Goal: Task Accomplishment & Management: Manage account settings

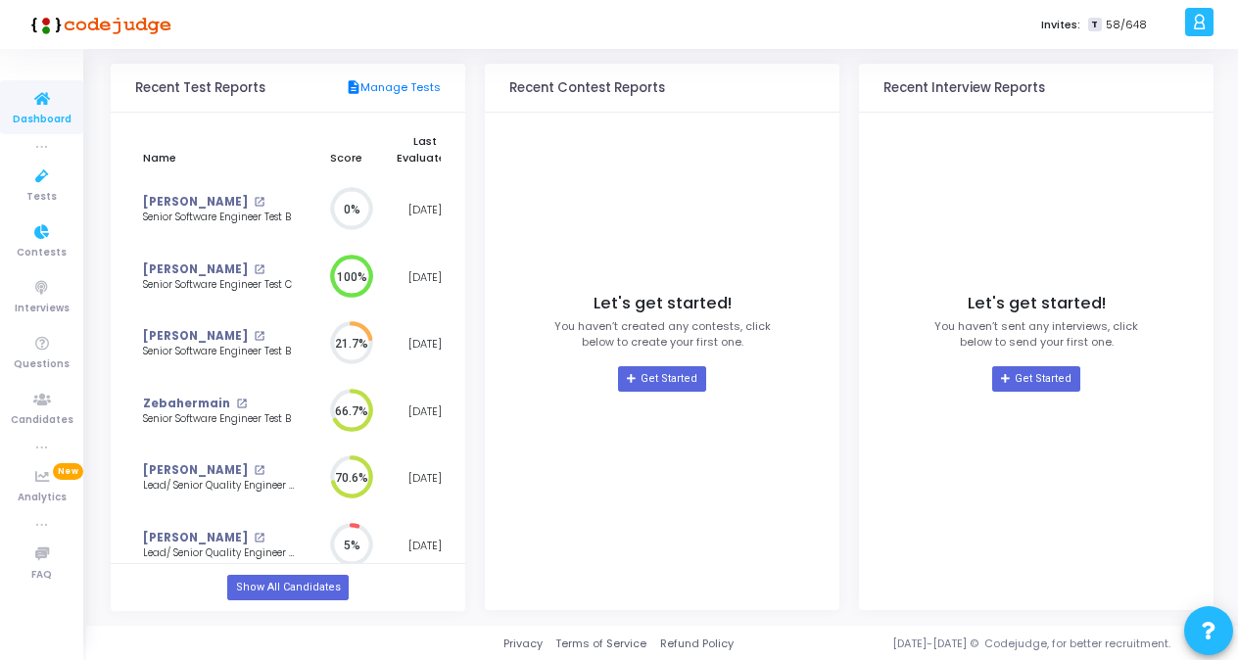
click at [35, 98] on icon at bounding box center [42, 99] width 41 height 24
click at [36, 199] on span "Tests" at bounding box center [41, 197] width 30 height 17
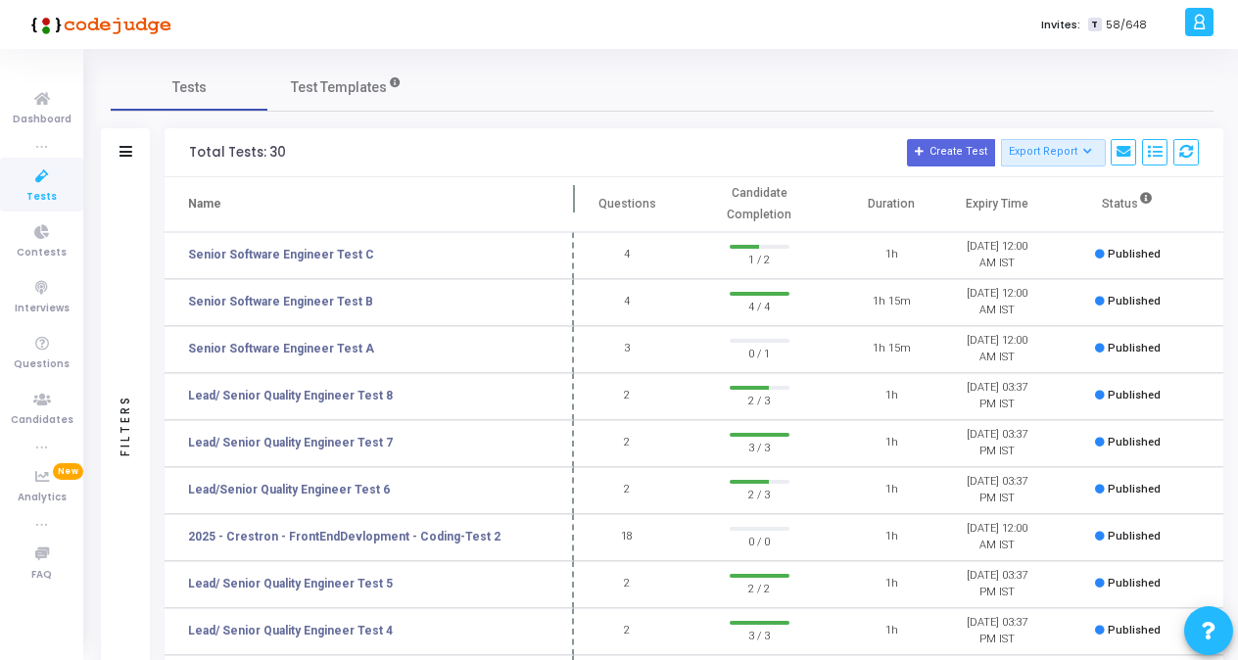
drag, startPoint x: 370, startPoint y: 194, endPoint x: 567, endPoint y: 192, distance: 196.8
click at [567, 192] on span at bounding box center [574, 204] width 20 height 54
click at [447, 527] on td "2025 - Crestron - FrontEndDevlopment - Coding-Test 2" at bounding box center [369, 537] width 409 height 47
drag, startPoint x: 447, startPoint y: 527, endPoint x: 431, endPoint y: 541, distance: 20.8
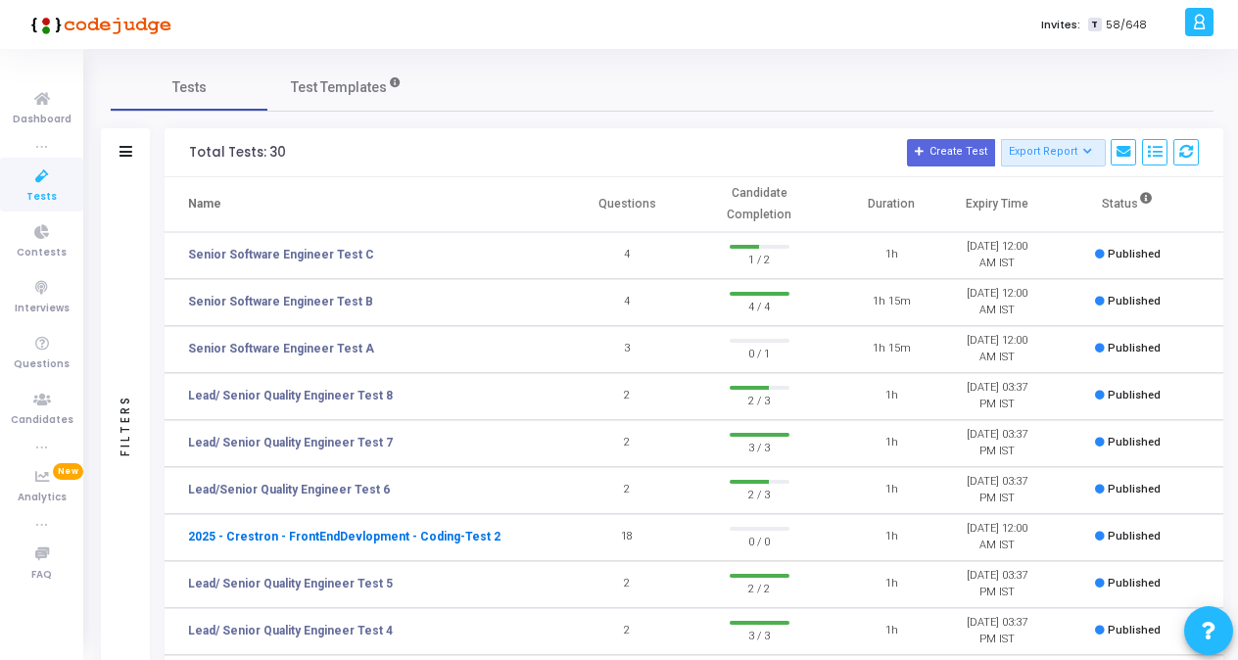
click at [431, 541] on link "2025 - Crestron - FrontEndDevlopment - Coding-Test 2" at bounding box center [344, 537] width 312 height 18
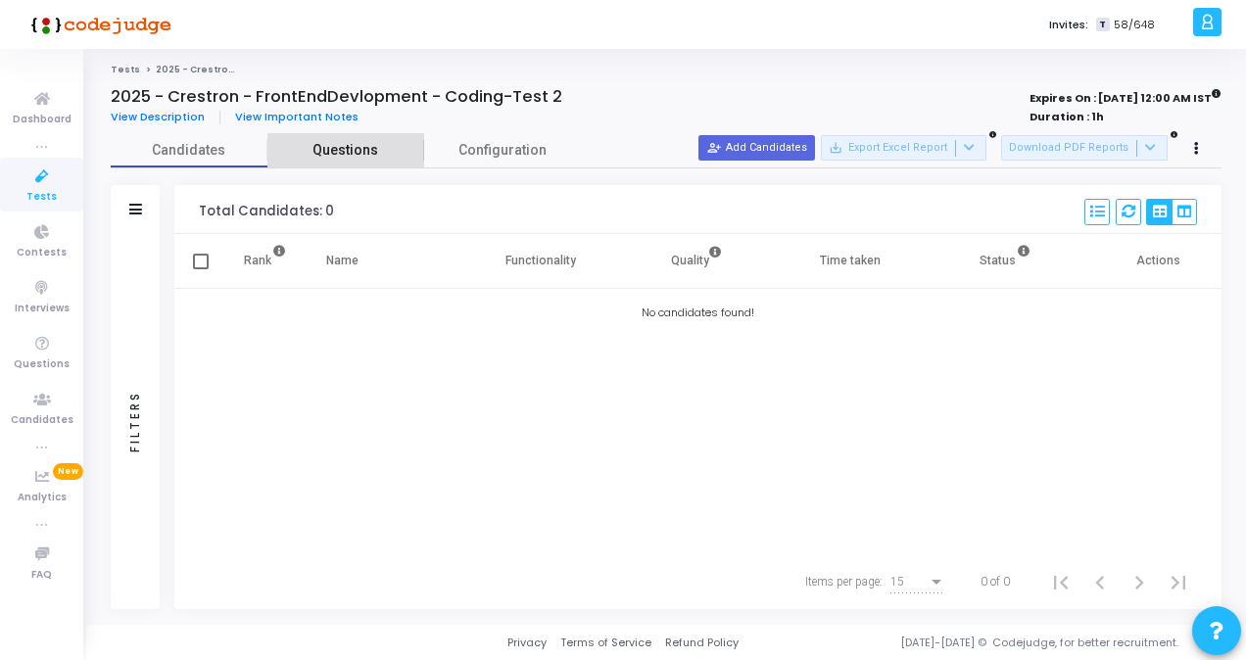
click at [367, 150] on span "Questions" at bounding box center [345, 150] width 157 height 21
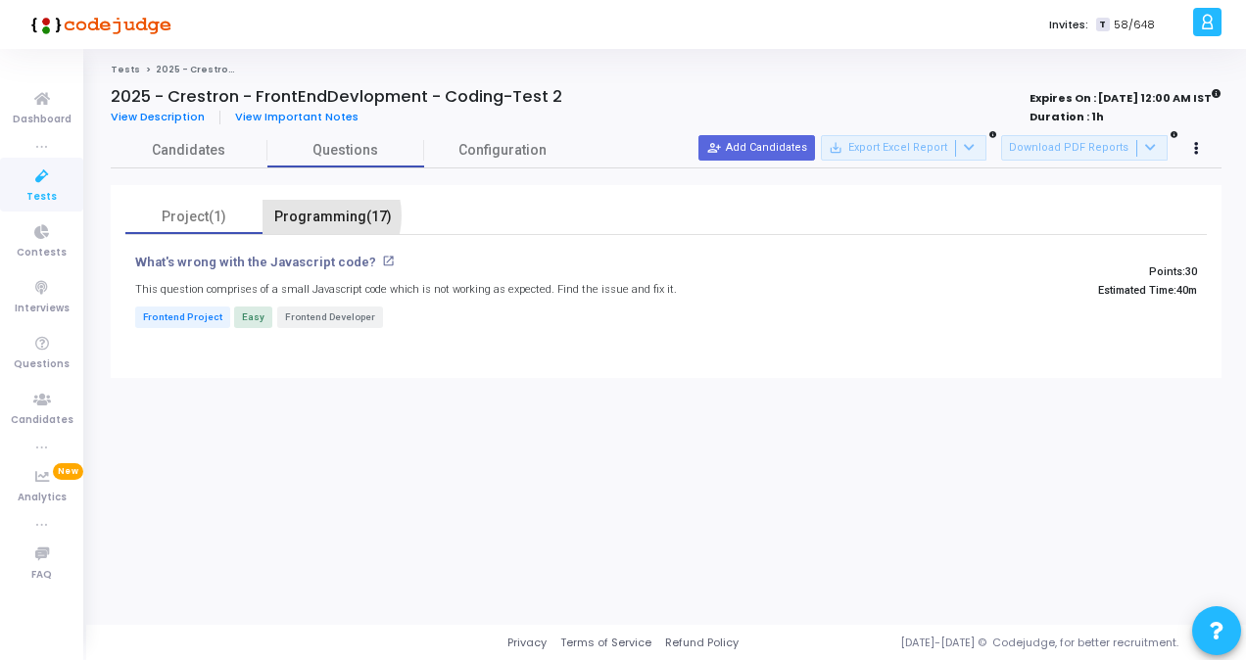
click at [316, 215] on div "Programming(17)" at bounding box center [333, 217] width 118 height 21
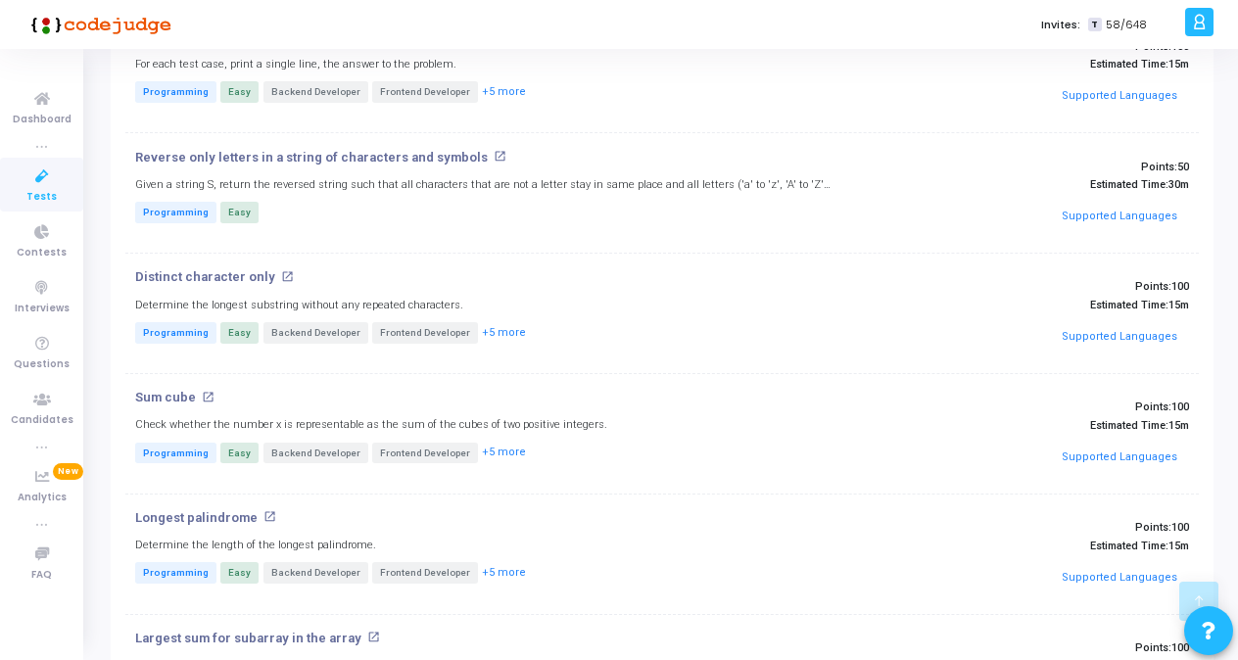
scroll to position [364, 0]
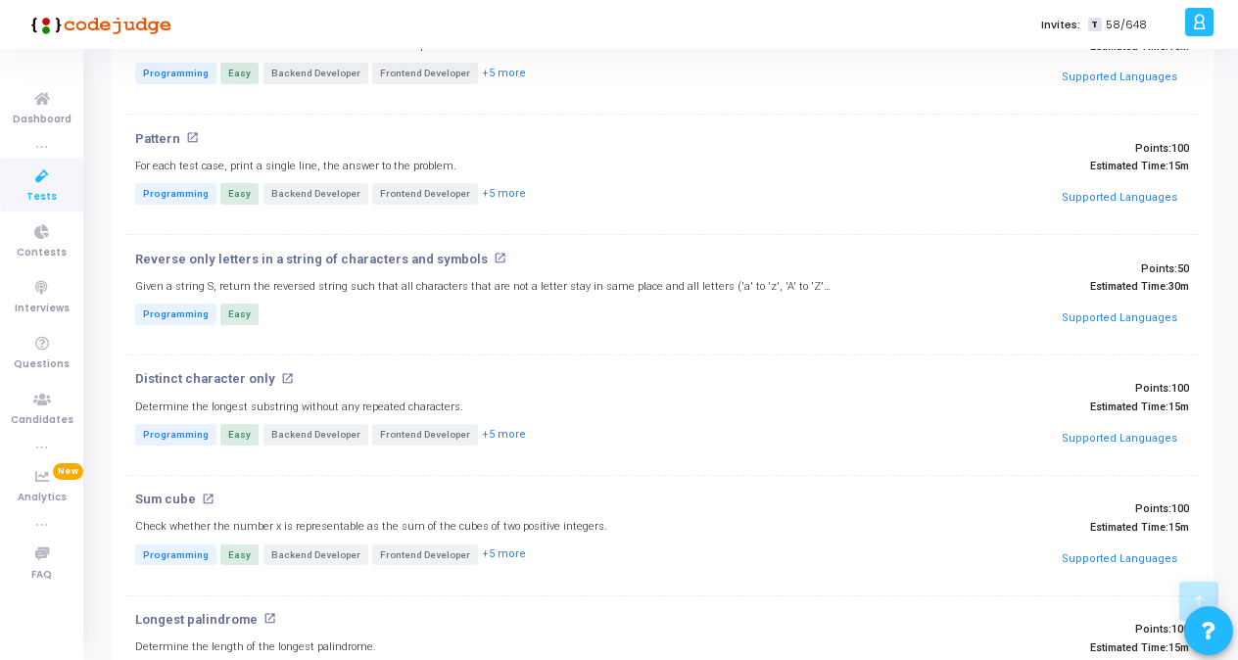
click at [57, 191] on link "Tests" at bounding box center [41, 185] width 83 height 54
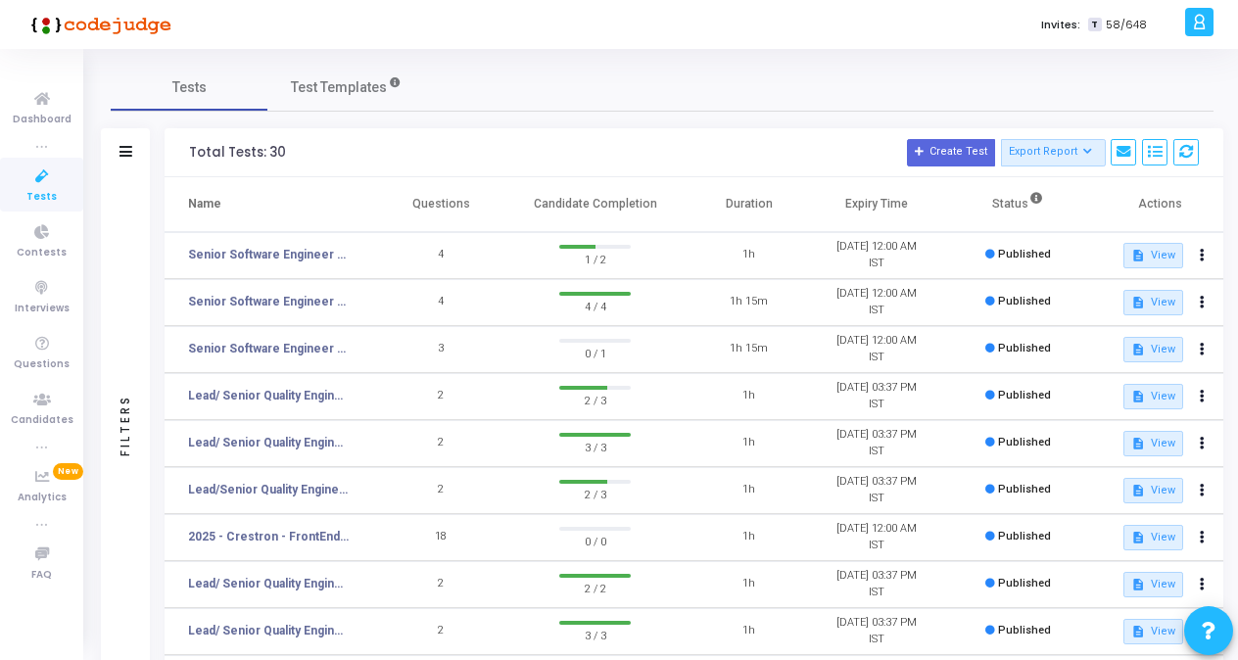
click at [391, 200] on th "Questions" at bounding box center [440, 204] width 127 height 55
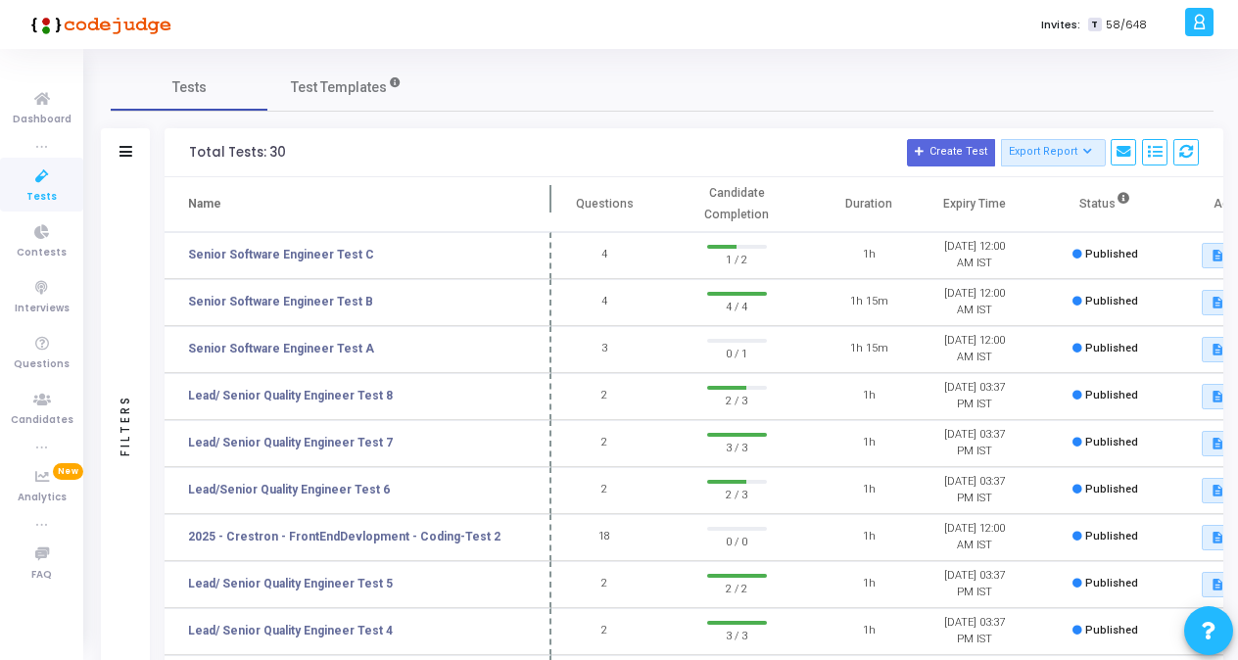
drag, startPoint x: 376, startPoint y: 202, endPoint x: 550, endPoint y: 209, distance: 174.4
click at [550, 209] on span at bounding box center [552, 204] width 20 height 54
click at [304, 337] on td "Senior Software Engineer Test A" at bounding box center [358, 349] width 387 height 47
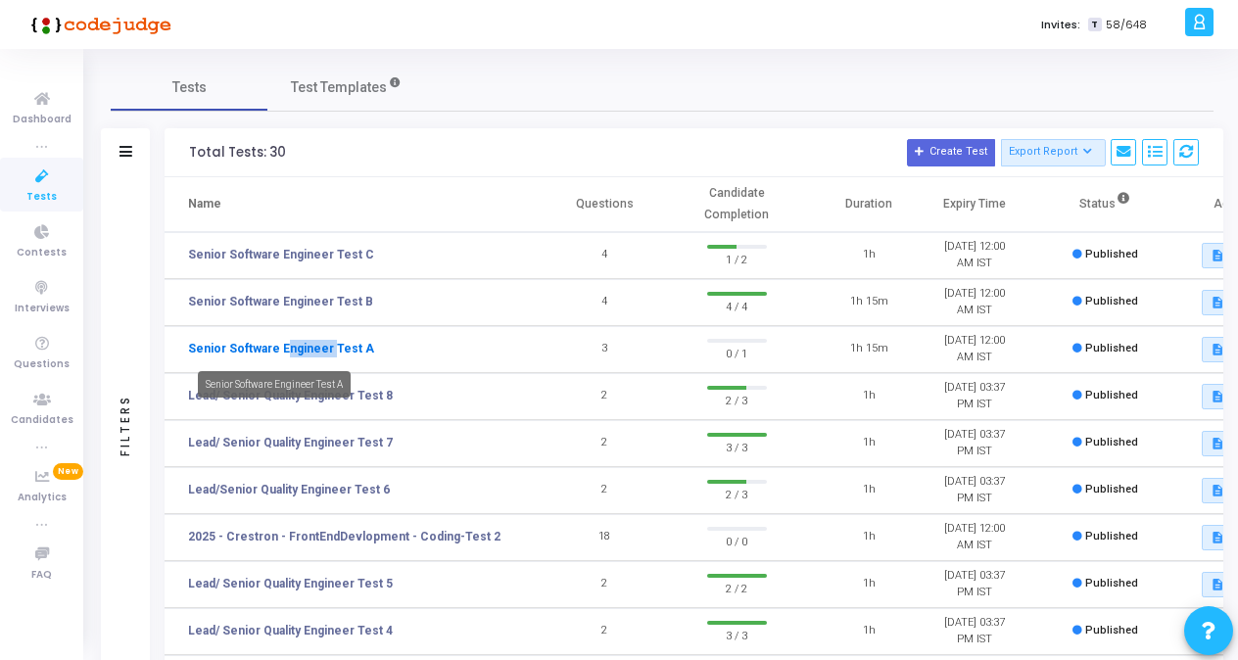
click at [298, 341] on link "Senior Software Engineer Test A" at bounding box center [281, 349] width 186 height 18
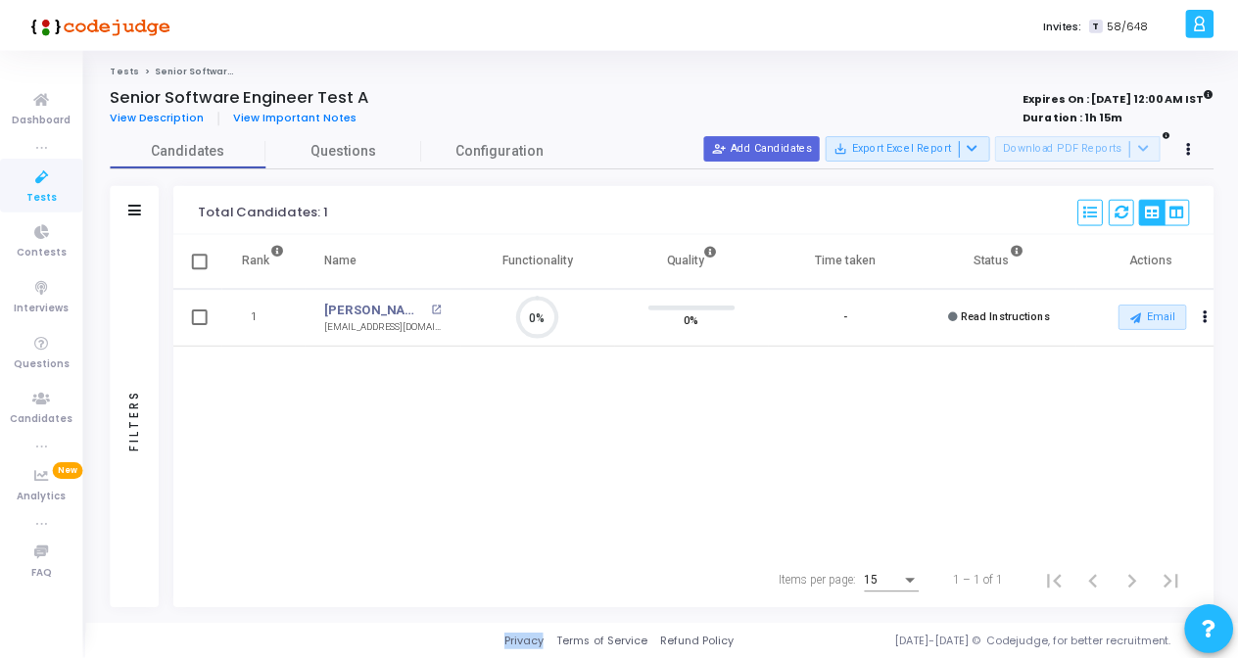
scroll to position [9, 8]
click at [443, 504] on div "Rank Name Functionality Quality Time taken Status Actions 1 Manutha Rajappa ope…" at bounding box center [697, 394] width 1047 height 320
click at [374, 143] on span "Questions" at bounding box center [345, 150] width 157 height 21
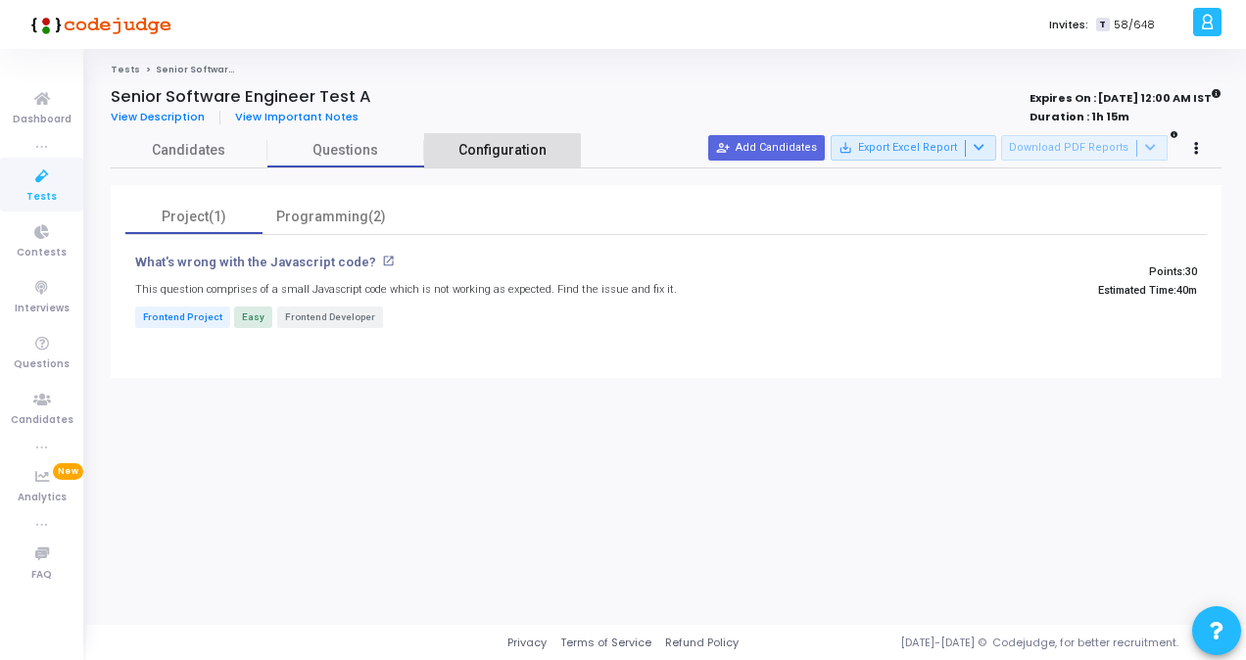
click at [482, 159] on span "Configuration" at bounding box center [502, 150] width 88 height 21
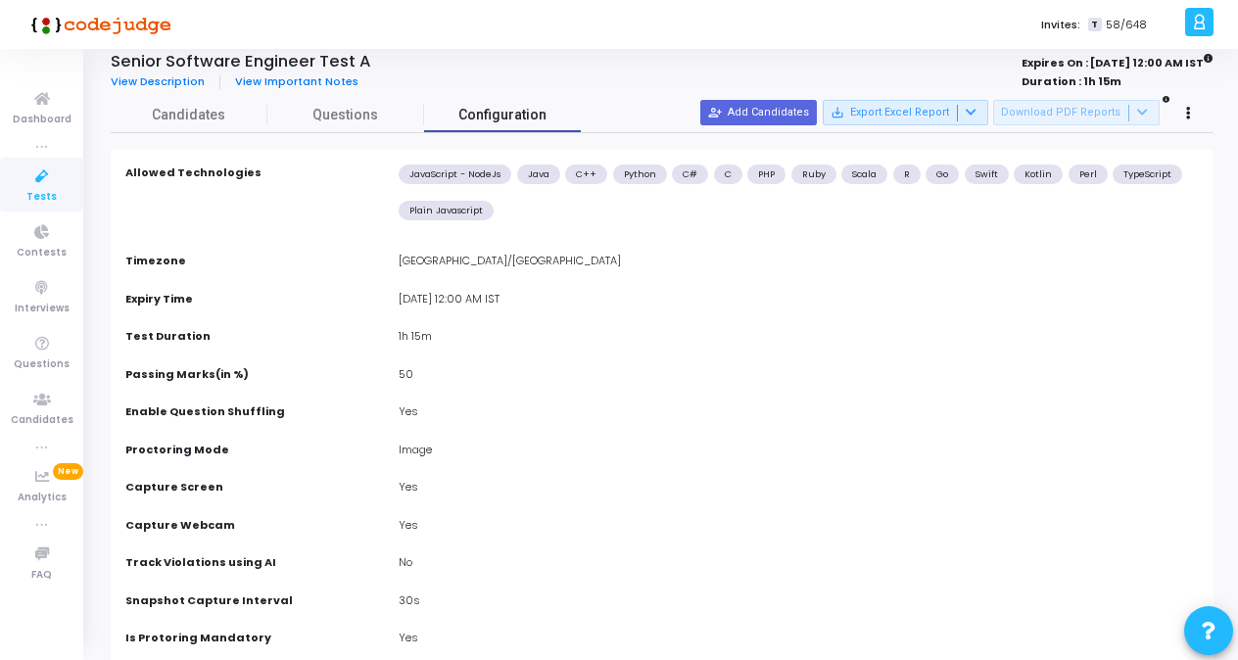
scroll to position [14, 0]
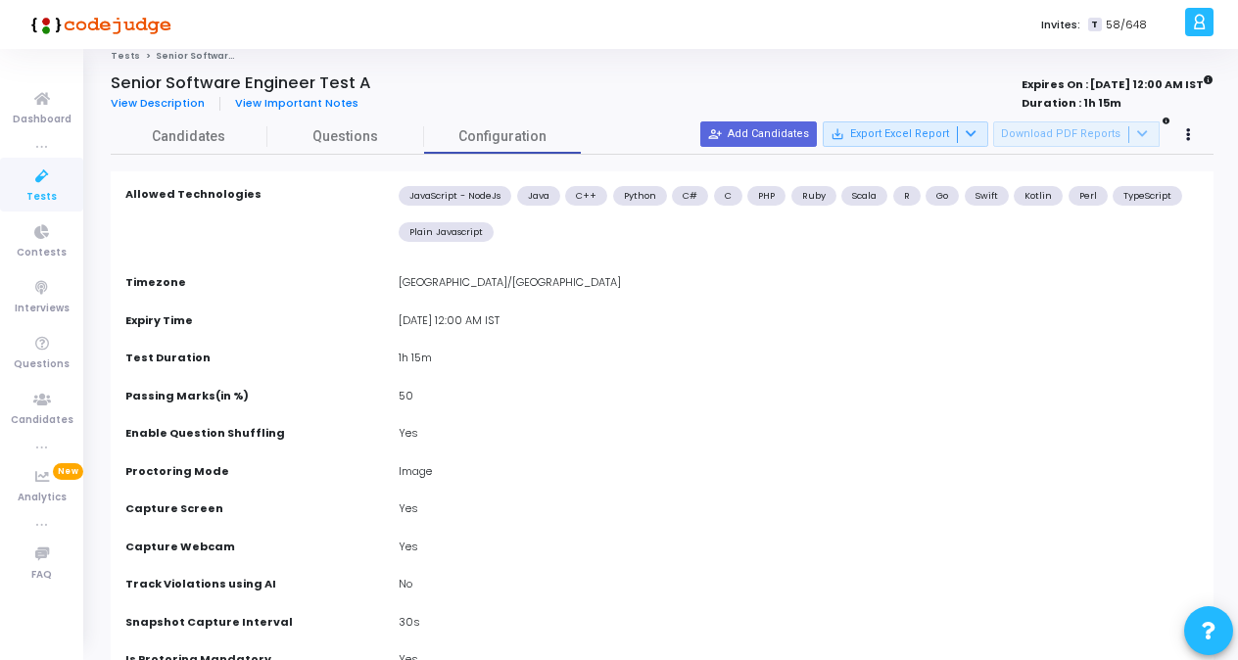
click at [52, 183] on icon at bounding box center [42, 177] width 41 height 24
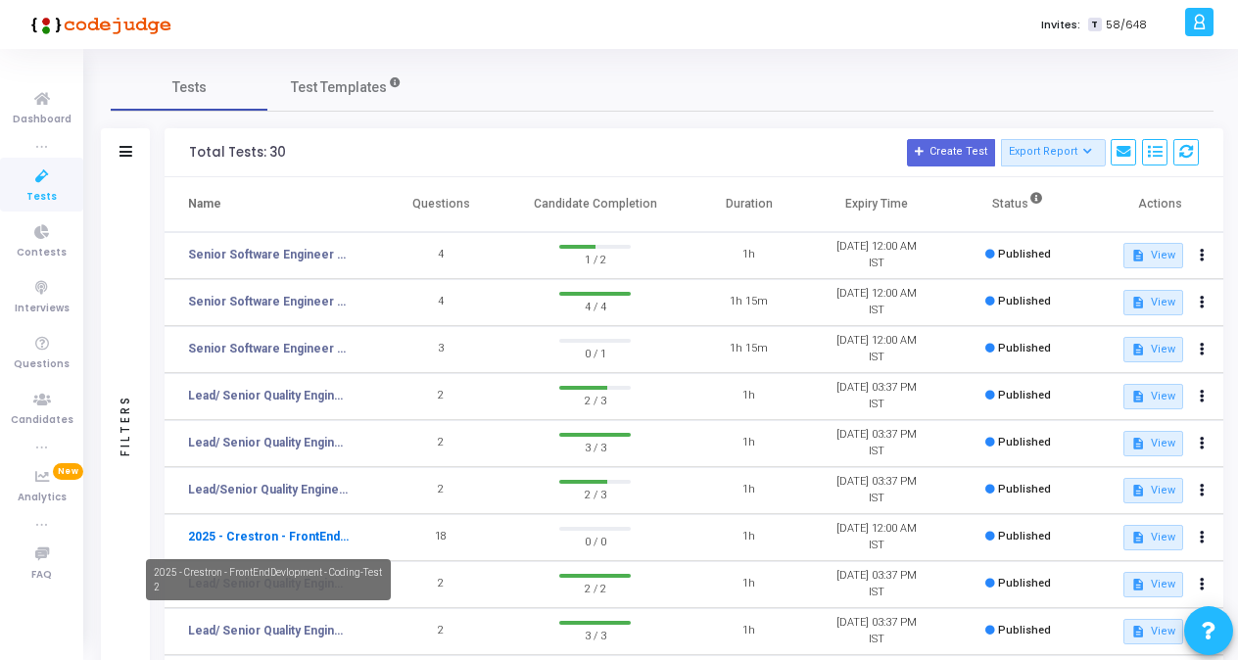
click at [319, 539] on link "2025 - Crestron - FrontEndDevlopment - Coding-Test 2" at bounding box center [268, 537] width 161 height 18
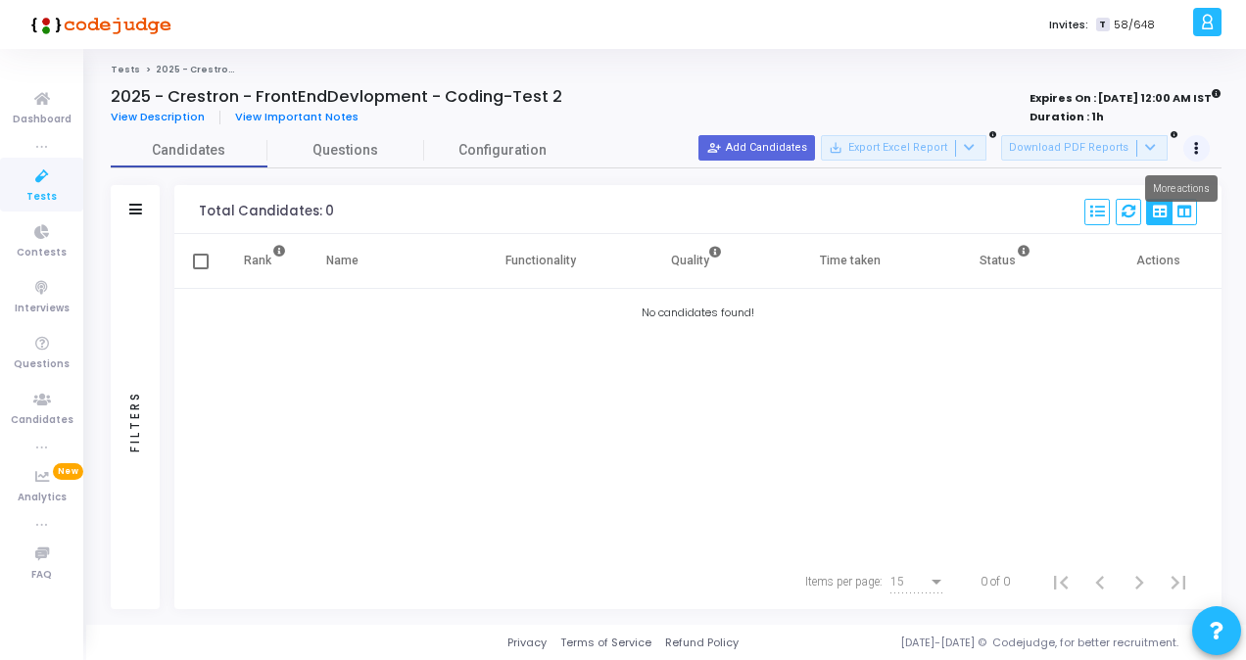
click at [859, 150] on button at bounding box center [1196, 148] width 27 height 27
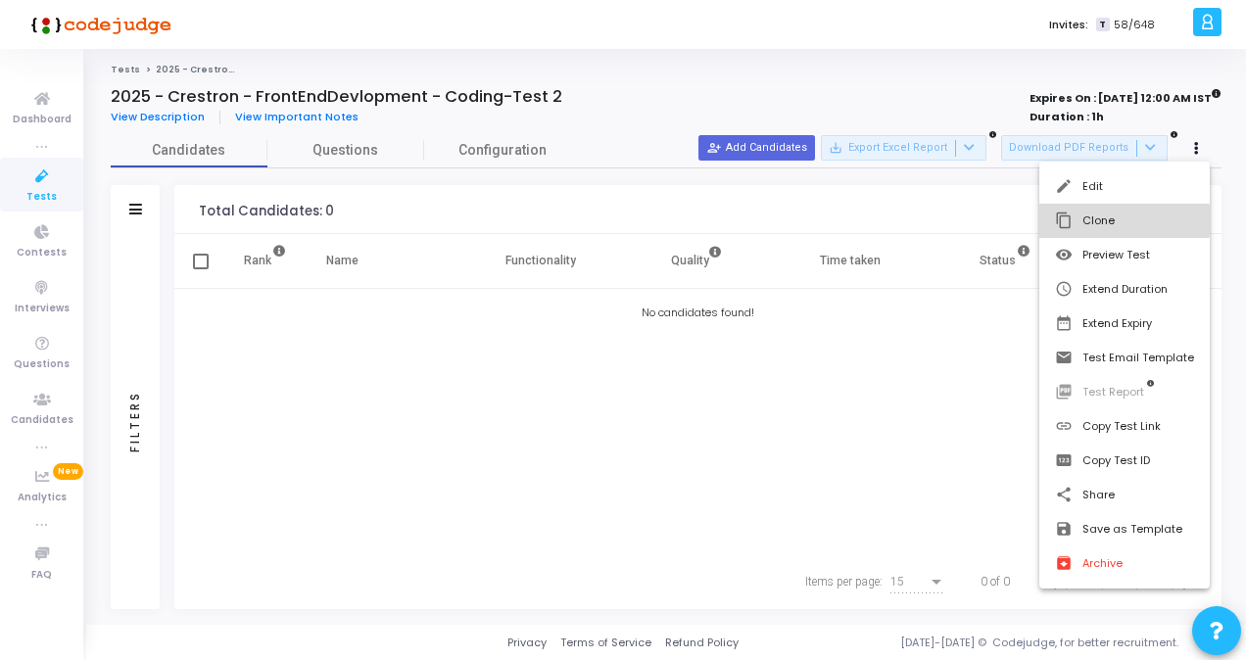
click at [859, 220] on button "content_copy Clone" at bounding box center [1124, 221] width 170 height 34
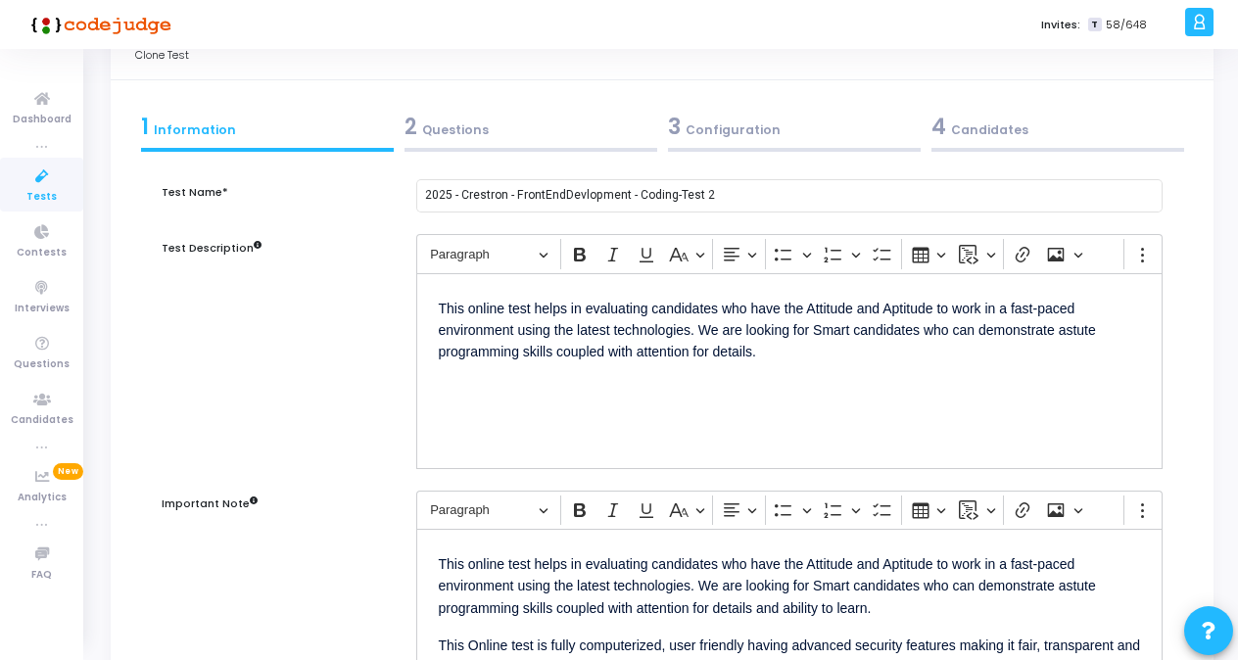
scroll to position [10, 0]
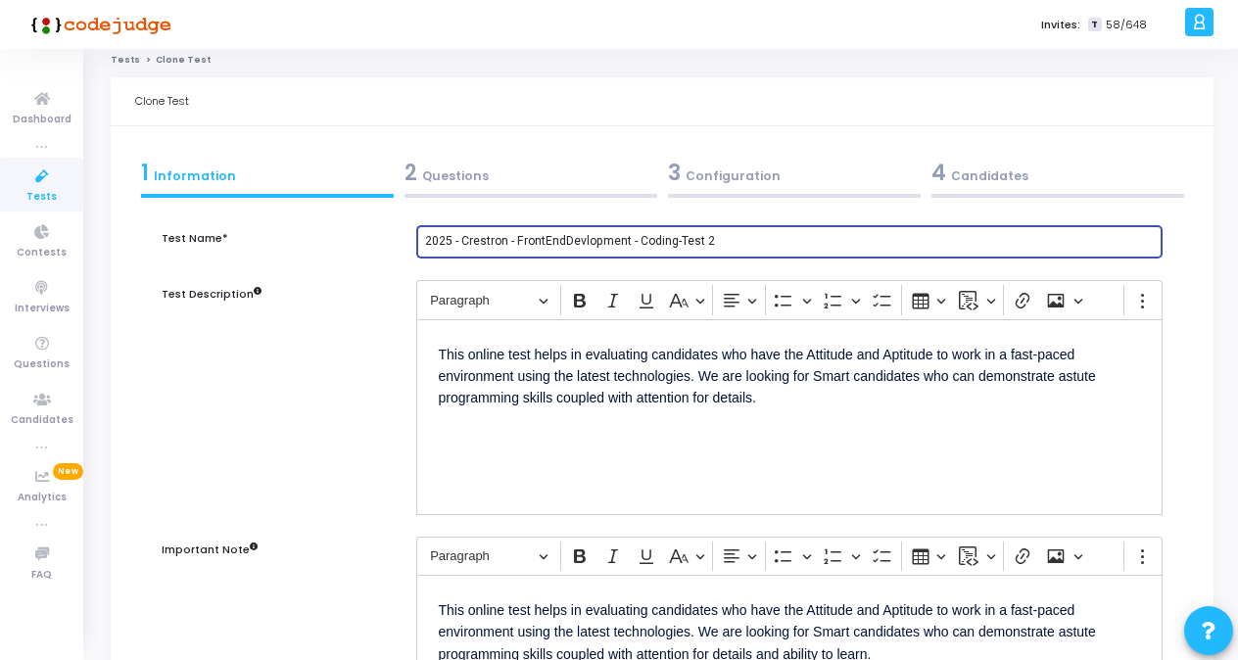
click at [806, 239] on input "2025 - Crestron - FrontEndDevlopment - Coding-Test 2" at bounding box center [790, 242] width 730 height 14
type input "2"
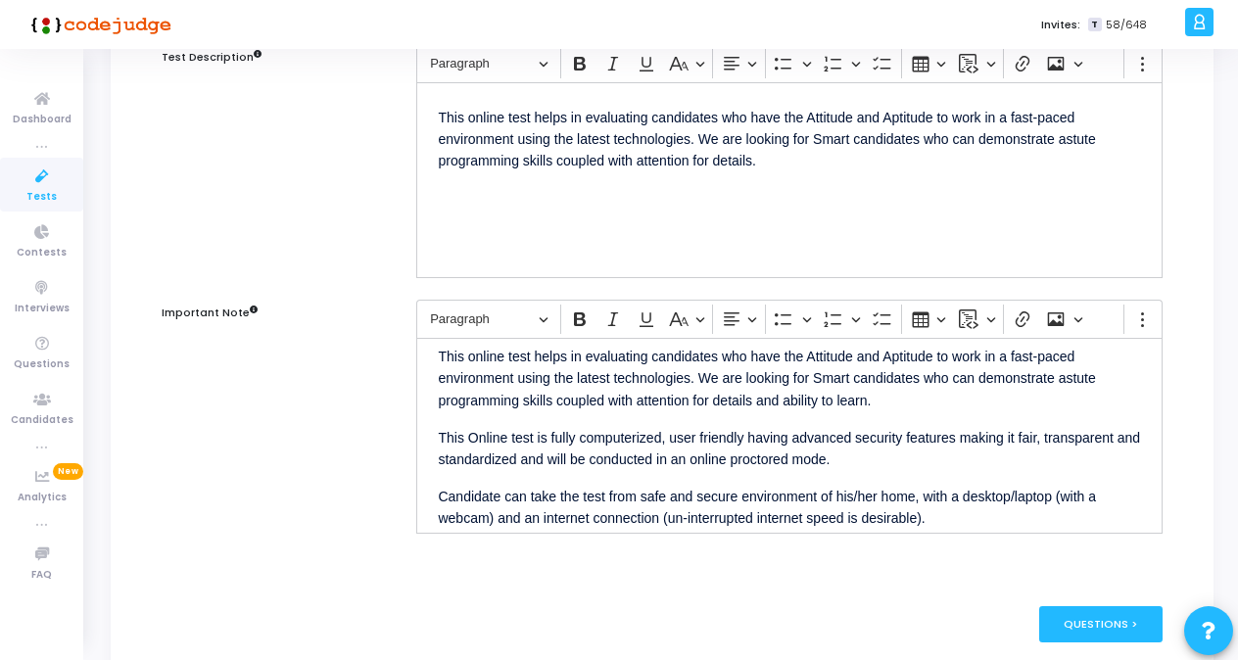
scroll to position [16, 0]
type input "Senior Sofware Engineer Test D"
click at [859, 622] on div "Questions >" at bounding box center [1101, 624] width 124 height 36
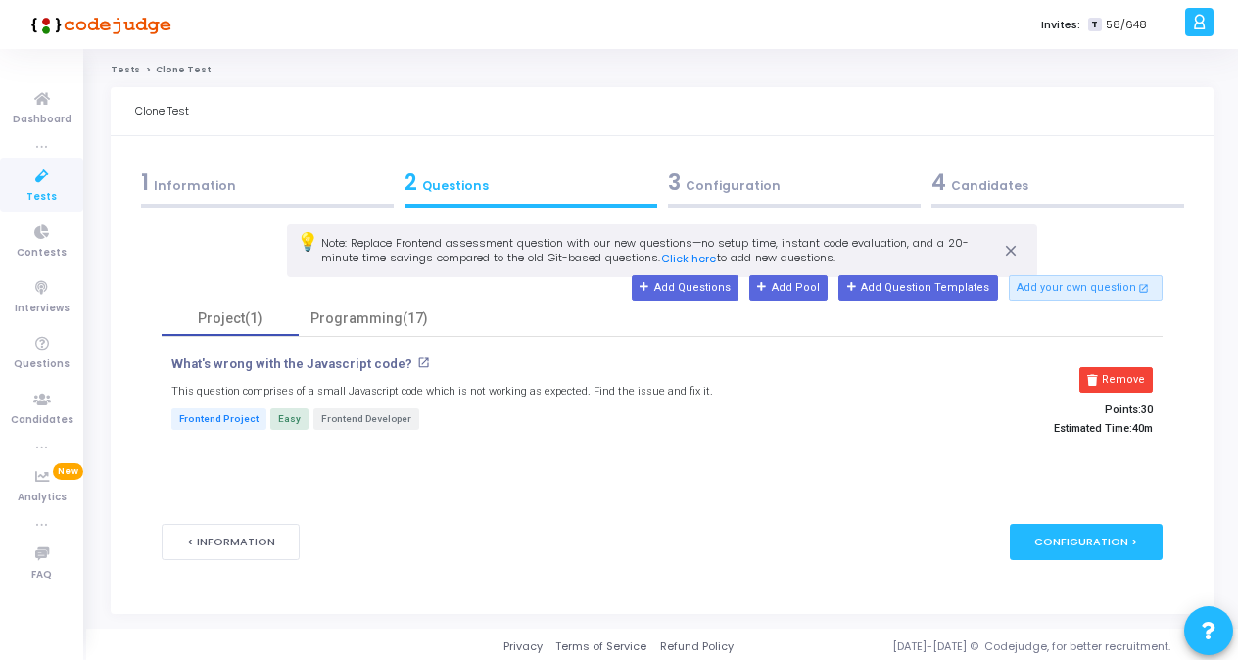
scroll to position [2, 0]
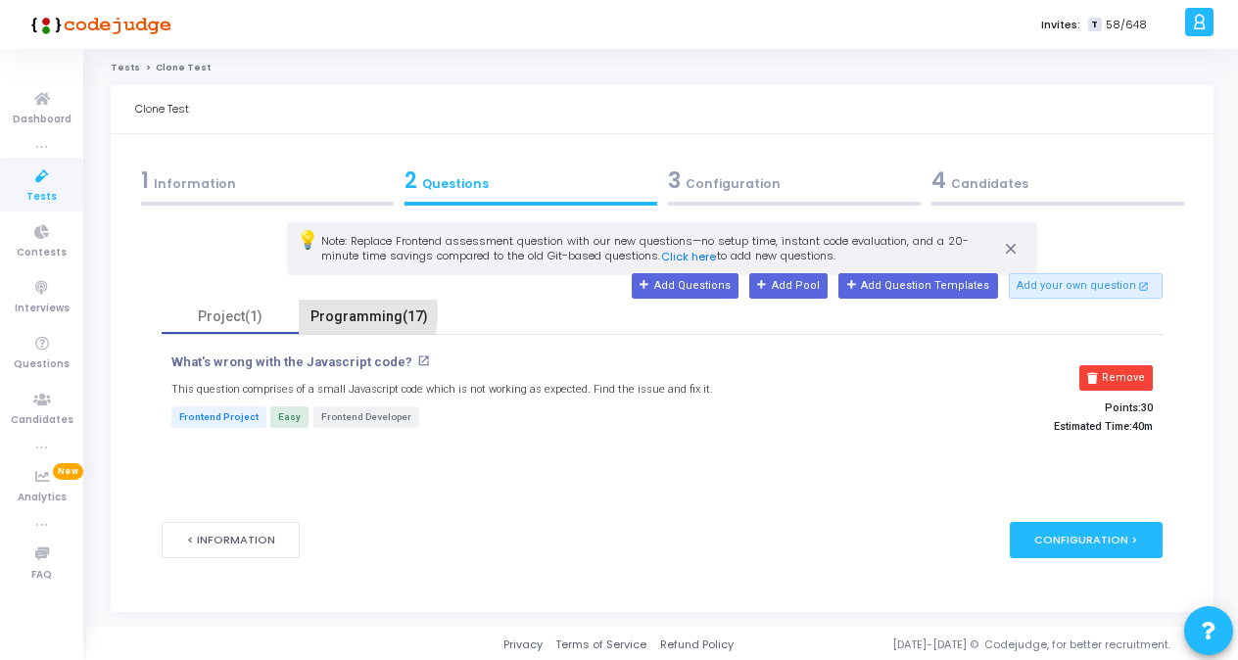
click at [353, 313] on div "Programming(17)" at bounding box center [369, 317] width 118 height 21
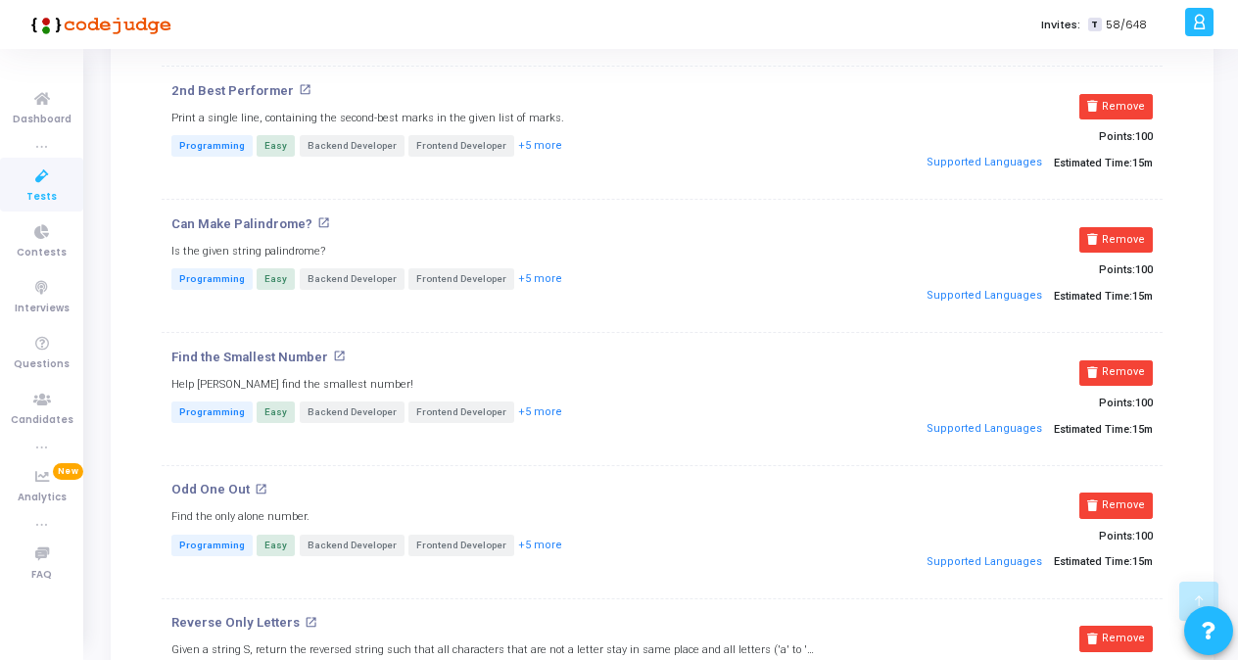
scroll to position [1732, 0]
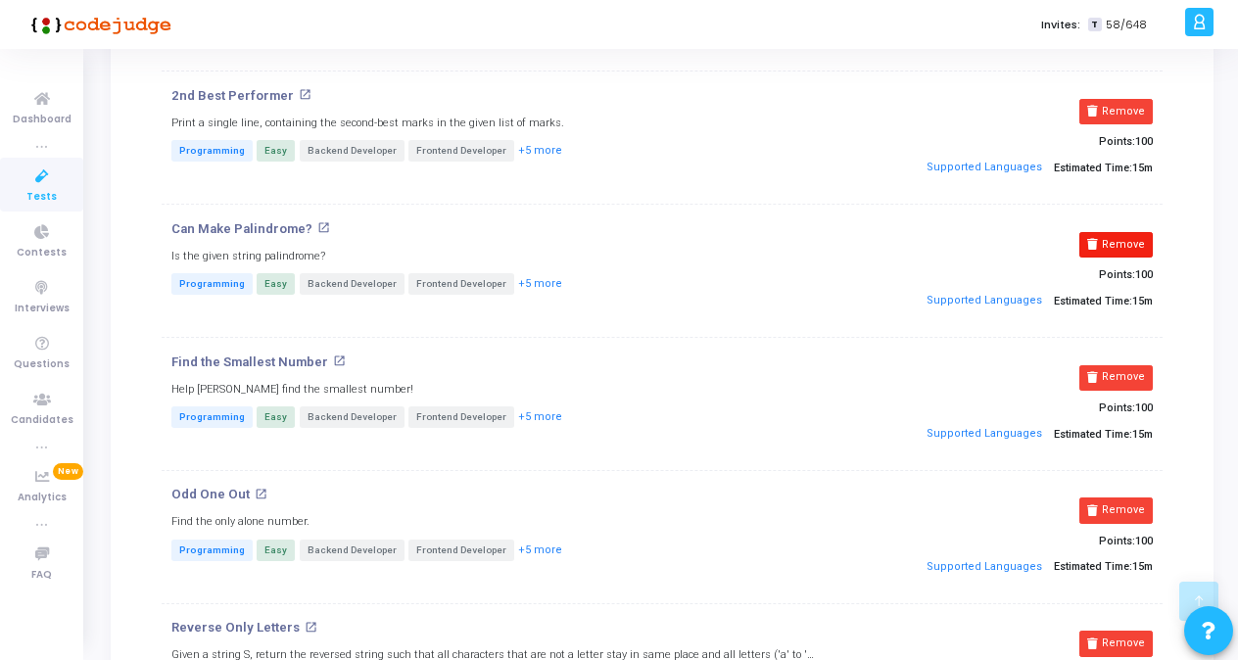
click at [859, 232] on button "Remove" at bounding box center [1115, 244] width 73 height 25
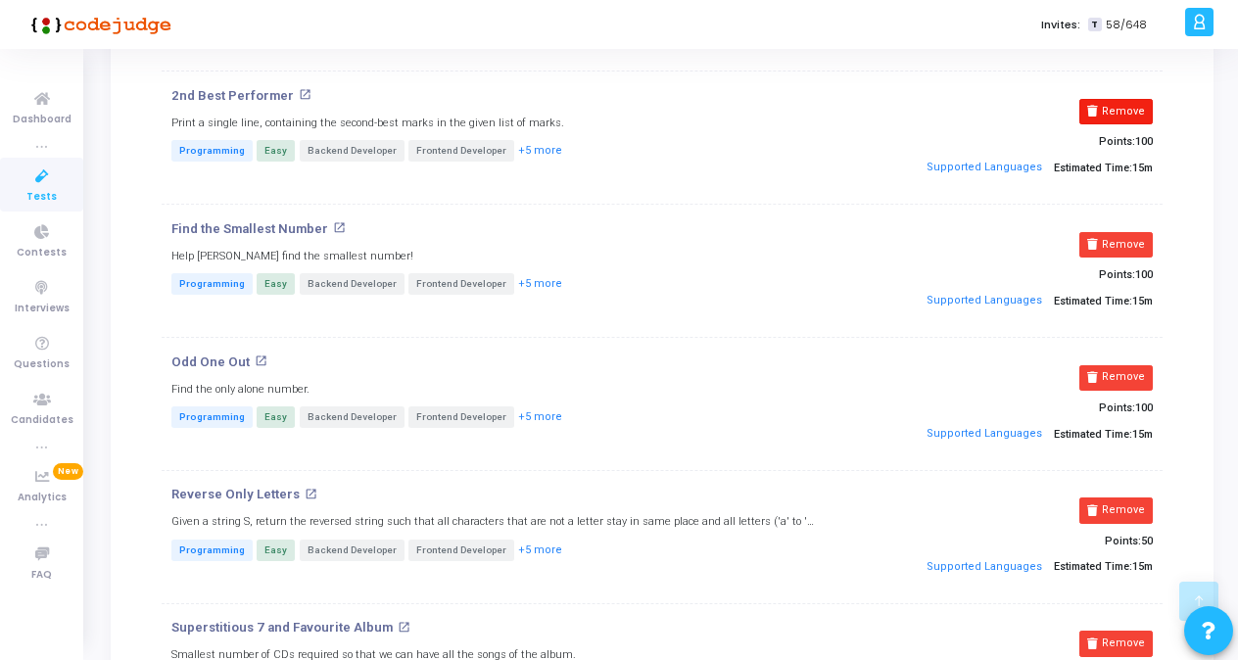
click at [859, 101] on button "Remove" at bounding box center [1115, 111] width 73 height 25
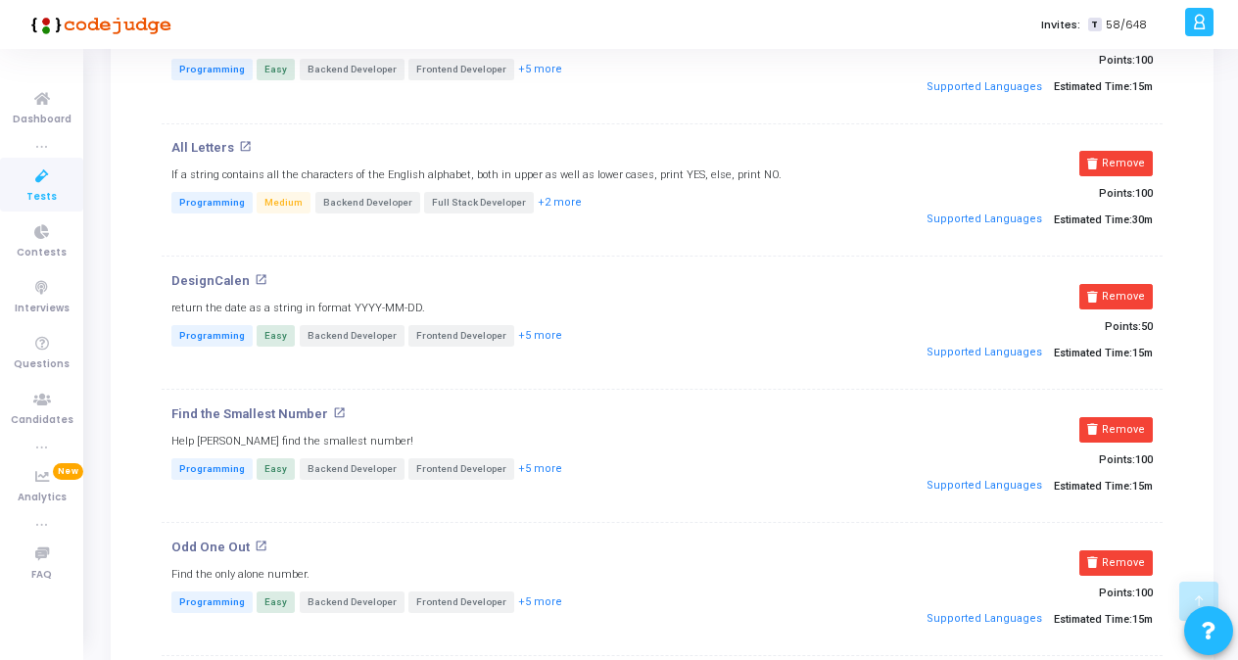
scroll to position [1396, 0]
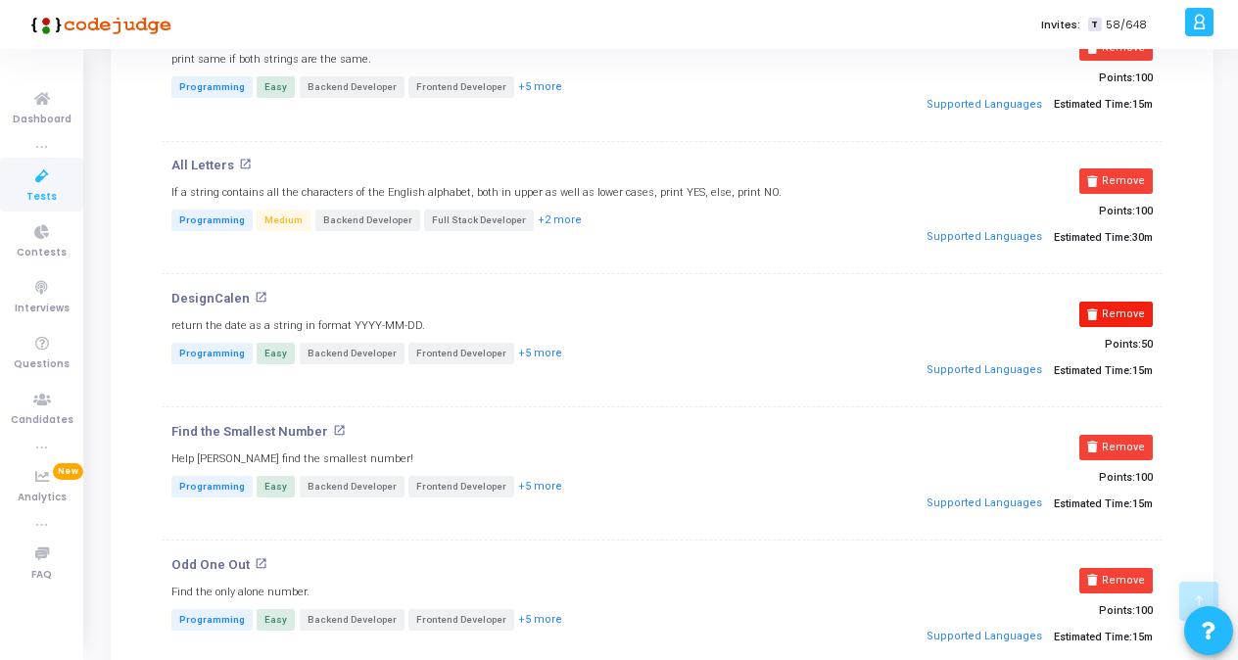
click at [859, 302] on button "Remove" at bounding box center [1115, 314] width 73 height 25
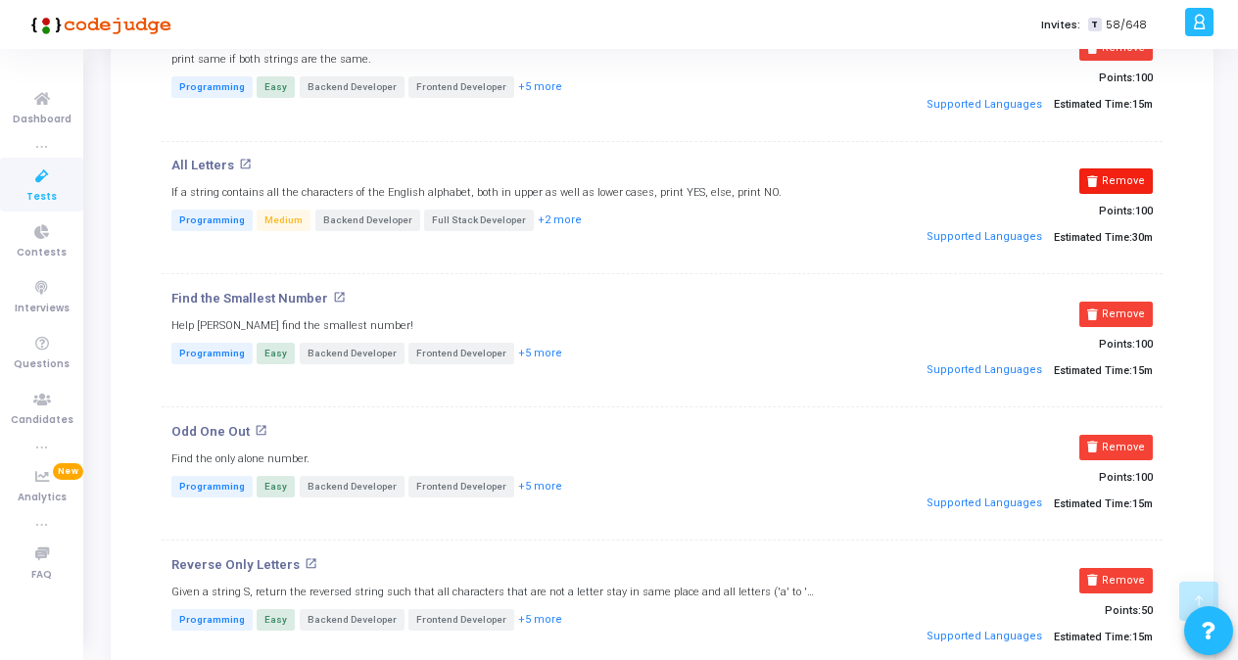
click at [859, 168] on button "Remove" at bounding box center [1115, 180] width 73 height 25
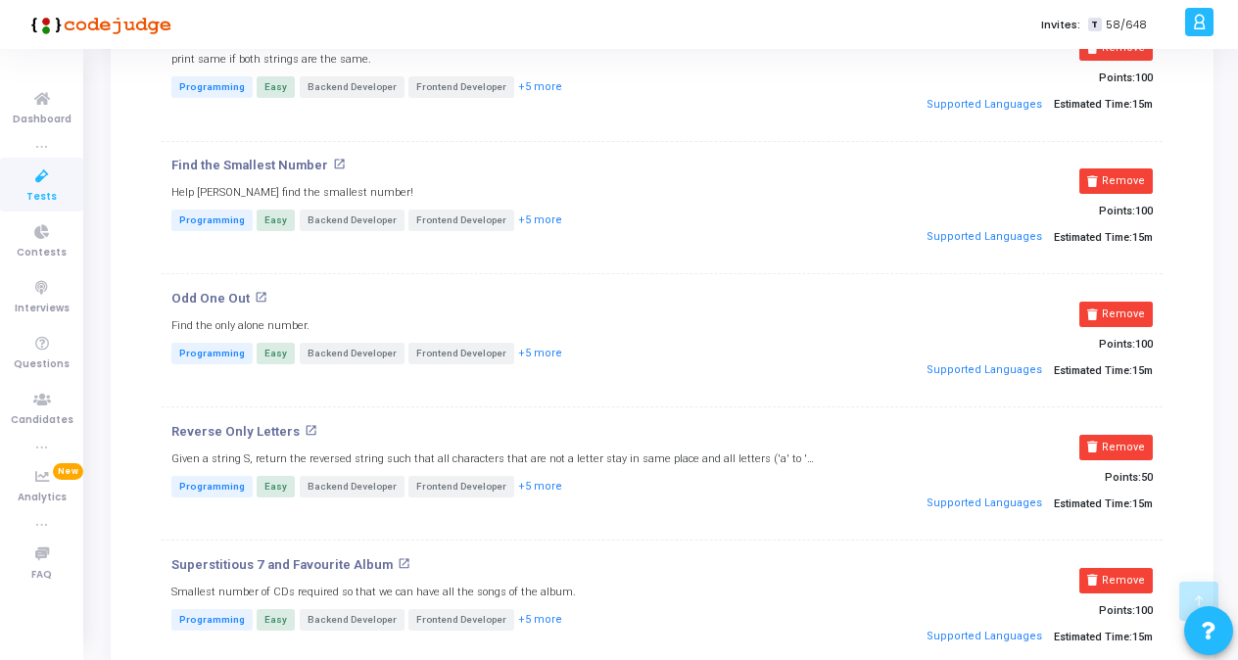
drag, startPoint x: 1237, startPoint y: 440, endPoint x: 1249, endPoint y: 269, distance: 170.8
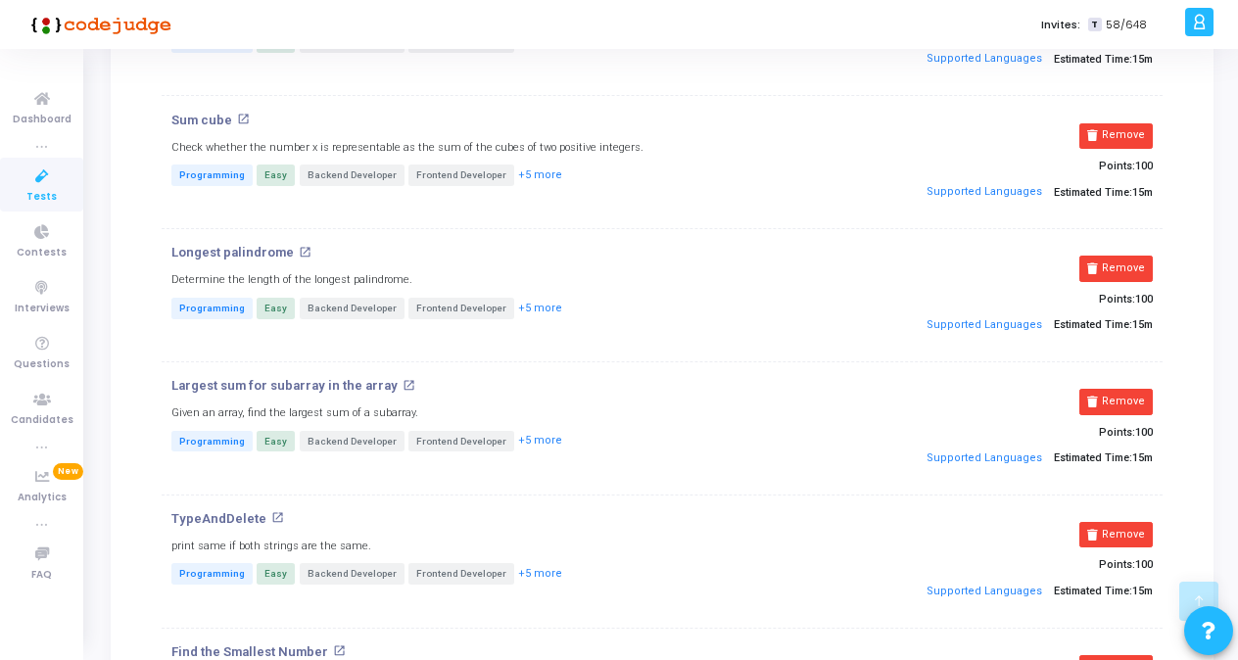
scroll to position [901, 0]
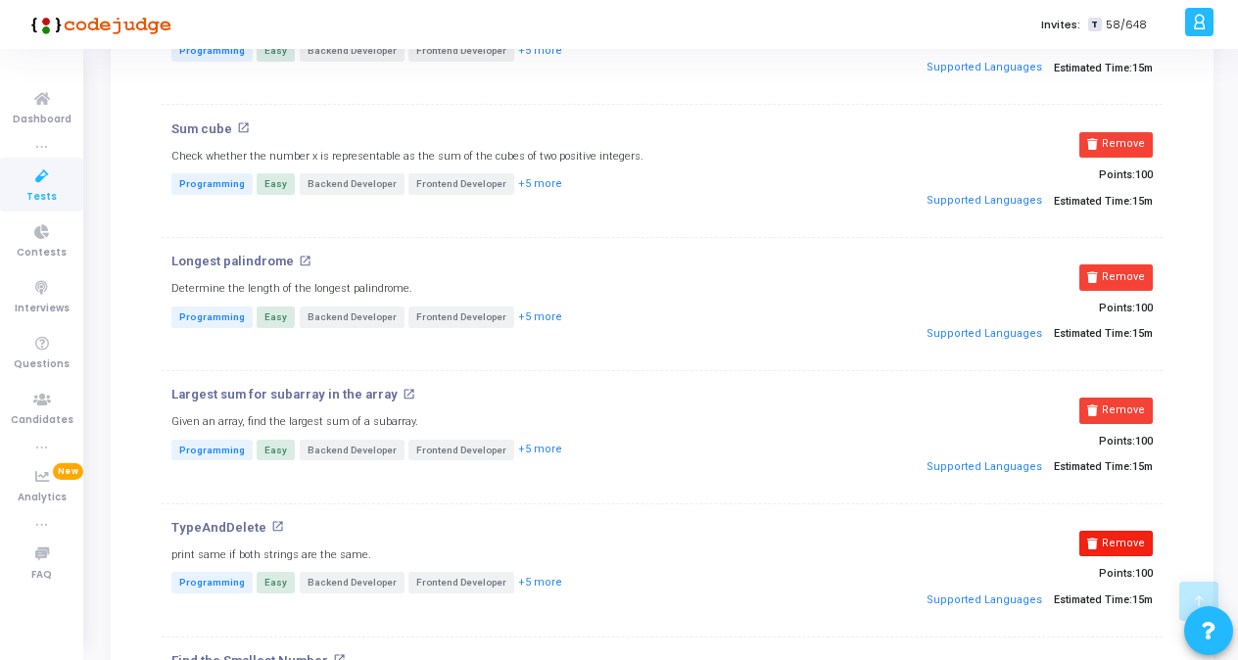
click at [859, 531] on button "Remove" at bounding box center [1115, 543] width 73 height 25
click at [859, 400] on button "Remove" at bounding box center [1115, 410] width 73 height 25
click at [859, 267] on button "Remove" at bounding box center [1115, 276] width 73 height 25
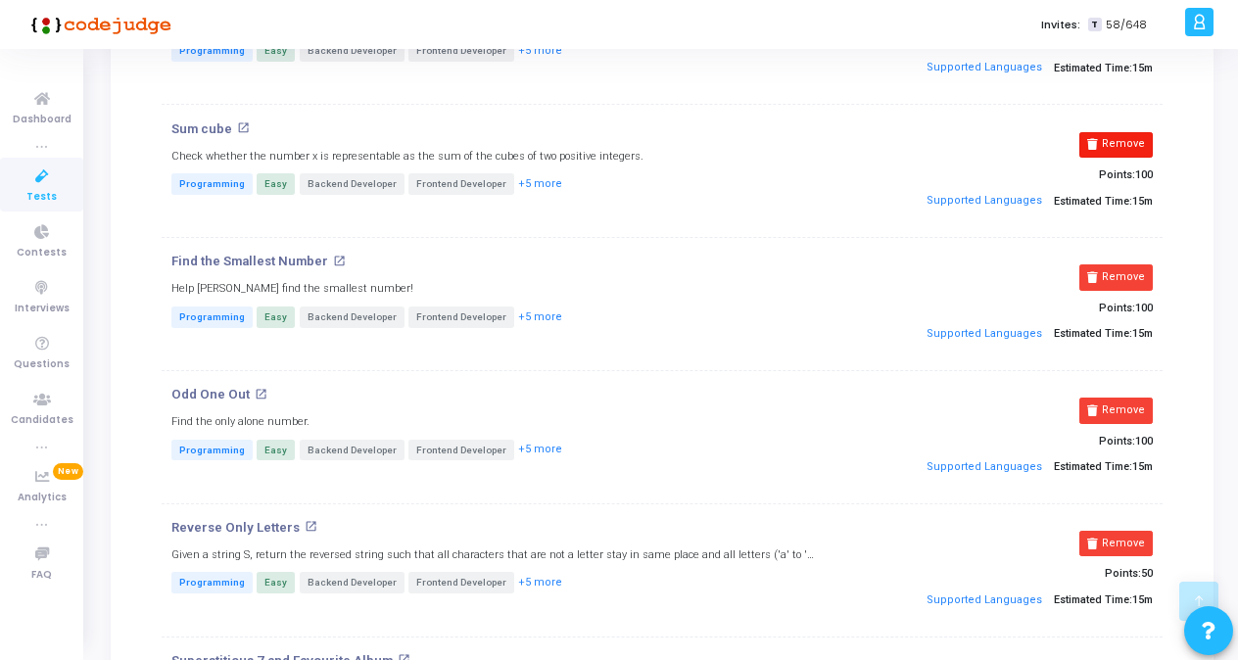
click at [859, 141] on button "Remove" at bounding box center [1115, 144] width 73 height 25
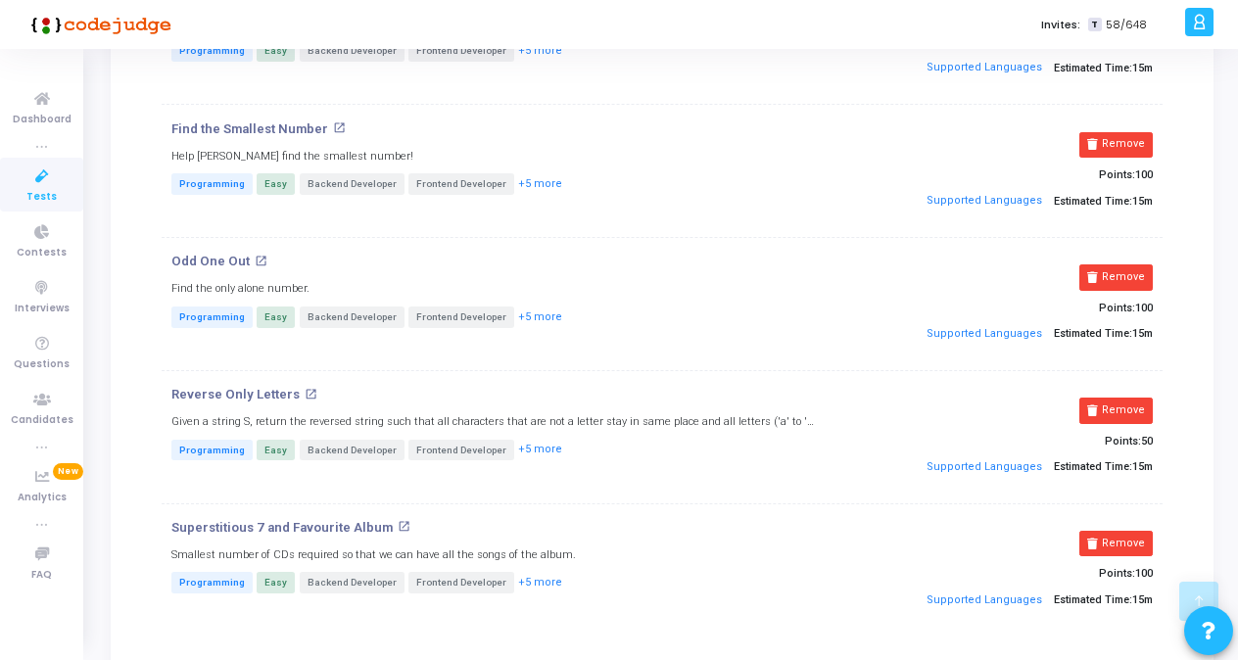
click at [859, 338] on kt-portlet-body "1 Information 2 Questions 3 Configuration 4 Candidates Test Name* Senior Sofwar…" at bounding box center [662, 14] width 1103 height 1558
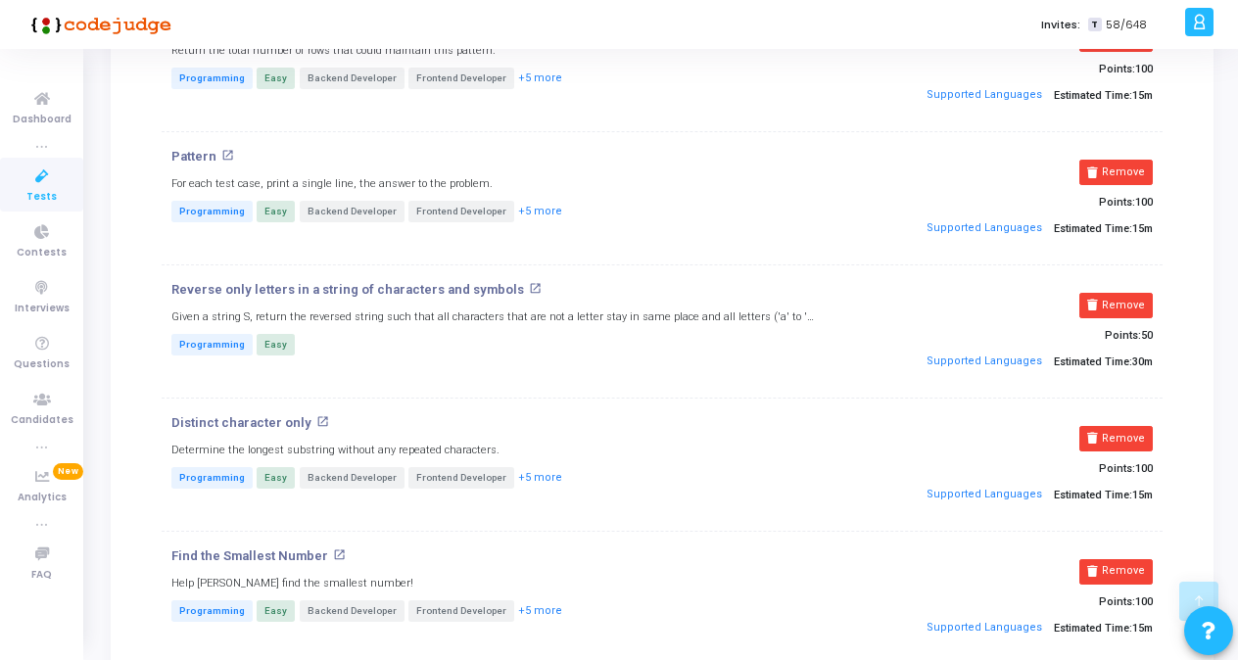
scroll to position [456, 0]
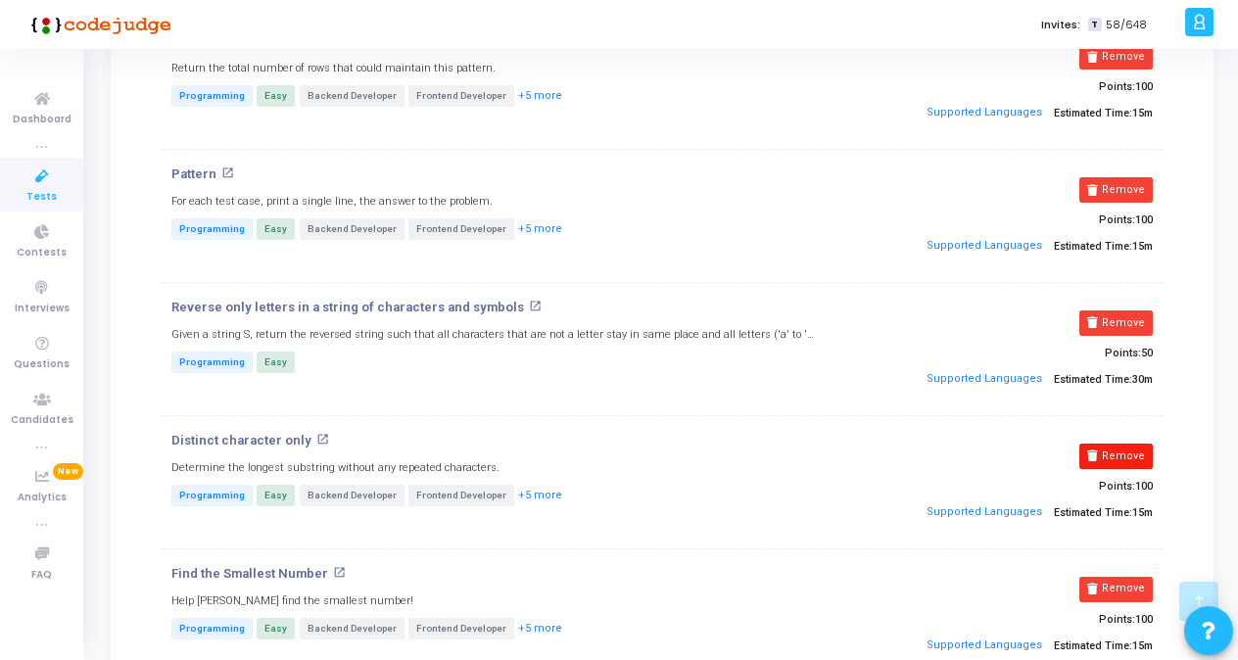
click at [859, 445] on button "Remove" at bounding box center [1115, 456] width 73 height 25
click at [859, 320] on button "Remove" at bounding box center [1115, 322] width 73 height 25
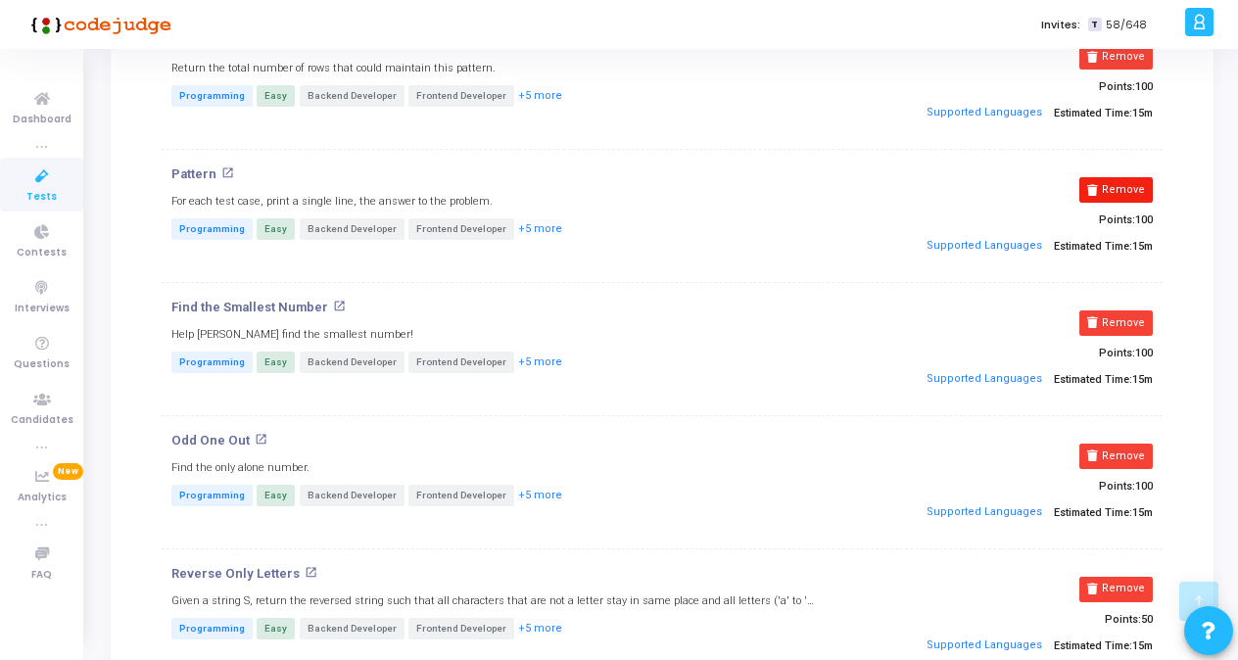
click at [859, 191] on button "Remove" at bounding box center [1115, 189] width 73 height 25
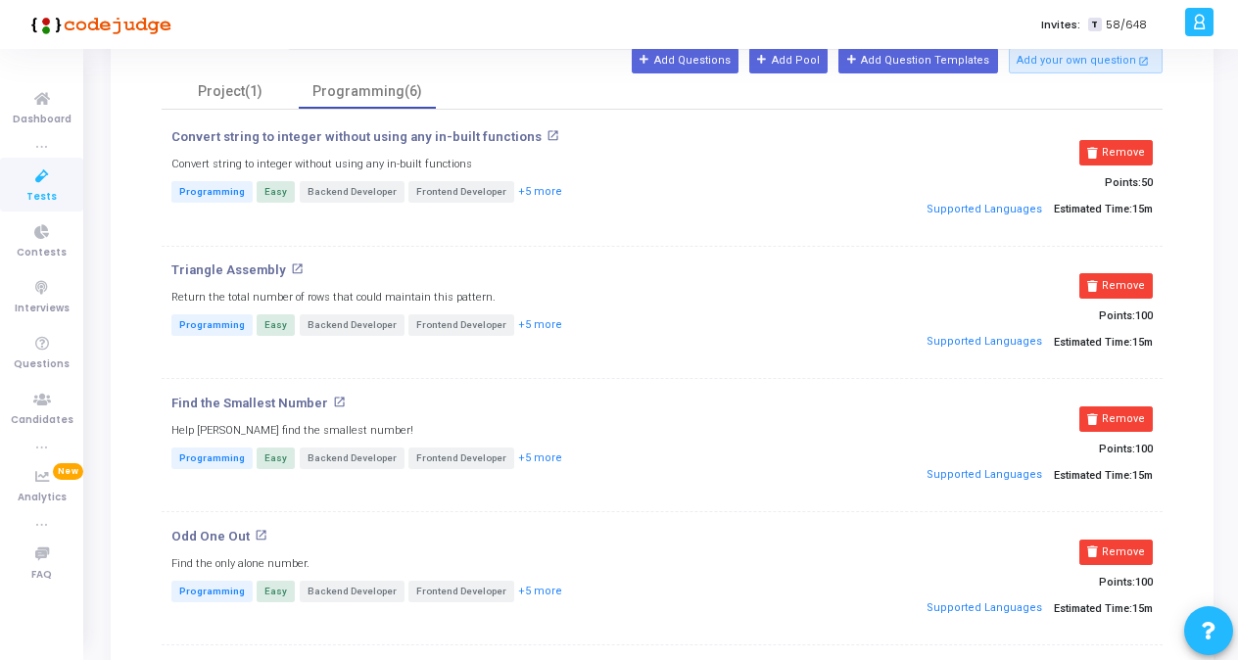
scroll to position [210, 0]
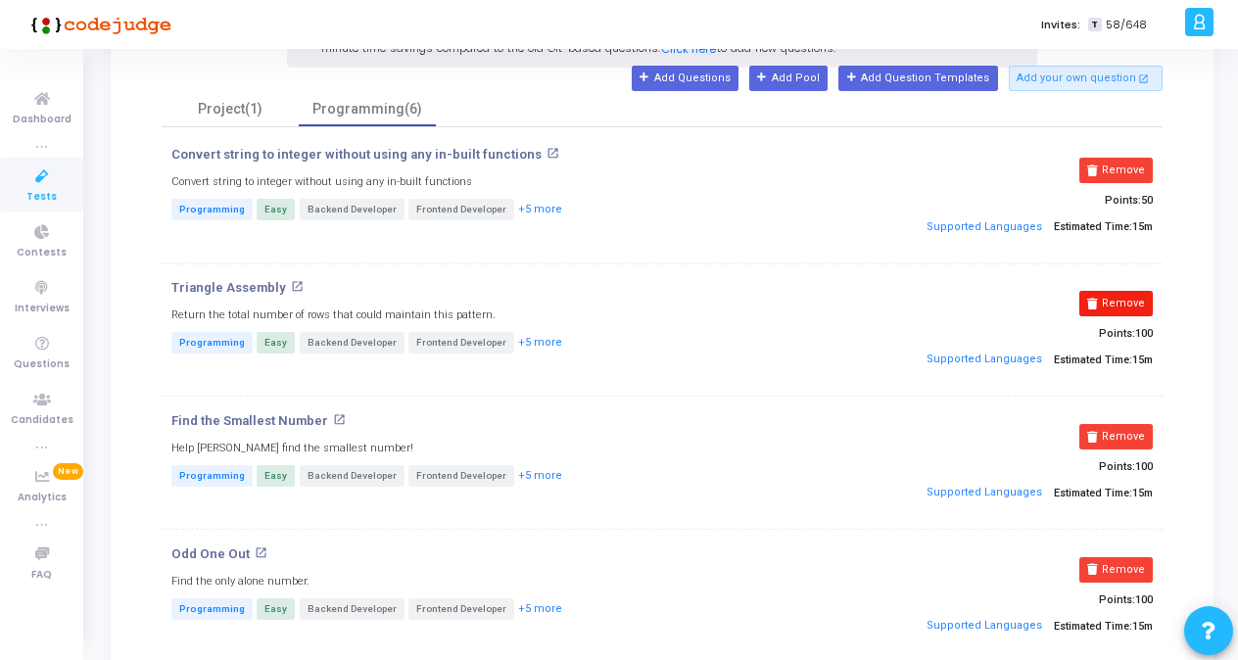
click at [859, 302] on button "Remove" at bounding box center [1115, 303] width 73 height 25
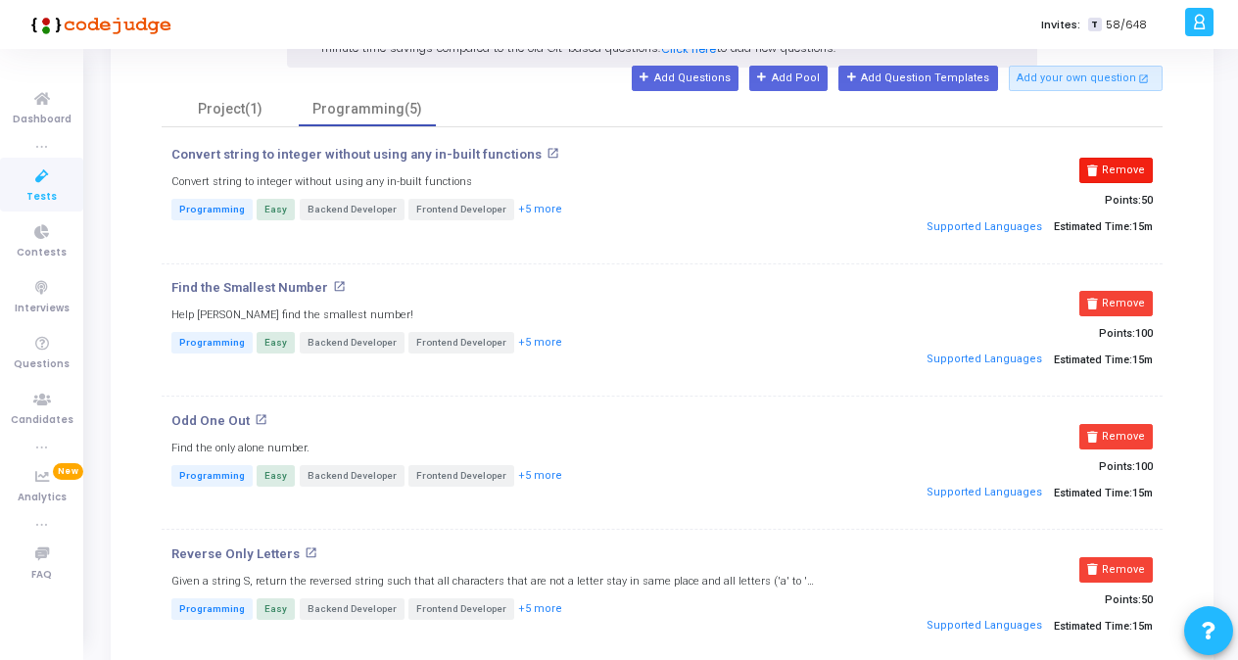
click at [859, 176] on button "Remove" at bounding box center [1115, 170] width 73 height 25
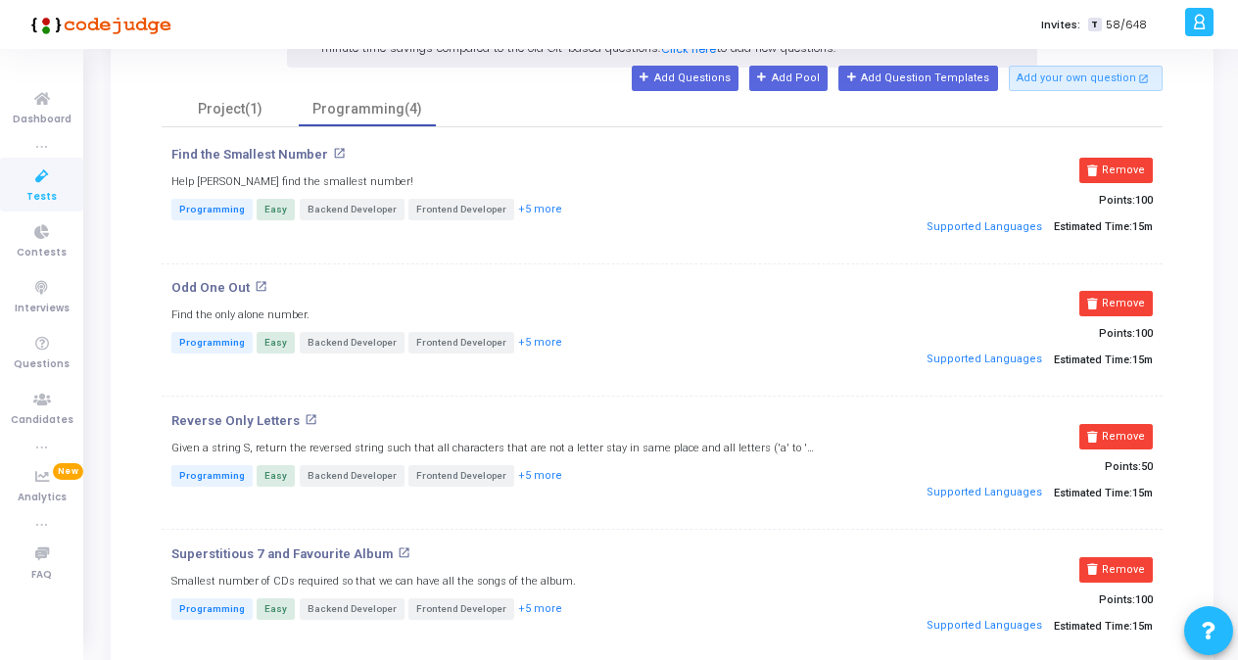
scroll to position [24, 0]
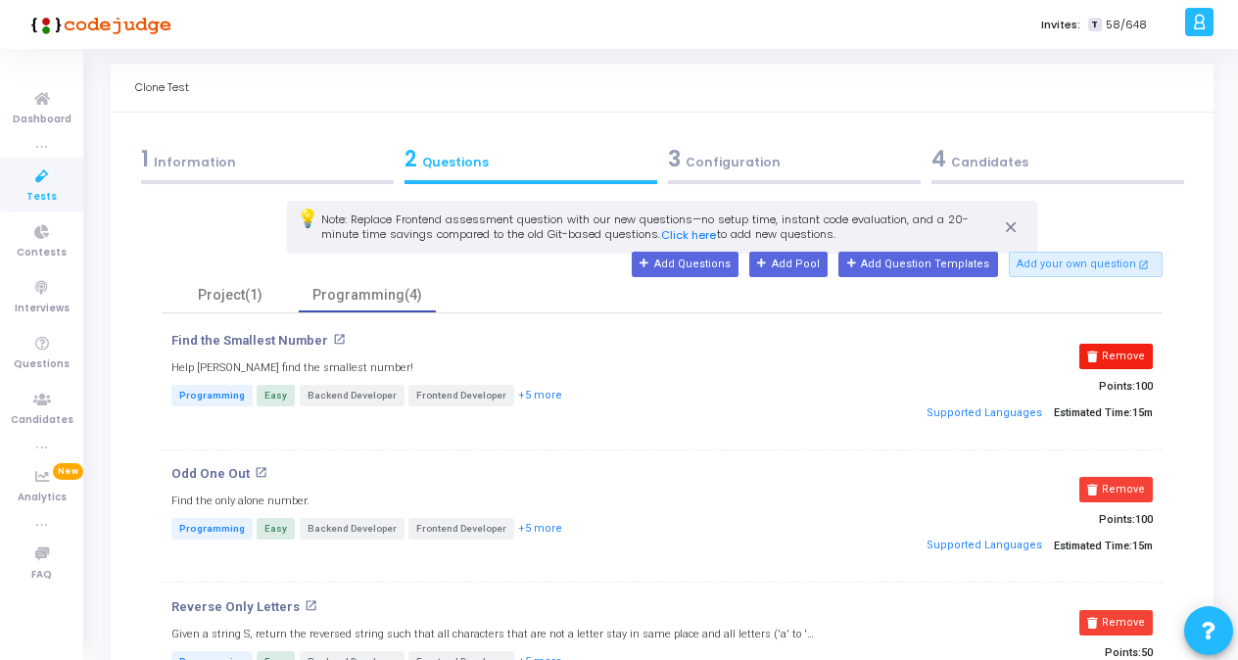
click at [859, 350] on button "Remove" at bounding box center [1115, 356] width 73 height 25
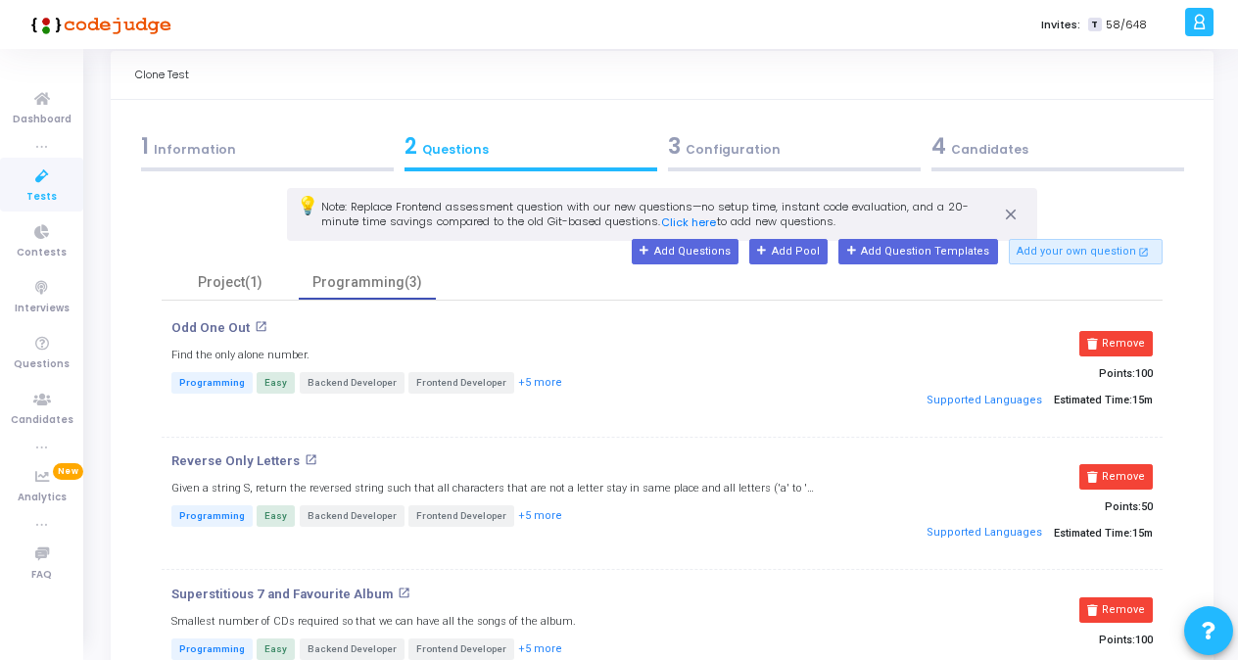
scroll to position [33, 0]
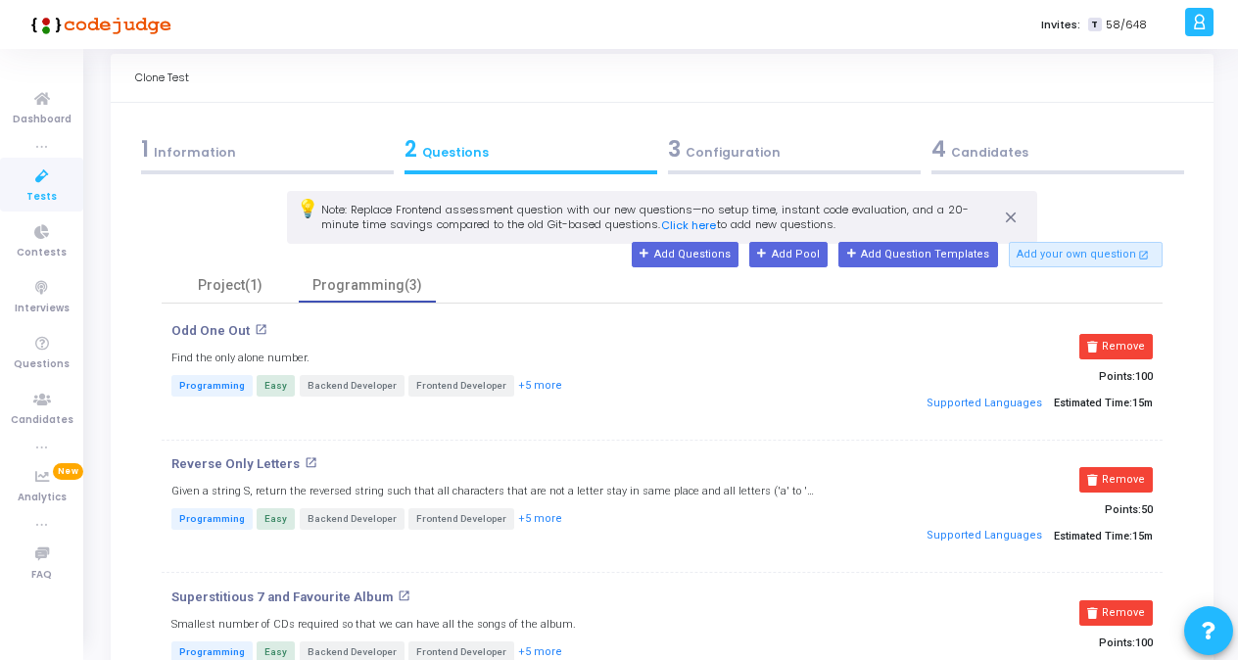
click at [41, 189] on span "Tests" at bounding box center [41, 197] width 30 height 17
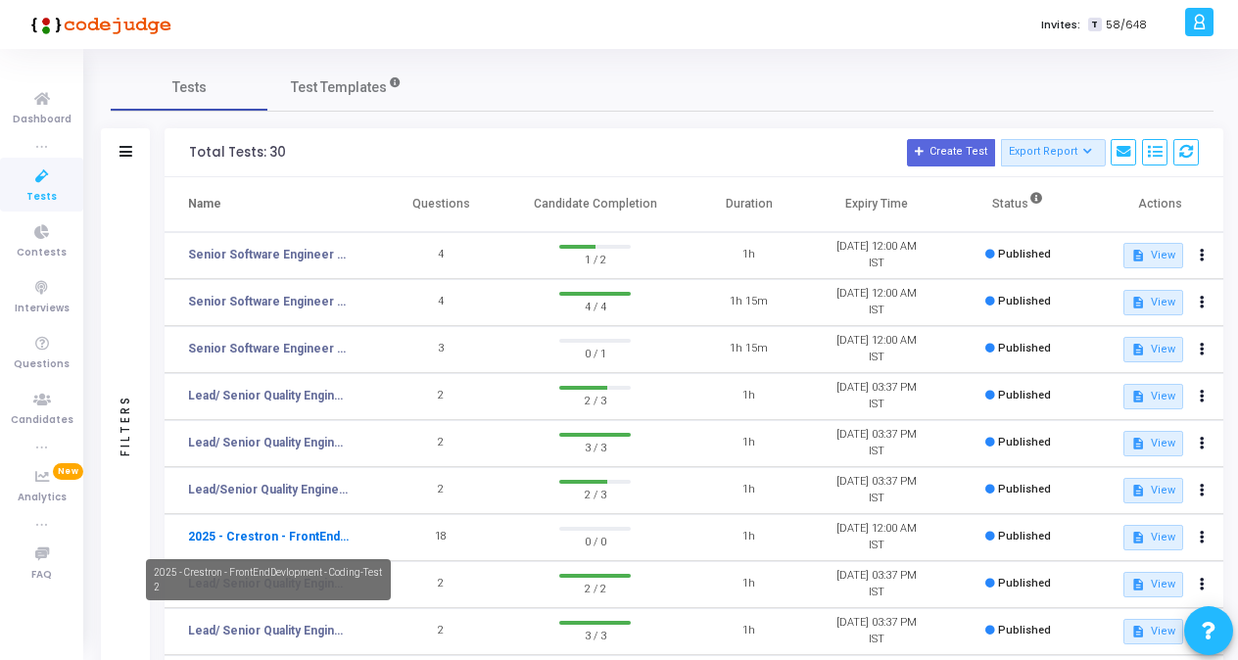
click at [324, 533] on link "2025 - Crestron - FrontEndDevlopment - Coding-Test 2" at bounding box center [268, 537] width 161 height 18
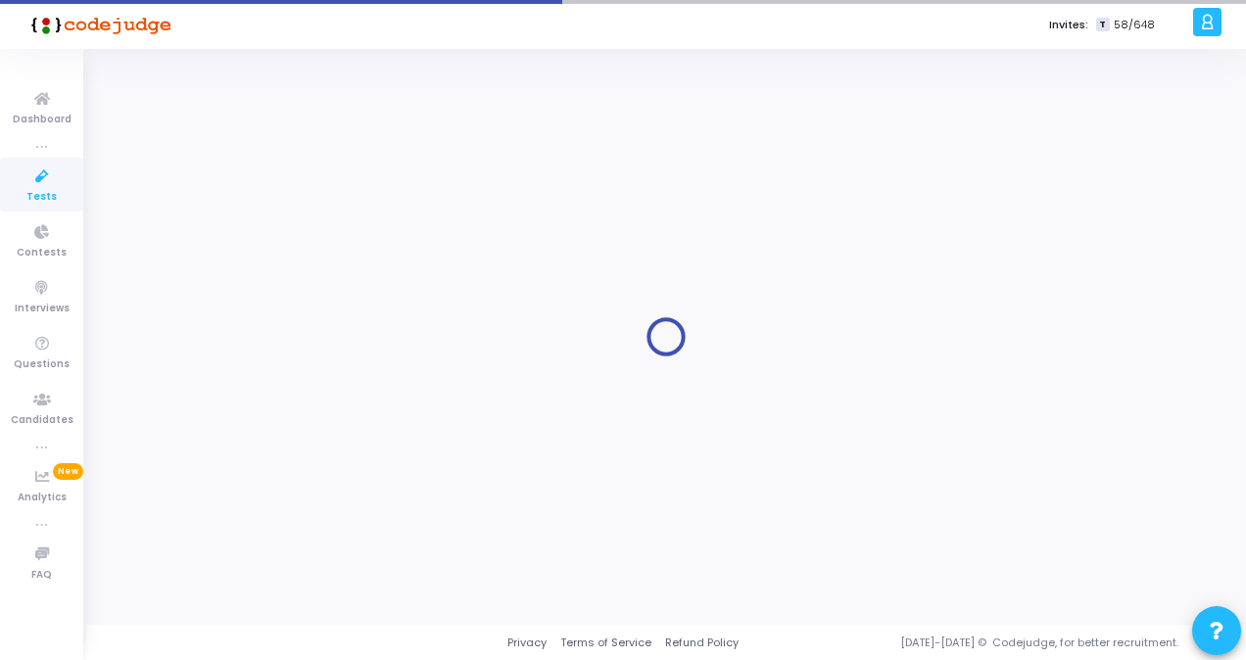
click at [324, 533] on div at bounding box center [666, 337] width 1110 height 546
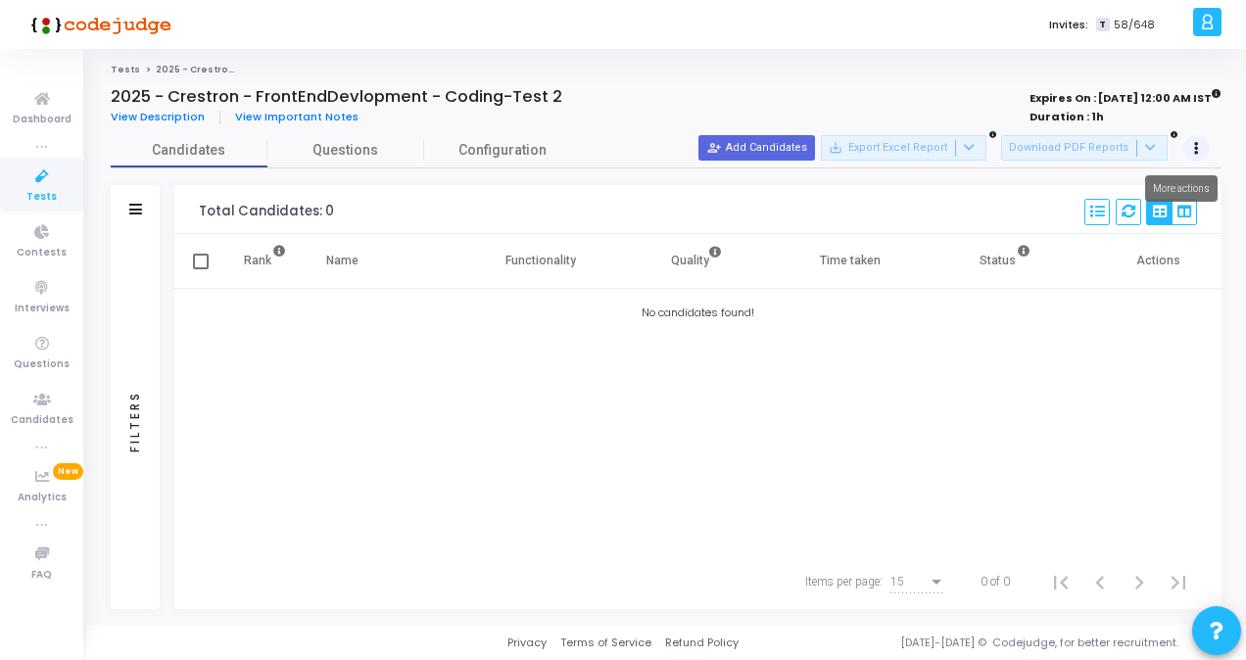
click at [859, 145] on button at bounding box center [1196, 148] width 27 height 27
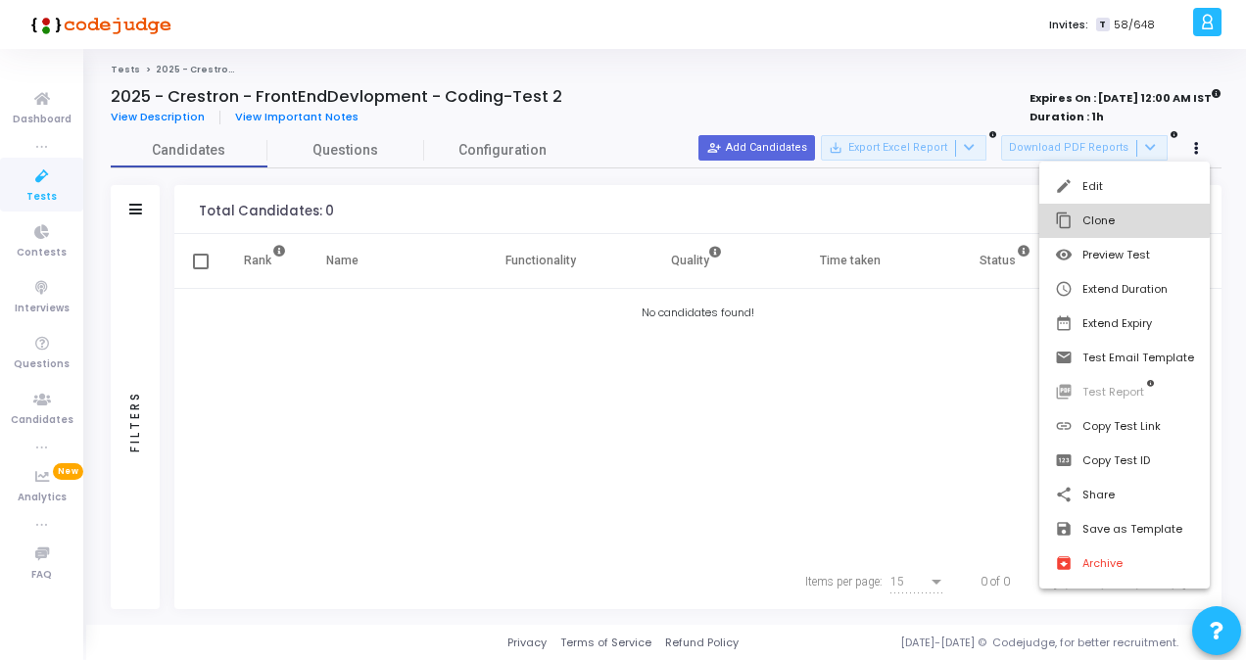
click at [859, 210] on button "content_copy Clone" at bounding box center [1124, 221] width 170 height 34
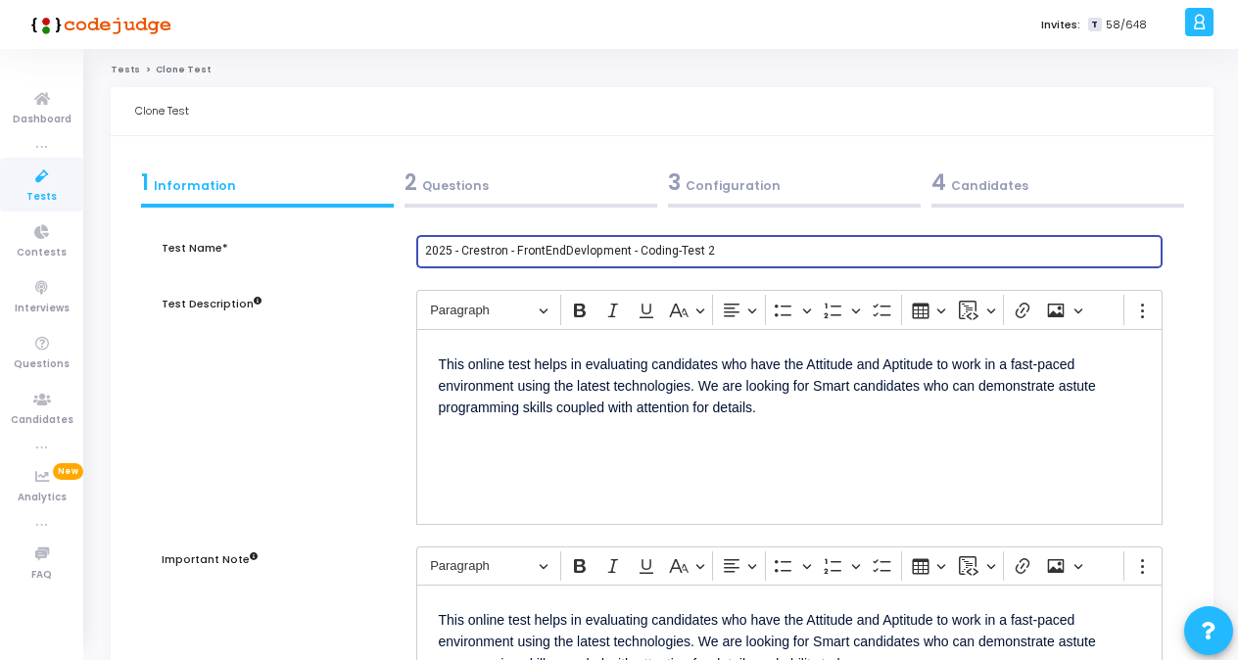
drag, startPoint x: 717, startPoint y: 252, endPoint x: 392, endPoint y: 248, distance: 325.1
click at [392, 248] on div "Test Name* 2025 - Crestron - FrontEndDevlopment - Coding-Test 2" at bounding box center [662, 263] width 1020 height 56
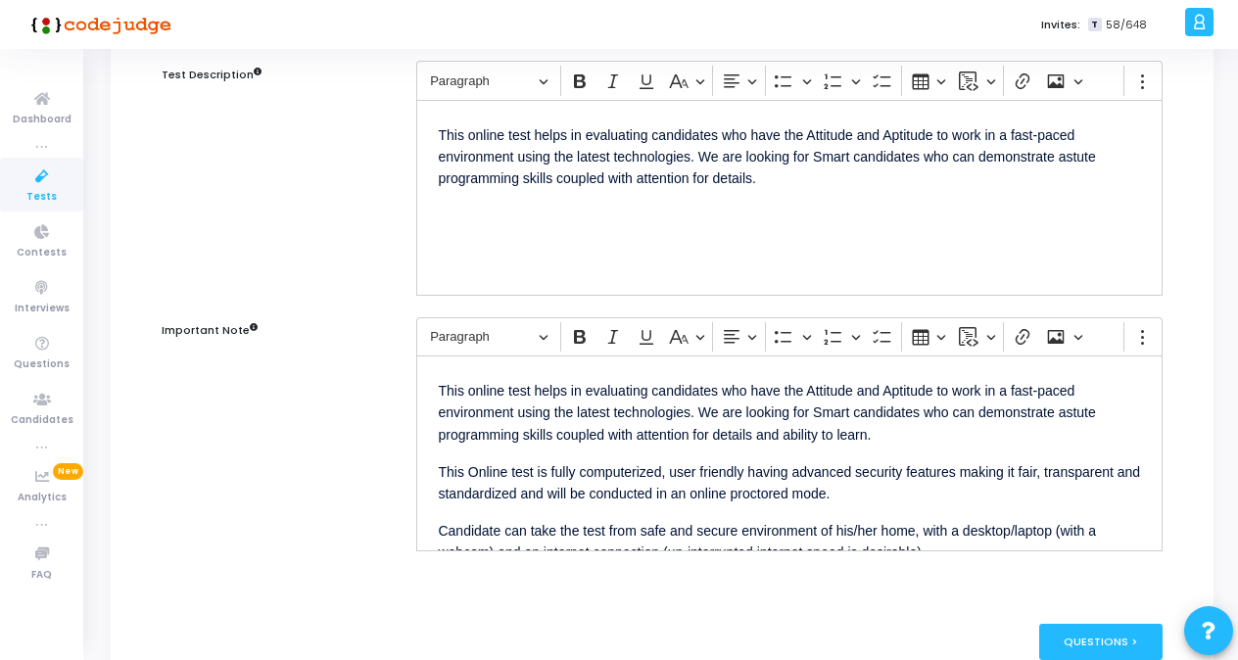
scroll to position [331, 0]
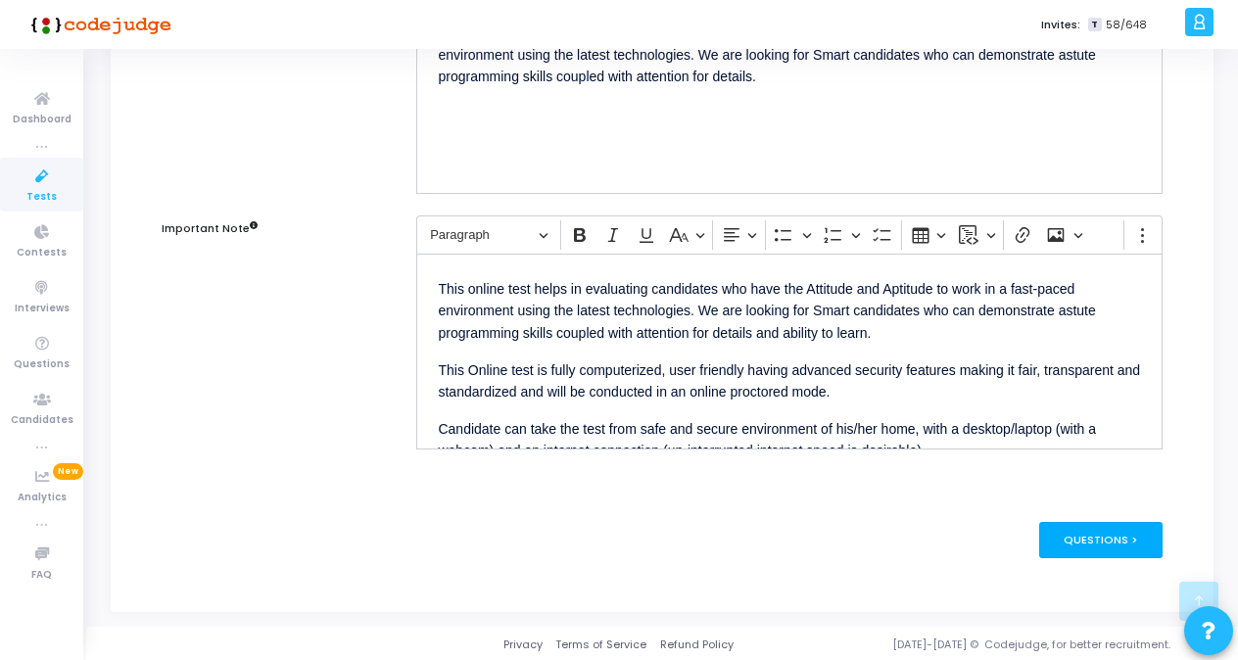
type input "Senior Software Engineer Test D"
click at [859, 539] on div "Questions >" at bounding box center [1101, 540] width 124 height 36
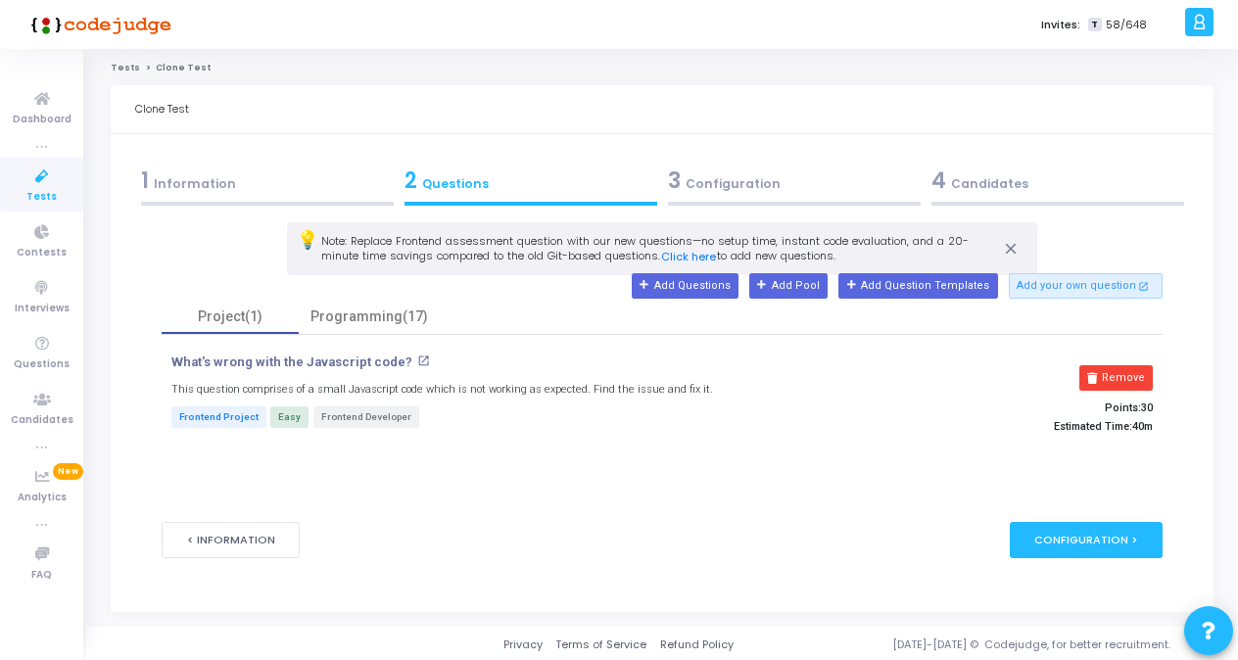
scroll to position [0, 0]
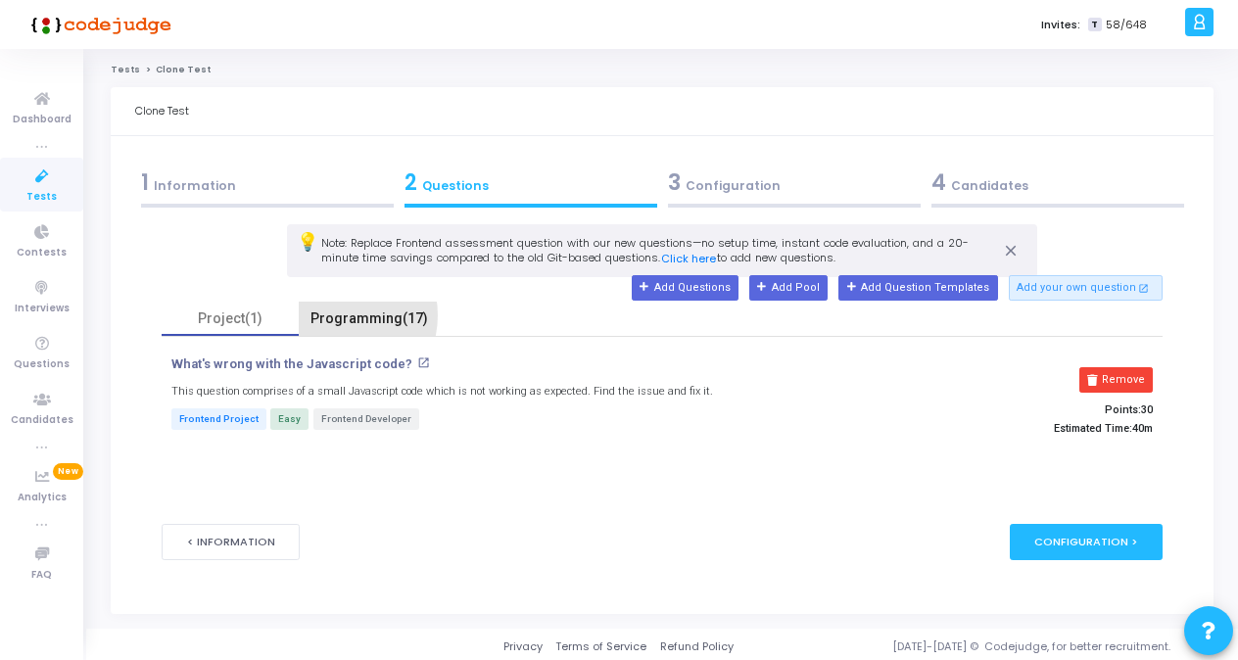
click at [333, 314] on div "Programming(17)" at bounding box center [369, 318] width 118 height 21
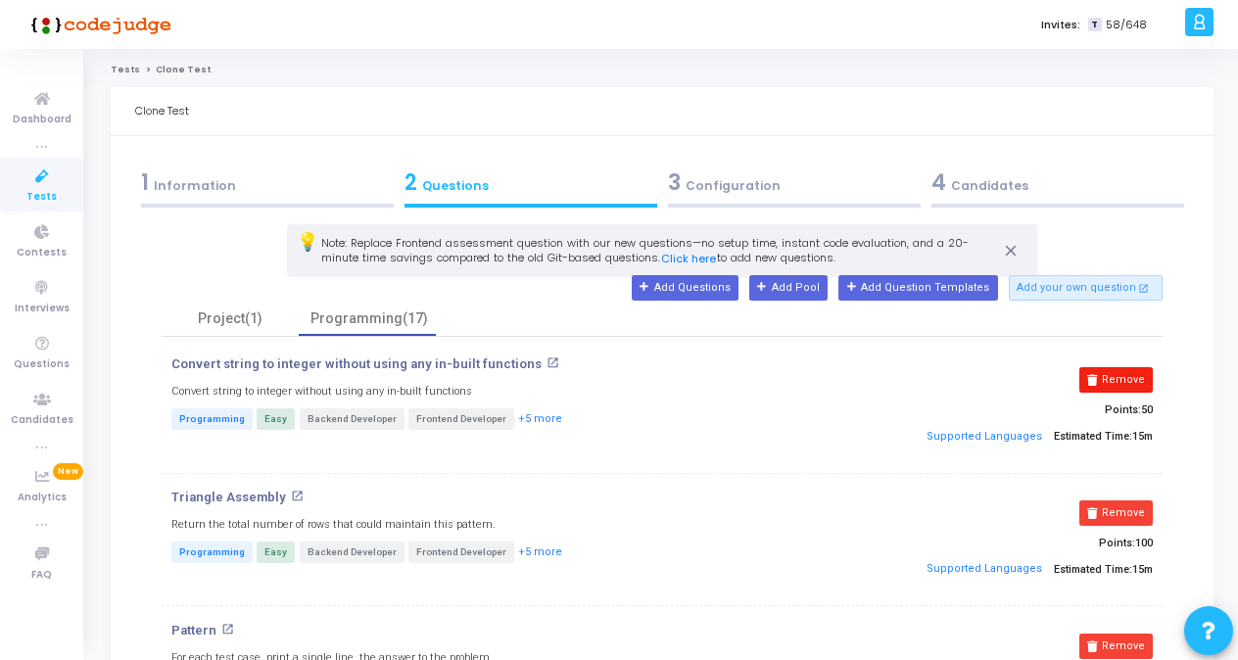
click at [859, 380] on button "Remove" at bounding box center [1115, 379] width 73 height 25
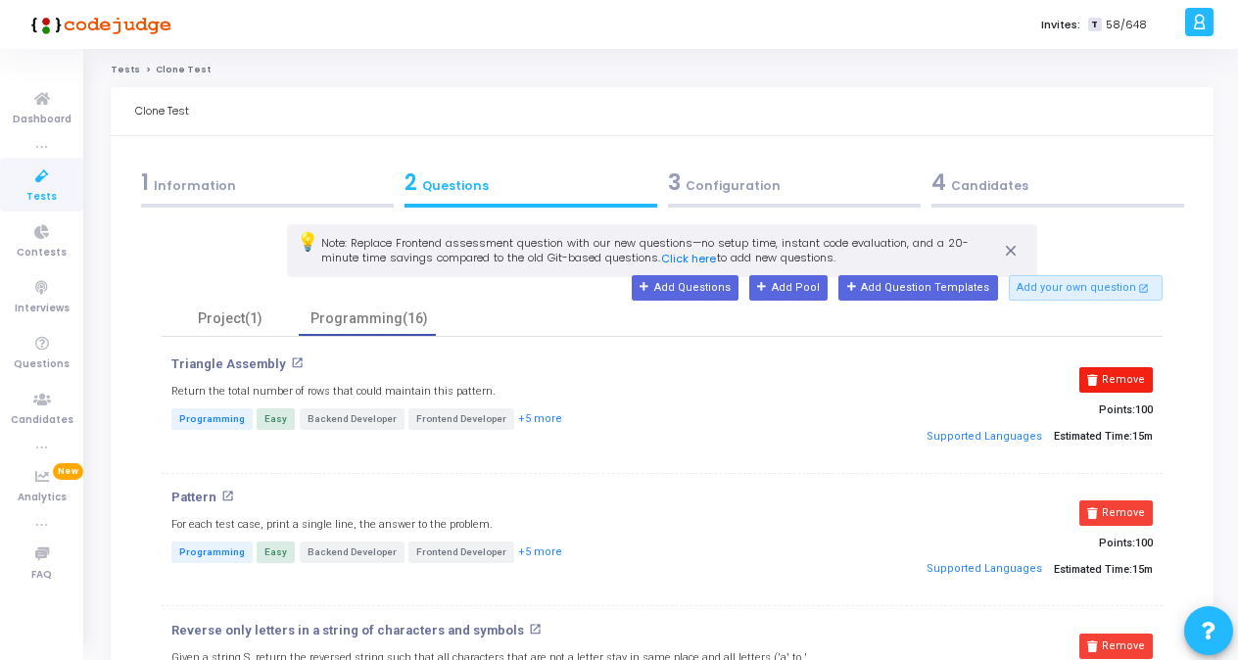
click at [859, 382] on button "Remove" at bounding box center [1115, 379] width 73 height 25
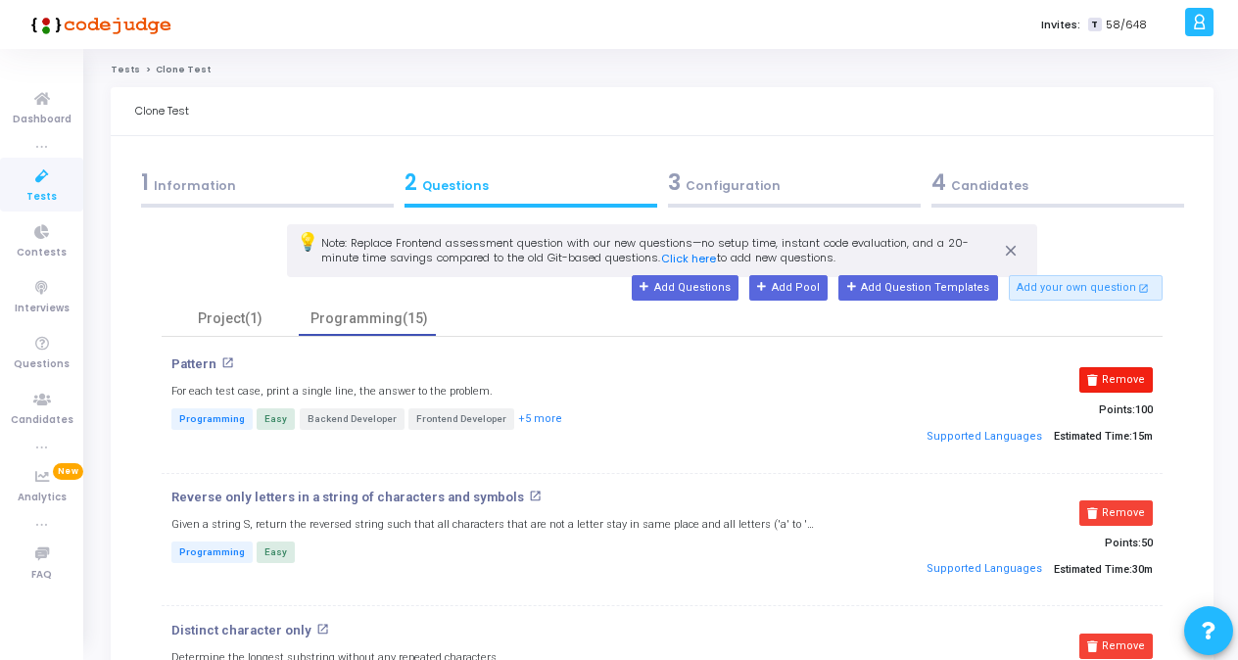
click at [859, 387] on button "Remove" at bounding box center [1115, 379] width 73 height 25
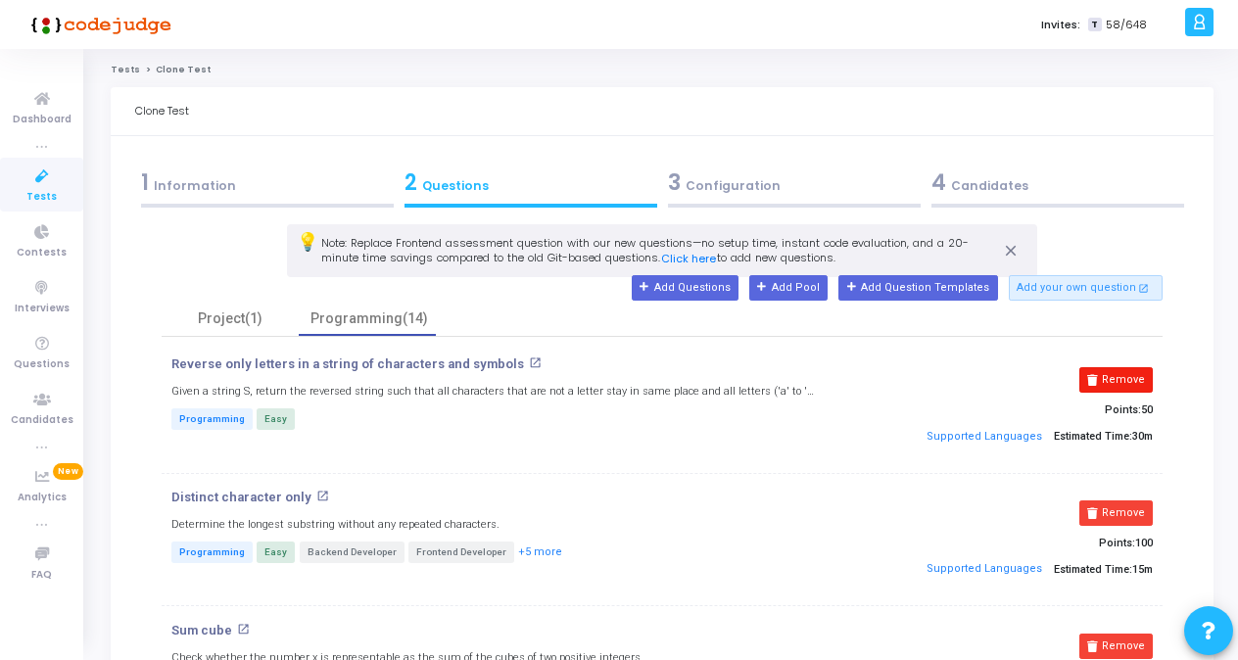
click at [859, 382] on button "Remove" at bounding box center [1115, 379] width 73 height 25
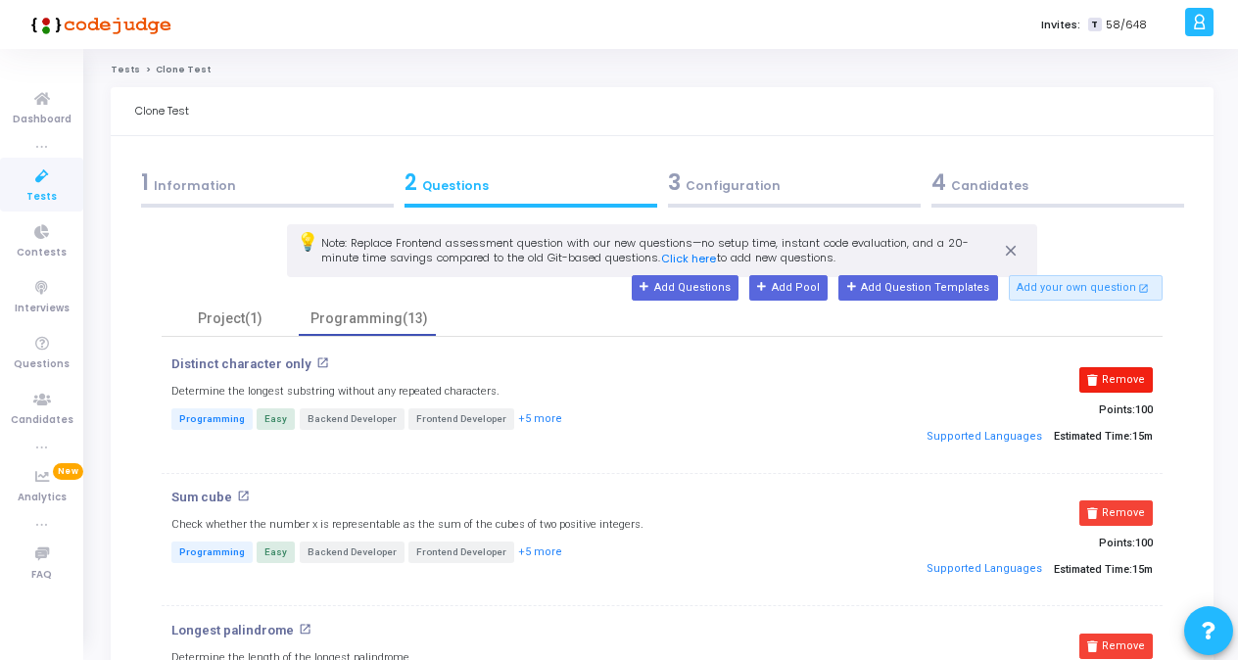
click at [859, 385] on button "Remove" at bounding box center [1115, 379] width 73 height 25
click at [859, 374] on button "Remove" at bounding box center [1115, 379] width 73 height 25
click at [859, 375] on button "Remove" at bounding box center [1115, 379] width 73 height 25
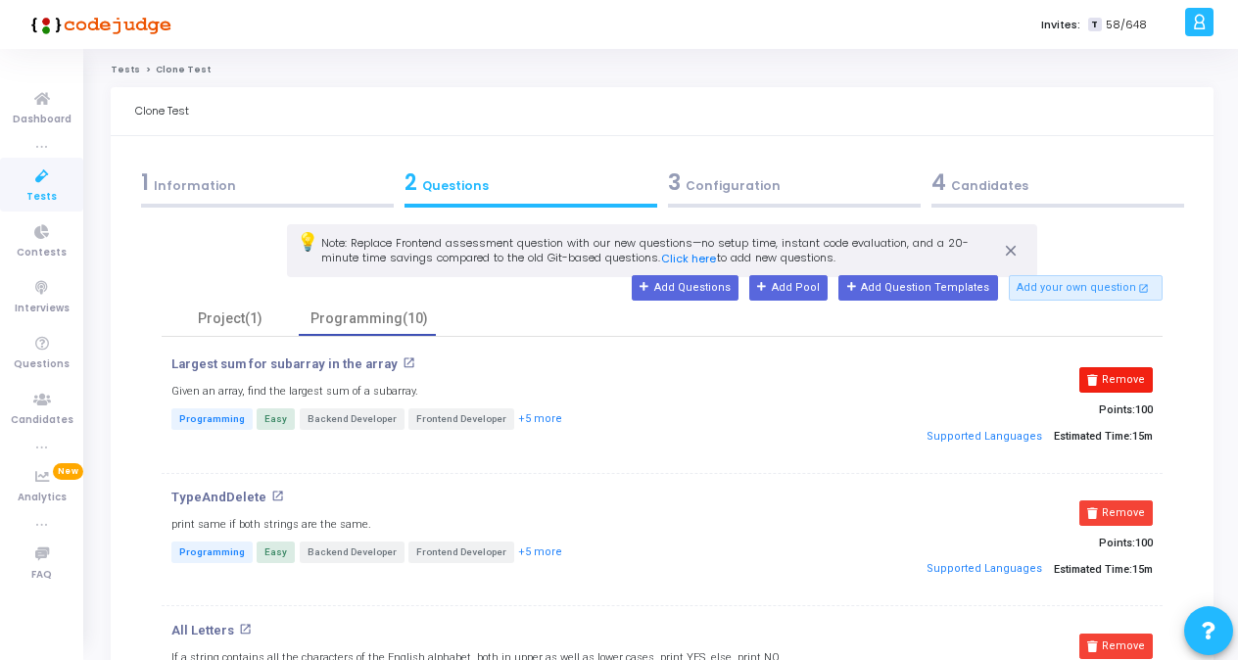
click at [859, 376] on button "Remove" at bounding box center [1115, 379] width 73 height 25
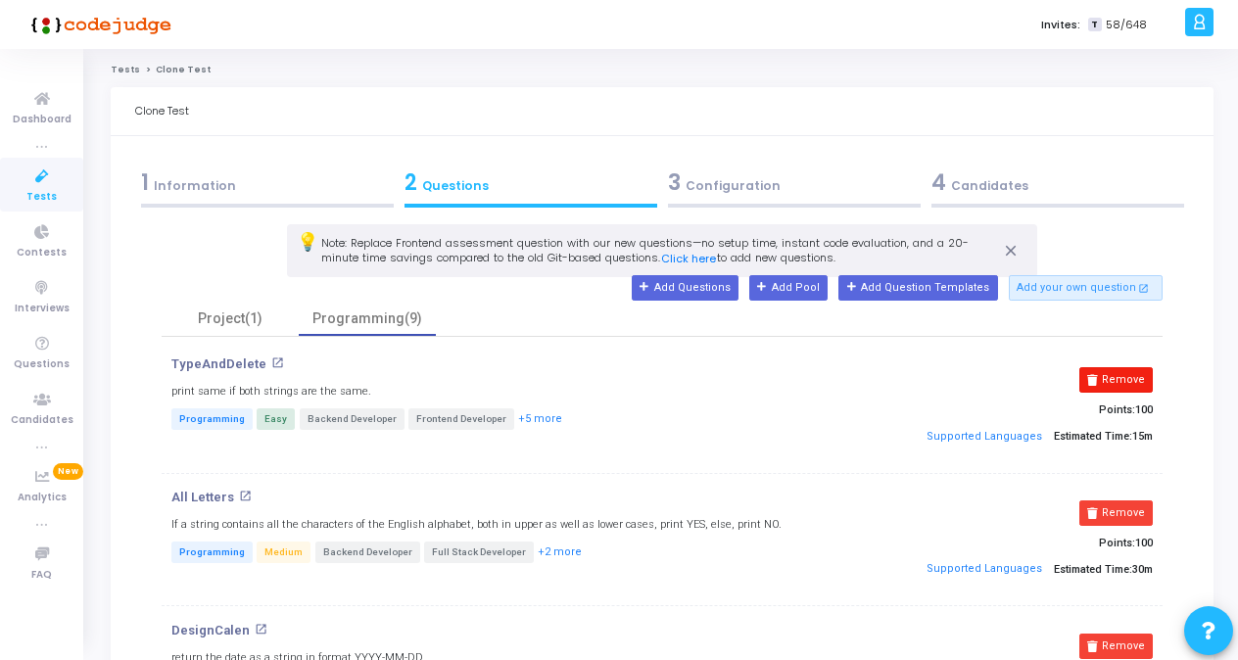
click at [859, 380] on button "Remove" at bounding box center [1115, 379] width 73 height 25
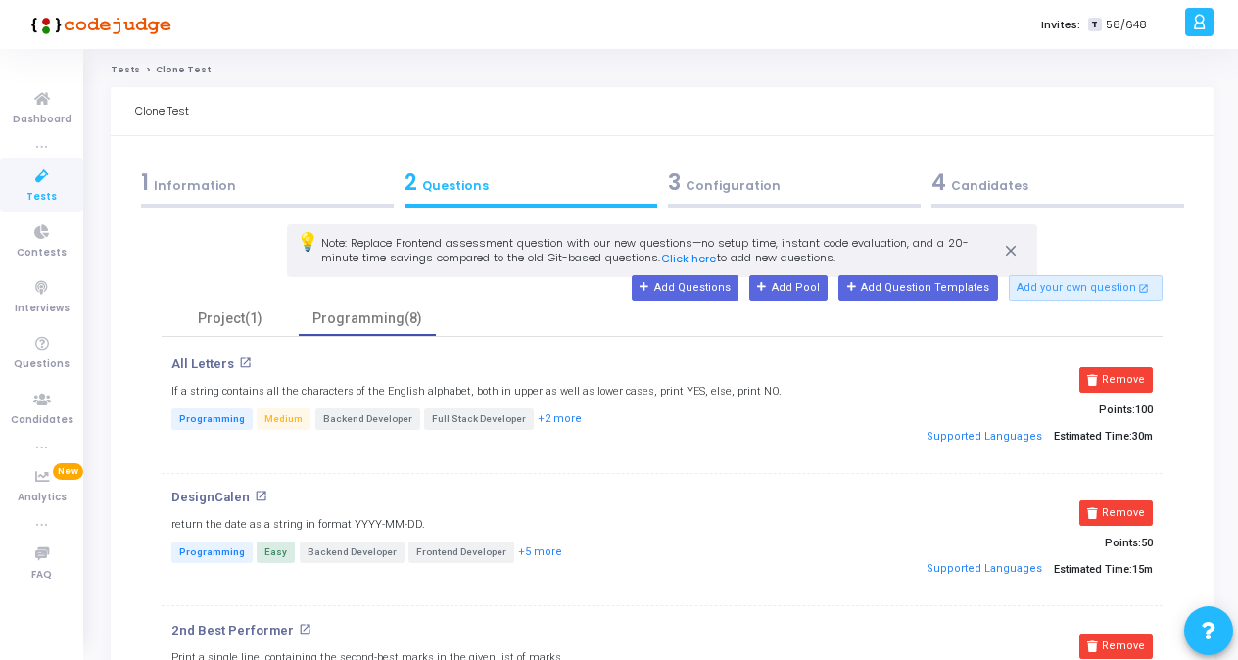
click at [859, 380] on button "Remove" at bounding box center [1115, 379] width 73 height 25
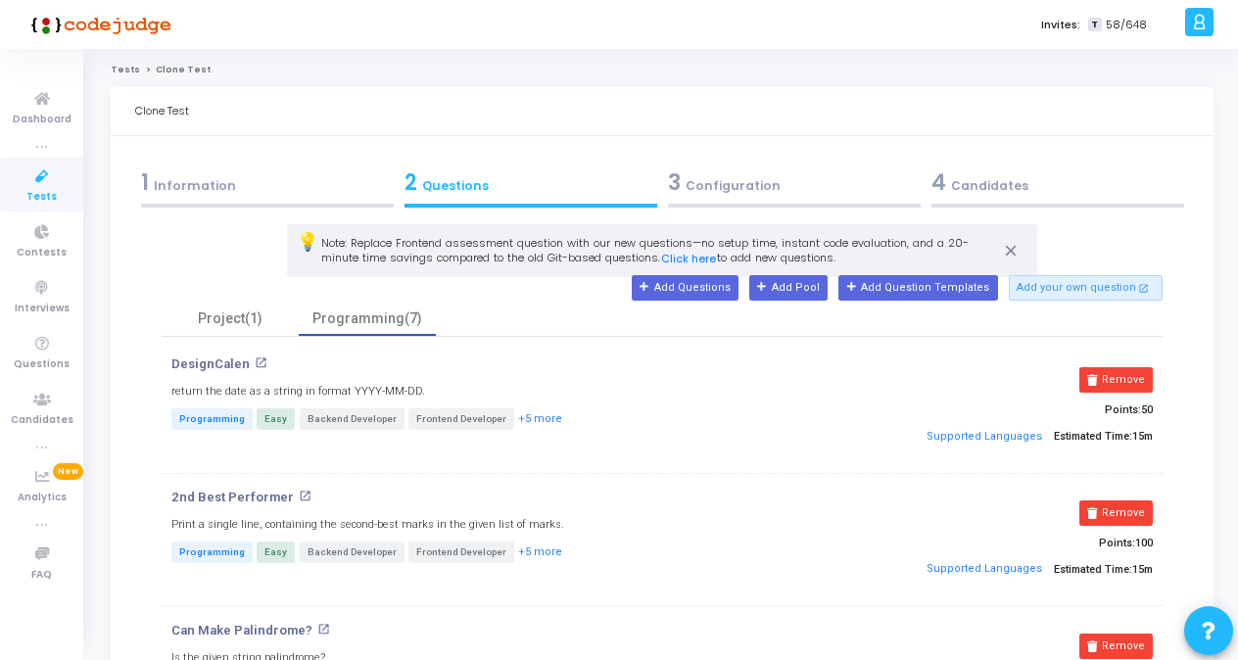
click at [859, 380] on button "Remove" at bounding box center [1115, 379] width 73 height 25
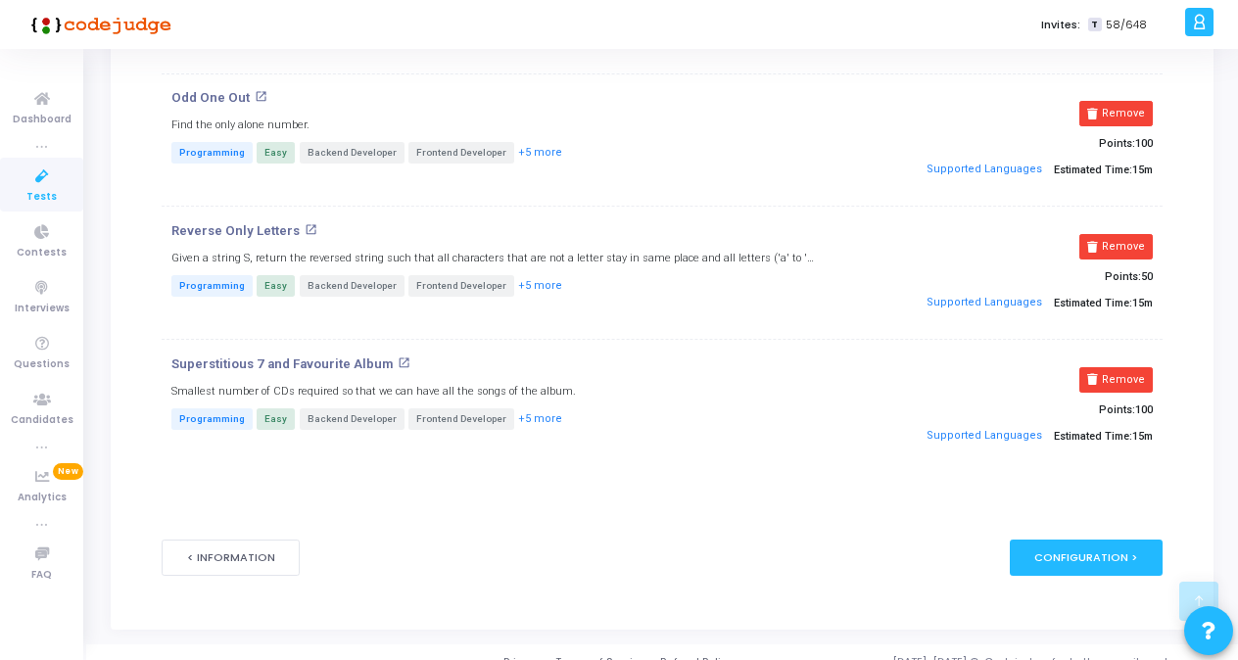
scroll to position [411, 0]
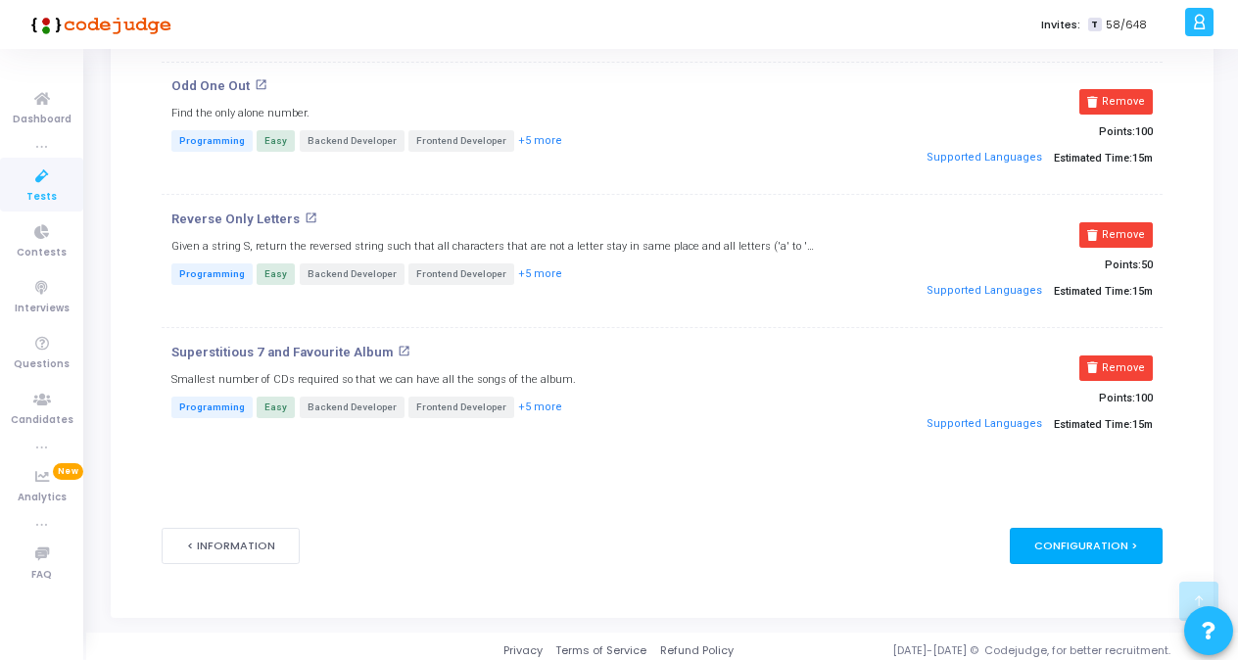
click at [859, 540] on div "Configuration >" at bounding box center [1087, 546] width 154 height 36
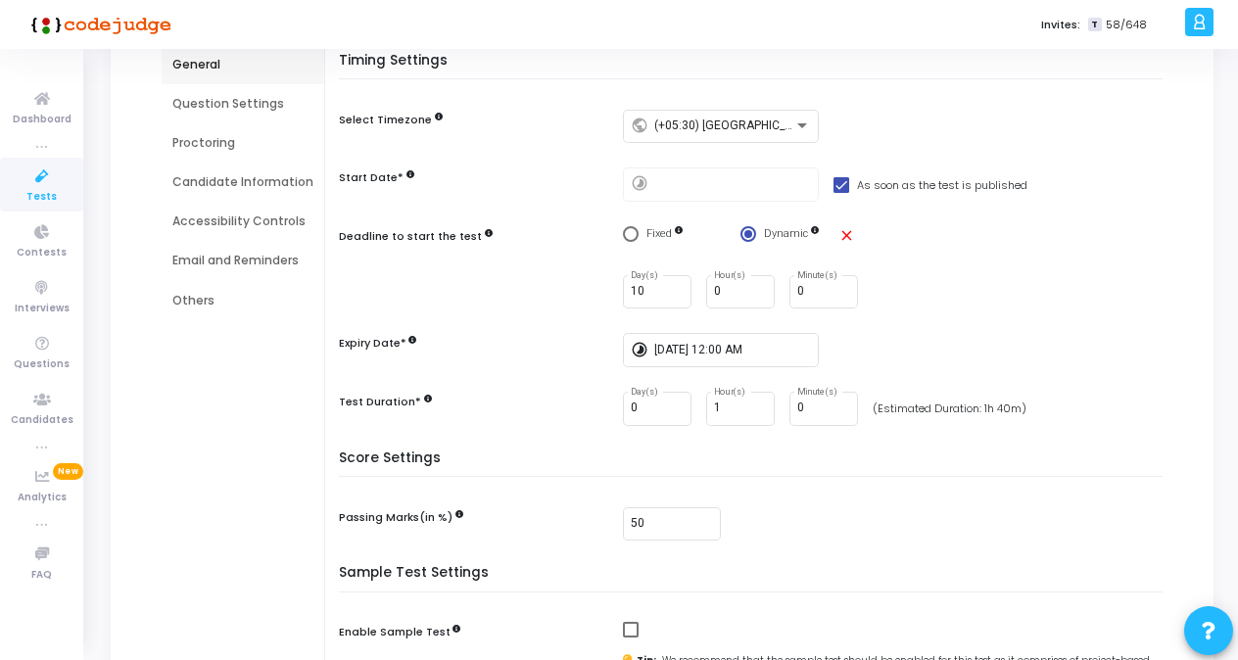
scroll to position [191, 0]
click at [744, 236] on span "Select confirmation" at bounding box center [748, 233] width 8 height 8
click at [743, 236] on input "Dynamic" at bounding box center [748, 233] width 16 height 16
click at [744, 236] on span "Select confirmation" at bounding box center [748, 233] width 8 height 8
click at [743, 236] on input "Dynamic" at bounding box center [748, 233] width 16 height 16
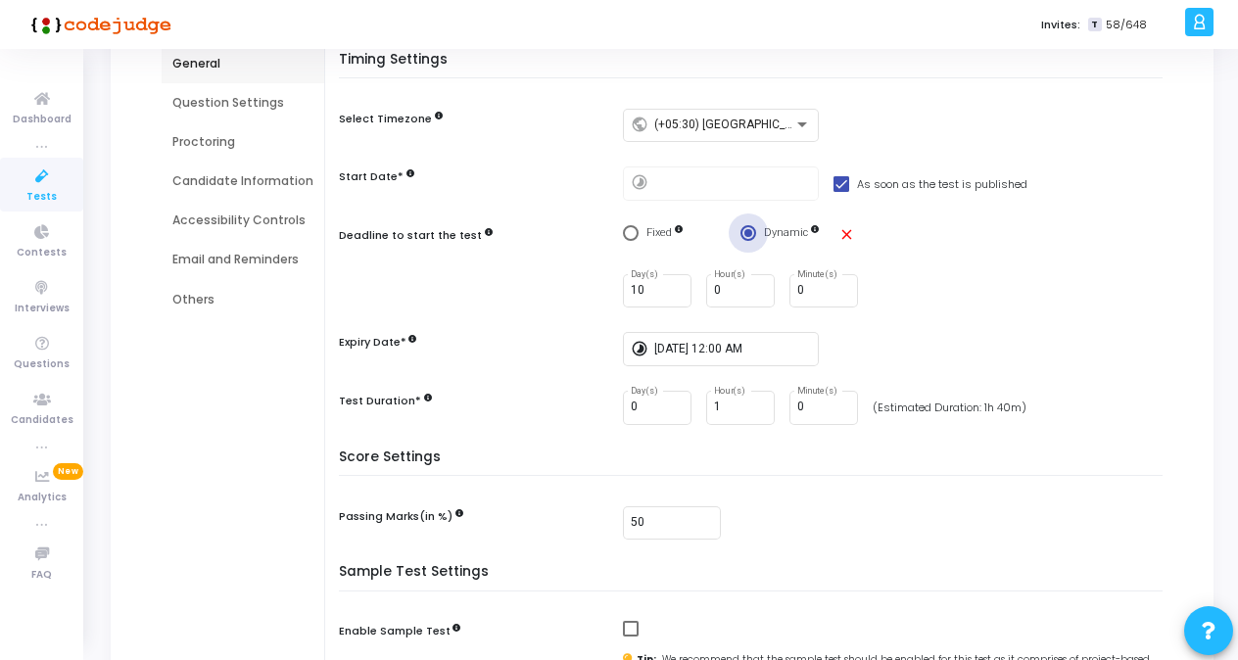
click at [744, 236] on span "Select confirmation" at bounding box center [748, 233] width 8 height 8
click at [743, 236] on input "Dynamic" at bounding box center [748, 233] width 16 height 16
click at [842, 228] on mat-icon "close" at bounding box center [846, 234] width 17 height 17
radio input "false"
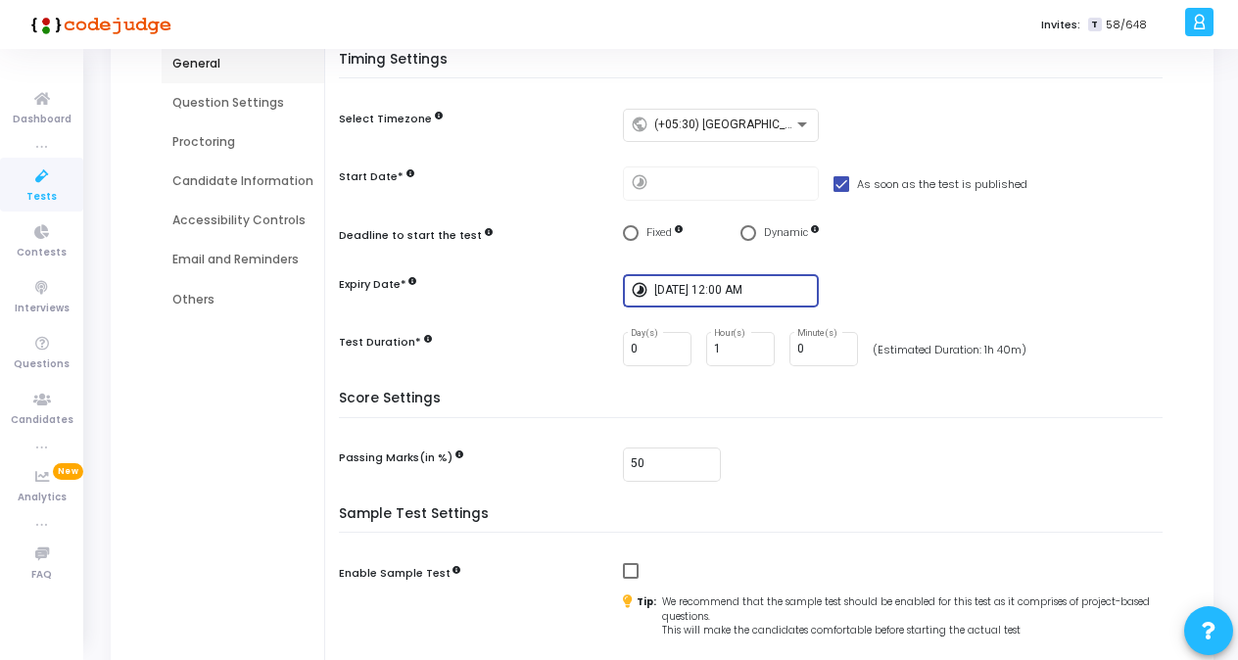
click at [654, 288] on input "[DATE] 12:00 AM" at bounding box center [732, 291] width 157 height 14
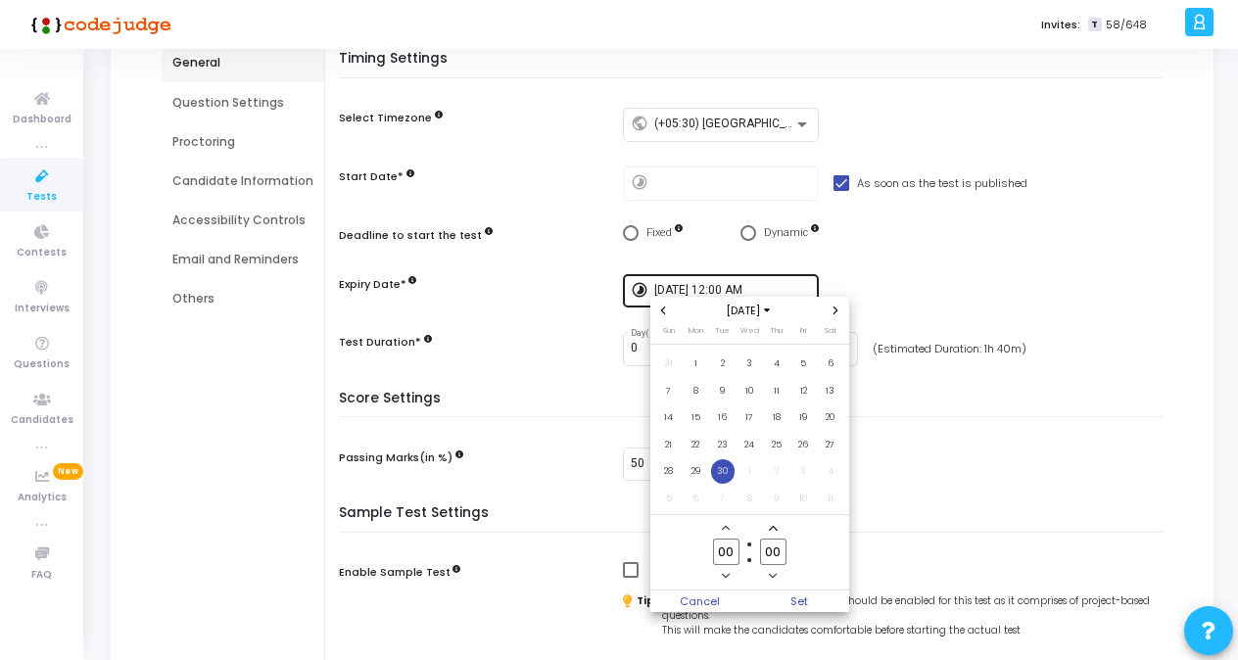
scroll to position [0, 0]
click at [859, 252] on div at bounding box center [619, 330] width 1238 height 660
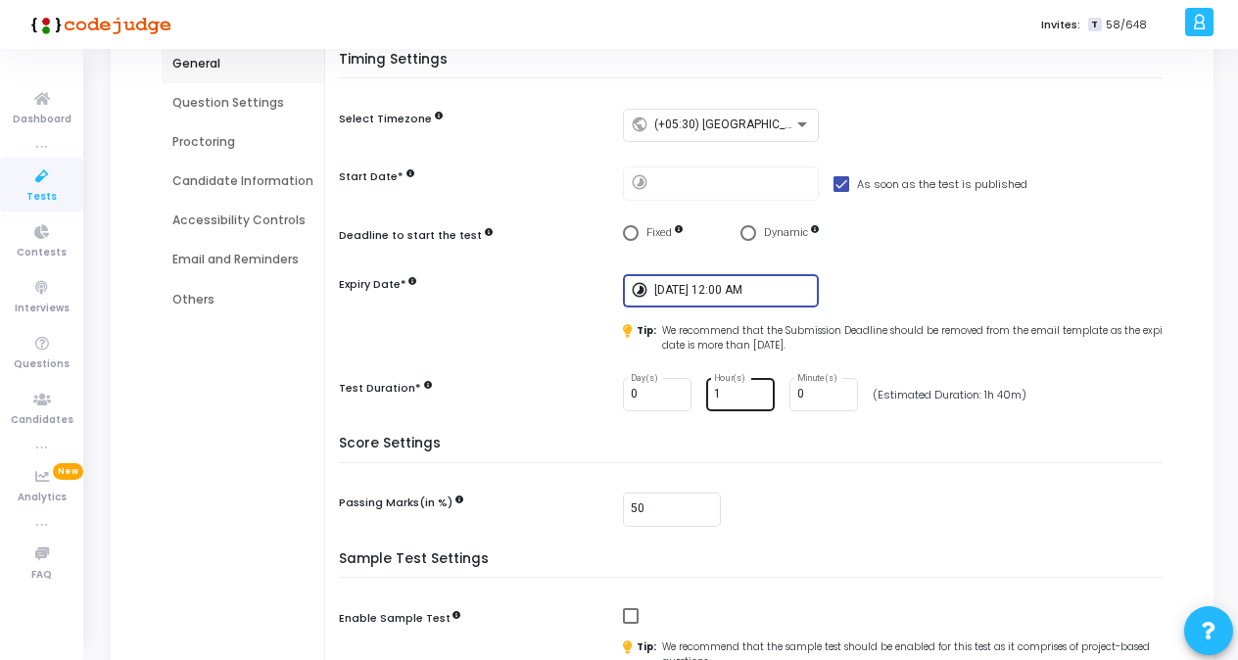
click at [719, 394] on input "1" at bounding box center [740, 395] width 53 height 14
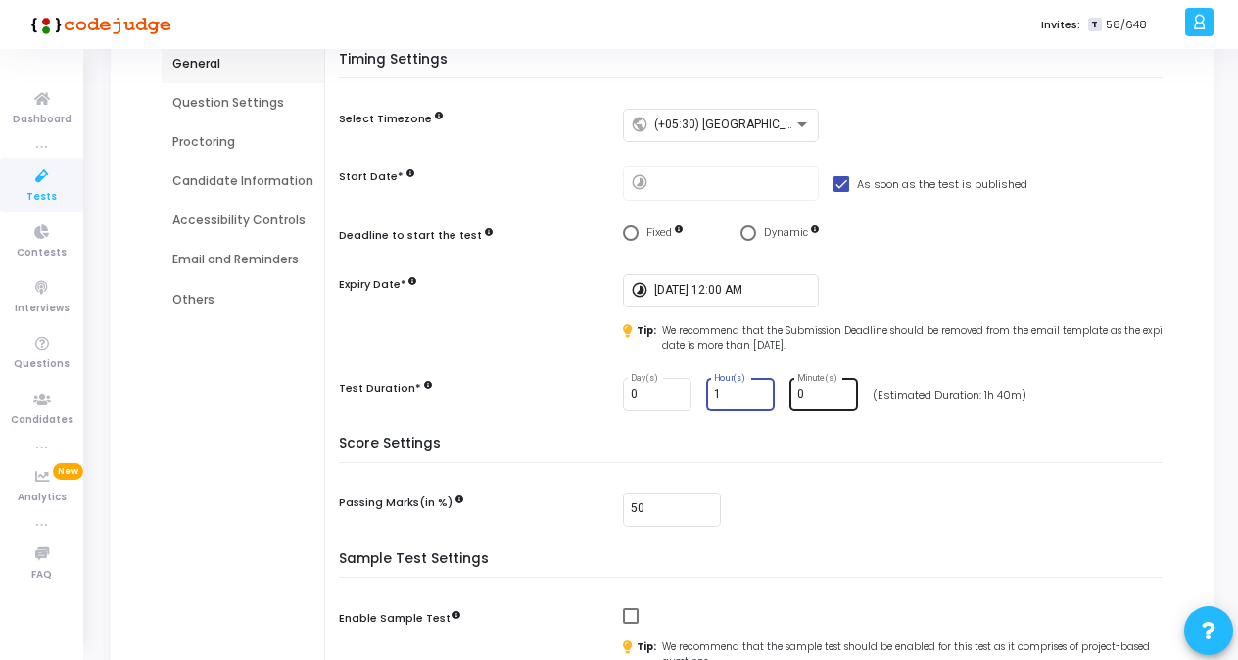
click at [838, 397] on input "0" at bounding box center [823, 395] width 53 height 14
click at [837, 388] on input "1" at bounding box center [823, 395] width 53 height 14
click at [837, 388] on input "2" at bounding box center [823, 395] width 53 height 14
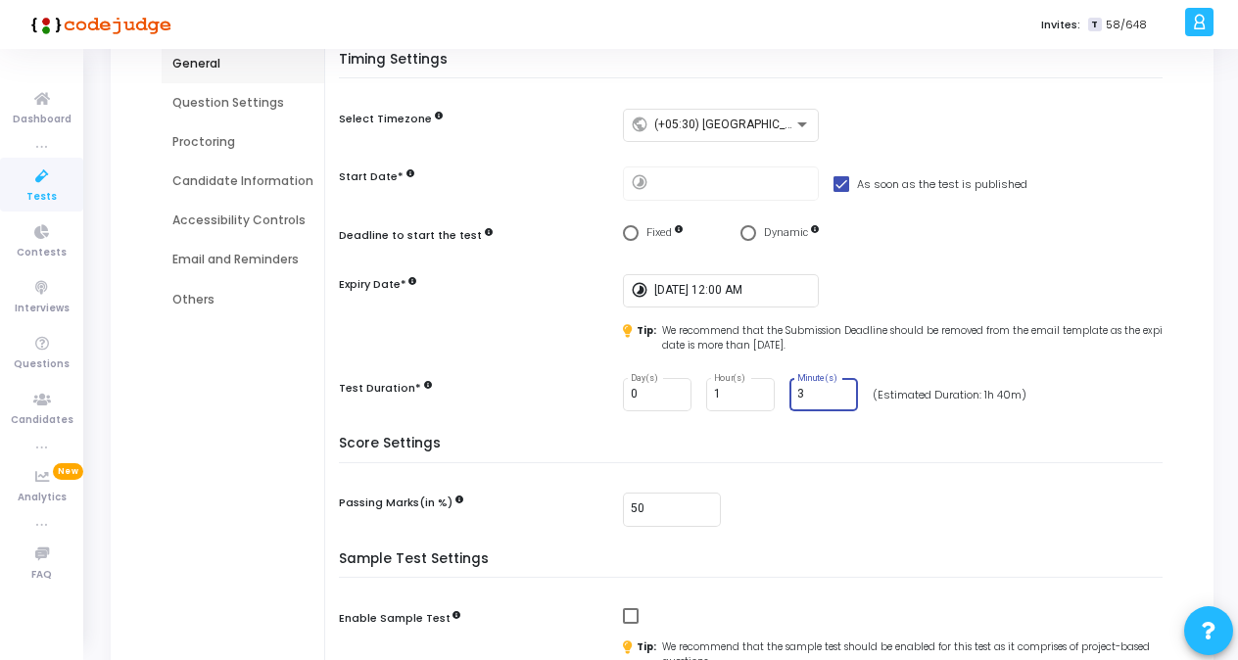
click at [837, 388] on input "3" at bounding box center [823, 395] width 53 height 14
click at [837, 388] on input "4" at bounding box center [823, 395] width 53 height 14
click at [837, 388] on input "5" at bounding box center [823, 395] width 53 height 14
click at [837, 388] on input "6" at bounding box center [823, 395] width 53 height 14
click at [837, 388] on input "7" at bounding box center [823, 395] width 53 height 14
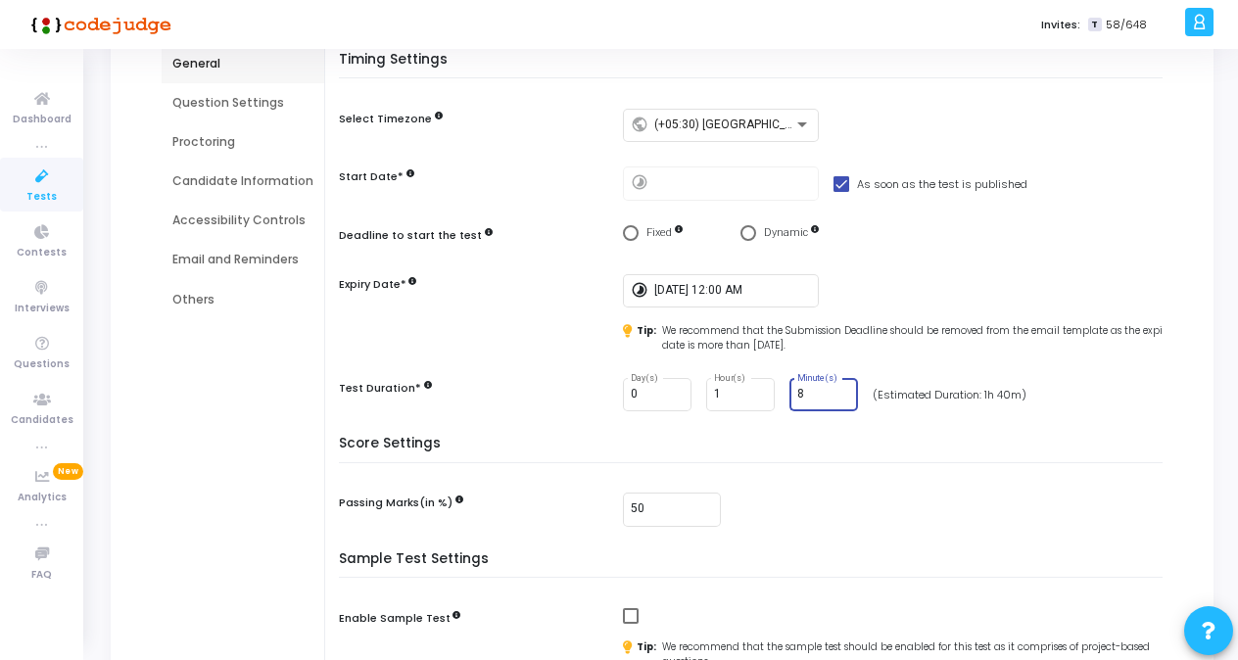
click at [837, 388] on input "8" at bounding box center [823, 395] width 53 height 14
type input "9"
click at [837, 388] on input "9" at bounding box center [823, 395] width 53 height 14
type input "15"
click at [859, 369] on div "Timing Settings Select Timezone public (+05:30) Asia/Calcutta Start Date* timel…" at bounding box center [756, 244] width 814 height 385
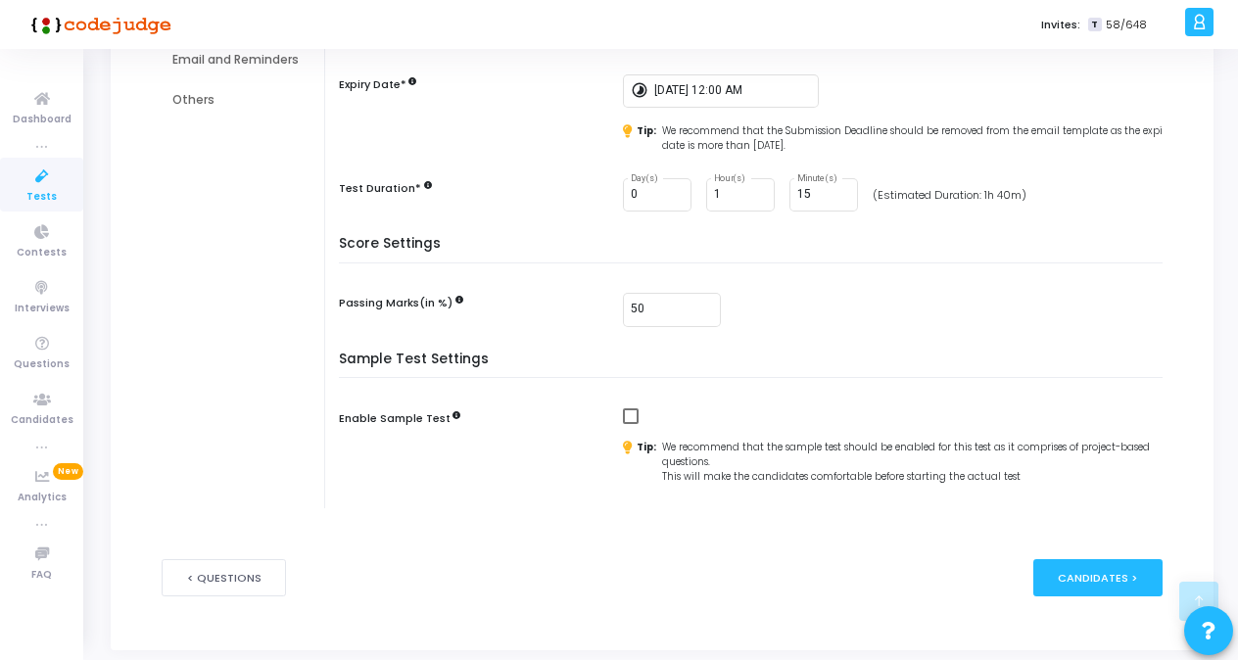
scroll to position [357, 0]
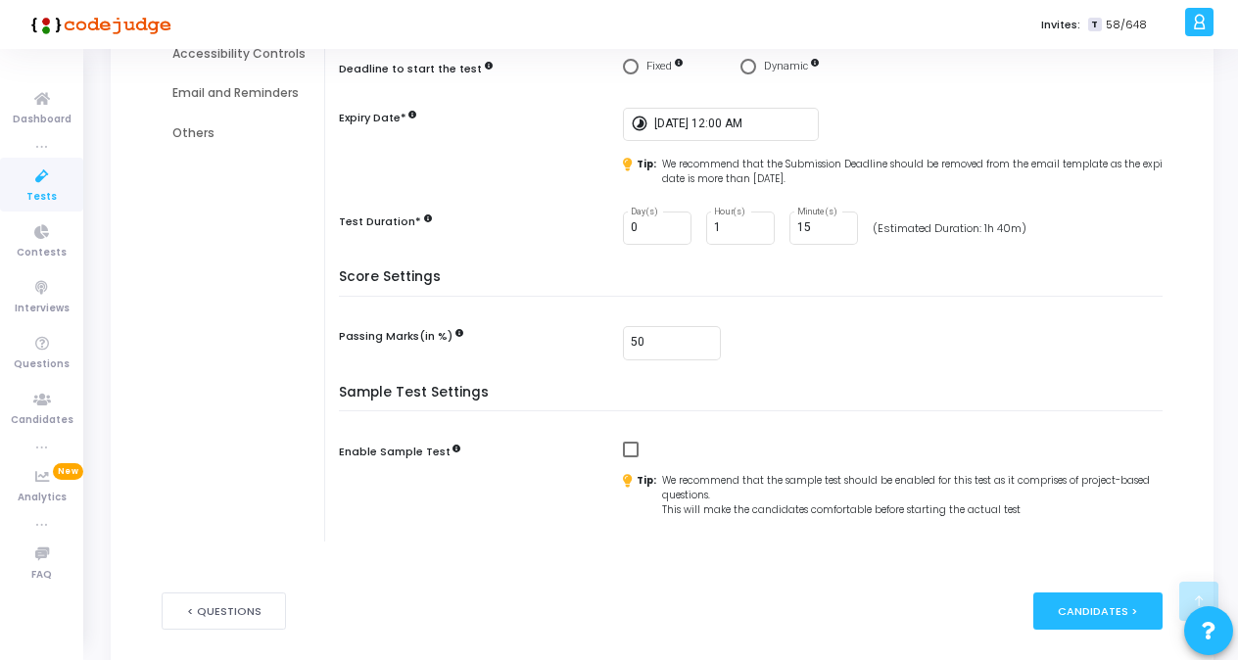
click at [791, 329] on div "50" at bounding box center [897, 343] width 549 height 34
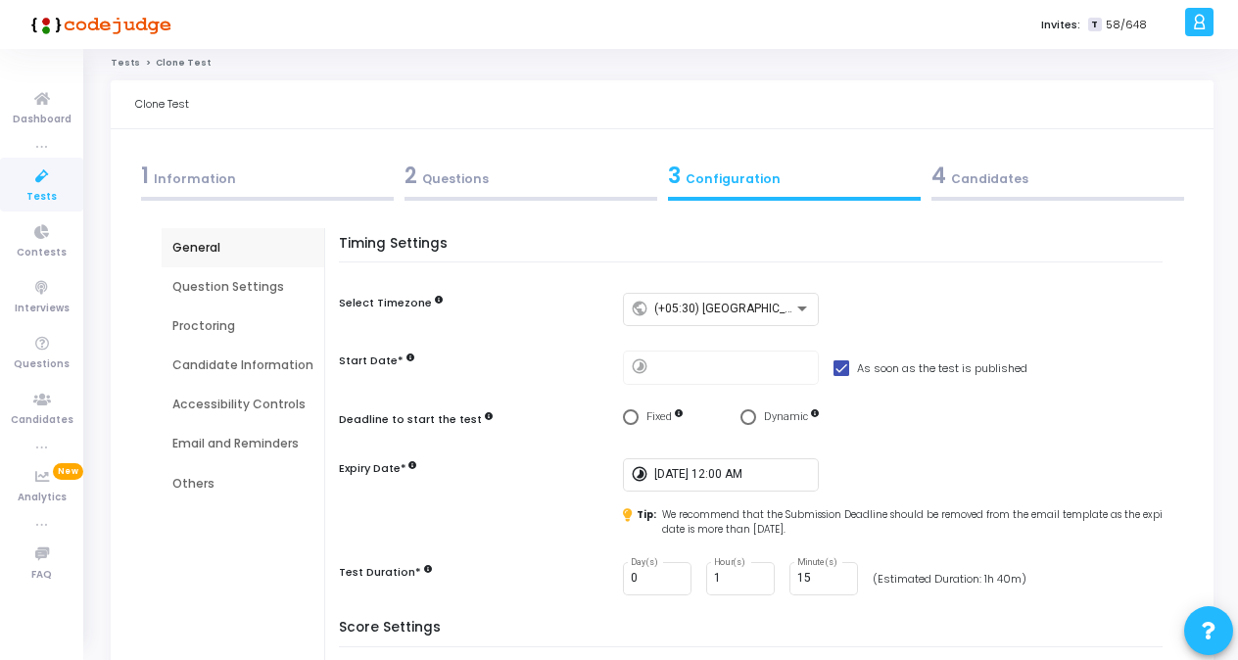
scroll to position [0, 0]
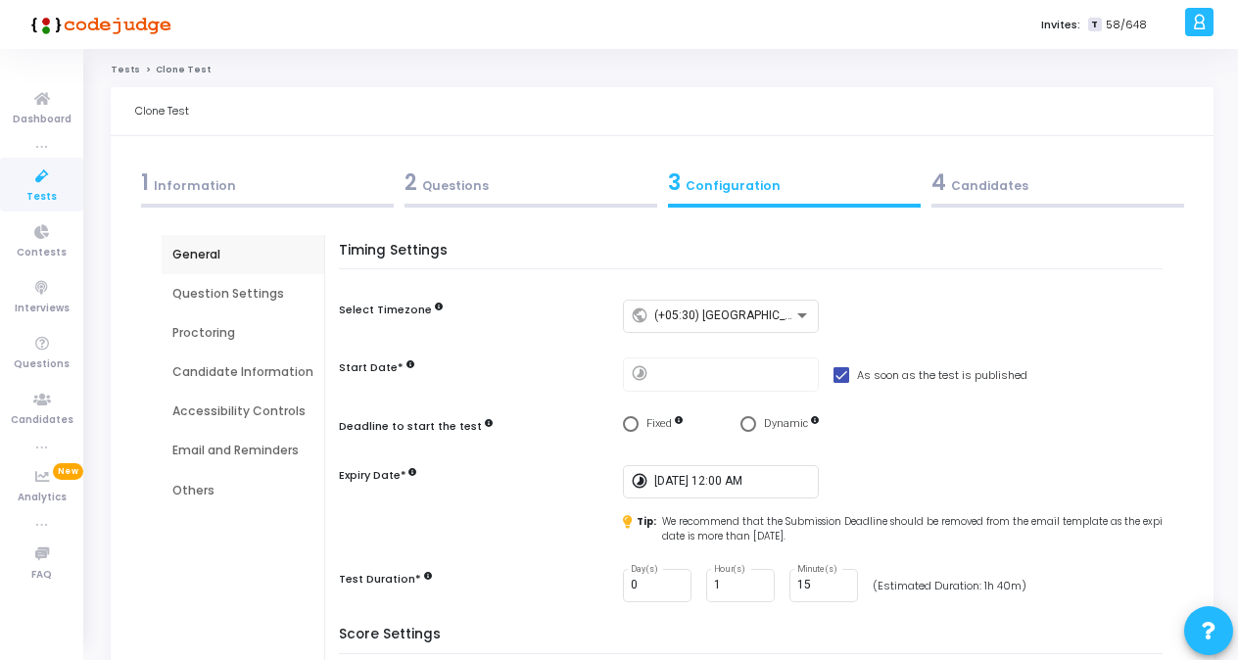
click at [253, 293] on div "Question Settings" at bounding box center [242, 294] width 141 height 18
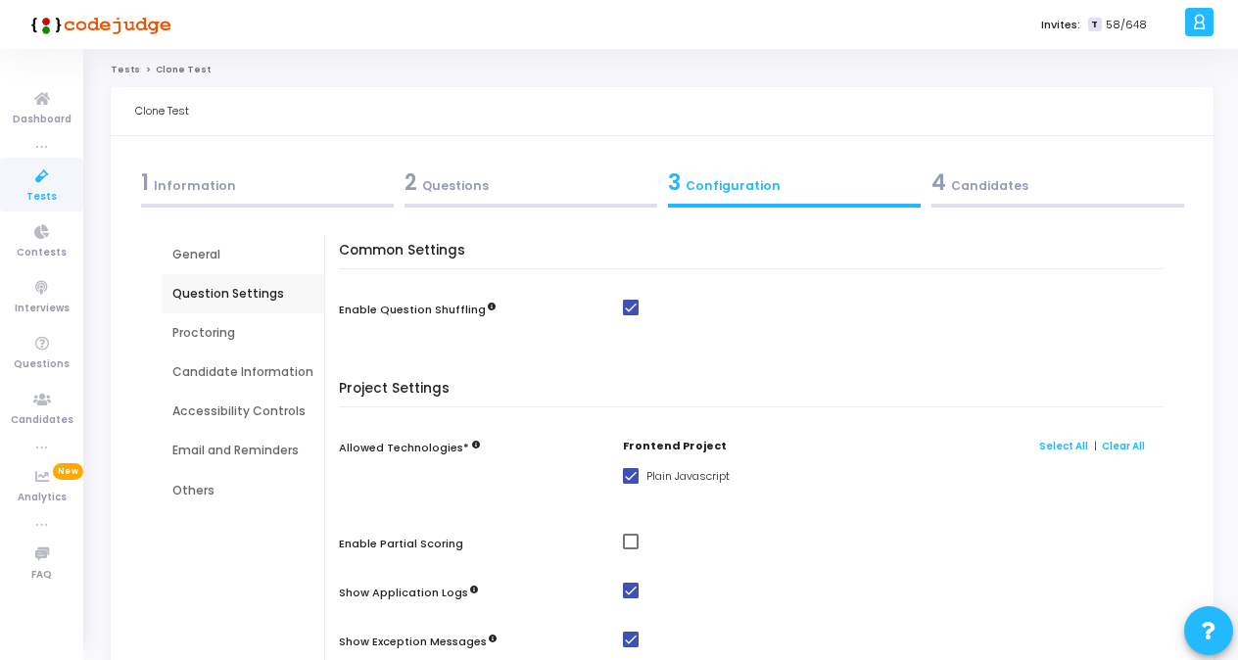
click at [209, 248] on div "General" at bounding box center [242, 255] width 141 height 18
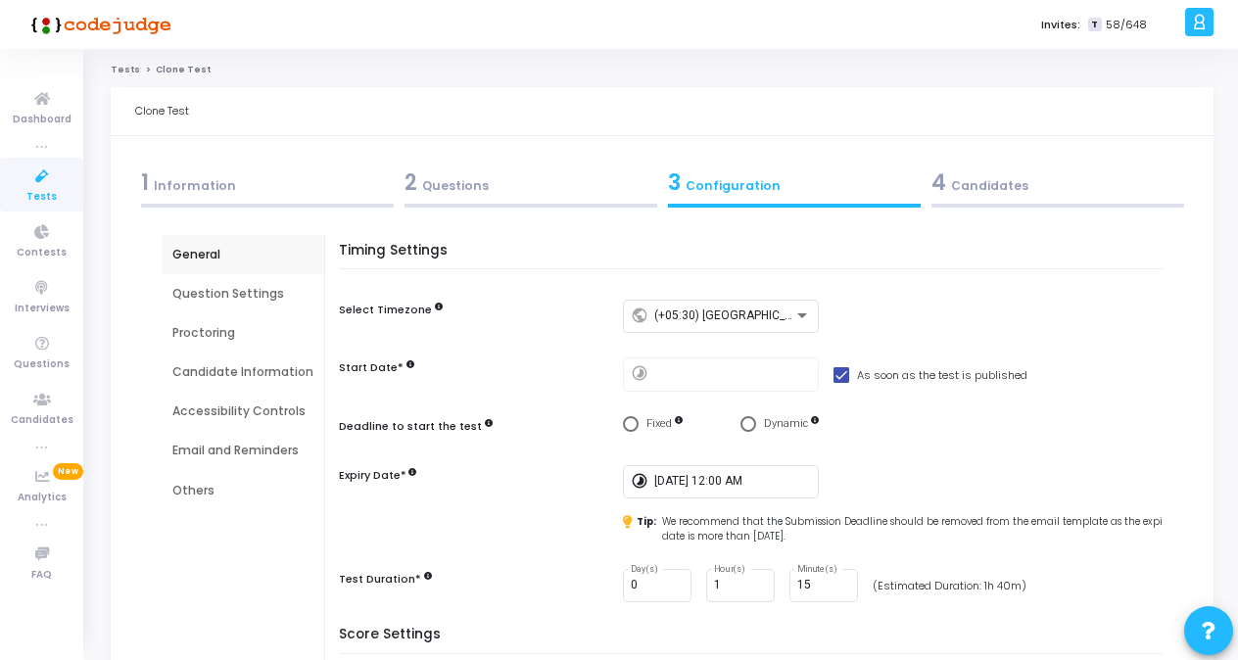
click at [220, 293] on div "Question Settings" at bounding box center [242, 294] width 141 height 18
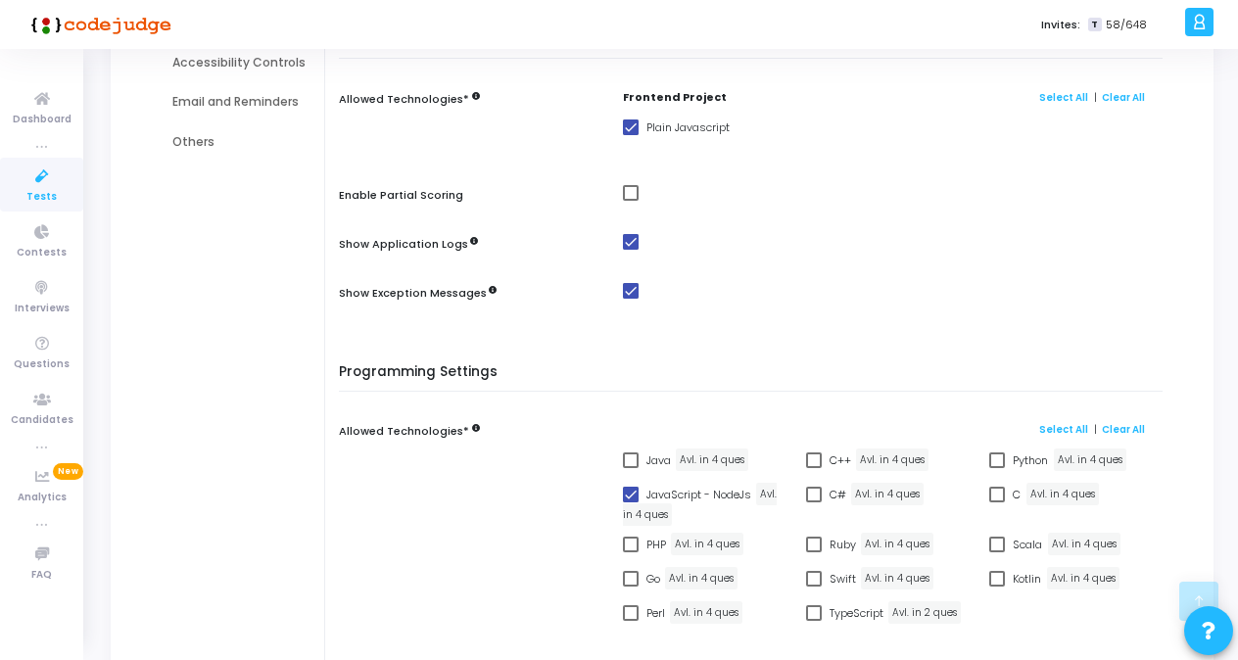
scroll to position [350, 0]
click at [859, 425] on link "Select All" at bounding box center [1063, 428] width 49 height 13
checkbox input "true"
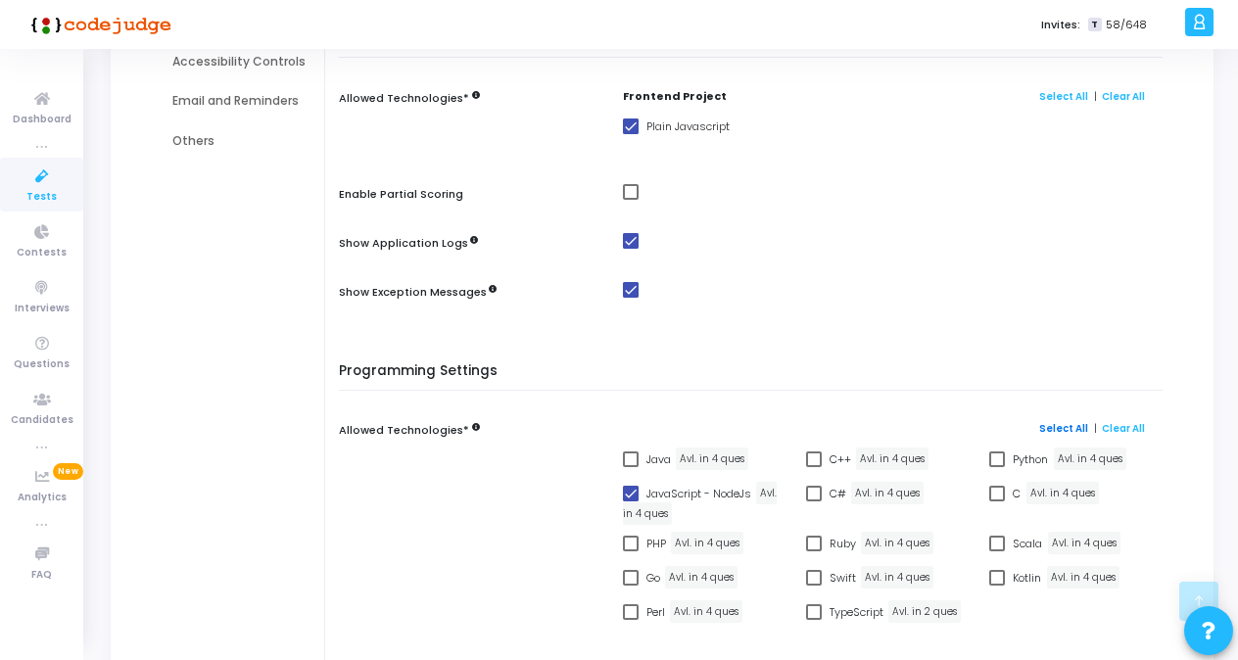
checkbox input "true"
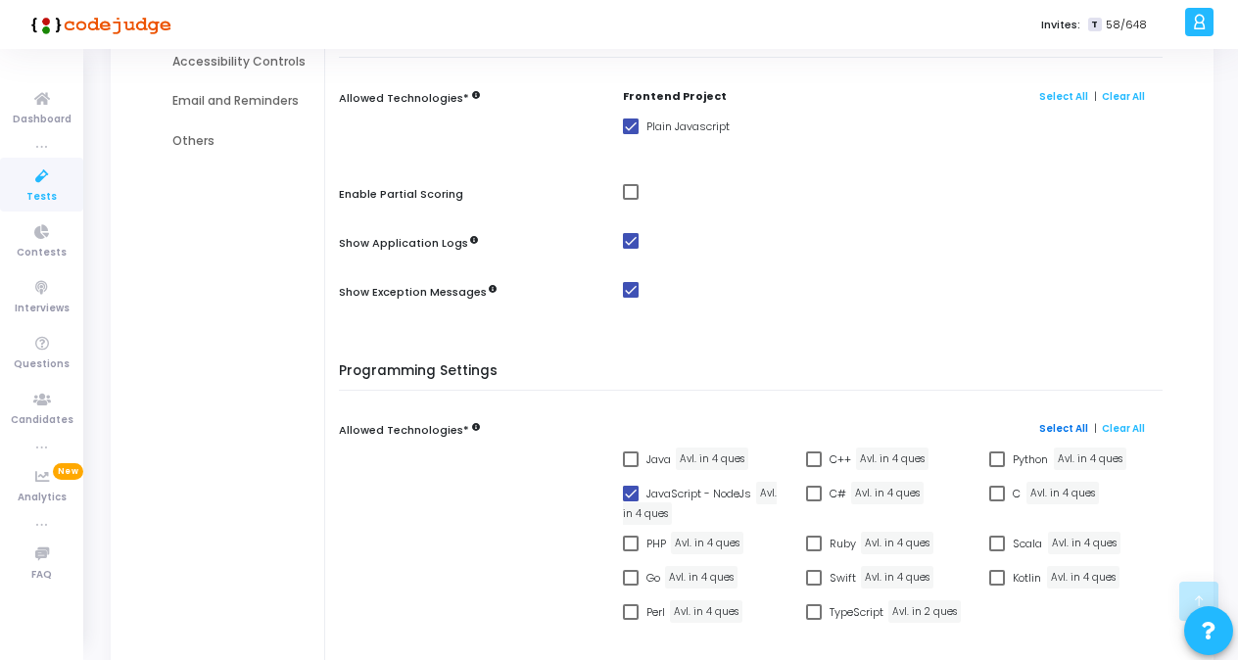
checkbox input "true"
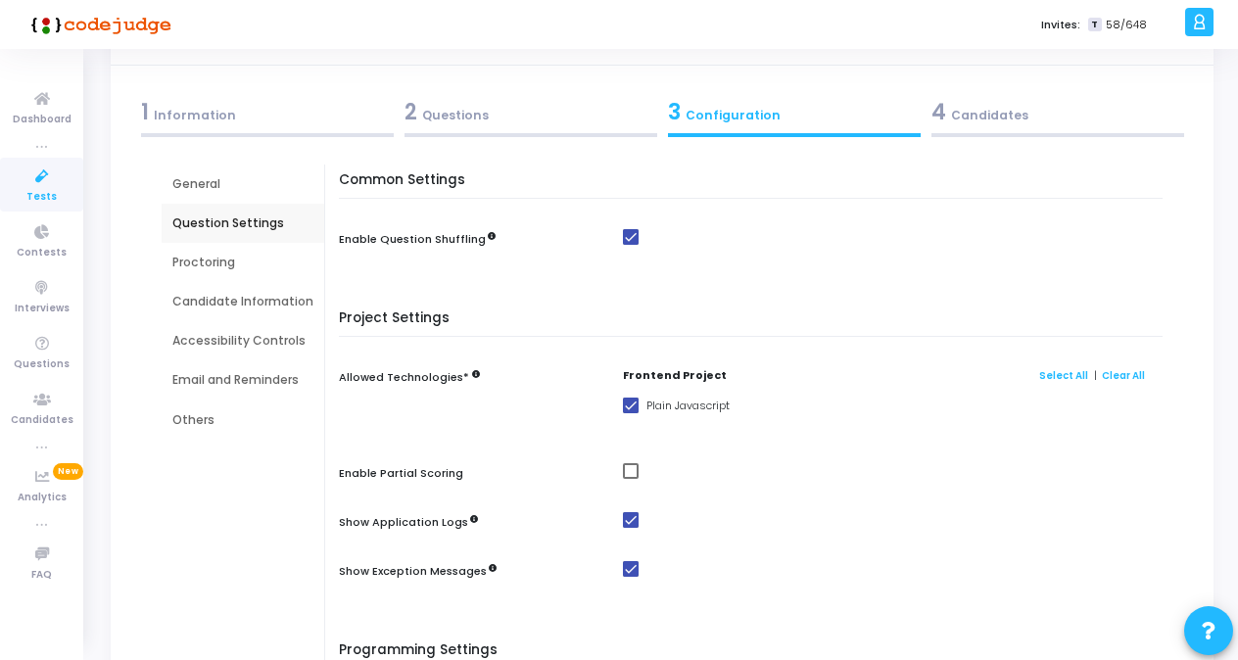
scroll to position [43, 0]
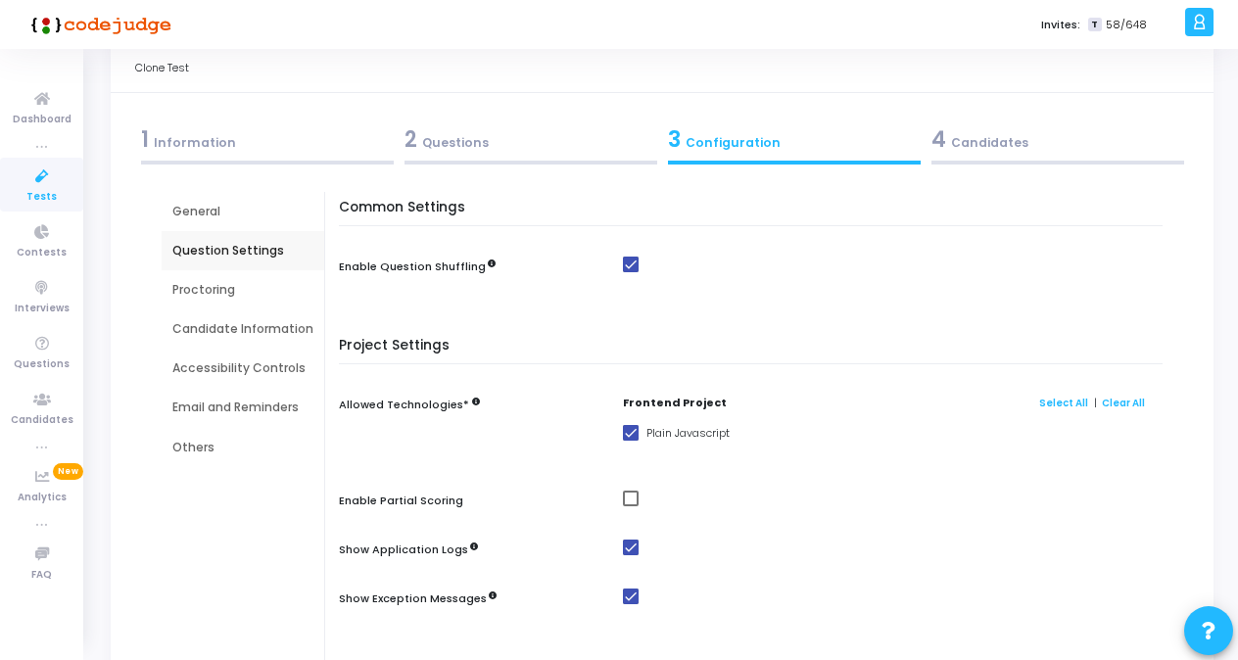
click at [219, 303] on div "Proctoring" at bounding box center [243, 289] width 163 height 39
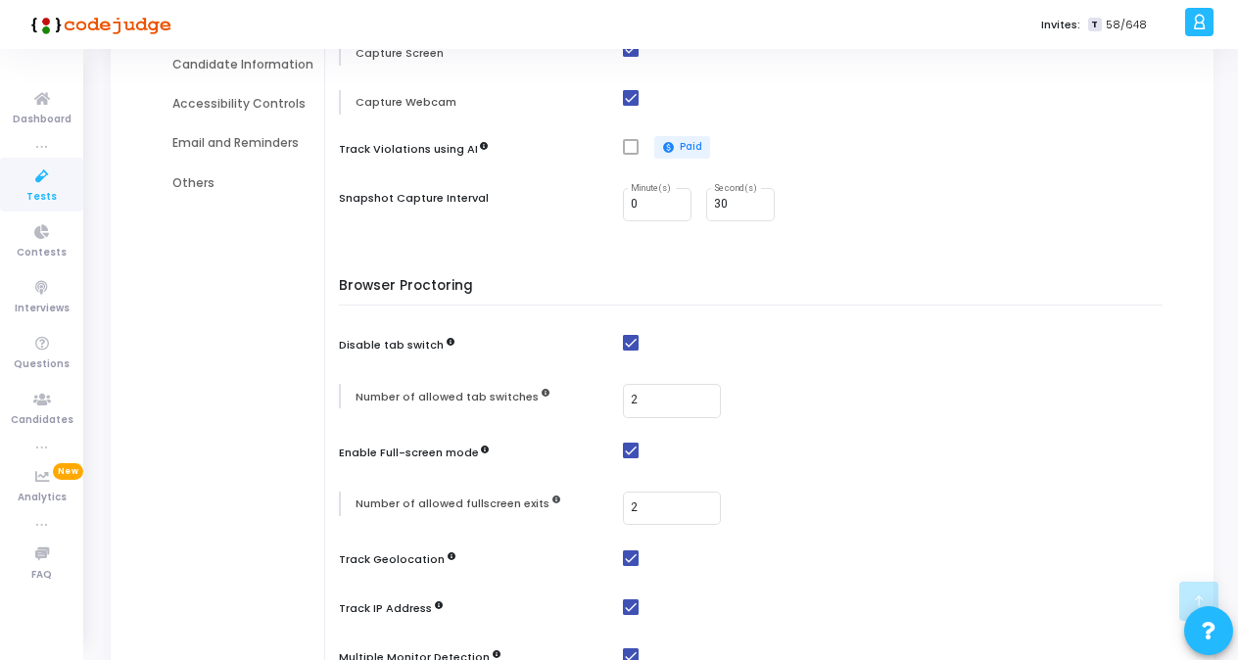
scroll to position [257, 0]
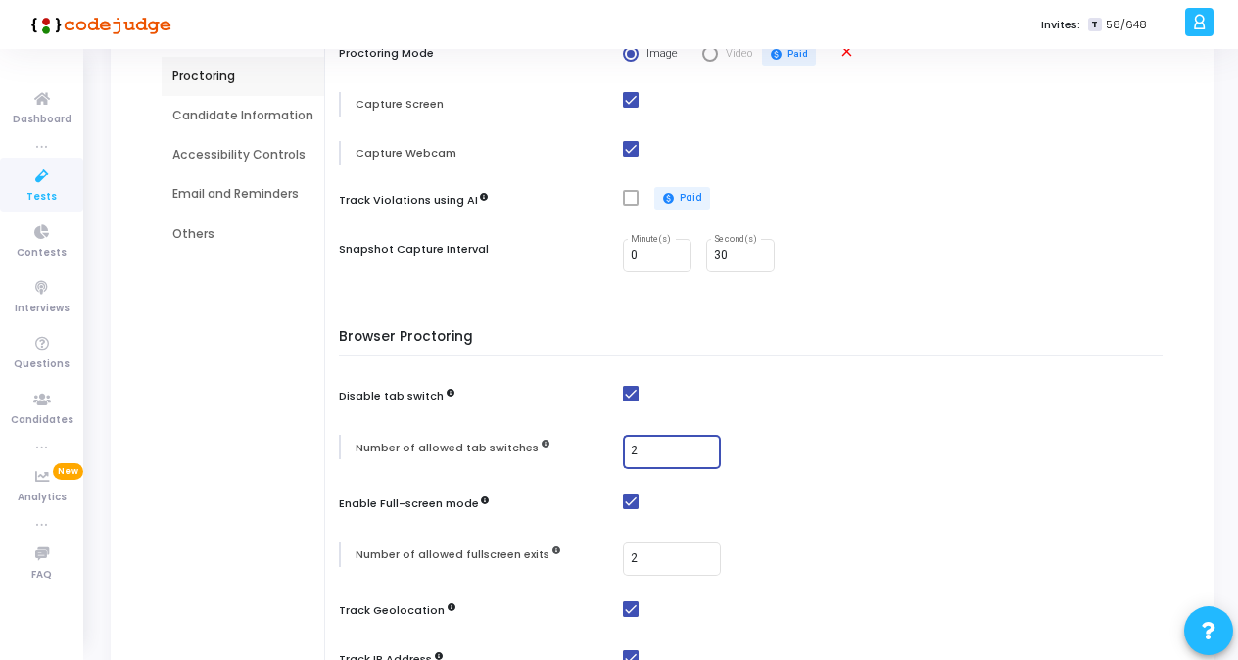
drag, startPoint x: 637, startPoint y: 452, endPoint x: 608, endPoint y: 455, distance: 28.5
click at [608, 455] on div "Number of allowed tab switches 2" at bounding box center [755, 452] width 833 height 34
type input "1"
click at [779, 364] on div "Browser Proctoring Disable tab switch Number of allowed tab switches 1 Enable F…" at bounding box center [756, 587] width 814 height 516
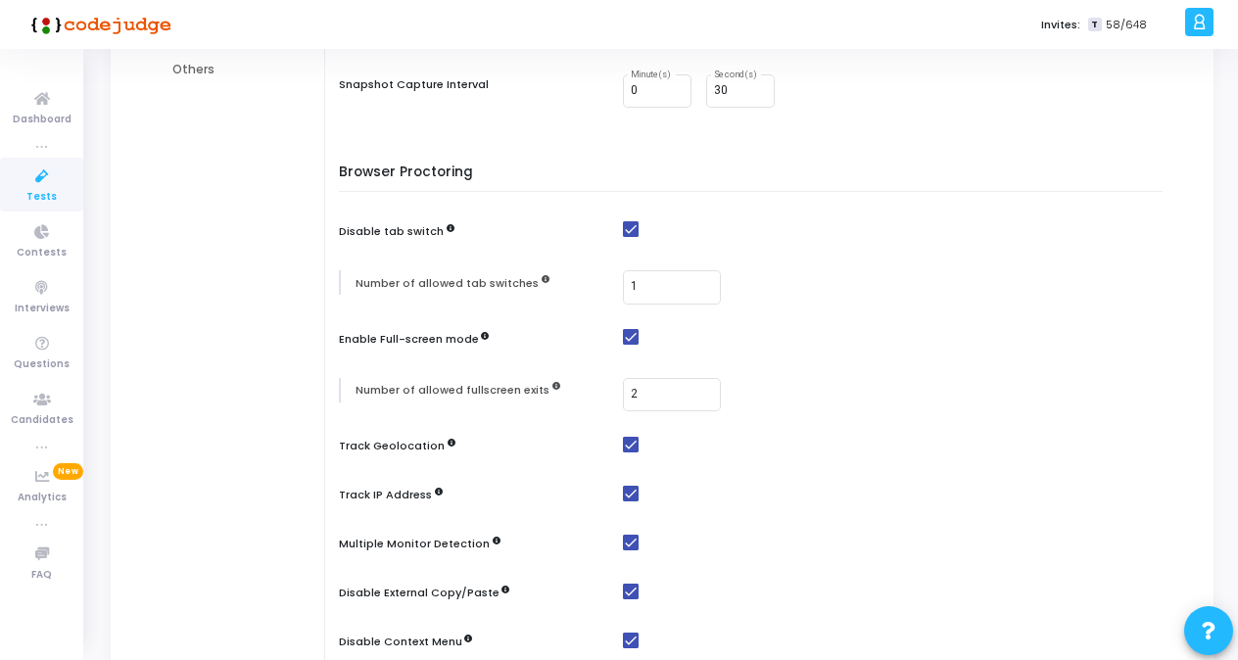
scroll to position [423, 0]
drag, startPoint x: 648, startPoint y: 387, endPoint x: 578, endPoint y: 390, distance: 70.6
click at [578, 390] on div "Number of allowed fullscreen exits 2" at bounding box center [755, 393] width 833 height 34
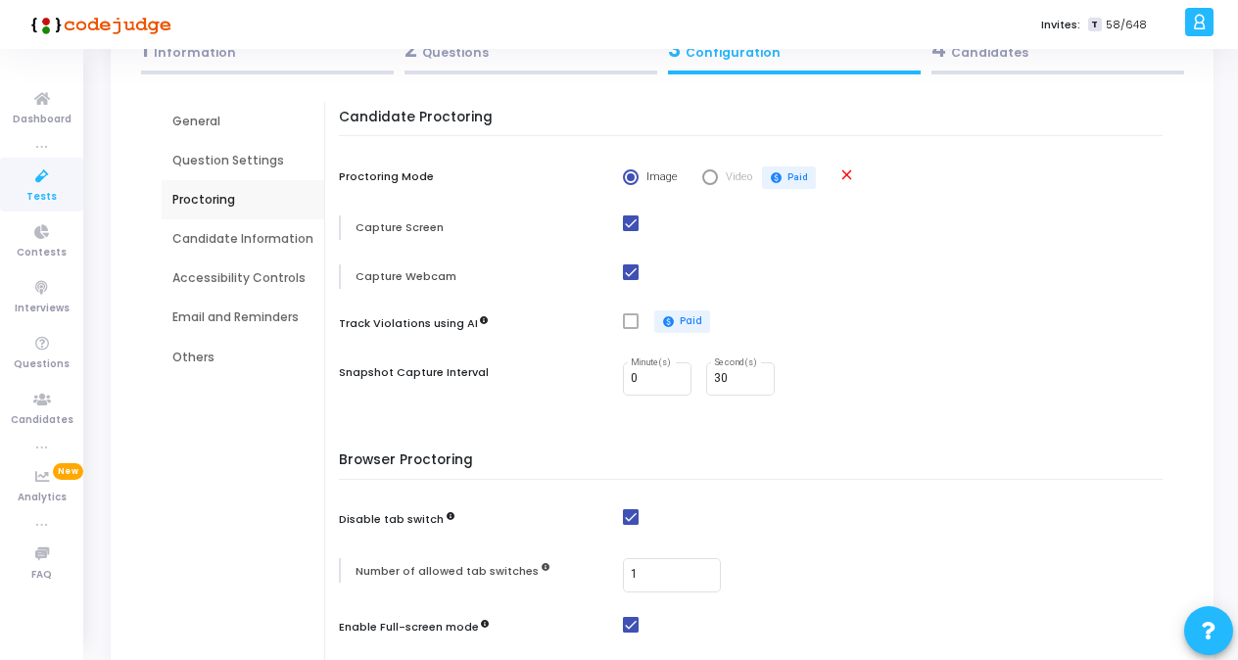
scroll to position [106, 0]
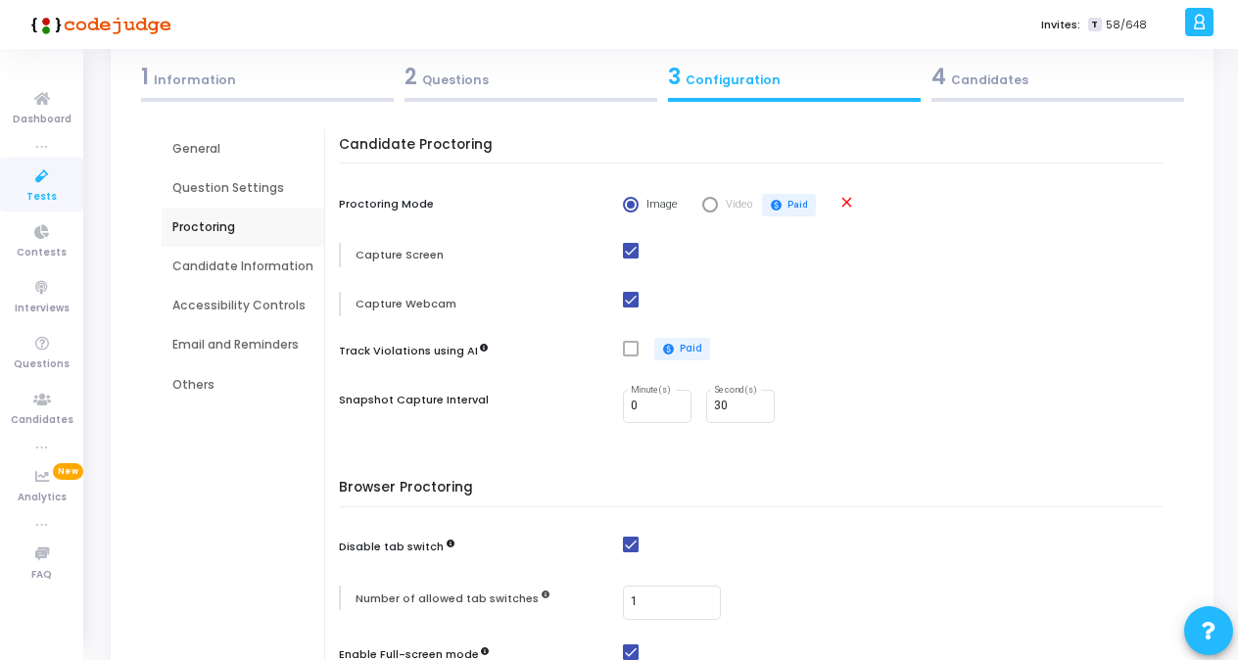
type input "1"
click at [213, 271] on div "Candidate Information" at bounding box center [242, 267] width 141 height 18
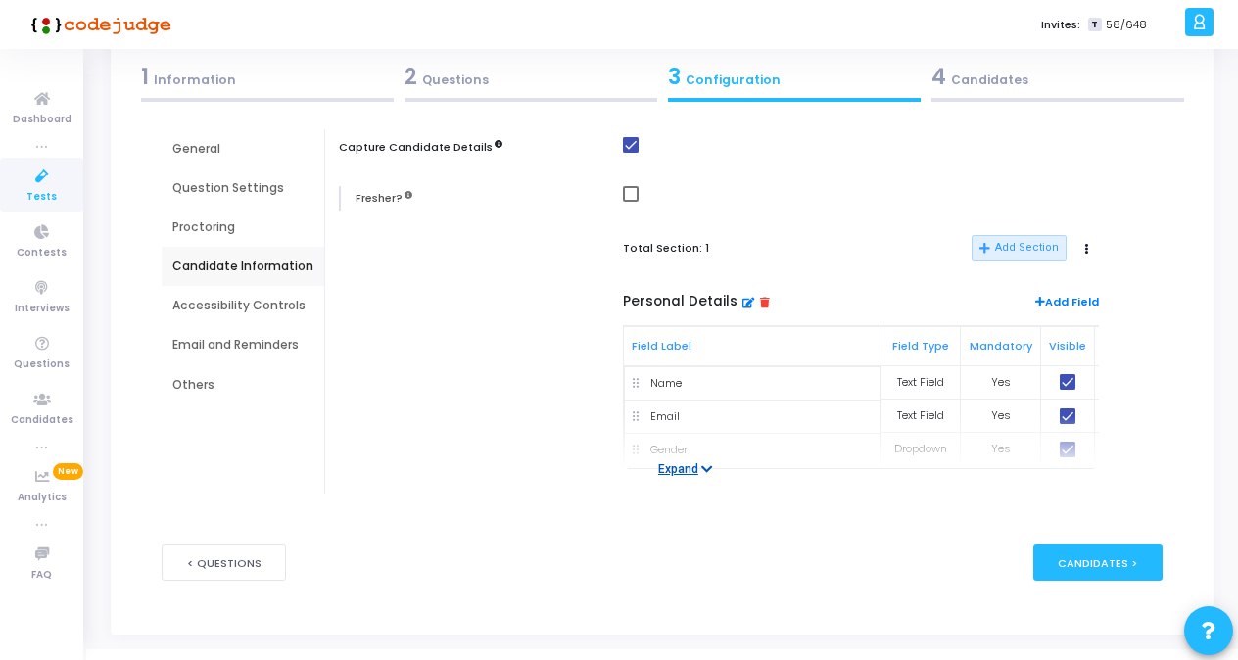
click at [708, 469] on icon at bounding box center [707, 469] width 12 height 13
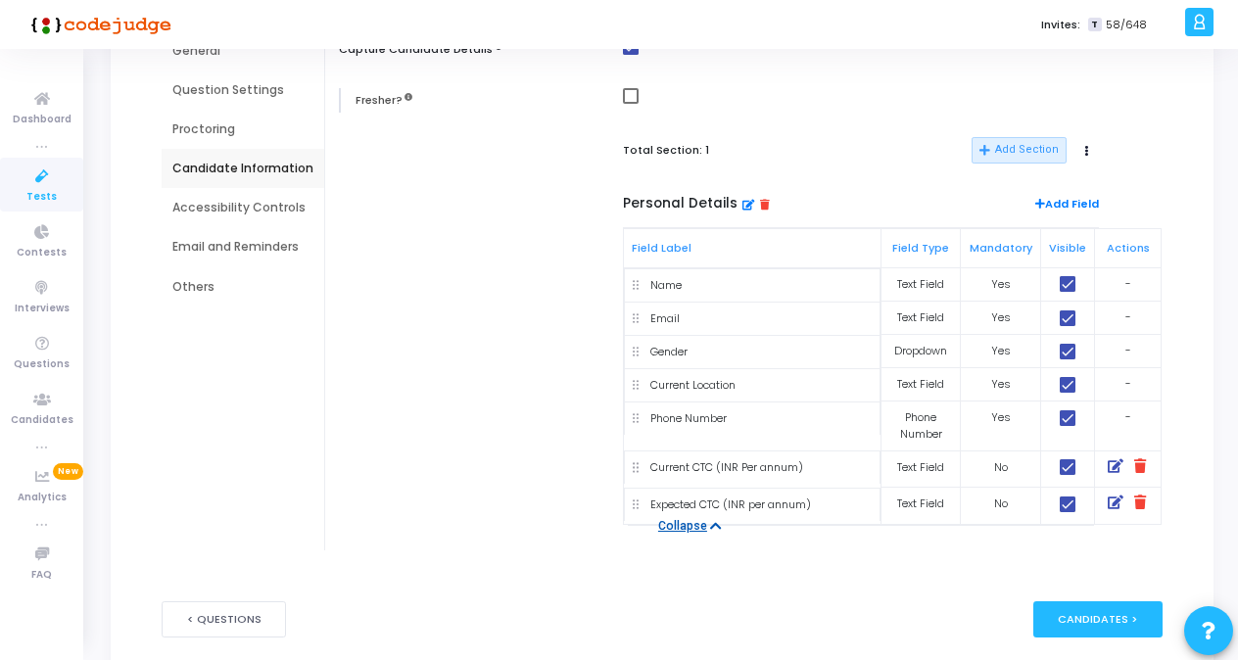
scroll to position [208, 0]
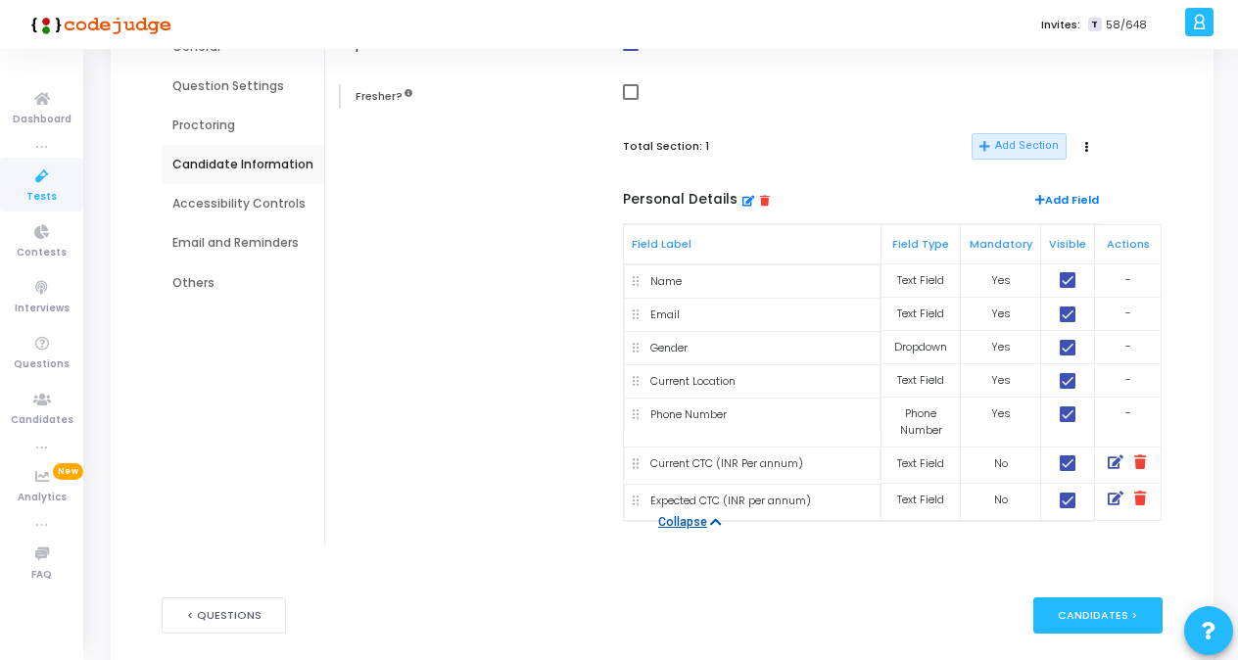
click at [859, 463] on button at bounding box center [1140, 465] width 24 height 20
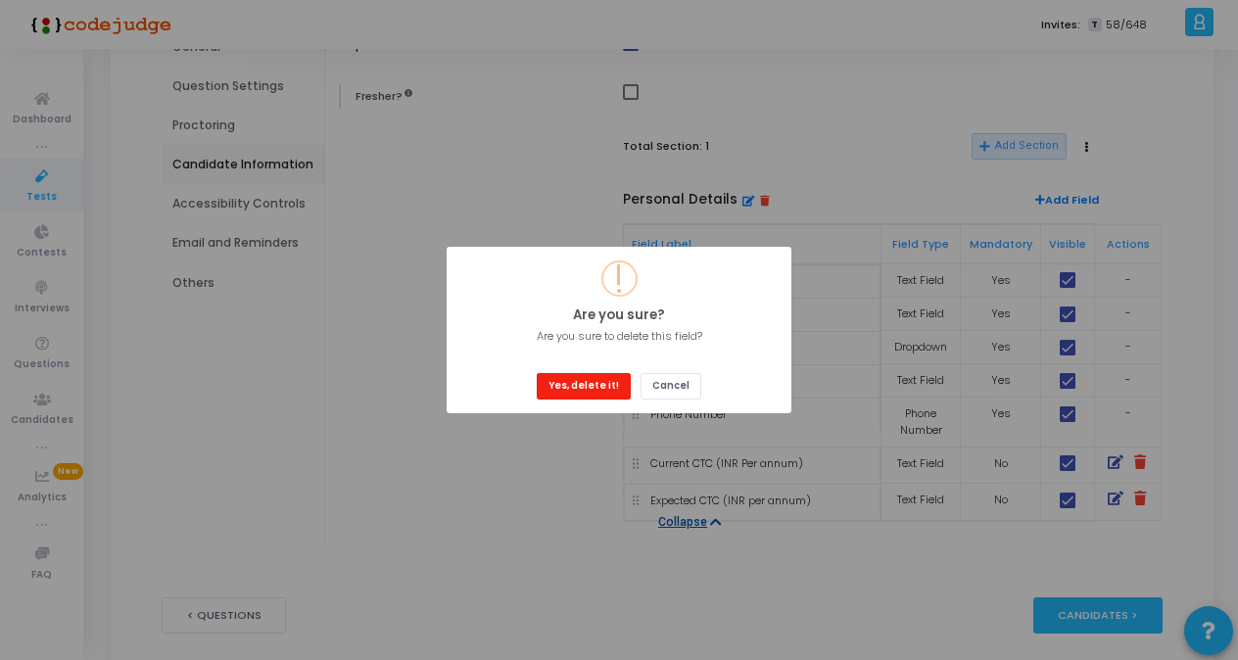
click at [597, 384] on button "Yes, delete it!" at bounding box center [584, 386] width 94 height 26
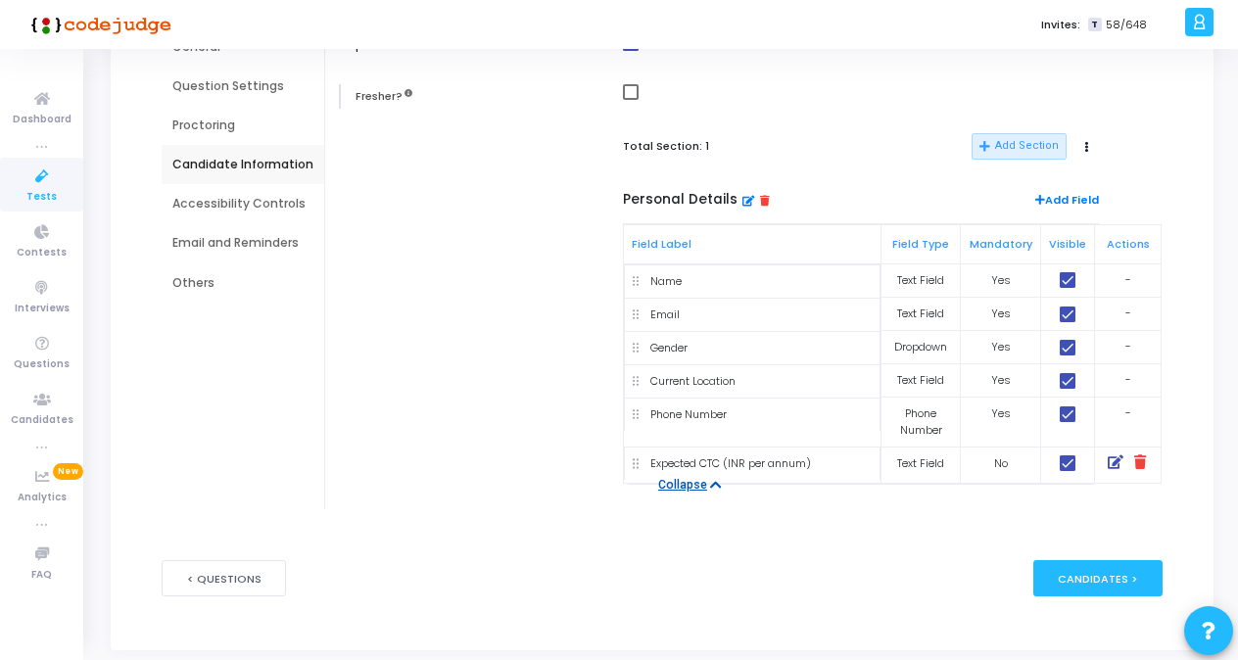
click at [859, 460] on button at bounding box center [1140, 465] width 24 height 20
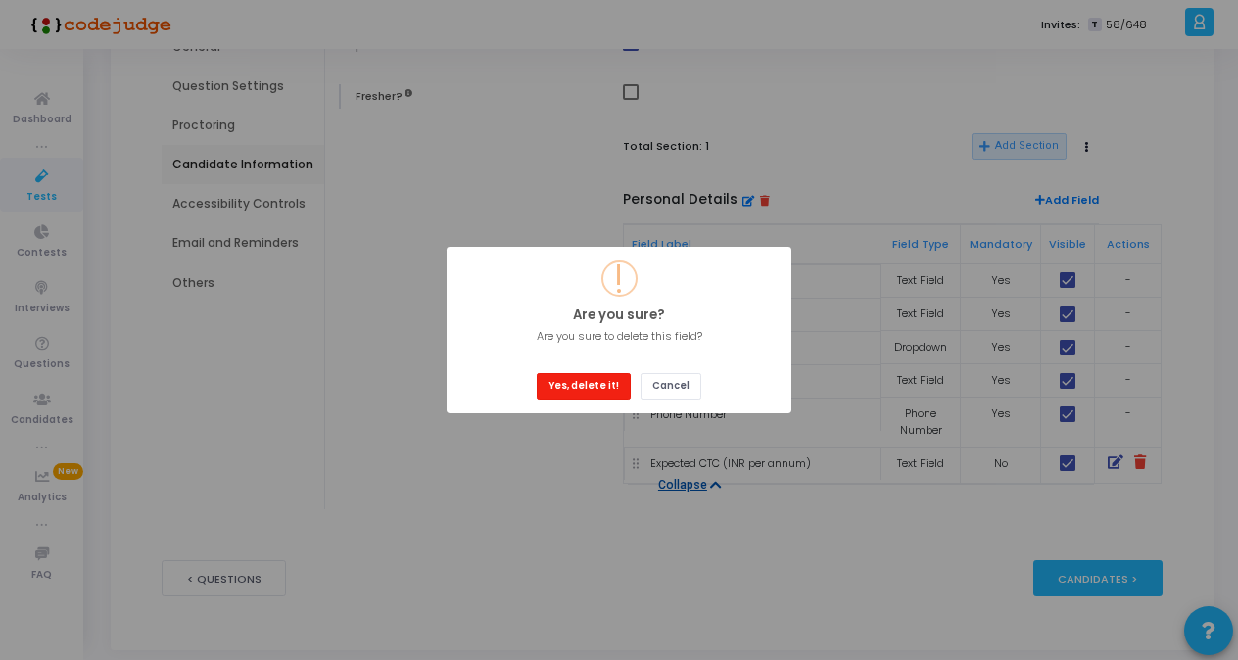
click at [578, 381] on button "Yes, delete it!" at bounding box center [584, 386] width 94 height 26
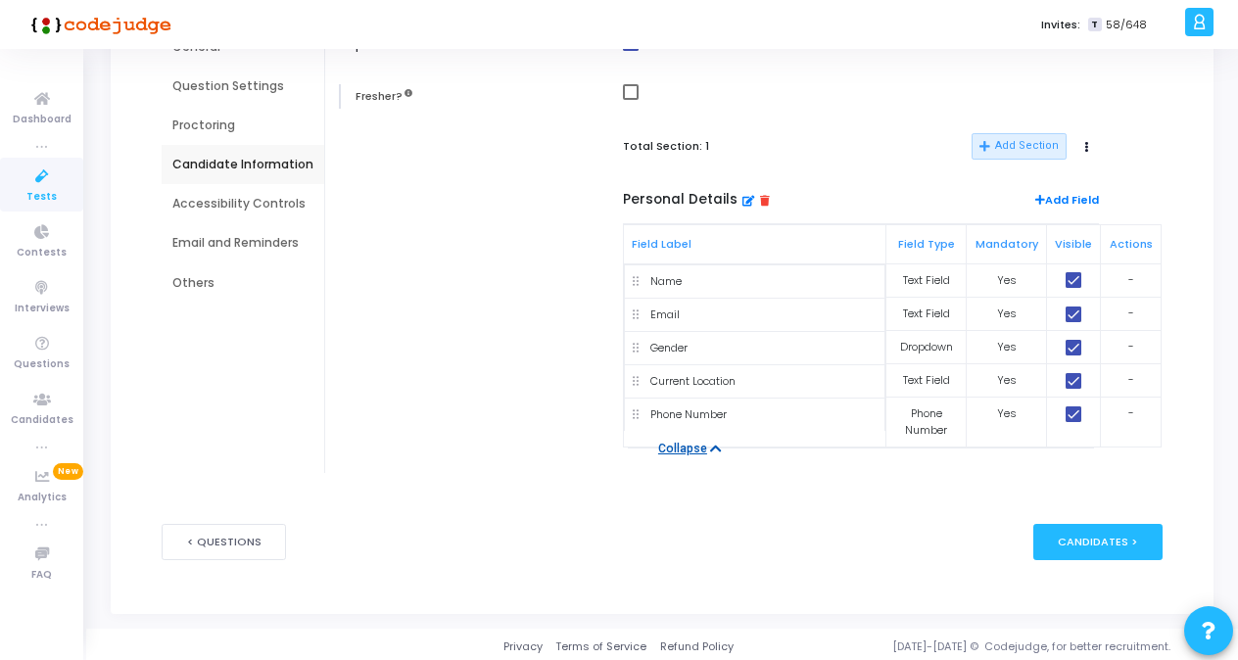
click at [207, 208] on div "Accessibility Controls" at bounding box center [242, 204] width 141 height 18
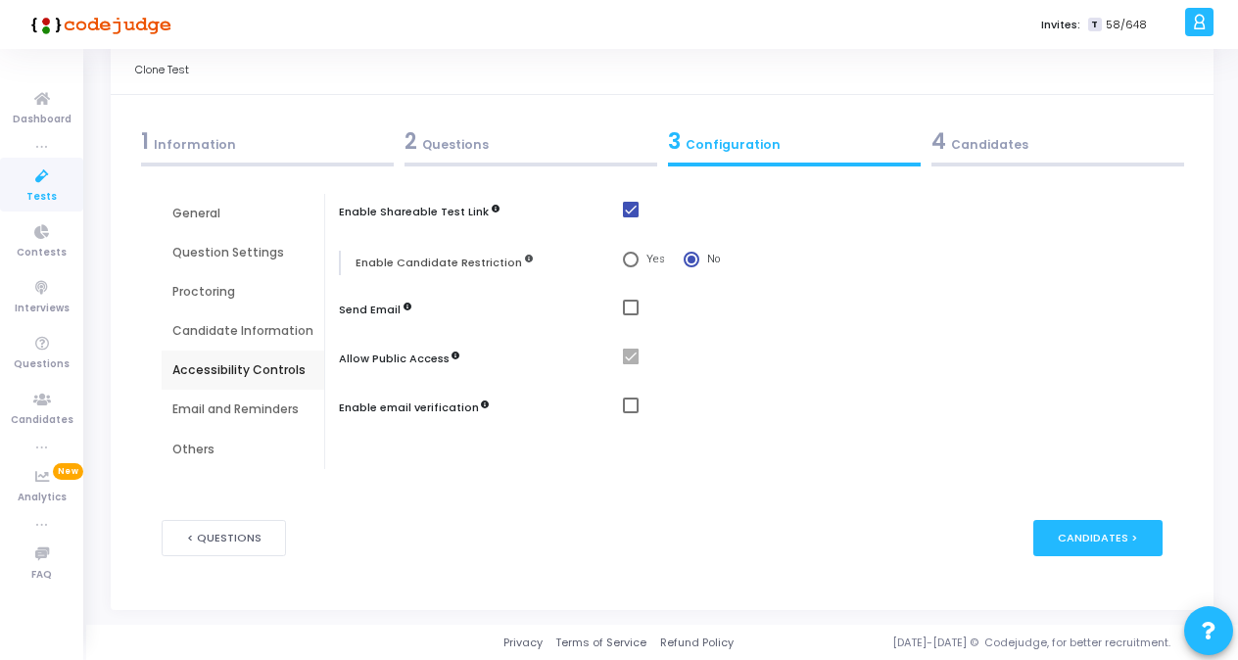
scroll to position [41, 0]
click at [629, 311] on span at bounding box center [631, 308] width 16 height 16
click at [630, 315] on input "checkbox" at bounding box center [630, 315] width 1 height 1
click at [628, 296] on div "Enable Shareable Test Link Enable Candidate Restriction Yes No Send Email Allow…" at bounding box center [756, 331] width 814 height 275
click at [628, 308] on span at bounding box center [631, 308] width 16 height 16
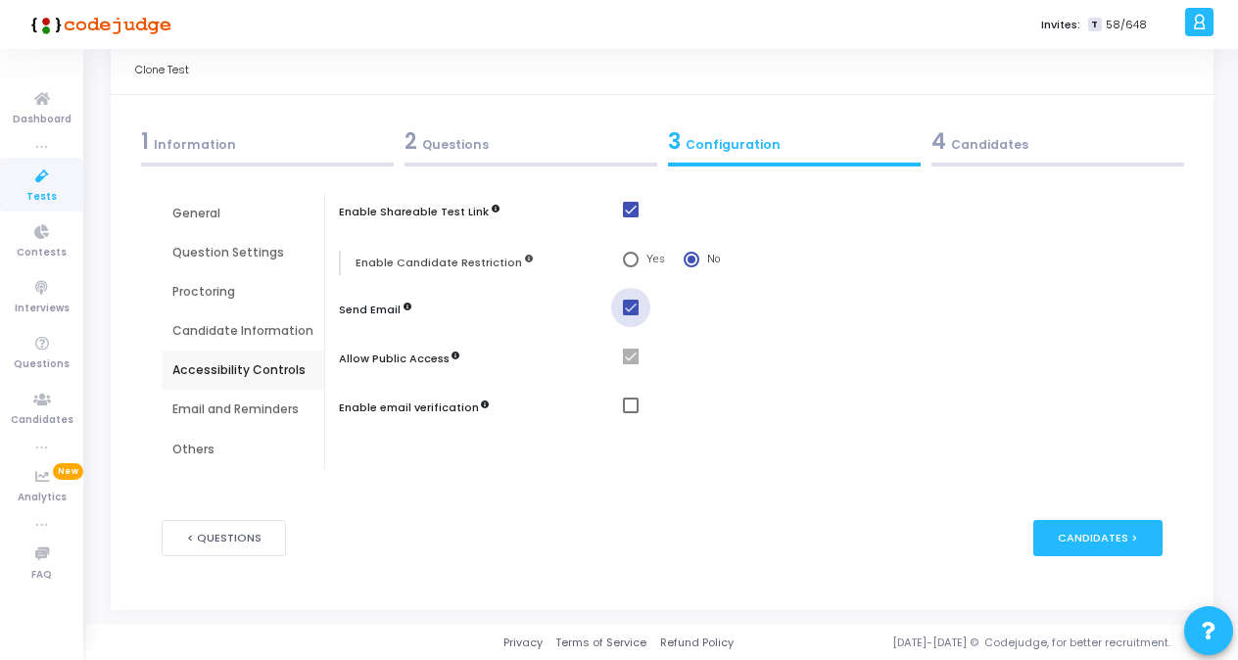
click at [630, 315] on input "checkbox" at bounding box center [630, 315] width 1 height 1
checkbox input "false"
click at [632, 401] on span at bounding box center [631, 406] width 16 height 16
click at [631, 413] on input "checkbox" at bounding box center [630, 413] width 1 height 1
checkbox input "true"
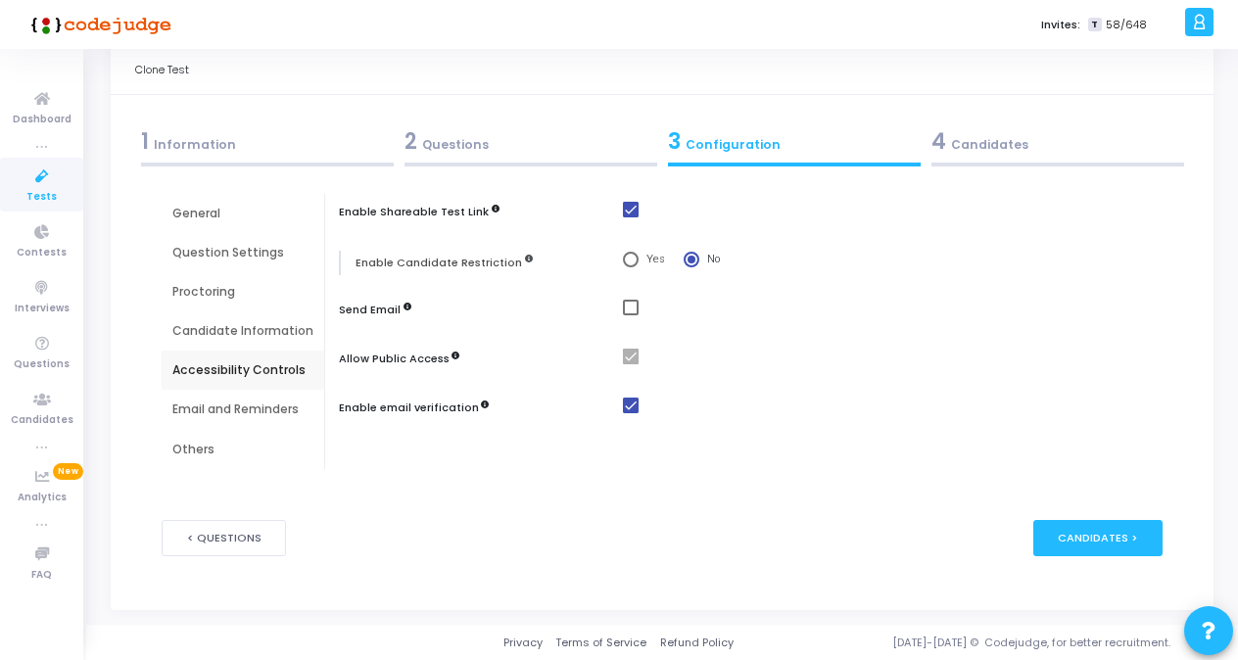
click at [197, 398] on div "Email and Reminders" at bounding box center [243, 409] width 163 height 39
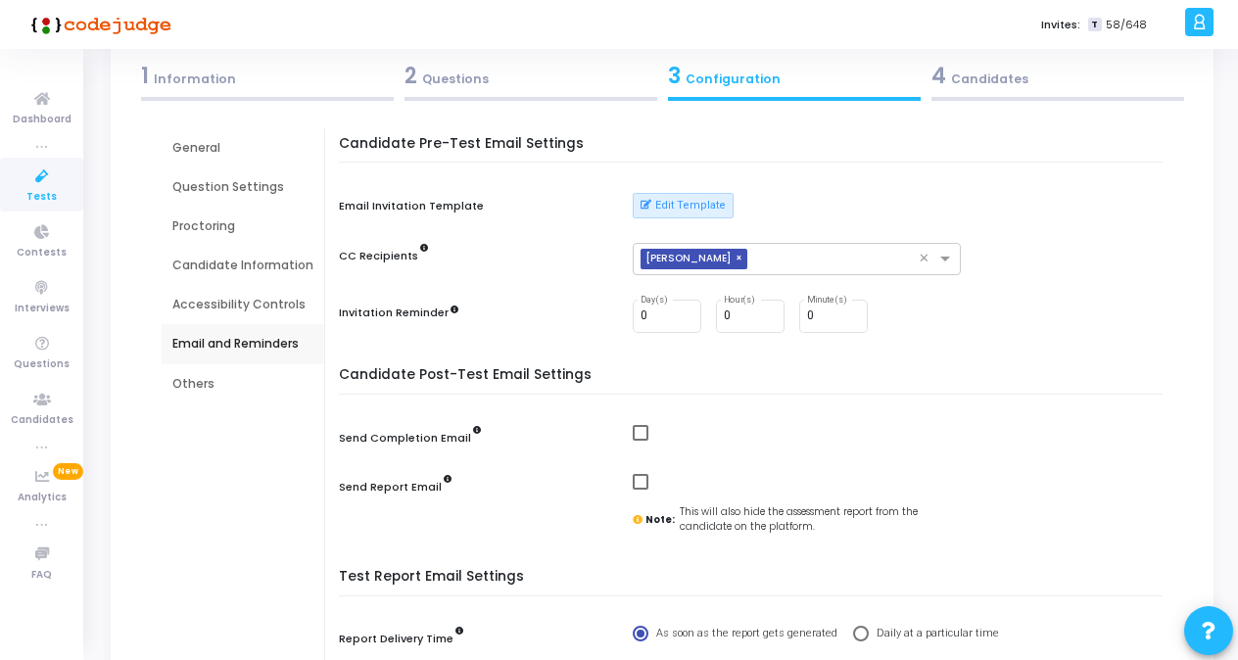
scroll to position [122, 0]
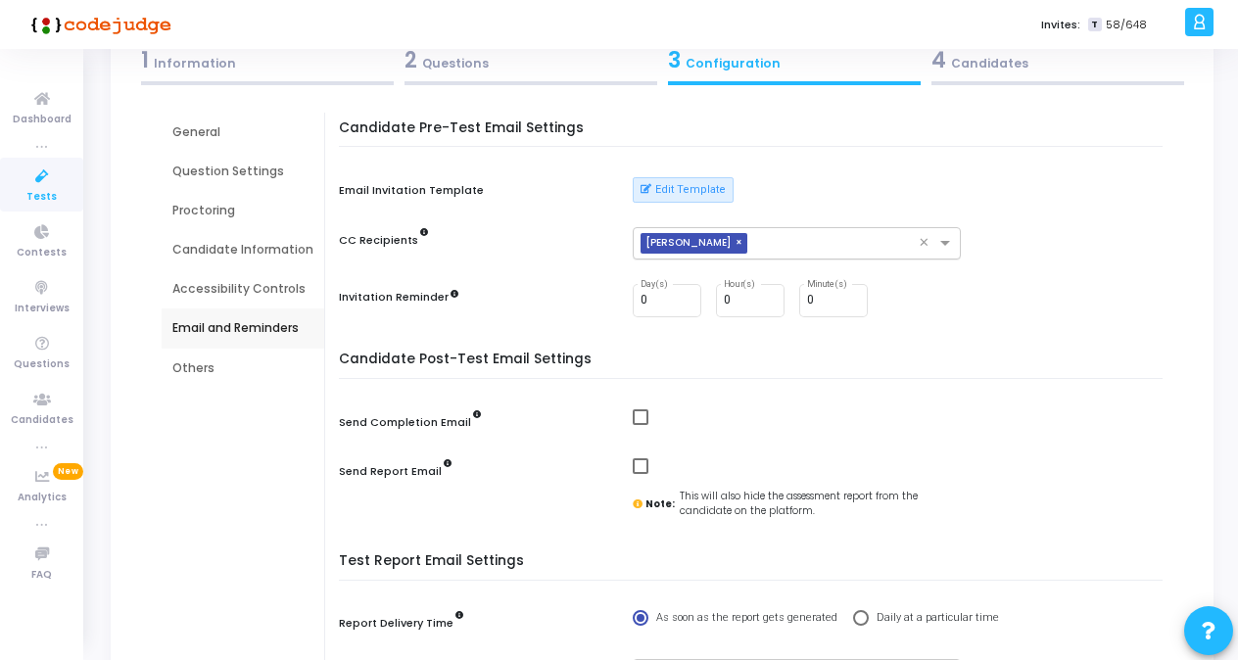
click at [737, 239] on span "×" at bounding box center [741, 243] width 12 height 21
click at [681, 301] on input "0" at bounding box center [666, 301] width 53 height 14
type input "1"
click at [681, 296] on input "1" at bounding box center [666, 301] width 53 height 14
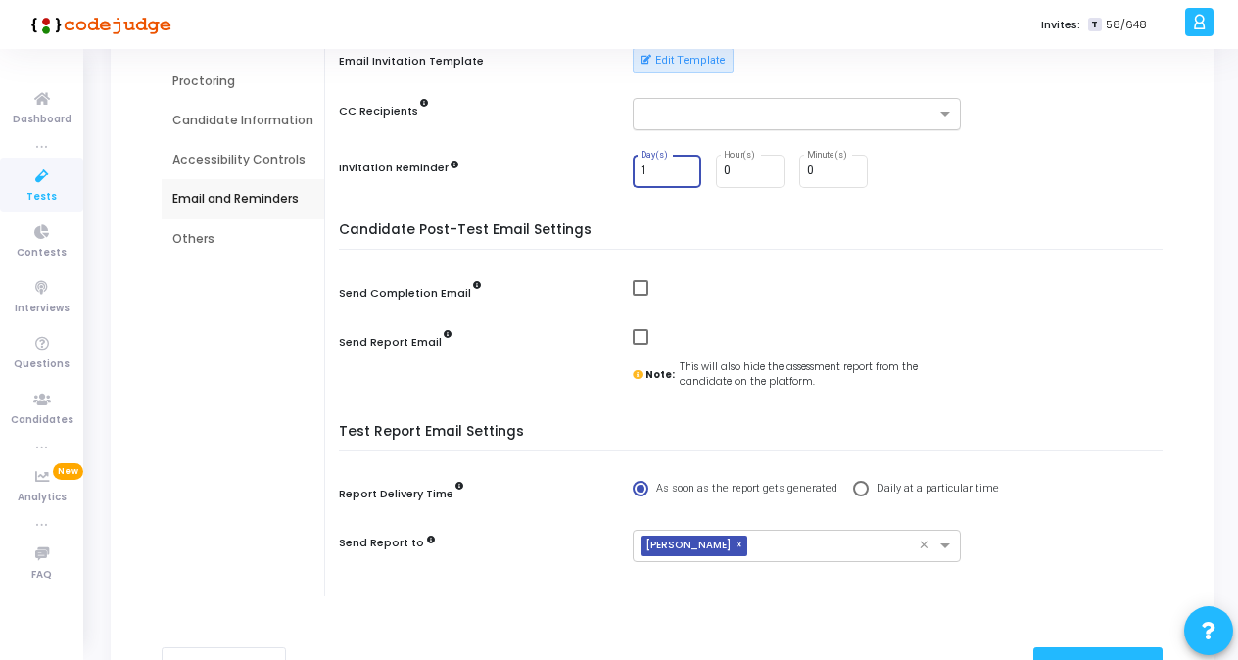
scroll to position [255, 0]
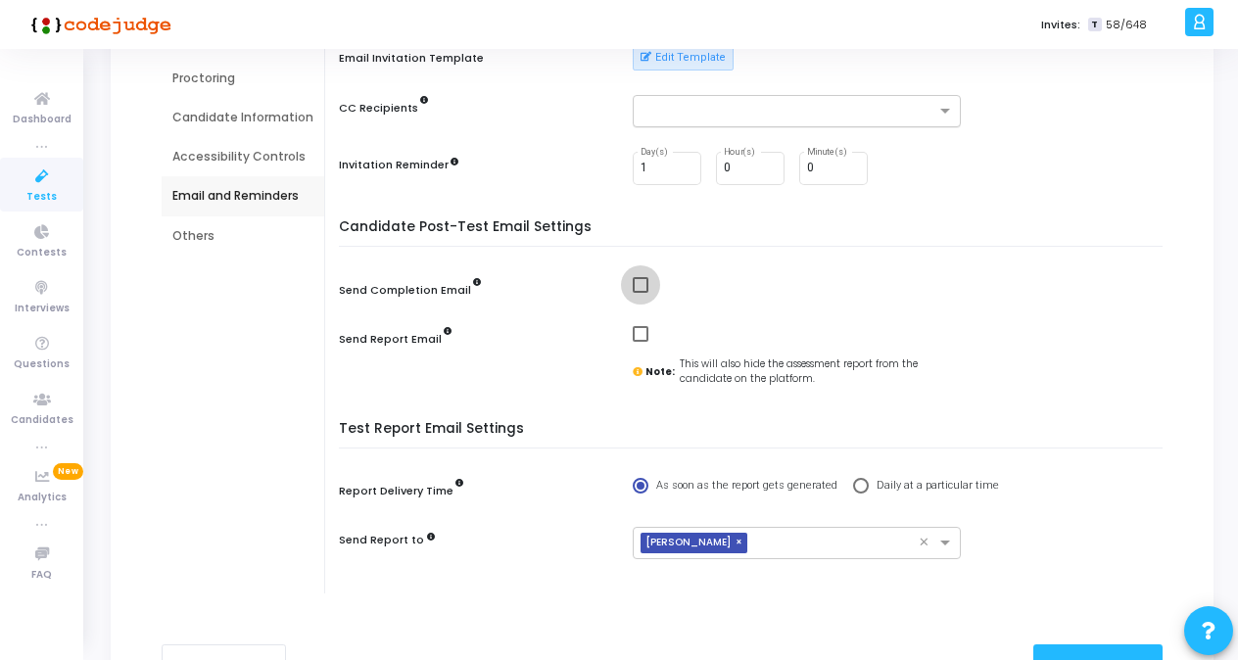
click at [635, 286] on span at bounding box center [641, 285] width 16 height 16
click at [639, 293] on input "checkbox" at bounding box center [639, 293] width 1 height 1
checkbox input "true"
click at [633, 326] on span at bounding box center [641, 334] width 16 height 16
click at [639, 342] on input "checkbox" at bounding box center [639, 342] width 1 height 1
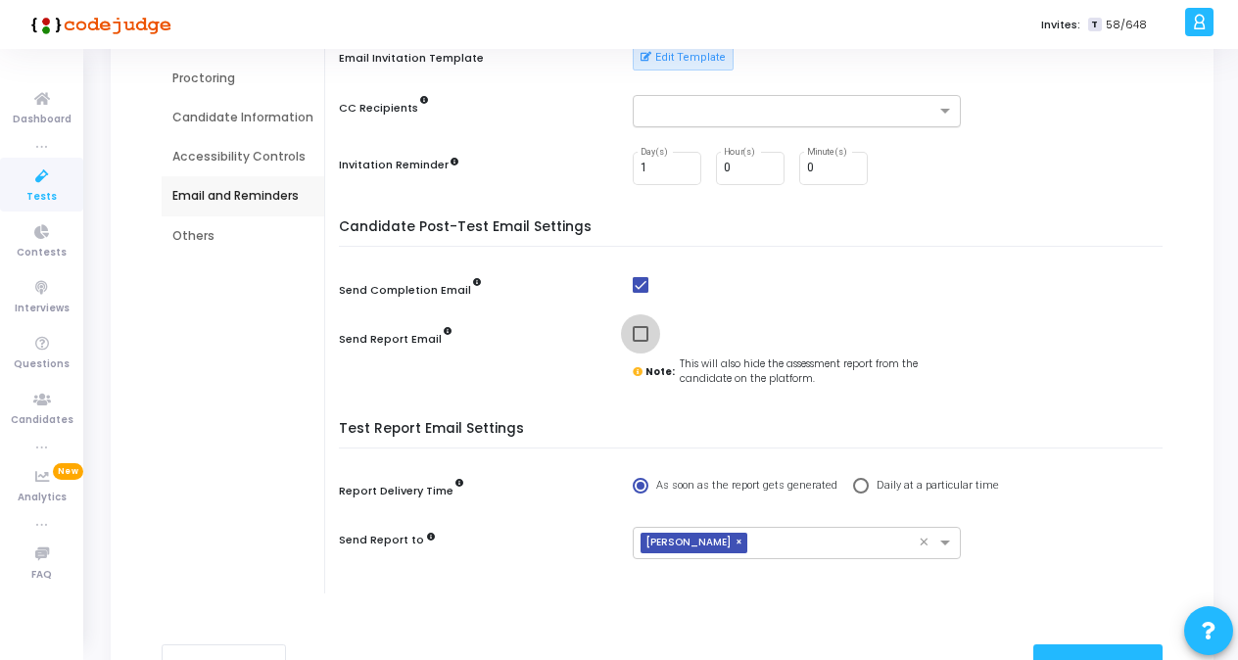
checkbox input "true"
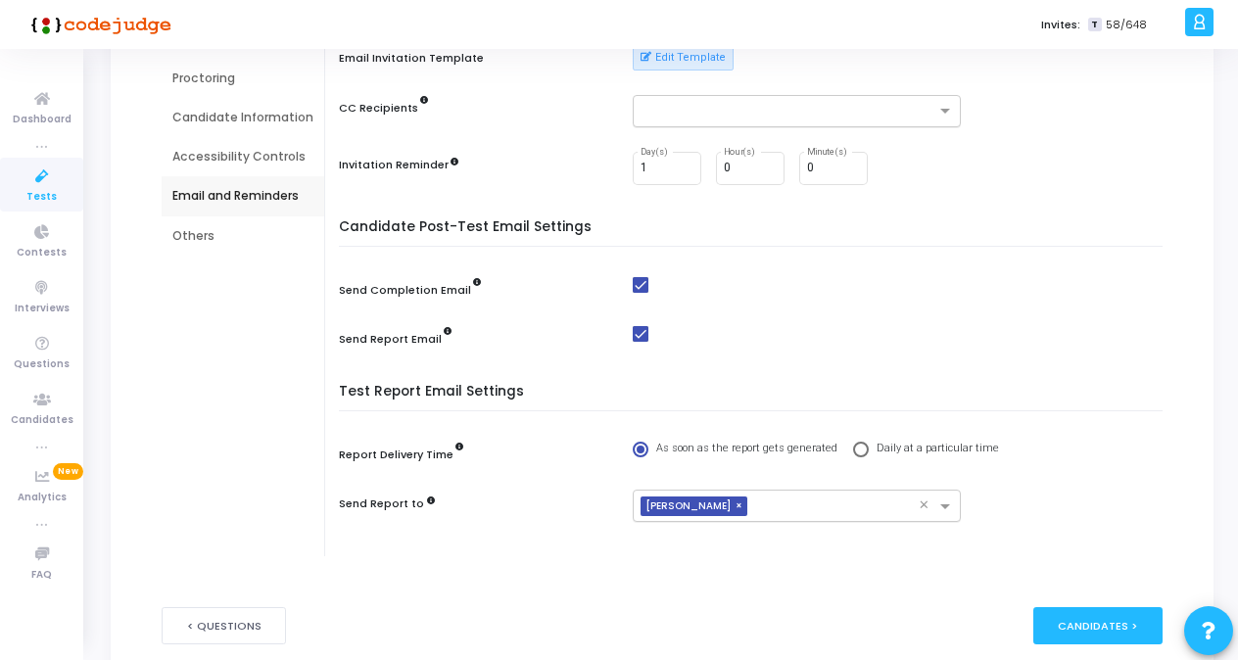
click at [736, 502] on span "×" at bounding box center [741, 506] width 12 height 21
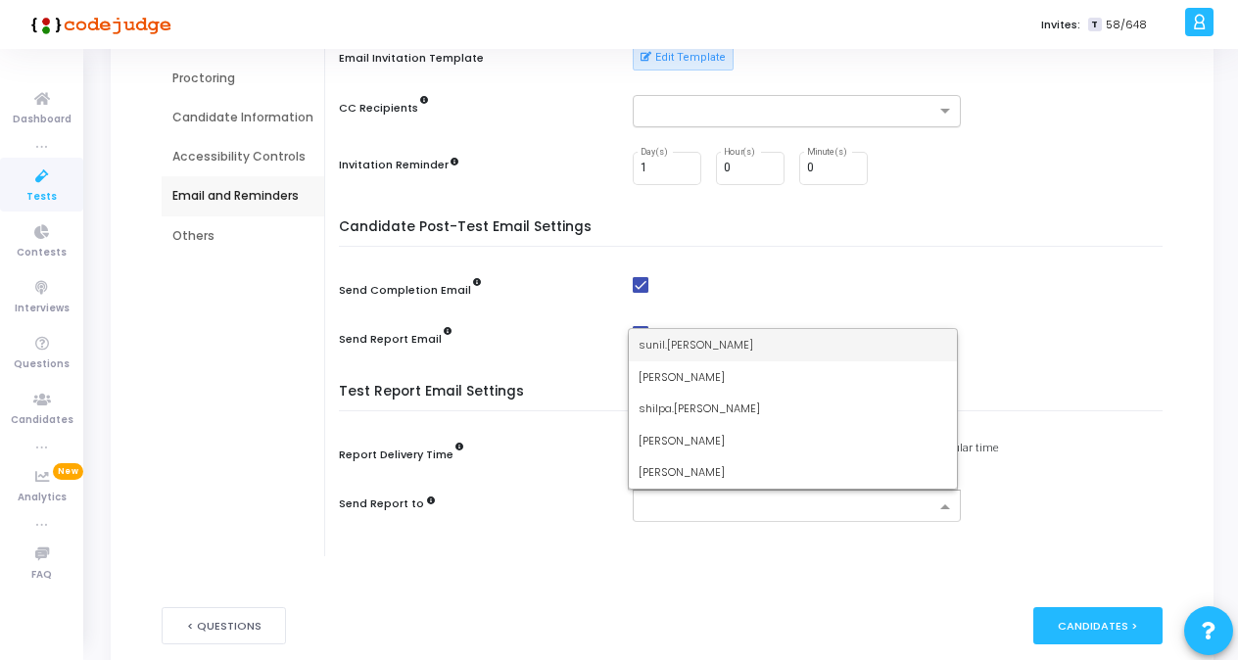
click at [859, 507] on span at bounding box center [947, 507] width 24 height 17
click at [672, 466] on span "[PERSON_NAME]" at bounding box center [681, 472] width 86 height 16
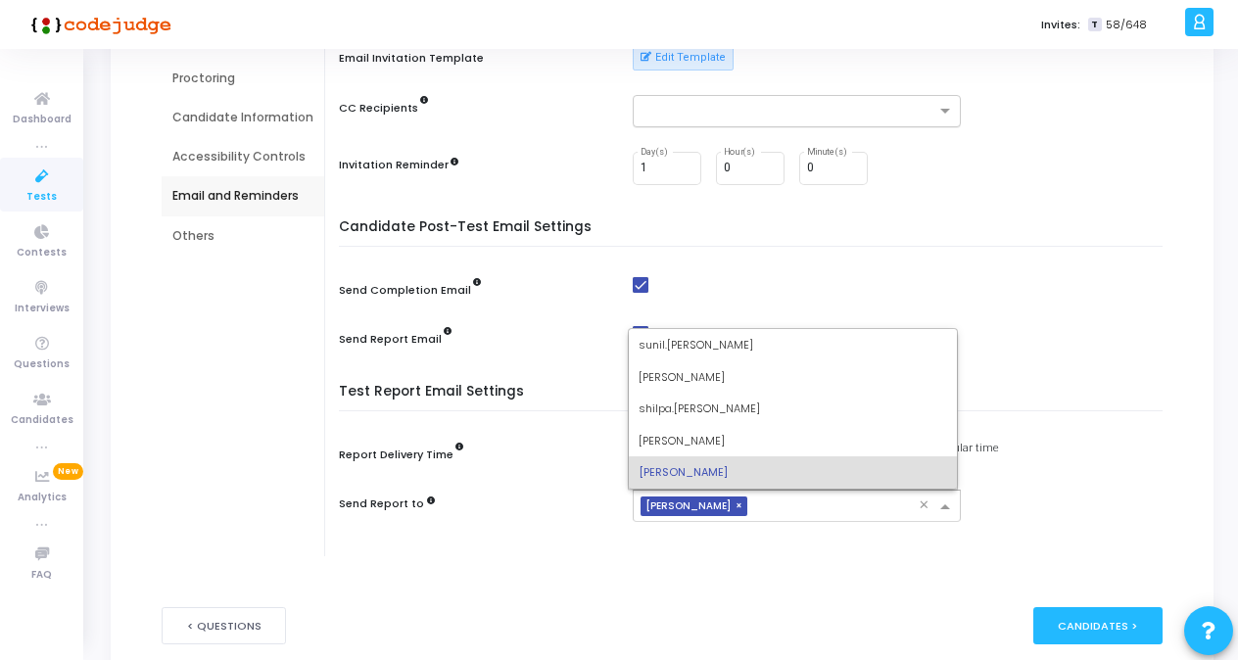
click at [755, 500] on input "text" at bounding box center [837, 507] width 164 height 17
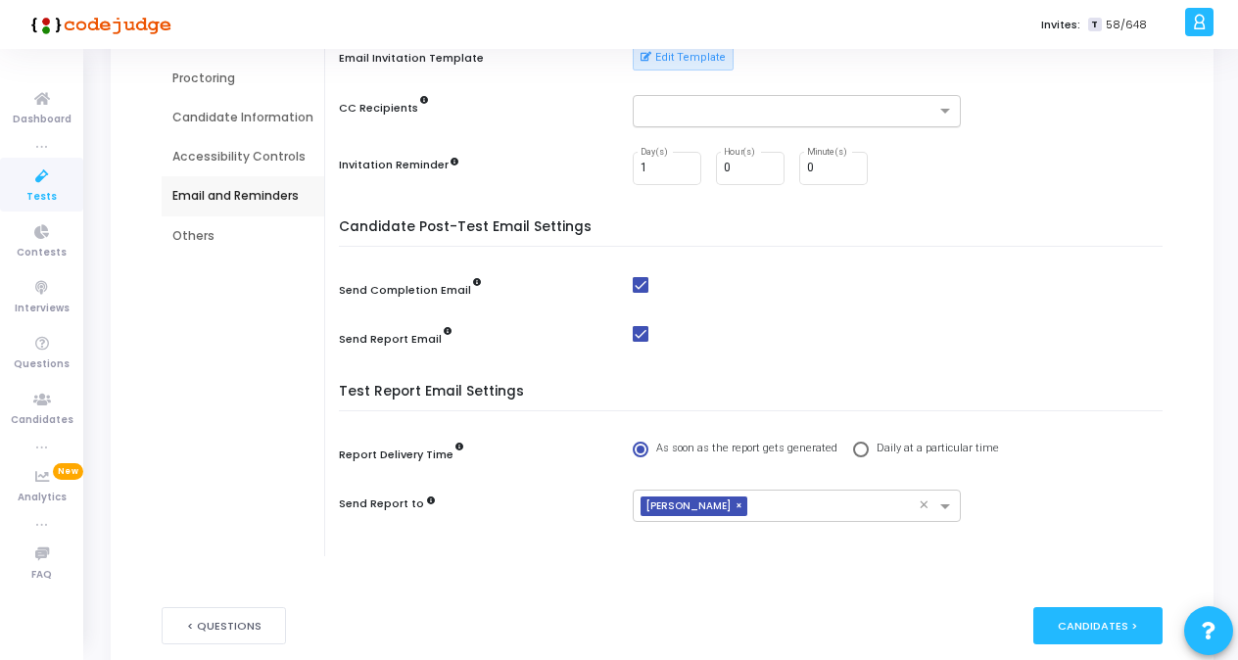
click at [859, 315] on div "Candidate Post-Test Email Settings Send Completion Email Send Report Email" at bounding box center [756, 296] width 814 height 155
click at [199, 237] on div "Others" at bounding box center [242, 236] width 141 height 18
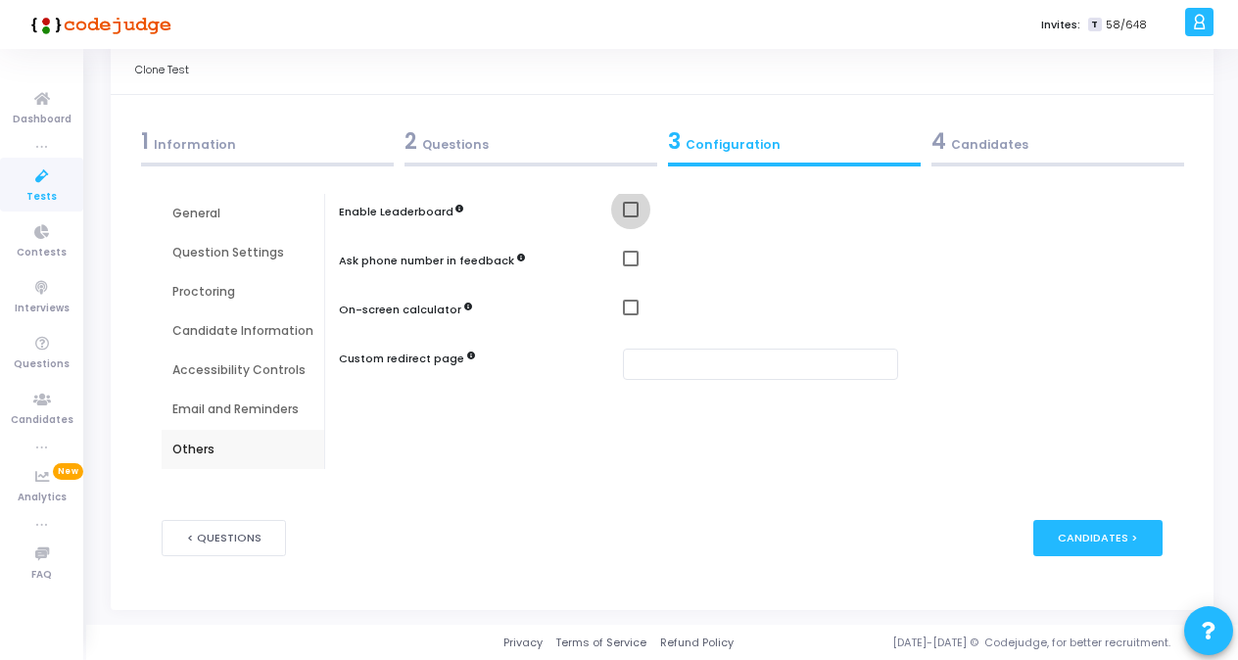
click at [623, 212] on span at bounding box center [631, 210] width 16 height 16
click at [630, 217] on input "checkbox" at bounding box center [630, 217] width 1 height 1
checkbox input "true"
click at [623, 309] on span at bounding box center [631, 308] width 16 height 16
click at [630, 315] on input "checkbox" at bounding box center [630, 315] width 1 height 1
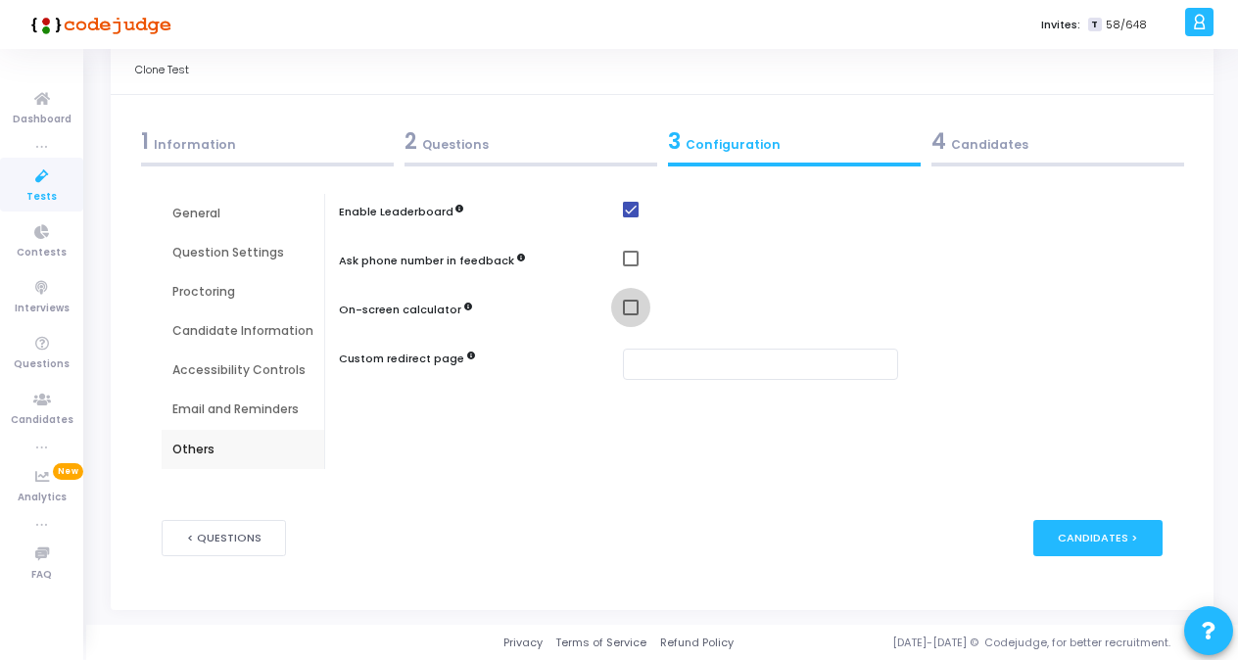
checkbox input "true"
click at [859, 537] on div "Candidates >" at bounding box center [1098, 538] width 130 height 36
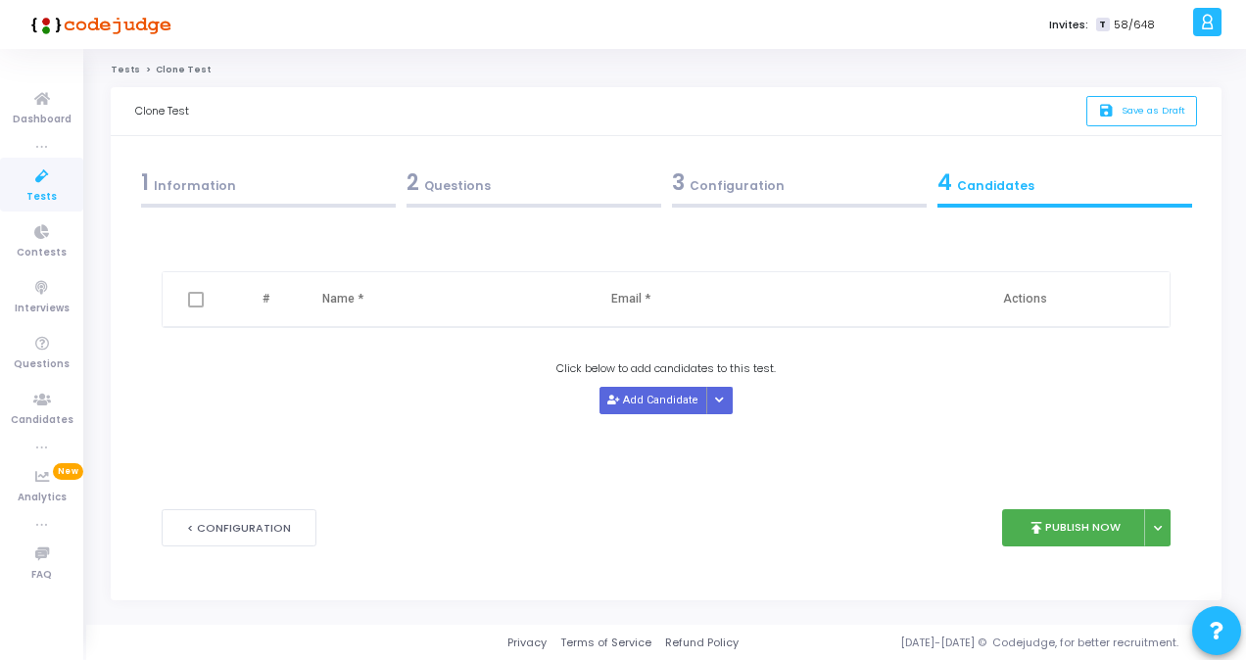
click at [186, 198] on div "1 Information" at bounding box center [268, 182] width 255 height 32
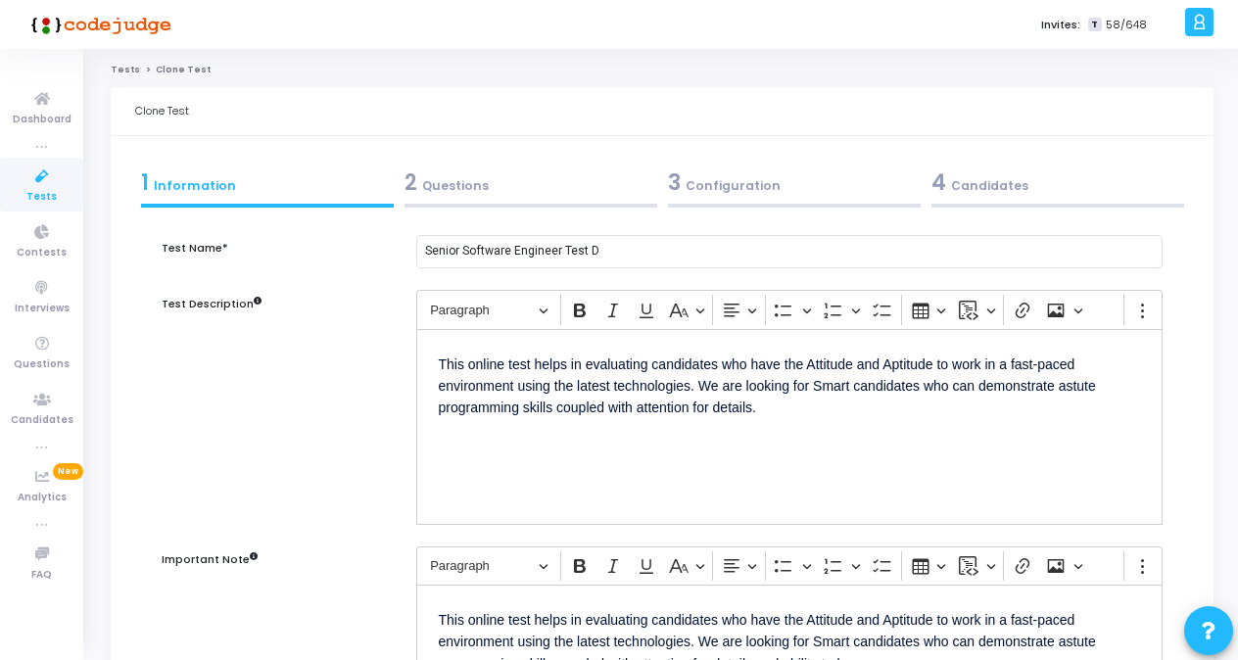
click at [859, 178] on div "4 Candidates" at bounding box center [1057, 182] width 253 height 32
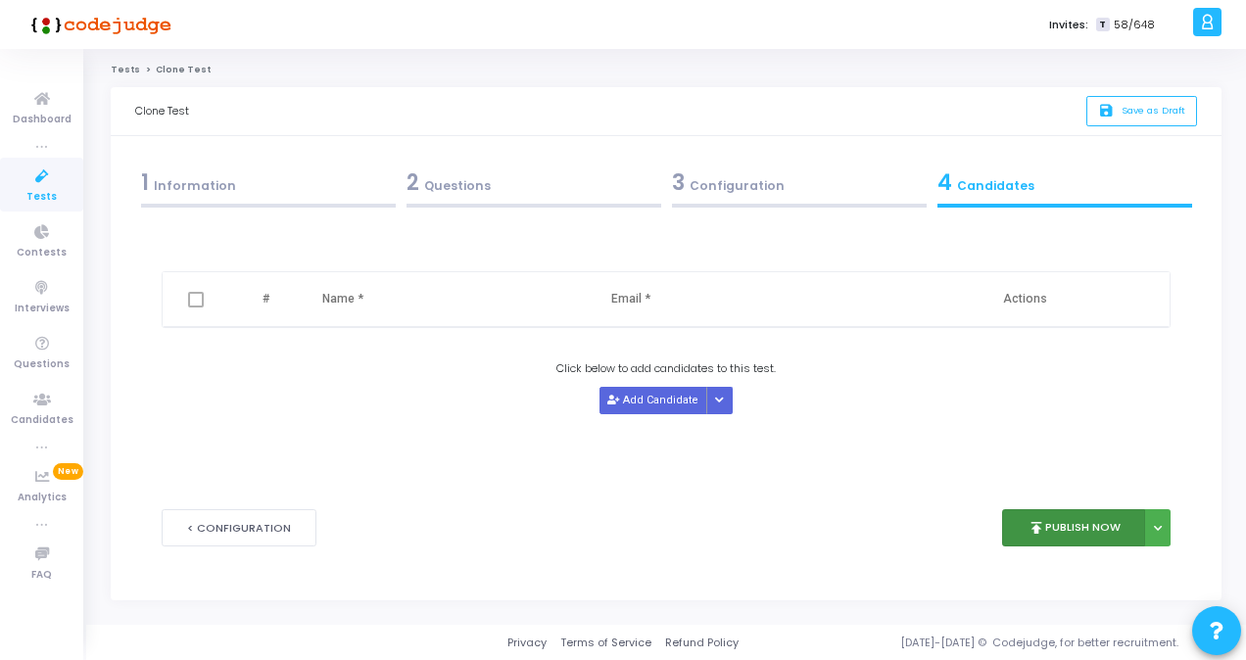
click at [859, 519] on button "publish Publish Now" at bounding box center [1074, 528] width 144 height 38
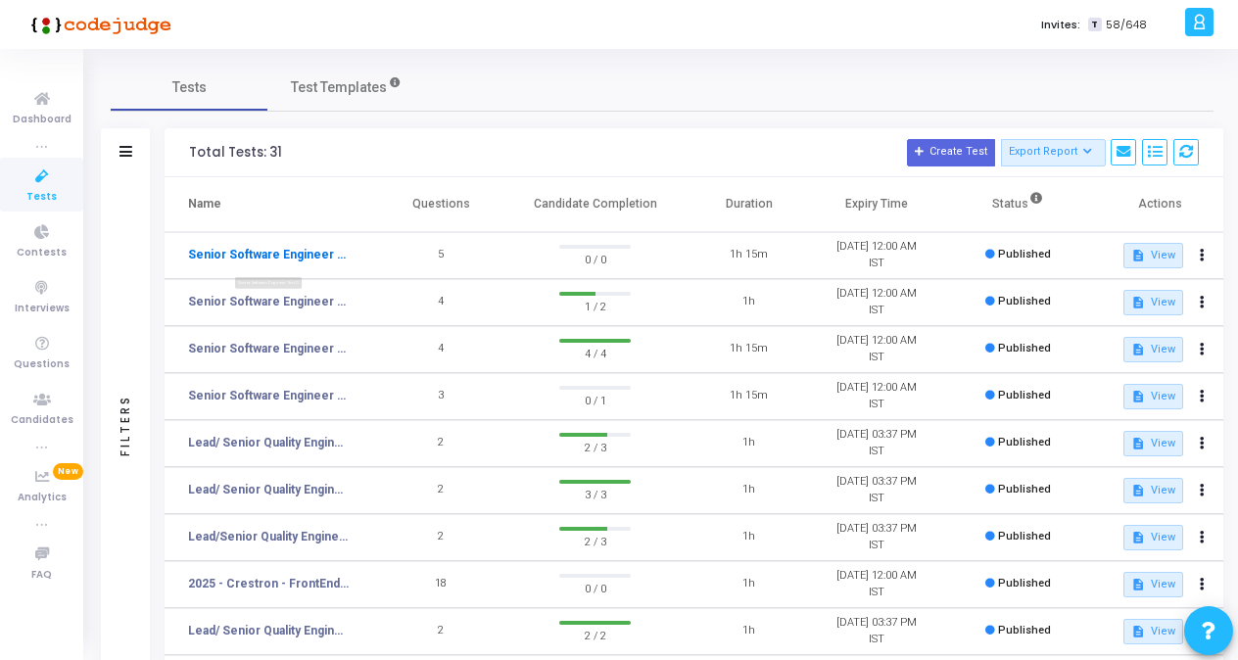
click at [296, 249] on link "Senior Software Engineer Test D" at bounding box center [268, 255] width 161 height 18
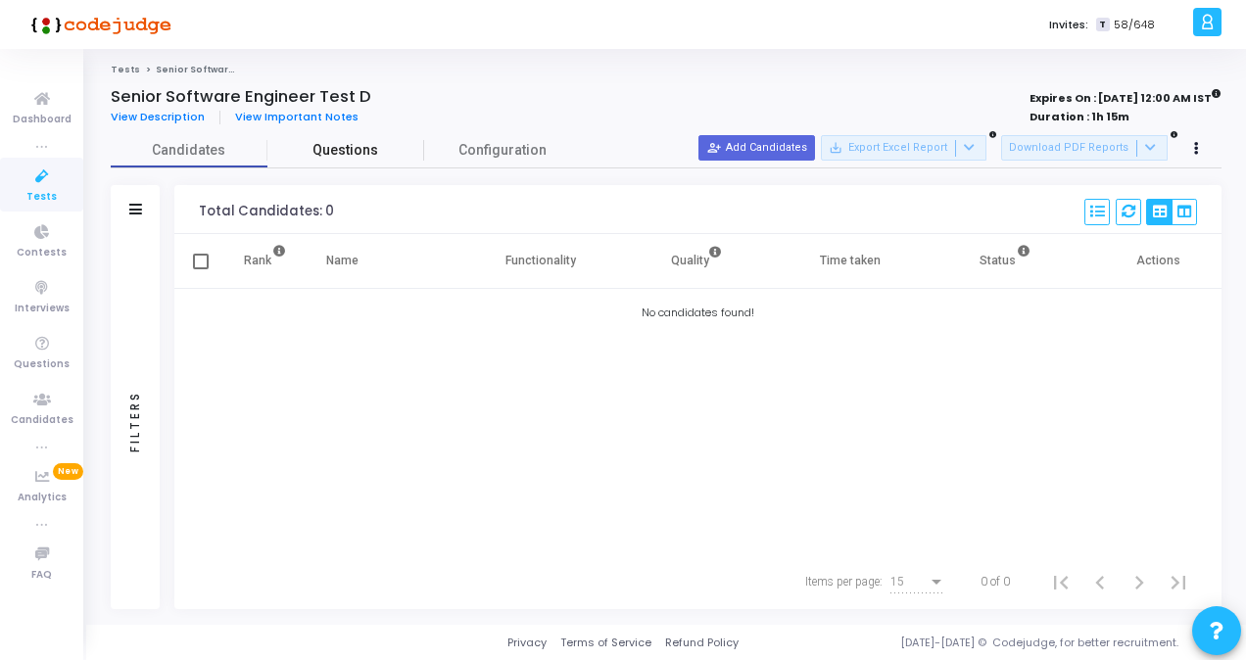
click at [363, 153] on span "Questions" at bounding box center [345, 150] width 157 height 21
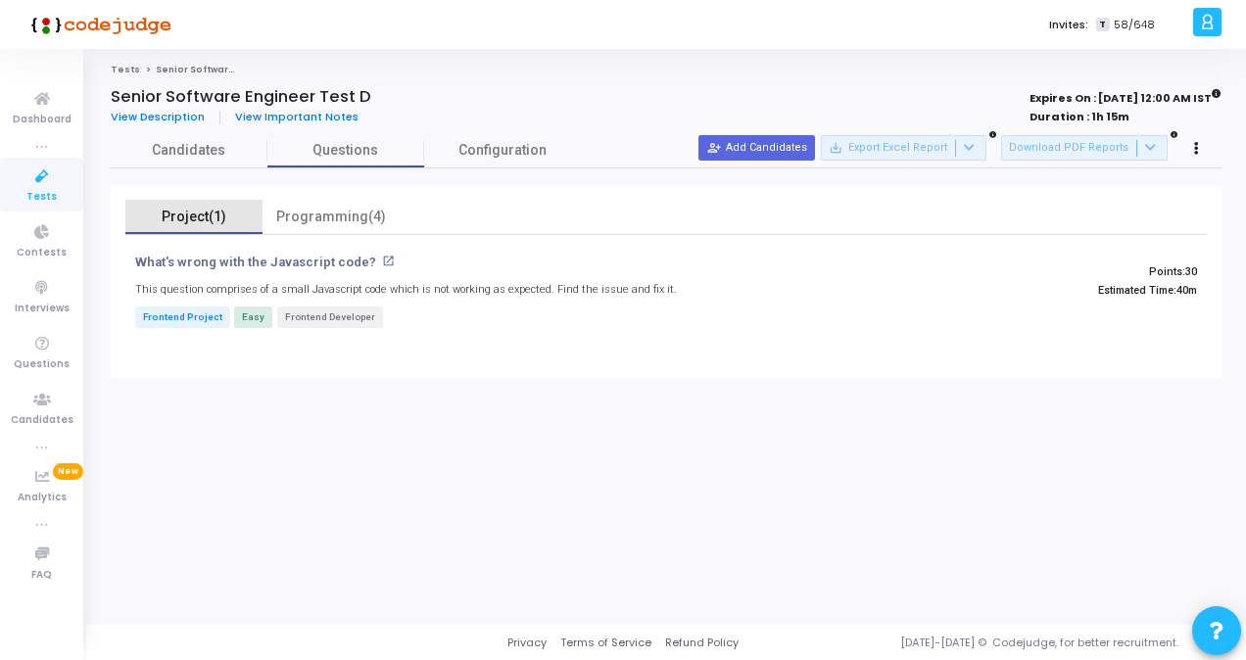
click at [197, 215] on div "Project(1)" at bounding box center [194, 217] width 114 height 21
click at [859, 149] on button at bounding box center [1196, 148] width 27 height 27
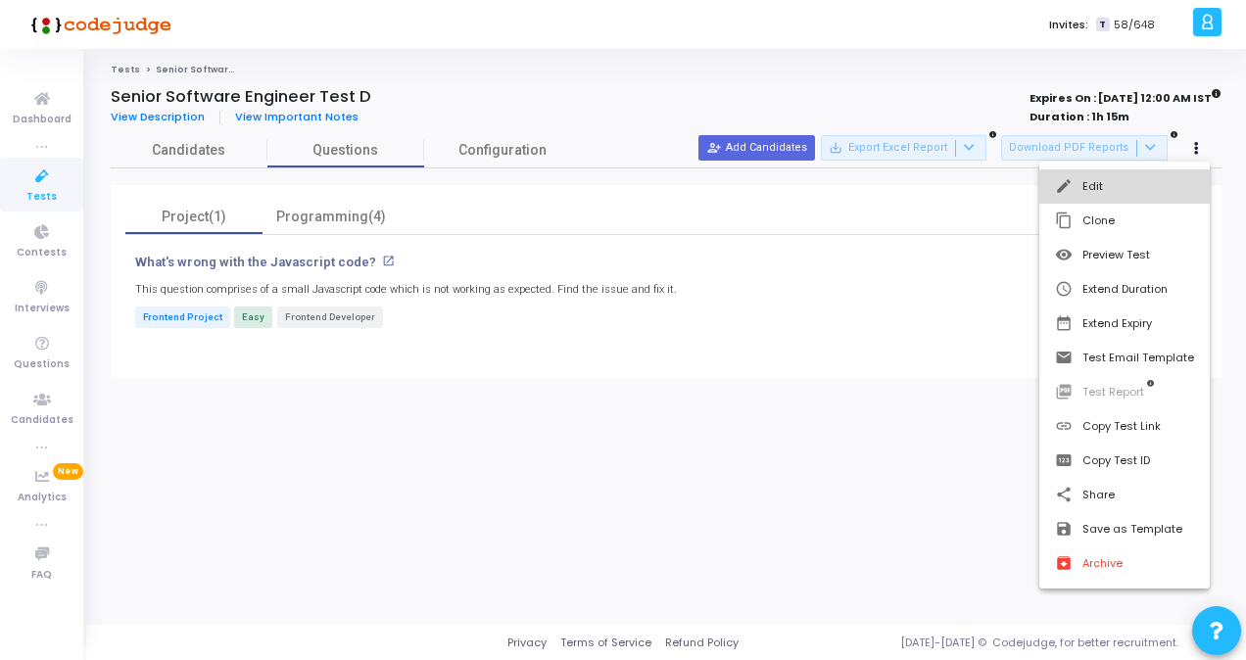
click at [859, 190] on button "edit Edit" at bounding box center [1124, 186] width 170 height 34
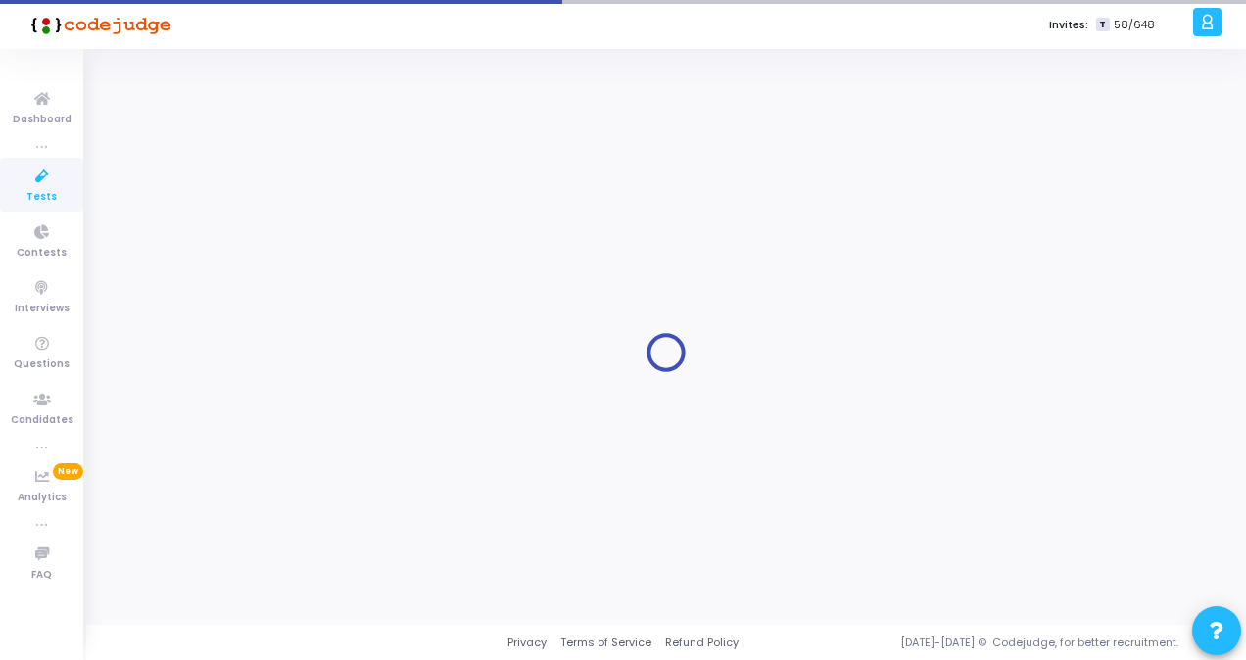
type input "Senior Software Engineer Test D"
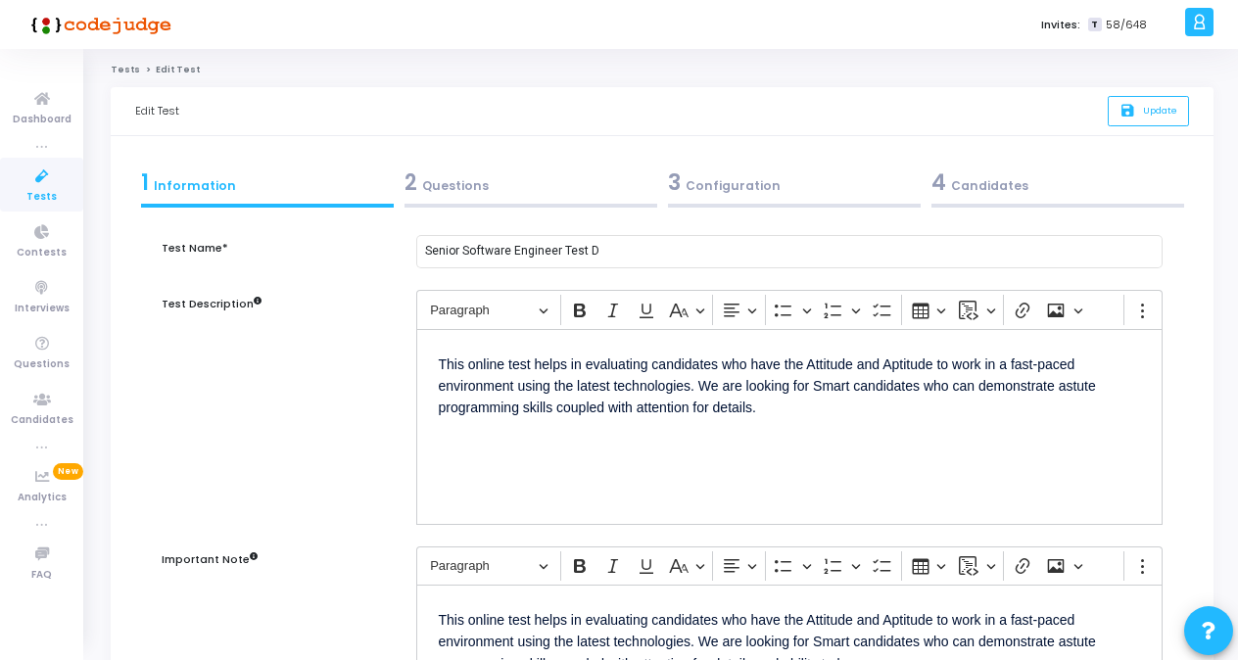
click at [470, 191] on div "2 Questions" at bounding box center [530, 182] width 253 height 32
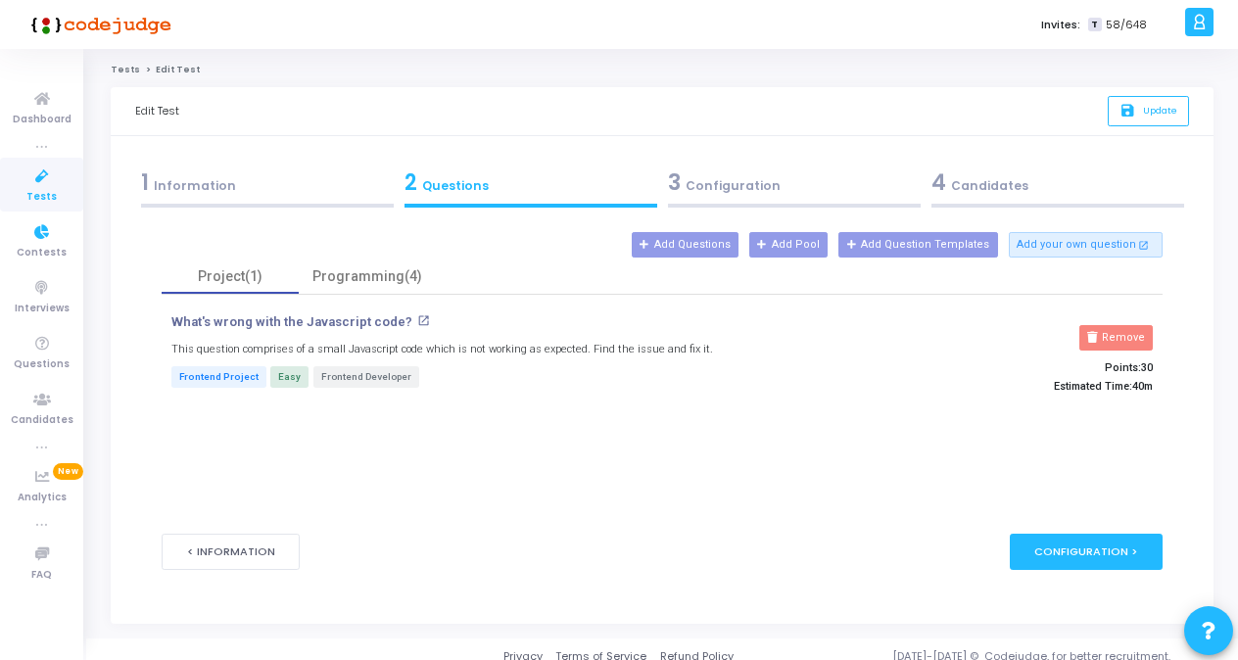
click at [39, 186] on icon at bounding box center [42, 177] width 41 height 24
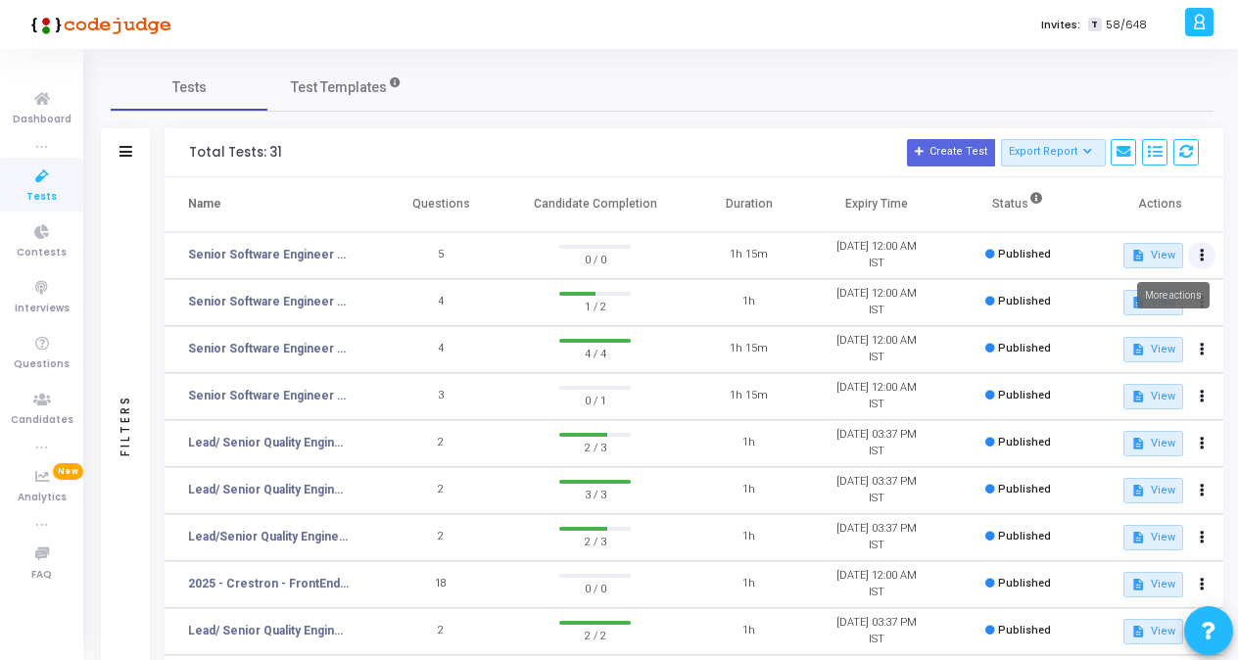
click at [859, 253] on button at bounding box center [1201, 255] width 27 height 27
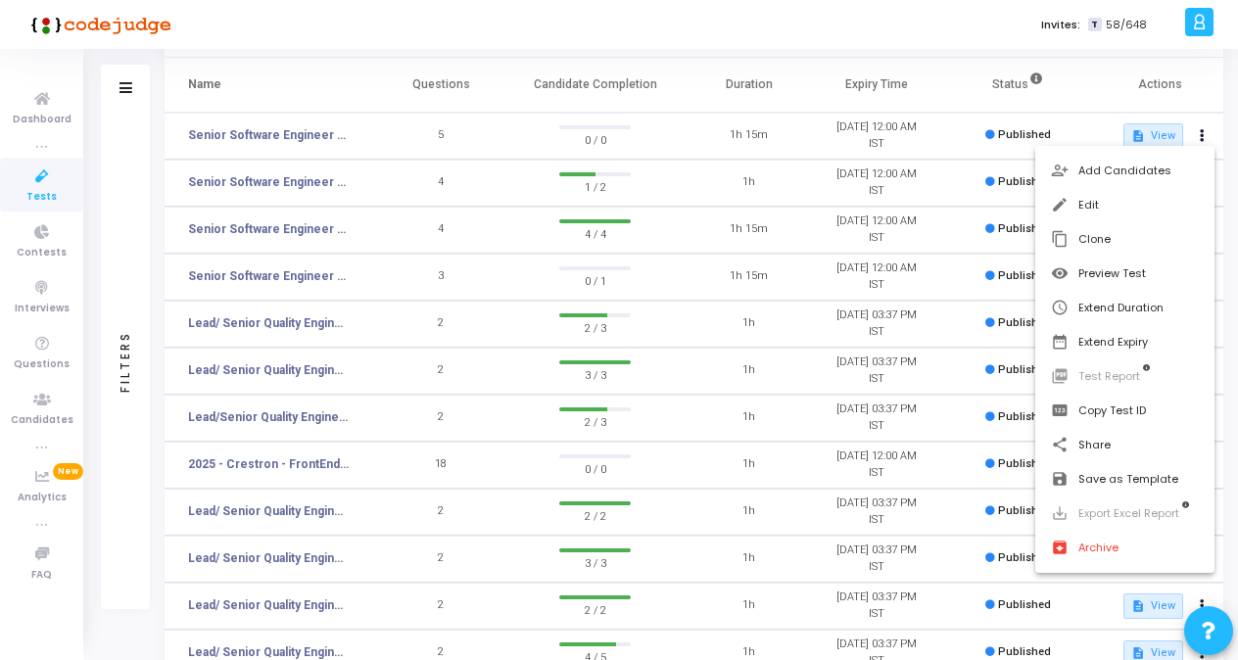
scroll to position [80, 0]
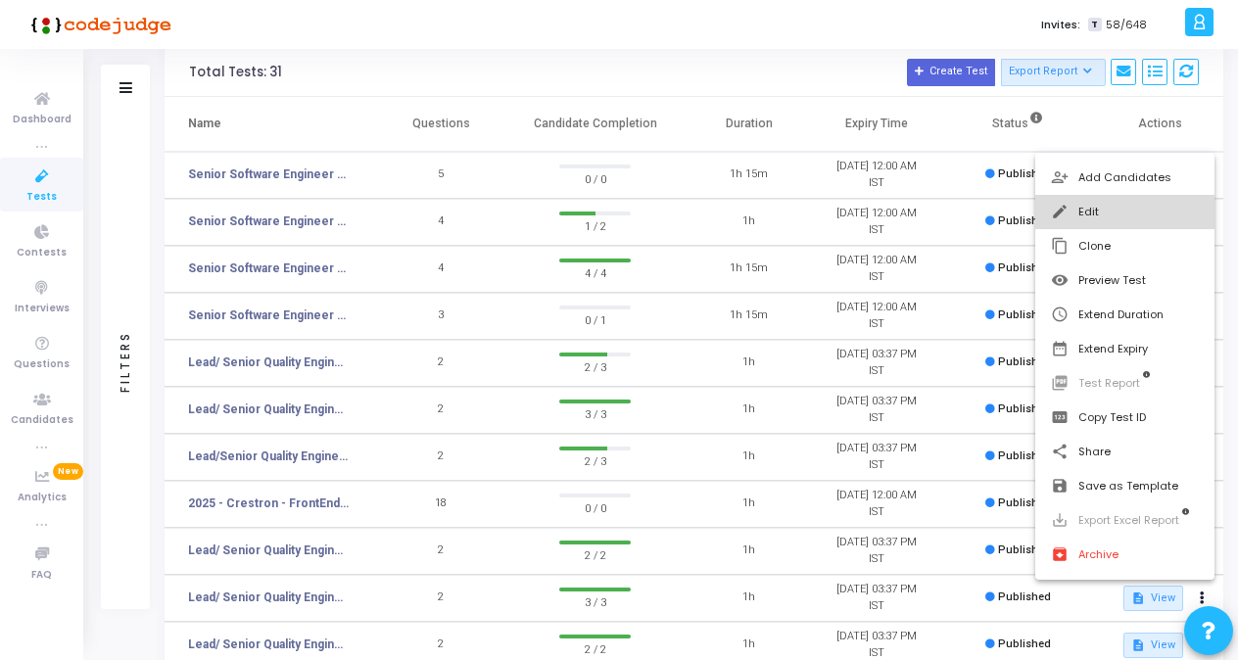
click at [859, 210] on button "edit Edit" at bounding box center [1124, 212] width 179 height 34
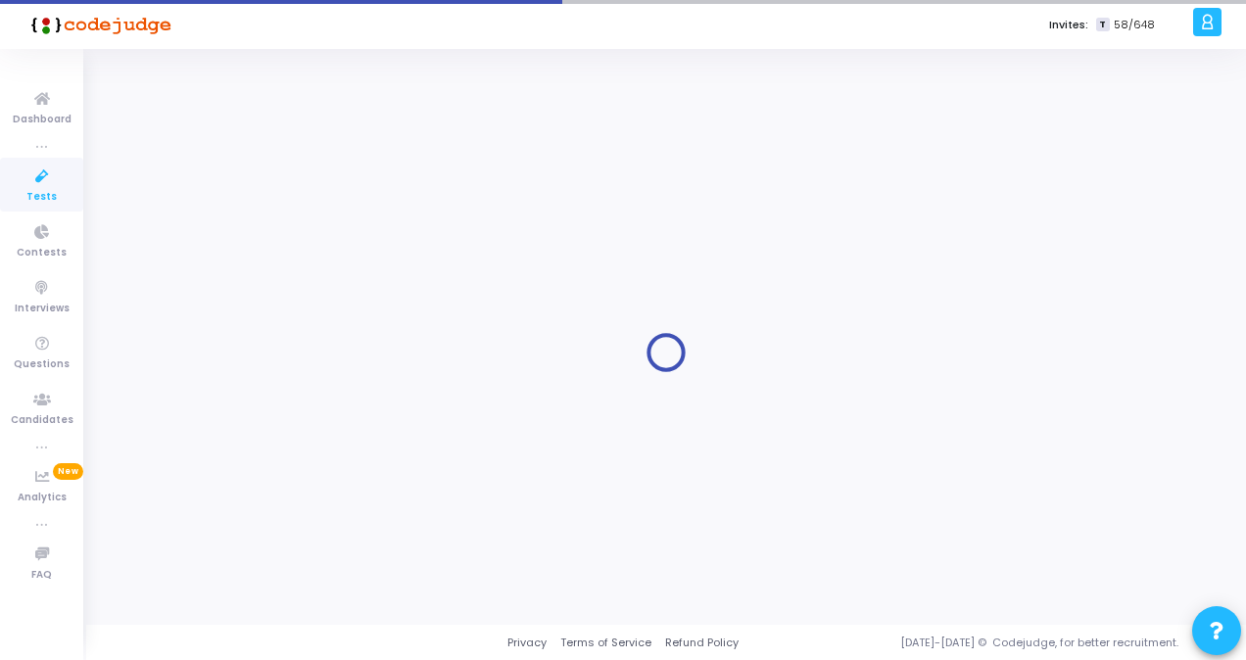
type input "Senior Software Engineer Test D"
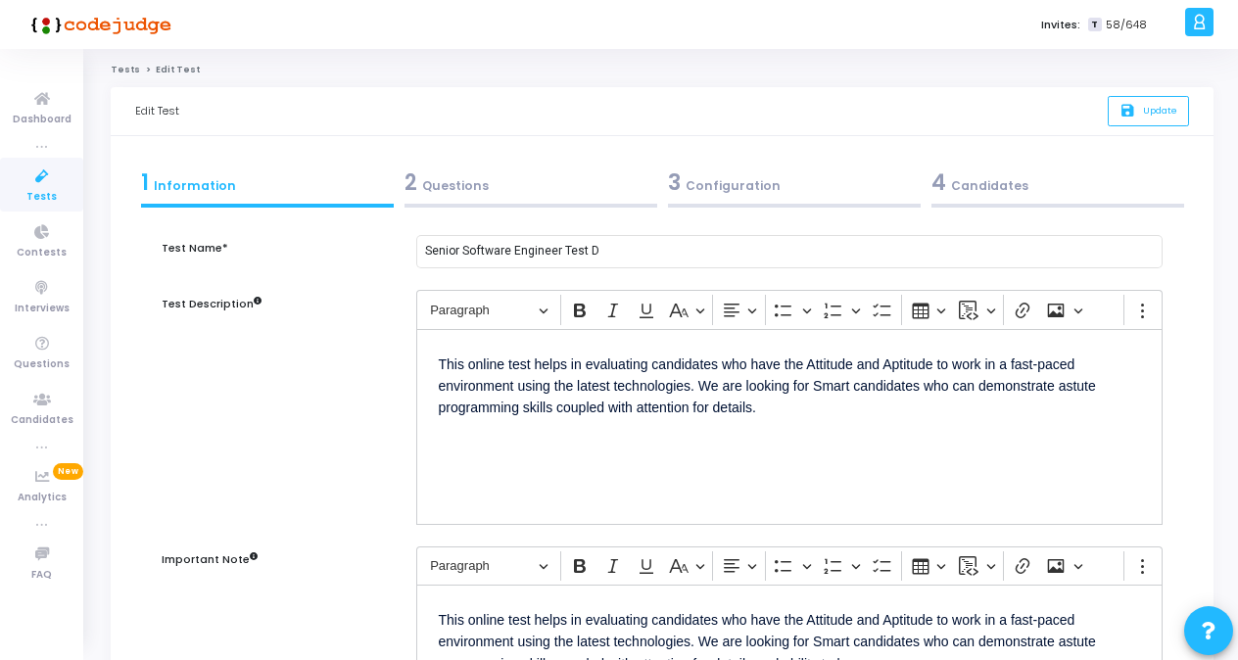
click at [451, 178] on div "2 Questions" at bounding box center [530, 182] width 253 height 32
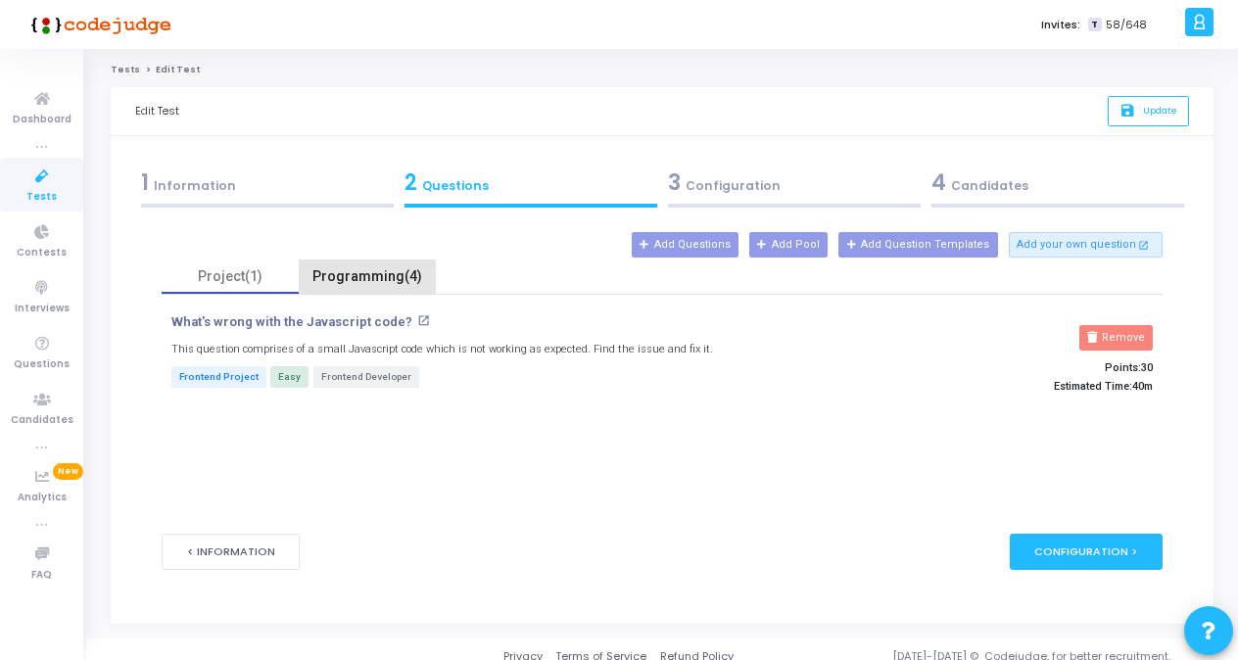
click at [353, 271] on div "Programming(4)" at bounding box center [367, 276] width 114 height 21
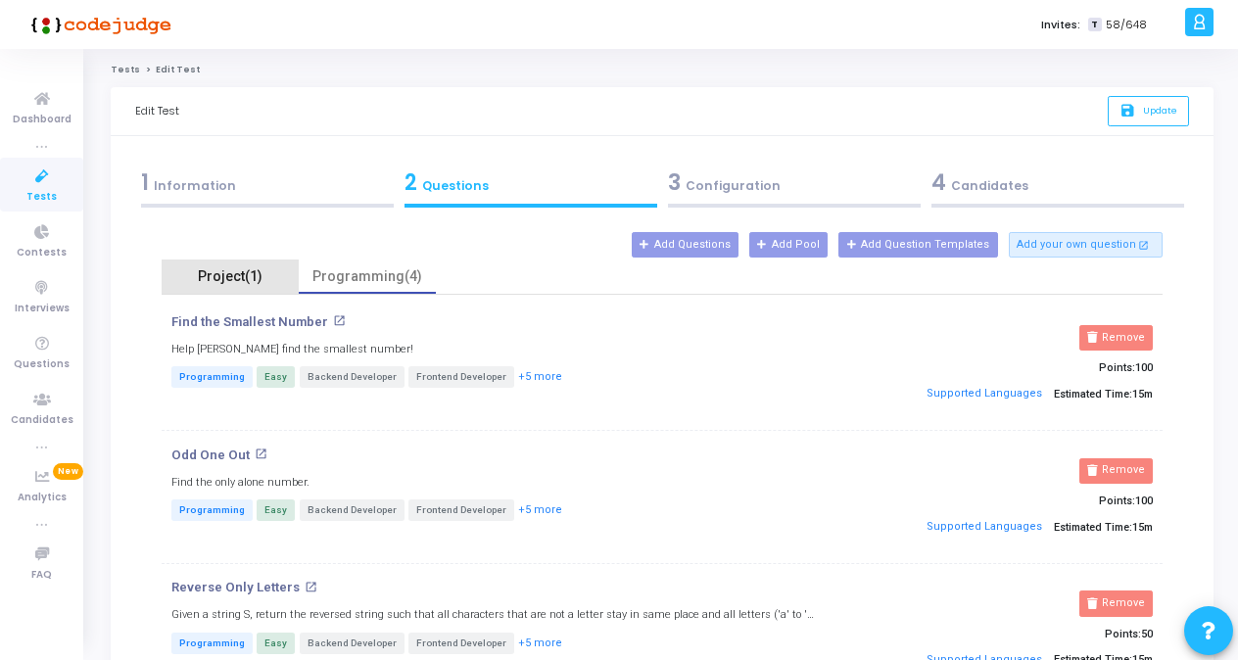
click at [258, 281] on div "Project(1)" at bounding box center [230, 276] width 114 height 21
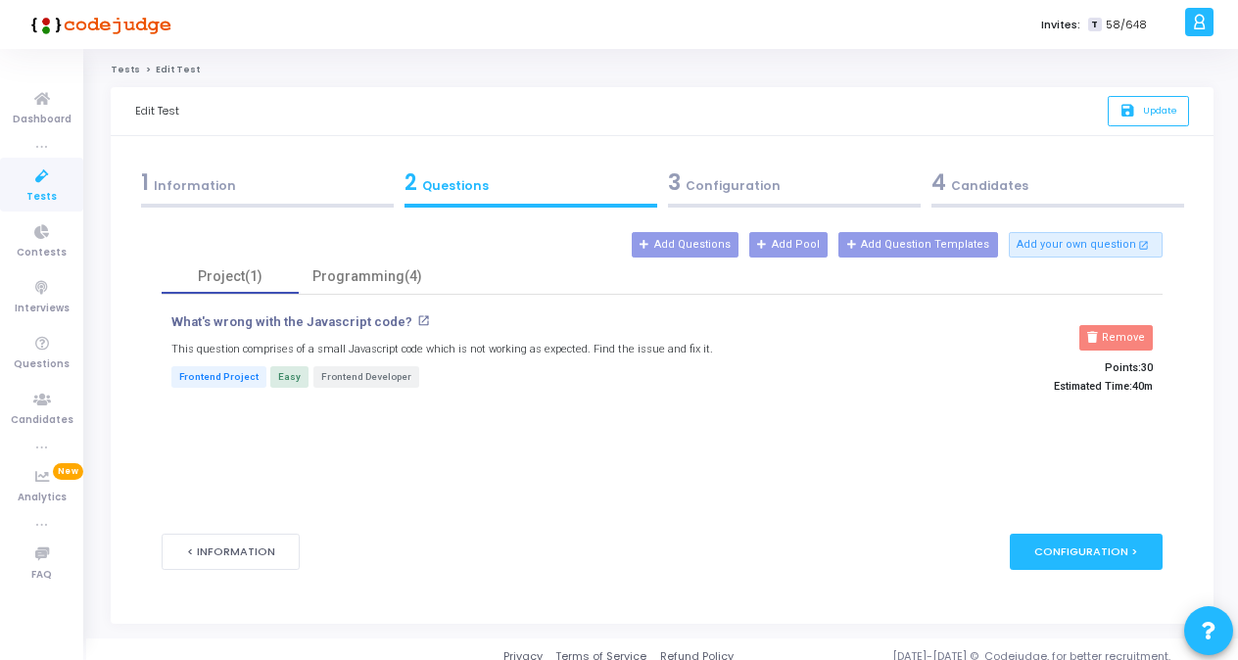
click at [153, 112] on div "Edit Test" at bounding box center [157, 111] width 44 height 48
click at [44, 191] on span "Tests" at bounding box center [41, 197] width 30 height 17
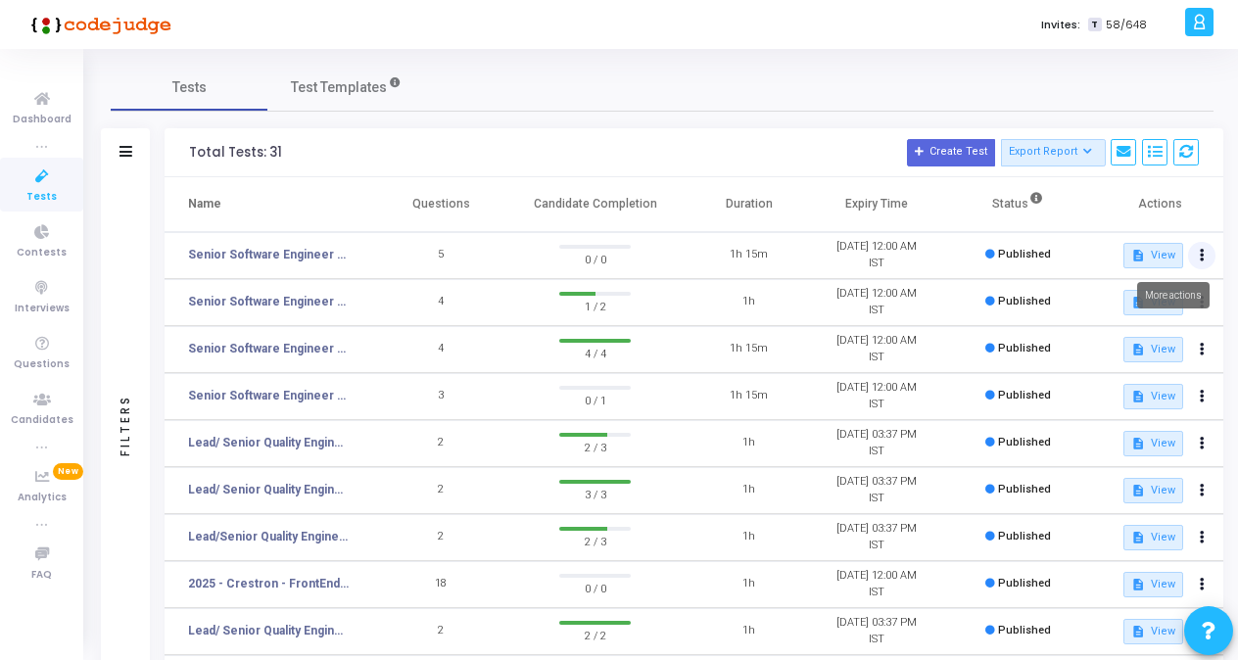
click at [859, 261] on button at bounding box center [1201, 255] width 27 height 27
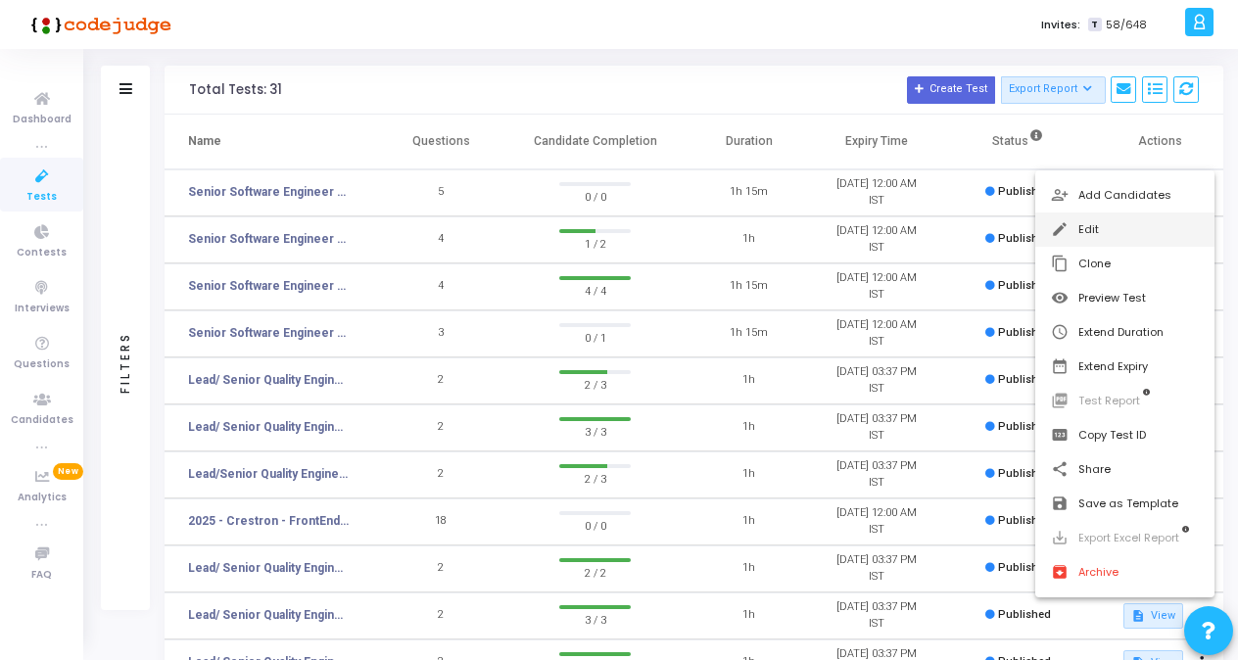
scroll to position [62, 0]
click at [318, 188] on div at bounding box center [619, 330] width 1238 height 660
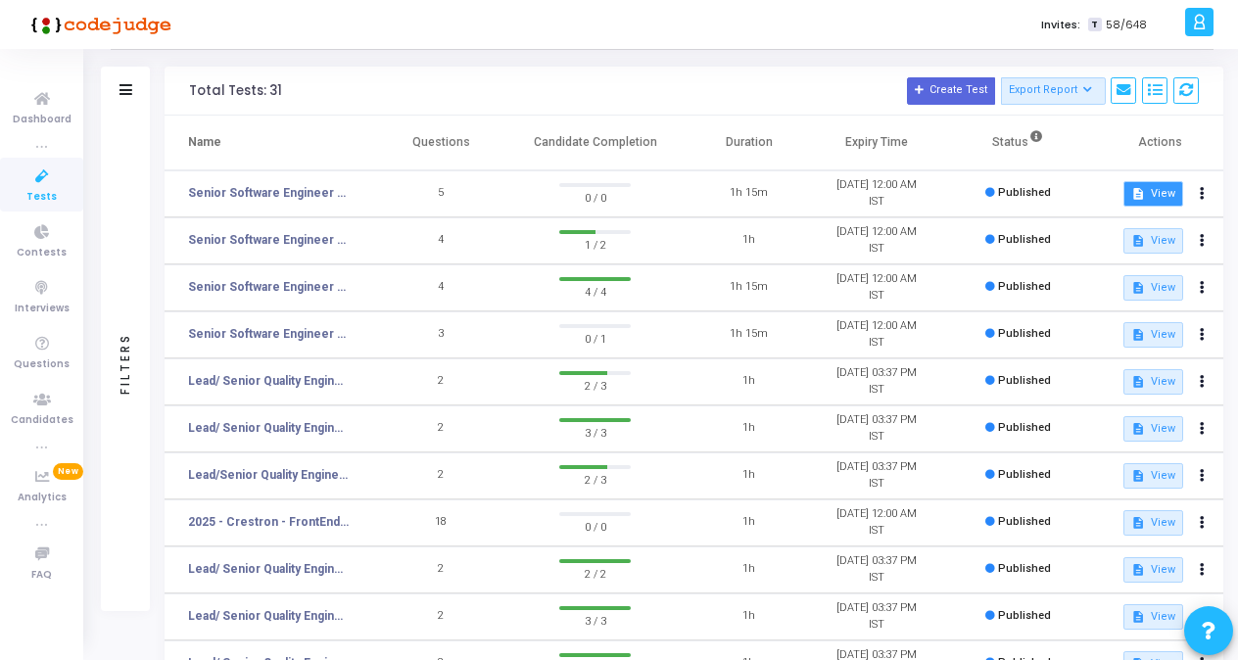
click at [859, 188] on button "description View" at bounding box center [1153, 193] width 60 height 25
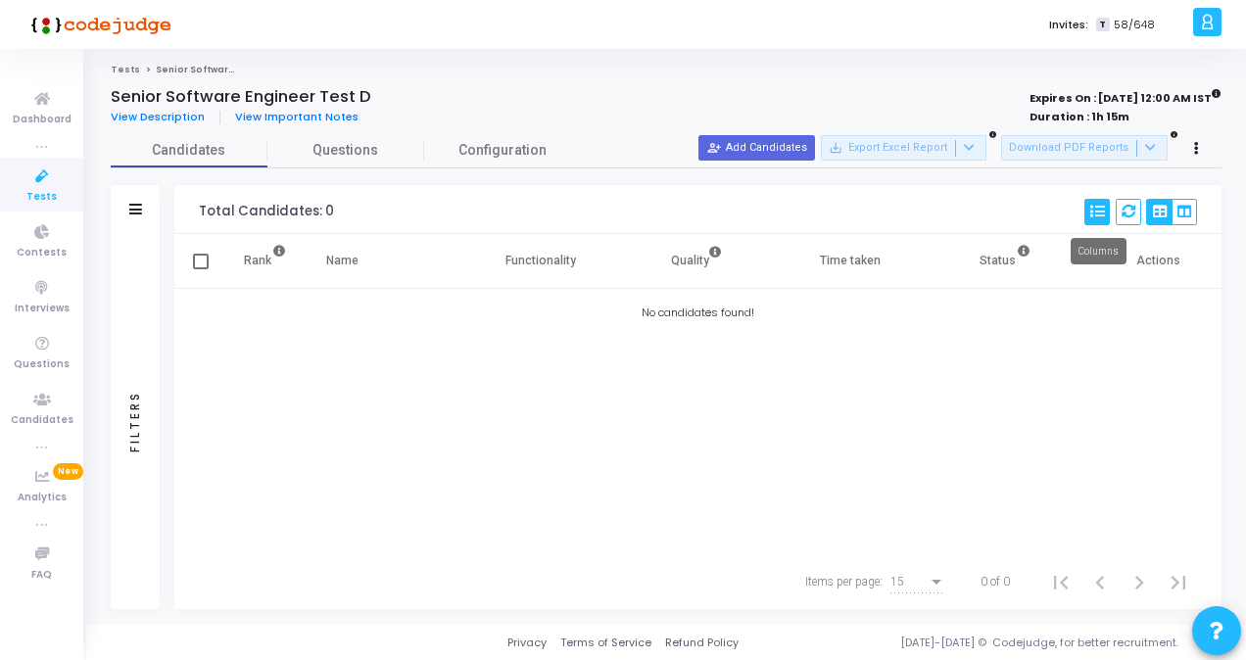
click at [859, 209] on icon at bounding box center [1097, 212] width 14 height 14
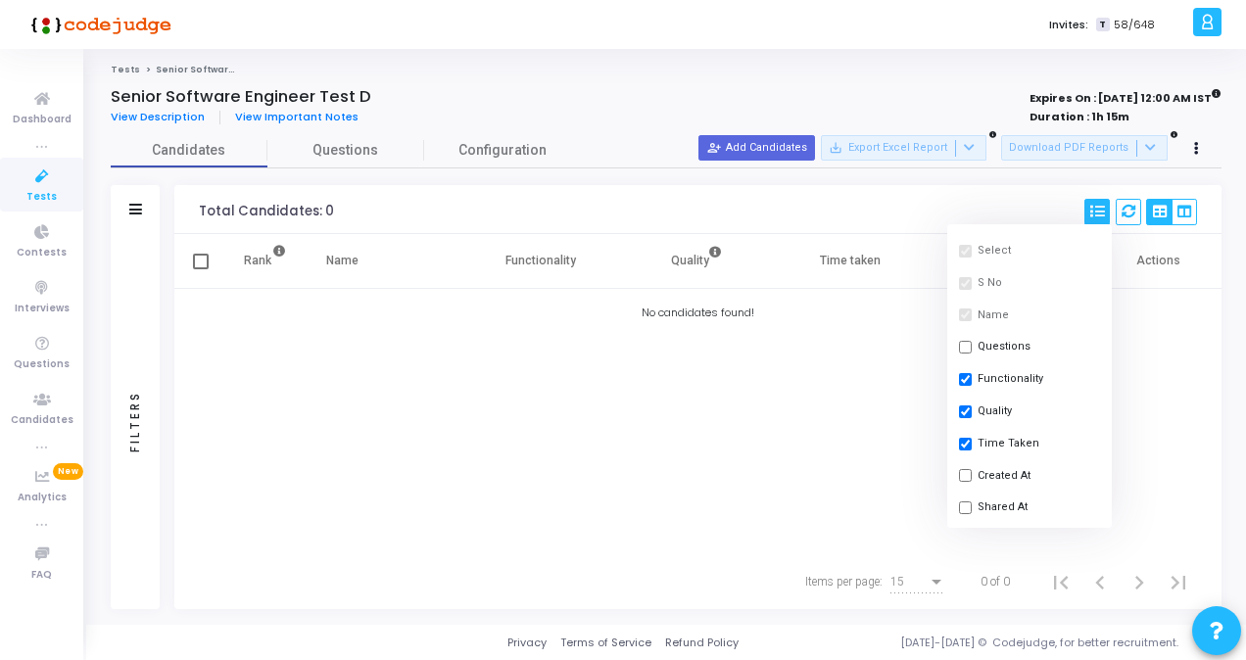
click at [859, 343] on input "checkbox" at bounding box center [965, 347] width 13 height 13
click at [859, 341] on button "Questions" at bounding box center [1029, 347] width 165 height 32
checkbox input "false"
click at [859, 322] on div "Rank Name Functionality Quality Time taken Status Actions No candidates found!" at bounding box center [697, 394] width 1047 height 320
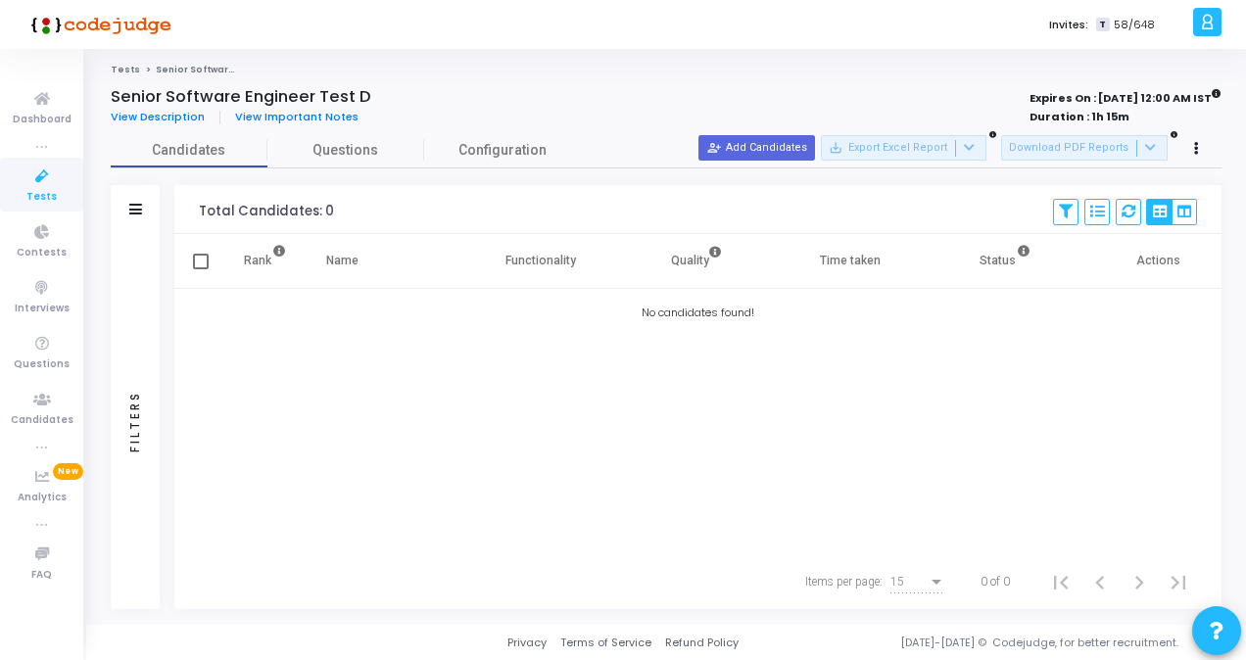
click at [33, 190] on span "Tests" at bounding box center [41, 197] width 30 height 17
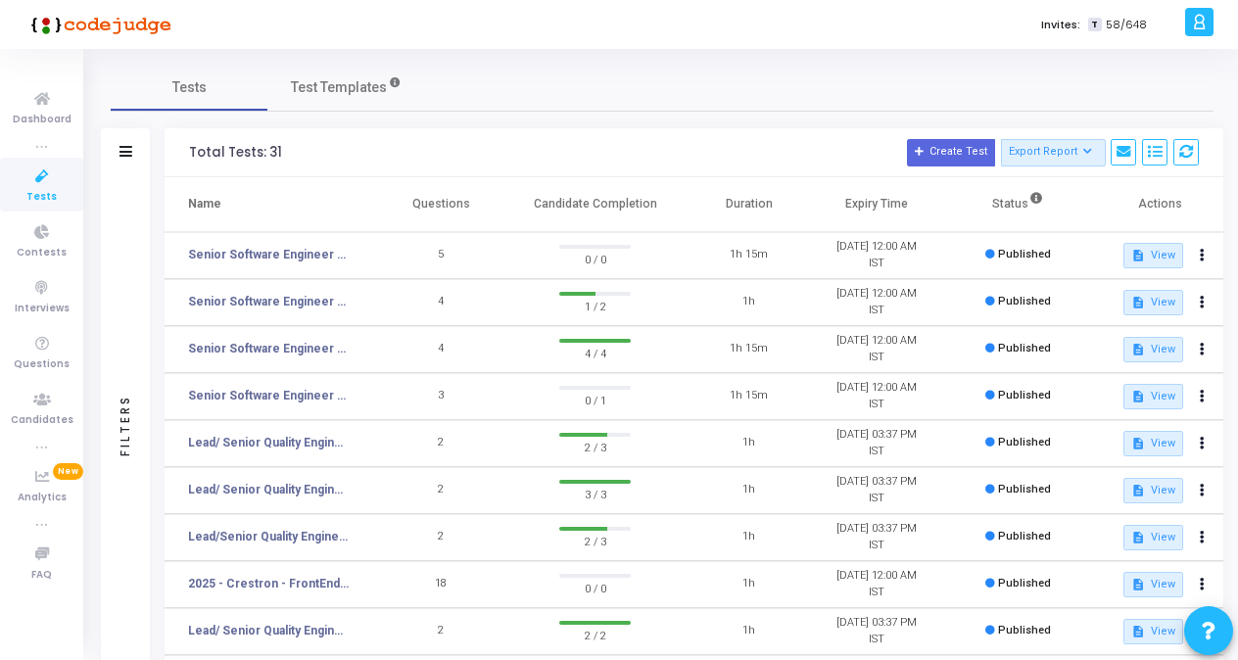
click at [859, 254] on span "Published" at bounding box center [1024, 254] width 53 height 13
click at [859, 251] on button at bounding box center [1201, 255] width 27 height 27
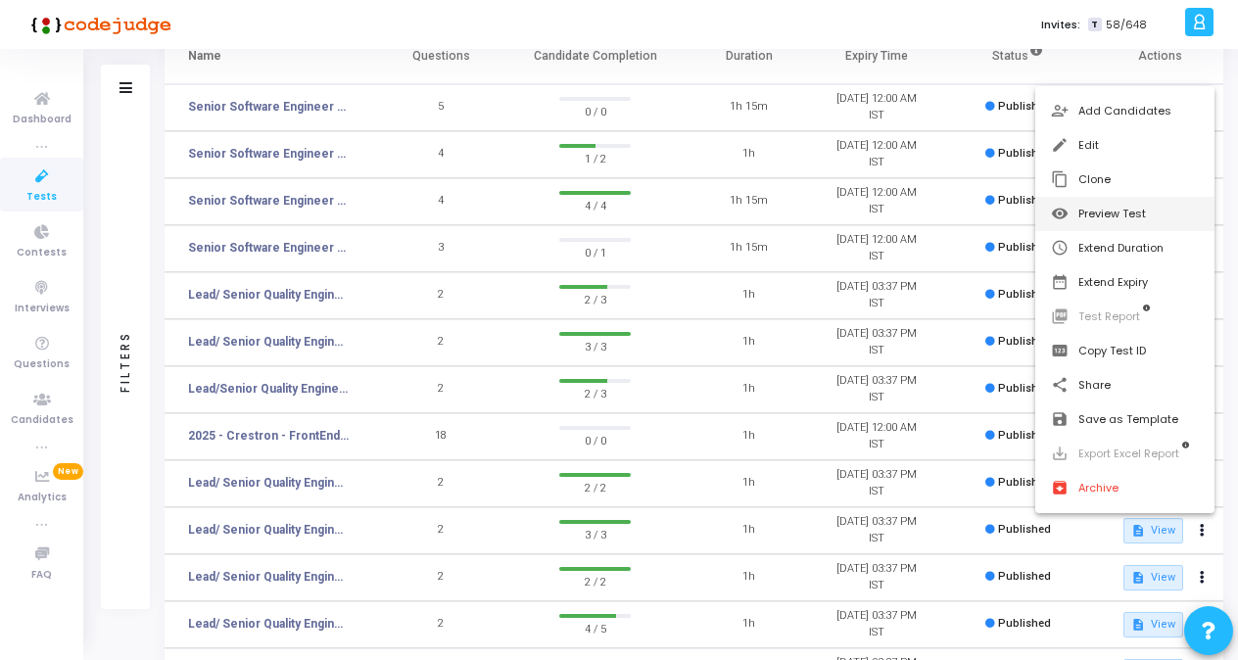
scroll to position [149, 0]
click at [122, 139] on div at bounding box center [619, 330] width 1238 height 660
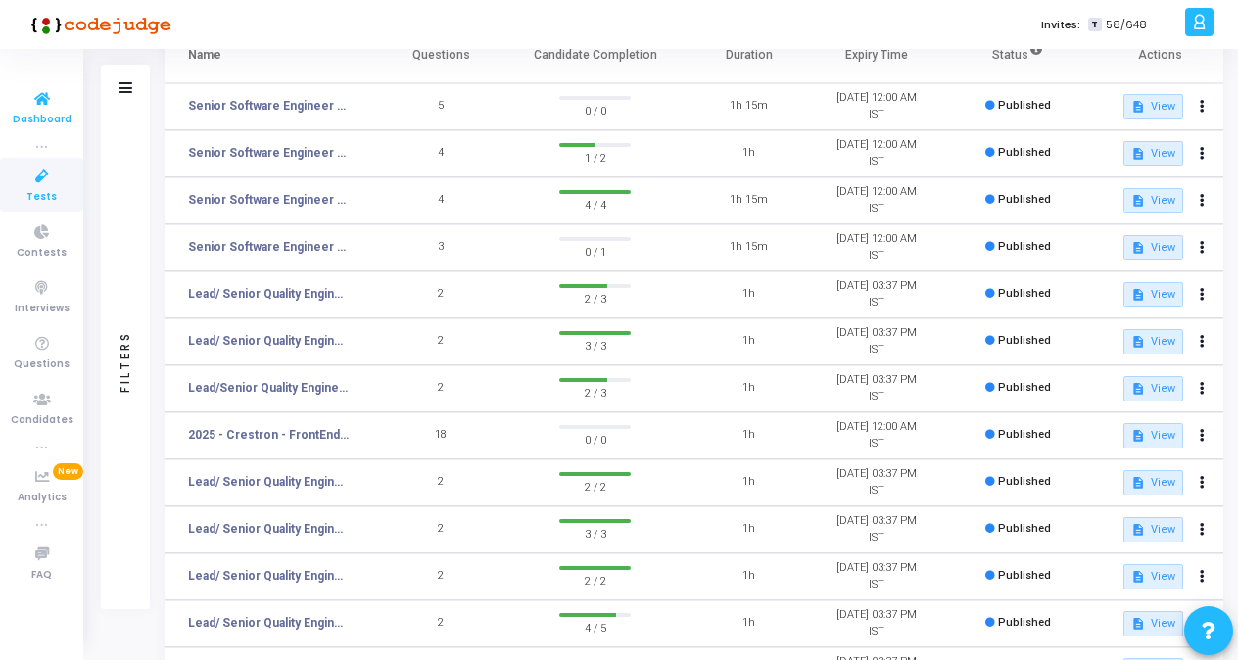
click at [44, 100] on icon at bounding box center [42, 99] width 41 height 24
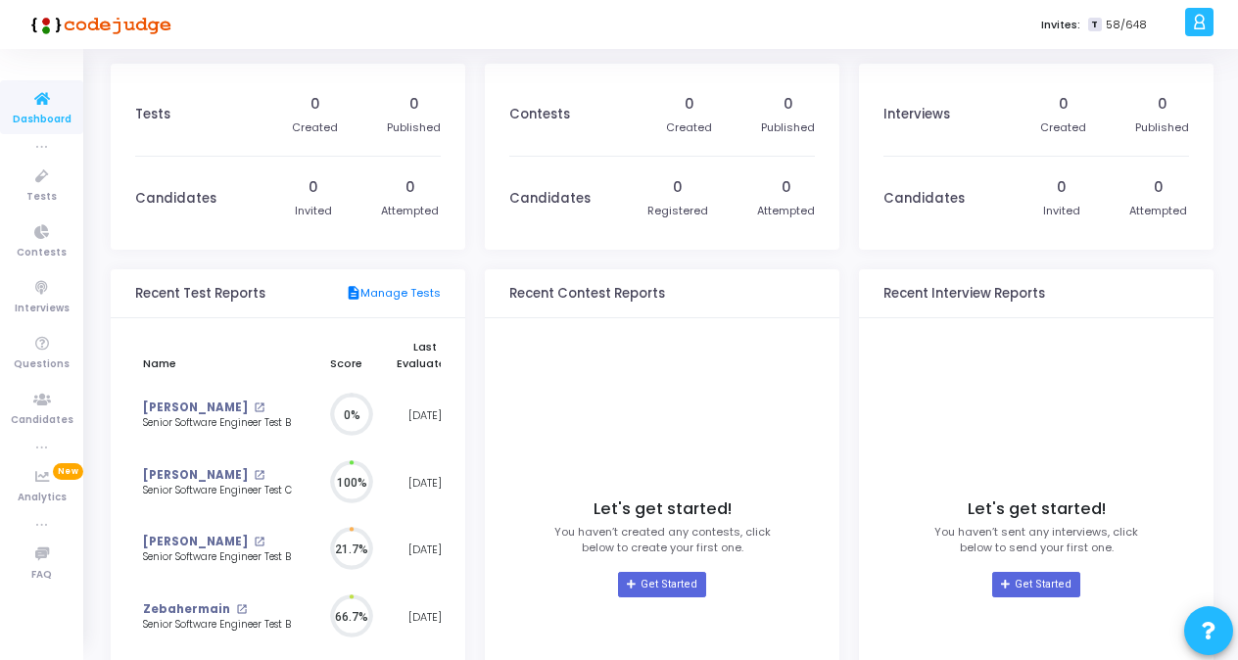
scroll to position [9, 10]
click at [413, 112] on div "54" at bounding box center [413, 104] width 19 height 21
click at [413, 106] on div "54" at bounding box center [413, 104] width 19 height 21
click at [55, 108] on icon at bounding box center [42, 99] width 41 height 24
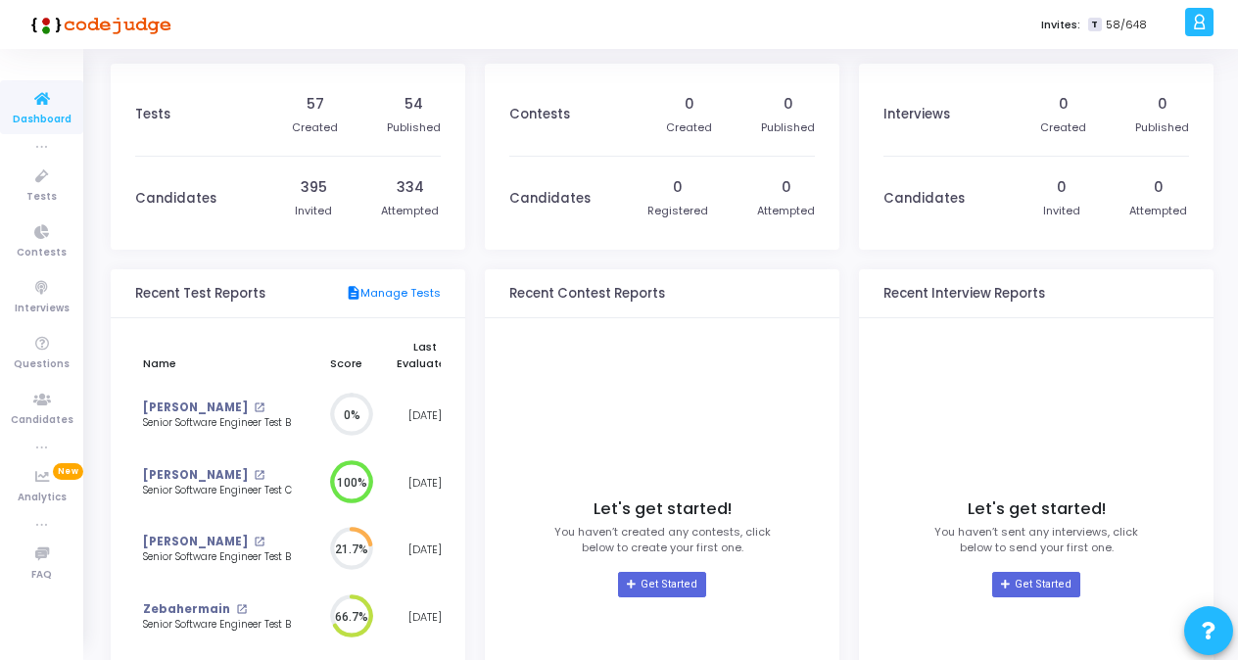
click at [55, 108] on icon at bounding box center [42, 99] width 41 height 24
click at [51, 107] on icon at bounding box center [42, 99] width 41 height 24
click at [49, 199] on span "Tests" at bounding box center [41, 197] width 30 height 17
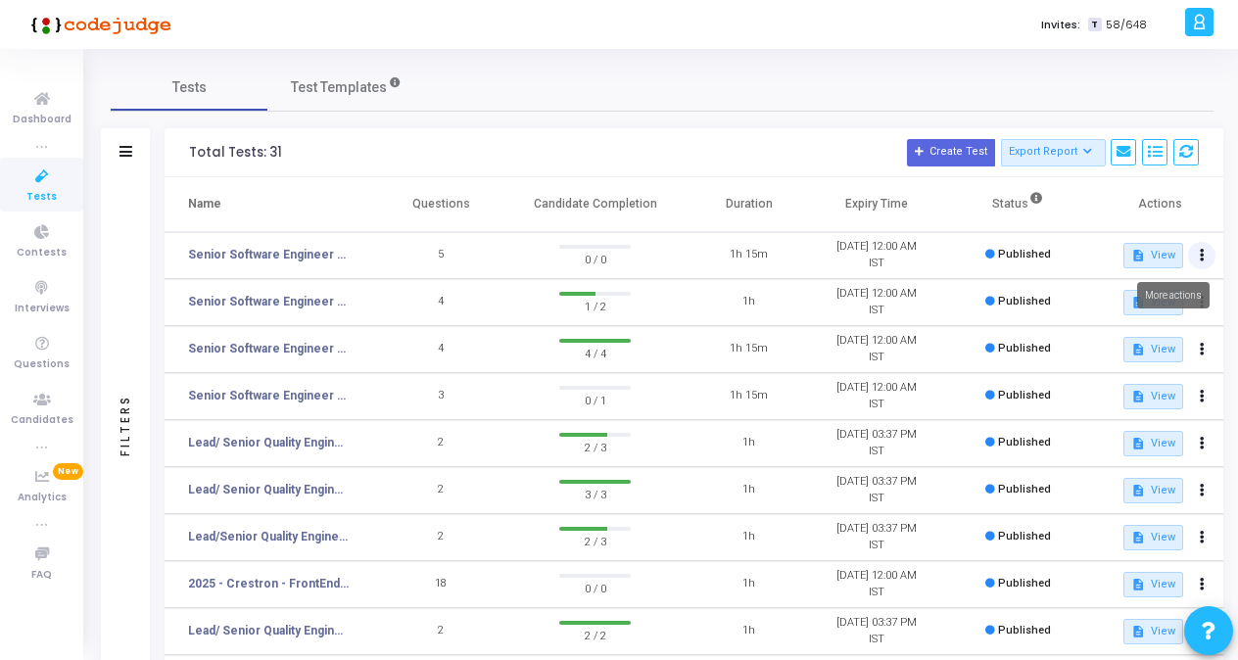
click at [859, 253] on button at bounding box center [1201, 255] width 27 height 27
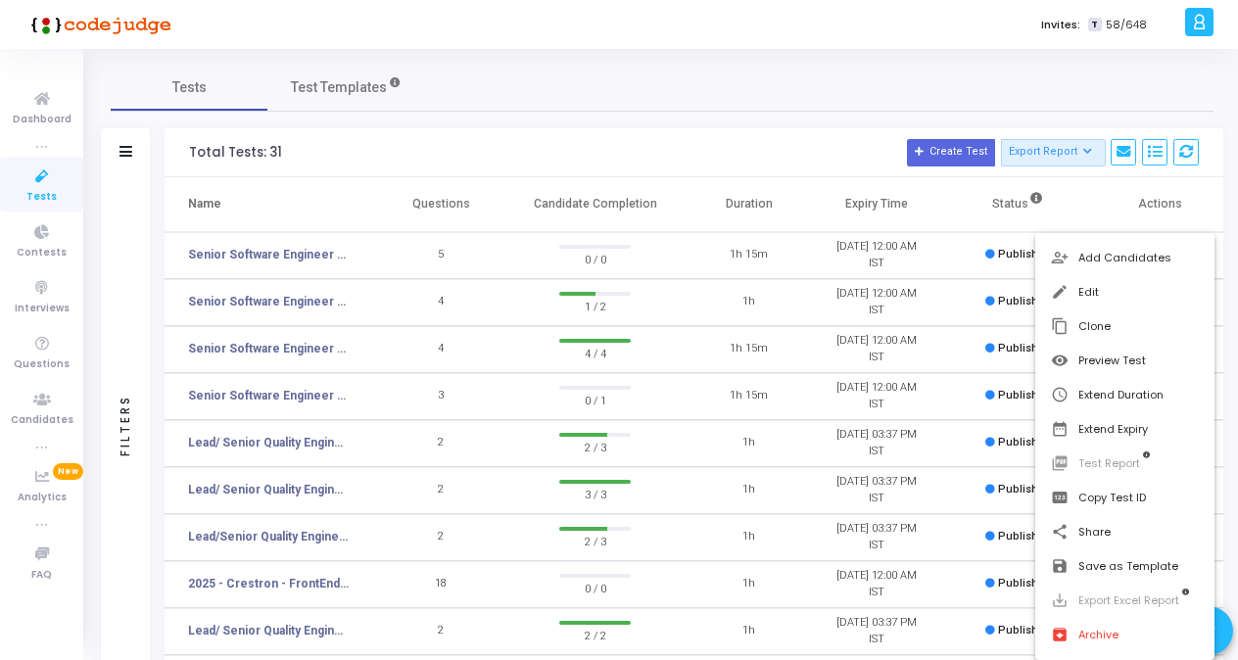
click at [322, 257] on div at bounding box center [619, 330] width 1238 height 660
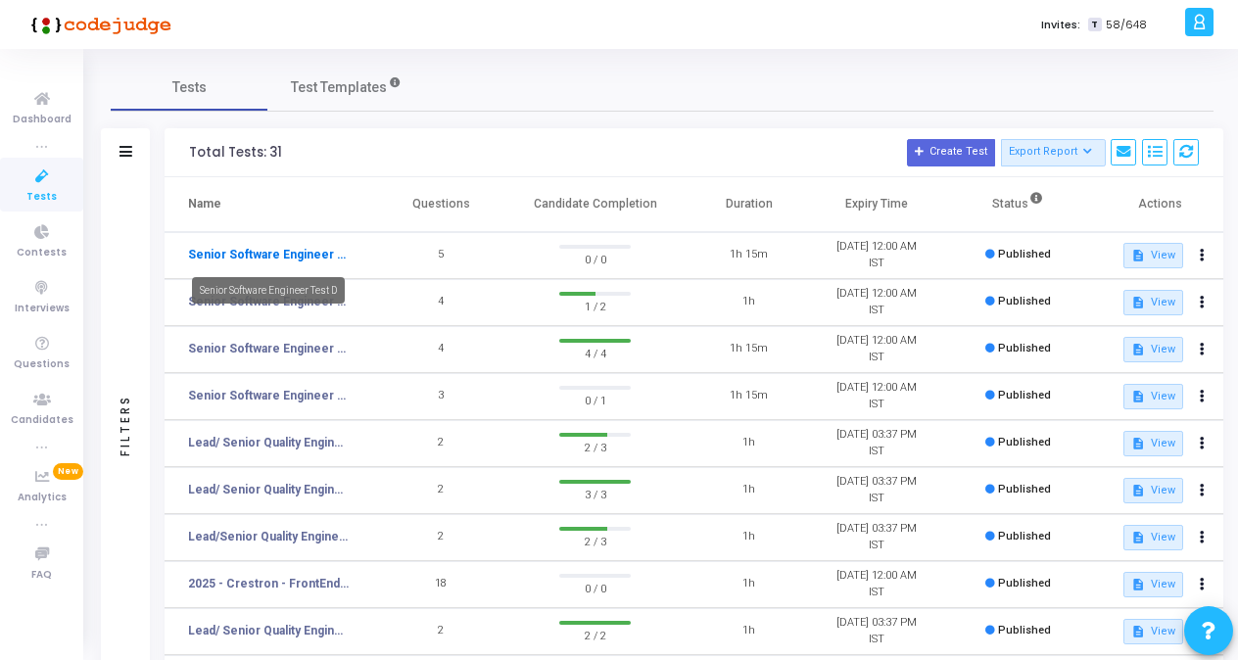
click at [317, 252] on link "Senior Software Engineer Test D" at bounding box center [268, 255] width 161 height 18
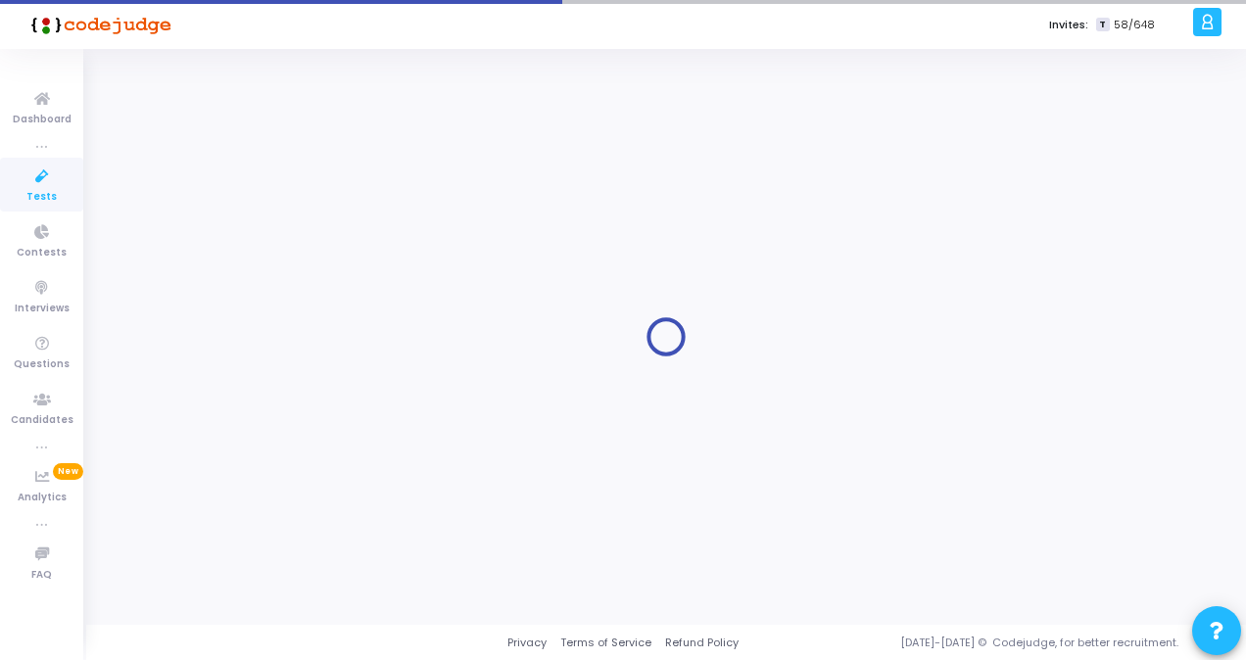
click at [317, 252] on div at bounding box center [666, 337] width 1110 height 546
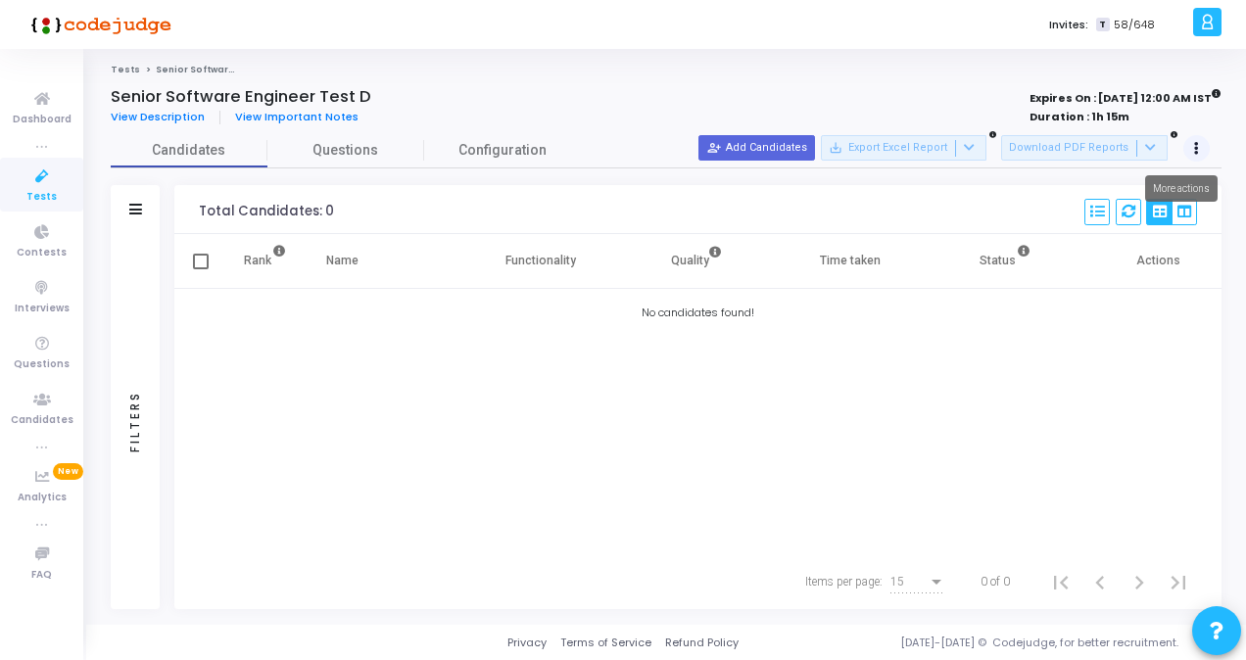
click at [859, 150] on button at bounding box center [1196, 148] width 27 height 27
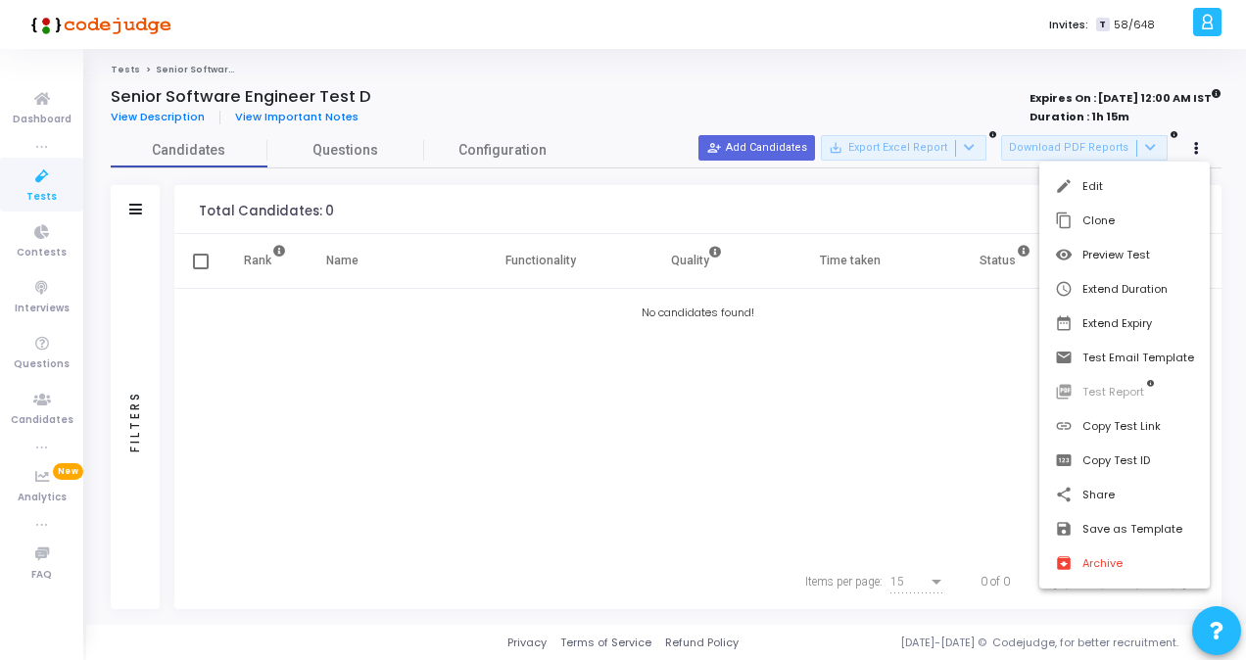
click at [859, 488] on div at bounding box center [623, 330] width 1246 height 660
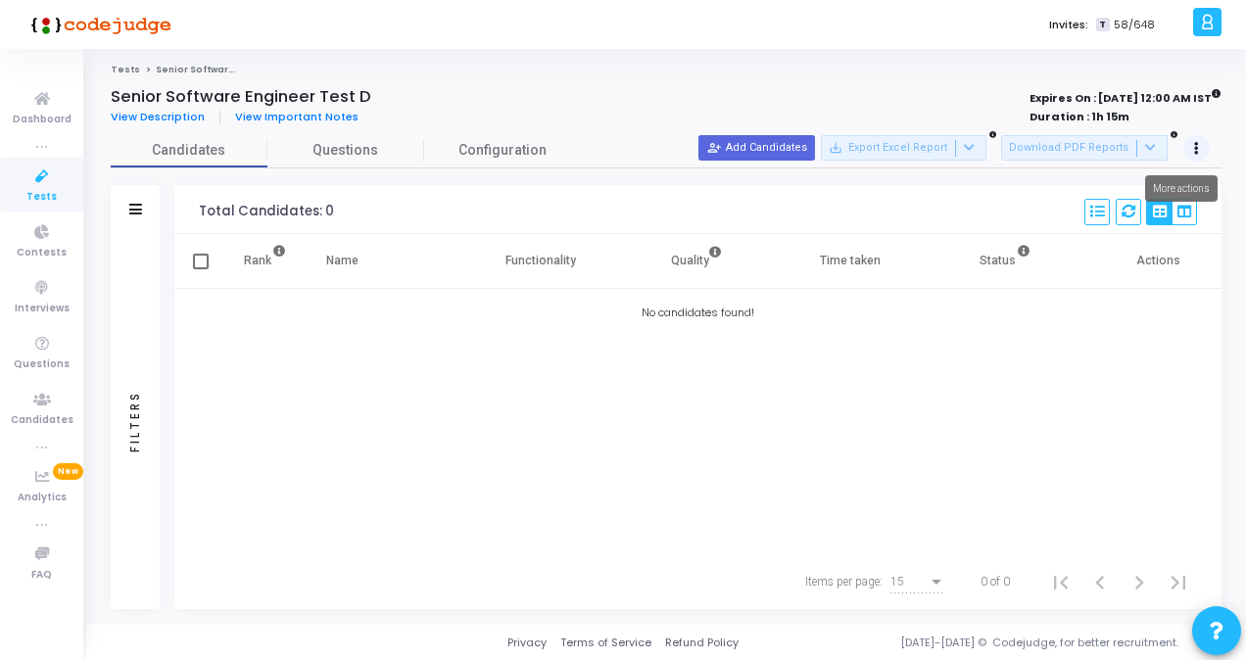
click at [859, 143] on button at bounding box center [1196, 148] width 27 height 27
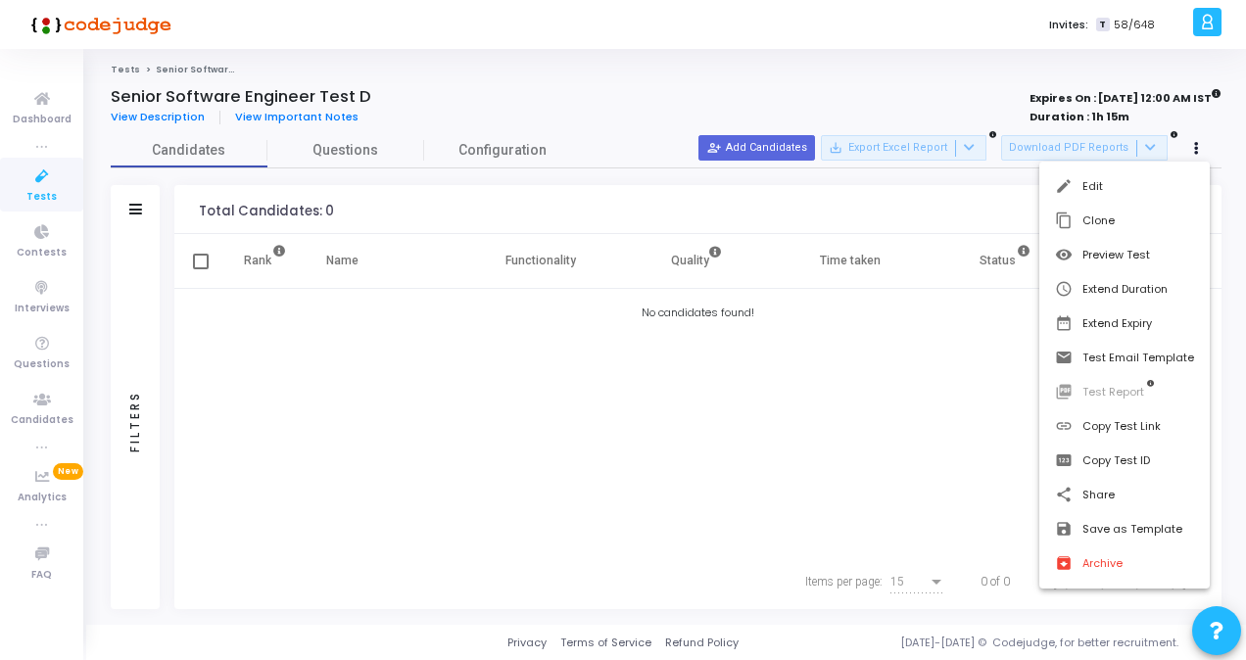
click at [324, 162] on div at bounding box center [623, 330] width 1246 height 660
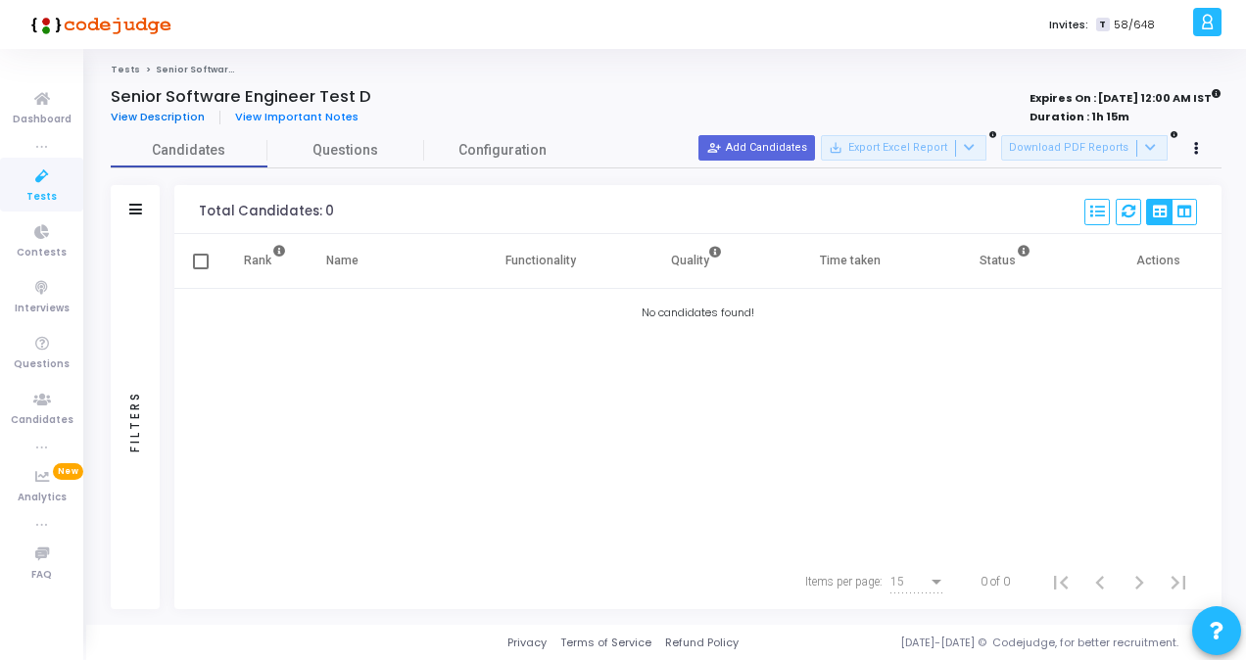
click at [169, 116] on span "View Description" at bounding box center [158, 117] width 94 height 16
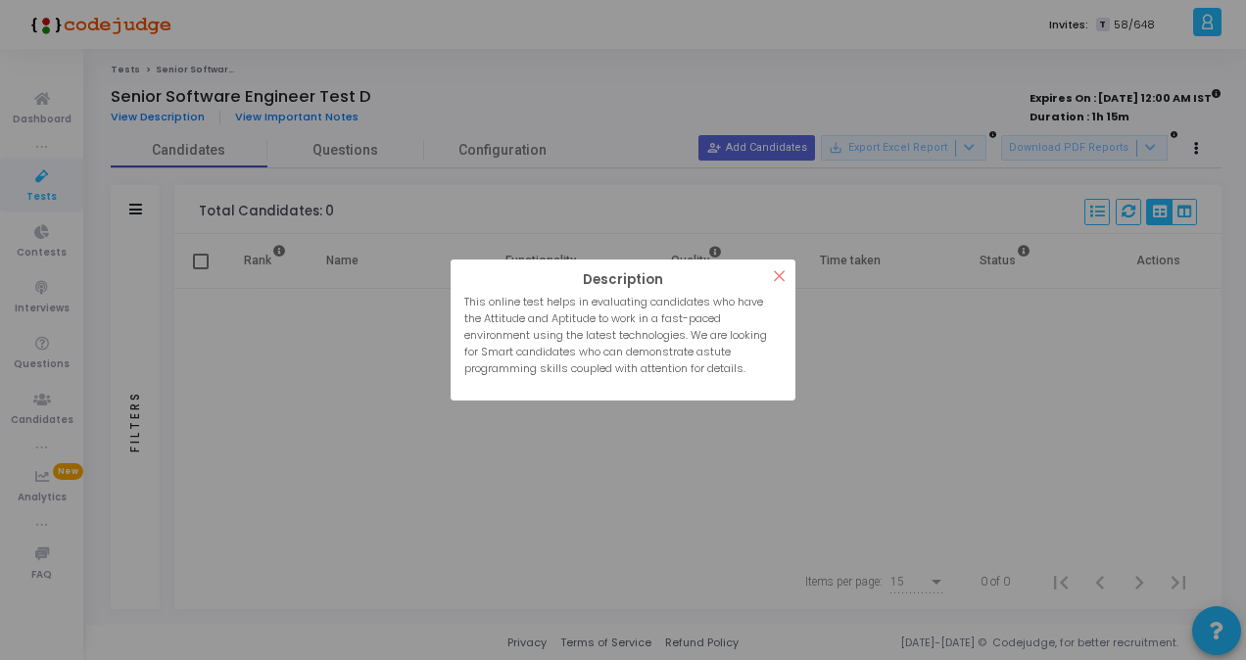
click at [781, 265] on button "×" at bounding box center [779, 275] width 32 height 32
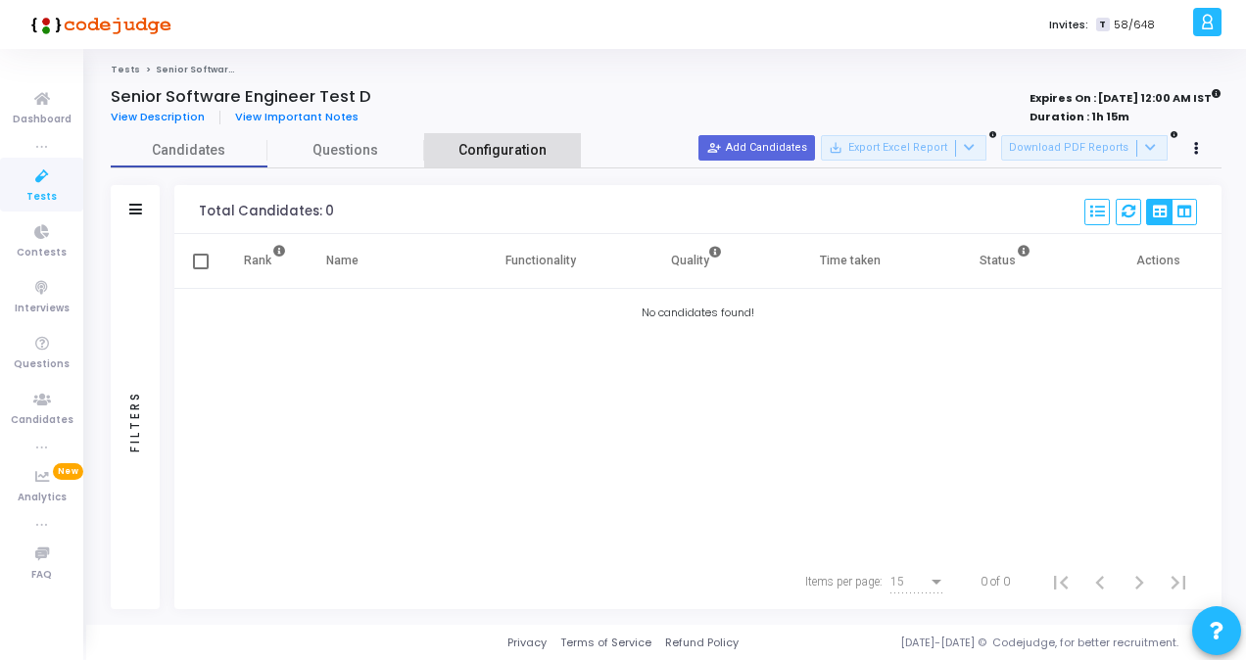
click at [479, 157] on span "Configuration" at bounding box center [502, 150] width 88 height 21
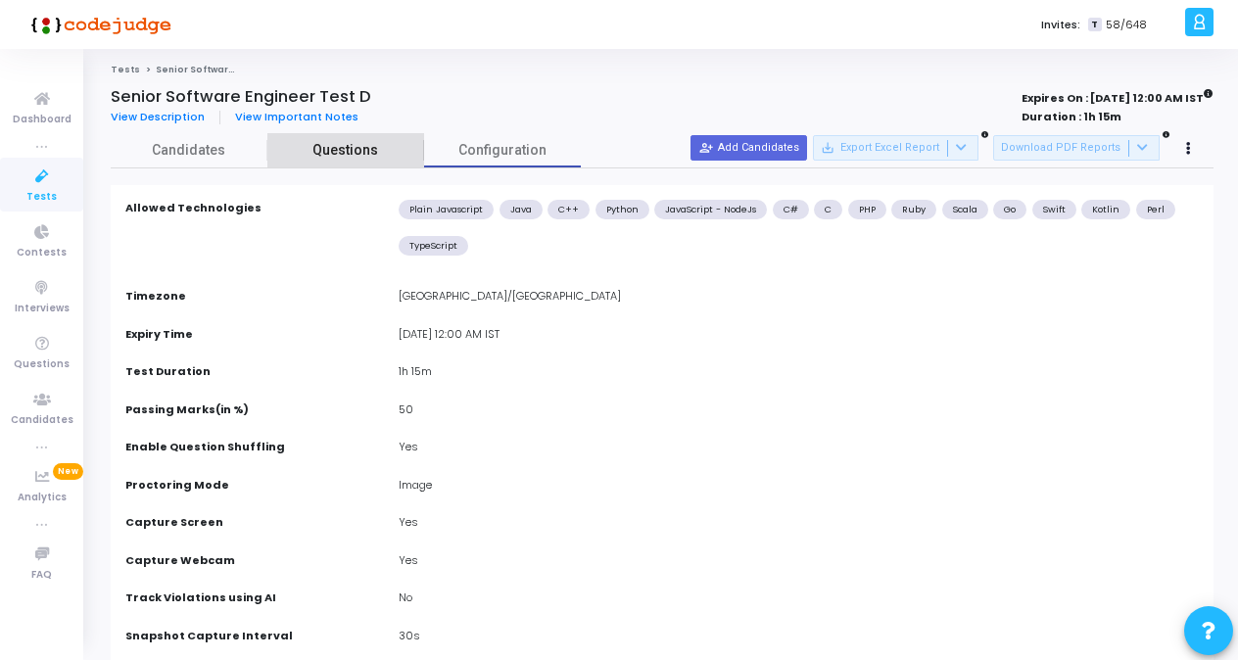
click at [354, 159] on span "Questions" at bounding box center [345, 150] width 157 height 21
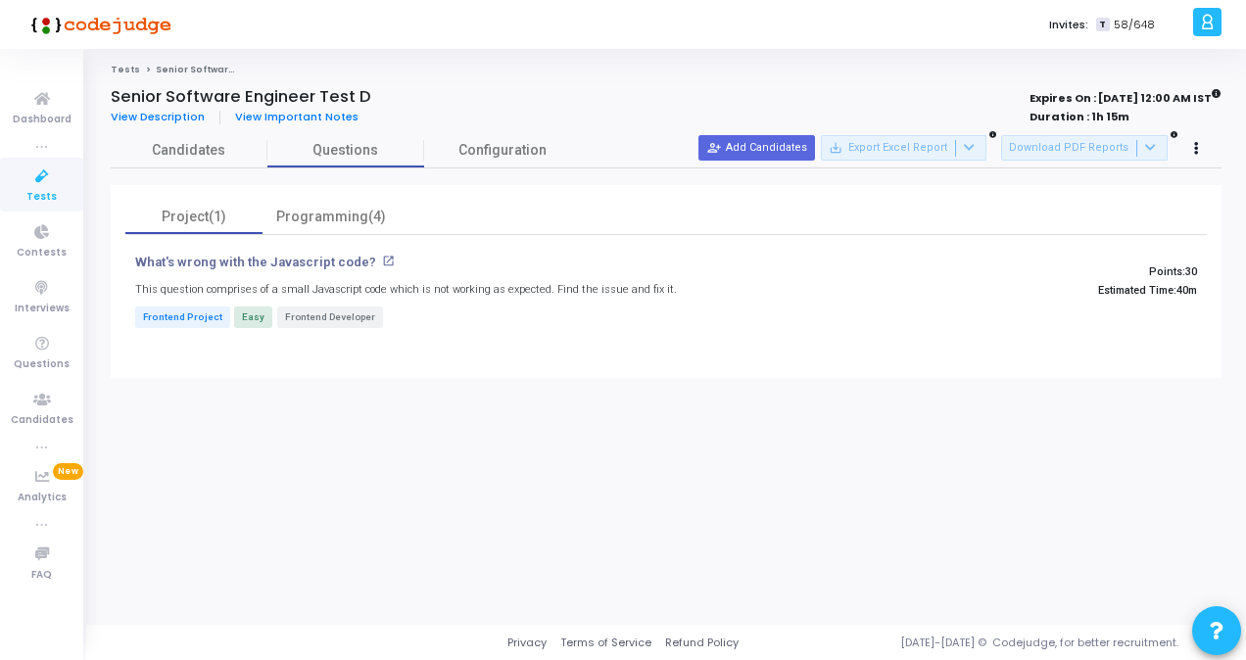
click at [859, 113] on strong "Duration : 1h 15m" at bounding box center [1079, 117] width 100 height 16
click at [859, 141] on button at bounding box center [1196, 148] width 27 height 27
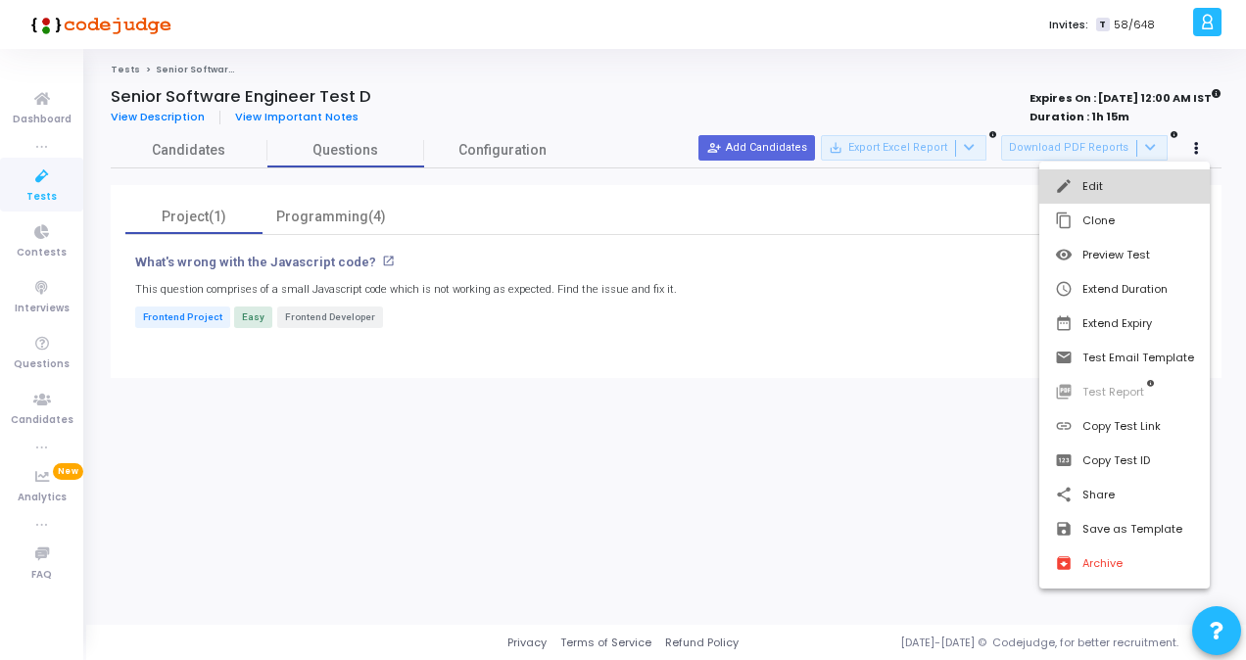
click at [859, 182] on button "edit Edit" at bounding box center [1124, 186] width 170 height 34
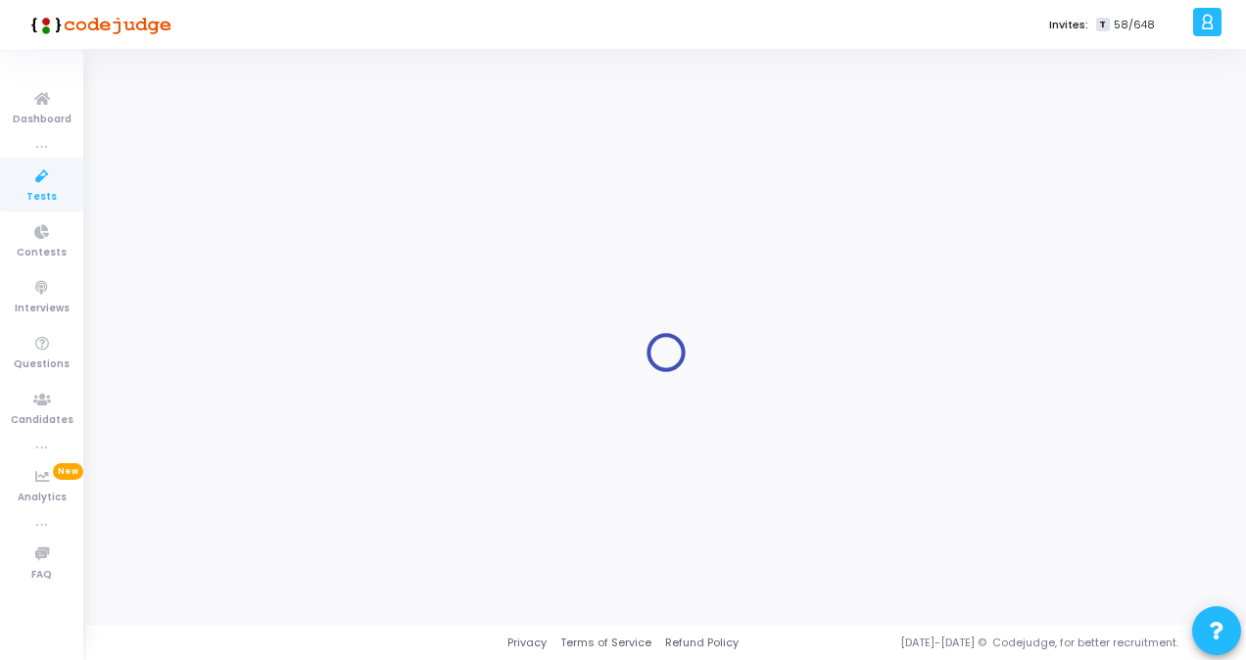
type input "Senior Software Engineer Test D"
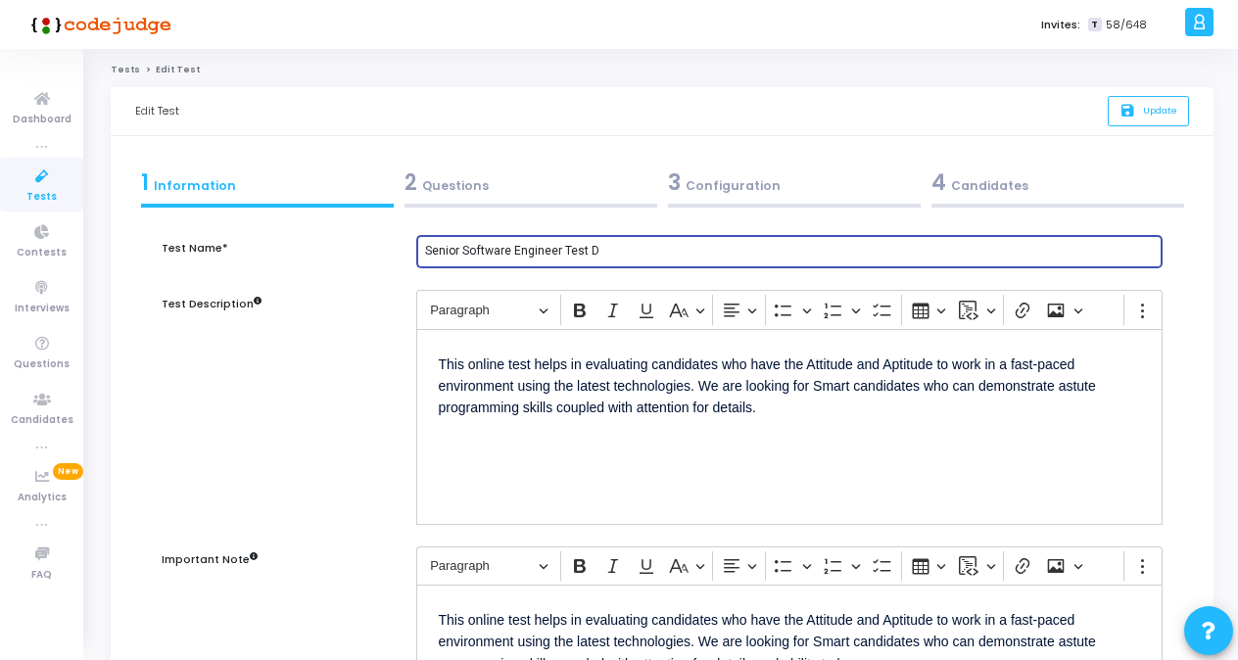
drag, startPoint x: 605, startPoint y: 253, endPoint x: 343, endPoint y: 259, distance: 262.5
click at [343, 259] on div "Test Name* Senior Software Engineer Test D" at bounding box center [662, 263] width 1020 height 56
type input "T"
type input "Sample Test"
click at [859, 103] on button "save Update" at bounding box center [1148, 111] width 81 height 30
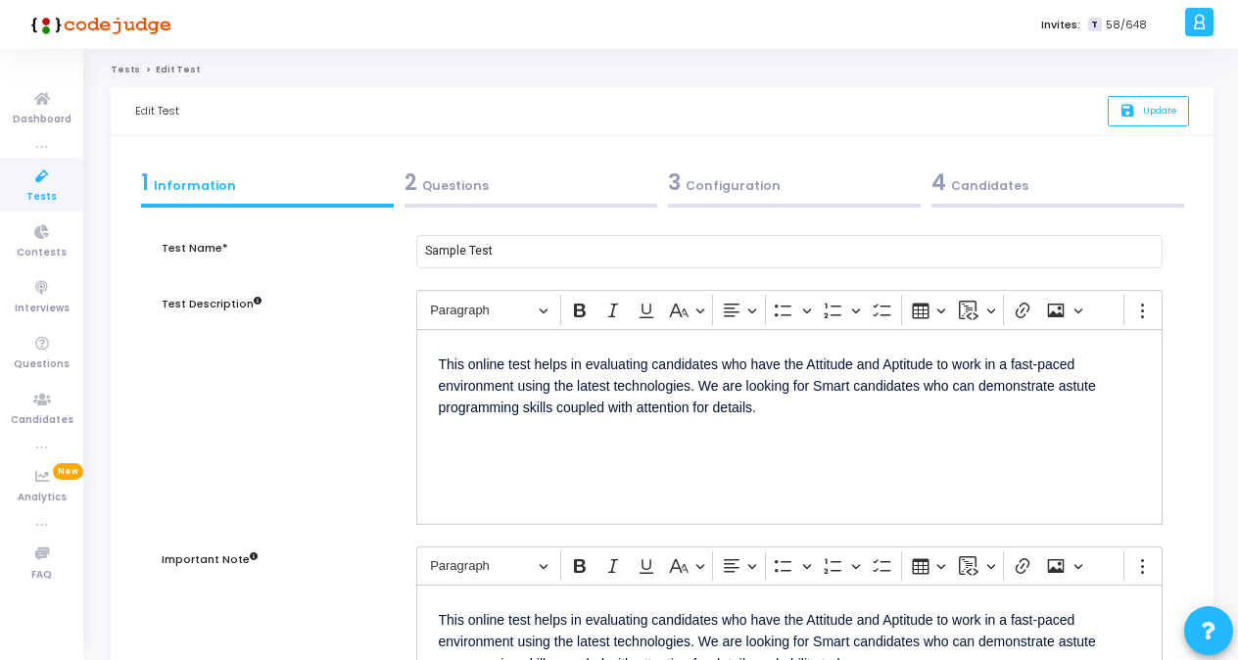
click at [16, 178] on link "Tests" at bounding box center [41, 185] width 83 height 54
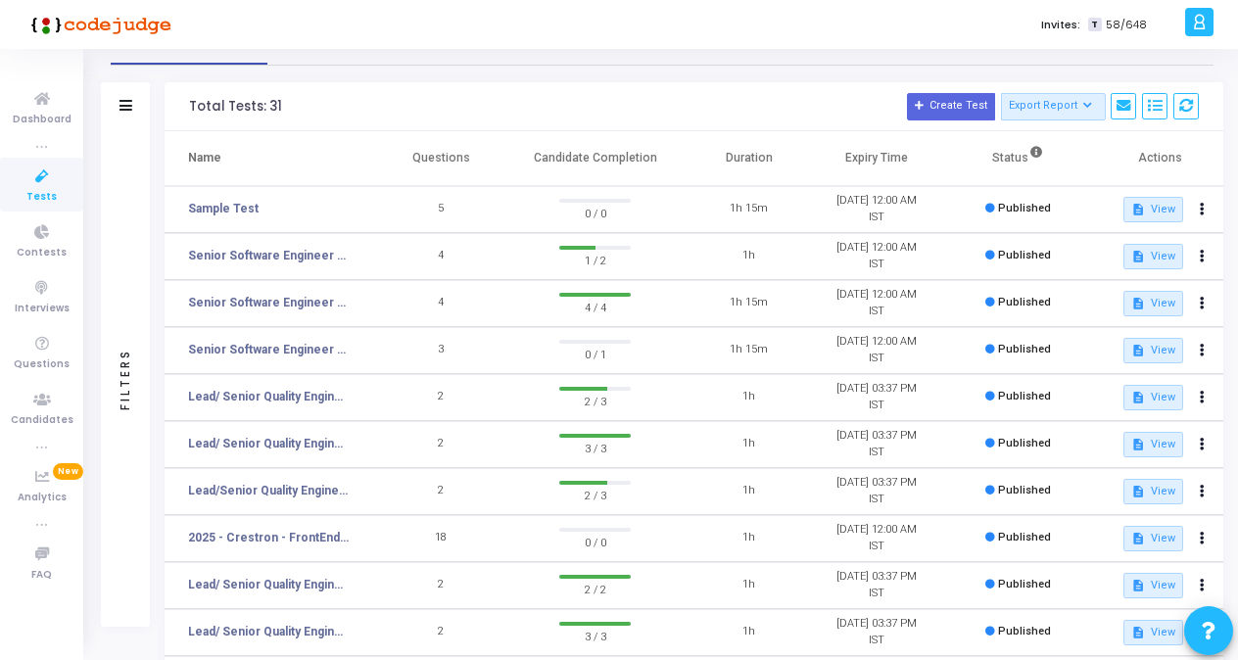
scroll to position [45, 0]
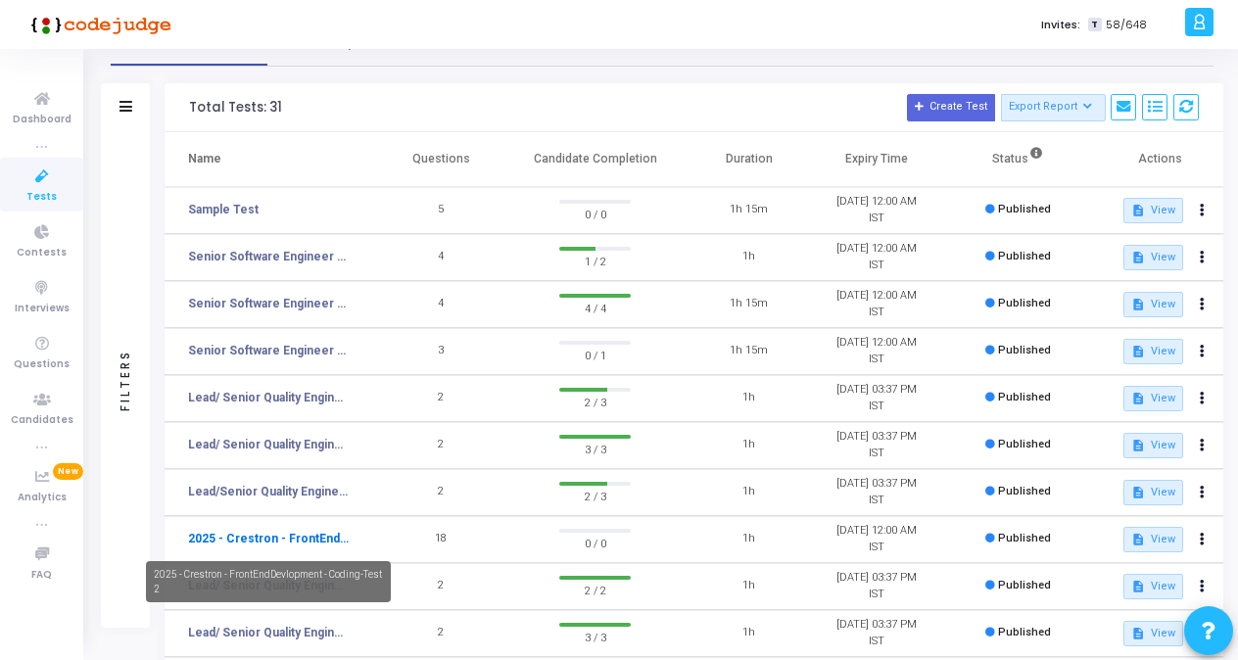
click at [316, 534] on link "2025 - Crestron - FrontEndDevlopment - Coding-Test 2" at bounding box center [268, 539] width 161 height 18
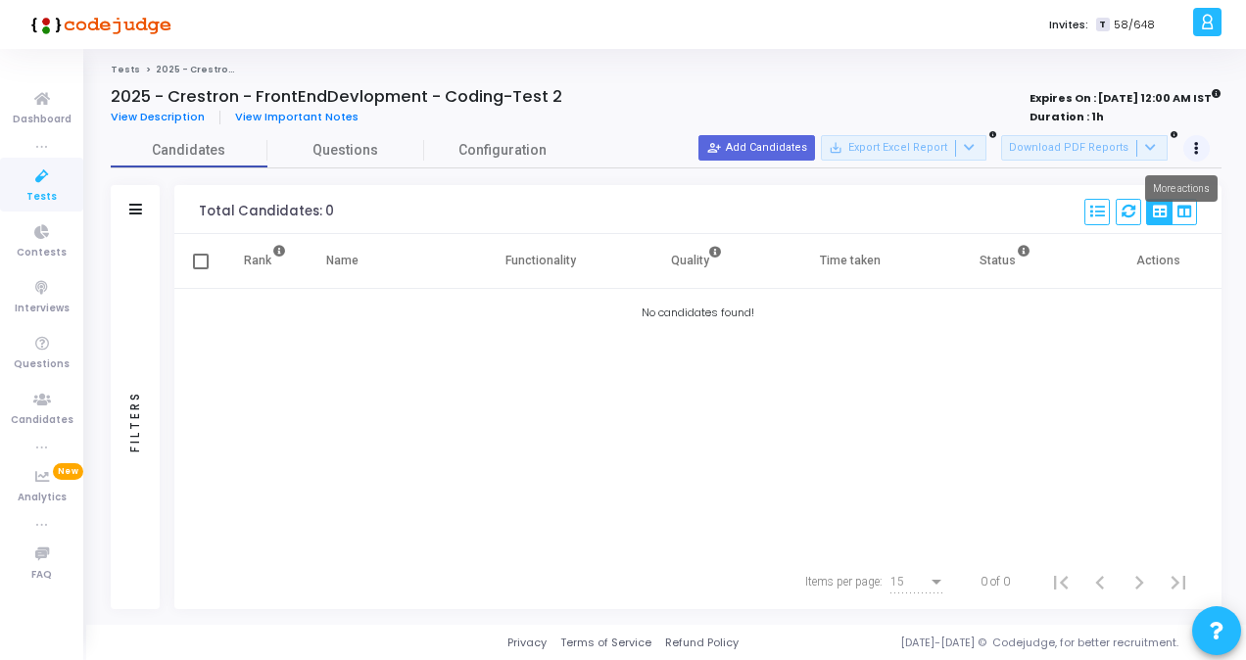
click at [859, 148] on icon at bounding box center [1196, 149] width 5 height 10
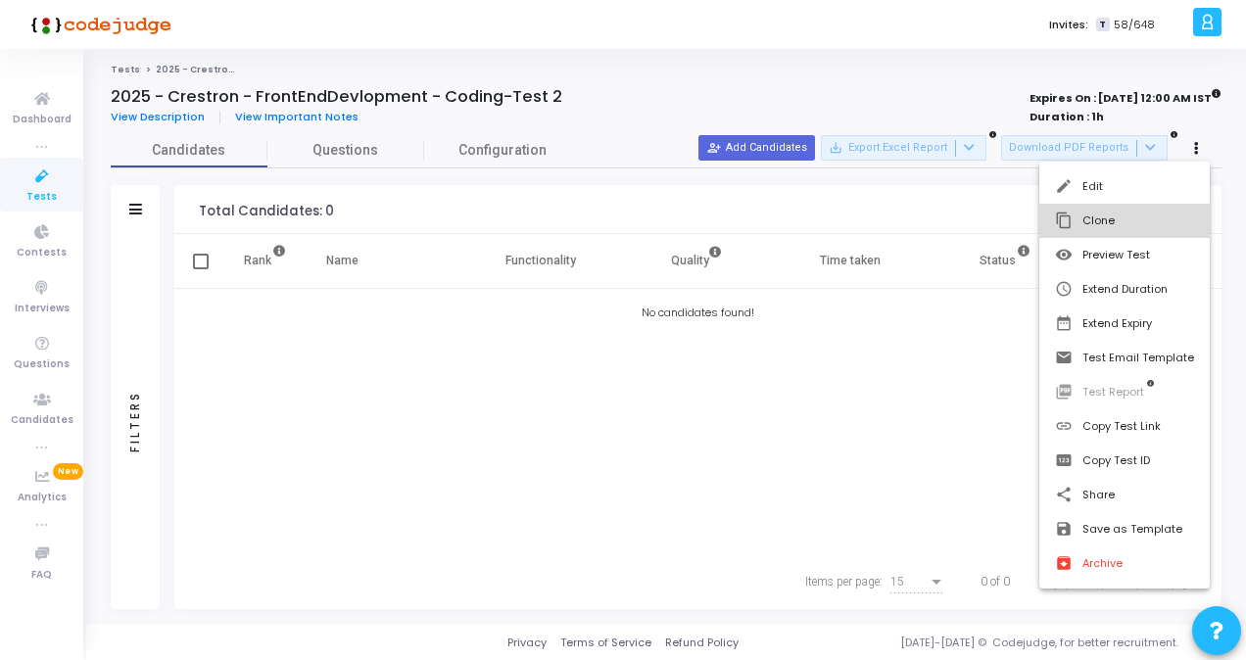
click at [859, 228] on button "content_copy Clone" at bounding box center [1124, 221] width 170 height 34
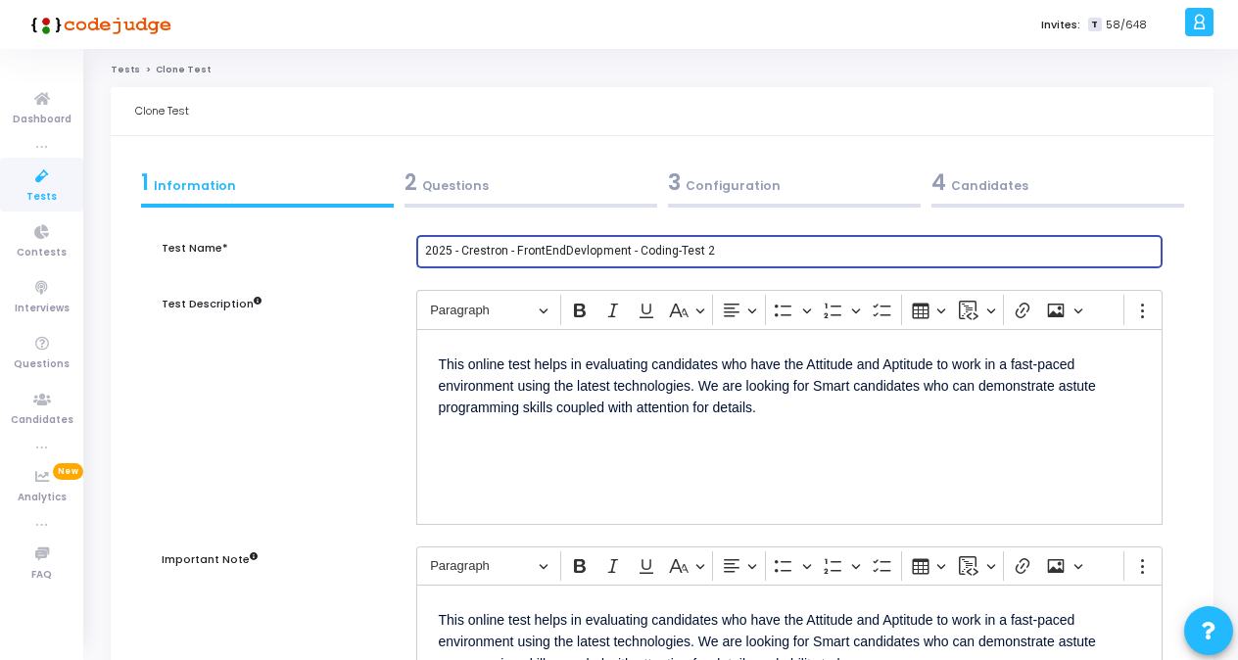
drag, startPoint x: 727, startPoint y: 249, endPoint x: 403, endPoint y: 255, distance: 323.2
click at [403, 255] on div "Test Name* 2025 - Crestron - FrontEndDevlopment - Coding-Test 2" at bounding box center [662, 263] width 1020 height 56
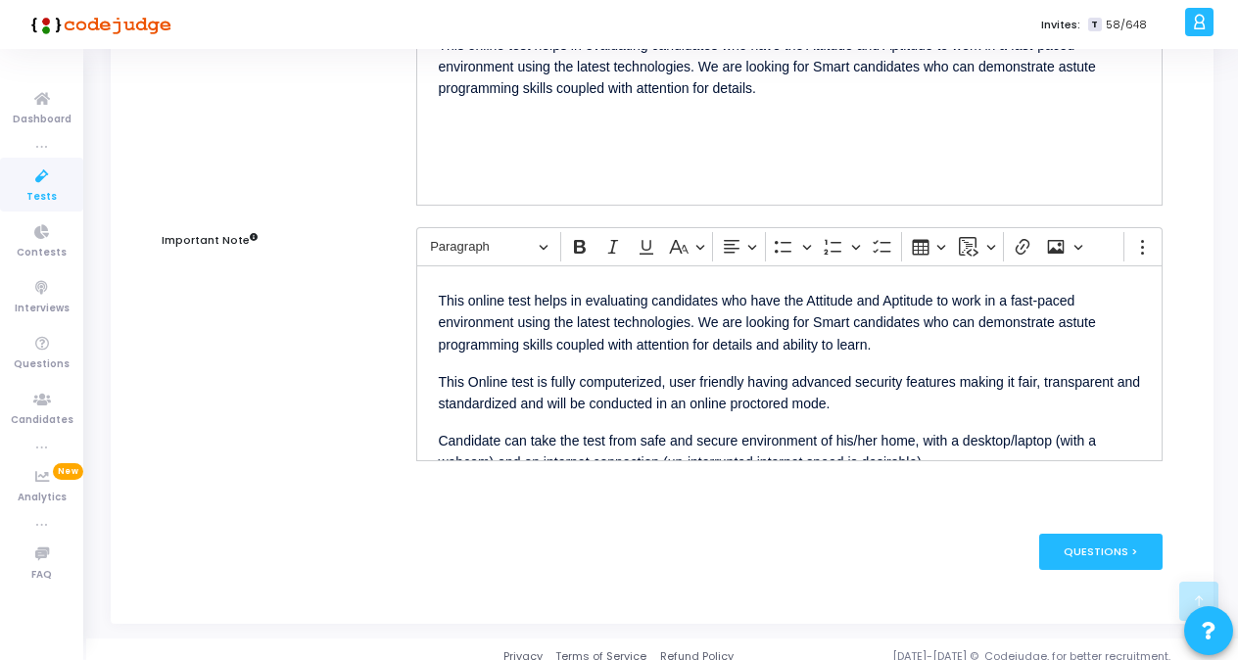
scroll to position [331, 0]
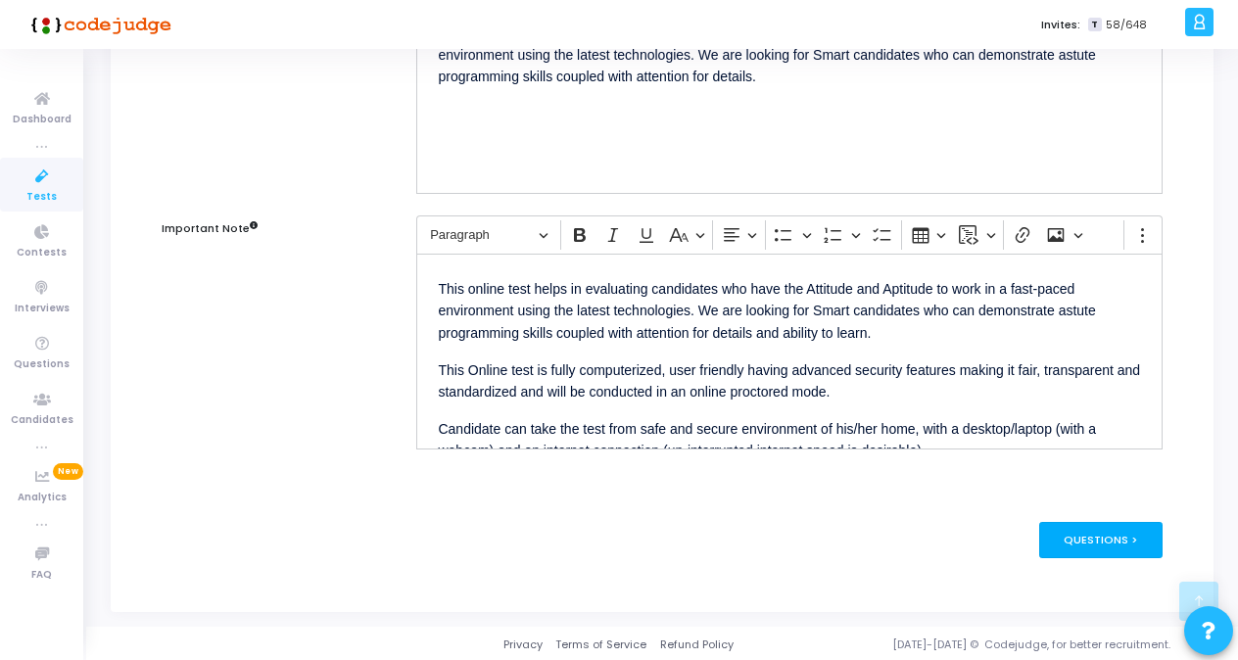
type input "Senior Sofware Engineer Test D"
click at [859, 541] on div "Questions >" at bounding box center [1101, 540] width 124 height 36
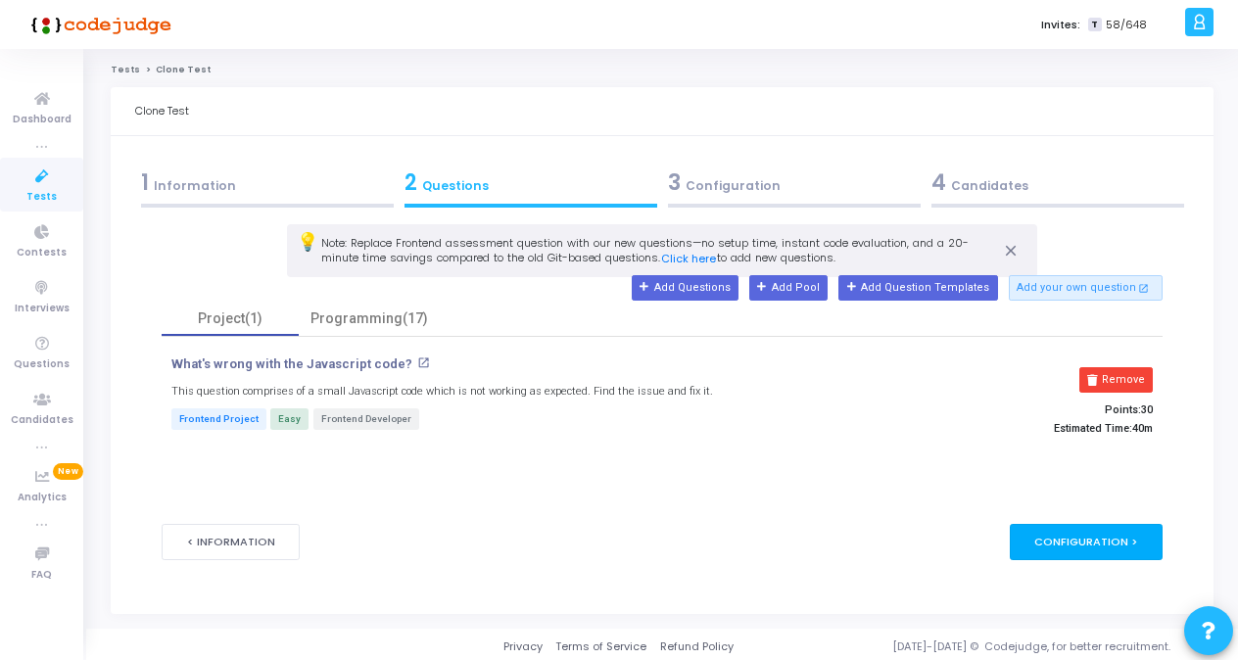
scroll to position [0, 0]
click at [391, 313] on div "Programming(17)" at bounding box center [369, 318] width 118 height 21
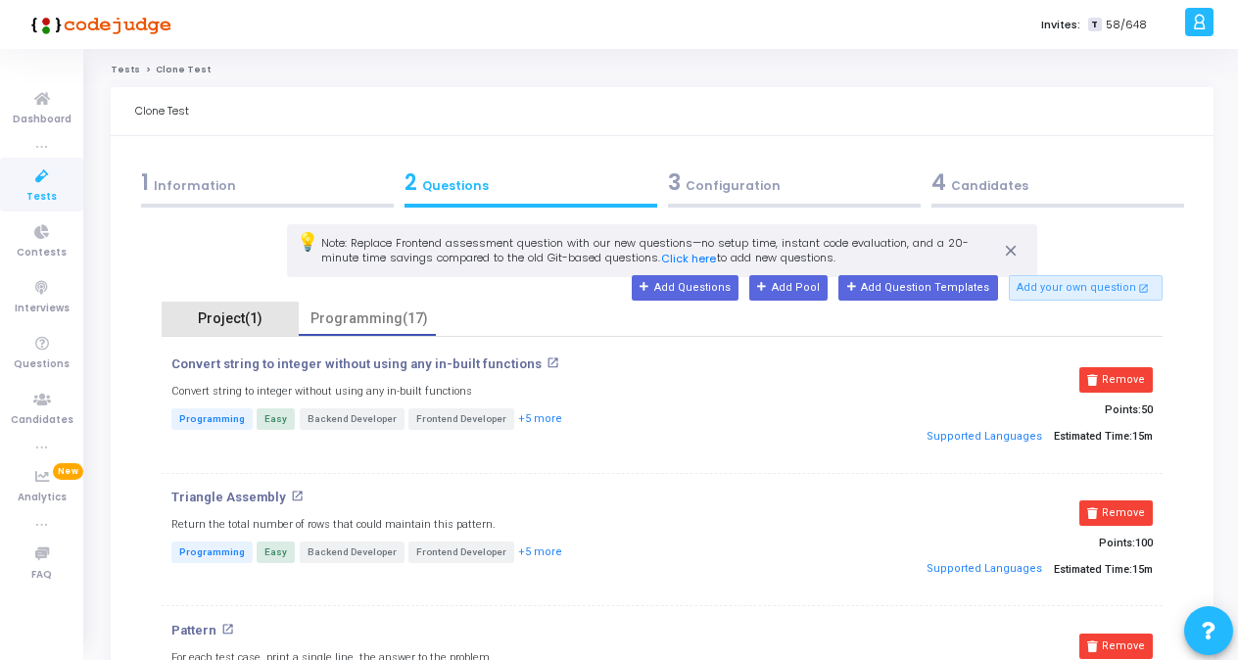
click at [223, 319] on div "Project(1)" at bounding box center [230, 318] width 114 height 21
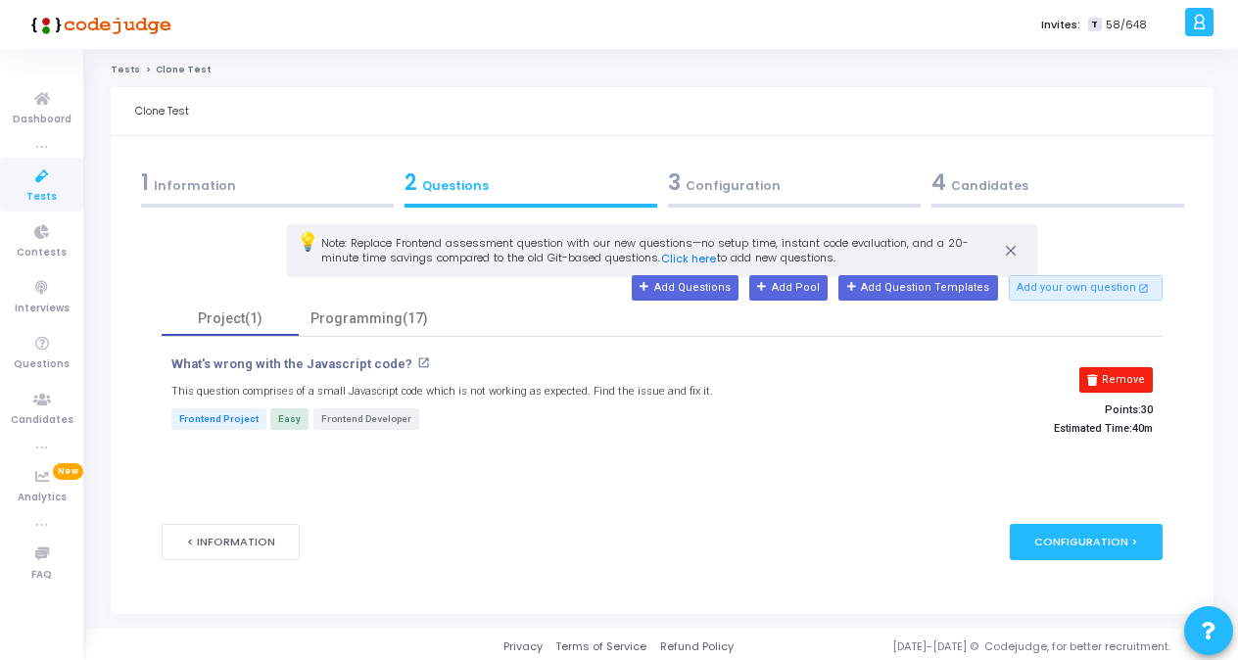
click at [859, 374] on button "Remove" at bounding box center [1115, 379] width 73 height 25
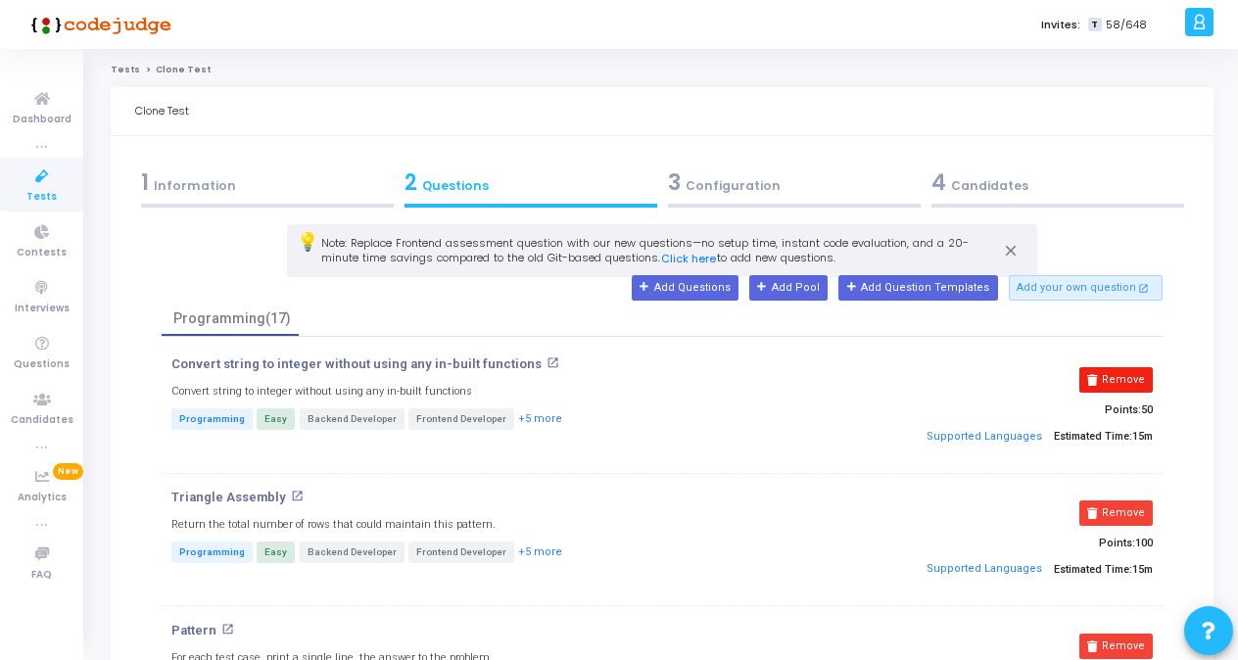
click at [859, 372] on button "Remove" at bounding box center [1115, 379] width 73 height 25
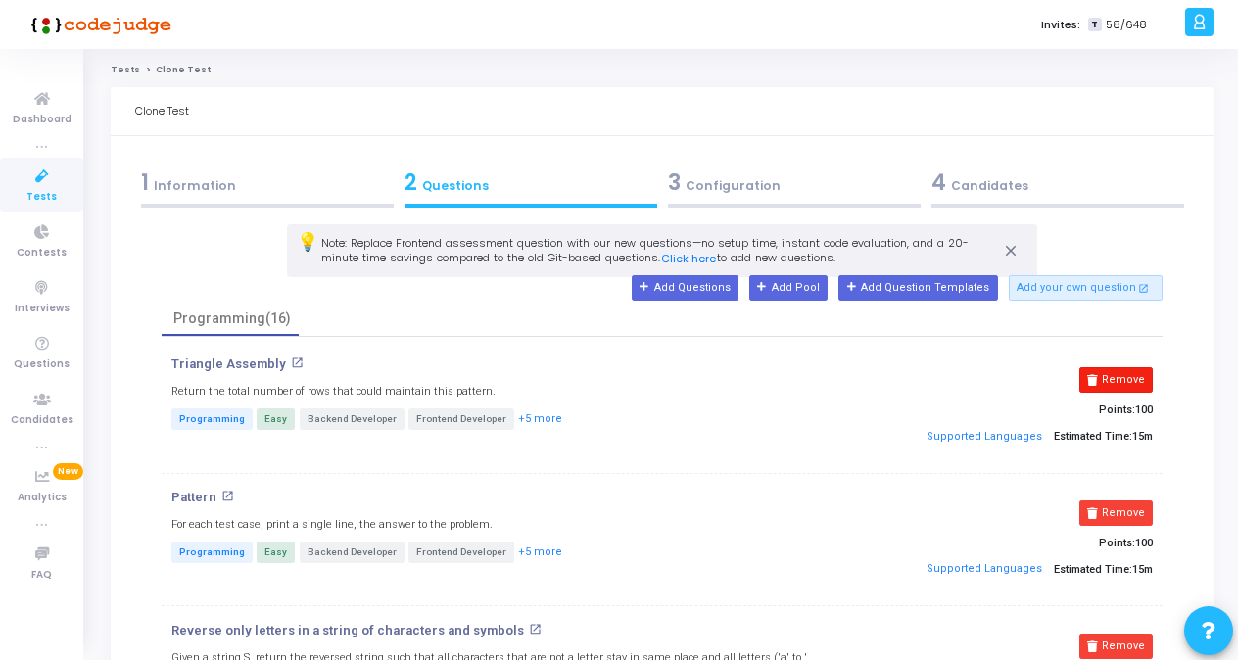
click at [859, 378] on button "Remove" at bounding box center [1115, 379] width 73 height 25
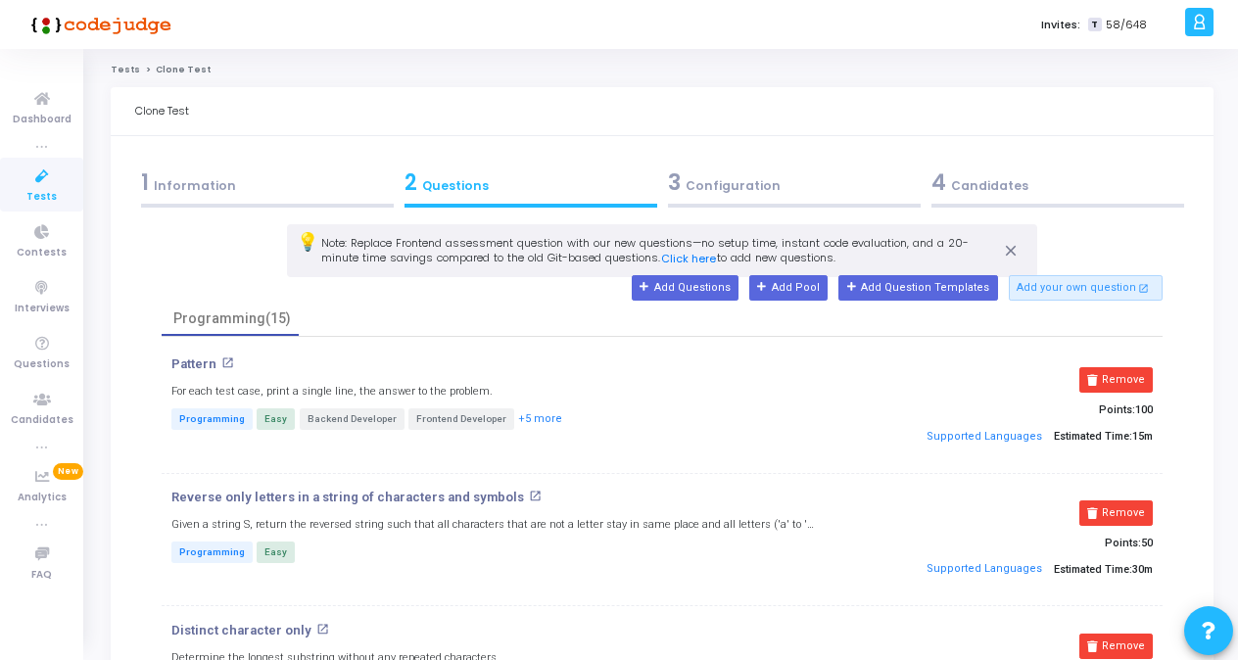
click at [859, 378] on button "Remove" at bounding box center [1115, 379] width 73 height 25
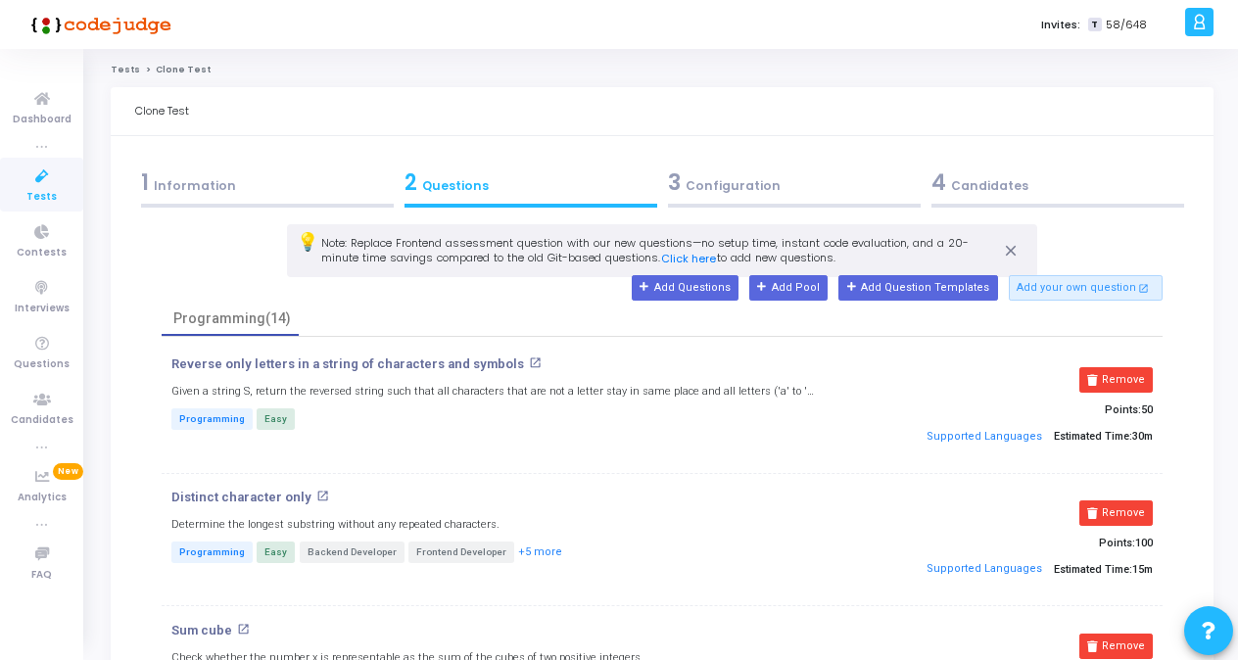
click at [859, 378] on button "Remove" at bounding box center [1115, 379] width 73 height 25
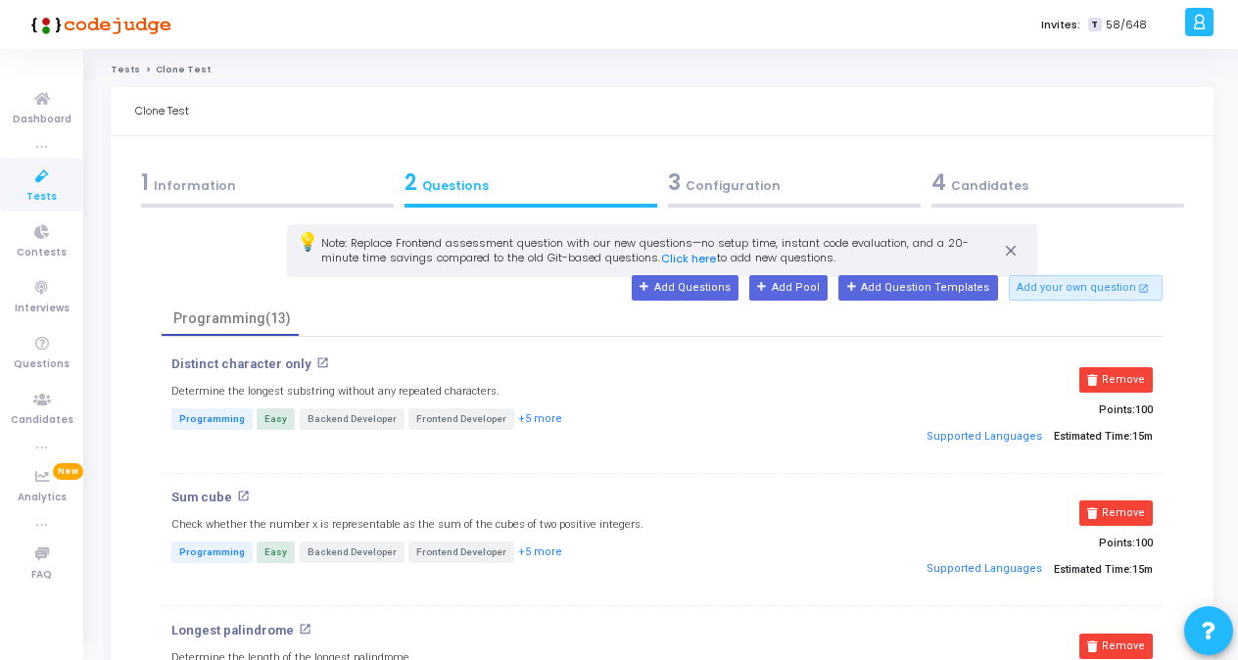
click at [859, 378] on button "Remove" at bounding box center [1115, 379] width 73 height 25
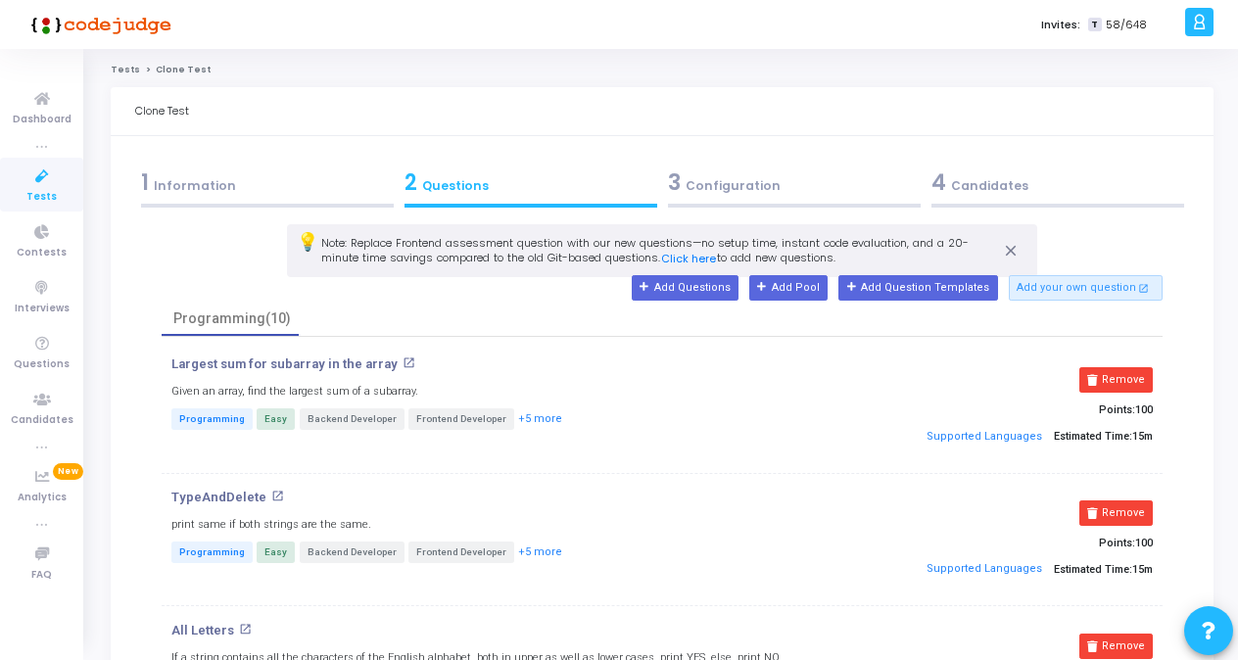
click at [859, 378] on button "Remove" at bounding box center [1115, 379] width 73 height 25
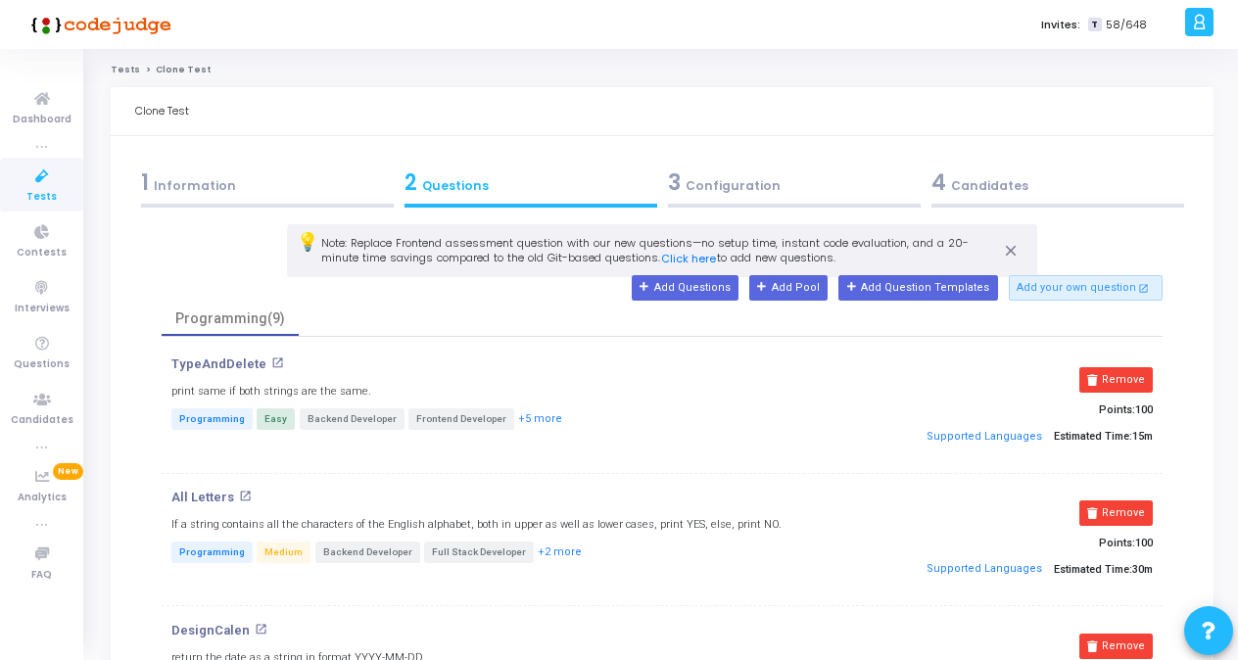
click at [859, 378] on button "Remove" at bounding box center [1115, 379] width 73 height 25
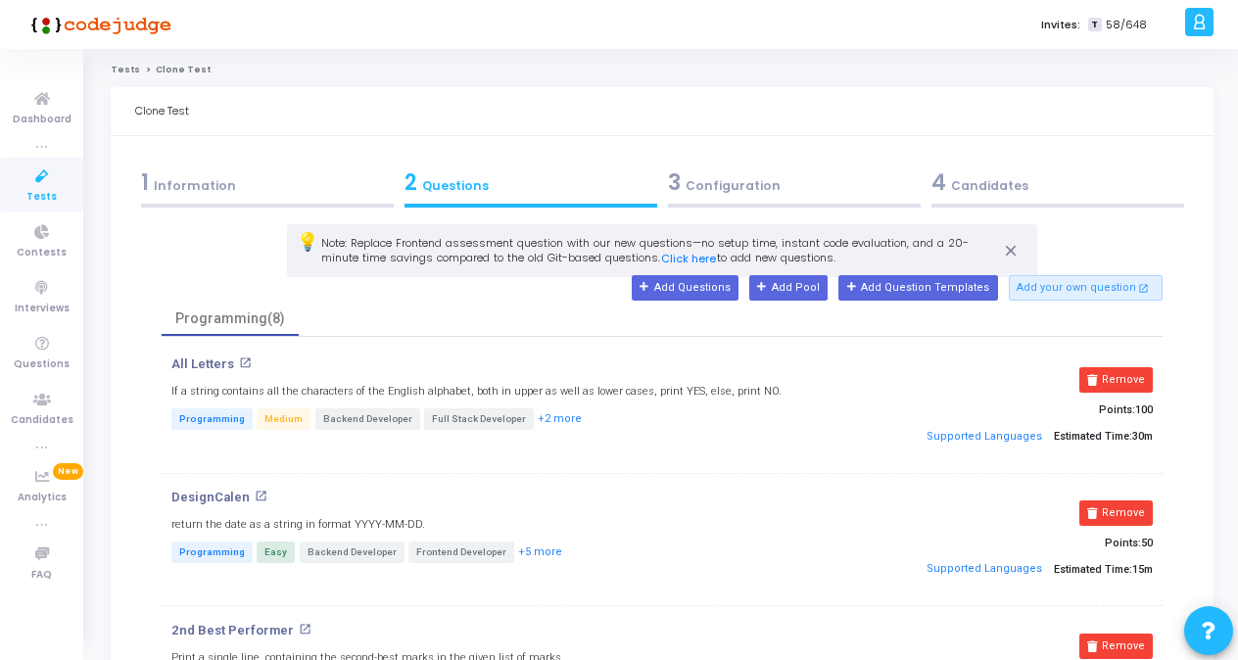
click at [859, 378] on button "Remove" at bounding box center [1115, 379] width 73 height 25
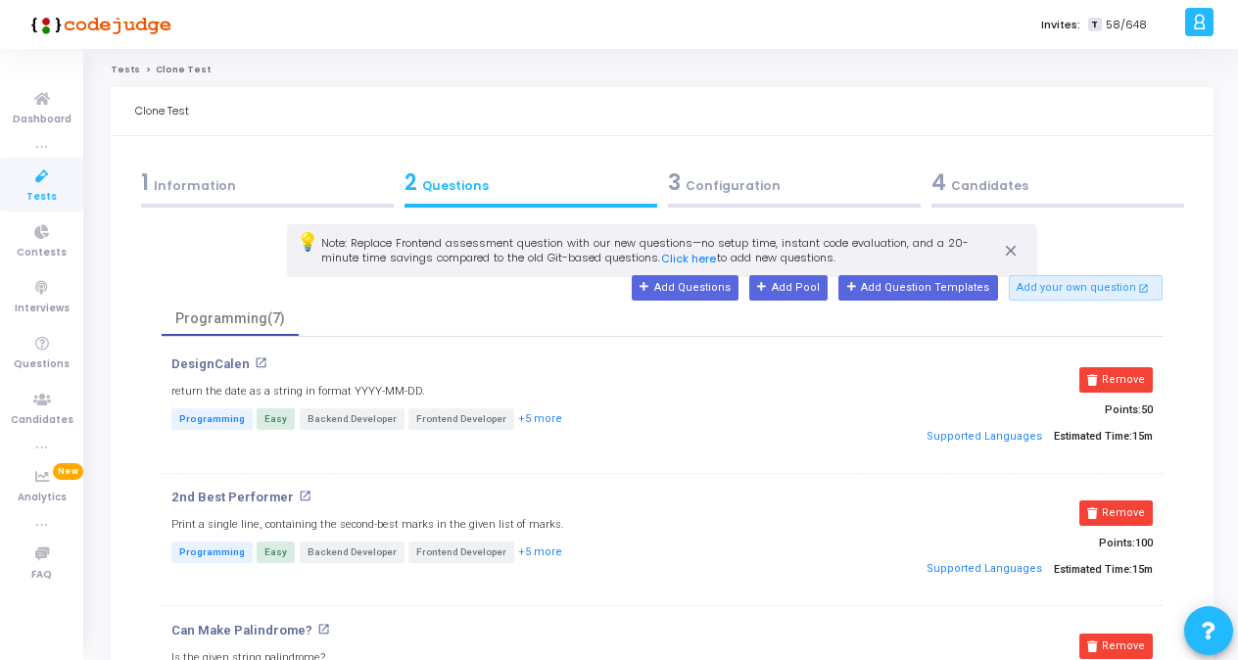
click at [859, 378] on button "Remove" at bounding box center [1115, 379] width 73 height 25
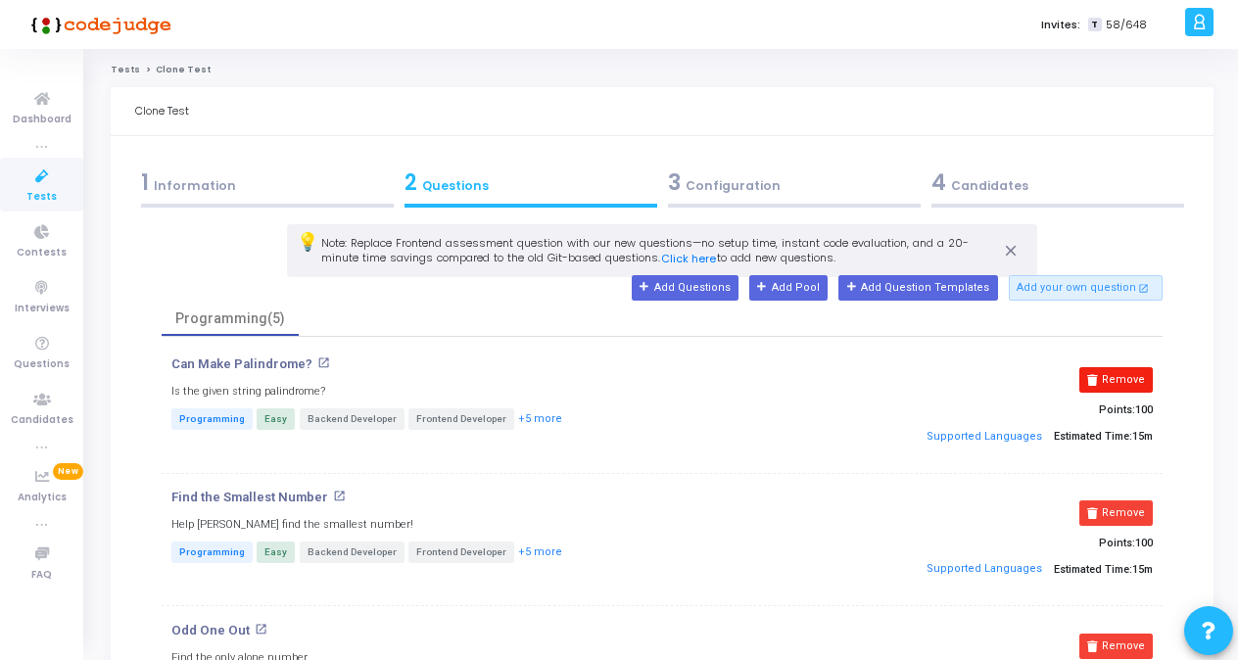
click at [859, 372] on button "Remove" at bounding box center [1115, 379] width 73 height 25
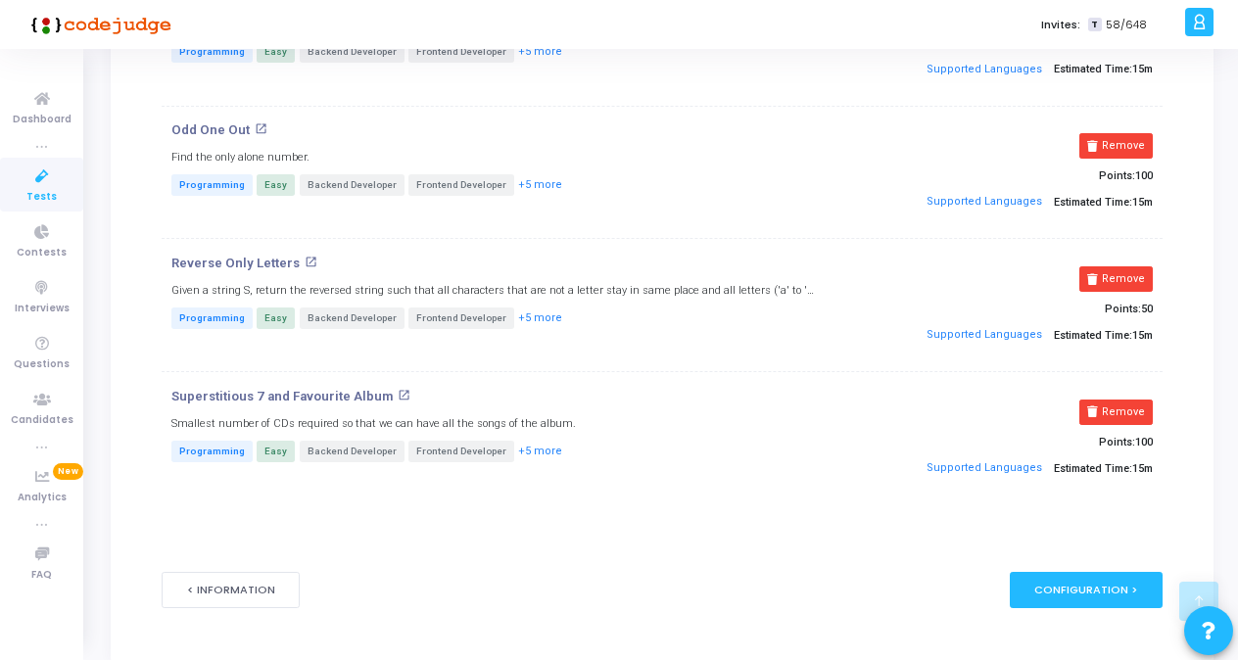
scroll to position [411, 0]
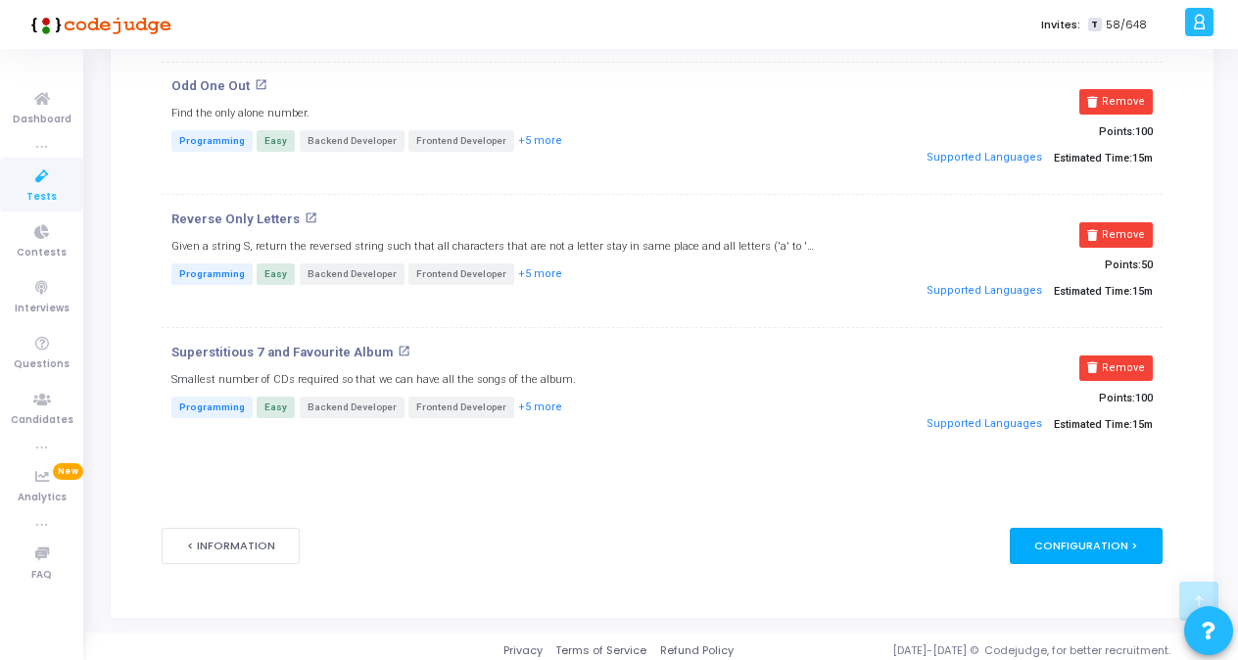
click at [859, 539] on div "Configuration >" at bounding box center [1087, 546] width 154 height 36
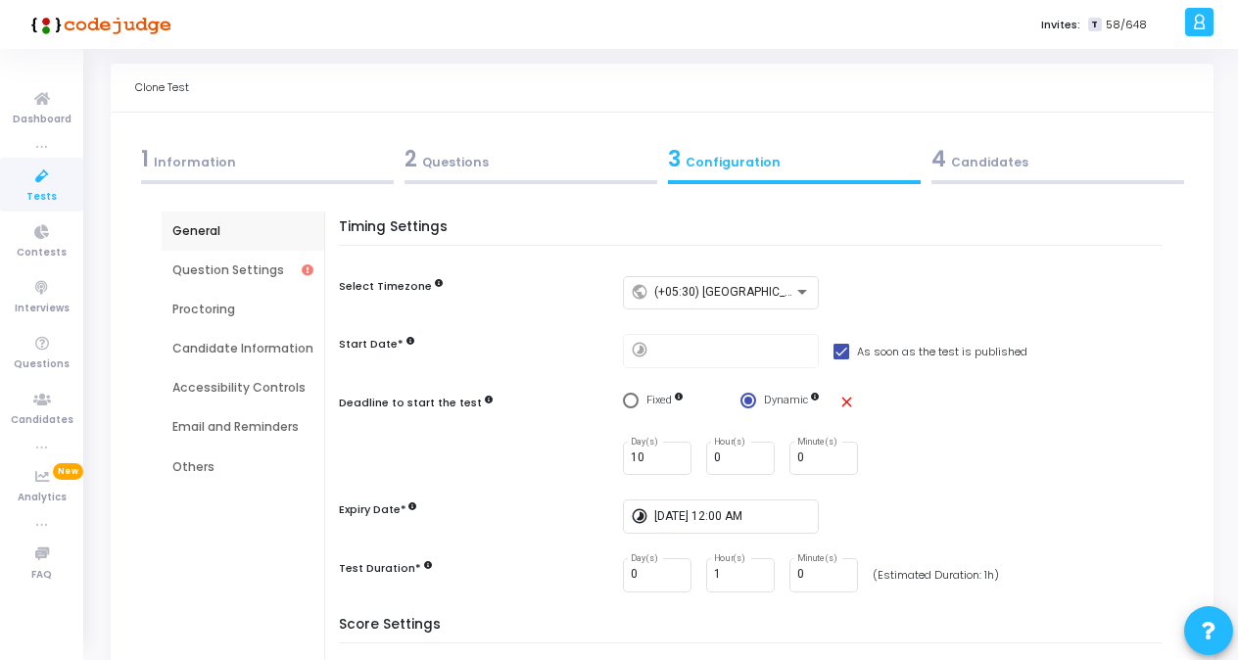
scroll to position [0, 0]
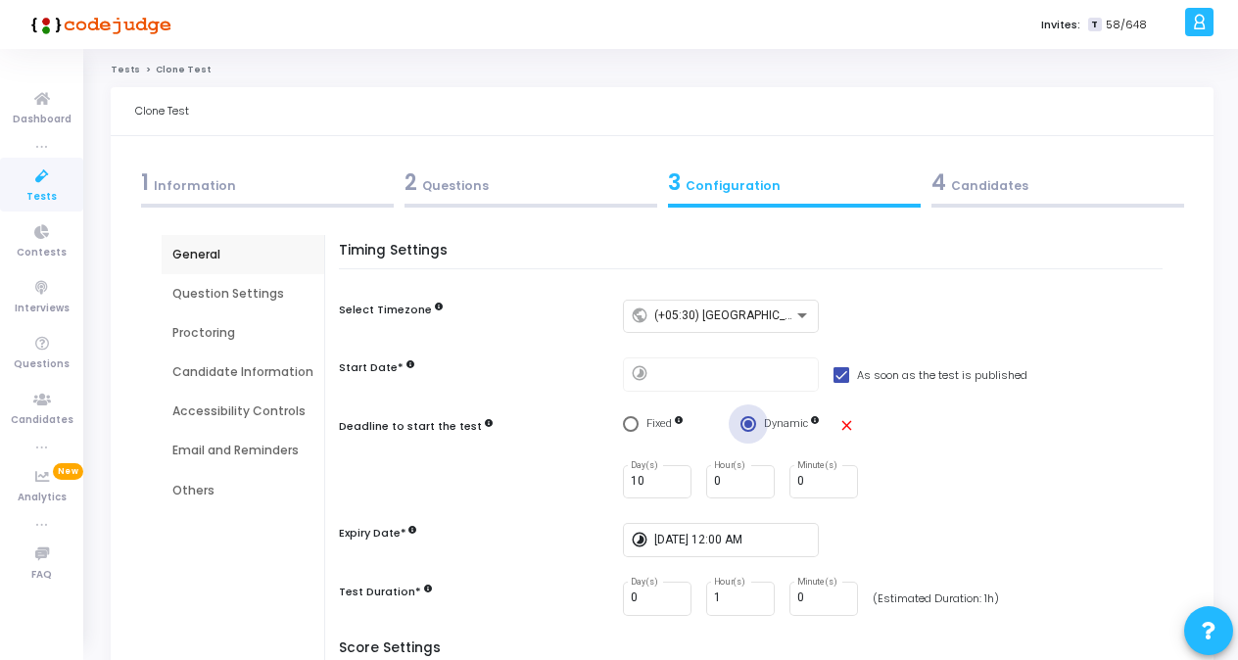
click at [749, 423] on span "Select confirmation" at bounding box center [748, 424] width 8 height 8
click at [749, 423] on input "Dynamic" at bounding box center [748, 424] width 16 height 16
click at [838, 423] on mat-icon "close" at bounding box center [846, 425] width 17 height 17
radio input "false"
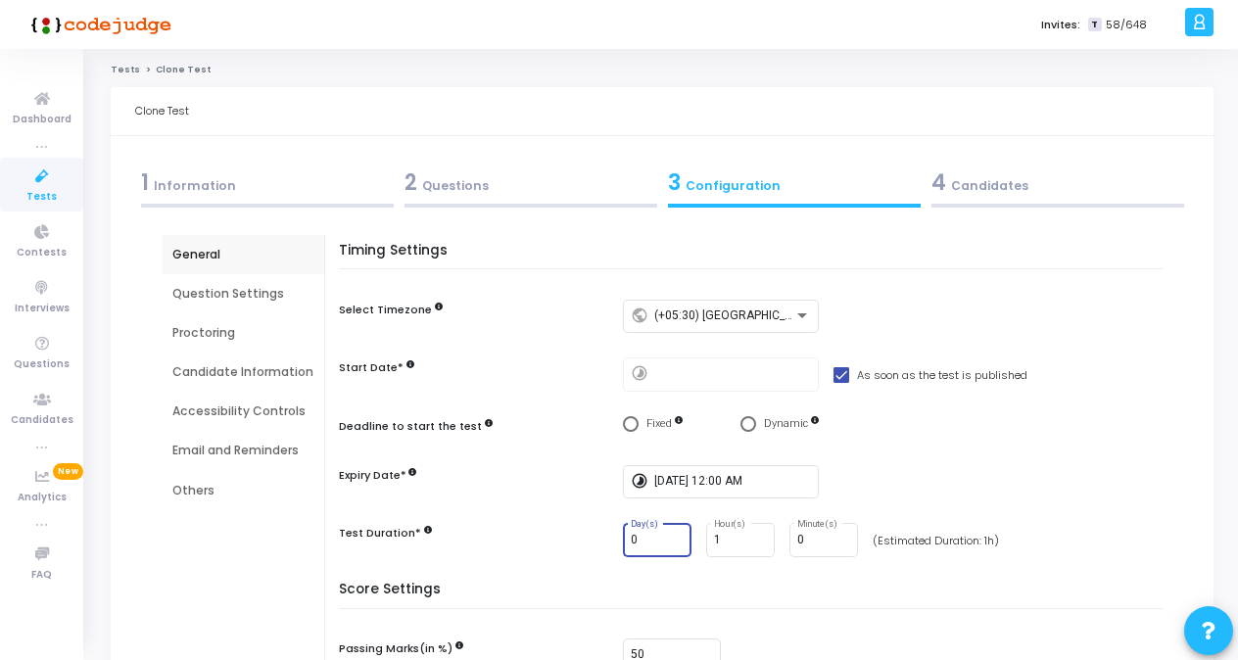
click at [672, 542] on input "0" at bounding box center [657, 541] width 53 height 14
type input "1"
click at [670, 535] on input "1" at bounding box center [657, 541] width 53 height 14
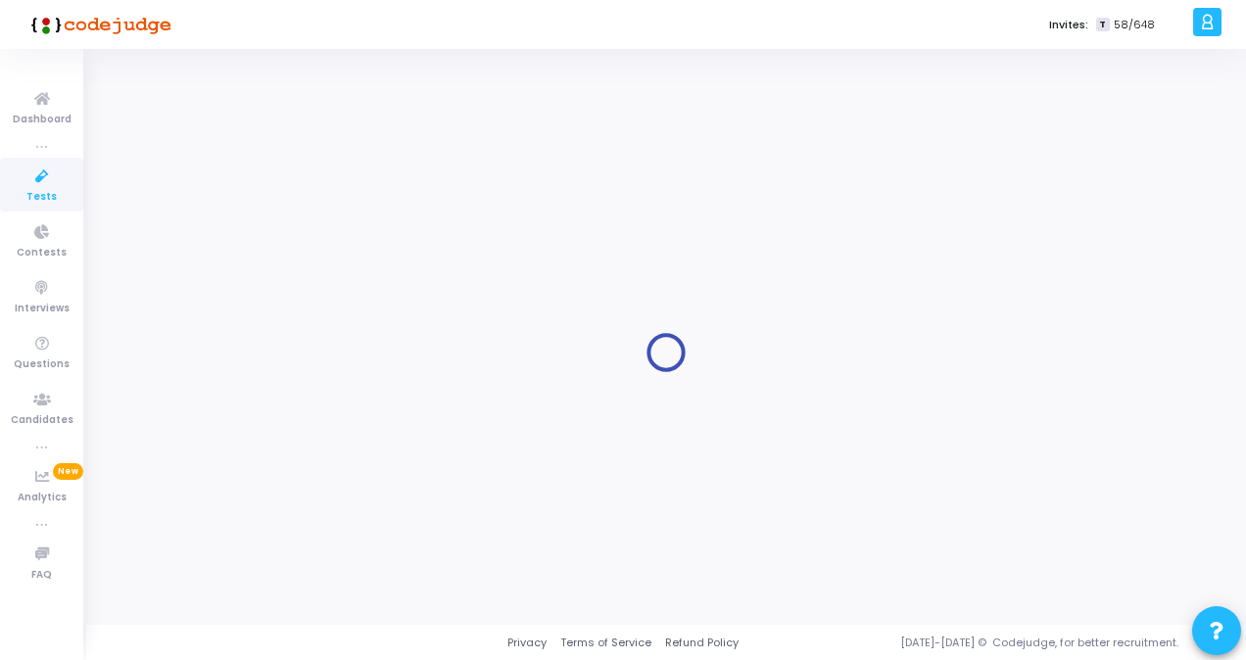
type input "2025 - Crestron - FrontEndDevlopment - Coding-Test 2"
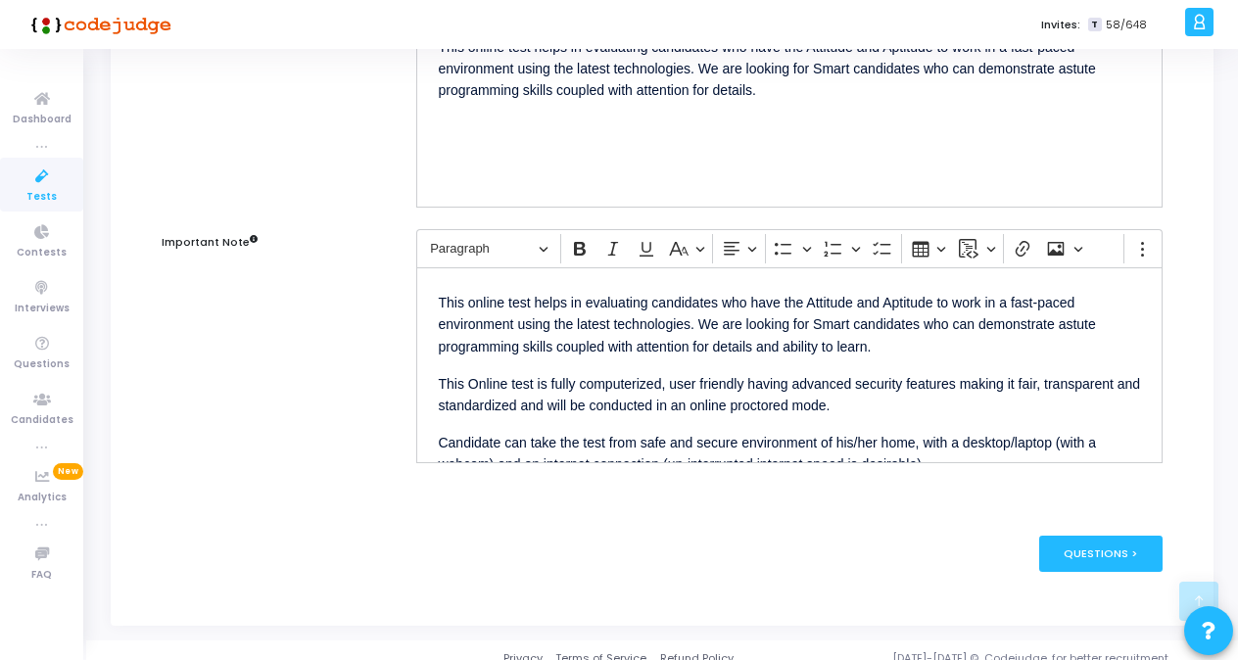
scroll to position [331, 0]
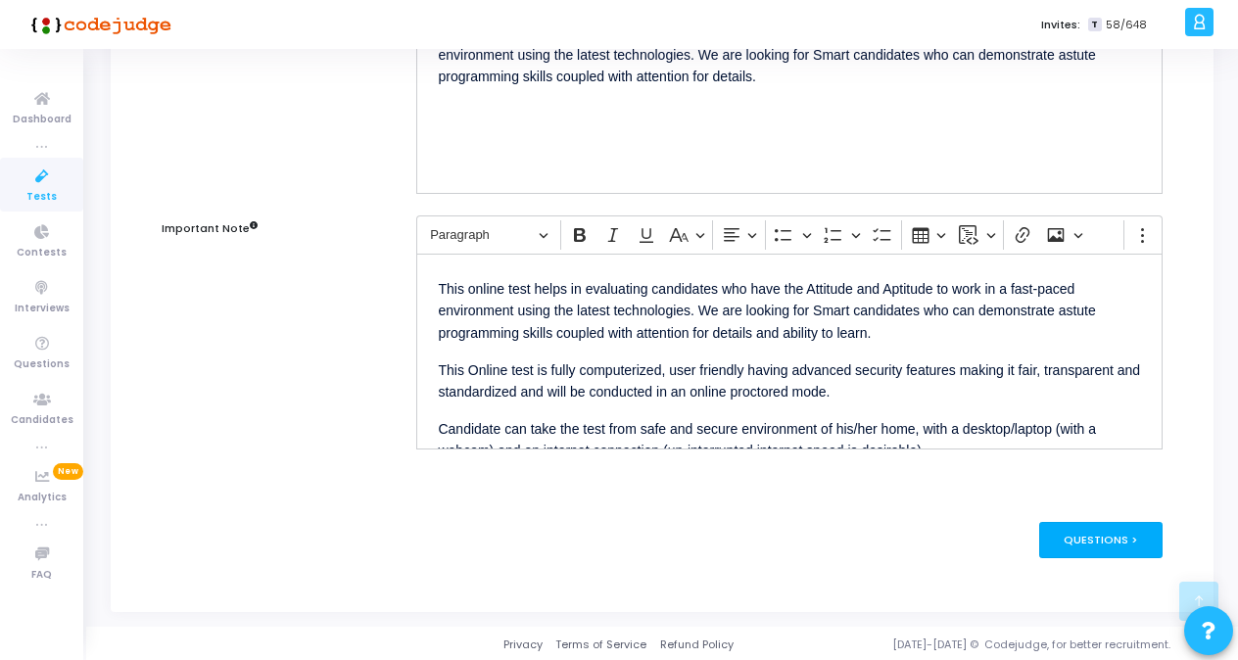
click at [1084, 535] on div "Questions >" at bounding box center [1101, 540] width 124 height 36
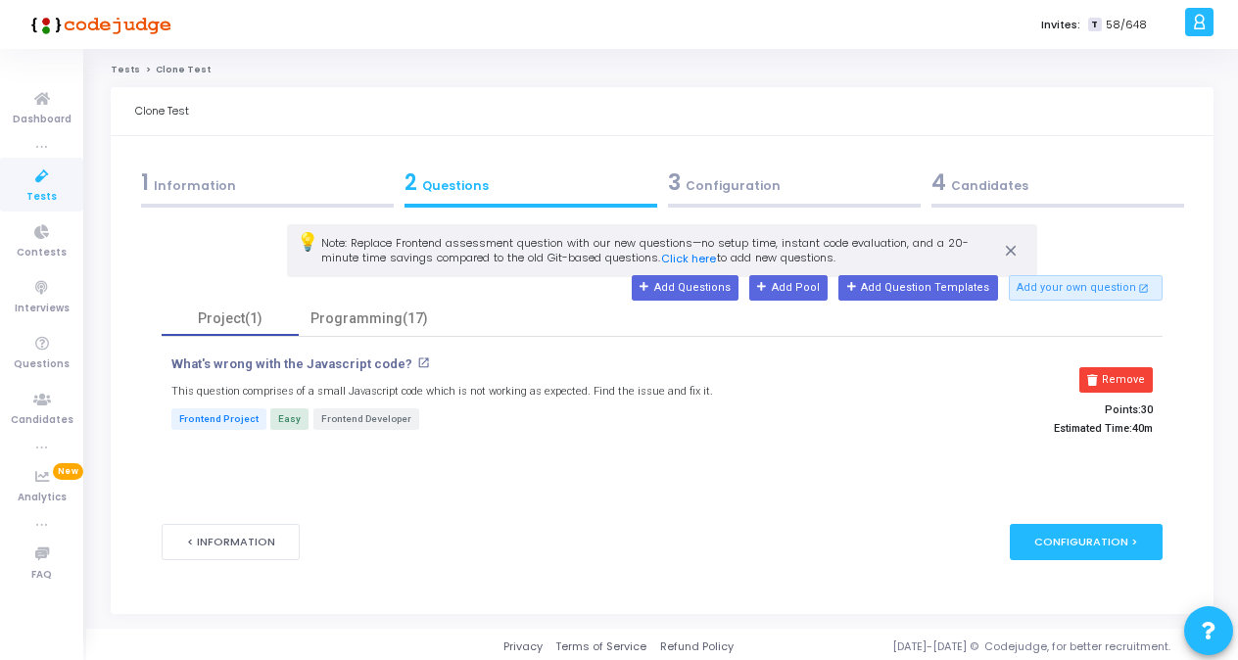
scroll to position [0, 0]
click at [1121, 374] on button "Remove" at bounding box center [1115, 379] width 73 height 25
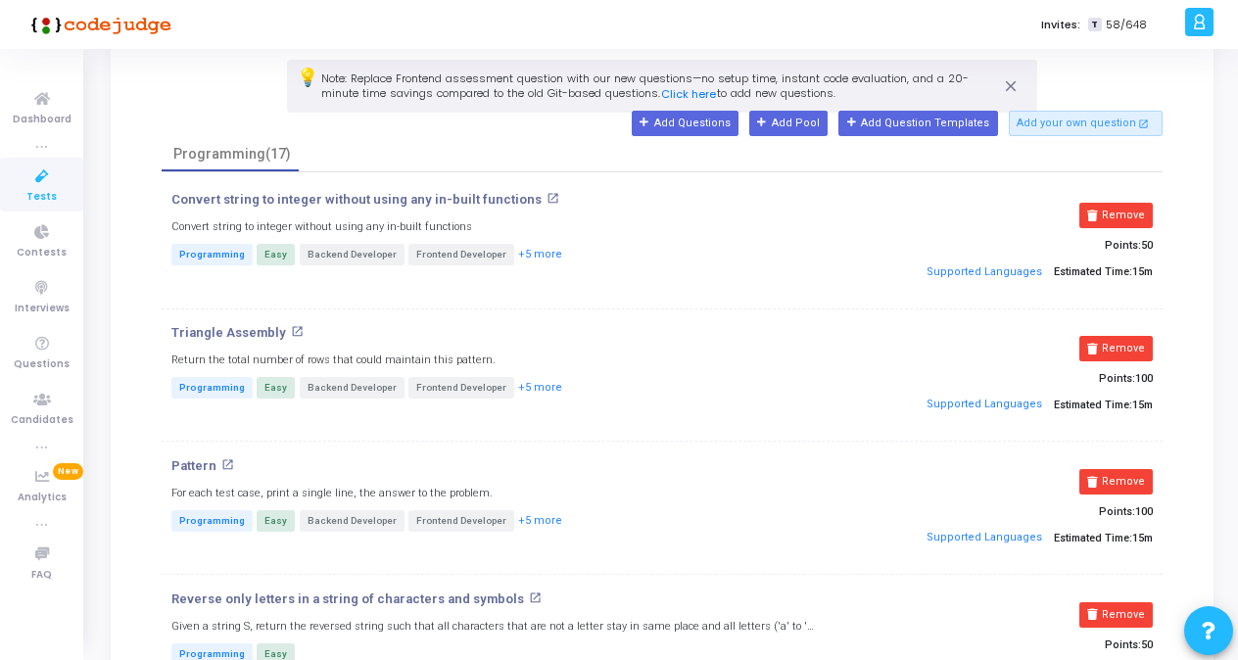
scroll to position [129, 0]
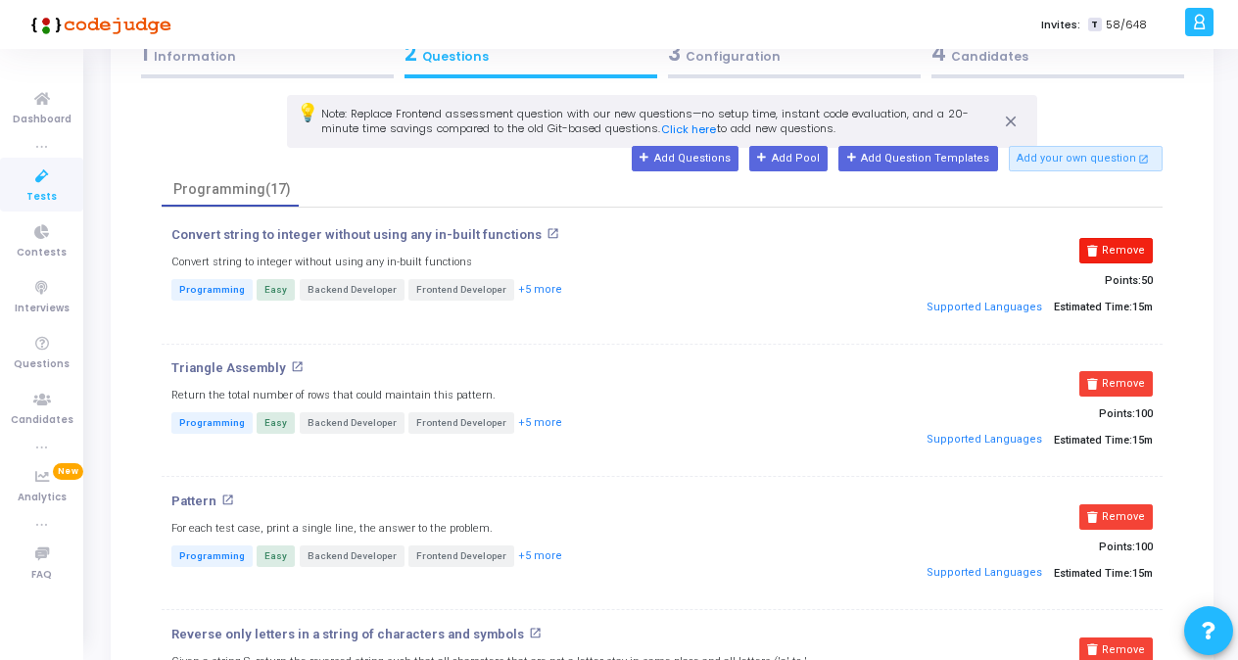
click at [1122, 248] on button "Remove" at bounding box center [1115, 250] width 73 height 25
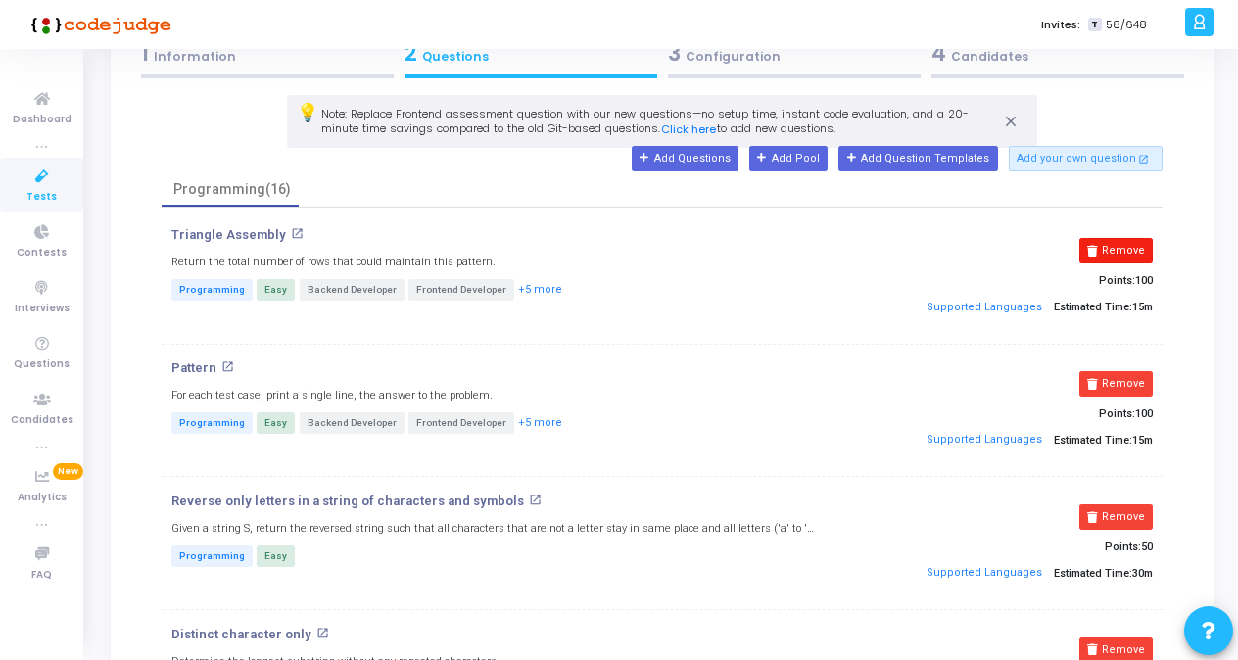
click at [1129, 243] on button "Remove" at bounding box center [1115, 250] width 73 height 25
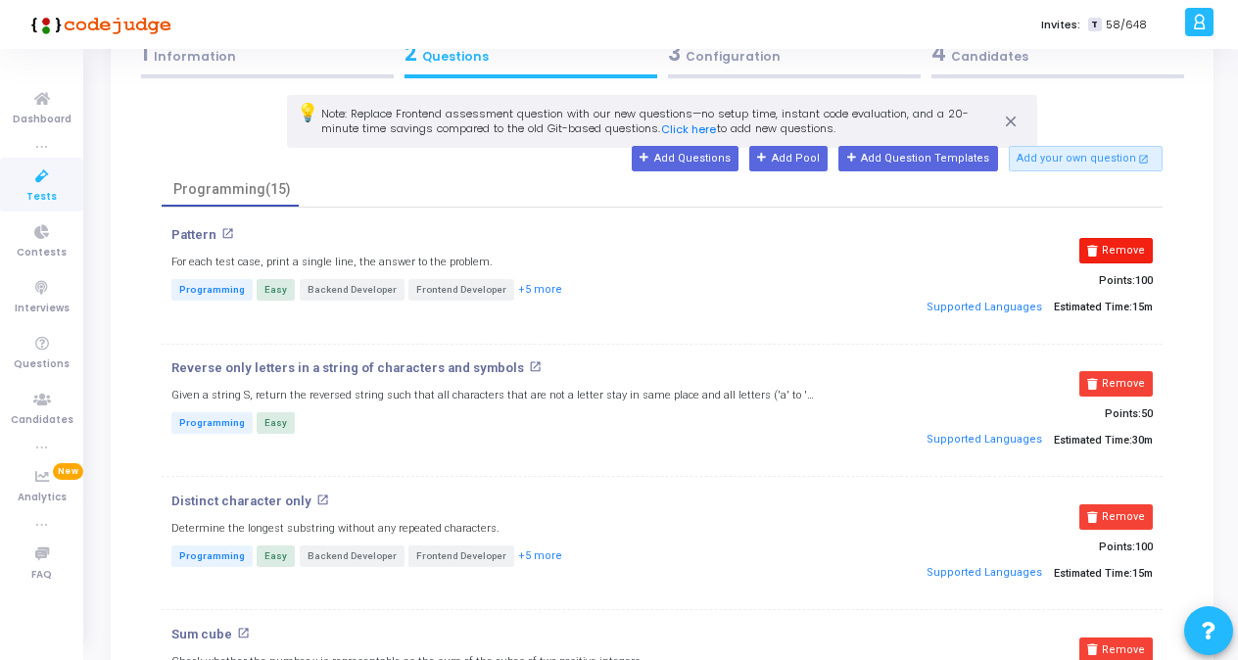
click at [1122, 248] on button "Remove" at bounding box center [1115, 250] width 73 height 25
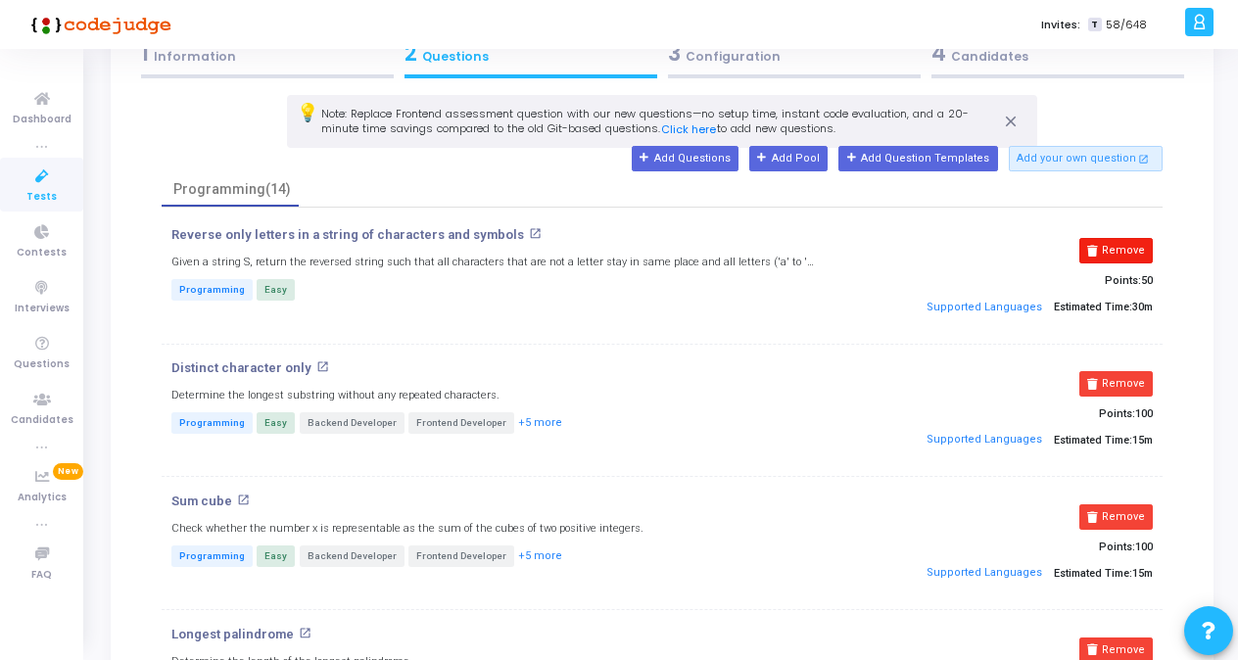
click at [1122, 255] on button "Remove" at bounding box center [1115, 250] width 73 height 25
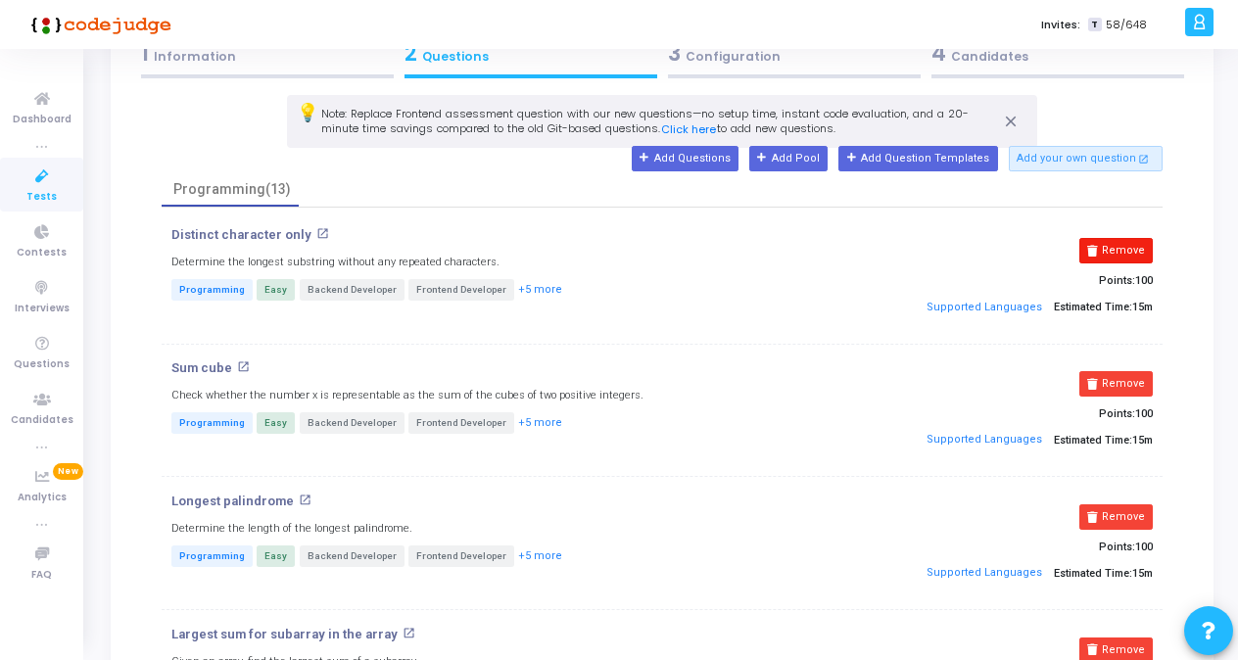
click at [1120, 254] on button "Remove" at bounding box center [1115, 250] width 73 height 25
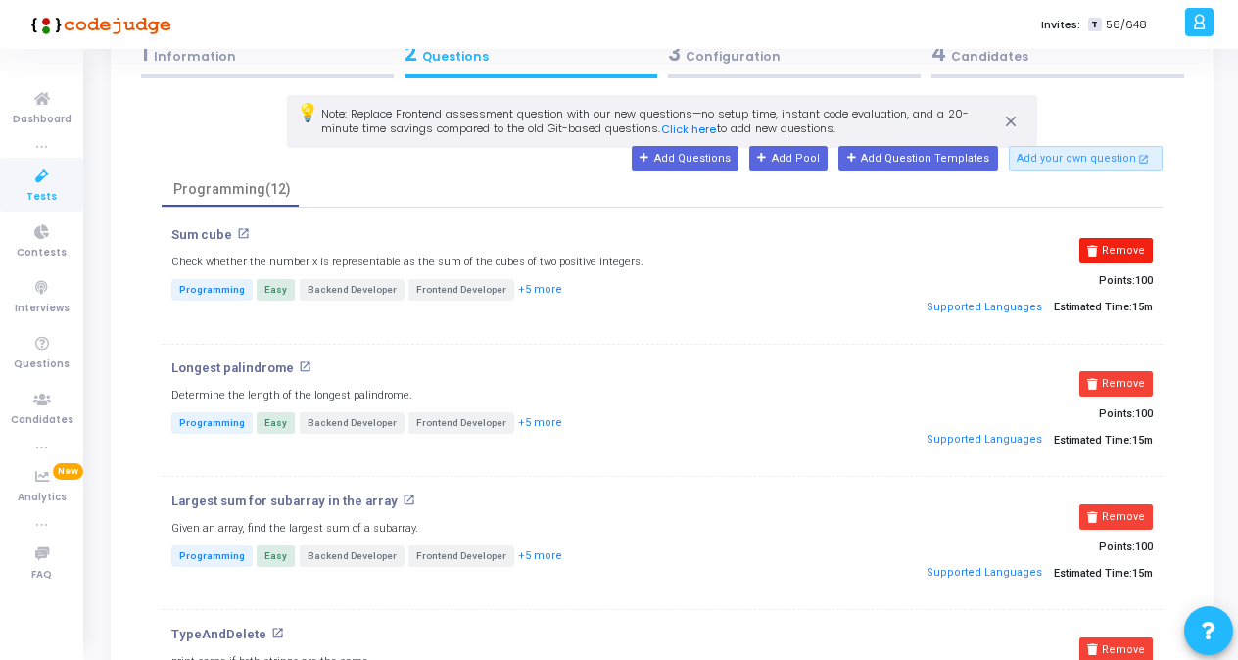
click at [1114, 247] on button "Remove" at bounding box center [1115, 250] width 73 height 25
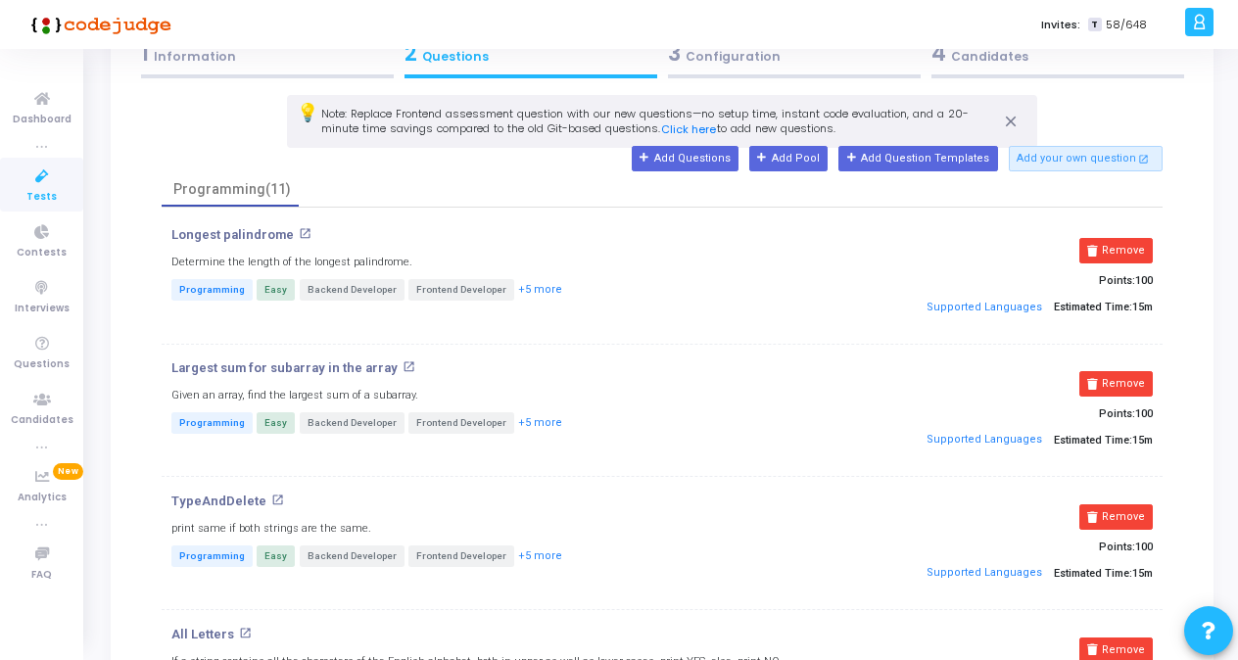
click at [1114, 247] on button "Remove" at bounding box center [1115, 250] width 73 height 25
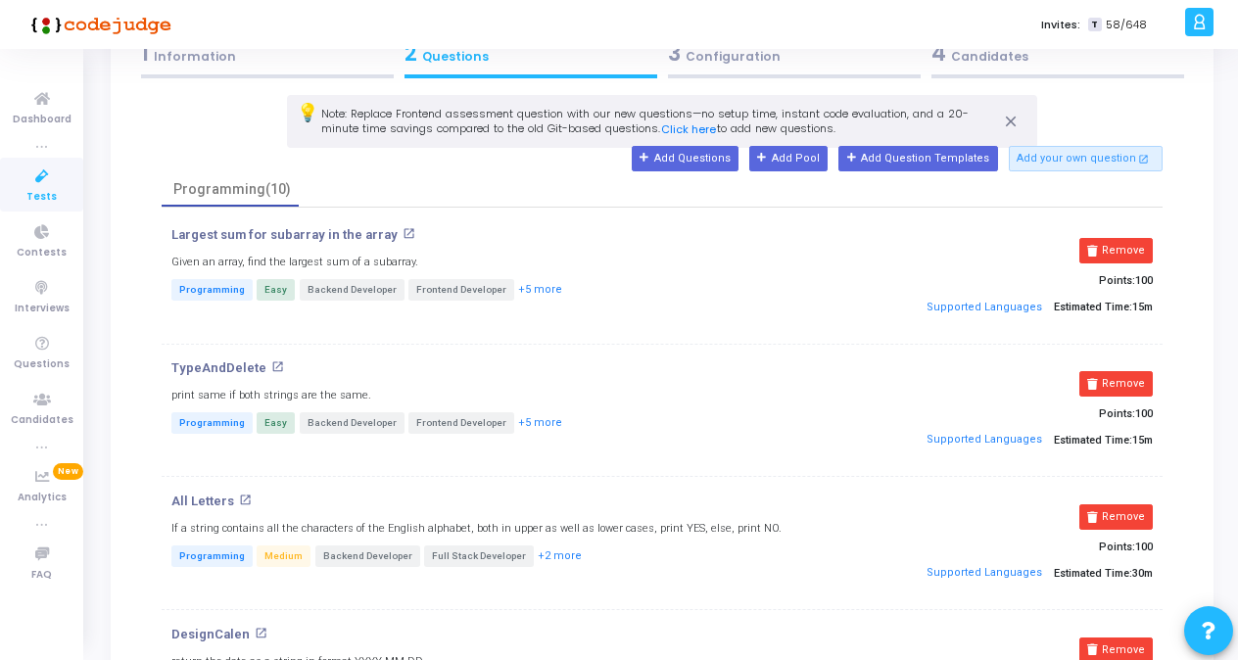
click at [1114, 247] on button "Remove" at bounding box center [1115, 250] width 73 height 25
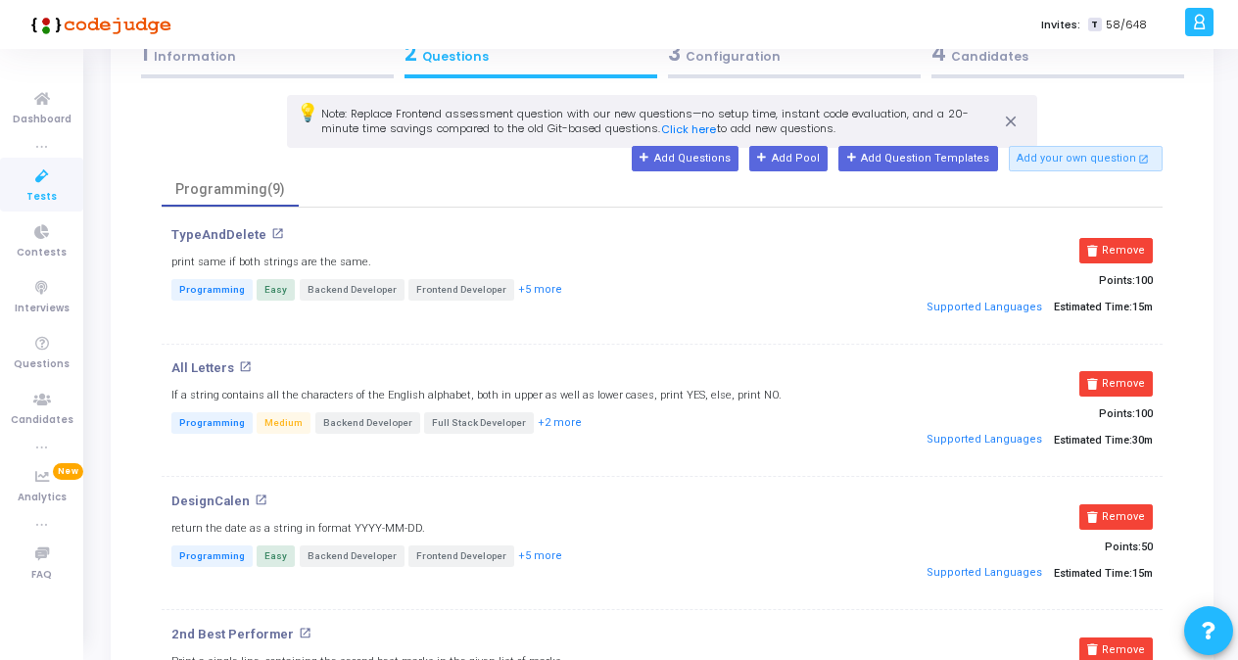
click at [1114, 247] on button "Remove" at bounding box center [1115, 250] width 73 height 25
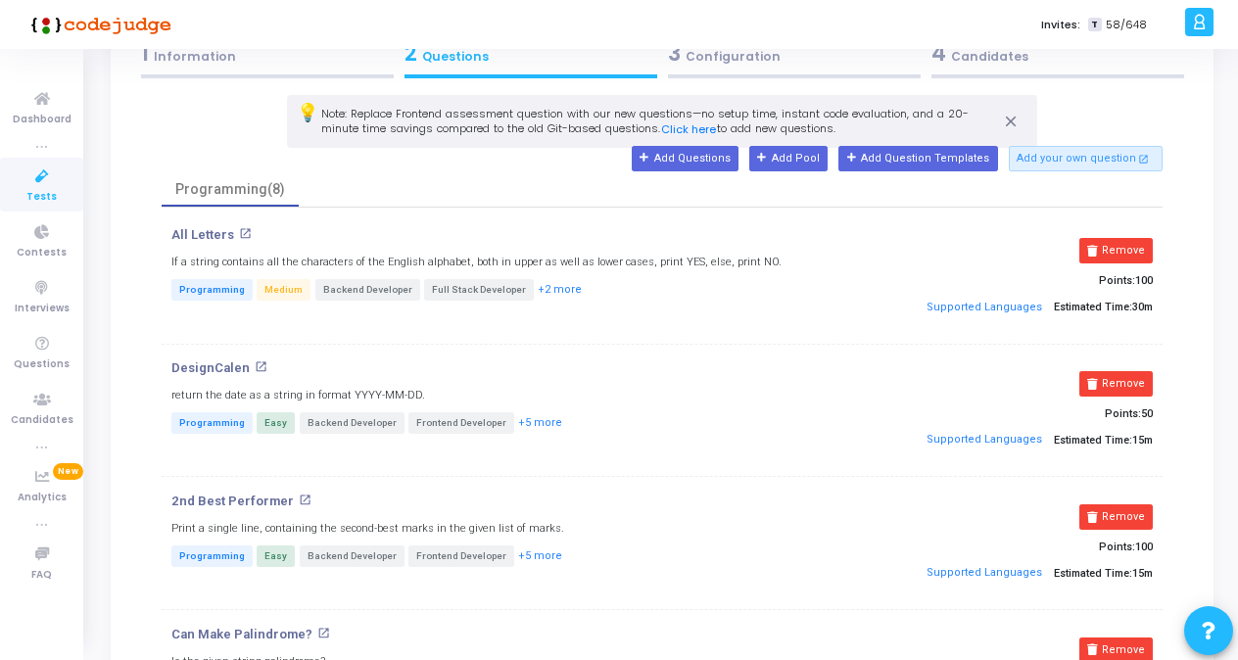
click at [1114, 247] on button "Remove" at bounding box center [1115, 250] width 73 height 25
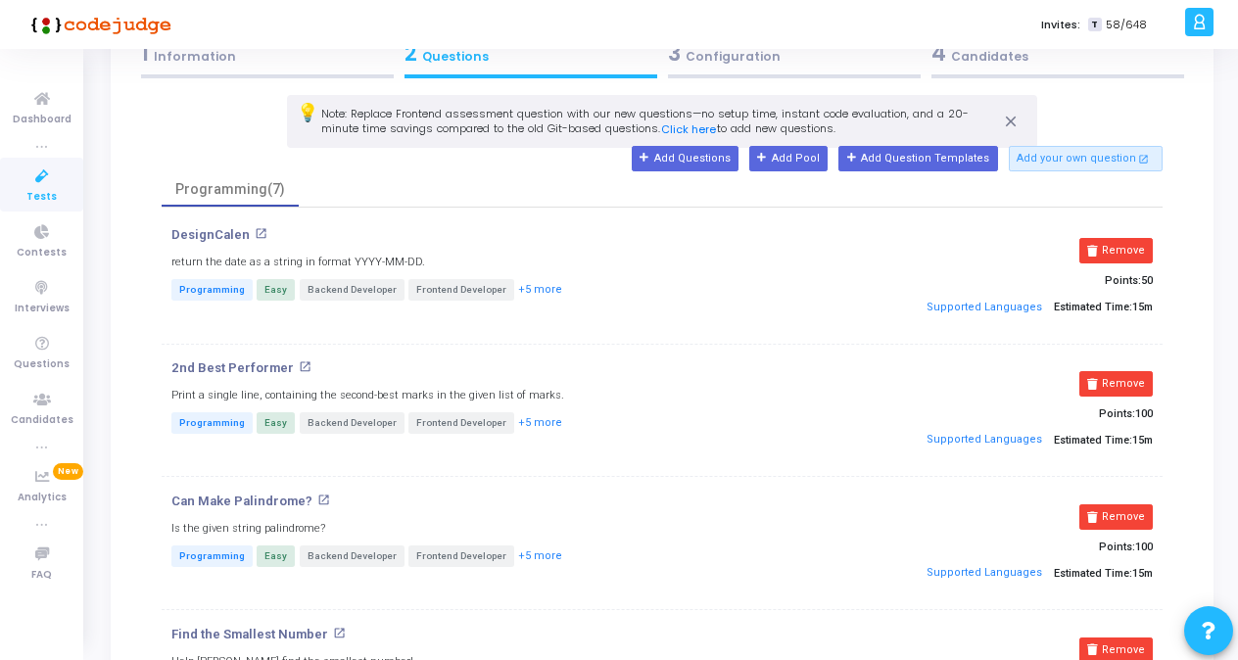
click at [1114, 247] on button "Remove" at bounding box center [1115, 250] width 73 height 25
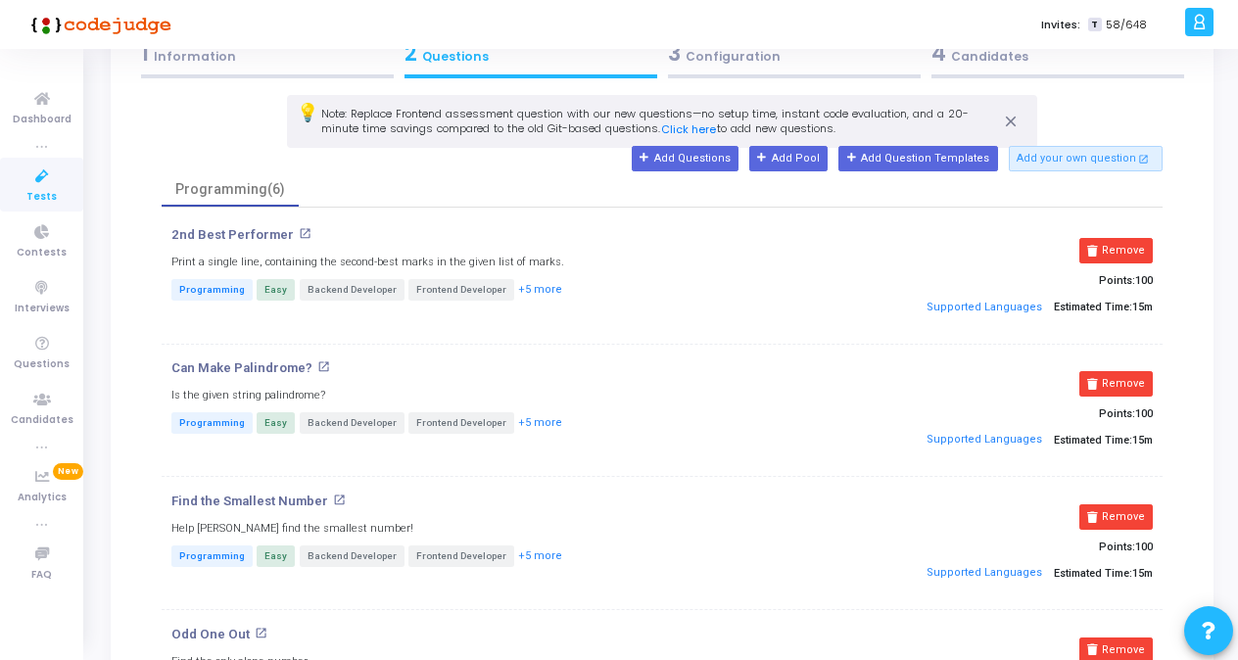
click at [1114, 247] on button "Remove" at bounding box center [1115, 250] width 73 height 25
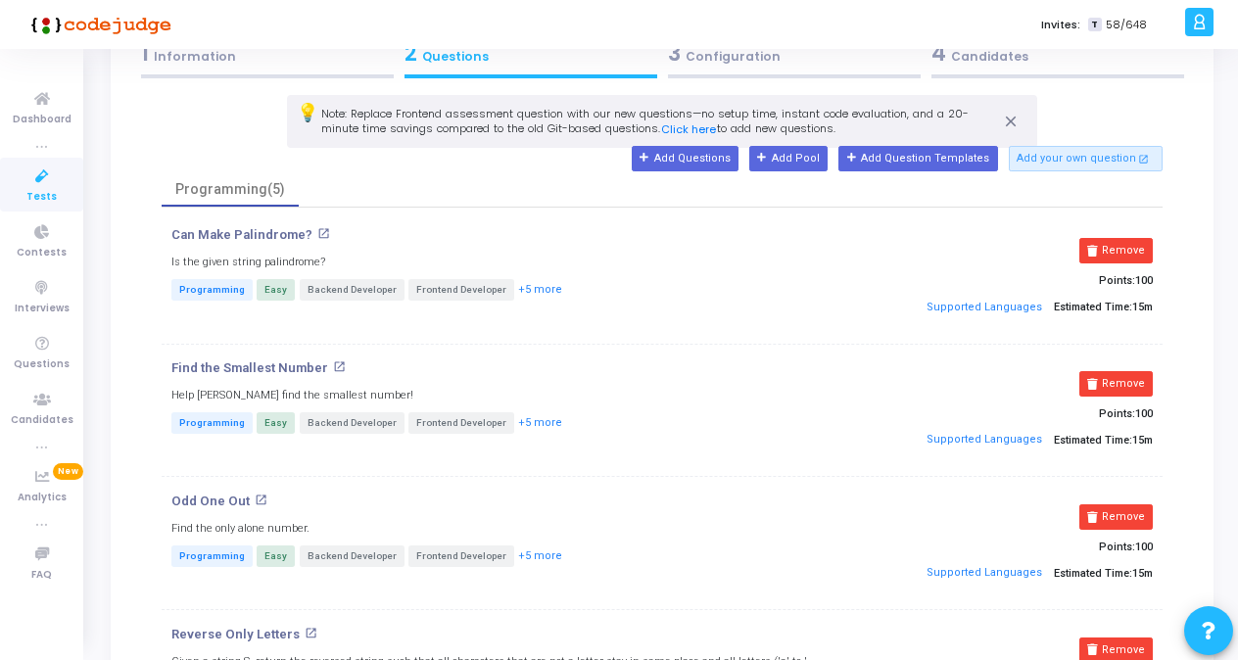
click at [1114, 247] on button "Remove" at bounding box center [1115, 250] width 73 height 25
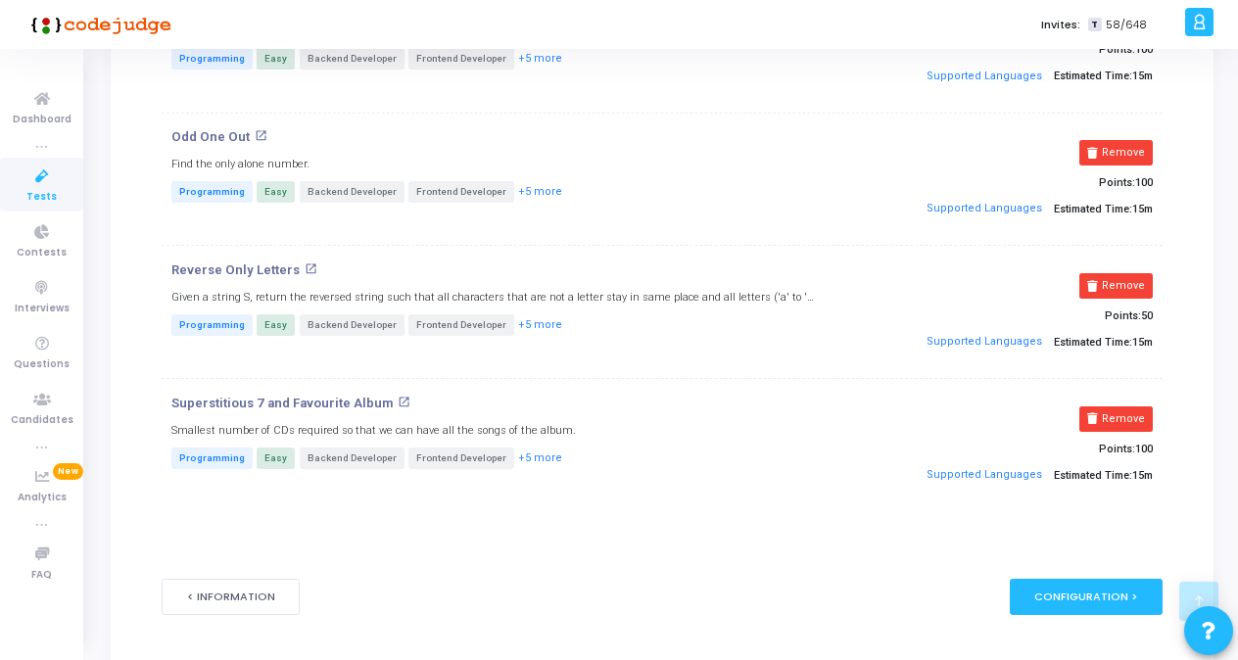
scroll to position [411, 0]
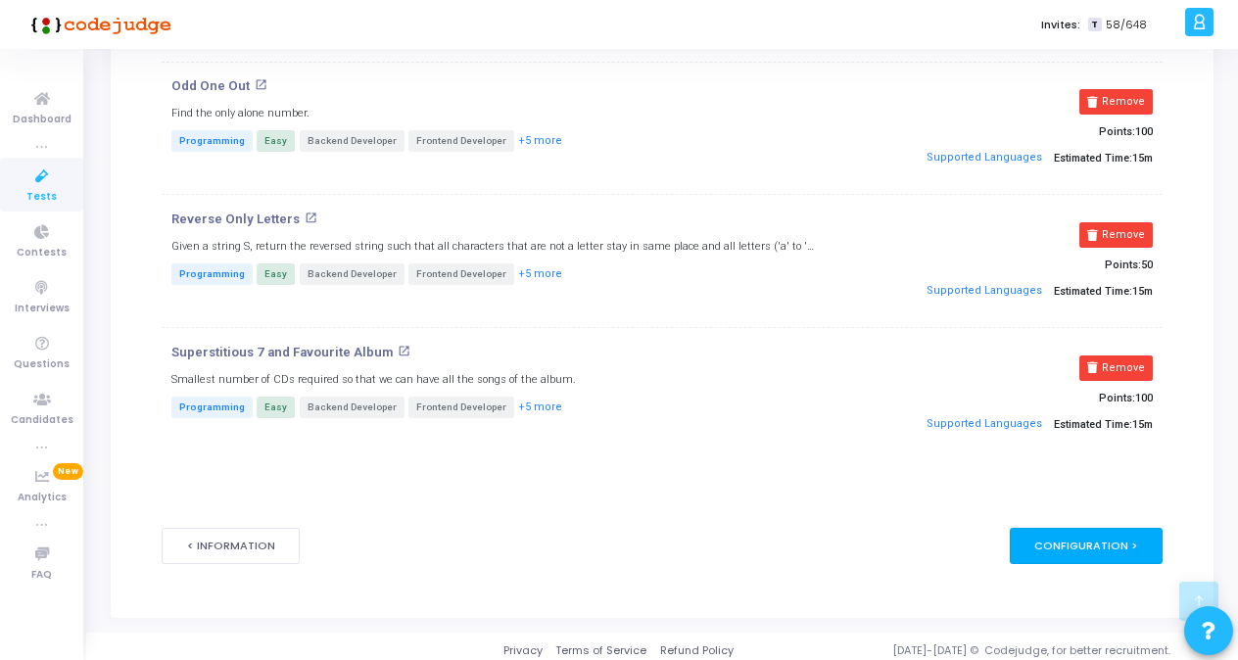
click at [1073, 538] on div "Configuration >" at bounding box center [1087, 546] width 154 height 36
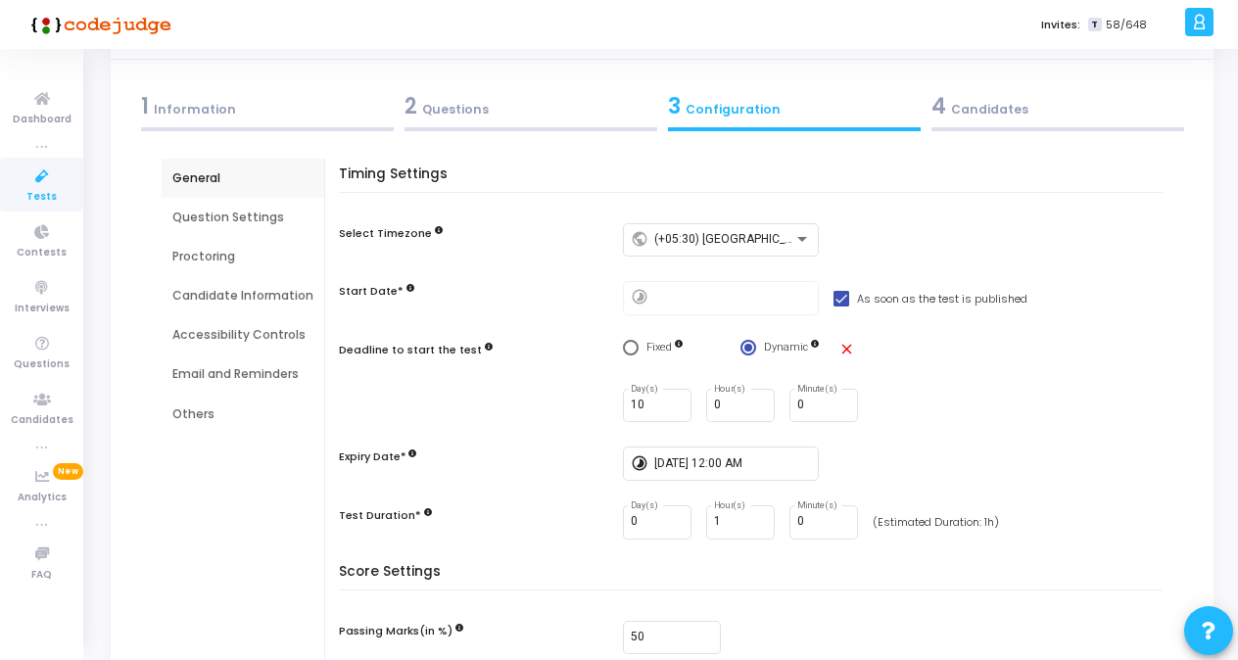
scroll to position [0, 0]
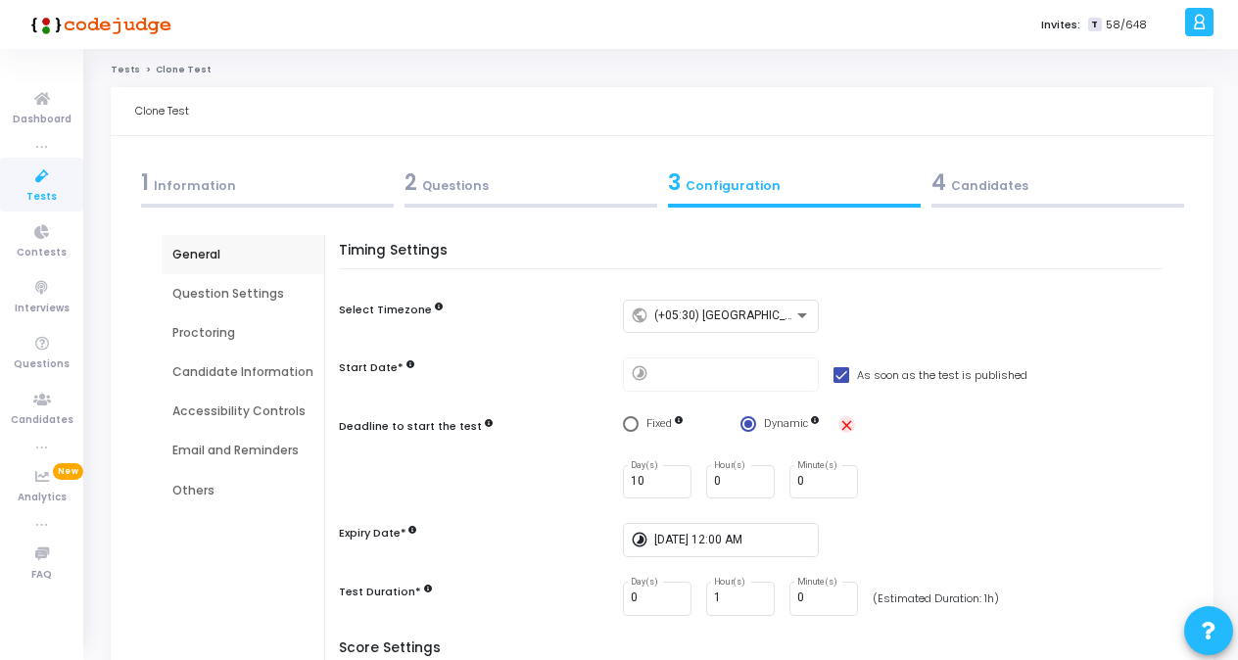
click at [843, 425] on mat-icon "close" at bounding box center [846, 425] width 17 height 17
radio input "false"
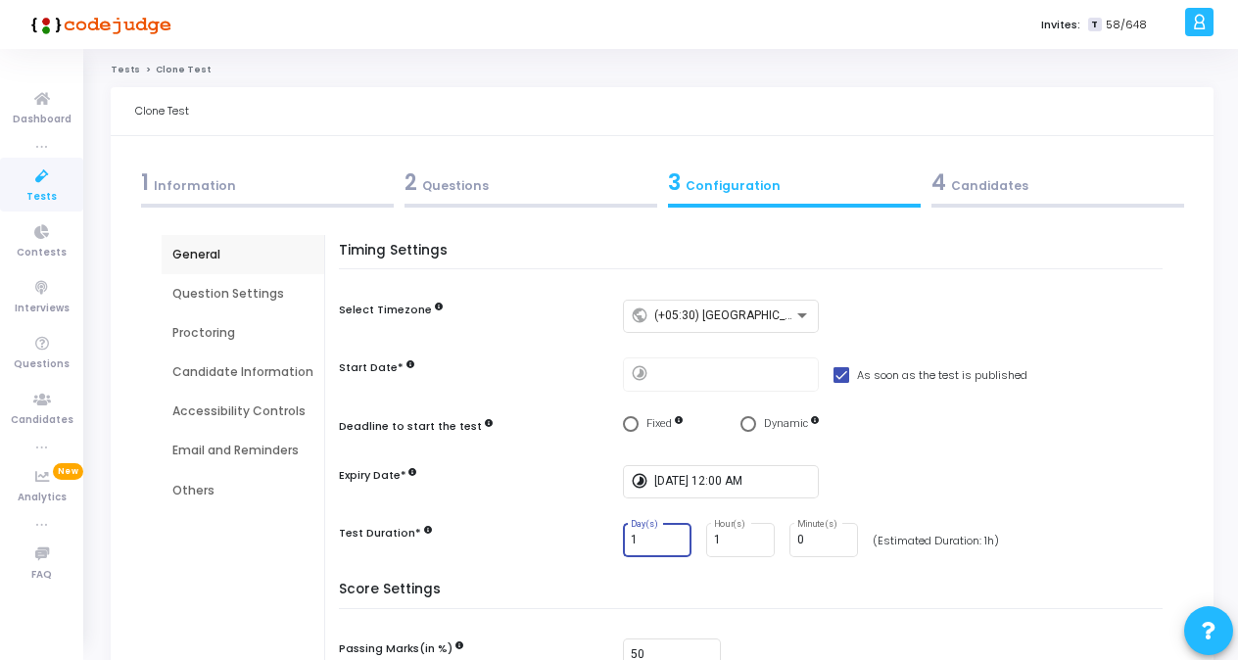
type input "1"
click at [670, 539] on input "1" at bounding box center [657, 541] width 53 height 14
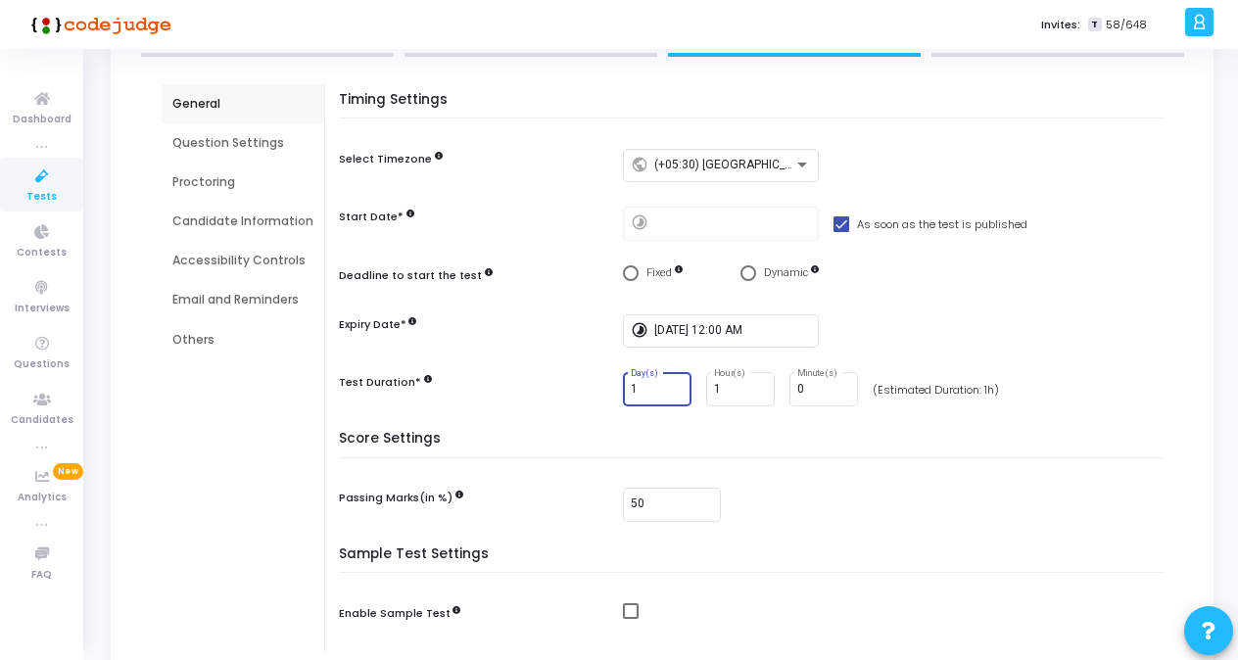
scroll to position [117, 0]
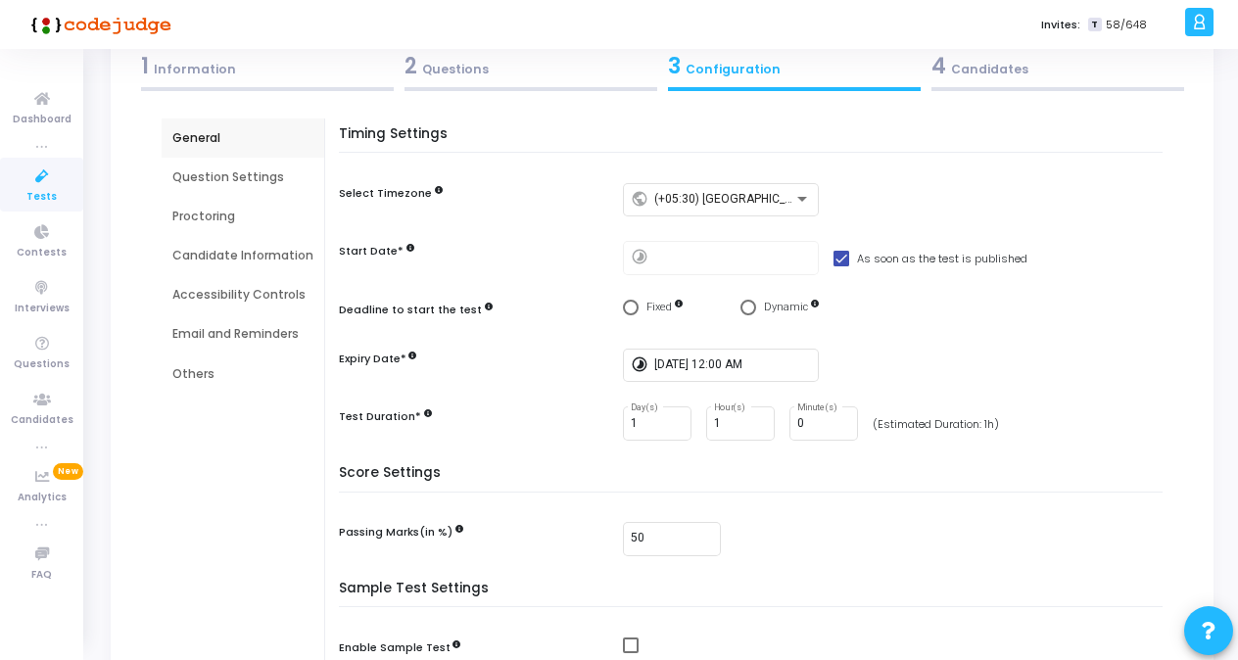
click at [215, 216] on div "Proctoring" at bounding box center [242, 217] width 141 height 18
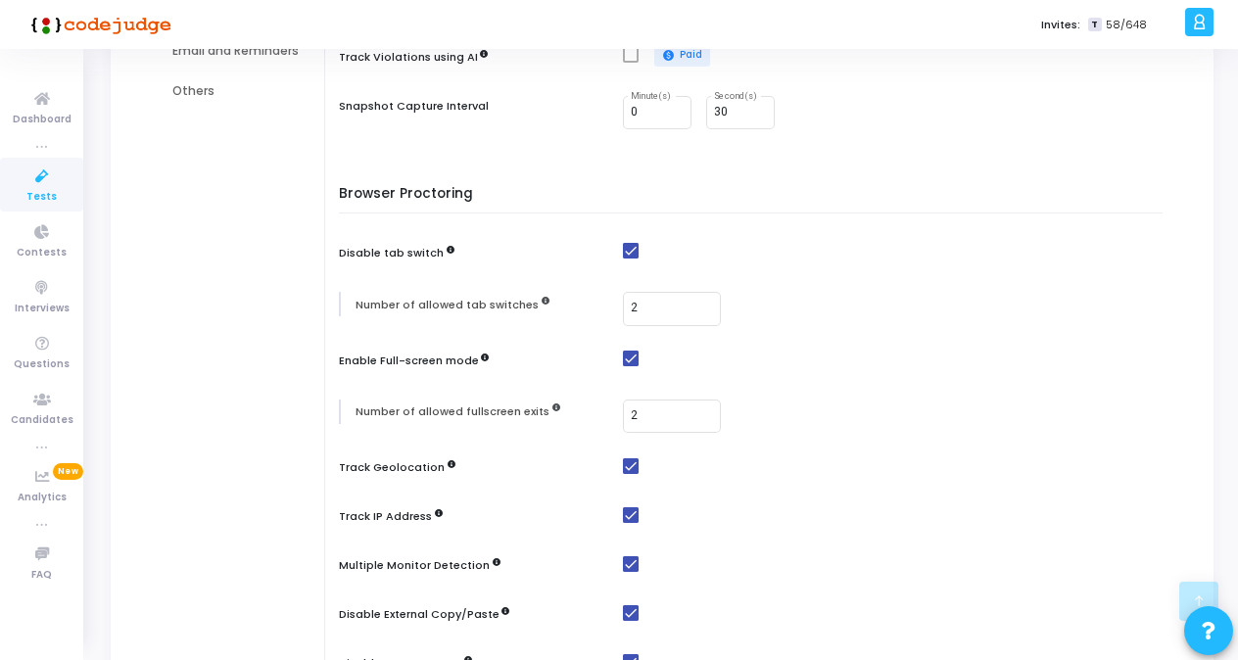
scroll to position [401, 0]
drag, startPoint x: 636, startPoint y: 304, endPoint x: 621, endPoint y: 304, distance: 14.7
click at [623, 304] on div "2" at bounding box center [672, 307] width 98 height 36
type input "1"
drag, startPoint x: 640, startPoint y: 413, endPoint x: 544, endPoint y: 420, distance: 96.2
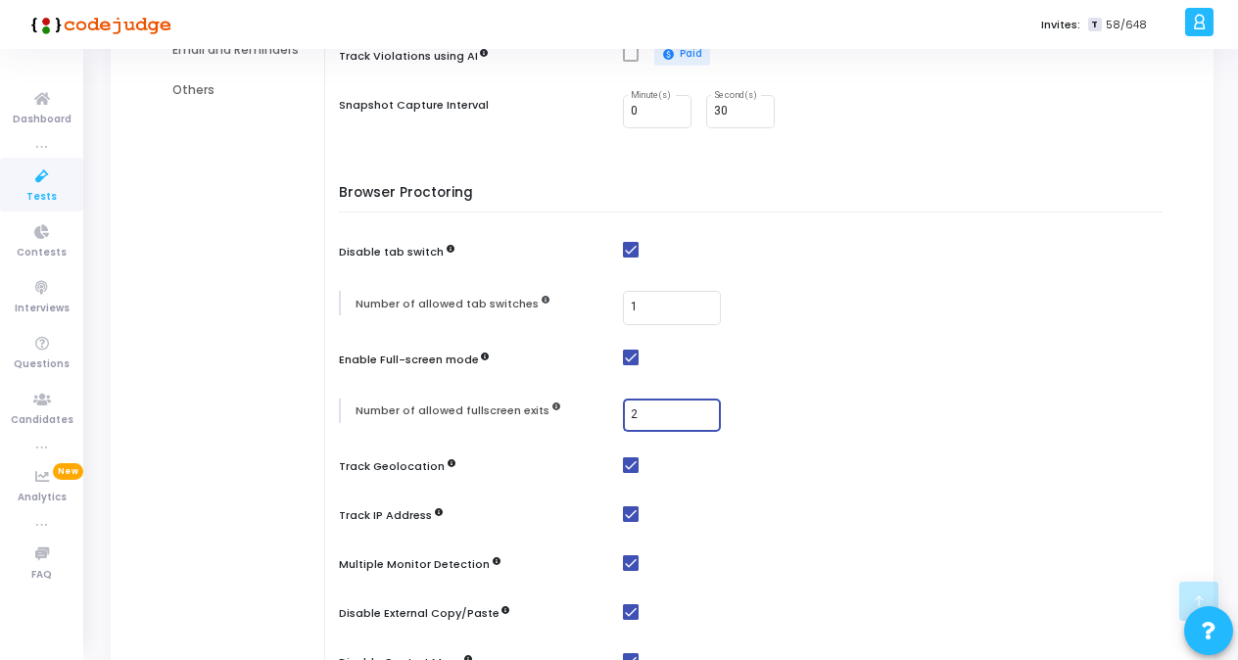
click at [544, 420] on div "Number of allowed fullscreen exits 2" at bounding box center [755, 416] width 833 height 34
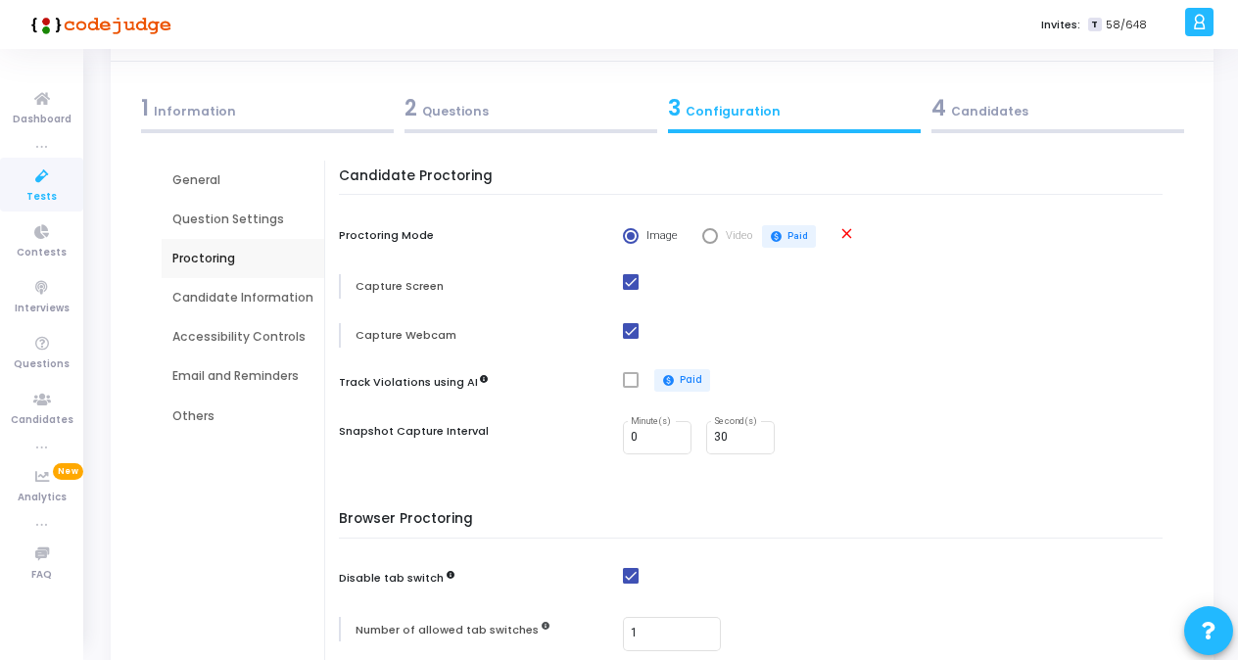
scroll to position [72, 0]
type input "1"
click at [221, 293] on div "Candidate Information" at bounding box center [242, 300] width 141 height 18
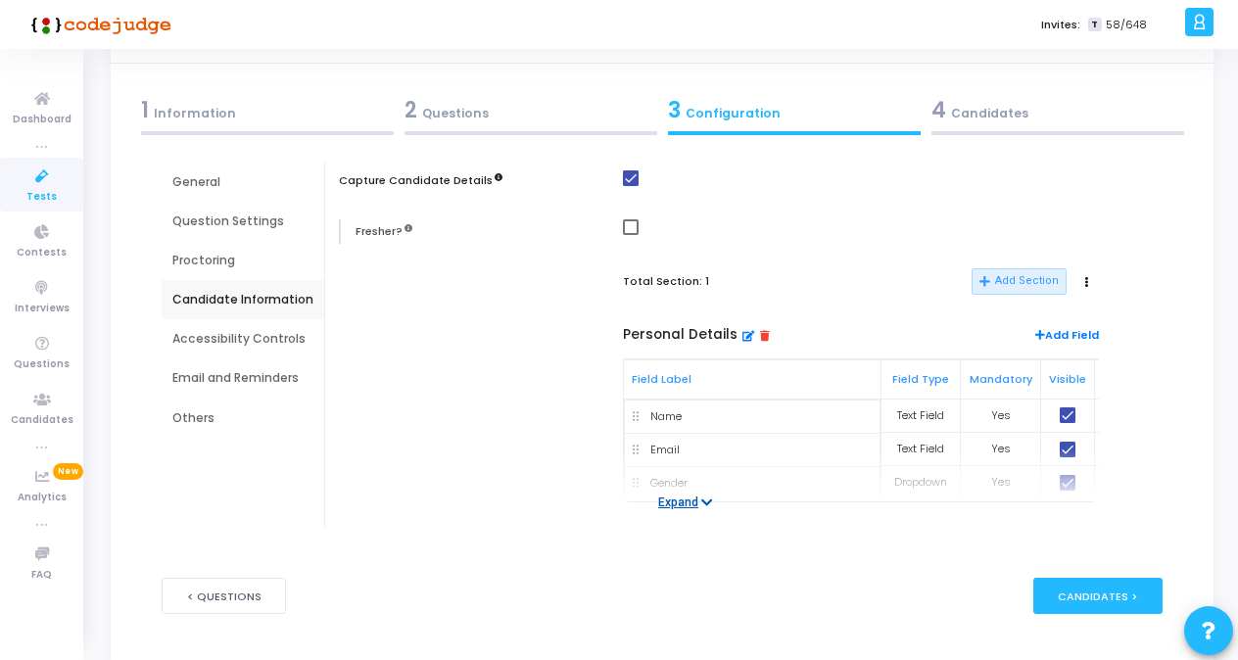
click at [705, 497] on icon at bounding box center [707, 502] width 12 height 13
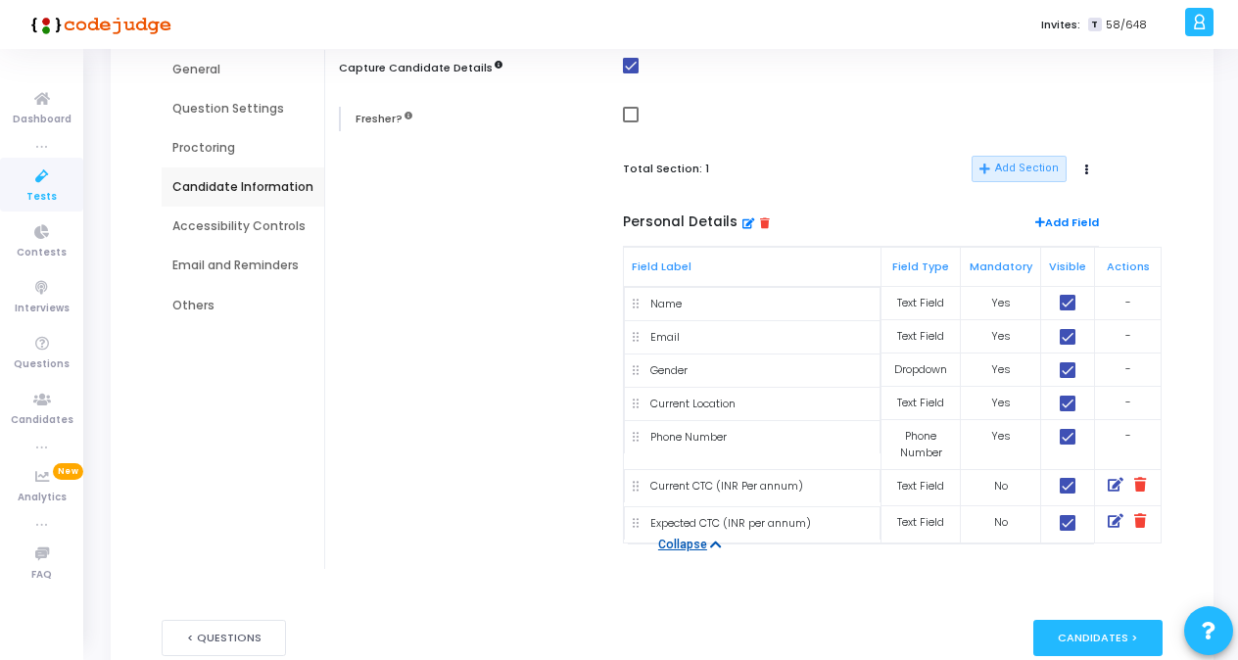
scroll to position [217, 0]
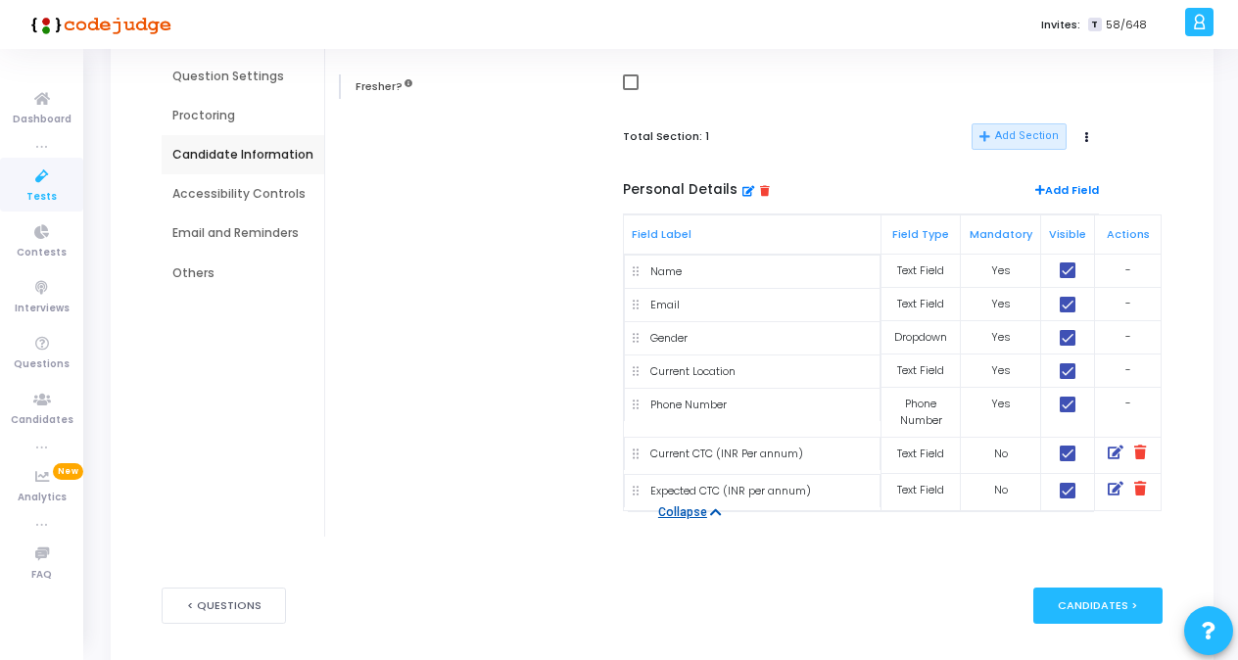
click at [1141, 448] on icon at bounding box center [1140, 453] width 12 height 15
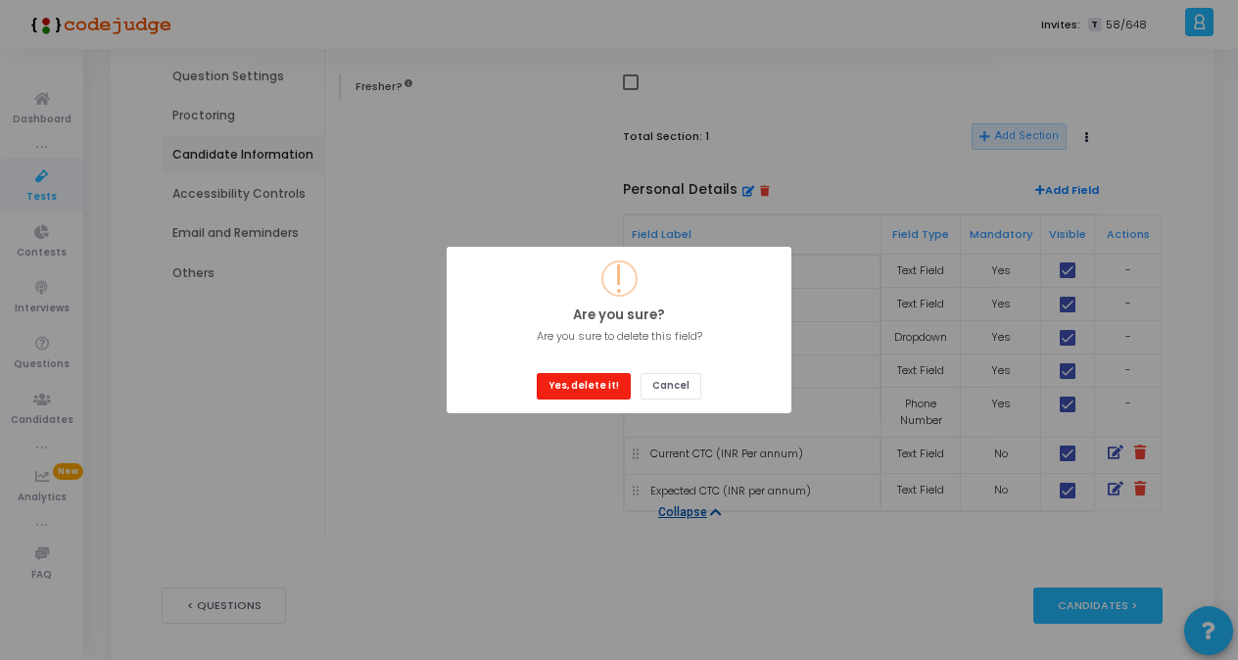
click at [578, 386] on button "Yes, delete it!" at bounding box center [584, 386] width 94 height 26
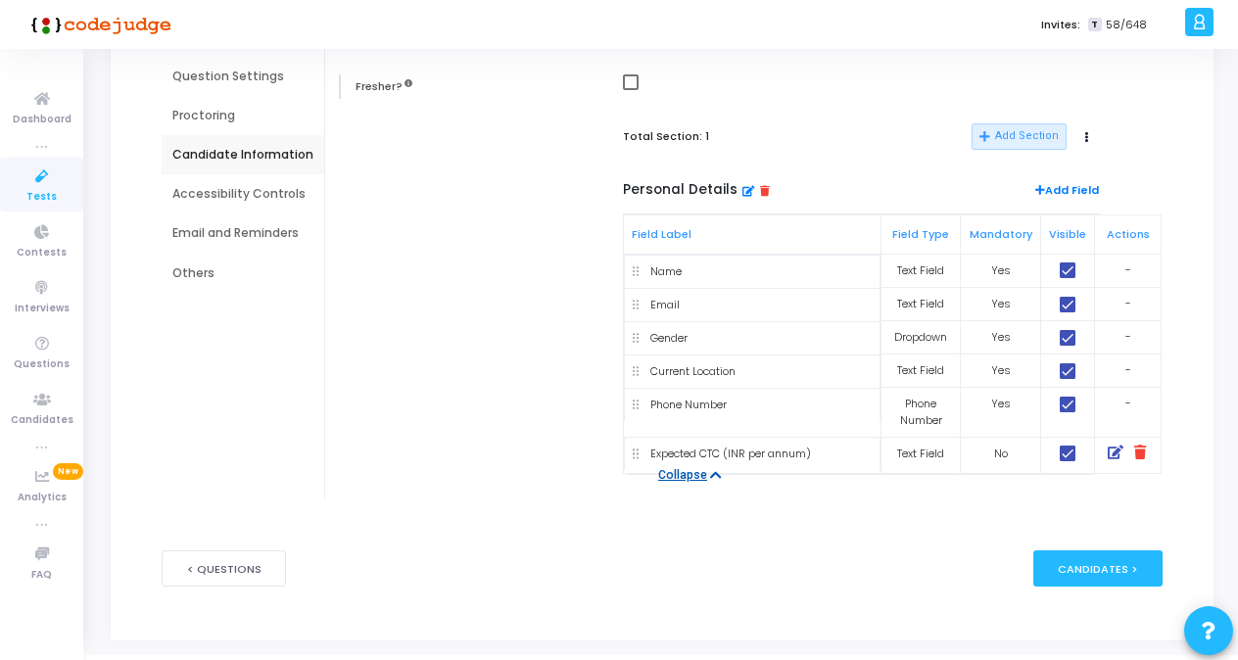
click at [1134, 457] on icon at bounding box center [1140, 453] width 12 height 15
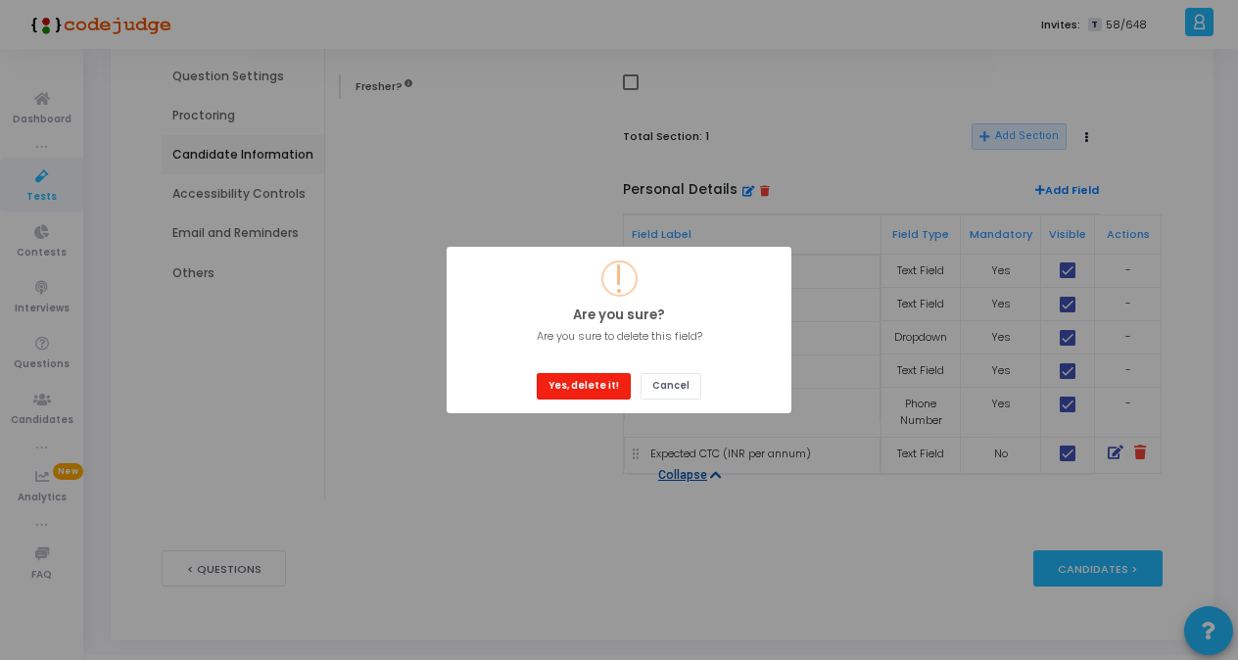
click at [576, 380] on button "Yes, delete it!" at bounding box center [584, 386] width 94 height 26
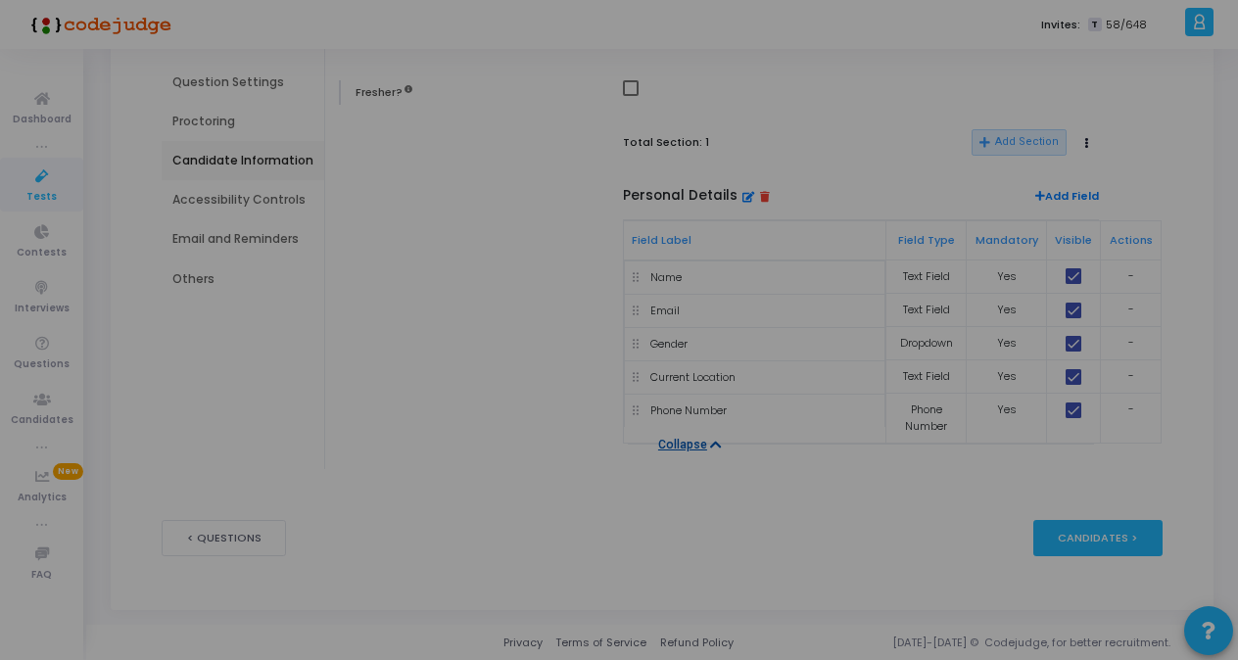
scroll to position [210, 0]
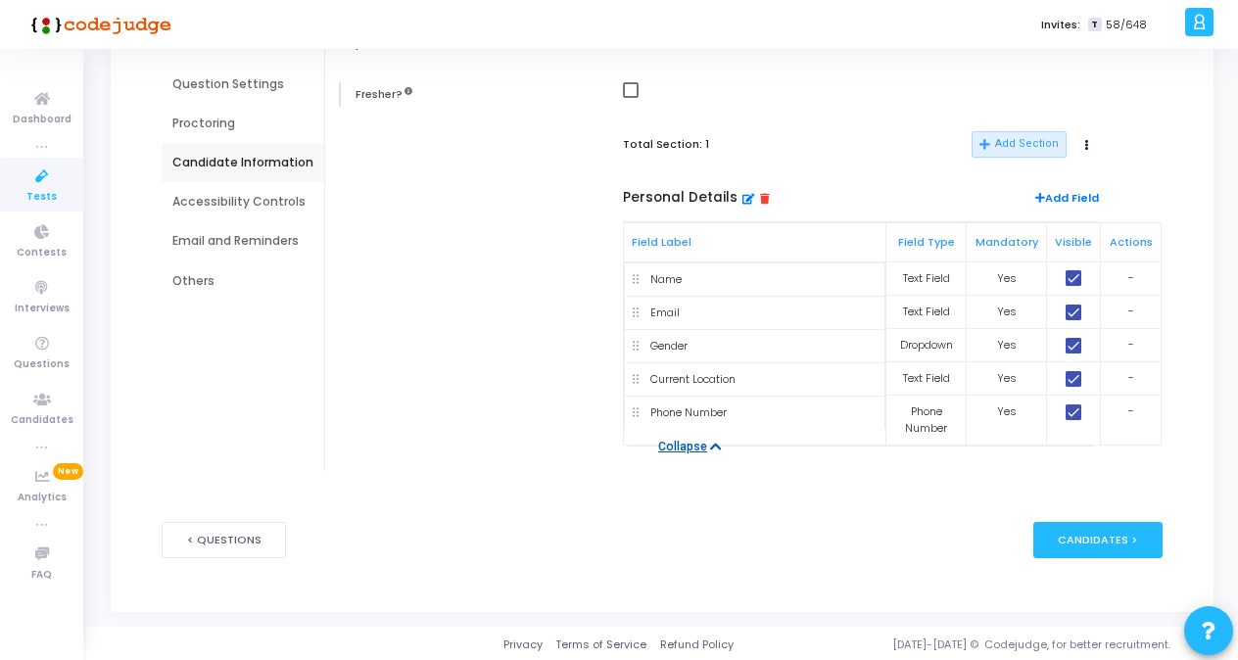
click at [246, 195] on div "Accessibility Controls" at bounding box center [242, 202] width 141 height 18
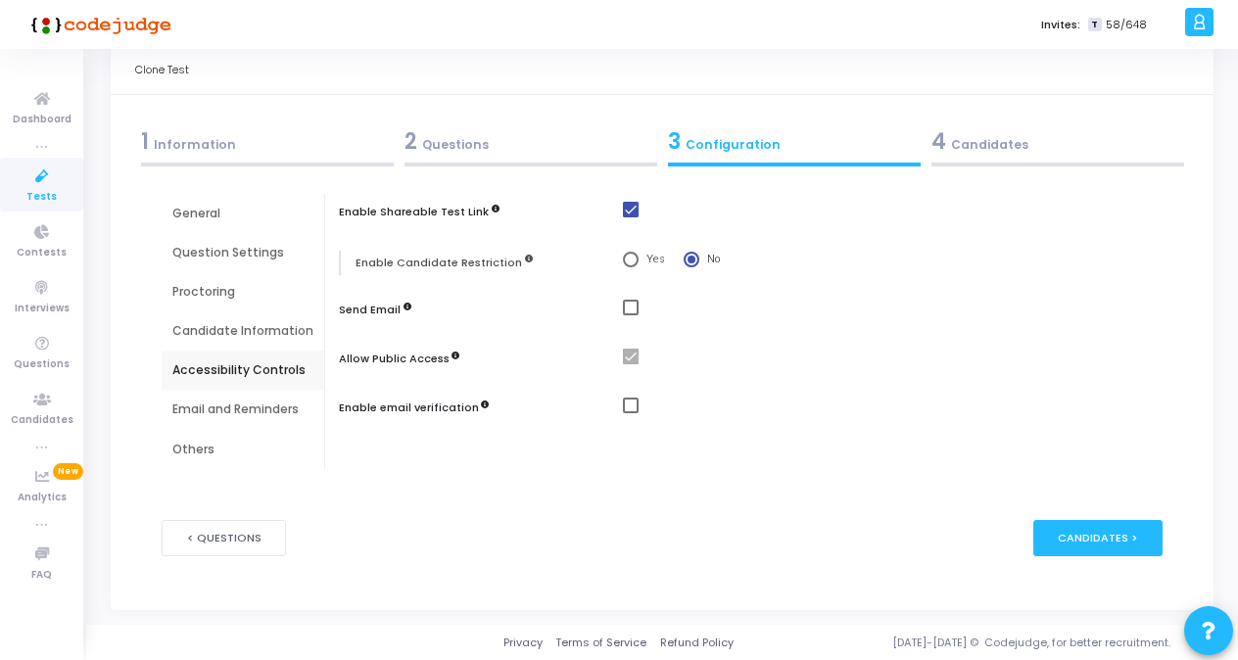
click at [252, 403] on div "Email and Reminders" at bounding box center [242, 410] width 141 height 18
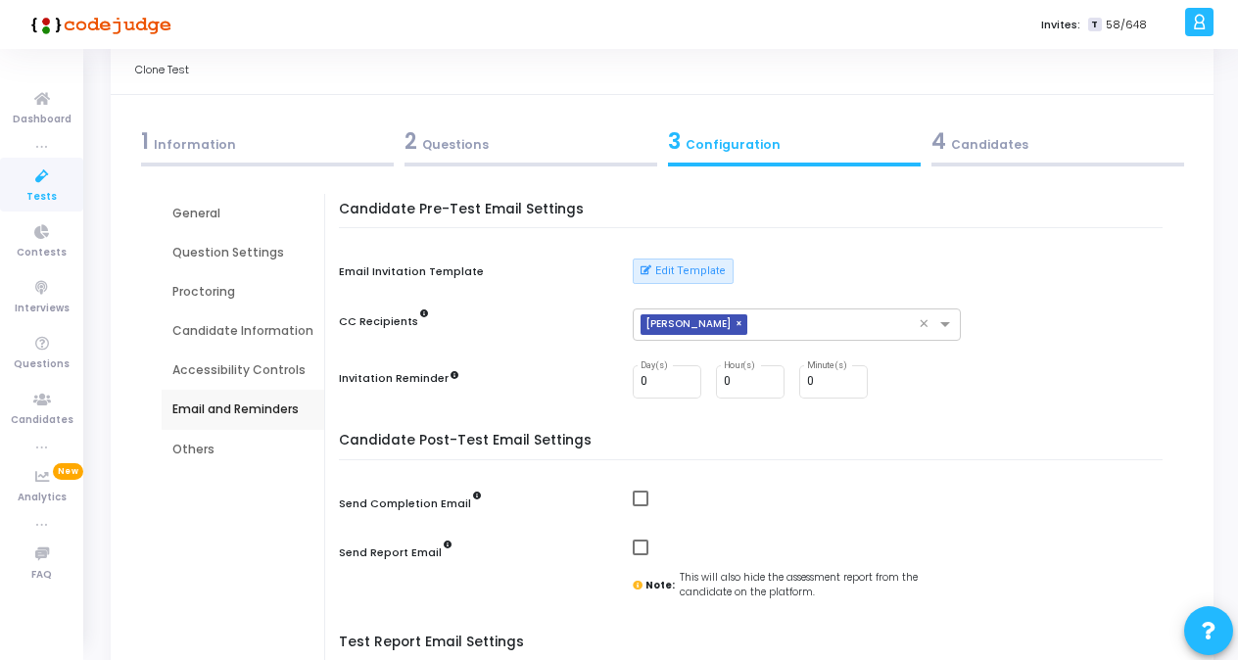
click at [237, 366] on div "Accessibility Controls" at bounding box center [242, 370] width 141 height 18
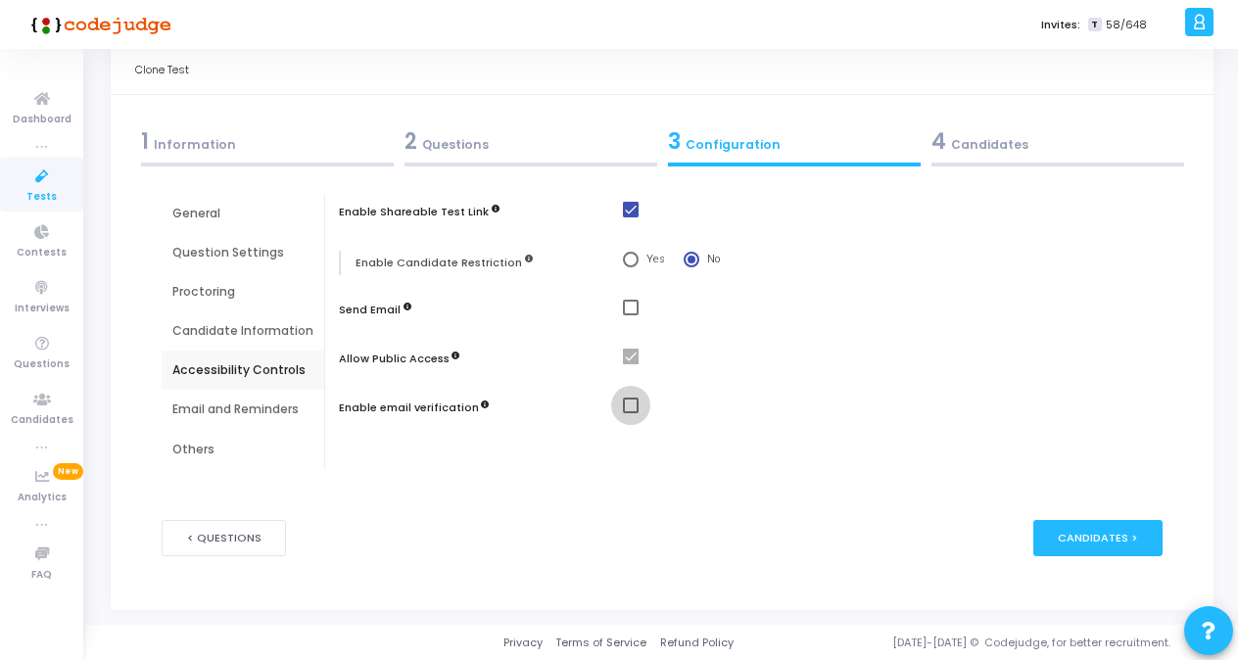
click at [628, 403] on span at bounding box center [631, 406] width 16 height 16
click at [630, 413] on input "checkbox" at bounding box center [630, 413] width 1 height 1
checkbox input "true"
click at [215, 402] on div "Email and Reminders" at bounding box center [242, 410] width 141 height 18
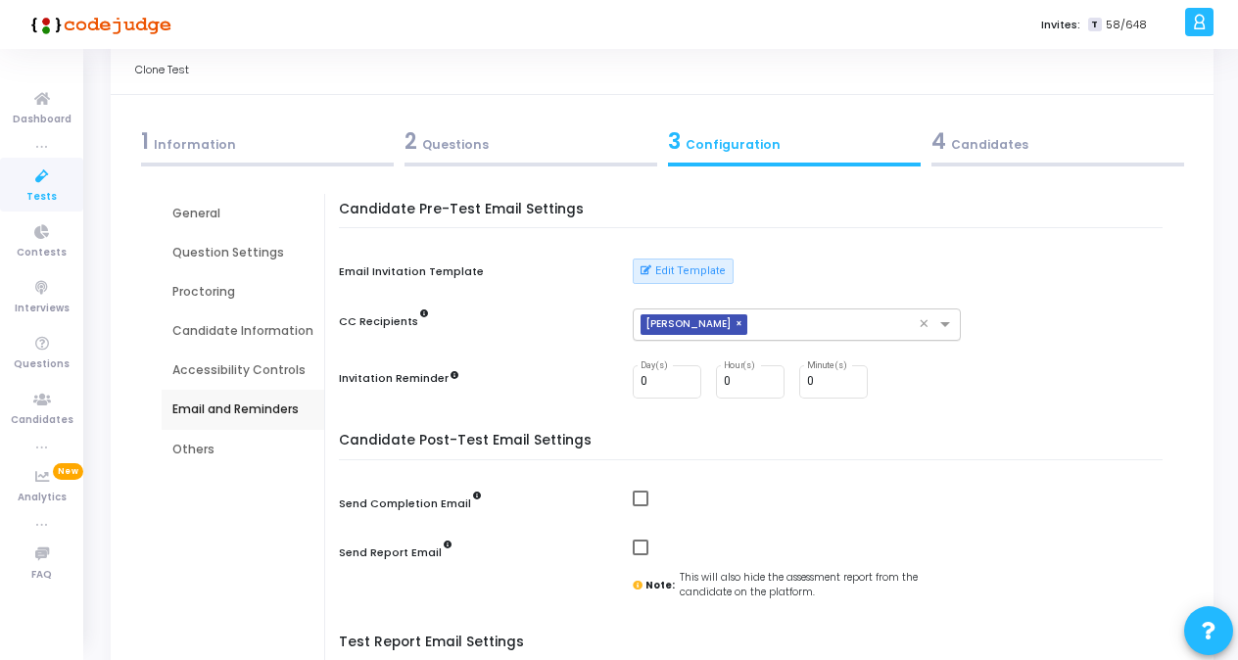
click at [735, 321] on span "×" at bounding box center [741, 324] width 12 height 21
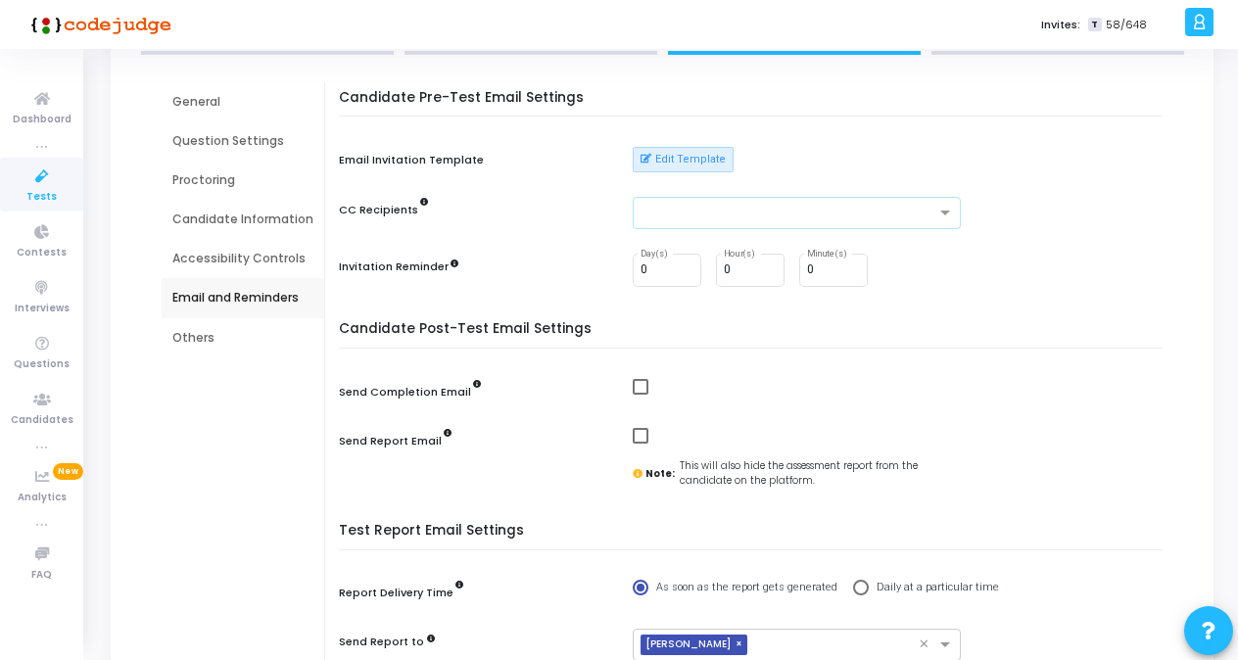
scroll to position [213, 0]
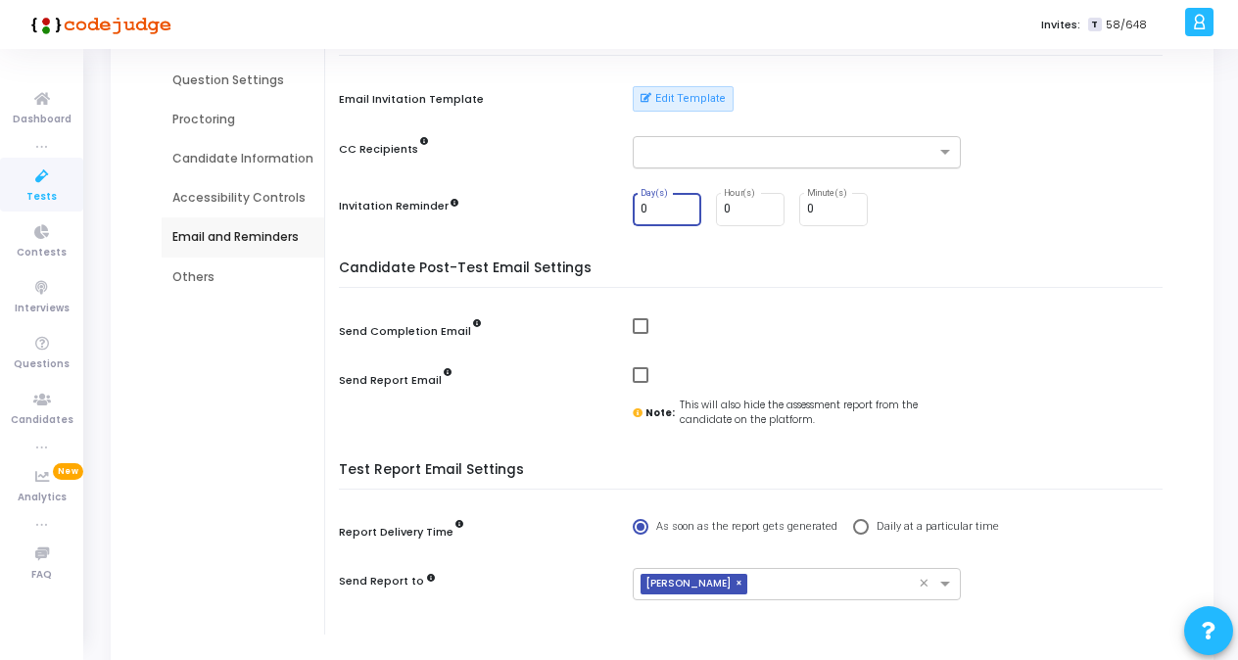
click at [684, 212] on input "0" at bounding box center [666, 210] width 53 height 14
type input "1"
click at [683, 205] on input "1" at bounding box center [666, 210] width 53 height 14
click at [278, 192] on div "Accessibility Controls" at bounding box center [242, 198] width 141 height 18
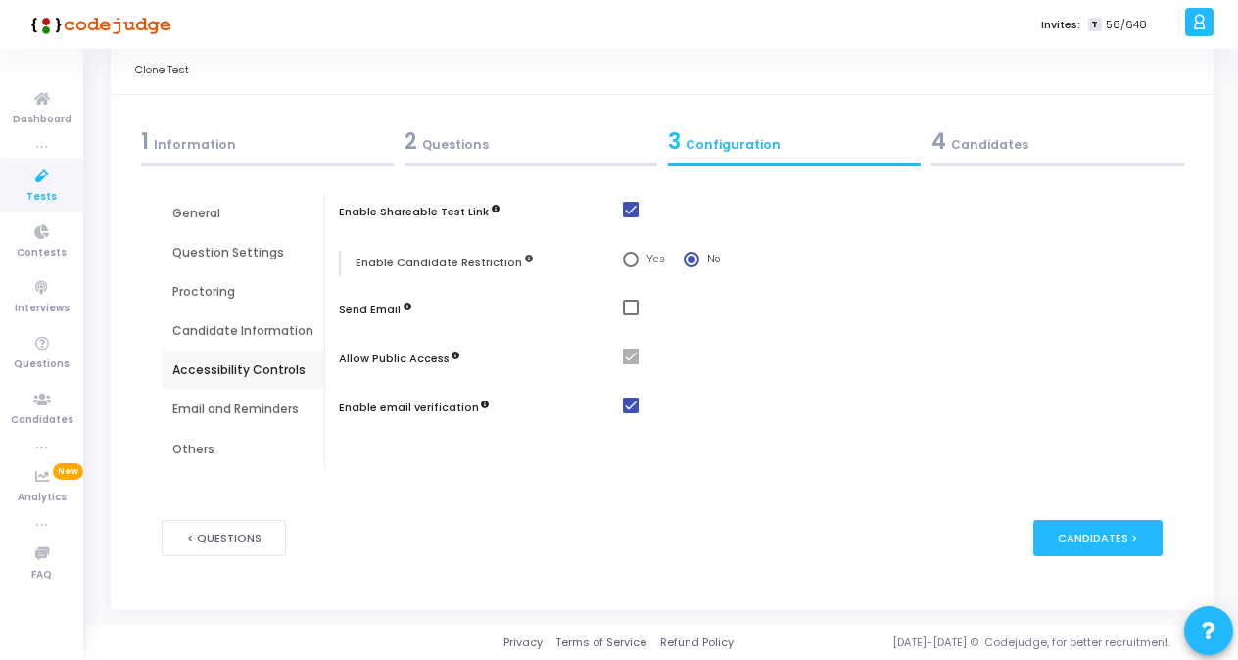
scroll to position [41, 0]
click at [239, 331] on div "Candidate Information" at bounding box center [242, 331] width 141 height 18
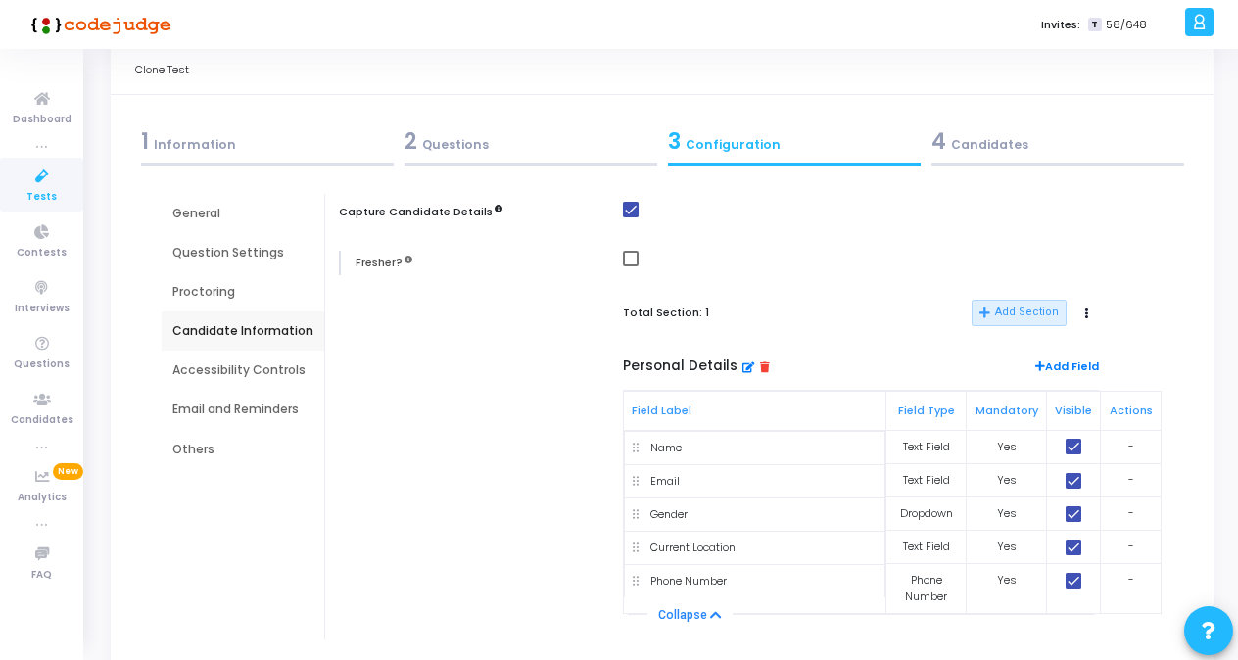
click at [228, 292] on div "Proctoring" at bounding box center [242, 292] width 141 height 18
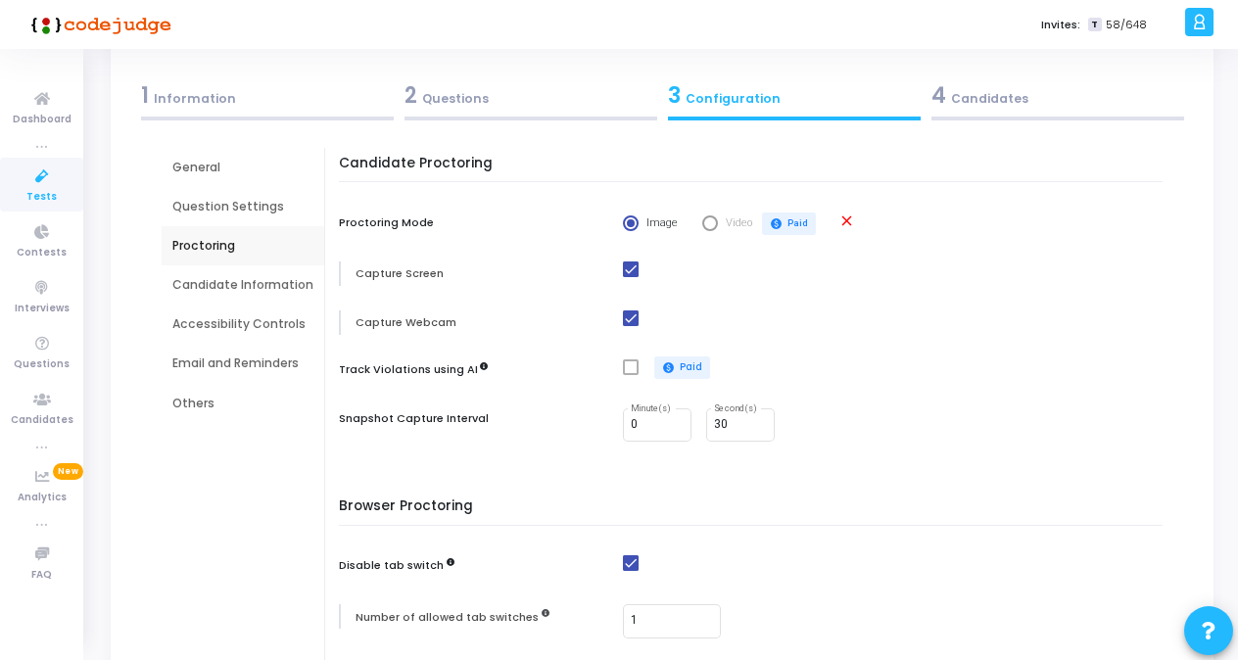
scroll to position [83, 0]
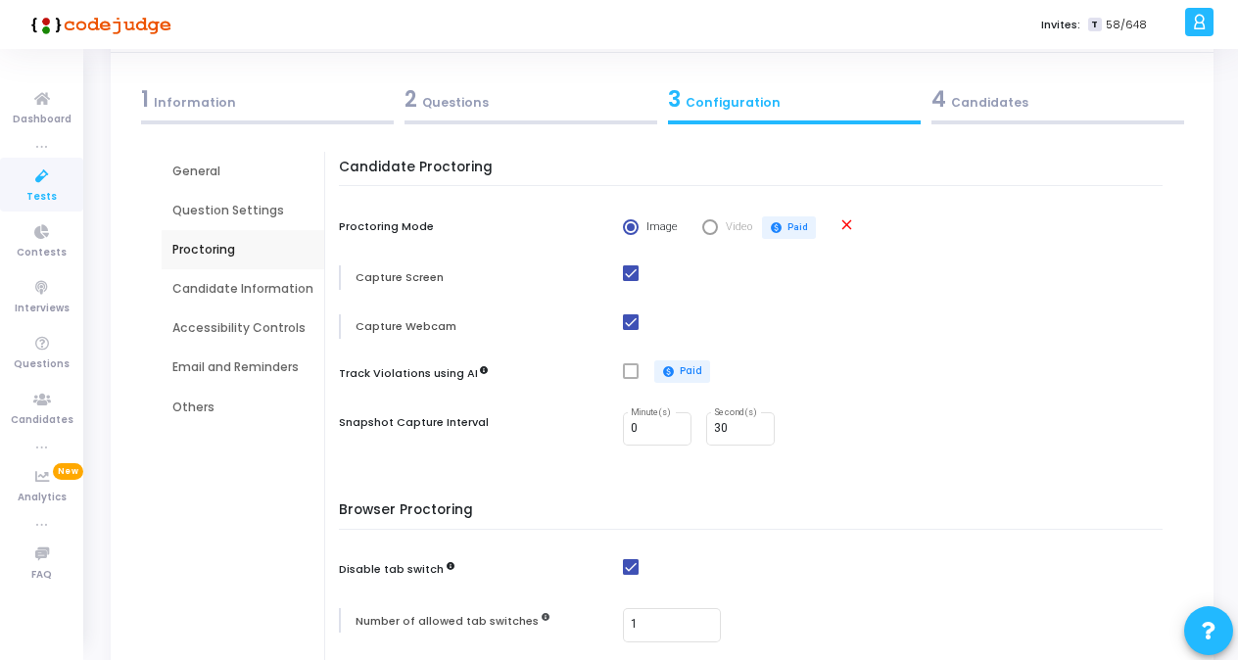
click at [218, 362] on div "Email and Reminders" at bounding box center [242, 367] width 141 height 18
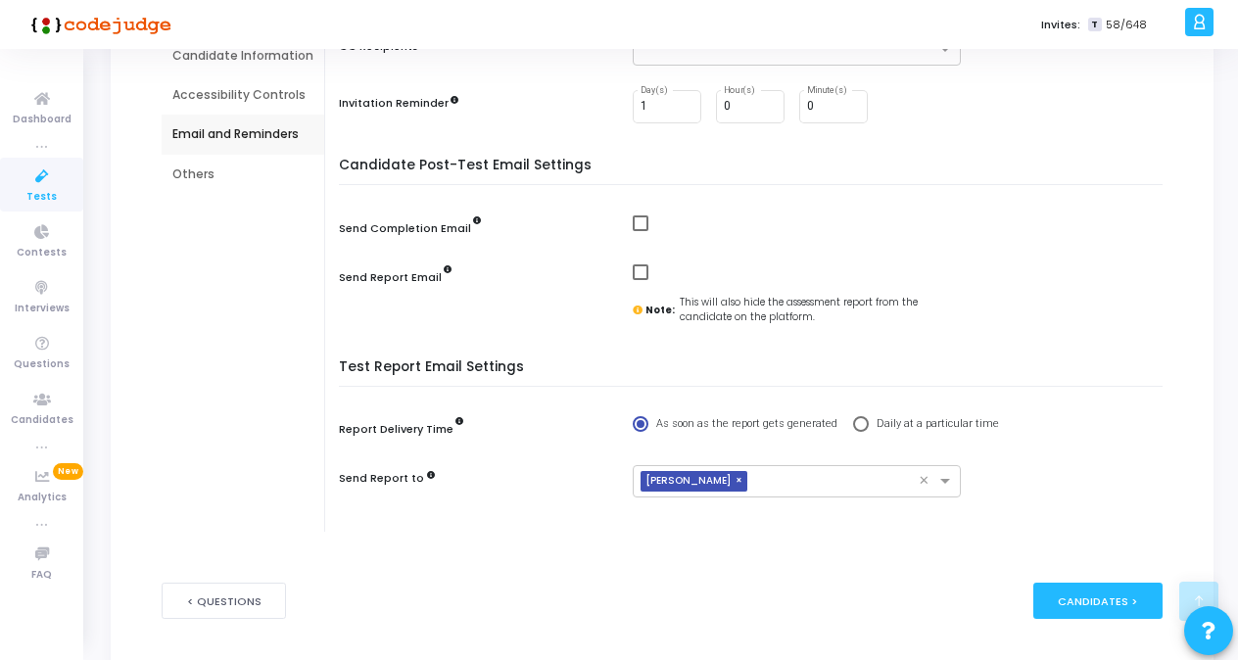
scroll to position [378, 0]
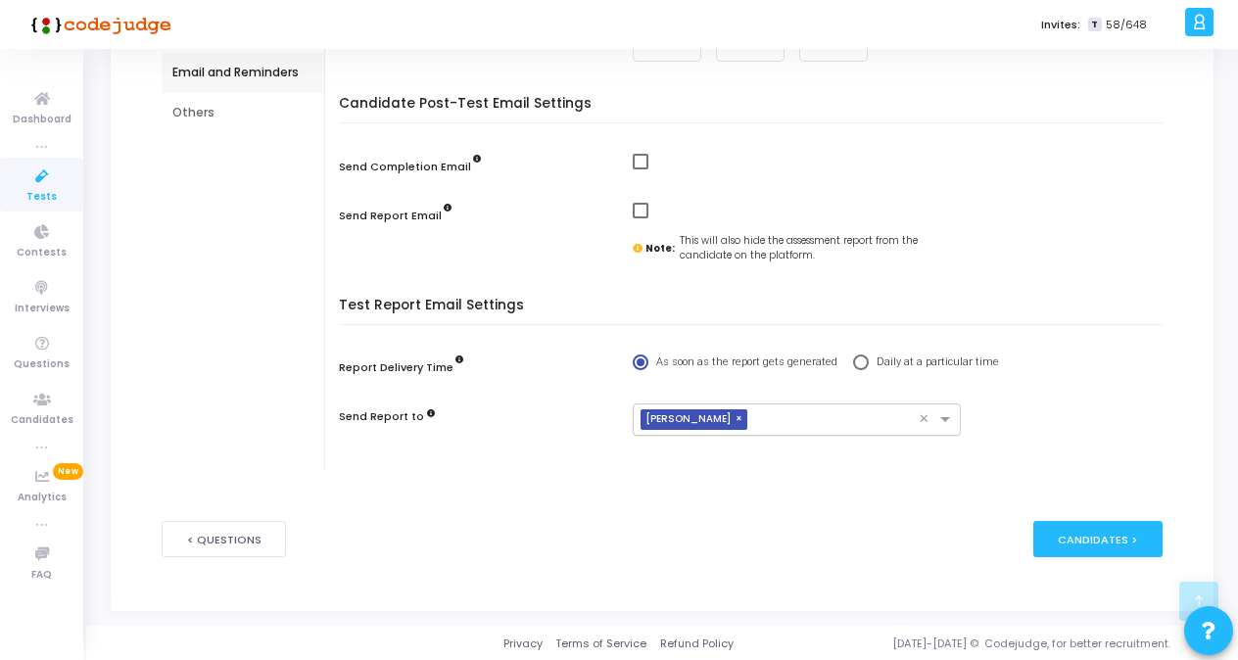
click at [737, 413] on span "×" at bounding box center [741, 419] width 12 height 21
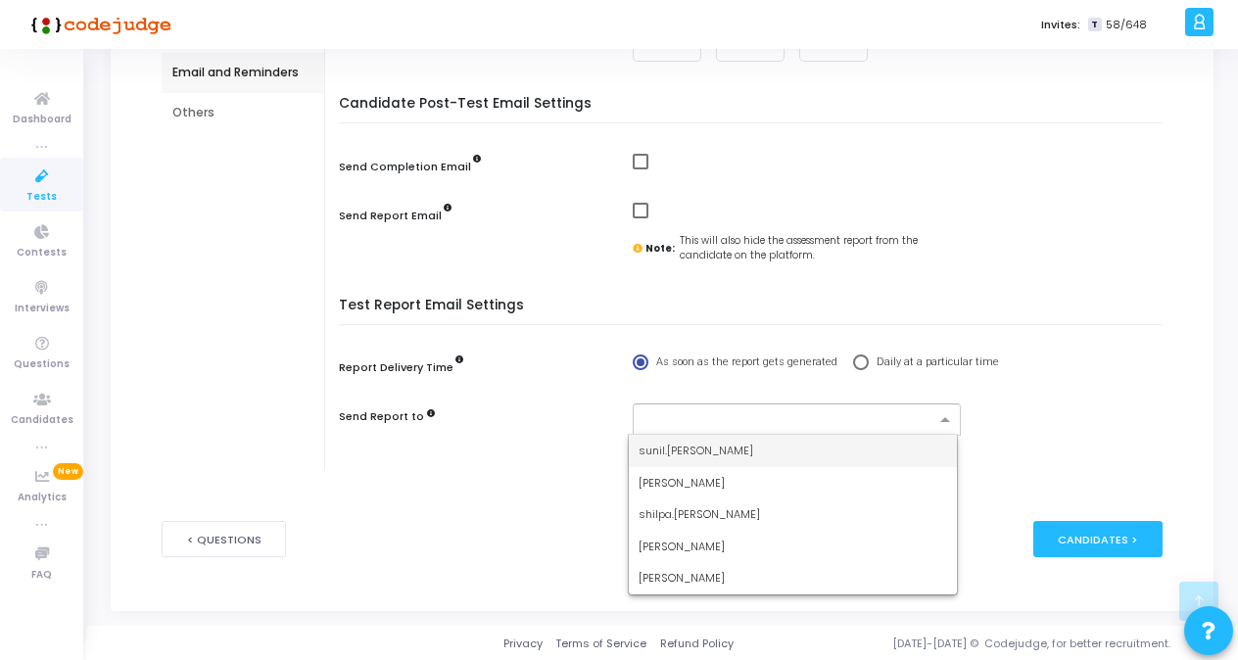
click at [711, 413] on input "text" at bounding box center [789, 420] width 292 height 17
click at [678, 572] on span "[PERSON_NAME]" at bounding box center [681, 578] width 86 height 16
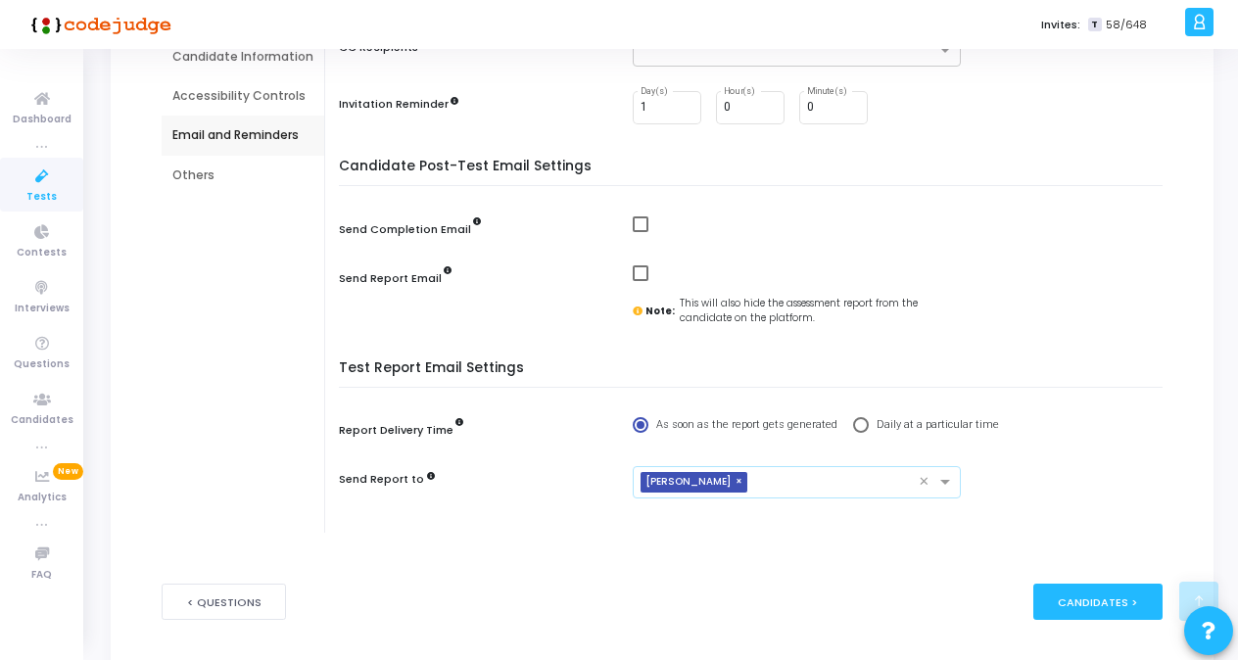
scroll to position [315, 0]
click at [200, 177] on div "Others" at bounding box center [242, 175] width 141 height 18
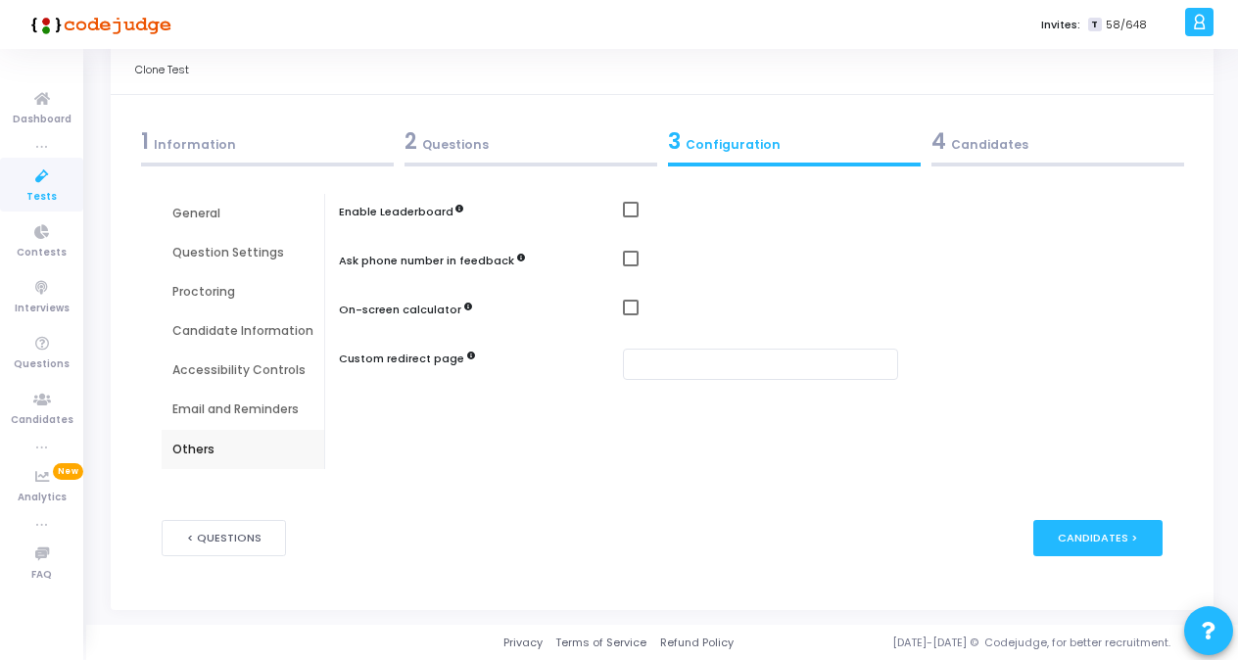
click at [625, 200] on div "Enable Leaderboard Ask phone number in feedback On-screen calculator Custom red…" at bounding box center [756, 331] width 814 height 275
click at [625, 204] on span at bounding box center [631, 210] width 16 height 16
click at [630, 217] on input "checkbox" at bounding box center [630, 217] width 1 height 1
checkbox input "true"
click at [626, 313] on span at bounding box center [631, 308] width 16 height 16
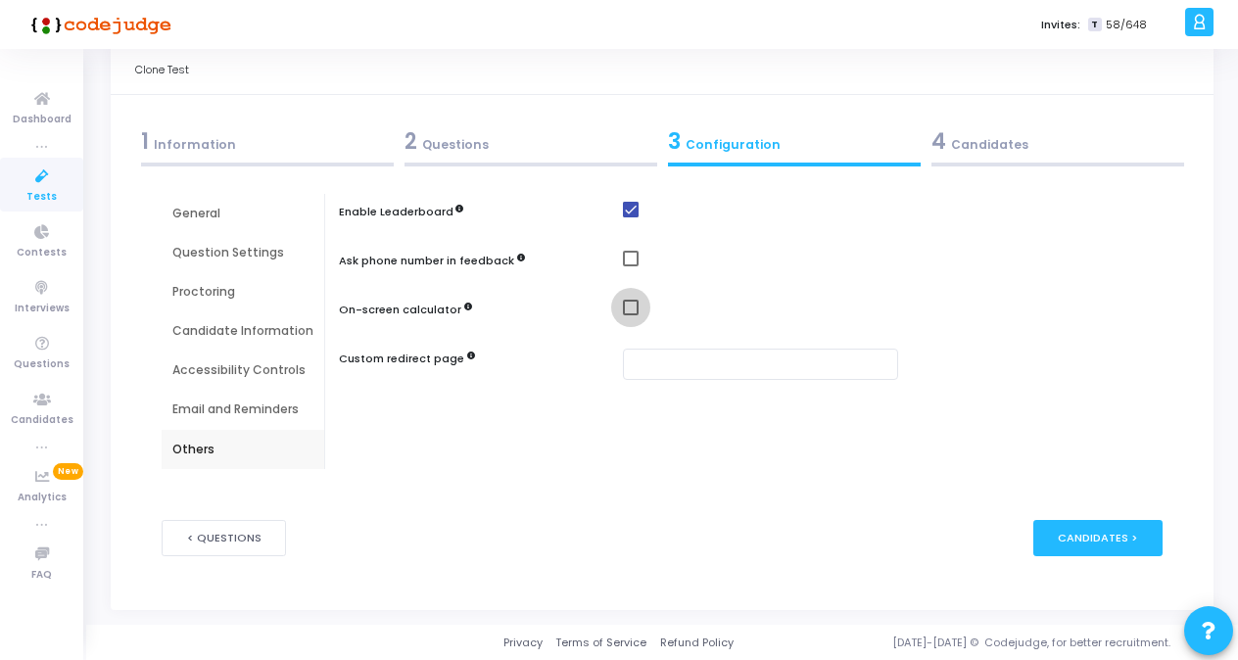
click at [630, 315] on input "checkbox" at bounding box center [630, 315] width 1 height 1
checkbox input "true"
click at [214, 151] on div "1 Information" at bounding box center [267, 141] width 253 height 32
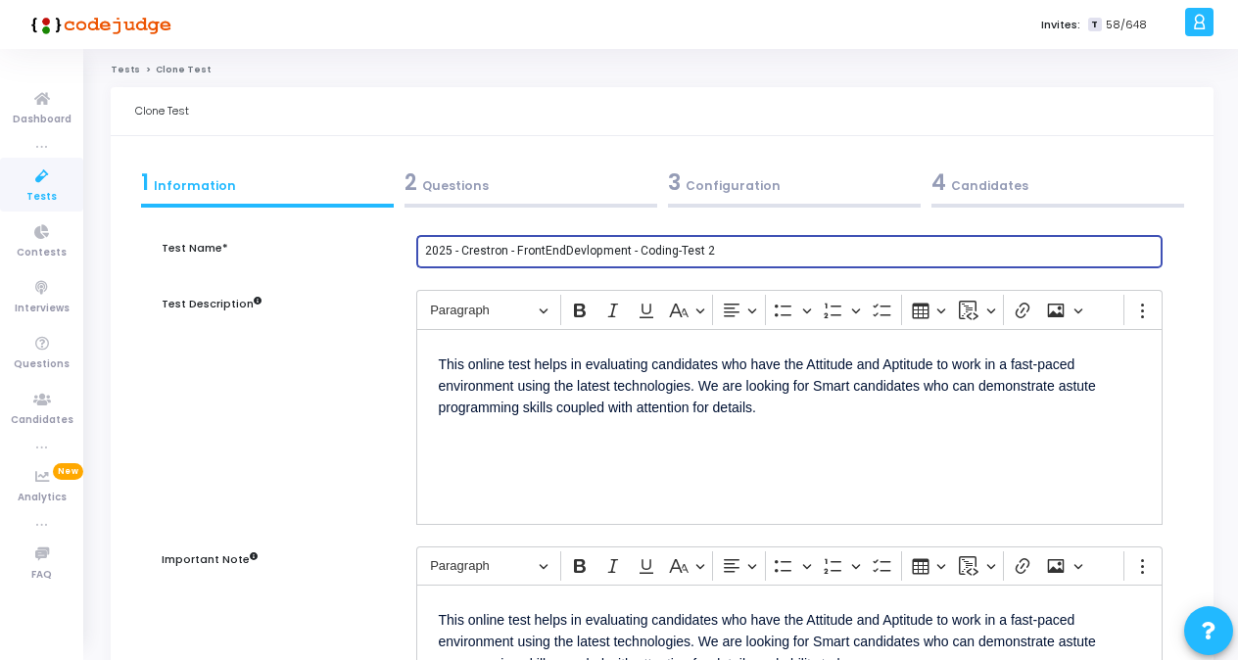
scroll to position [0, 0]
drag, startPoint x: 729, startPoint y: 247, endPoint x: 270, endPoint y: 281, distance: 459.6
click at [270, 281] on div "Test Name* 2025 - Crestron - FrontEndDevlopment - Coding-Test 2" at bounding box center [662, 263] width 1020 height 56
type input "Senior Software Engineer Test D"
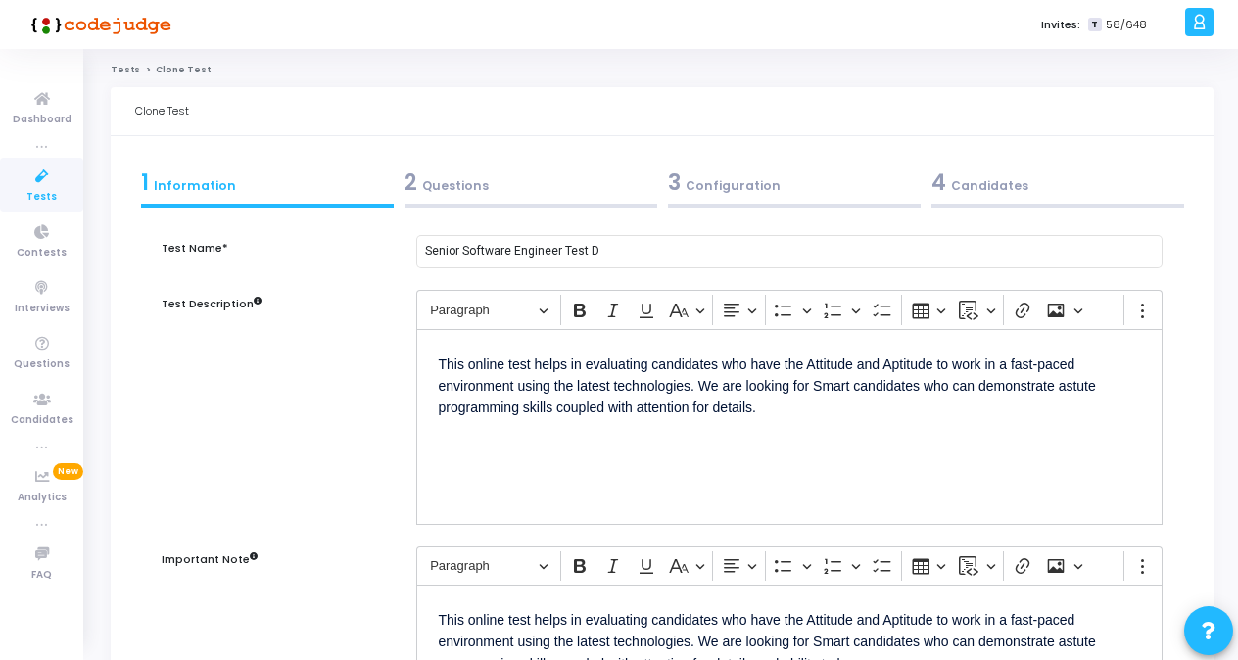
click at [446, 188] on div "2 Questions" at bounding box center [530, 182] width 253 height 32
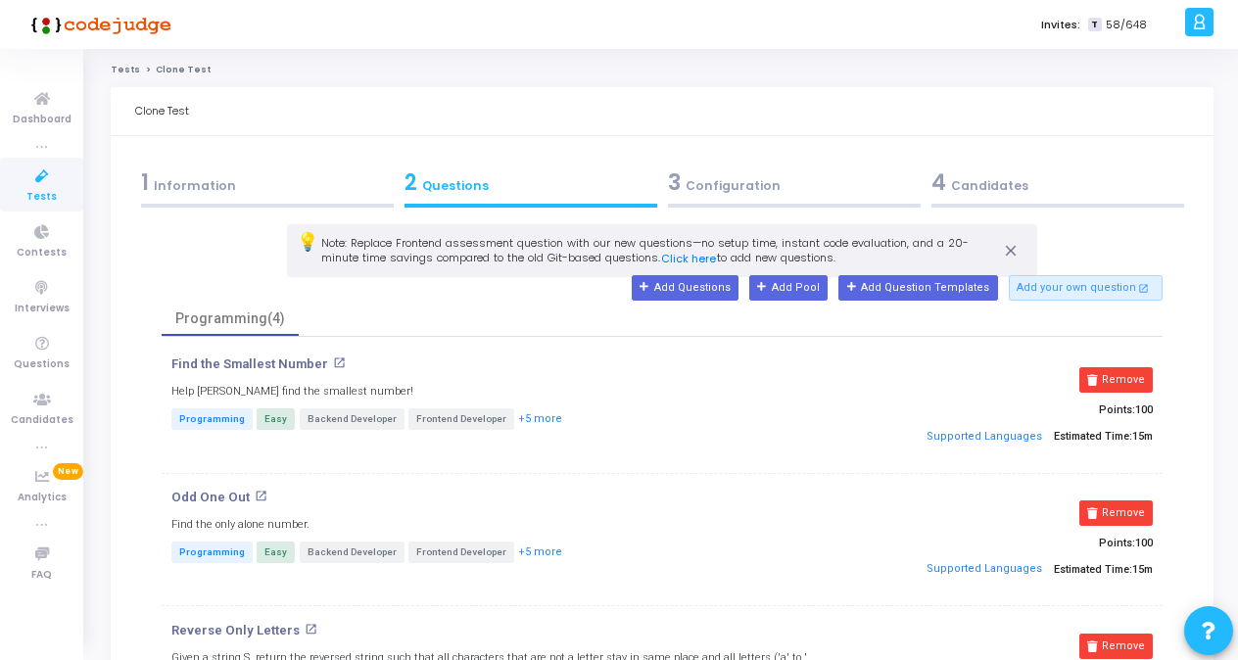
click at [723, 180] on div "3 Configuration" at bounding box center [794, 182] width 253 height 32
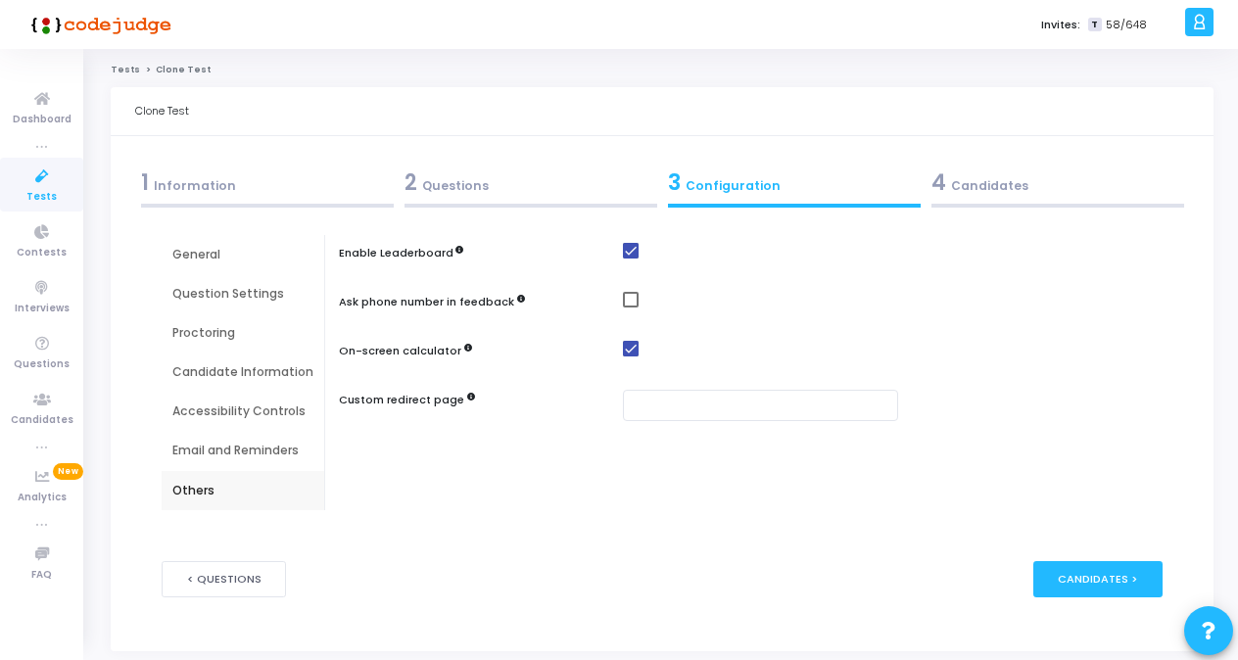
click at [970, 188] on div "4 Candidates" at bounding box center [1057, 182] width 253 height 32
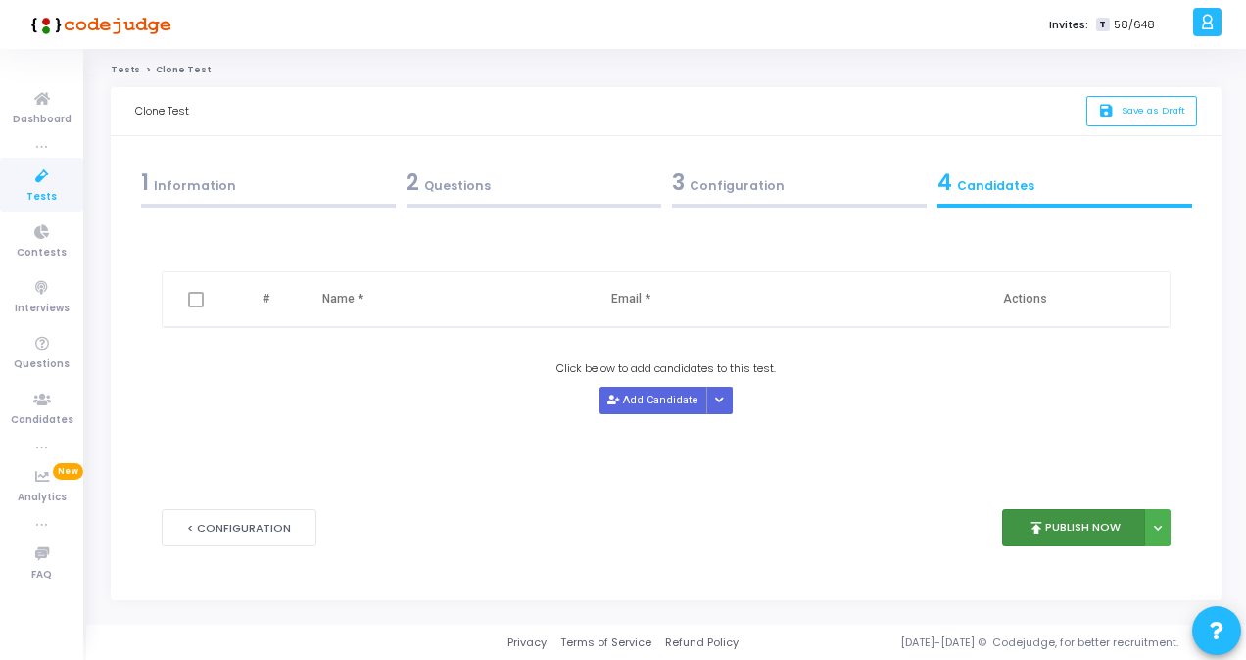
click at [1069, 523] on button "publish Publish Now" at bounding box center [1074, 528] width 144 height 38
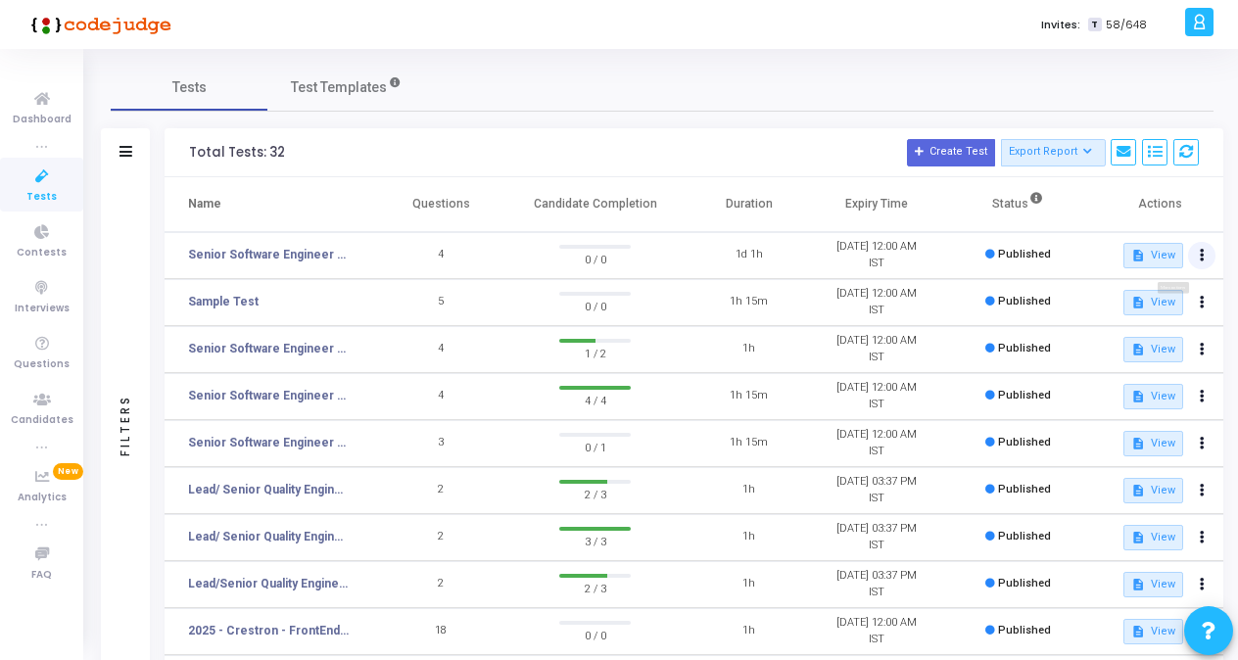
click at [1196, 257] on button at bounding box center [1201, 255] width 27 height 27
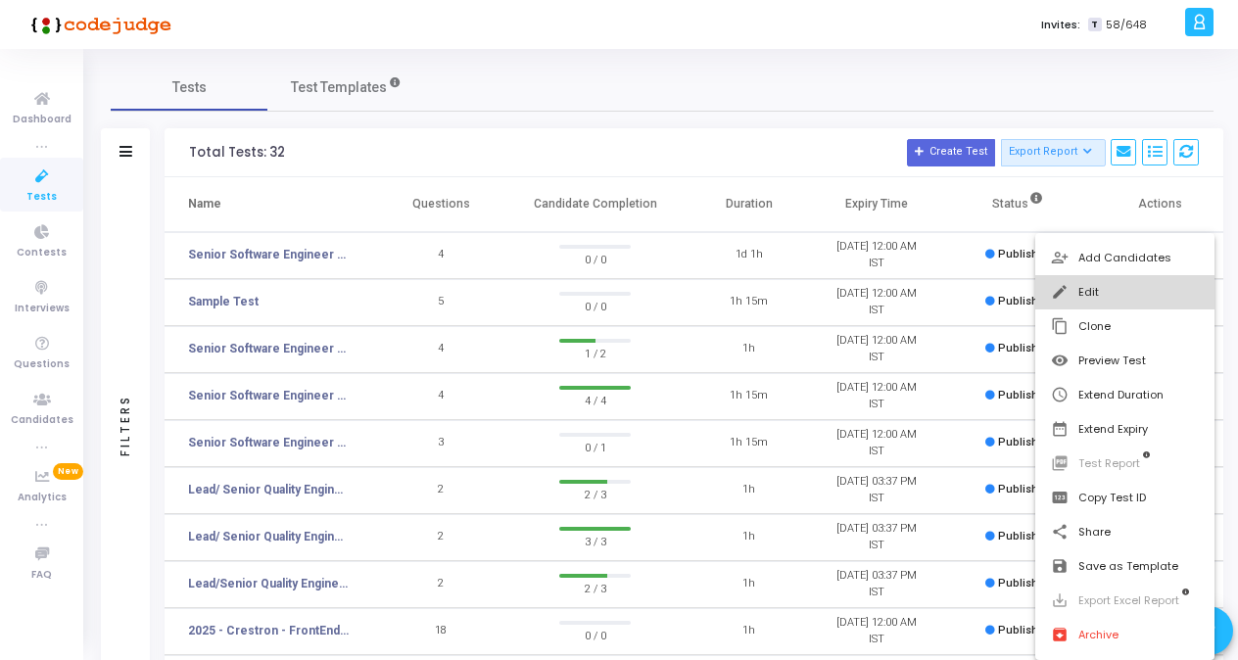
click at [1093, 300] on button "edit Edit" at bounding box center [1124, 292] width 179 height 34
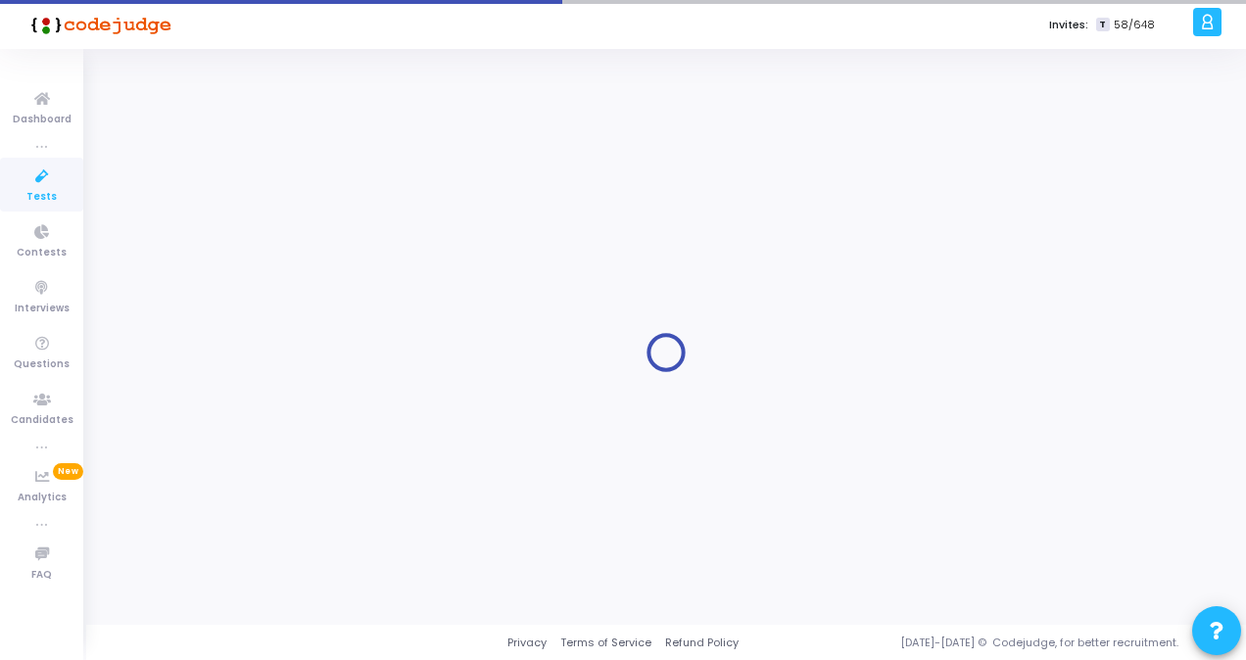
type input "Senior Software Engineer Test D"
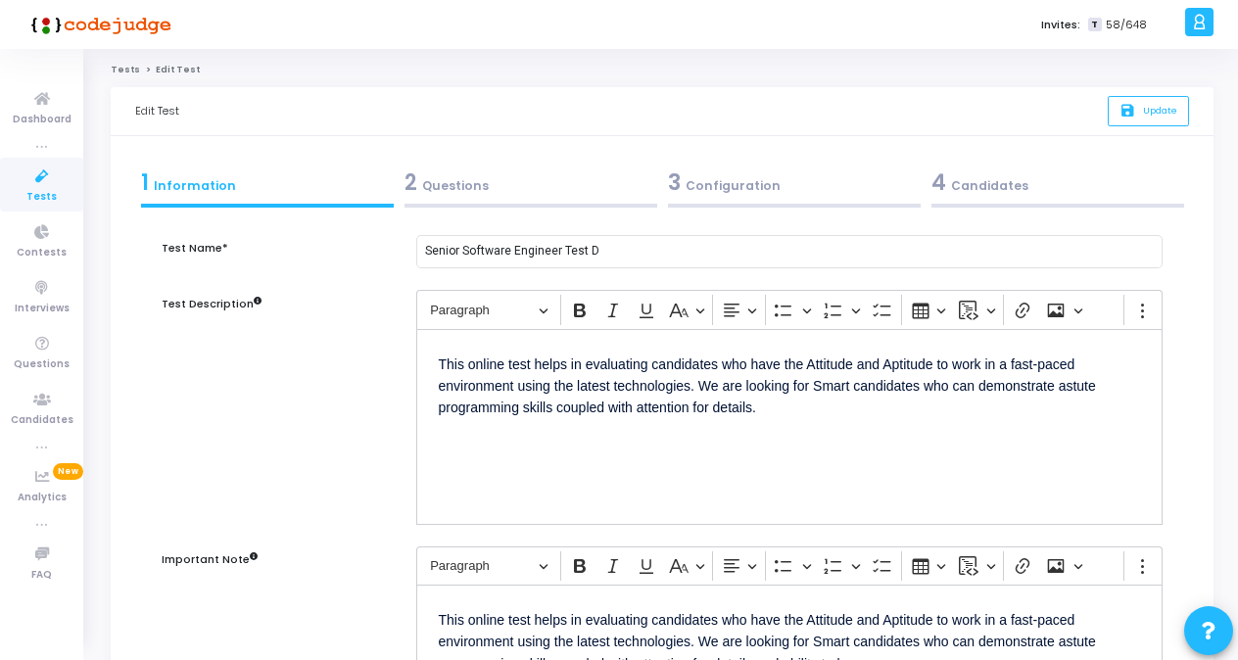
click at [740, 188] on div "3 Configuration" at bounding box center [794, 182] width 253 height 32
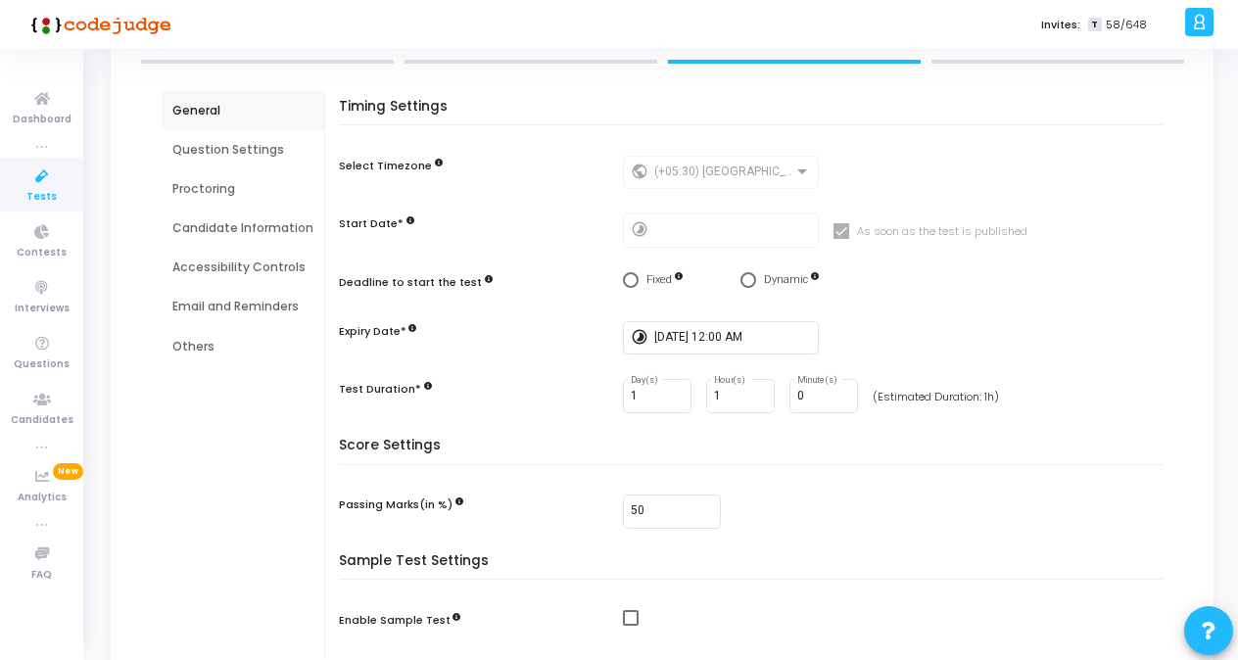
scroll to position [153, 0]
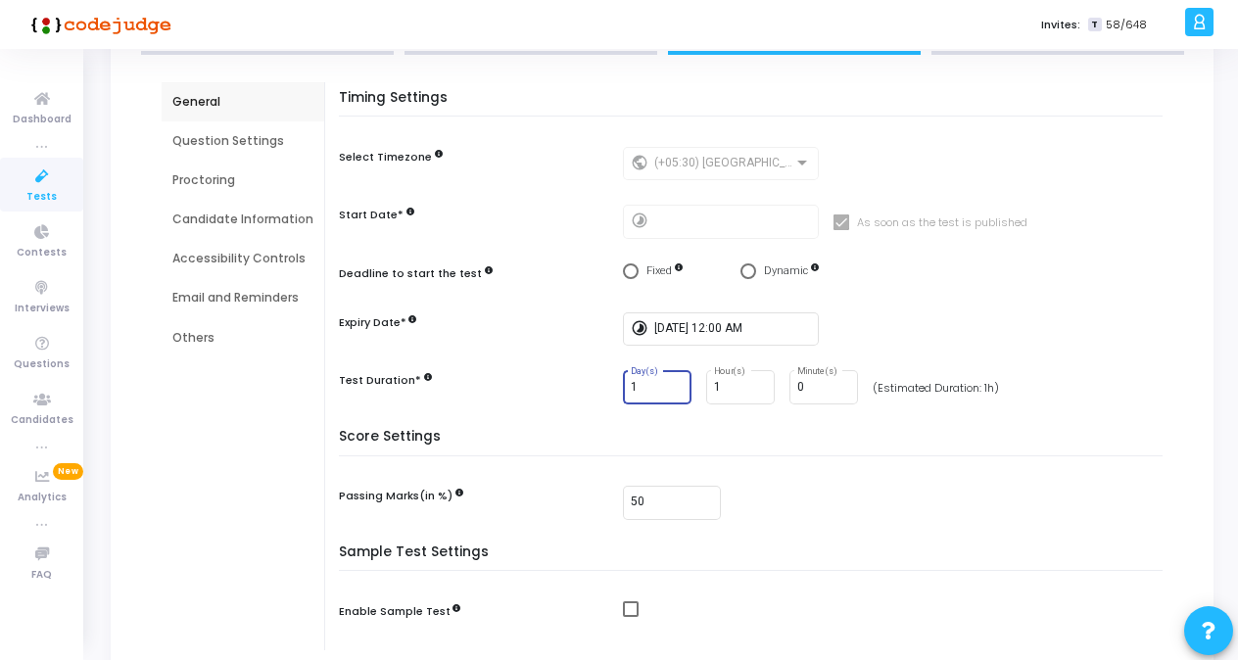
click at [639, 394] on input "1" at bounding box center [657, 388] width 53 height 14
click at [674, 383] on input "2" at bounding box center [657, 388] width 53 height 14
click at [670, 390] on input "1" at bounding box center [657, 388] width 53 height 14
type input "0"
click at [670, 390] on input "0" at bounding box center [657, 388] width 53 height 14
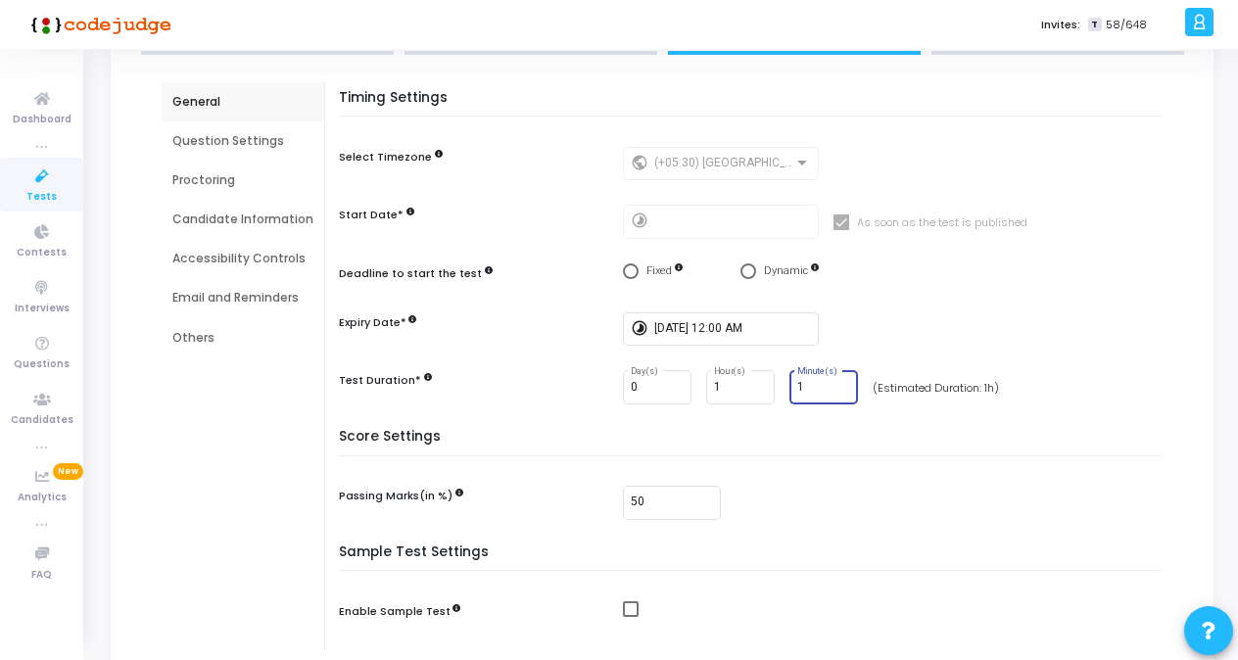
click at [840, 385] on input "1" at bounding box center [823, 388] width 53 height 14
click at [840, 385] on input "2" at bounding box center [823, 388] width 53 height 14
click at [840, 385] on input "3" at bounding box center [823, 388] width 53 height 14
click at [840, 385] on input "4" at bounding box center [823, 388] width 53 height 14
click at [840, 385] on input "5" at bounding box center [823, 388] width 53 height 14
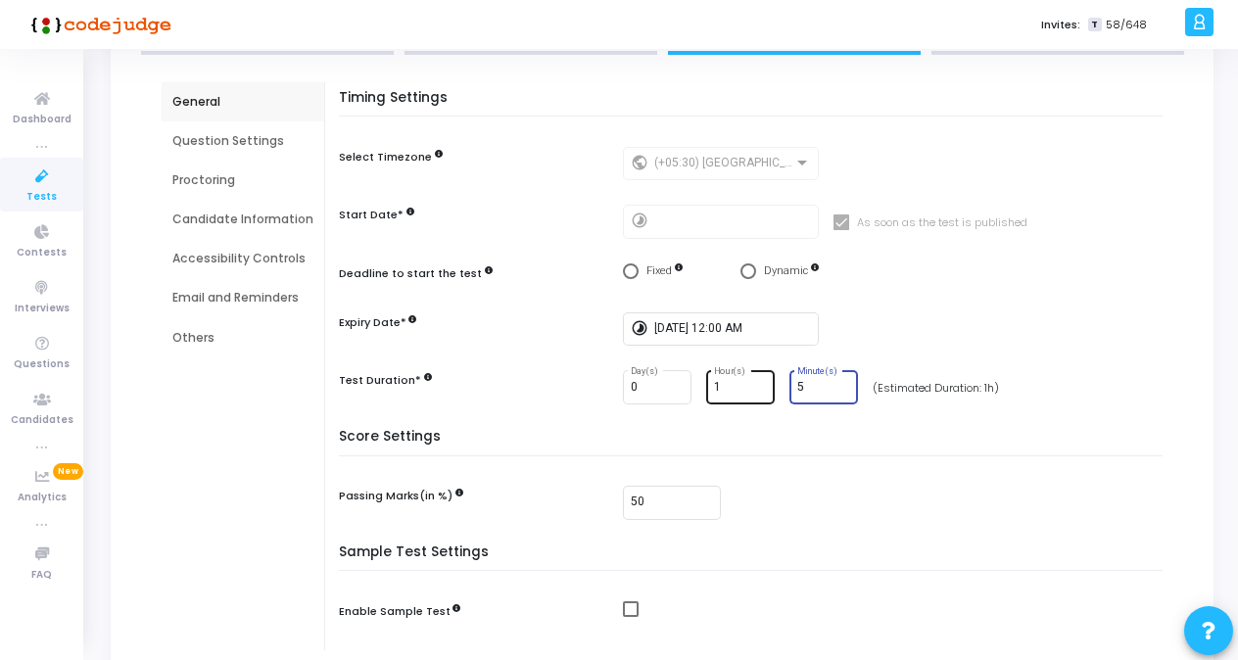
drag, startPoint x: 799, startPoint y: 385, endPoint x: 762, endPoint y: 384, distance: 37.2
click at [762, 384] on div "0 Day(s) 1 Hour(s) 5 Minute(s)" at bounding box center [740, 387] width 235 height 34
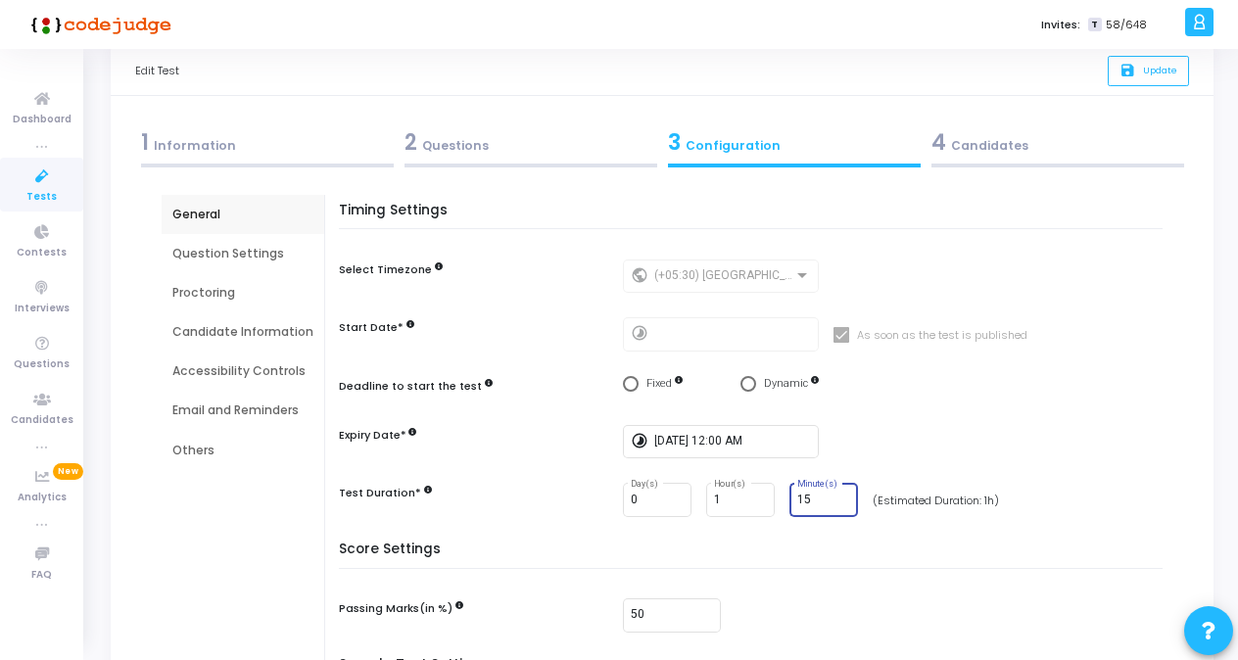
scroll to position [0, 0]
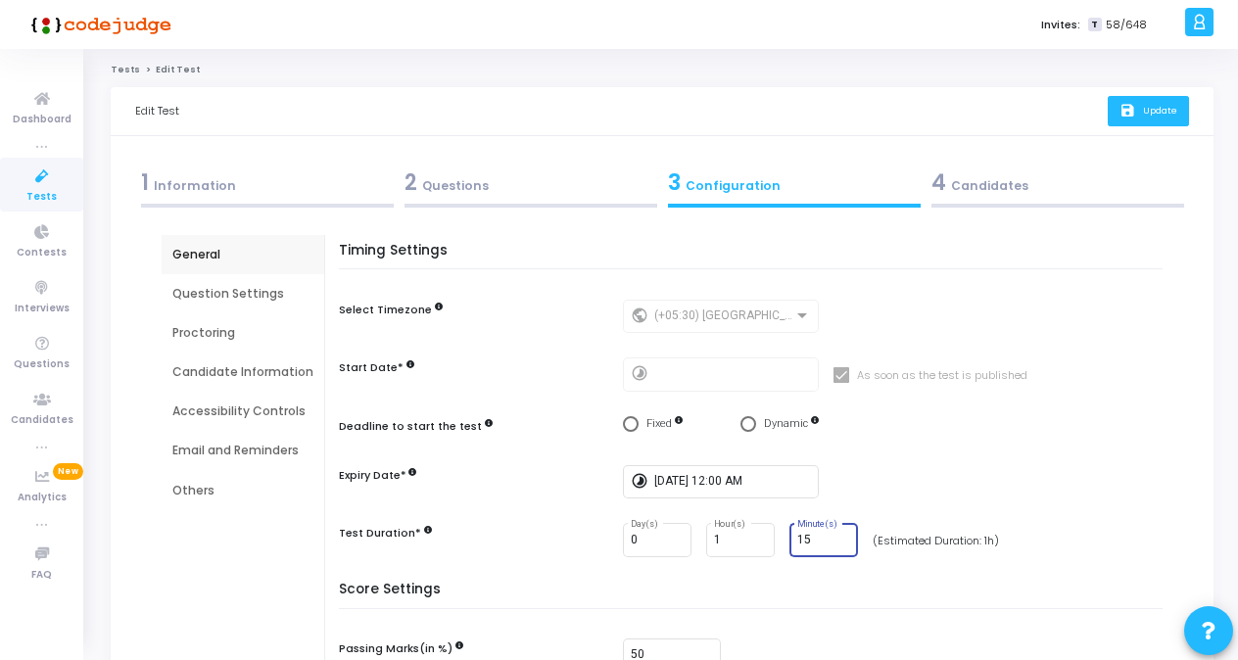
type input "15"
click at [1154, 118] on button "save Update" at bounding box center [1148, 111] width 81 height 30
click at [50, 182] on icon at bounding box center [42, 177] width 41 height 24
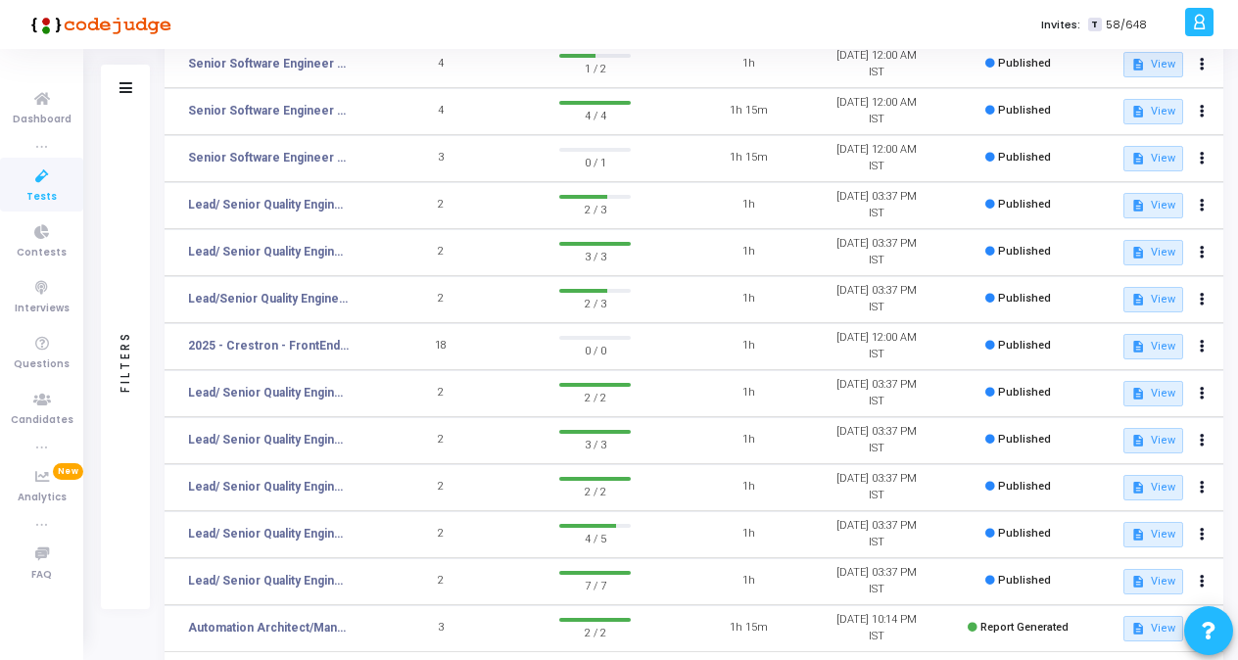
scroll to position [291, 0]
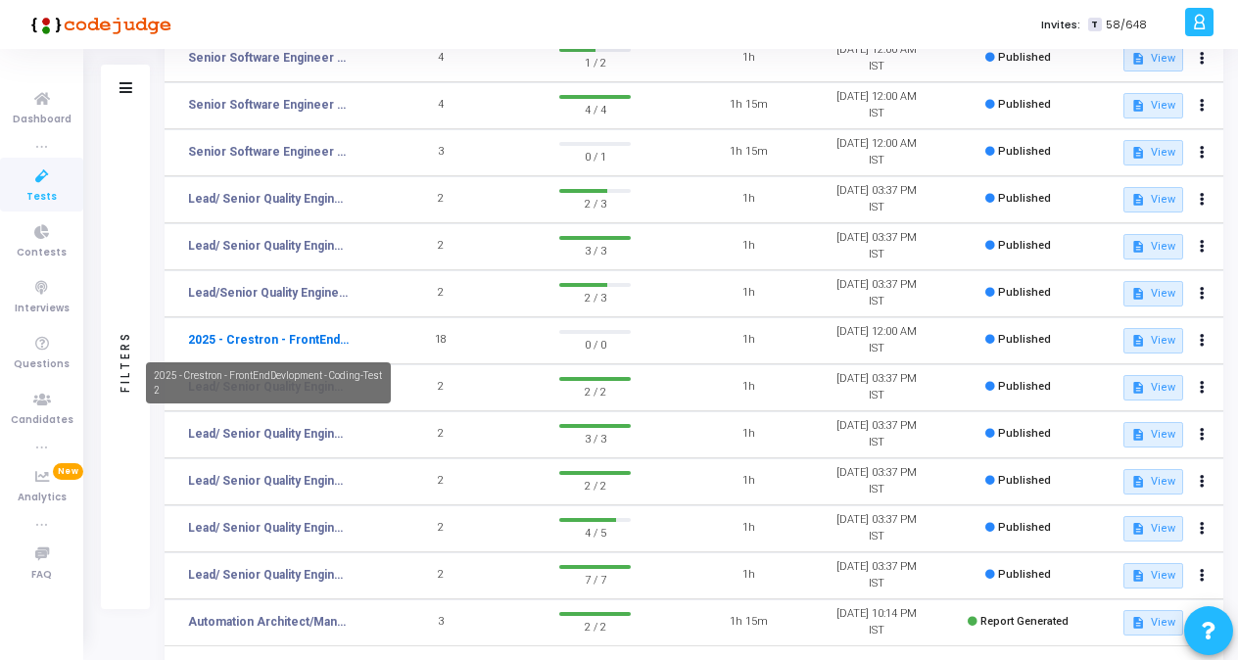
click at [288, 337] on link "2025 - Crestron - FrontEndDevlopment - Coding-Test 2" at bounding box center [268, 340] width 161 height 18
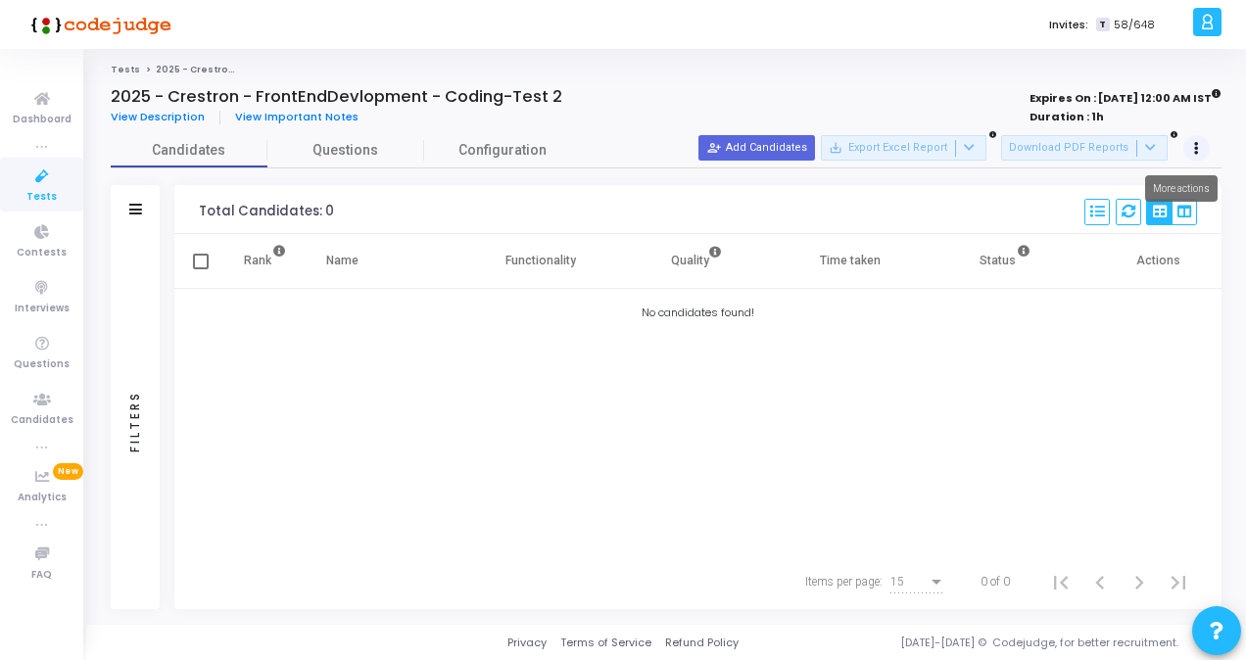
click at [1201, 151] on button at bounding box center [1196, 148] width 27 height 27
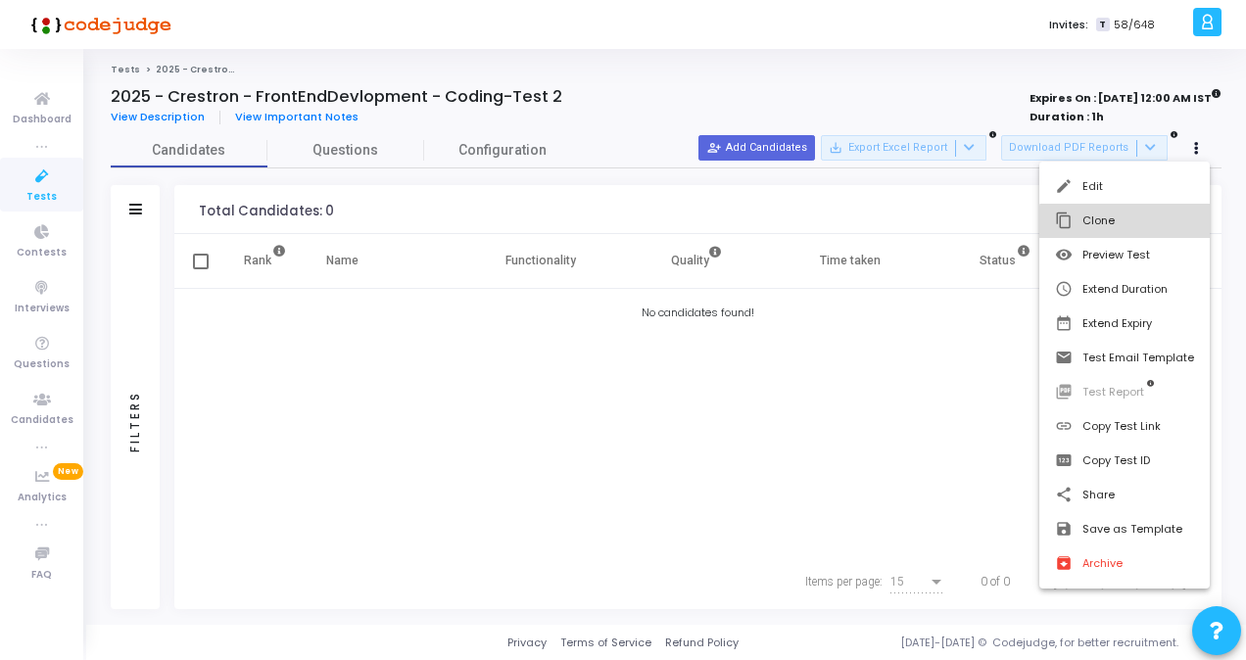
click at [1126, 228] on button "content_copy Clone" at bounding box center [1124, 221] width 170 height 34
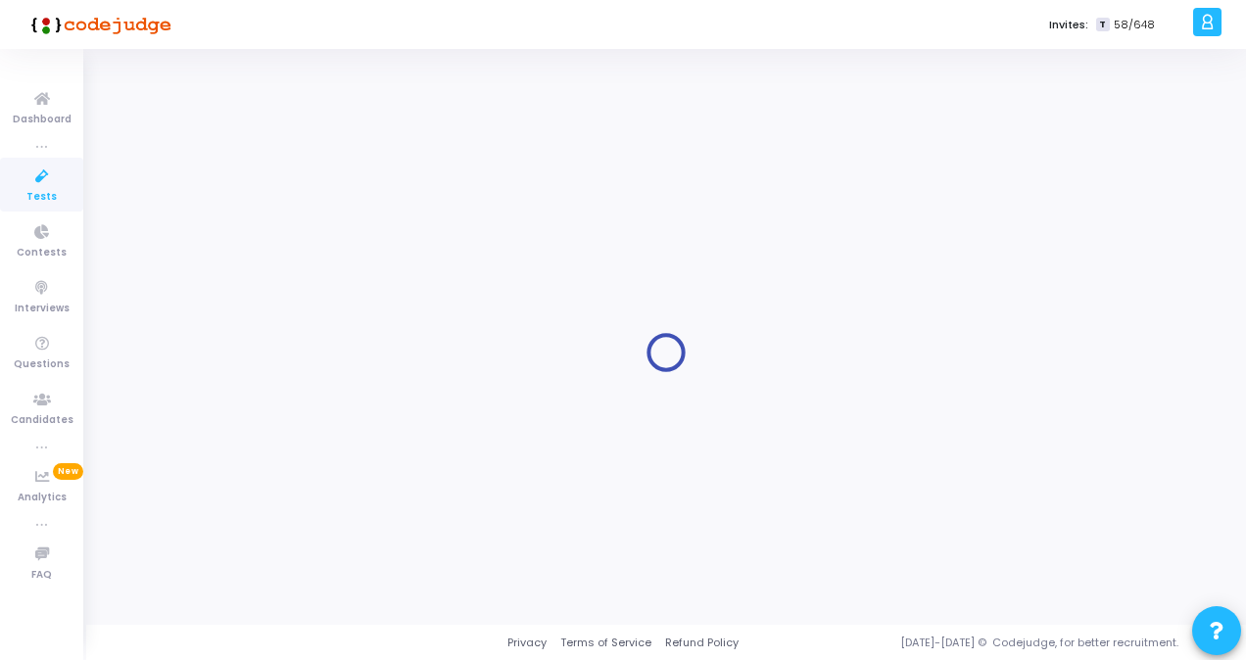
type input "2025 - Crestron - FrontEndDevlopment - Coding-Test 2"
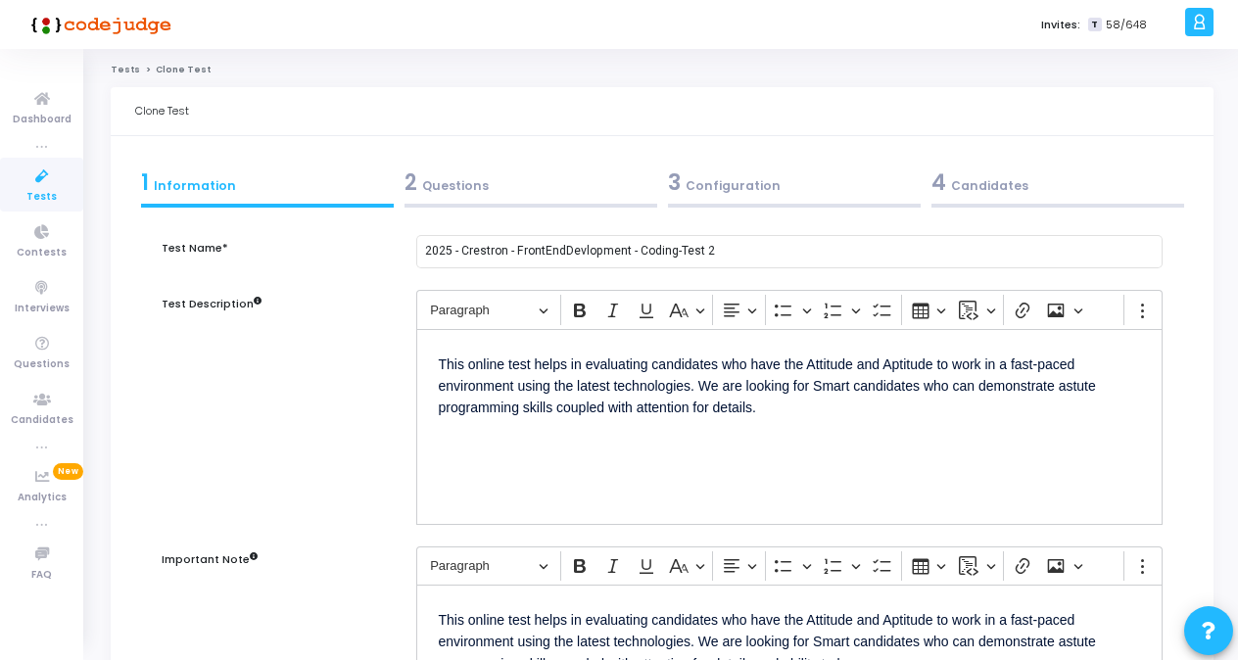
click at [462, 190] on div "2 Questions" at bounding box center [530, 182] width 253 height 32
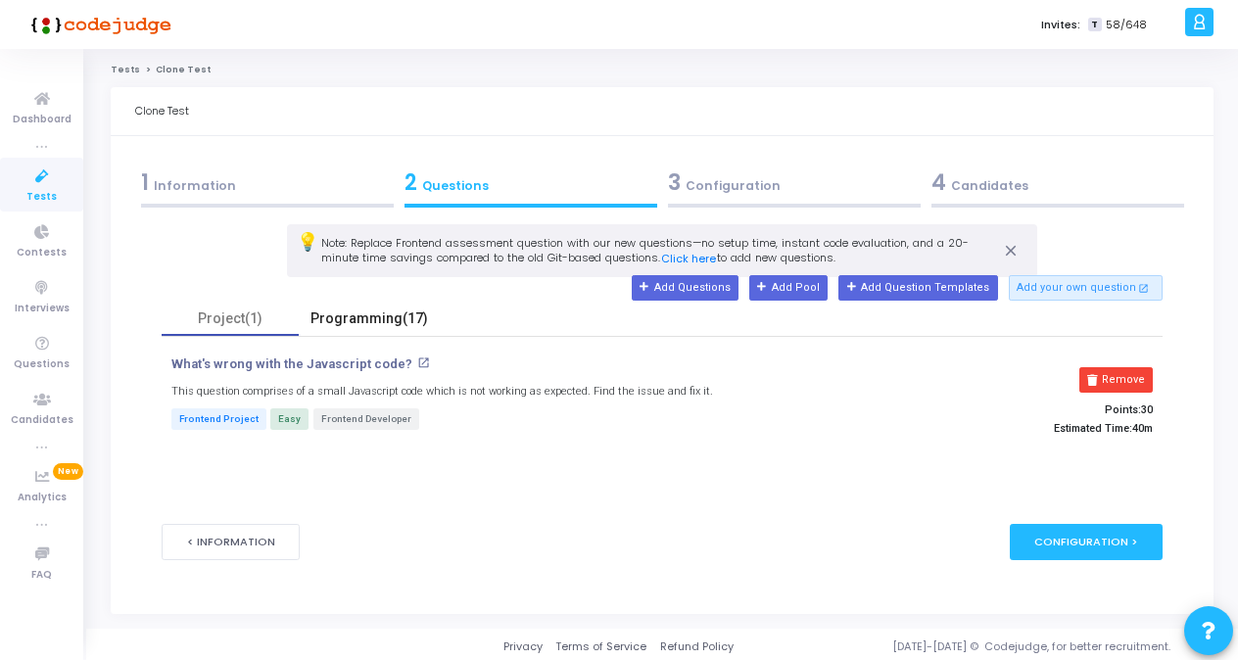
click at [359, 315] on div "Programming(17)" at bounding box center [369, 318] width 118 height 21
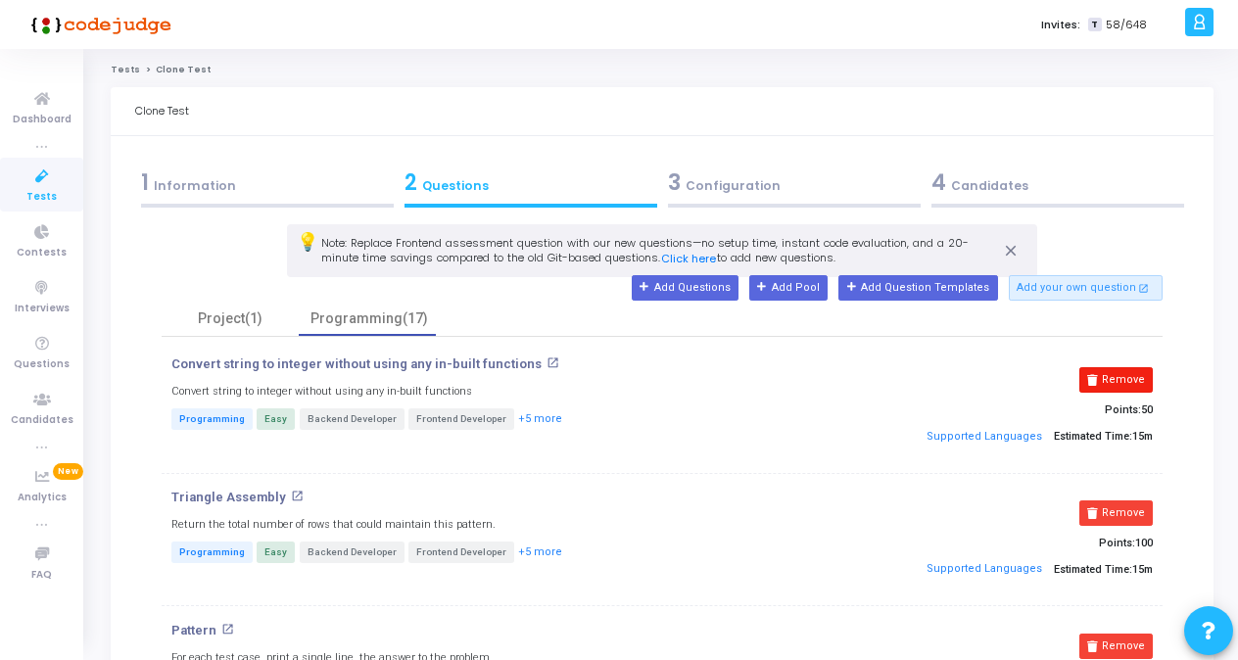
click at [1138, 376] on button "Remove" at bounding box center [1115, 379] width 73 height 25
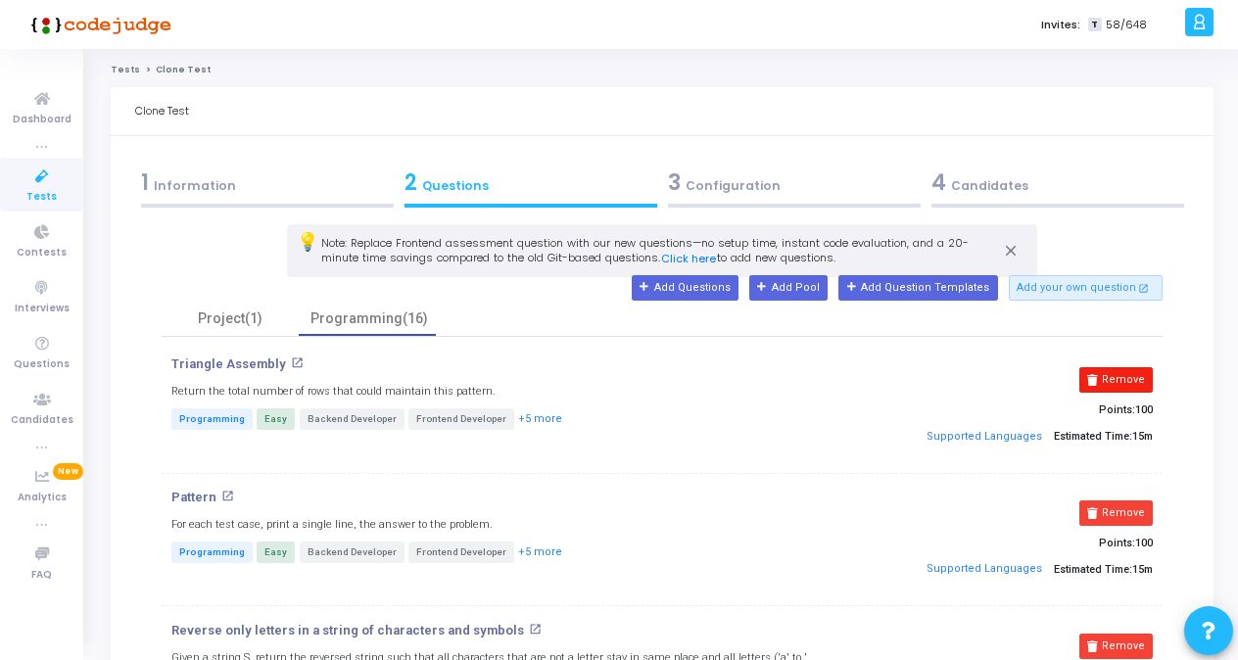
click at [1118, 375] on button "Remove" at bounding box center [1115, 379] width 73 height 25
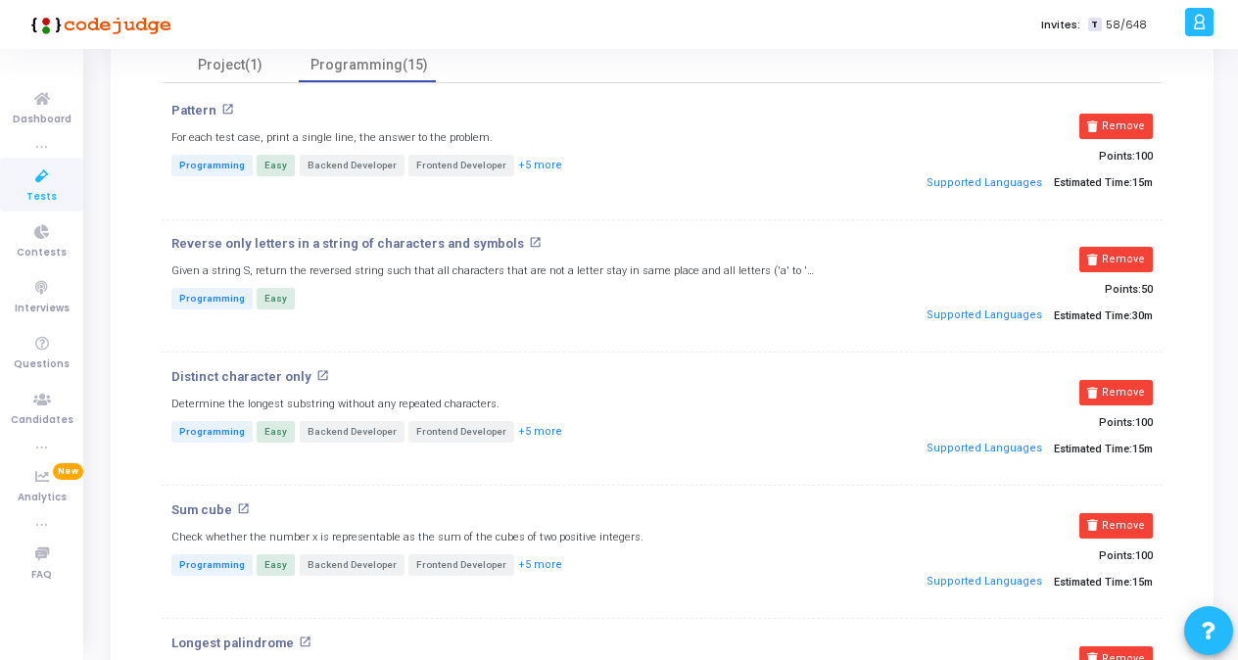
scroll to position [257, 0]
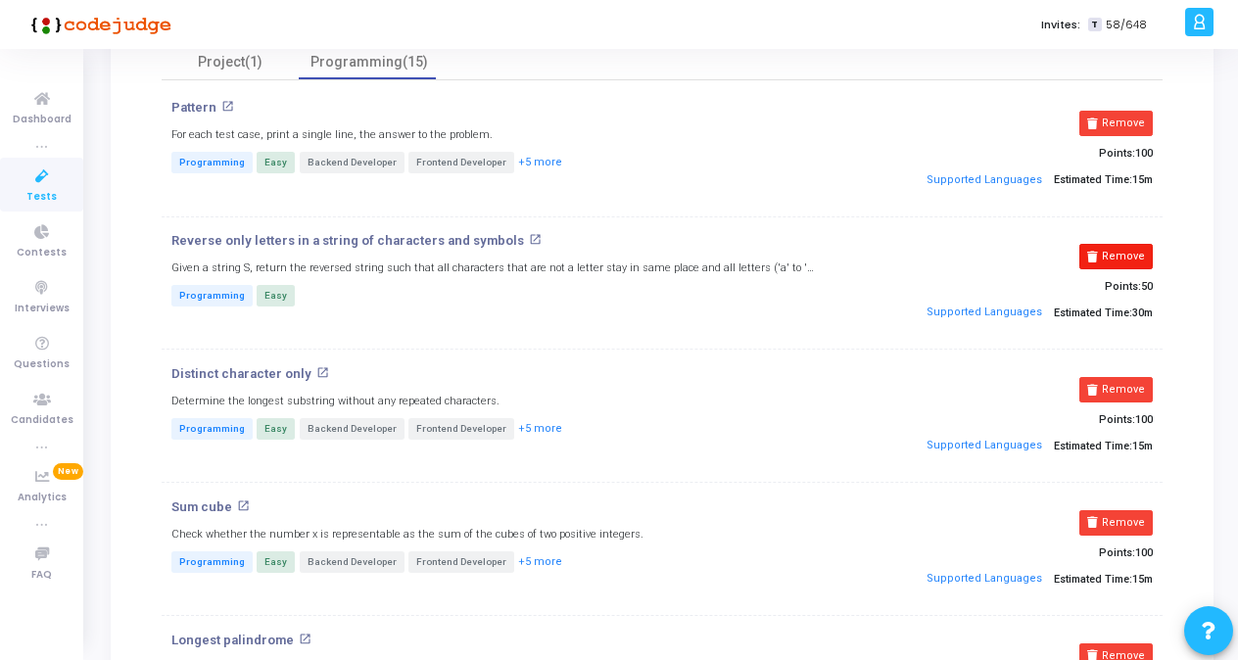
click at [1104, 246] on button "Remove" at bounding box center [1115, 256] width 73 height 25
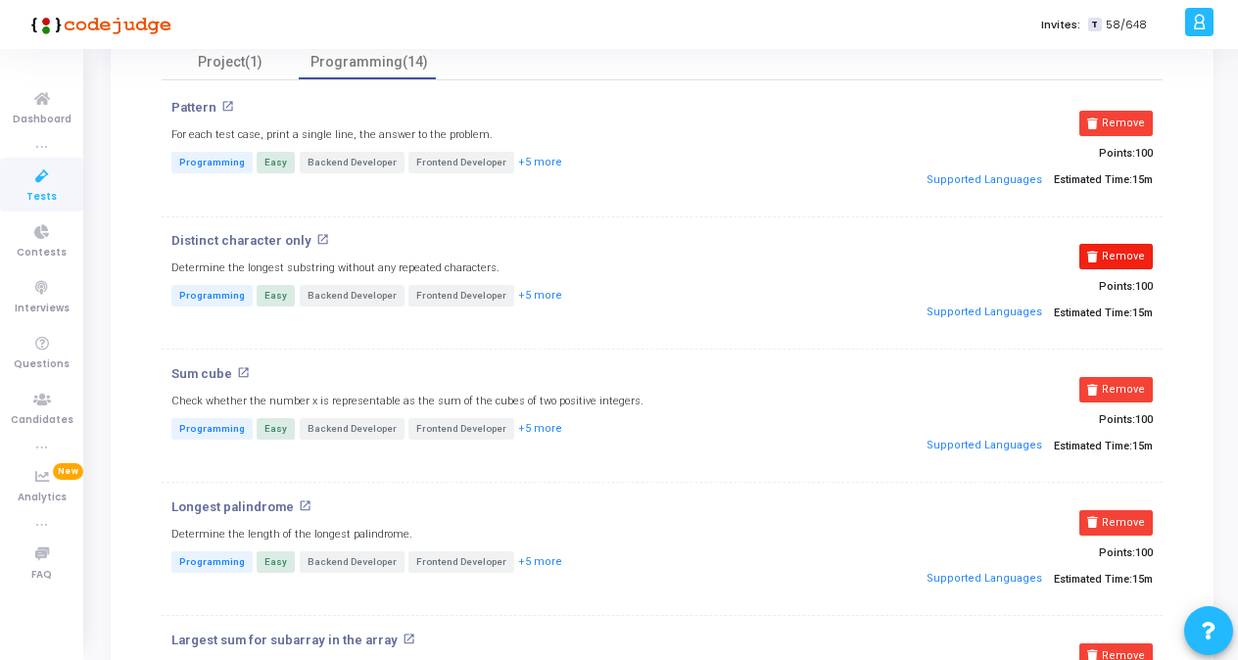
click at [1122, 248] on button "Remove" at bounding box center [1115, 256] width 73 height 25
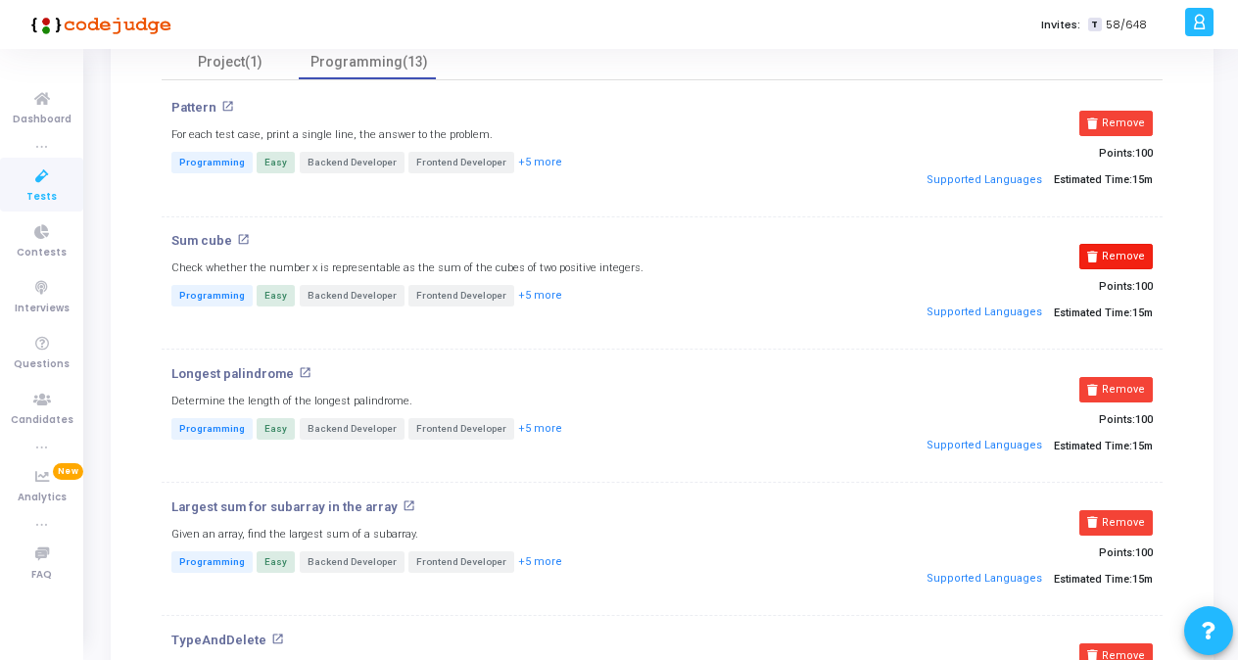
click at [1108, 258] on button "Remove" at bounding box center [1115, 256] width 73 height 25
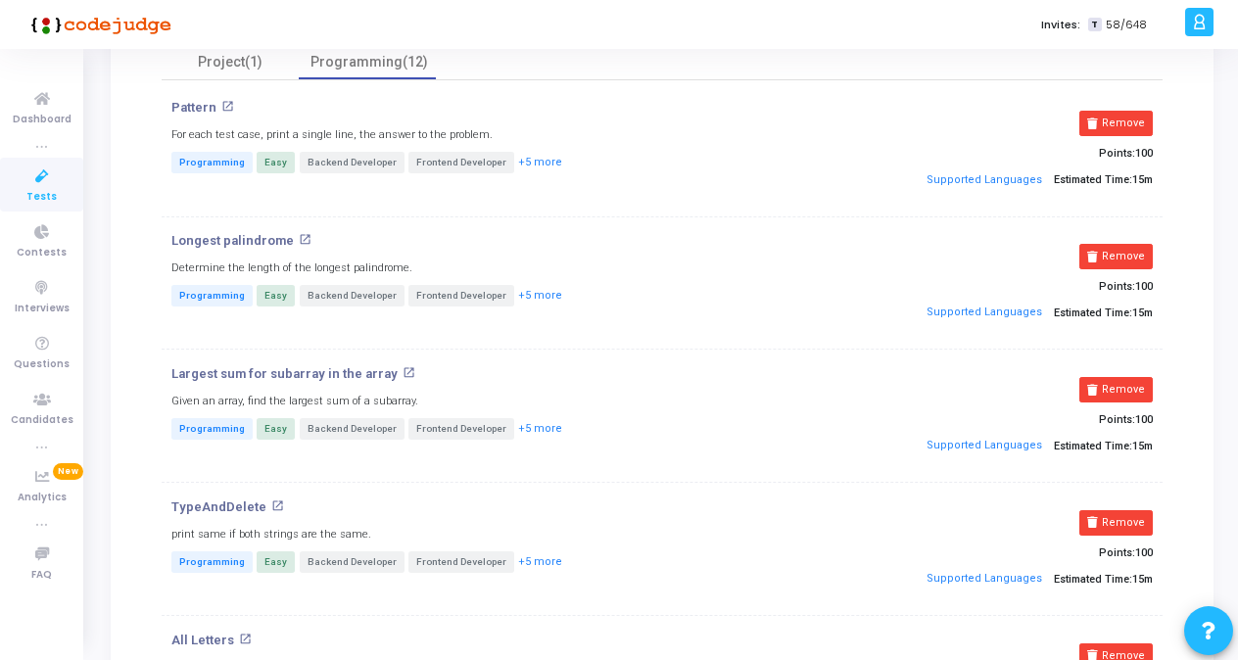
drag, startPoint x: 1237, startPoint y: 198, endPoint x: 1245, endPoint y: 247, distance: 49.6
click at [1238, 247] on html "</div></div> A [PERSON_NAME] Subscribe to a plan of your choice Settings Accoun…" at bounding box center [619, 73] width 1238 height 660
drag, startPoint x: 1245, startPoint y: 247, endPoint x: 1227, endPoint y: 290, distance: 46.6
click at [1116, 251] on button "Remove" at bounding box center [1115, 256] width 73 height 25
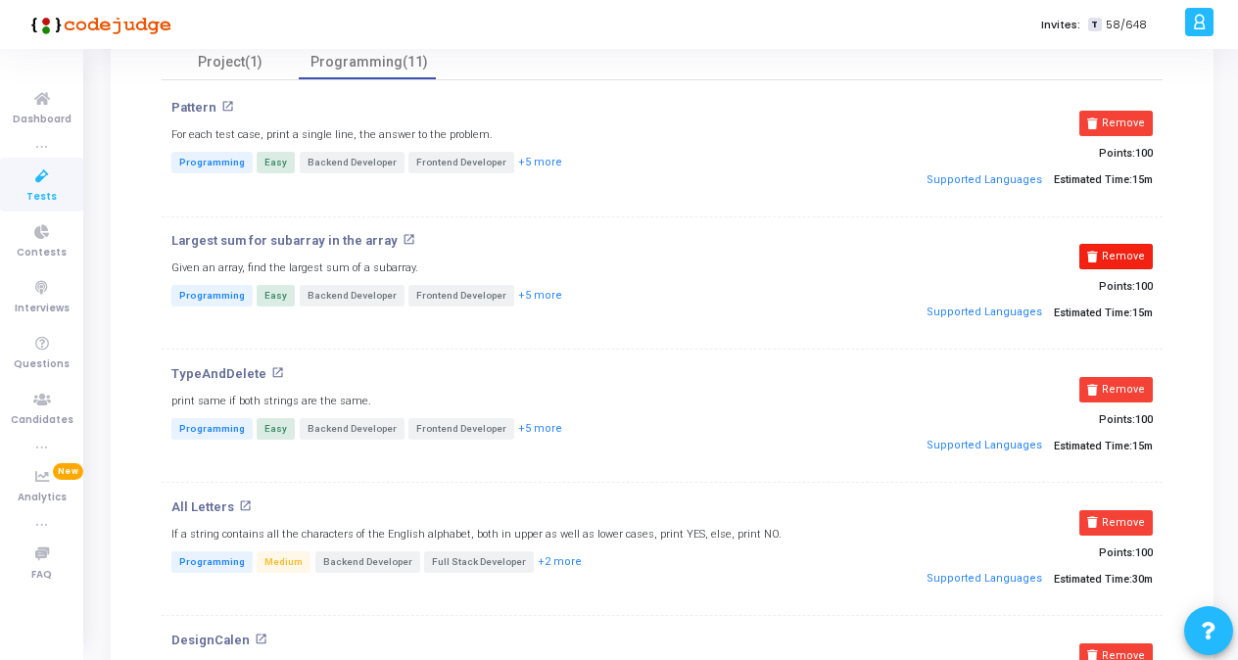
click at [1125, 251] on button "Remove" at bounding box center [1115, 256] width 73 height 25
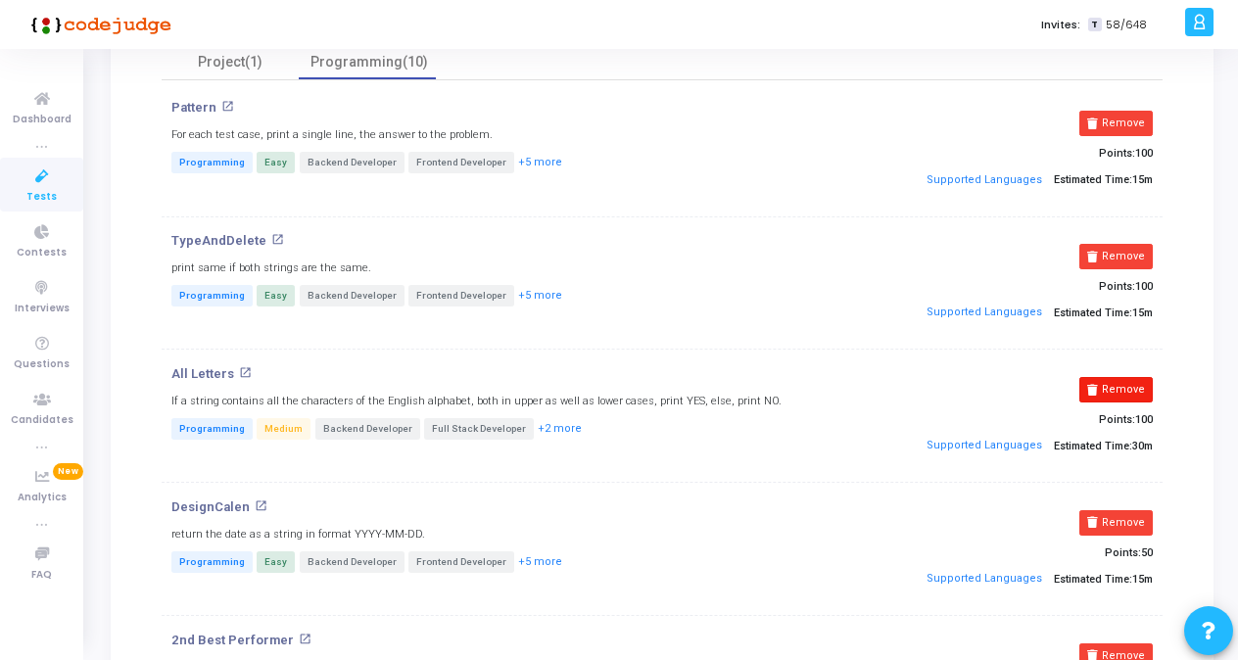
click at [1113, 390] on button "Remove" at bounding box center [1115, 389] width 73 height 25
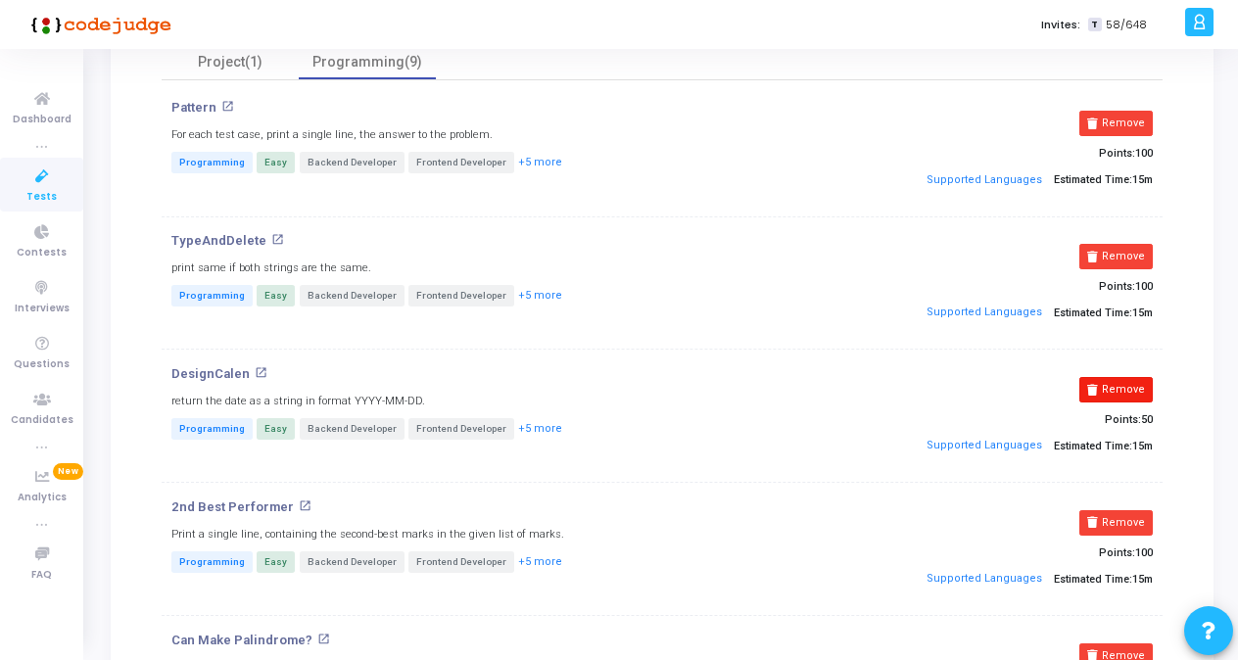
click at [1118, 384] on button "Remove" at bounding box center [1115, 389] width 73 height 25
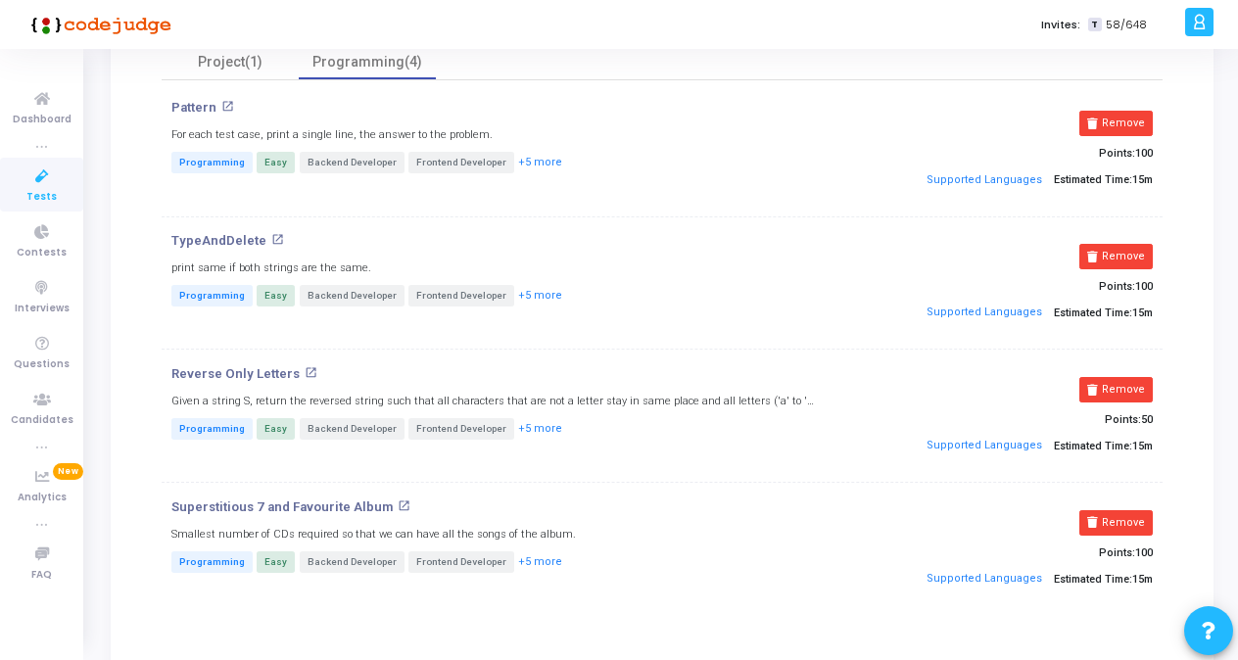
click at [1118, 384] on button "Remove" at bounding box center [1115, 389] width 73 height 25
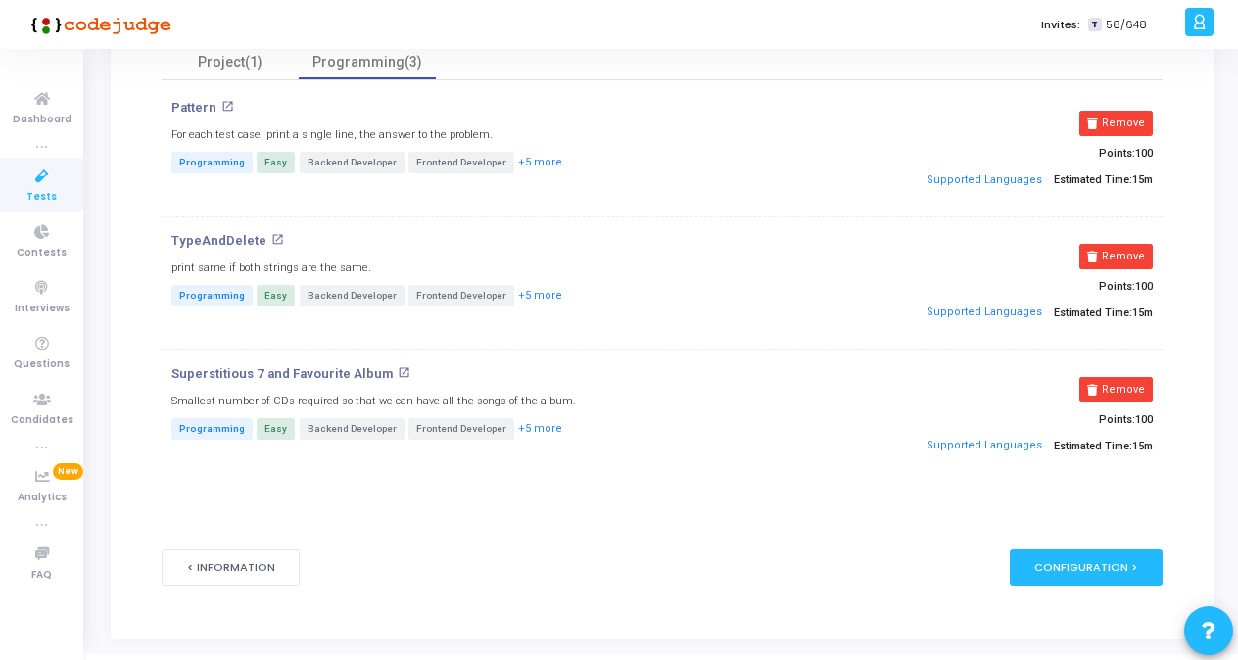
click at [1118, 384] on button "Remove" at bounding box center [1115, 389] width 73 height 25
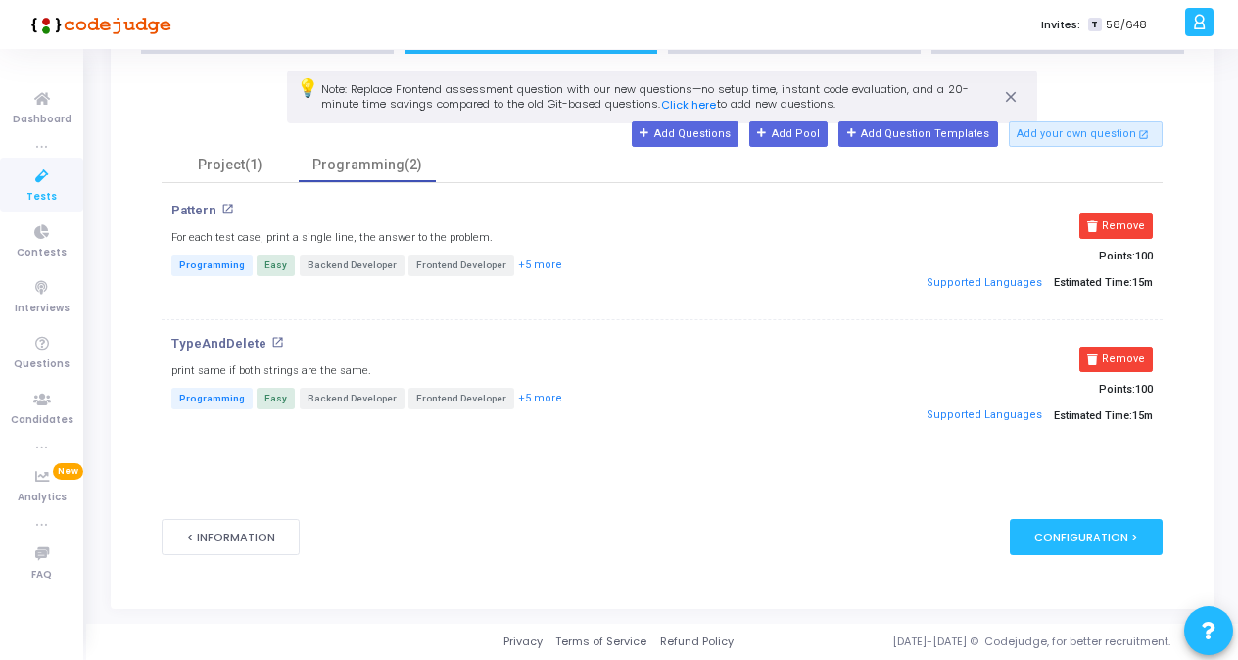
scroll to position [149, 0]
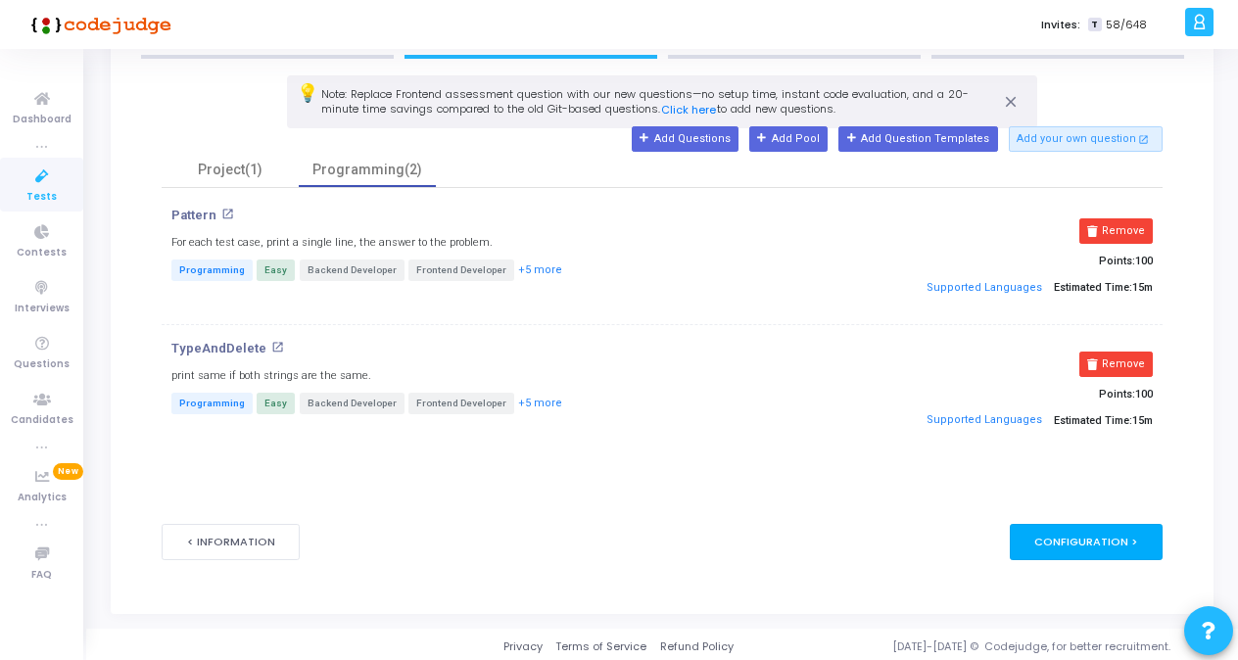
click at [1082, 536] on div "Configuration >" at bounding box center [1087, 542] width 154 height 36
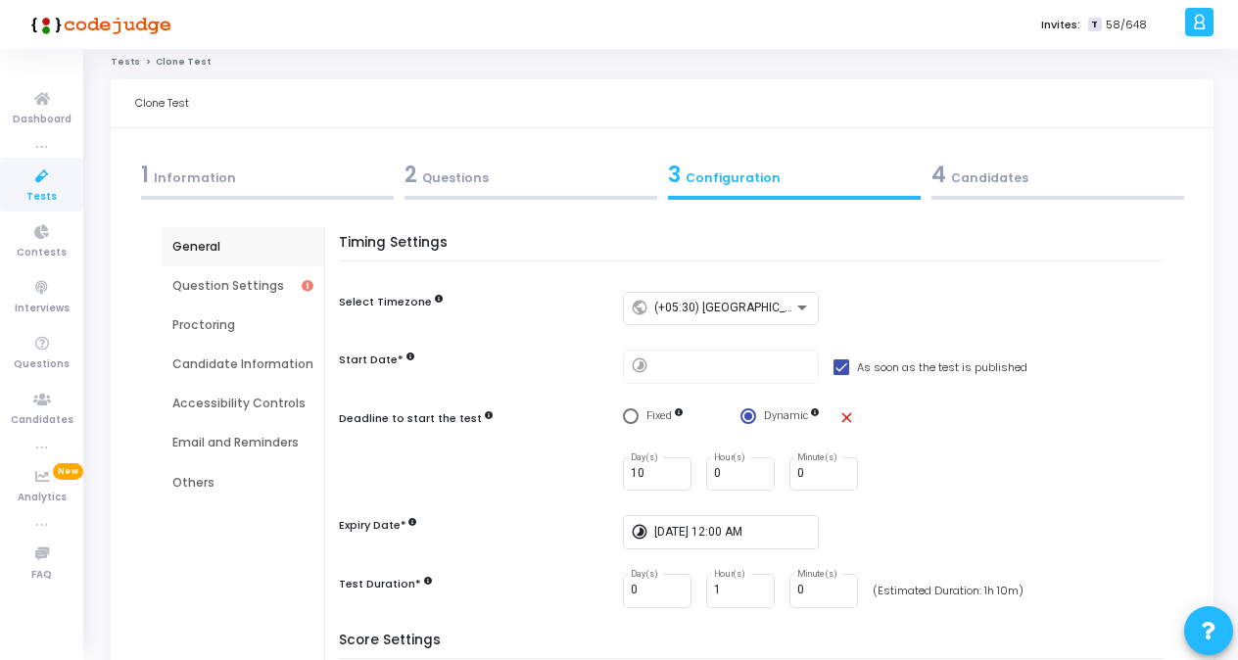
scroll to position [0, 0]
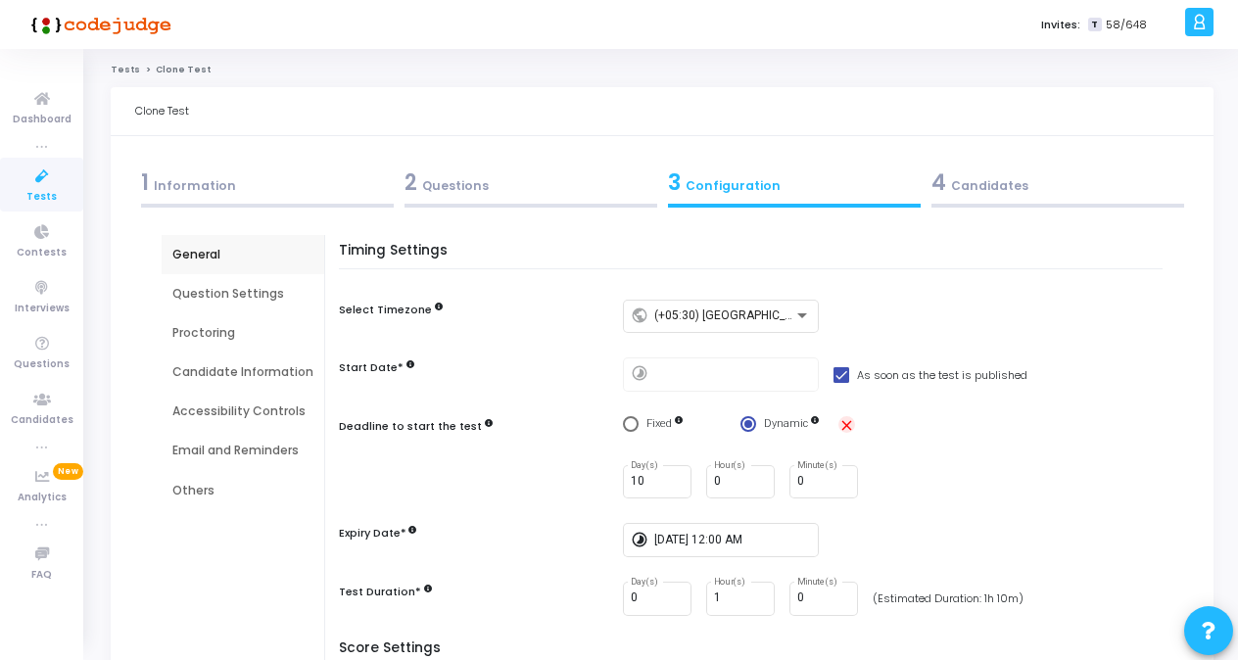
click at [844, 423] on mat-icon "close" at bounding box center [846, 425] width 17 height 17
radio input "false"
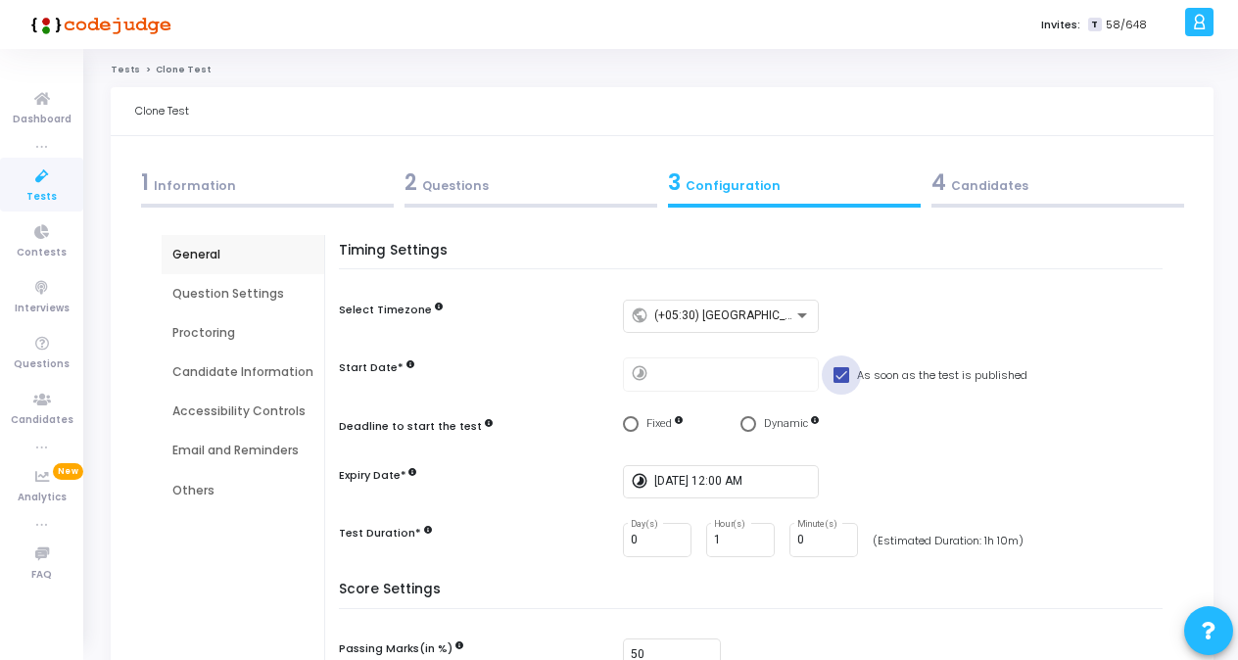
click at [833, 370] on span at bounding box center [841, 375] width 16 height 16
click at [840, 383] on input "As soon as the test is published" at bounding box center [840, 383] width 1 height 1
checkbox input "false"
type input "[DATE] 4:09 PM"
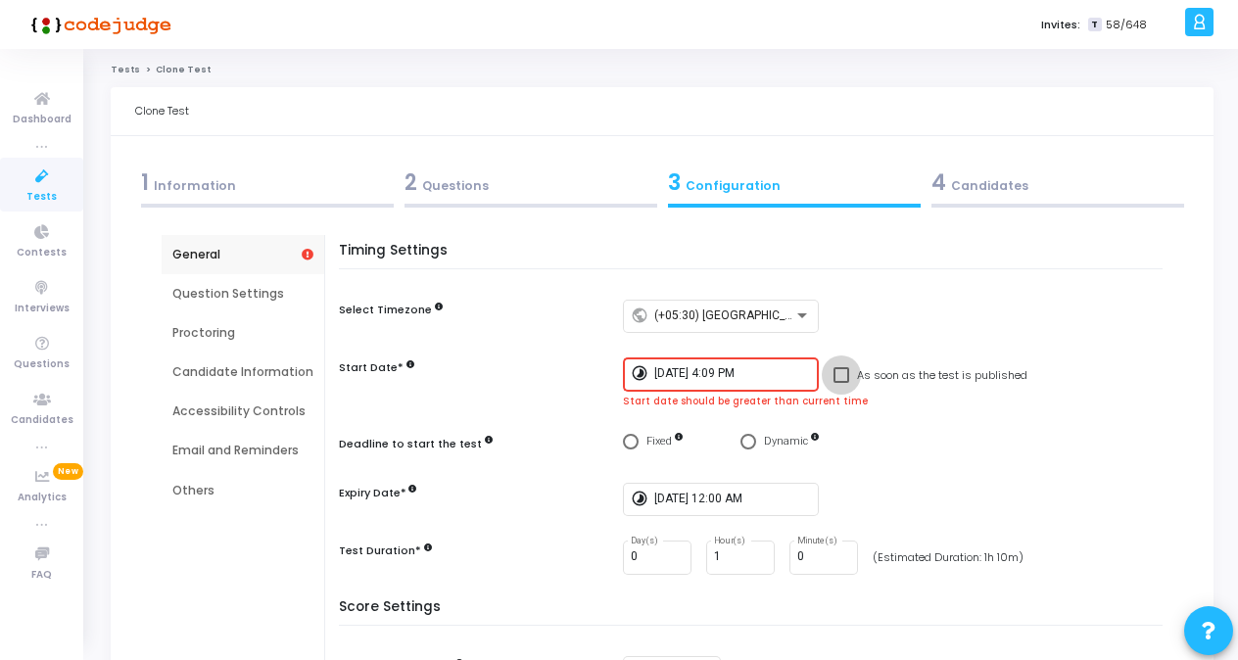
click at [836, 374] on span at bounding box center [841, 375] width 16 height 16
click at [840, 383] on input "As soon as the test is published" at bounding box center [840, 383] width 1 height 1
checkbox input "true"
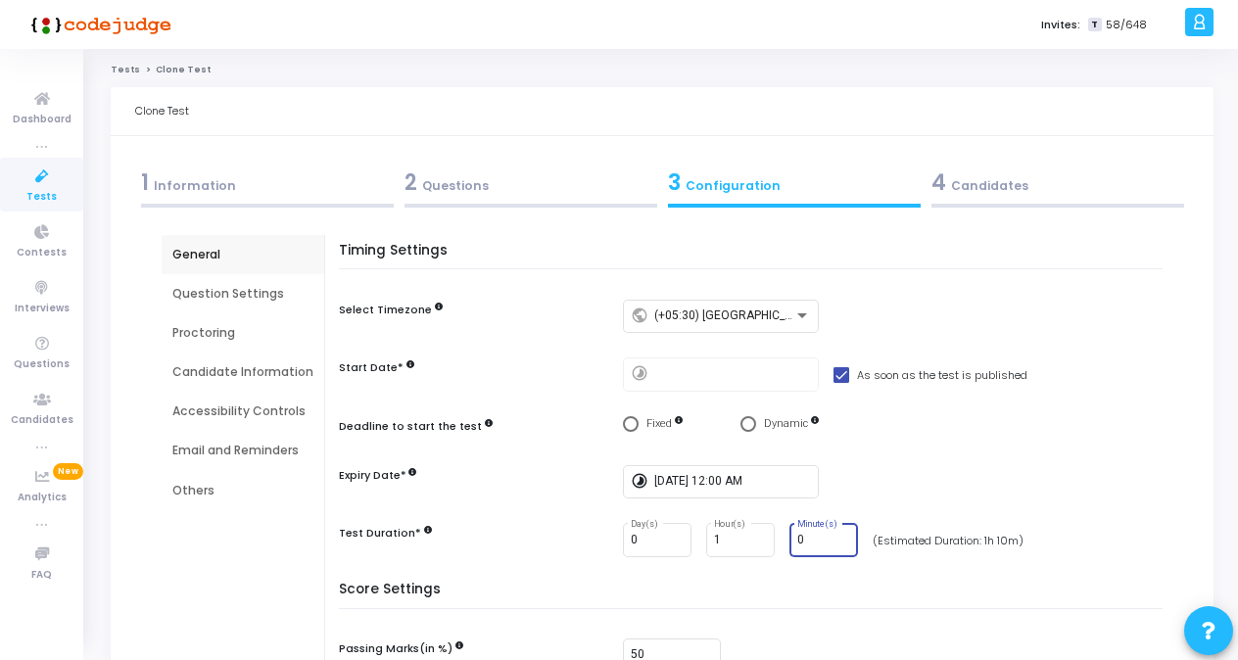
drag, startPoint x: 801, startPoint y: 539, endPoint x: 777, endPoint y: 542, distance: 24.8
click at [777, 542] on div "0 Day(s) 1 Hour(s) 0 Minute(s)" at bounding box center [740, 540] width 235 height 34
type input "15"
click at [1067, 435] on div "Fixed Dynamic" at bounding box center [897, 428] width 549 height 24
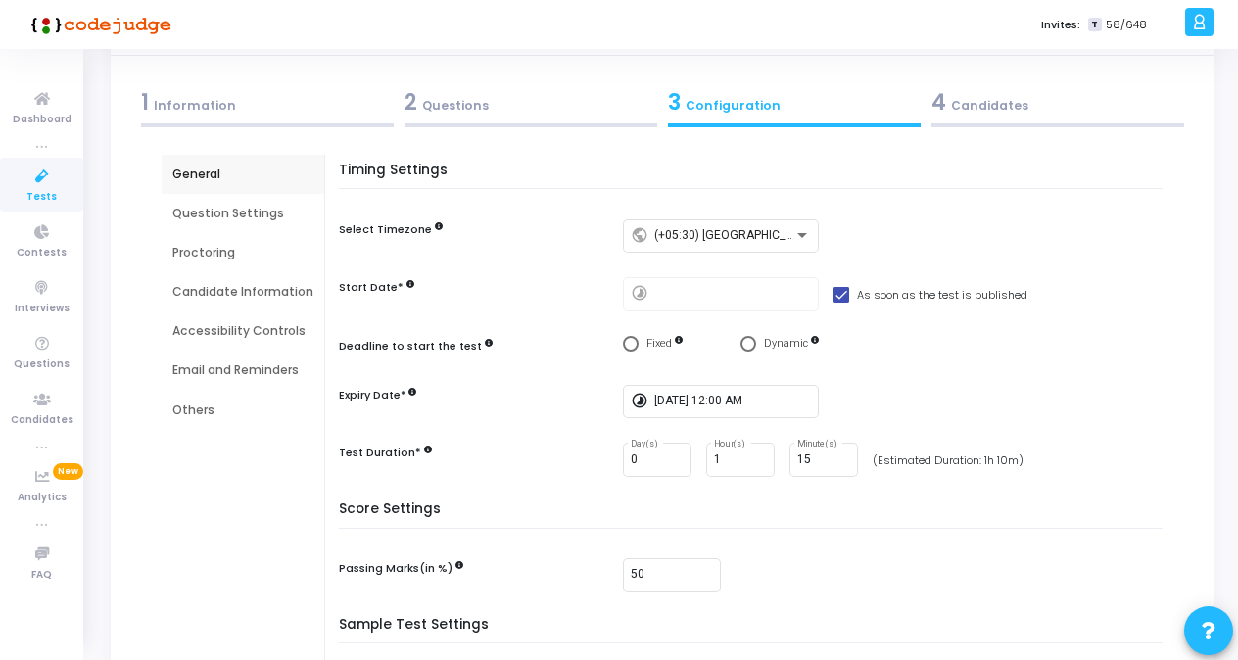
scroll to position [53, 0]
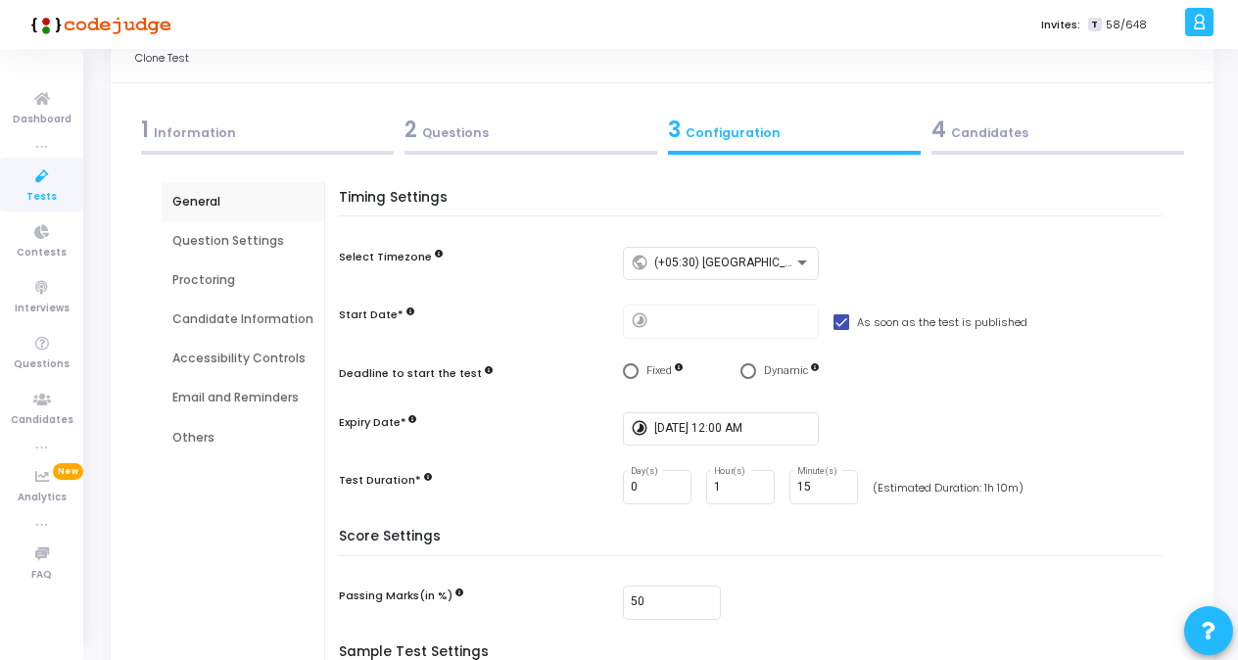
click at [219, 241] on div "Question Settings" at bounding box center [242, 241] width 141 height 18
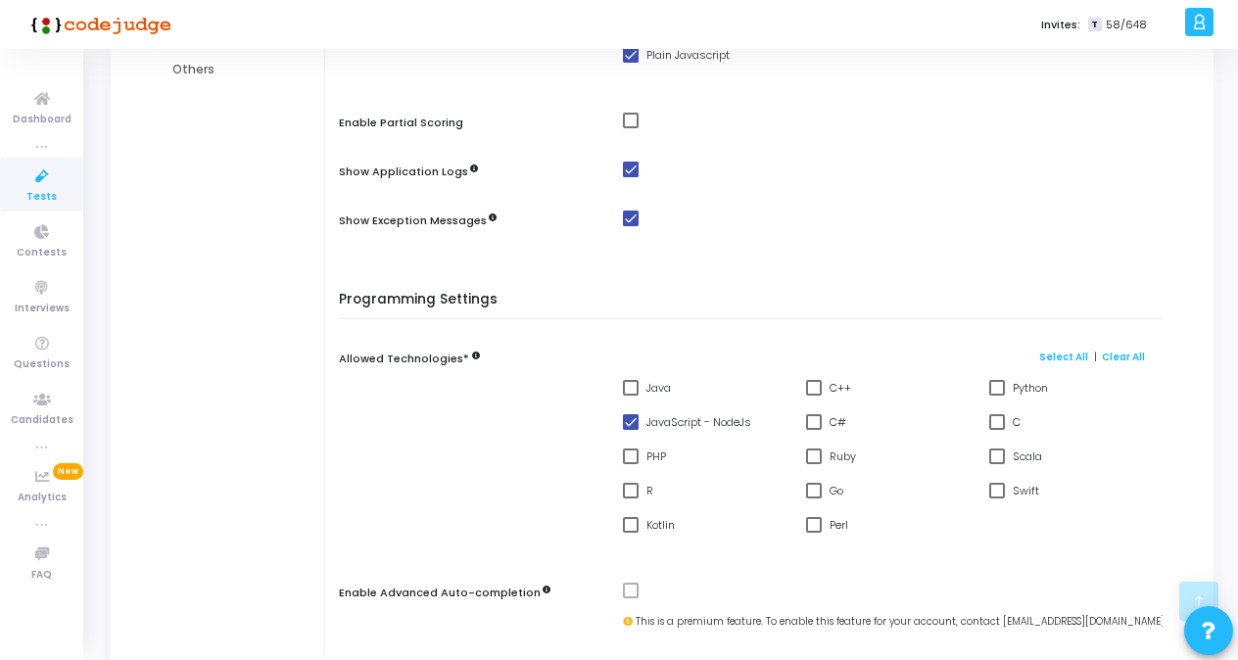
scroll to position [425, 0]
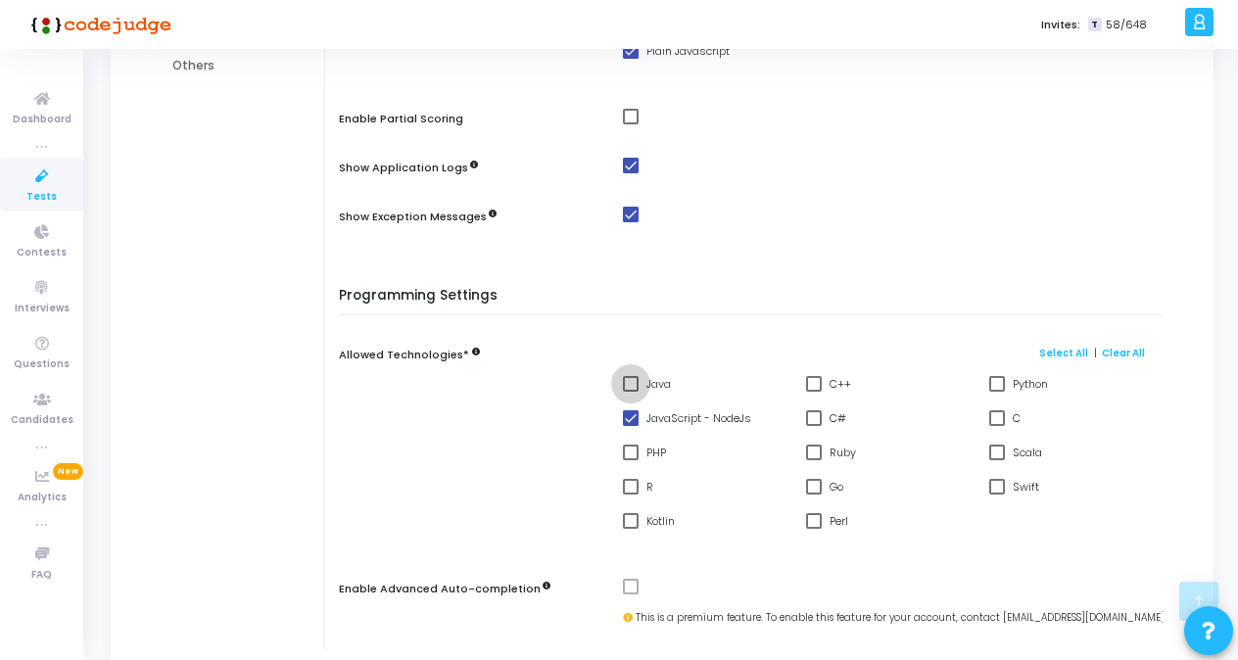
click at [633, 378] on span at bounding box center [631, 384] width 16 height 16
click at [631, 392] on input "Java" at bounding box center [630, 392] width 1 height 1
checkbox input "true"
click at [1060, 354] on link "Select All" at bounding box center [1063, 353] width 49 height 13
checkbox input "true"
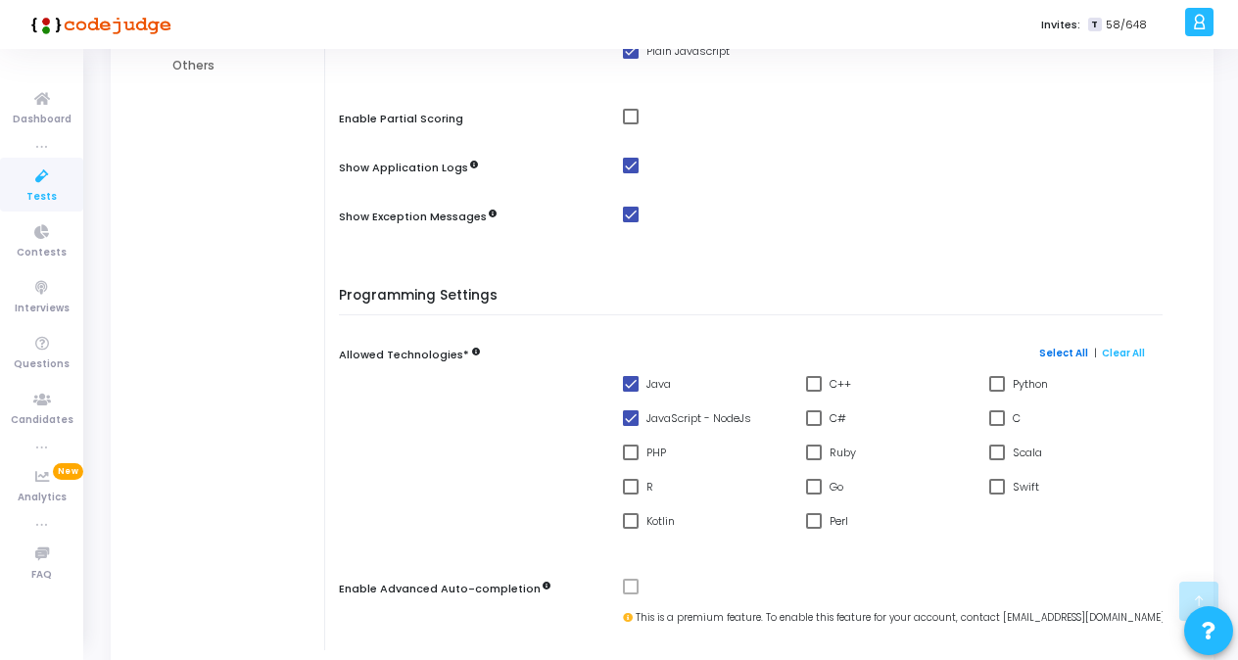
checkbox input "true"
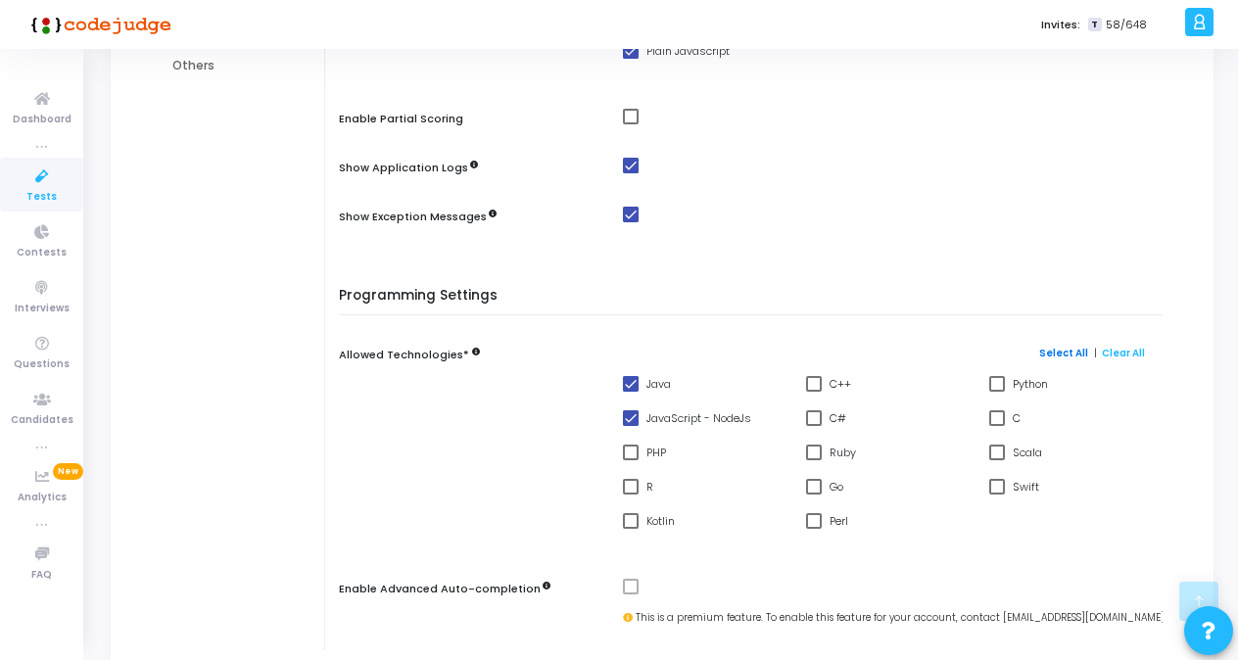
checkbox input "true"
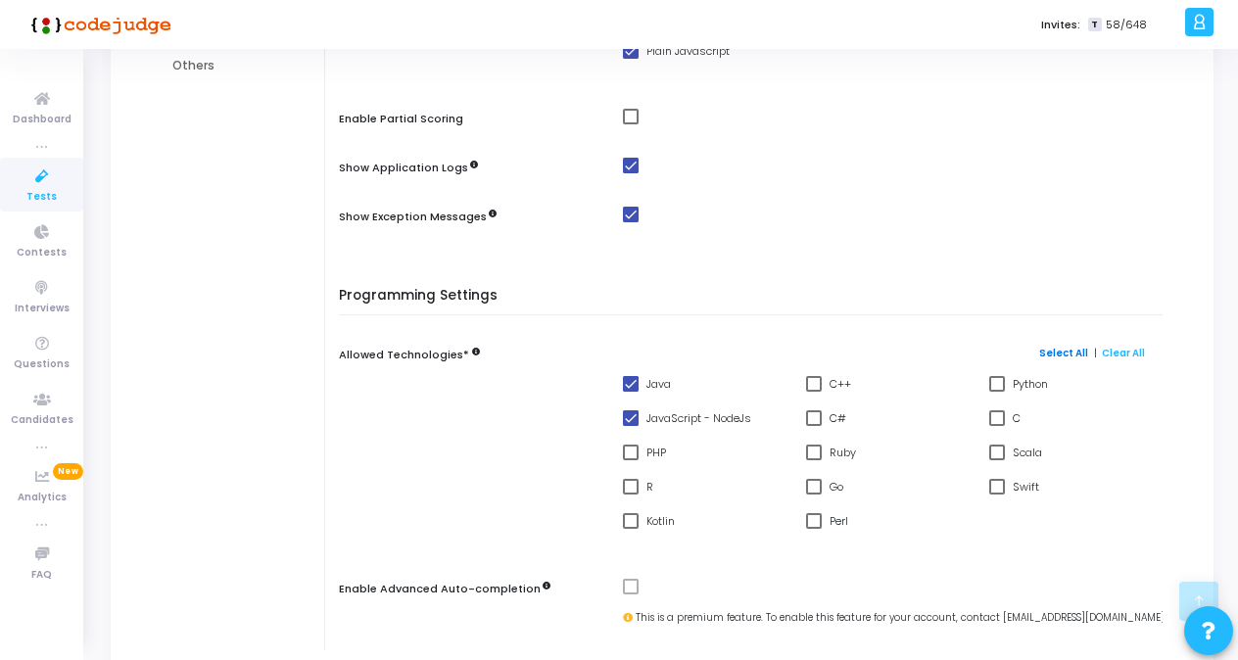
checkbox input "true"
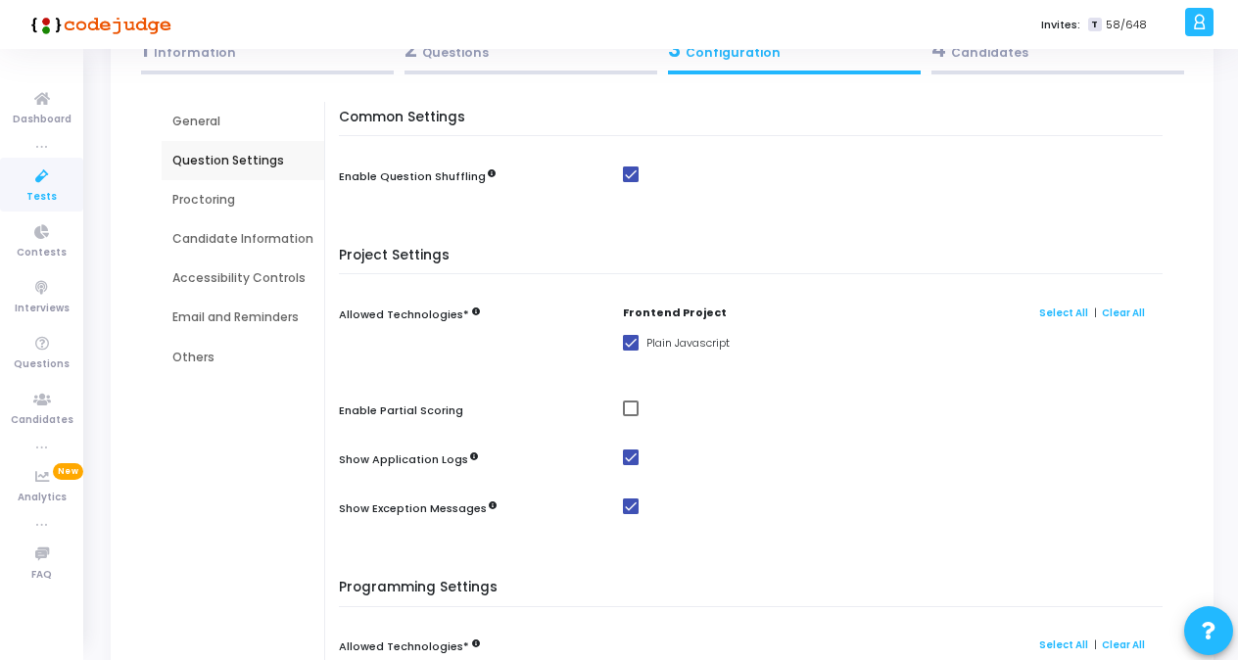
scroll to position [125, 0]
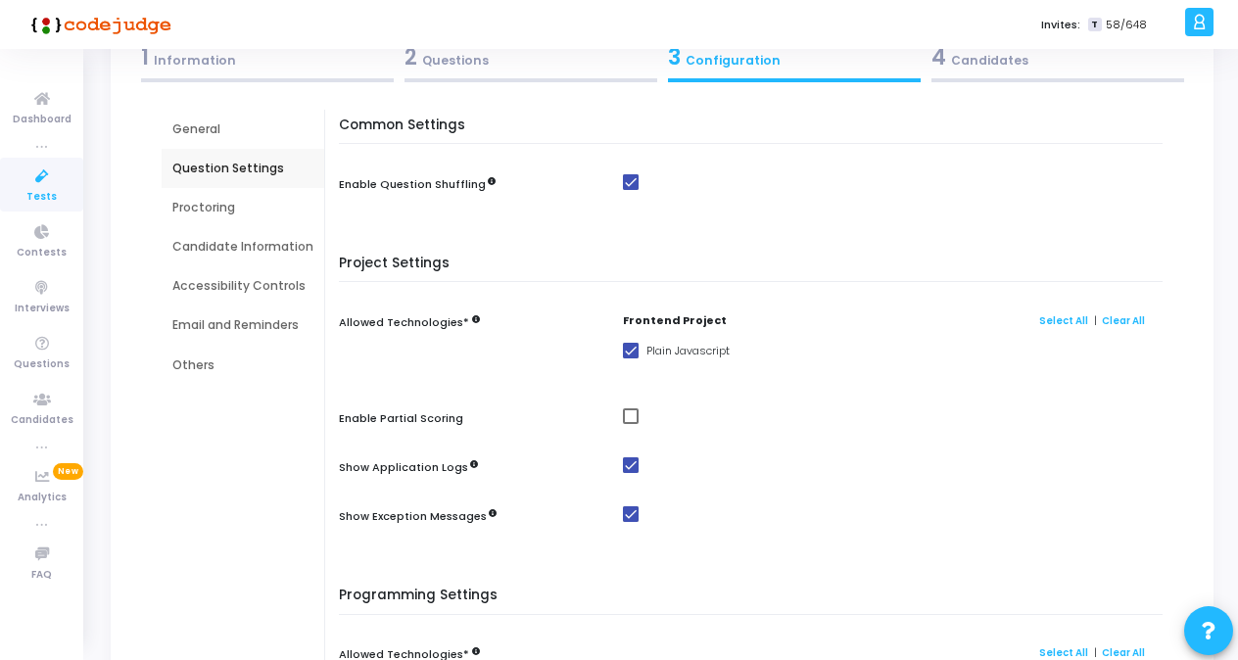
click at [223, 206] on div "Proctoring" at bounding box center [242, 208] width 141 height 18
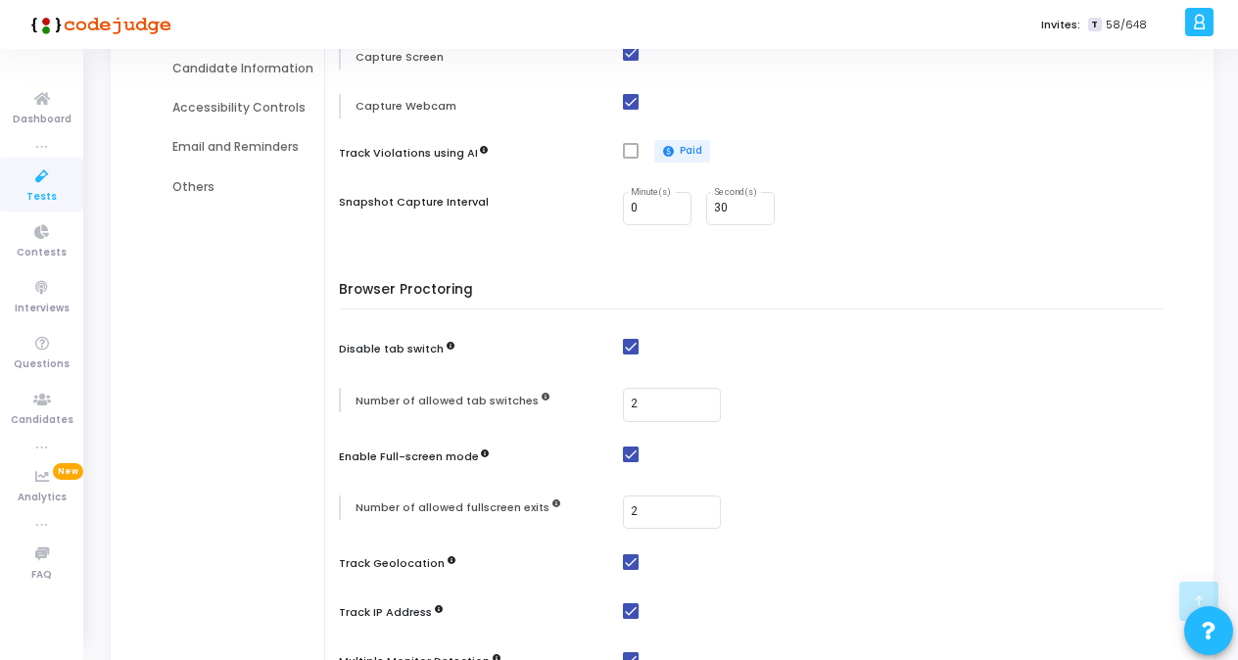
scroll to position [323, 0]
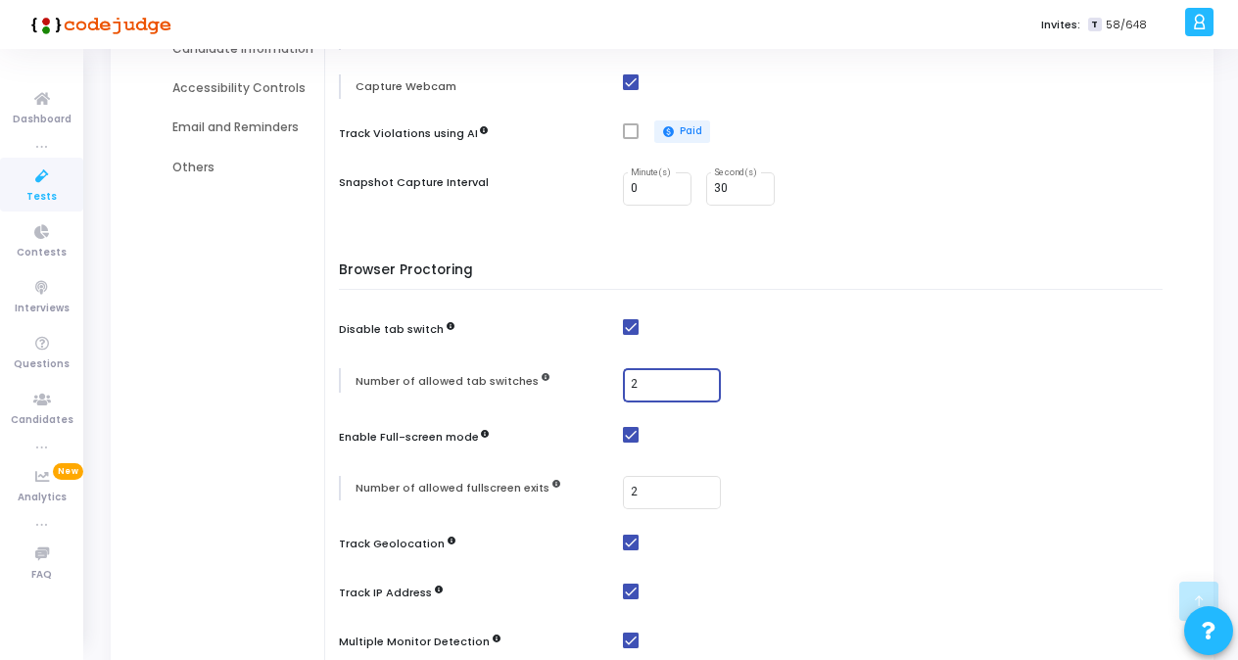
drag, startPoint x: 637, startPoint y: 384, endPoint x: 599, endPoint y: 383, distance: 37.2
click at [599, 383] on div "Number of allowed tab switches 2" at bounding box center [755, 385] width 833 height 34
type input "1"
drag, startPoint x: 649, startPoint y: 486, endPoint x: 568, endPoint y: 484, distance: 81.3
click at [568, 484] on div "Number of allowed fullscreen exits 2" at bounding box center [755, 493] width 833 height 34
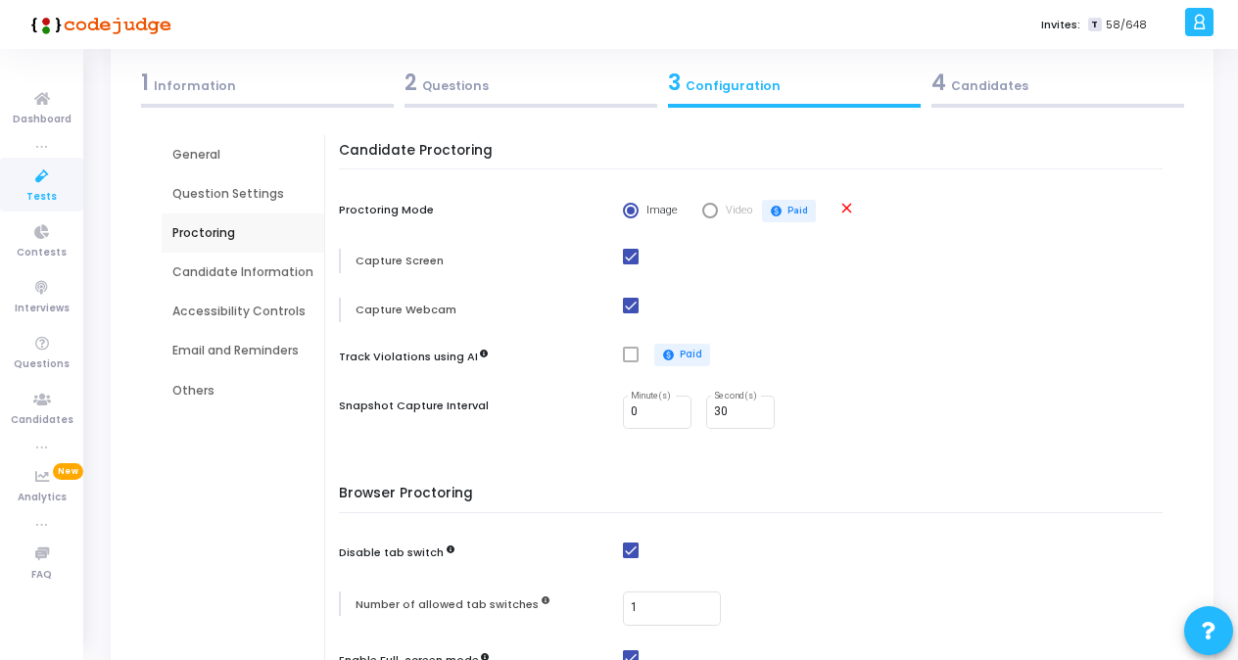
scroll to position [100, 0]
type input "1"
click at [210, 264] on div "Candidate Information" at bounding box center [242, 272] width 141 height 18
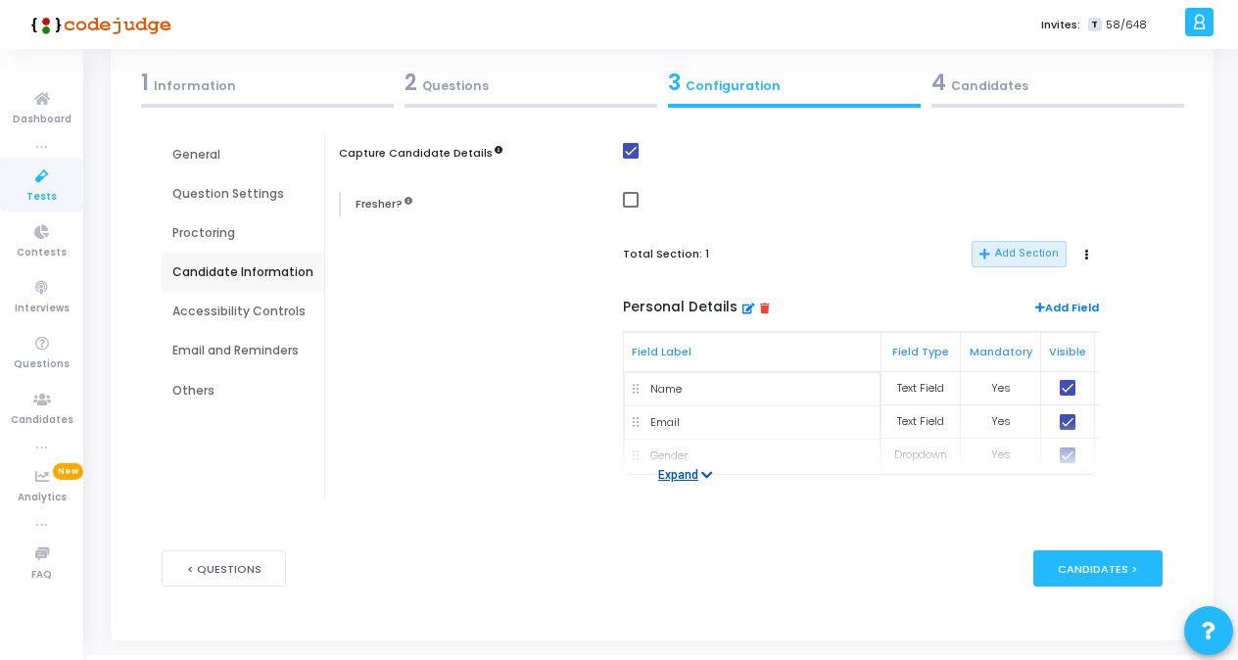
click at [692, 468] on button "Expand" at bounding box center [685, 475] width 76 height 20
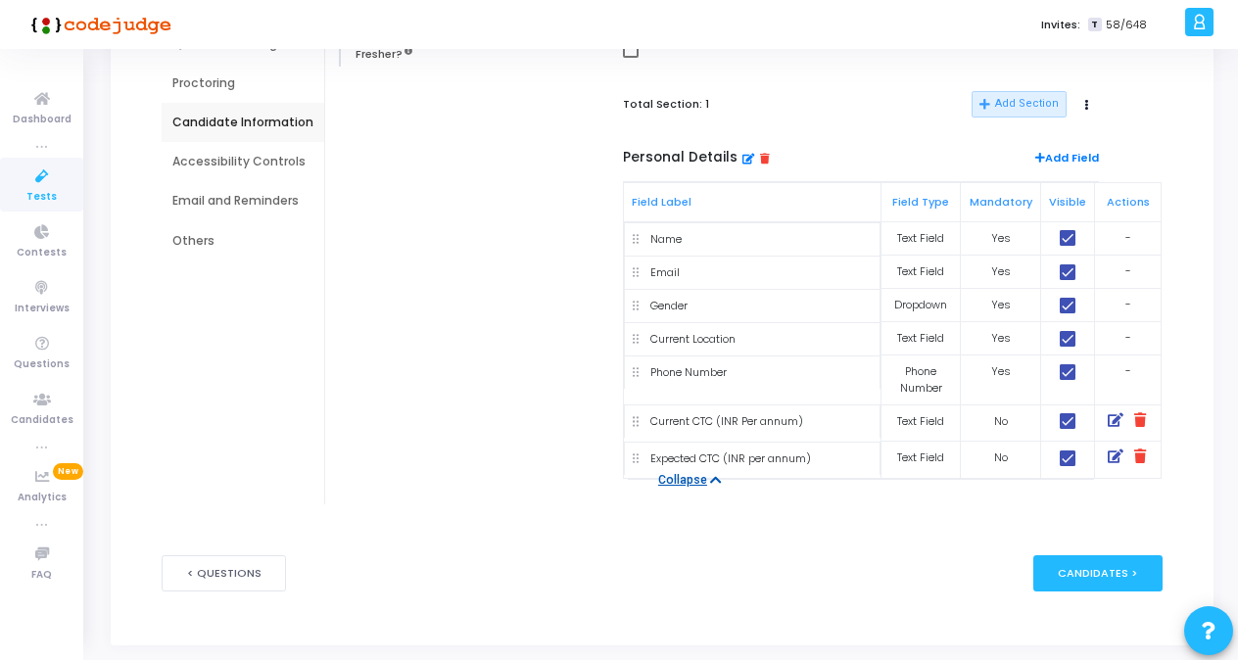
scroll to position [253, 0]
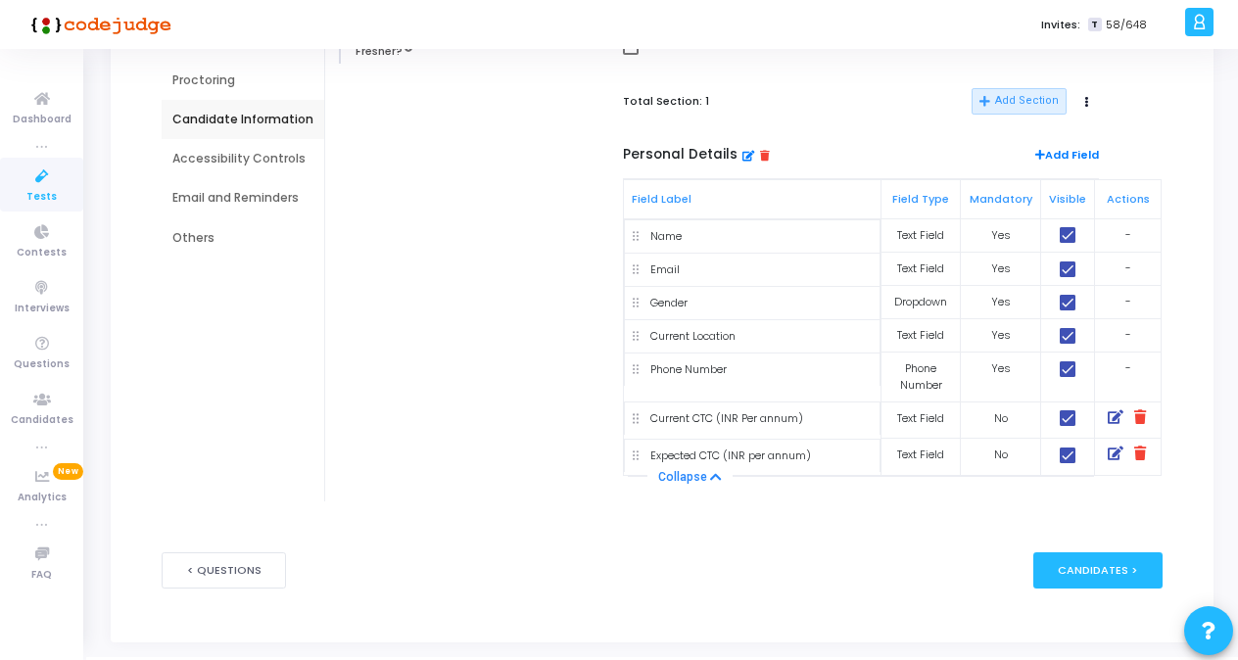
click at [1138, 417] on icon at bounding box center [1140, 417] width 12 height 15
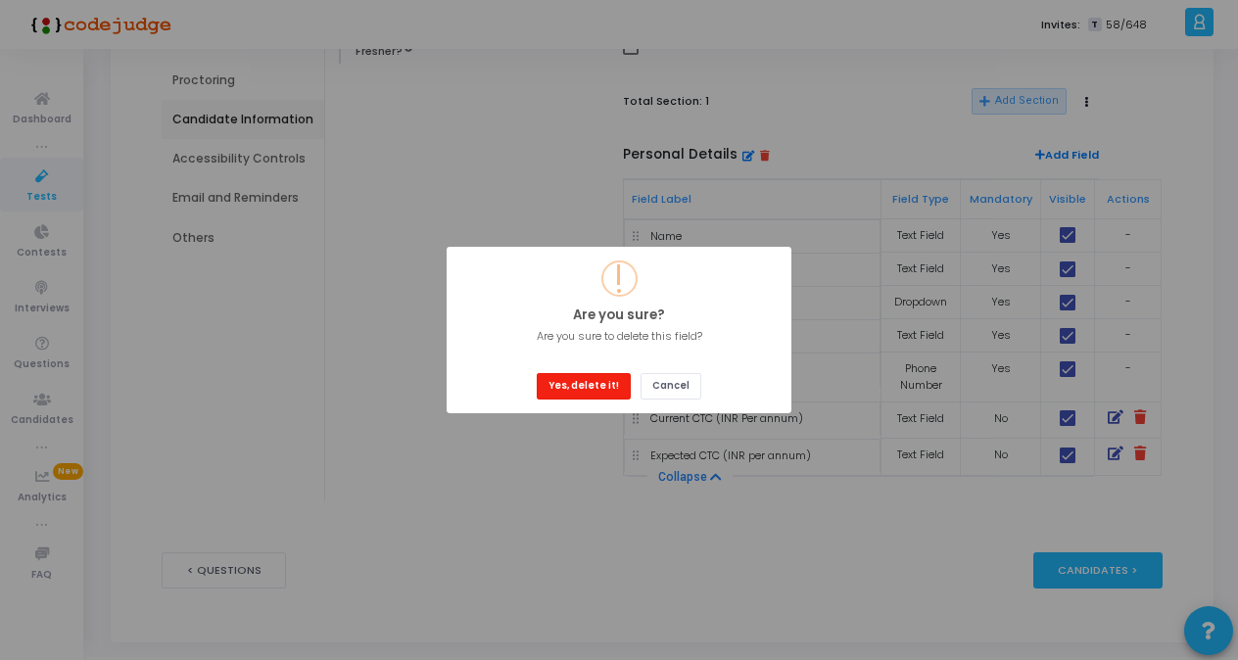
click at [601, 381] on button "Yes, delete it!" at bounding box center [584, 386] width 94 height 26
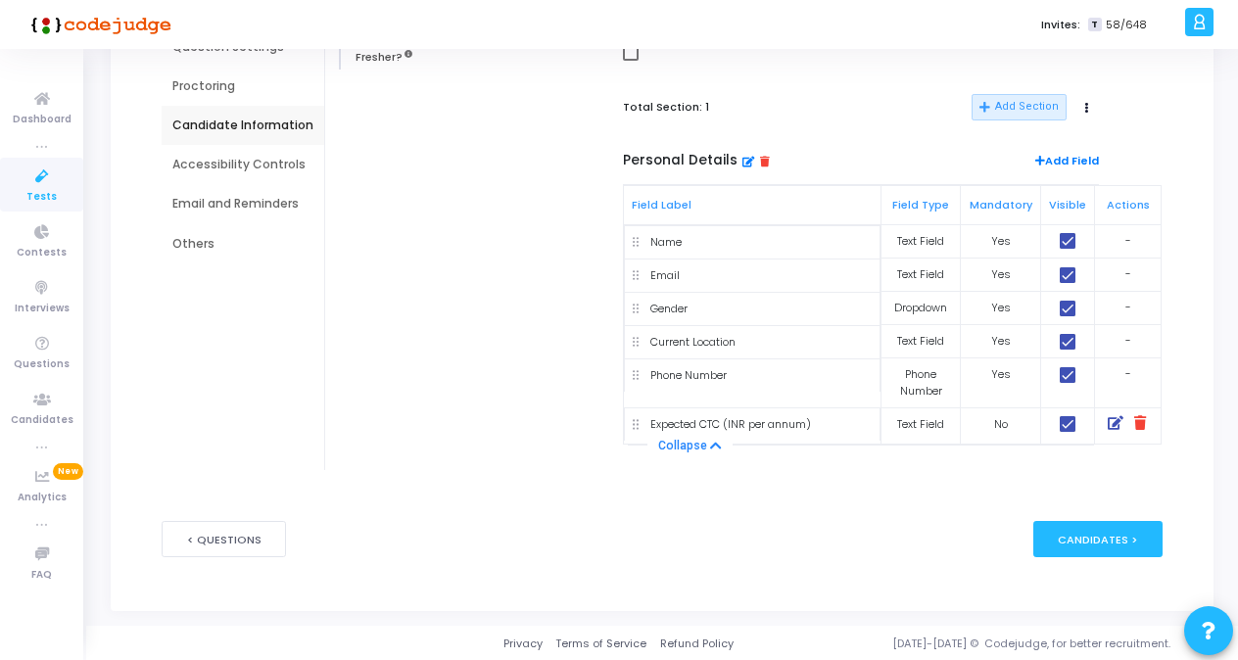
click at [1139, 426] on icon at bounding box center [1140, 423] width 12 height 15
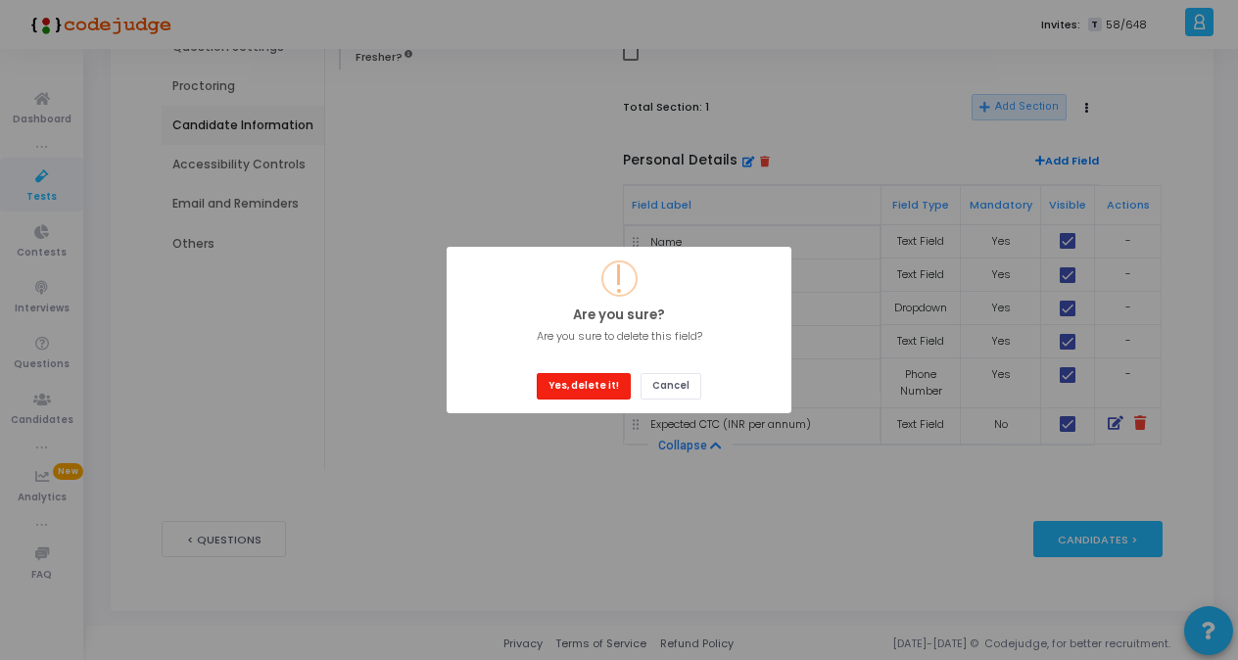
click at [596, 381] on button "Yes, delete it!" at bounding box center [584, 386] width 94 height 26
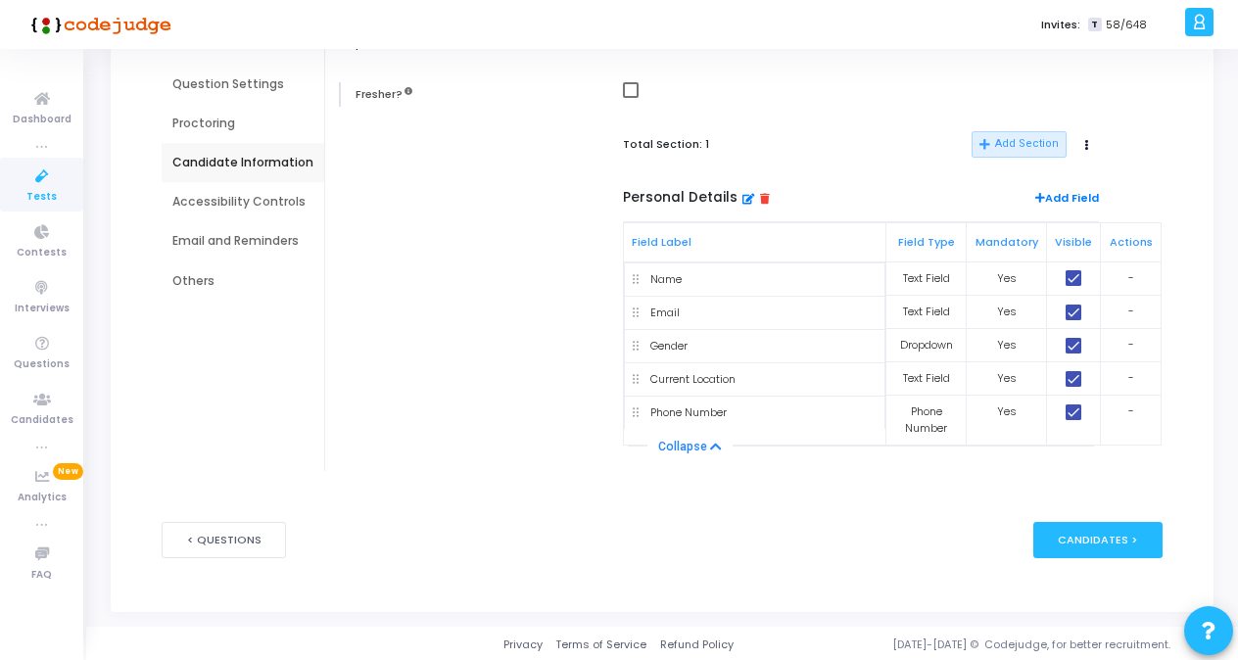
click at [235, 198] on div "Accessibility Controls" at bounding box center [242, 202] width 141 height 18
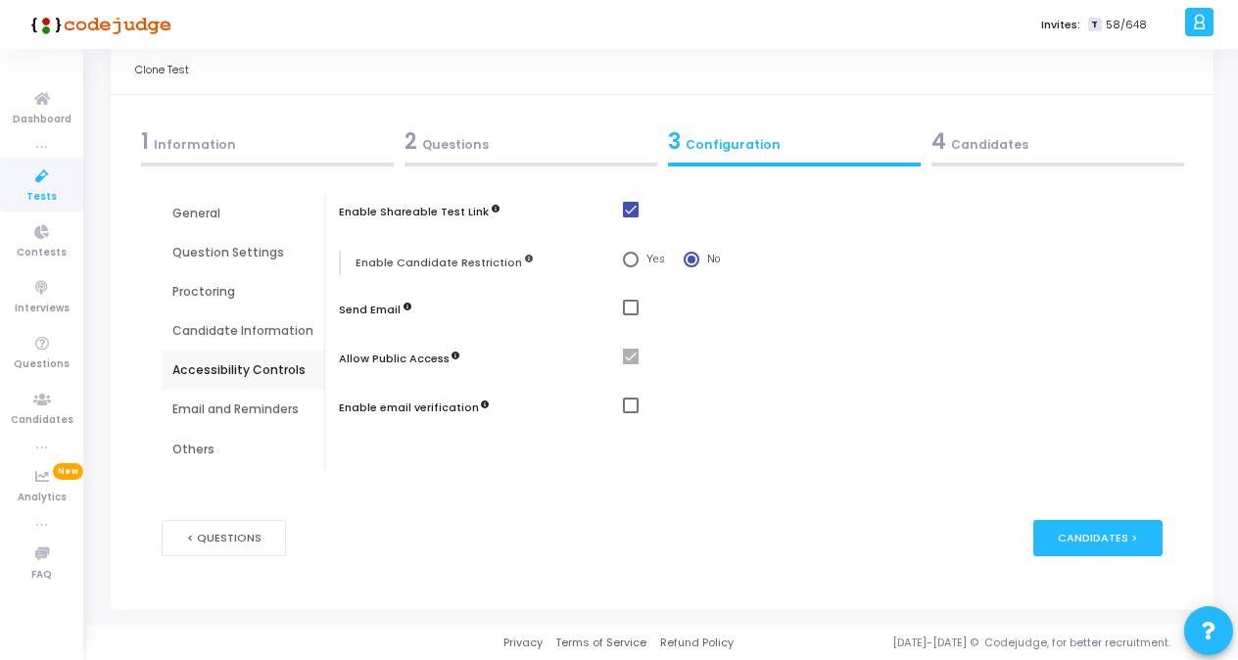
scroll to position [41, 0]
click at [629, 401] on span at bounding box center [631, 406] width 16 height 16
click at [630, 413] on input "checkbox" at bounding box center [630, 413] width 1 height 1
checkbox input "true"
click at [262, 407] on div "Email and Reminders" at bounding box center [242, 410] width 141 height 18
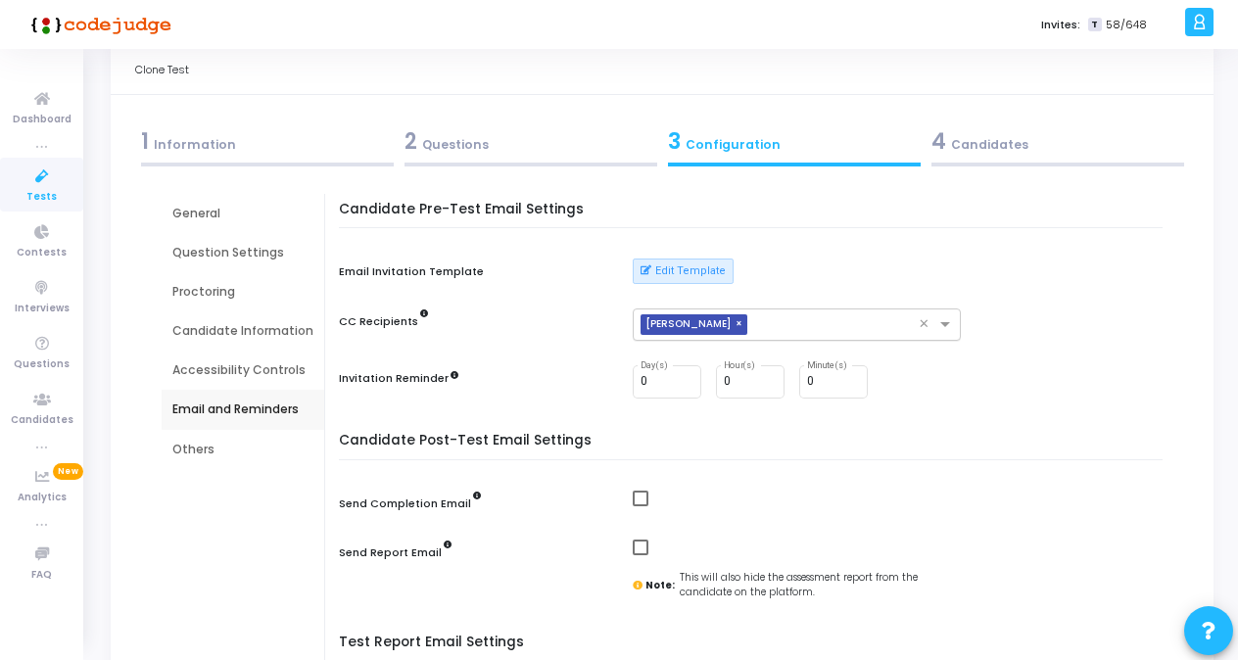
click at [737, 321] on span "×" at bounding box center [741, 324] width 12 height 21
type input "1"
click at [682, 377] on input "1" at bounding box center [666, 382] width 53 height 14
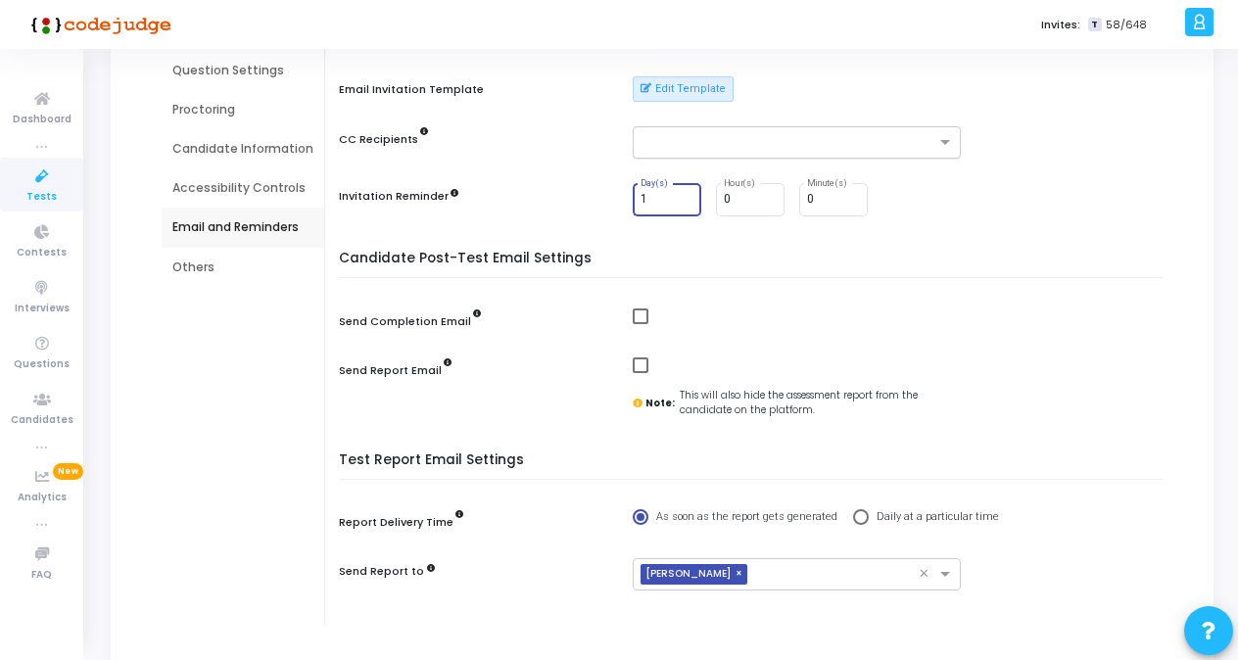
scroll to position [225, 0]
click at [637, 317] on span at bounding box center [641, 315] width 16 height 16
click at [639, 322] on input "checkbox" at bounding box center [639, 322] width 1 height 1
checkbox input "true"
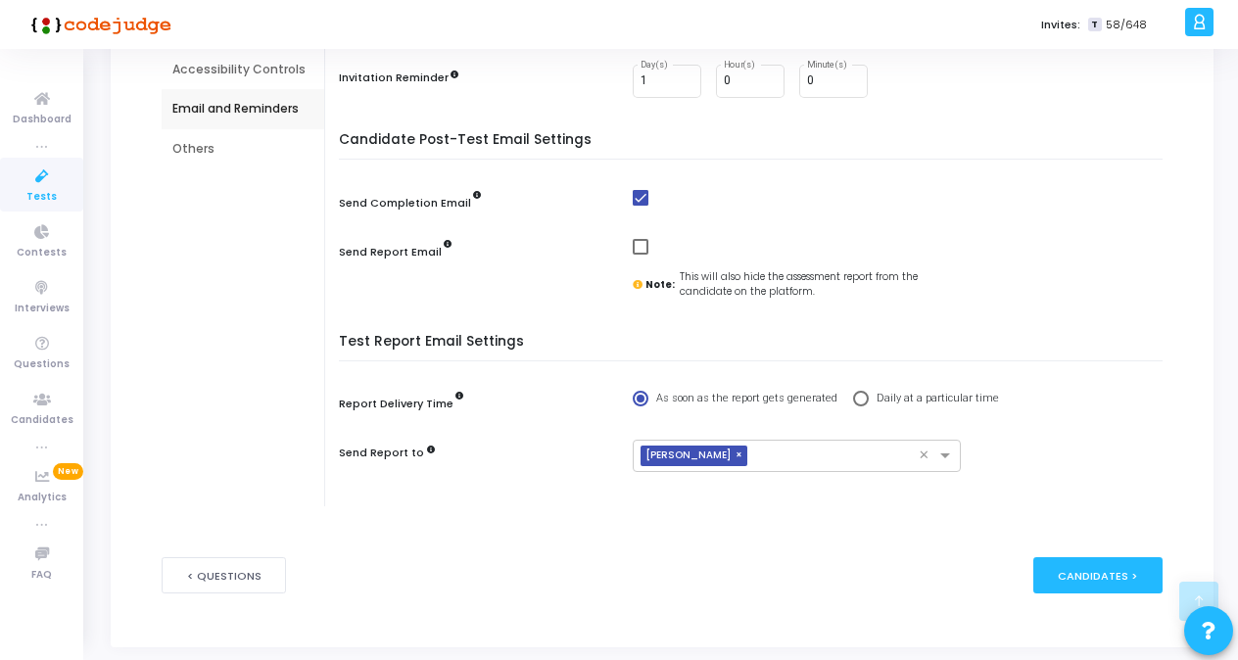
scroll to position [343, 0]
click at [735, 453] on span "×" at bounding box center [741, 455] width 12 height 21
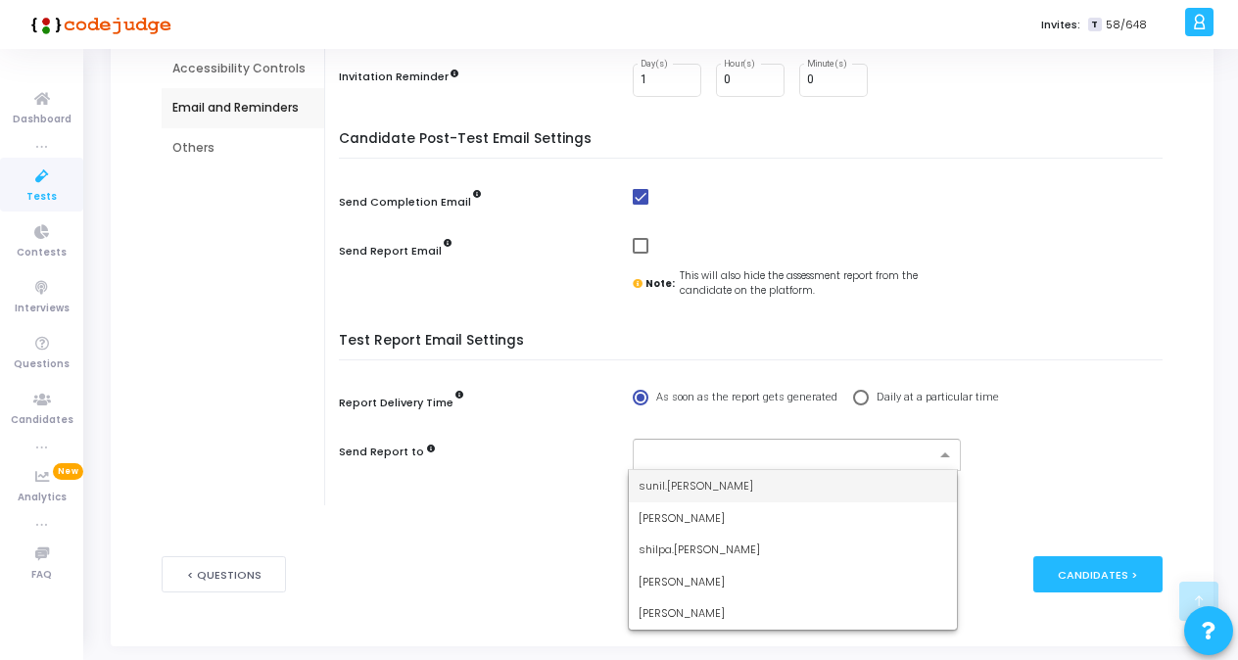
click at [741, 452] on input "text" at bounding box center [789, 456] width 292 height 17
click at [660, 605] on span "[PERSON_NAME]" at bounding box center [681, 613] width 86 height 16
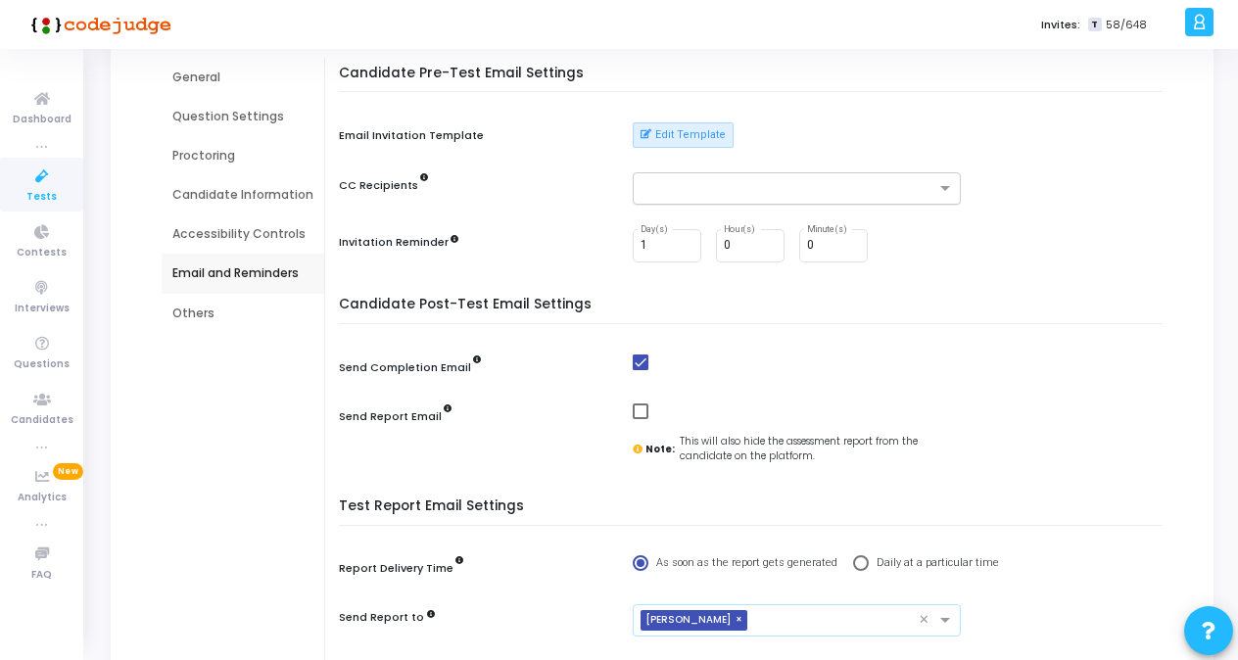
scroll to position [176, 0]
click at [195, 316] on div "Others" at bounding box center [242, 315] width 141 height 18
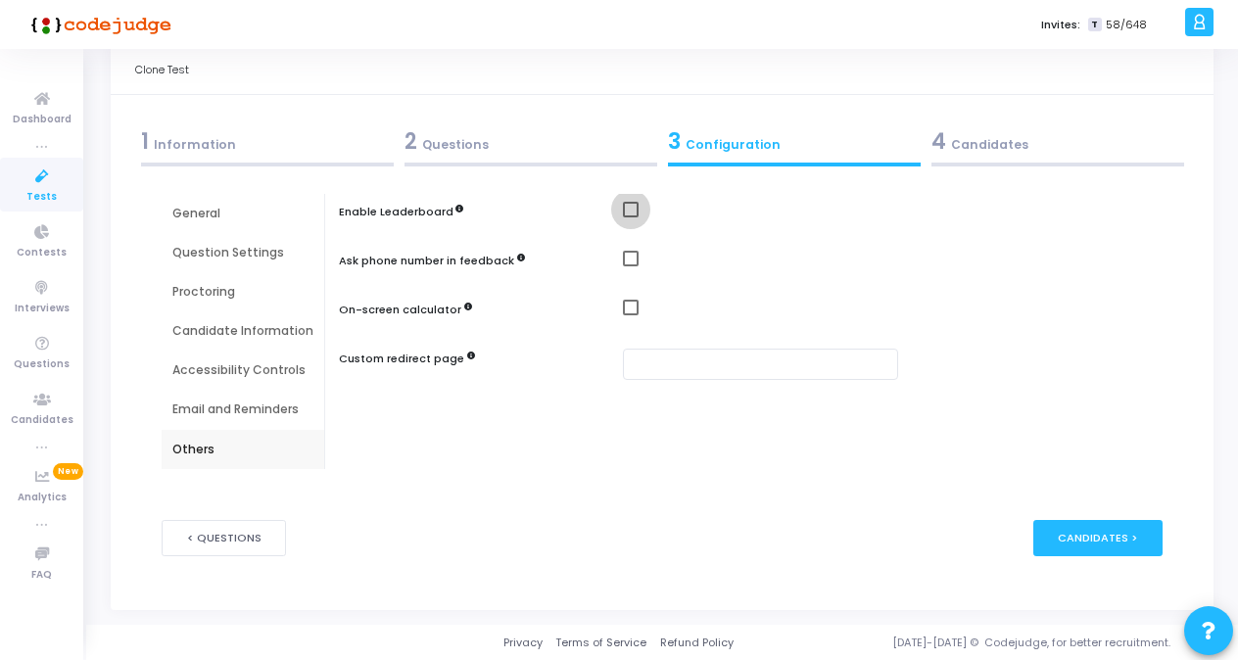
click at [623, 204] on span at bounding box center [631, 210] width 16 height 16
click at [630, 217] on input "checkbox" at bounding box center [630, 217] width 1 height 1
checkbox input "true"
click at [631, 310] on span at bounding box center [631, 308] width 16 height 16
click at [631, 315] on input "checkbox" at bounding box center [630, 315] width 1 height 1
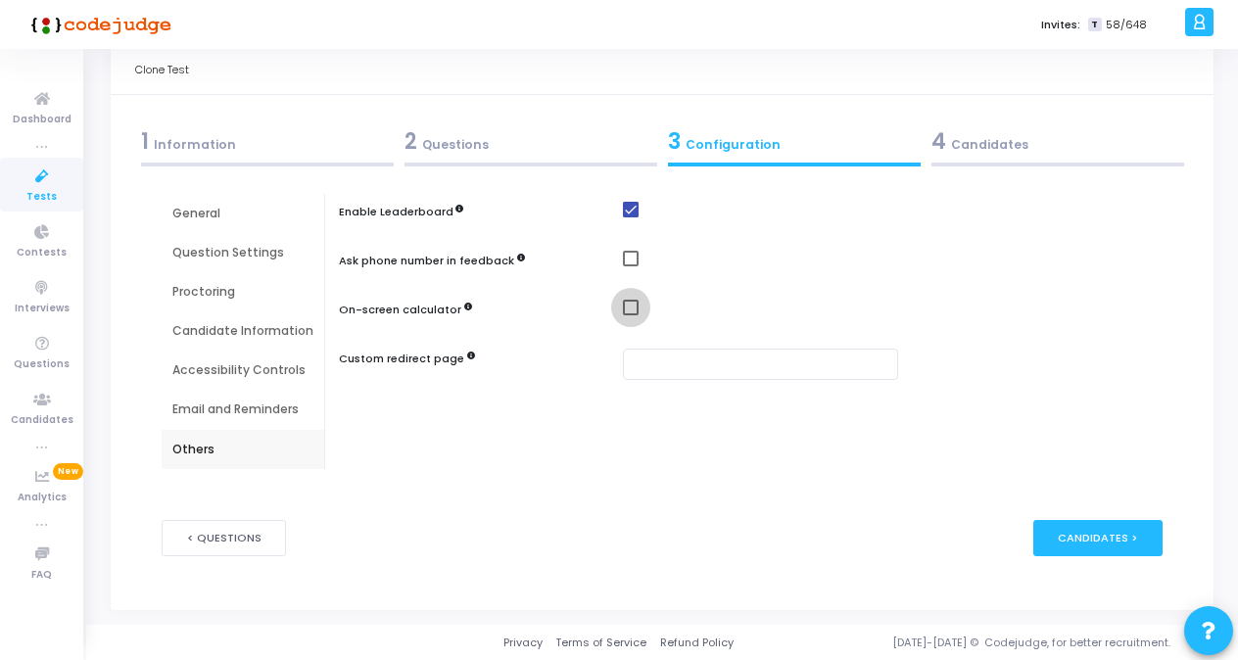
checkbox input "true"
click at [1072, 541] on div "Candidates >" at bounding box center [1098, 538] width 130 height 36
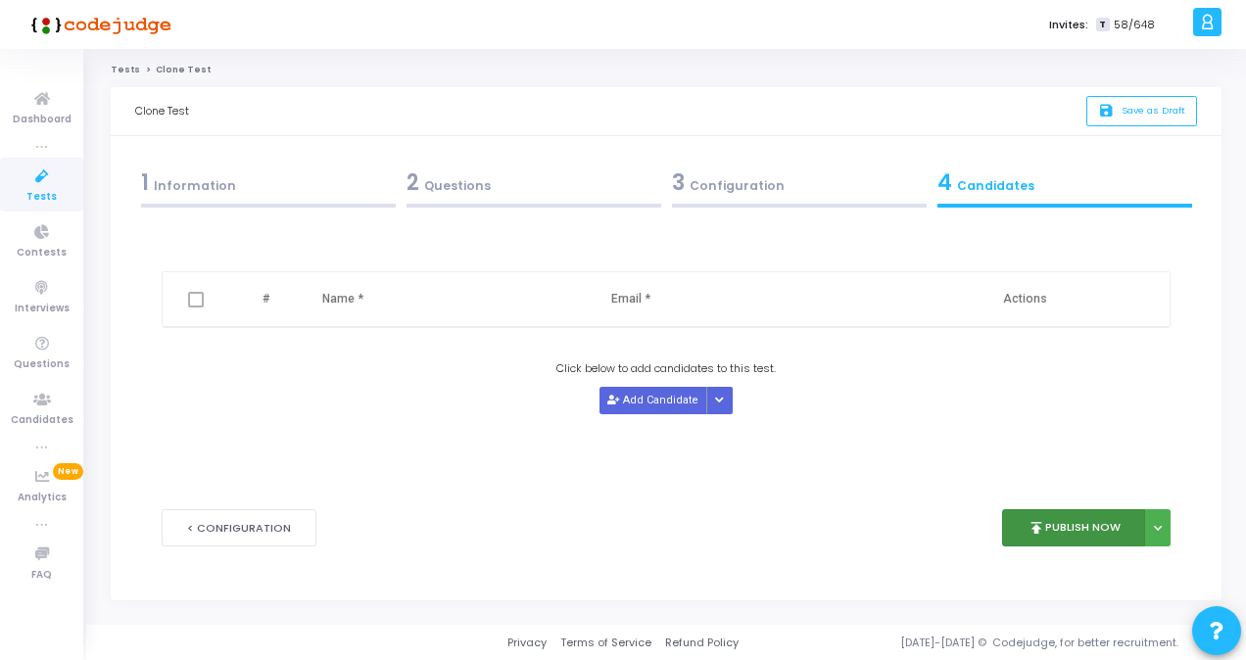
click at [1068, 525] on button "publish Publish Now" at bounding box center [1074, 528] width 144 height 38
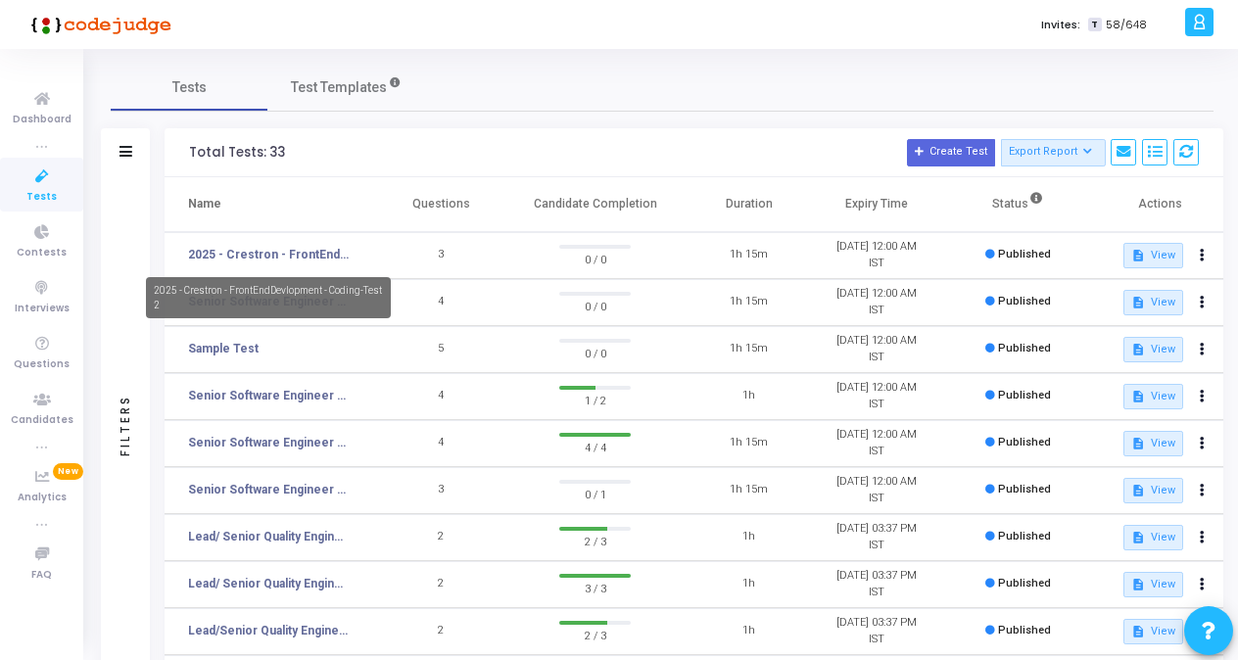
click at [293, 262] on link "2025 - Crestron - FrontEndDevlopment - Coding-Test 2" at bounding box center [268, 255] width 161 height 18
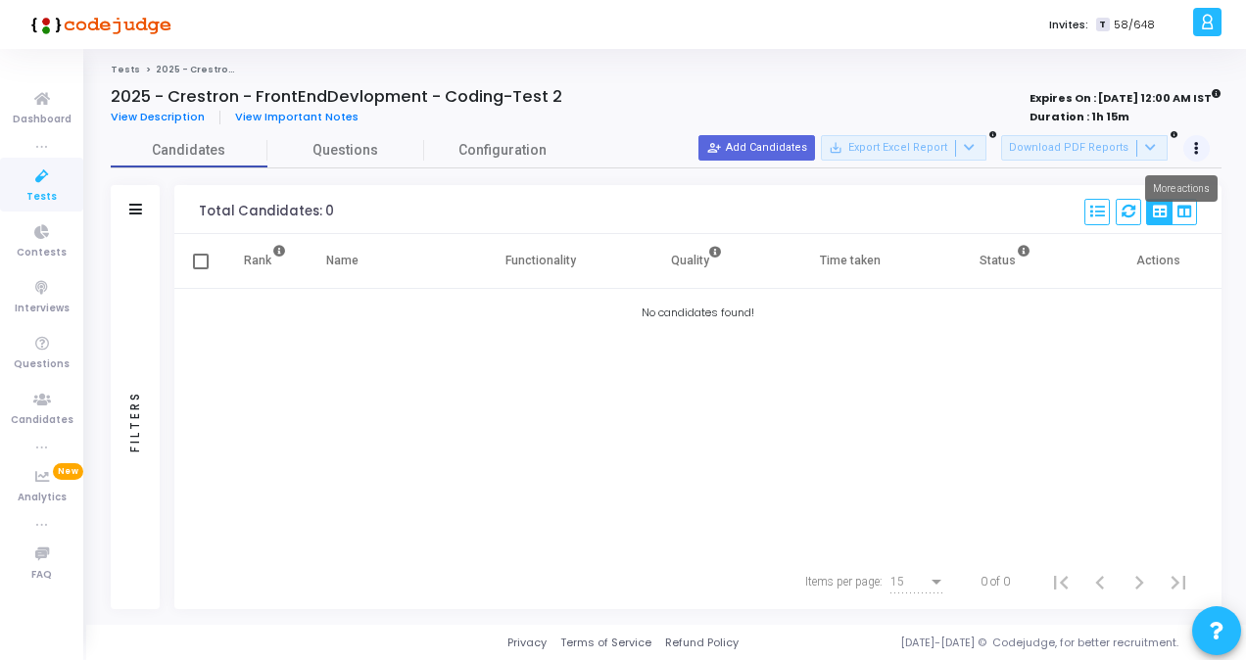
click at [1200, 151] on button at bounding box center [1196, 148] width 27 height 27
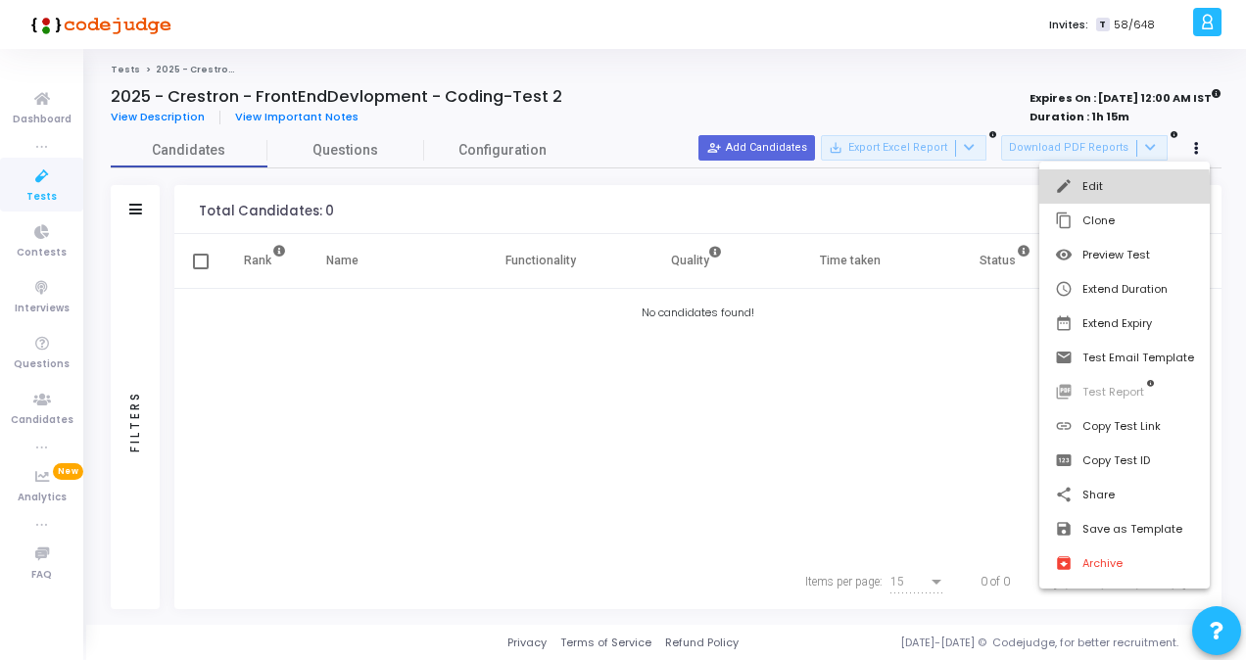
click at [1091, 190] on button "edit Edit" at bounding box center [1124, 186] width 170 height 34
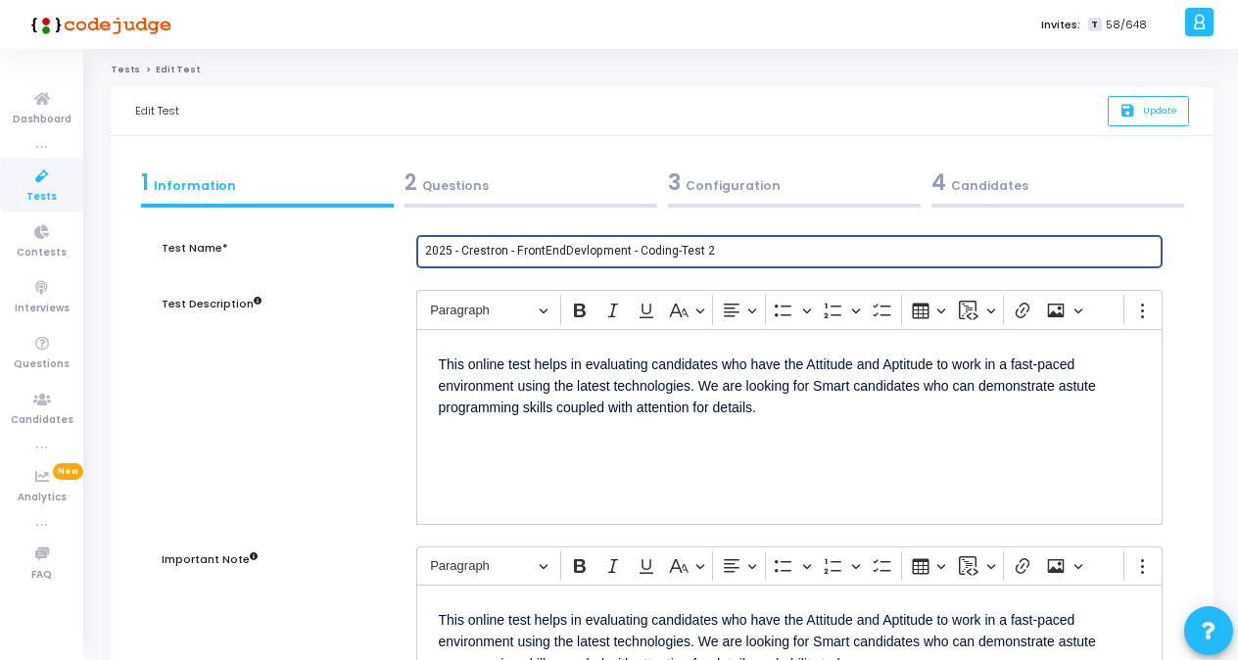
drag, startPoint x: 750, startPoint y: 253, endPoint x: 378, endPoint y: 265, distance: 372.3
click at [378, 265] on div "Test Name* 2025 - Crestron - FrontEndDevlopment - Coding-Test 2" at bounding box center [662, 263] width 1020 height 56
type input "Senior Software Engineer Test E"
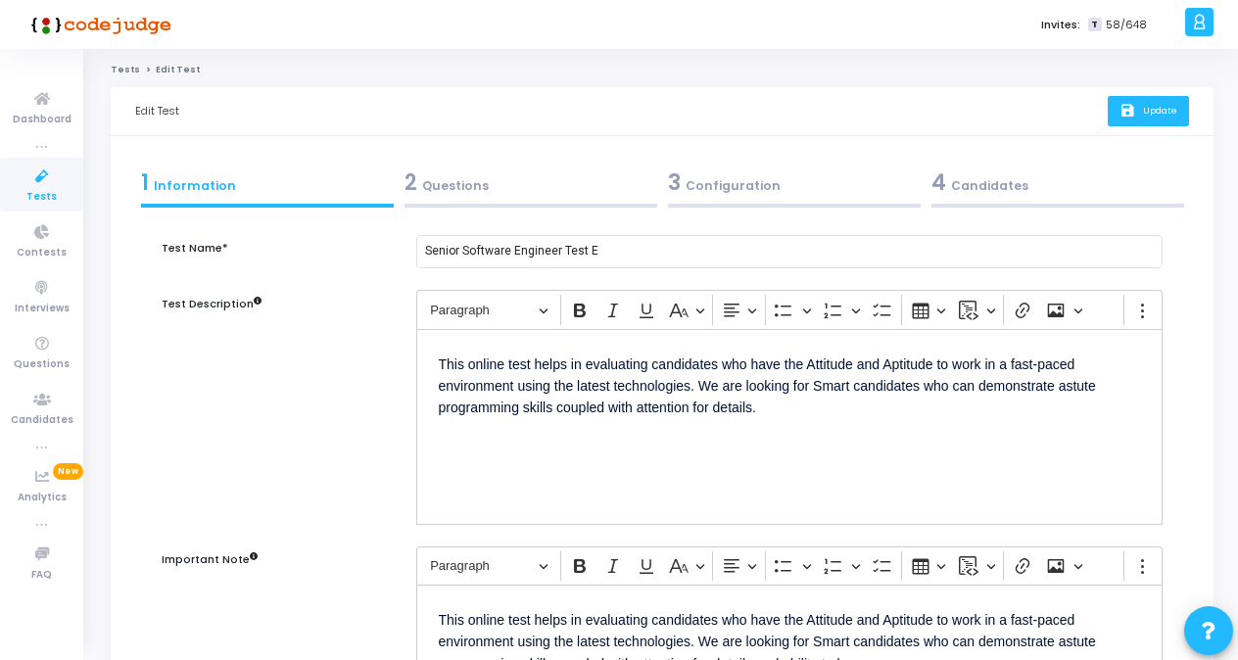
click at [1174, 110] on span "Update" at bounding box center [1160, 110] width 34 height 13
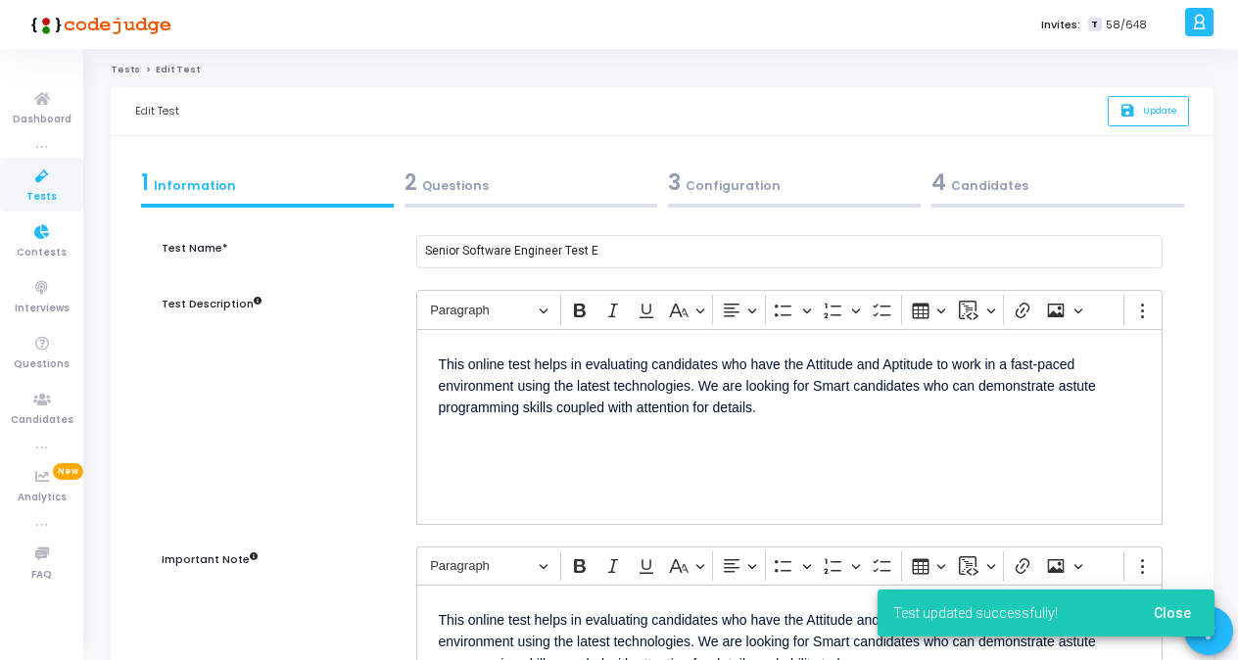
click at [51, 197] on span "Tests" at bounding box center [41, 197] width 30 height 17
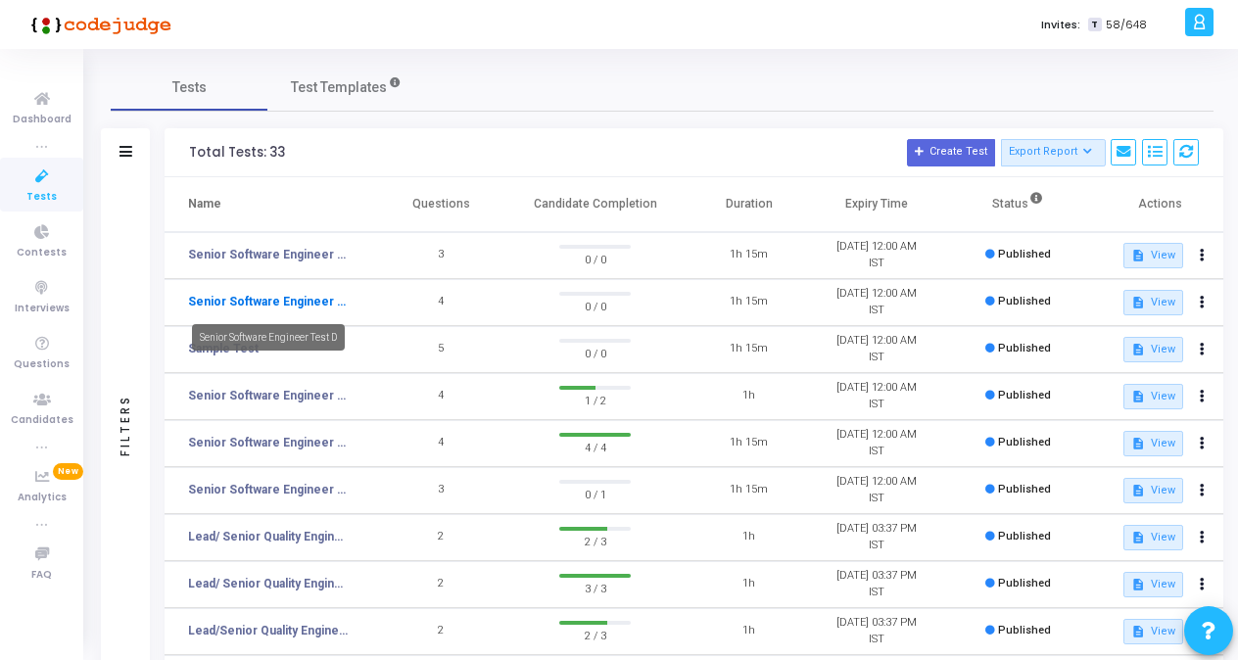
click at [247, 304] on link "Senior Software Engineer Test D" at bounding box center [268, 302] width 161 height 18
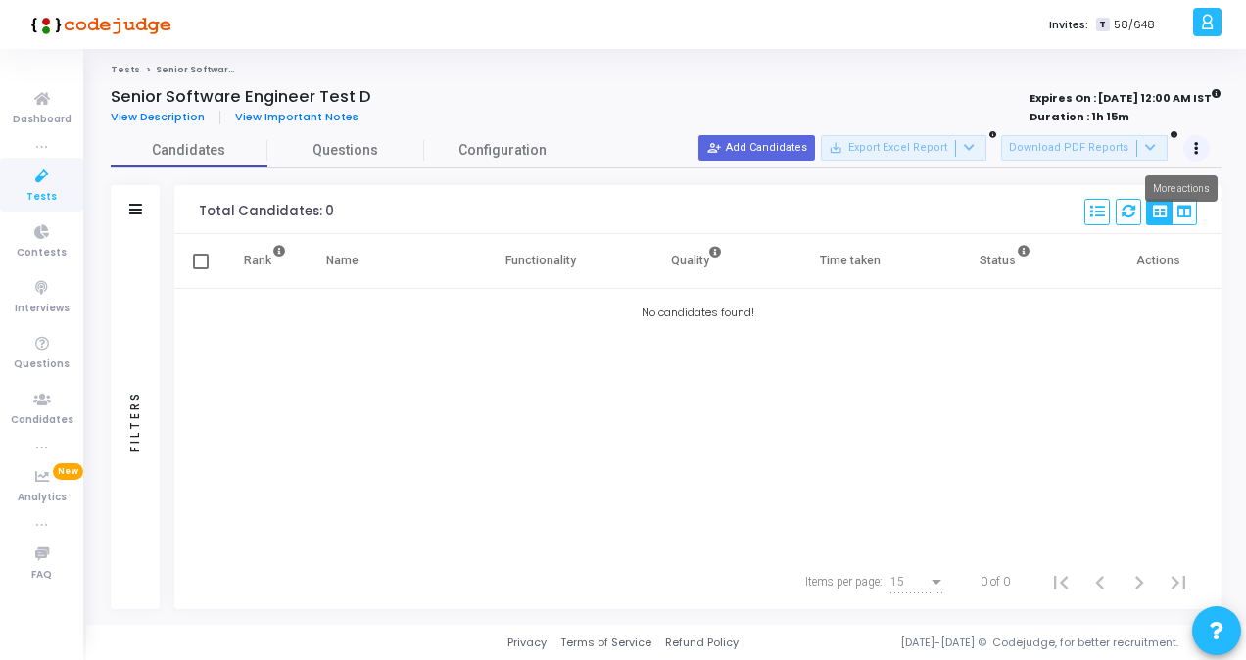
click at [1203, 153] on button at bounding box center [1196, 148] width 27 height 27
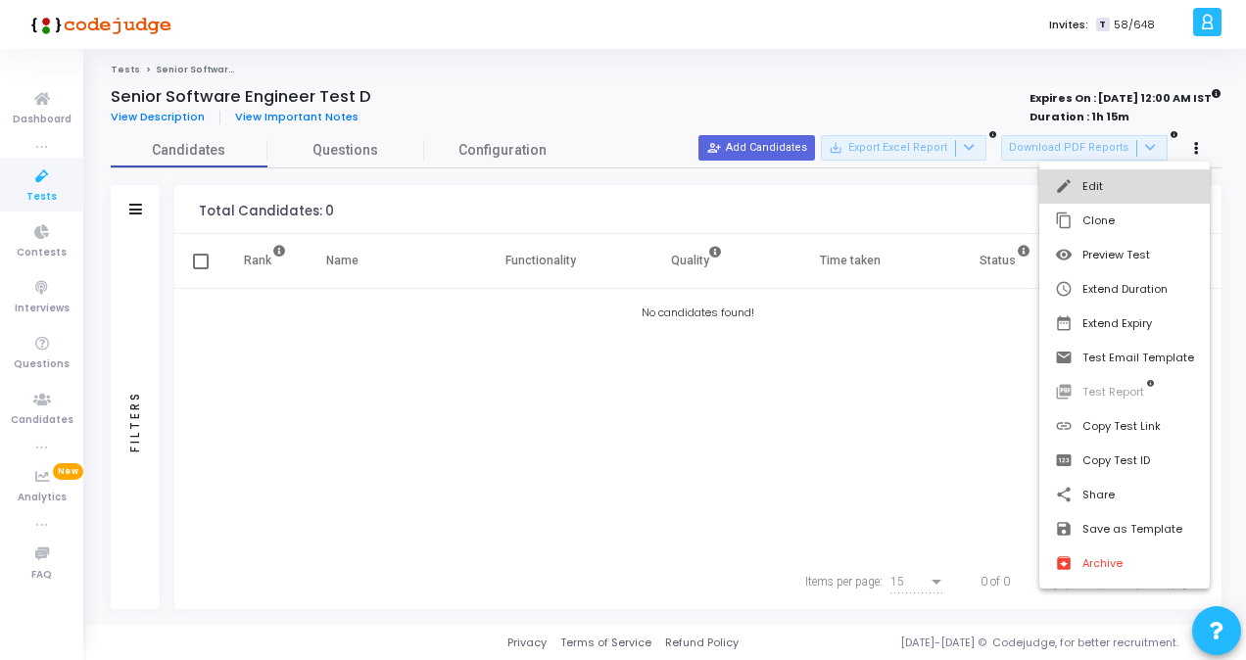
click at [1086, 198] on button "edit Edit" at bounding box center [1124, 186] width 170 height 34
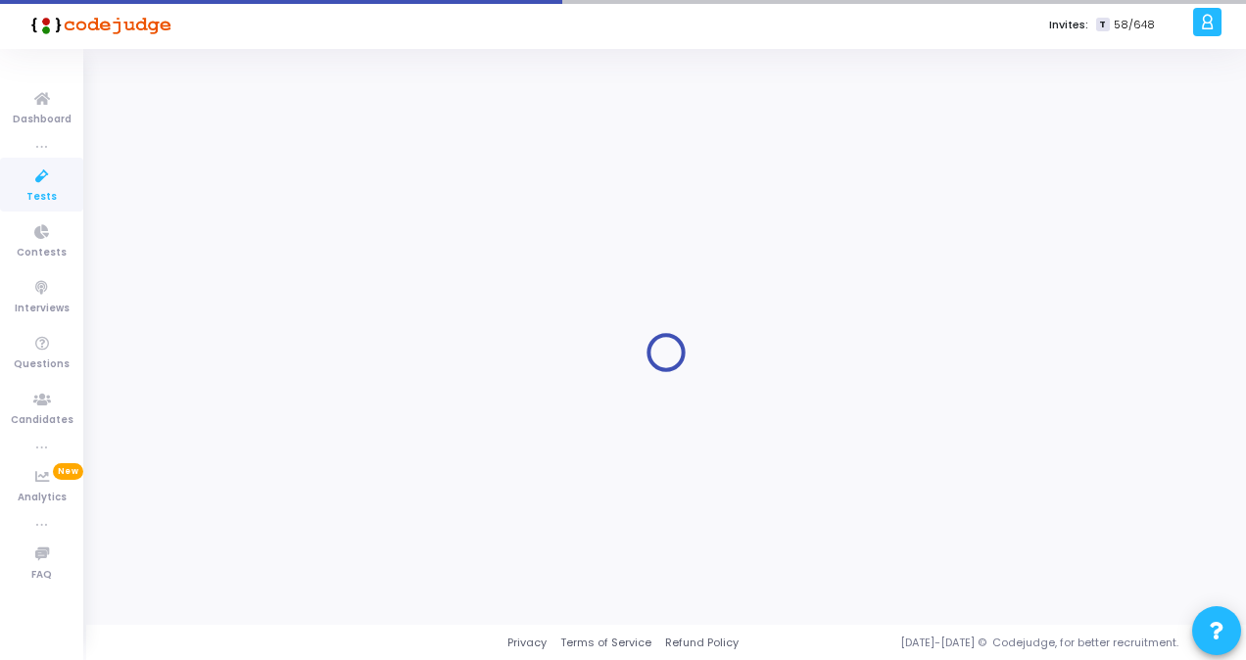
type input "[DATE] 12:00 AM"
type input "1"
type input "15"
type input "50"
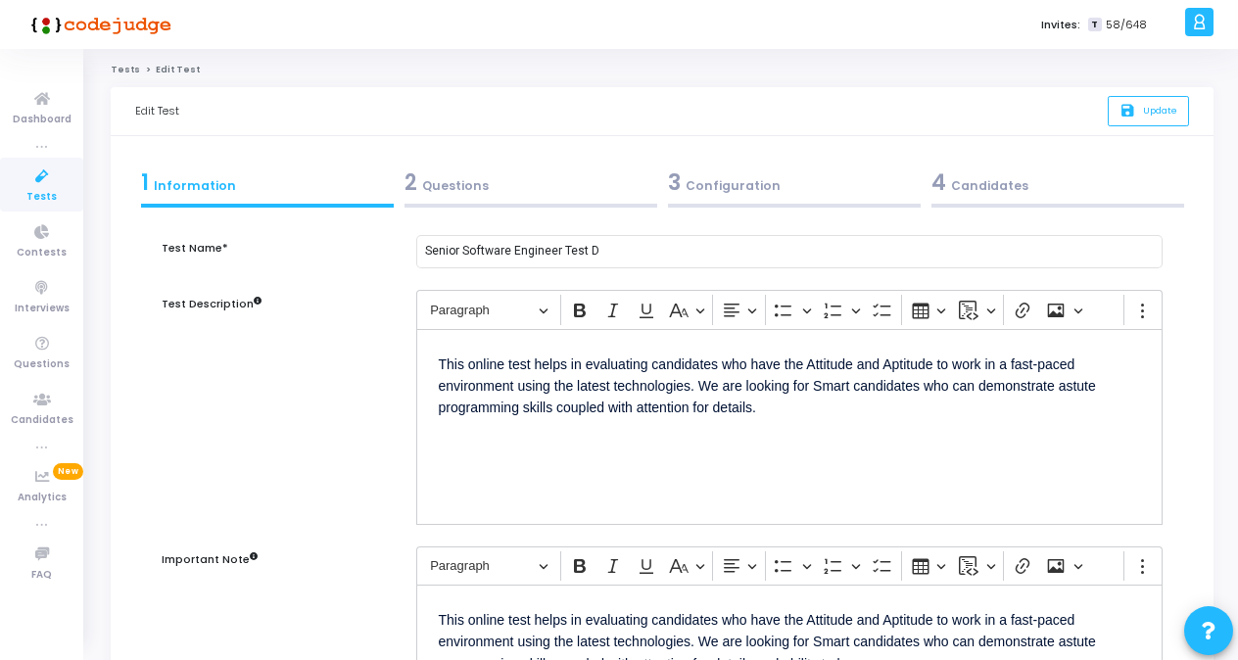
click at [723, 194] on div "3 Configuration" at bounding box center [794, 182] width 253 height 32
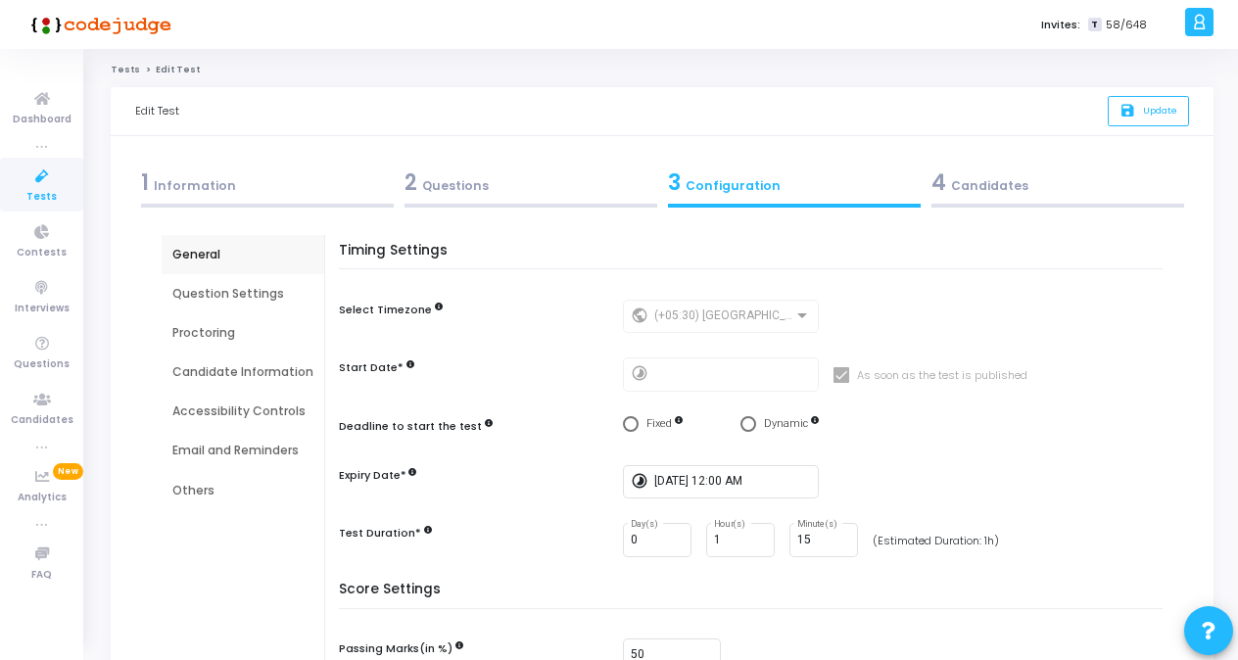
click at [219, 293] on div "Question Settings" at bounding box center [242, 294] width 141 height 18
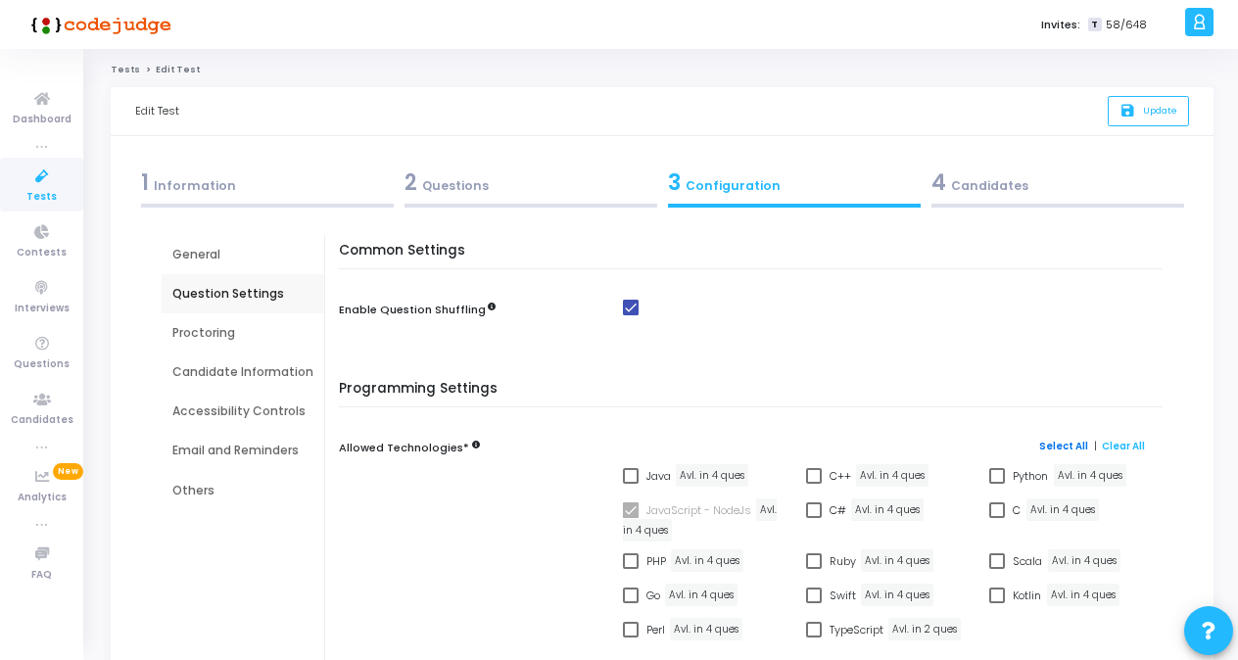
click at [1062, 447] on link "Select All" at bounding box center [1063, 446] width 49 height 13
checkbox input "true"
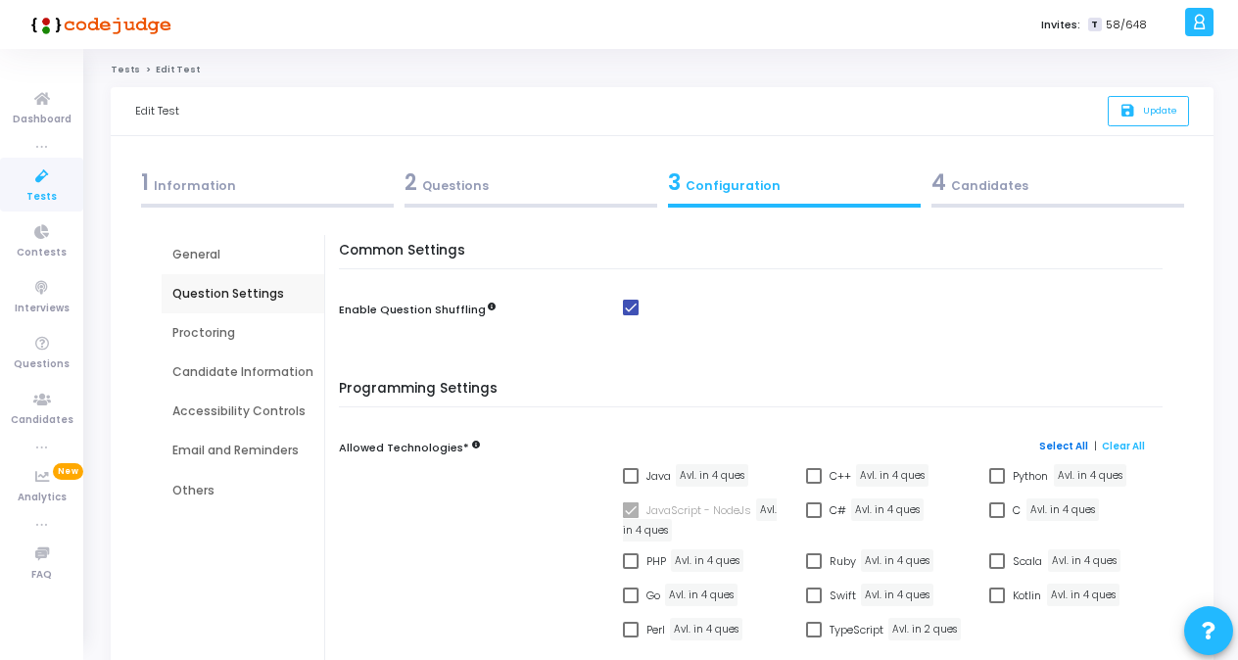
checkbox input "true"
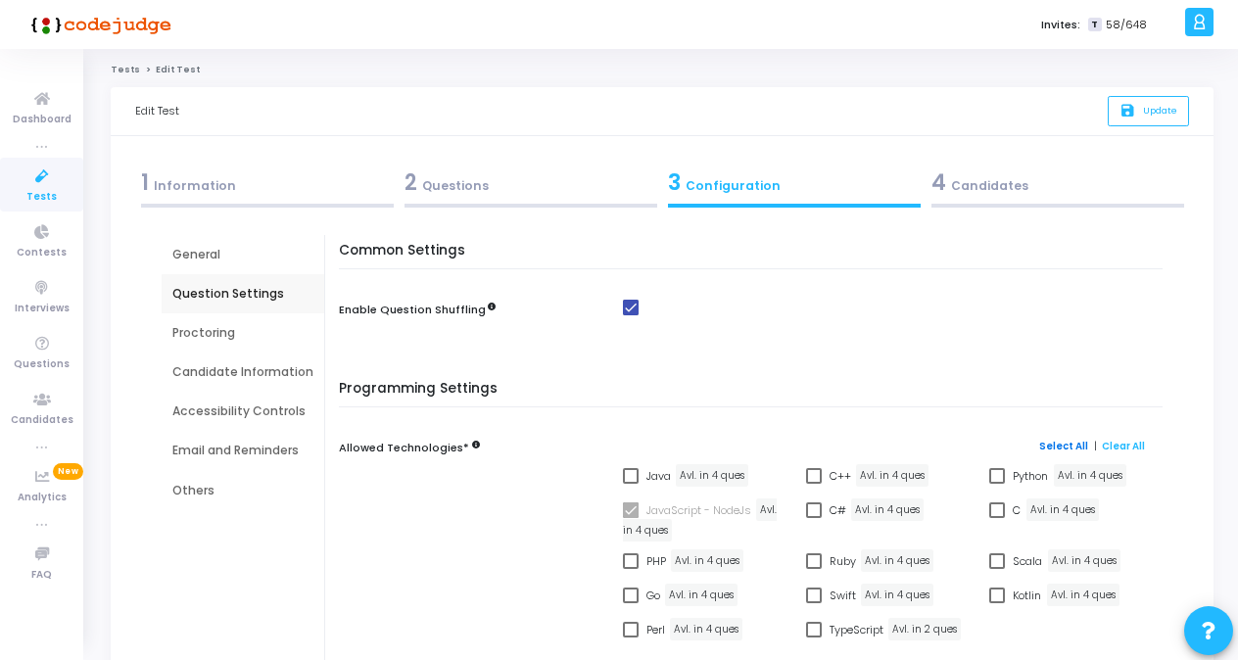
checkbox input "true"
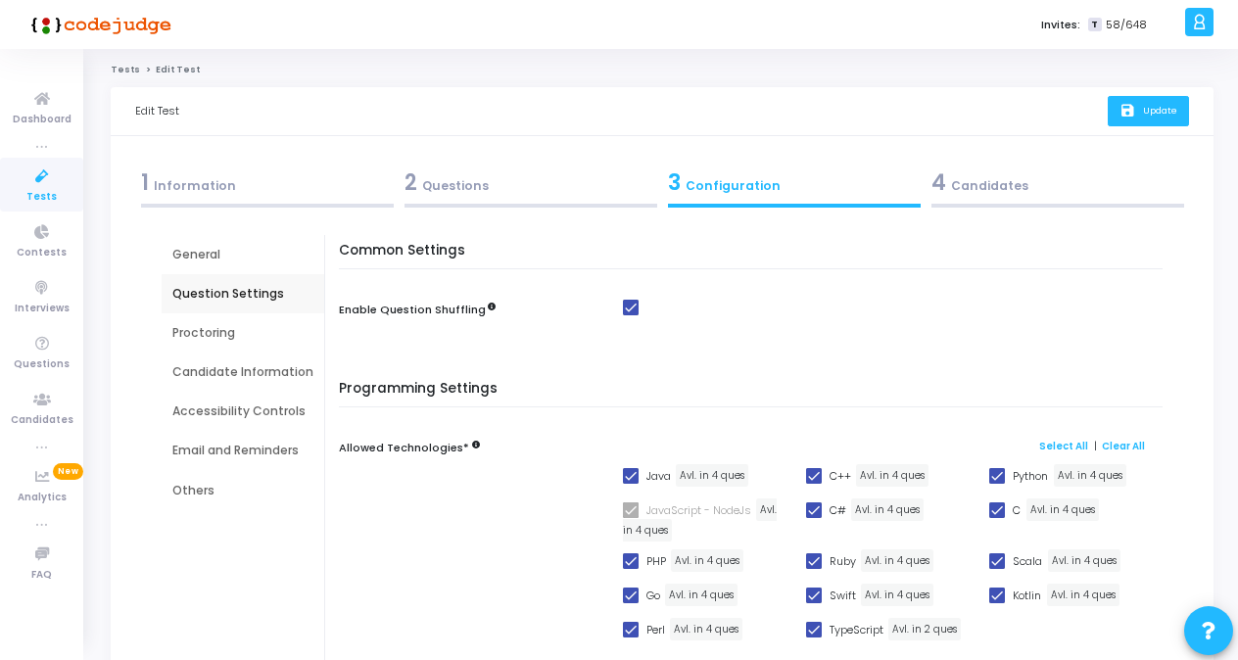
click at [1137, 106] on icon "save" at bounding box center [1129, 111] width 21 height 17
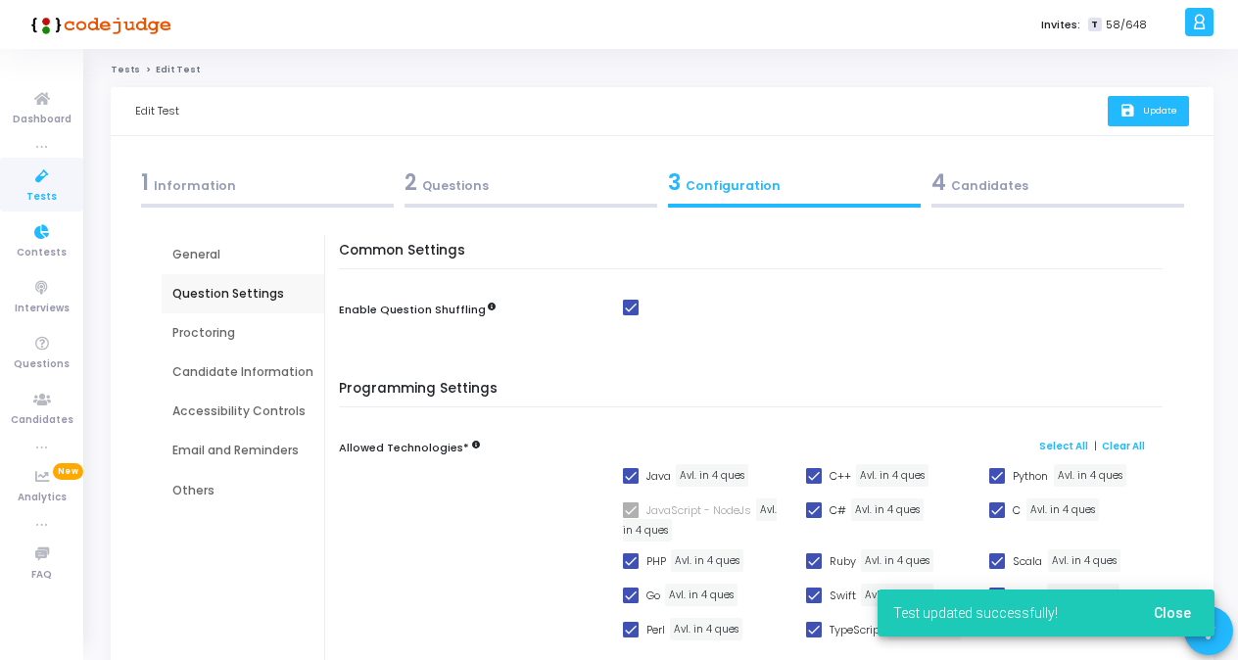
click at [18, 197] on link "Tests" at bounding box center [41, 185] width 83 height 54
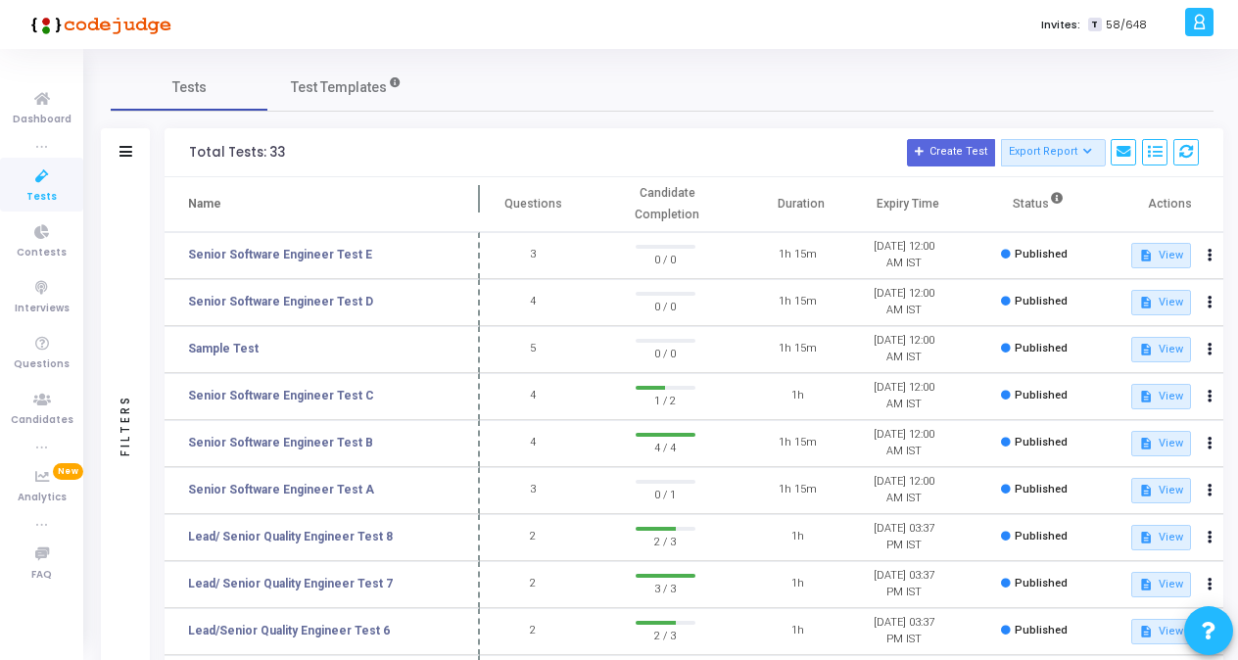
drag, startPoint x: 375, startPoint y: 200, endPoint x: 478, endPoint y: 192, distance: 103.1
click at [478, 192] on span at bounding box center [480, 204] width 20 height 54
click at [311, 497] on link "Senior Software Engineer Test A" at bounding box center [281, 490] width 186 height 18
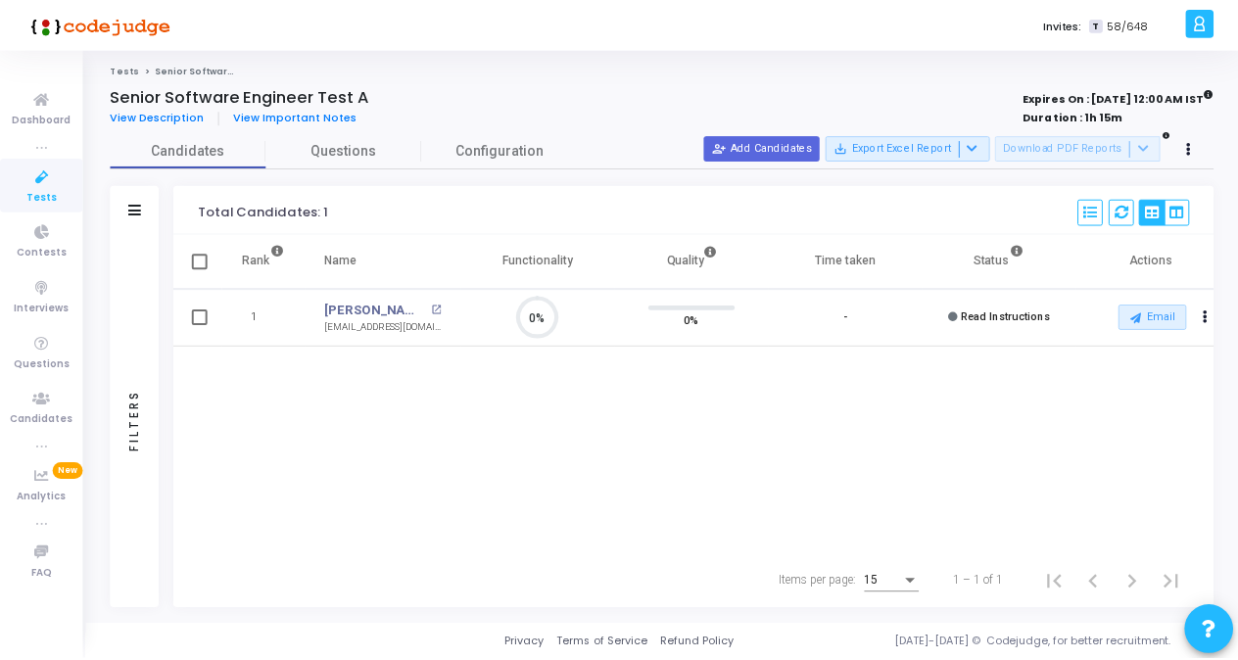
scroll to position [41, 49]
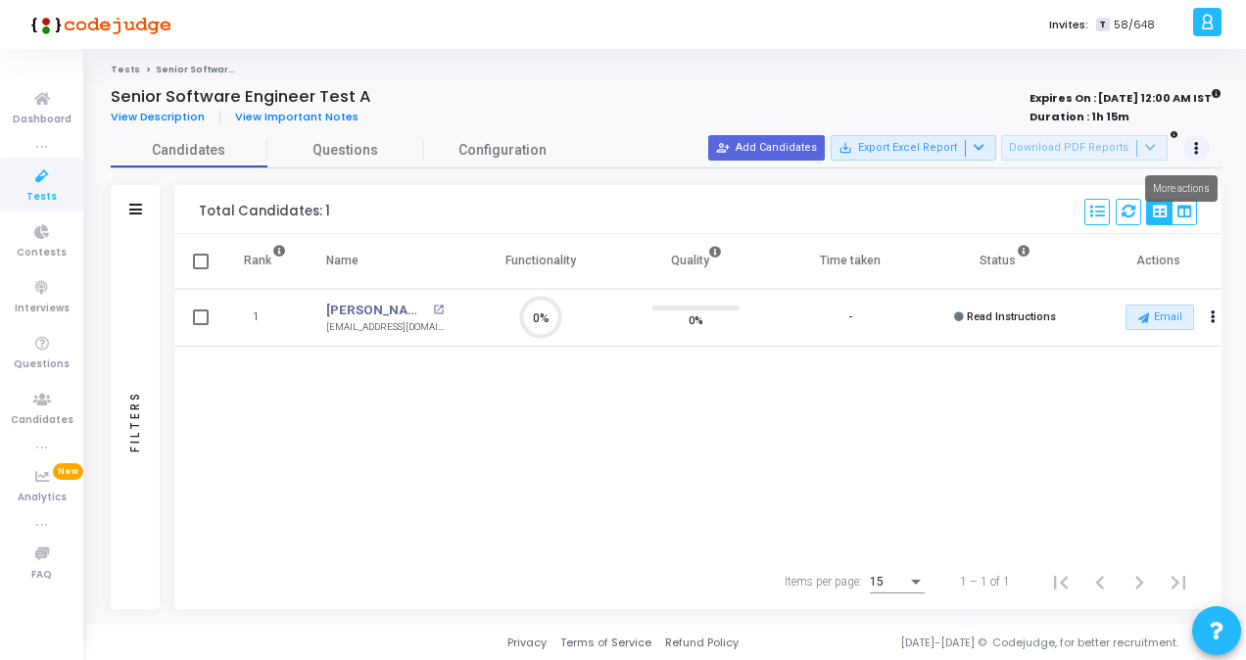
click at [1193, 155] on button at bounding box center [1196, 148] width 27 height 27
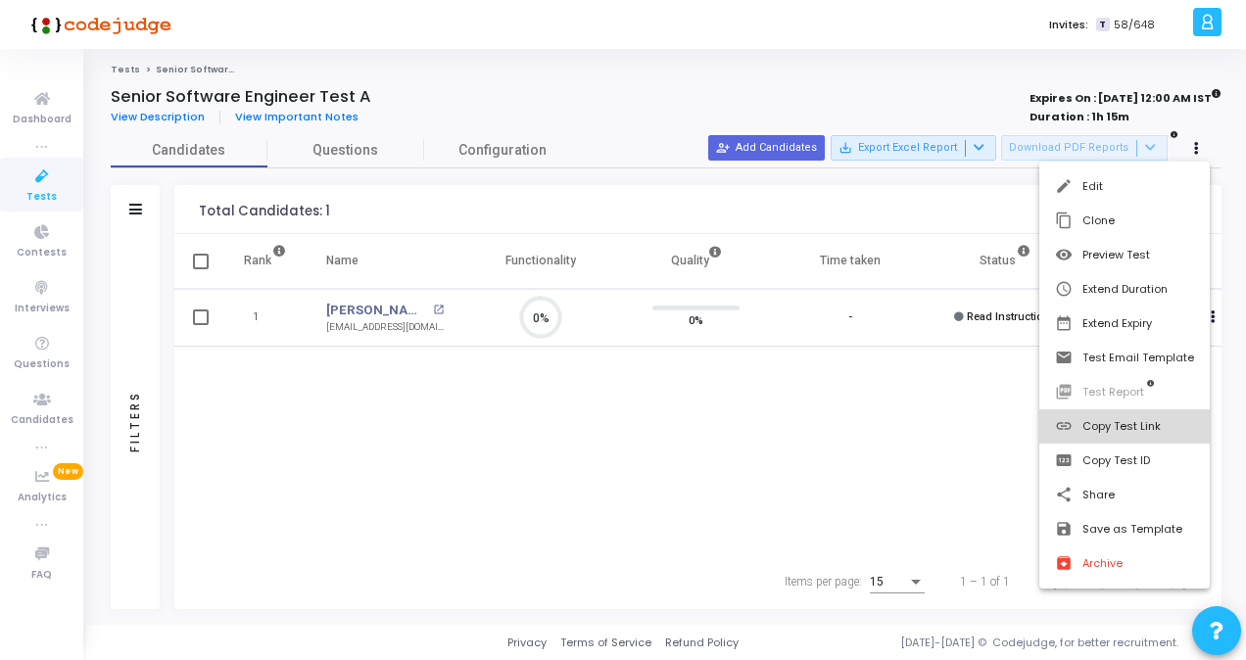
click at [1122, 429] on button "link Copy Test Link" at bounding box center [1124, 426] width 170 height 34
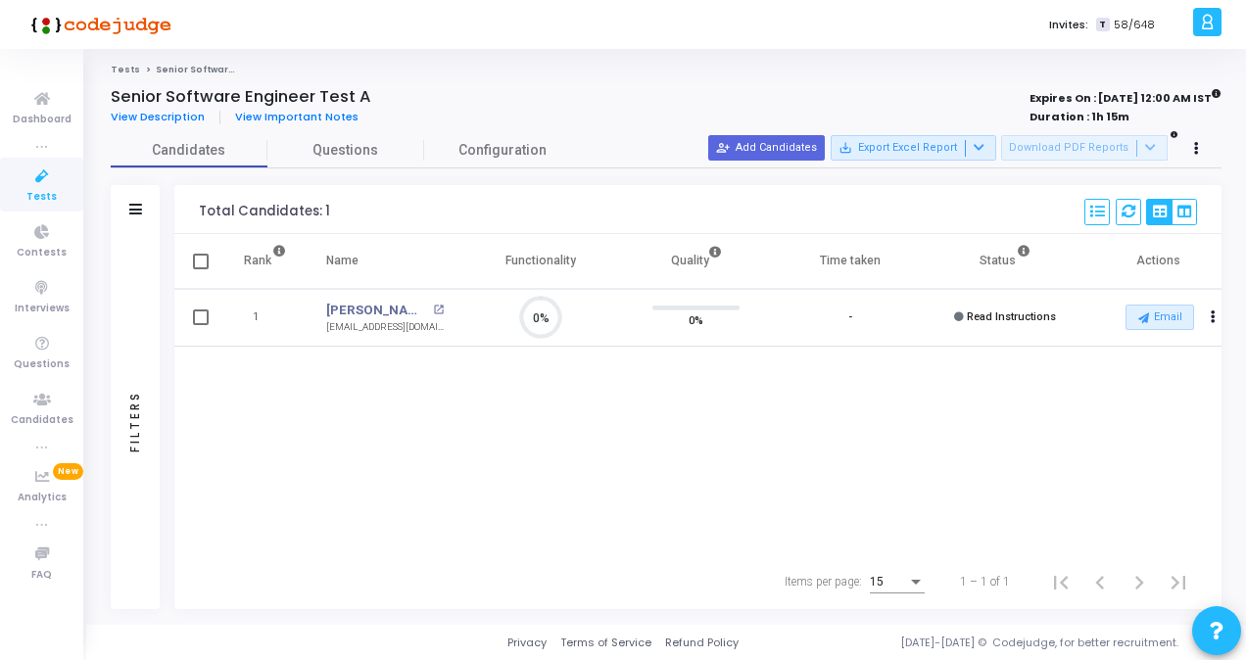
click at [43, 187] on icon at bounding box center [42, 177] width 41 height 24
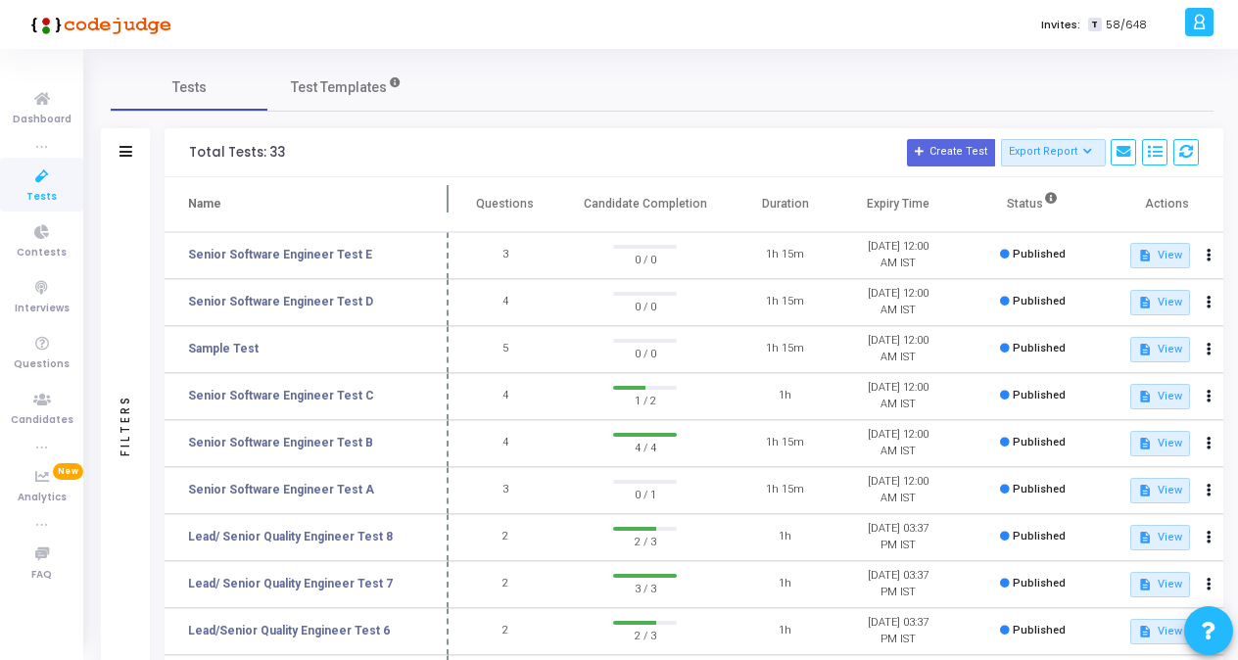
drag, startPoint x: 379, startPoint y: 199, endPoint x: 449, endPoint y: 211, distance: 71.5
click at [449, 211] on span at bounding box center [449, 204] width 20 height 54
click at [302, 443] on link "Senior Software Engineer Test B" at bounding box center [280, 443] width 185 height 18
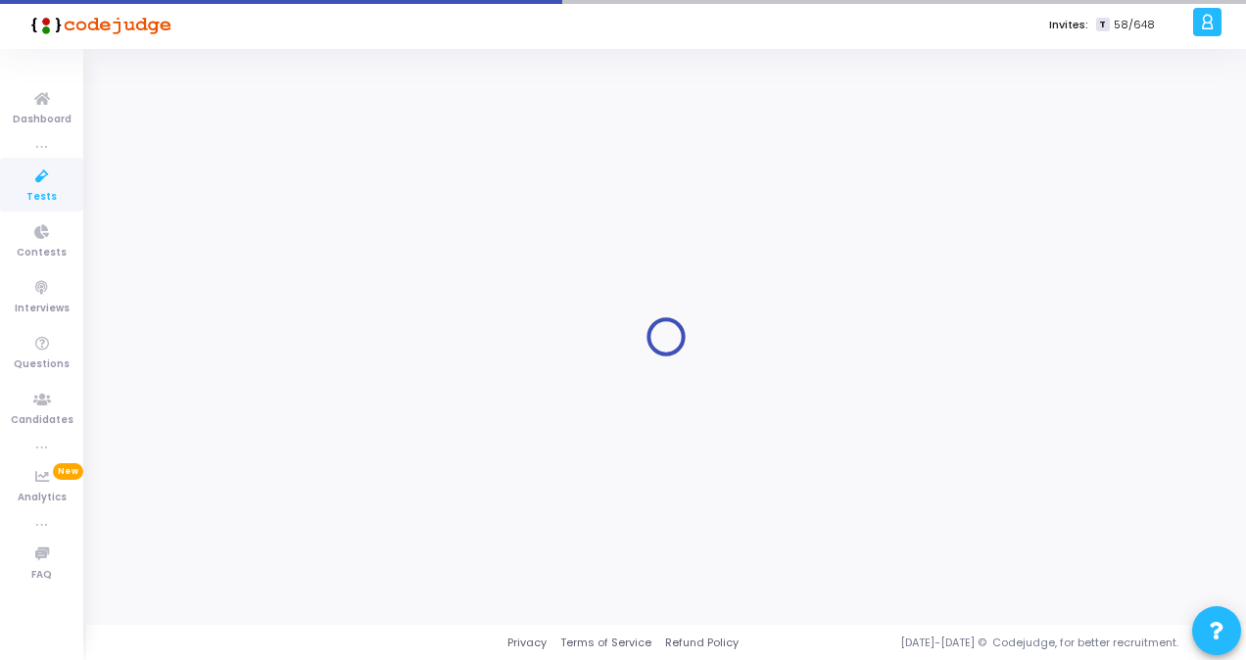
click at [302, 443] on div at bounding box center [666, 337] width 1110 height 546
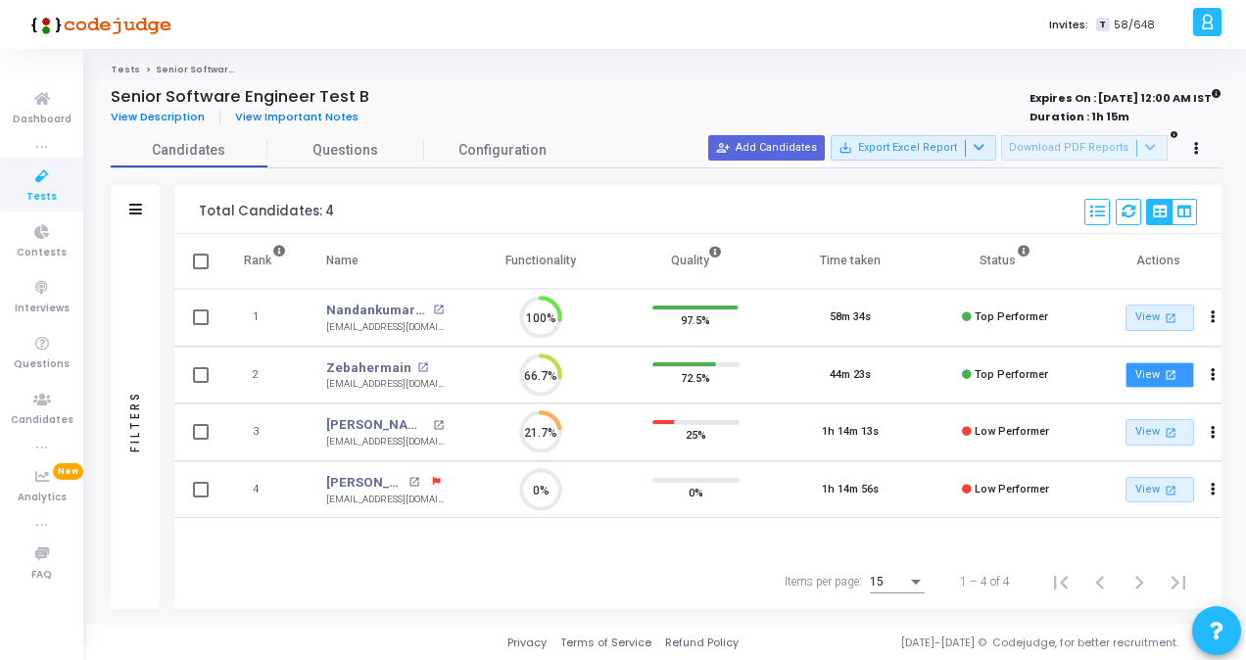
scroll to position [9, 8]
click at [1196, 154] on button at bounding box center [1196, 148] width 27 height 27
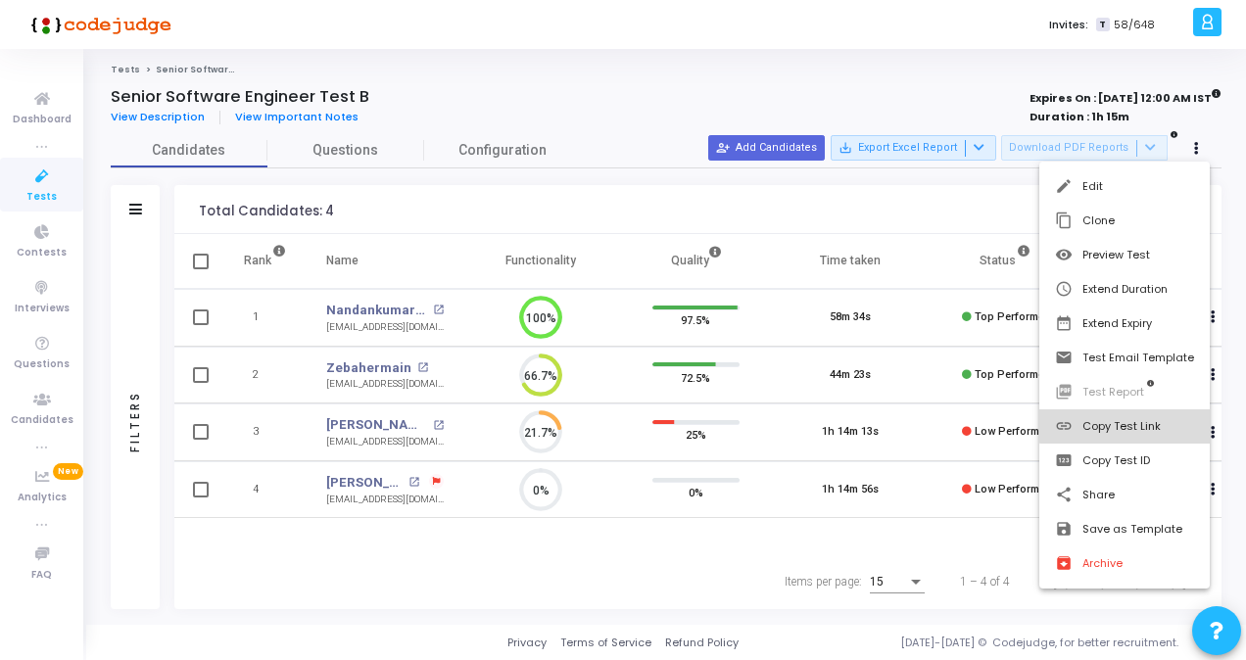
click at [1132, 423] on button "link Copy Test Link" at bounding box center [1124, 426] width 170 height 34
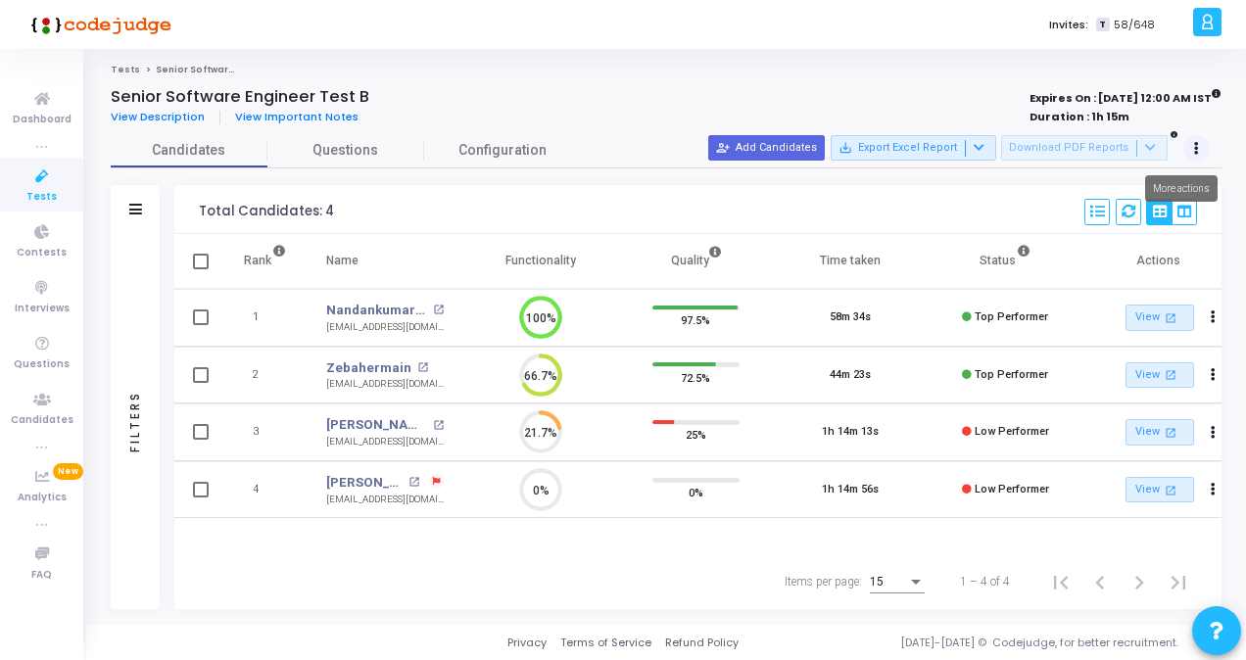
click at [1195, 137] on button at bounding box center [1196, 148] width 27 height 27
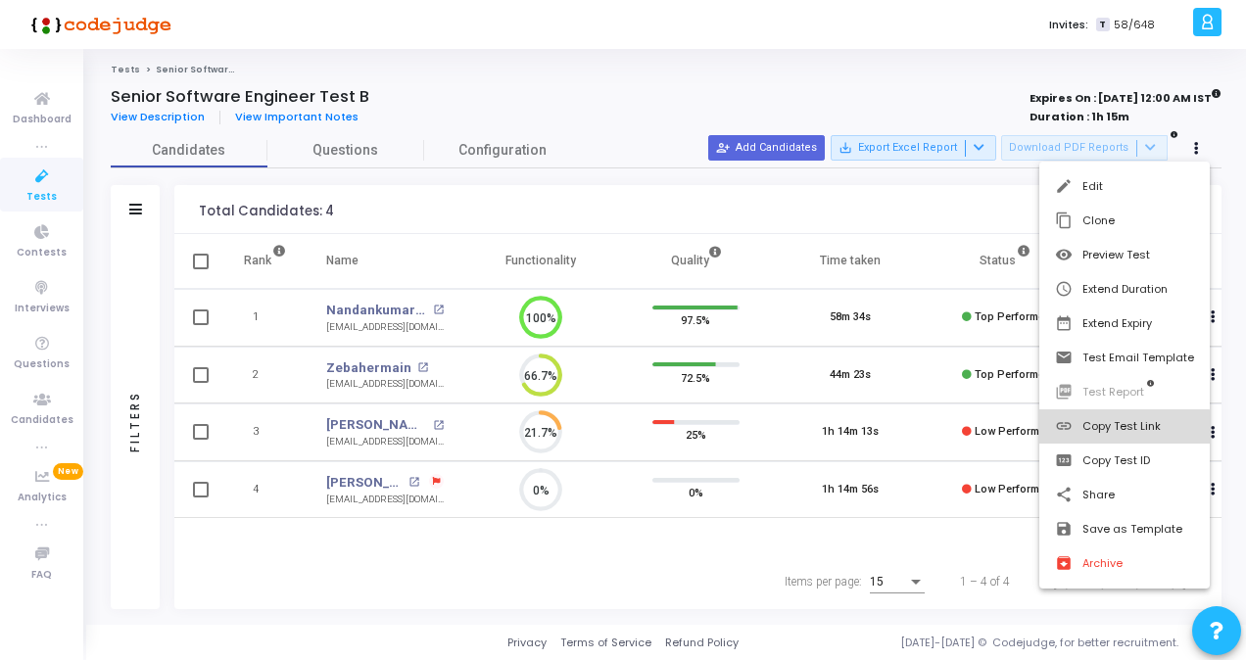
click at [1124, 433] on button "link Copy Test Link" at bounding box center [1124, 426] width 170 height 34
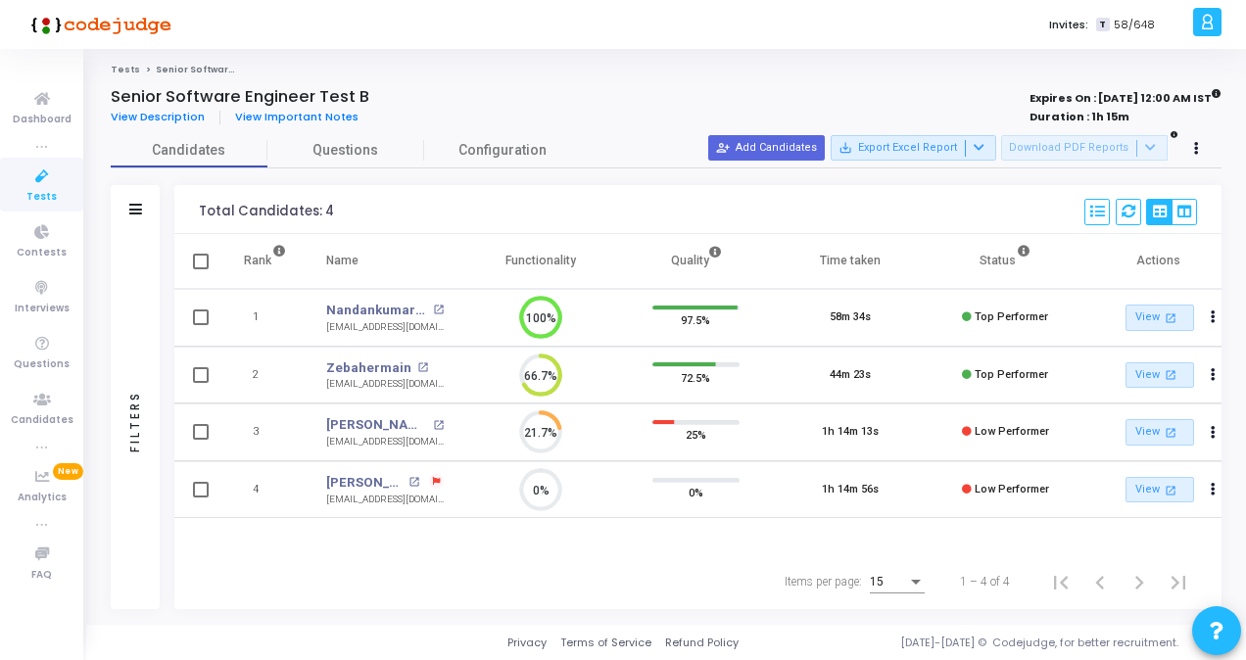
click at [41, 192] on span "Tests" at bounding box center [41, 197] width 30 height 17
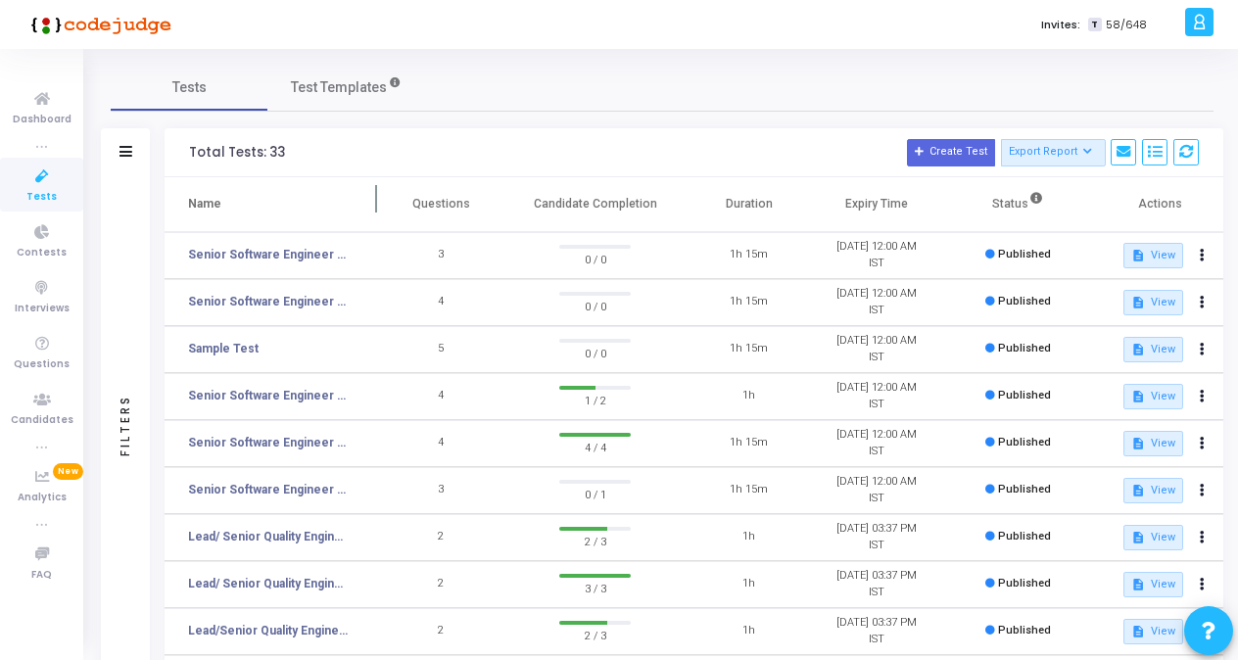
click at [359, 200] on th "Name" at bounding box center [271, 204] width 212 height 55
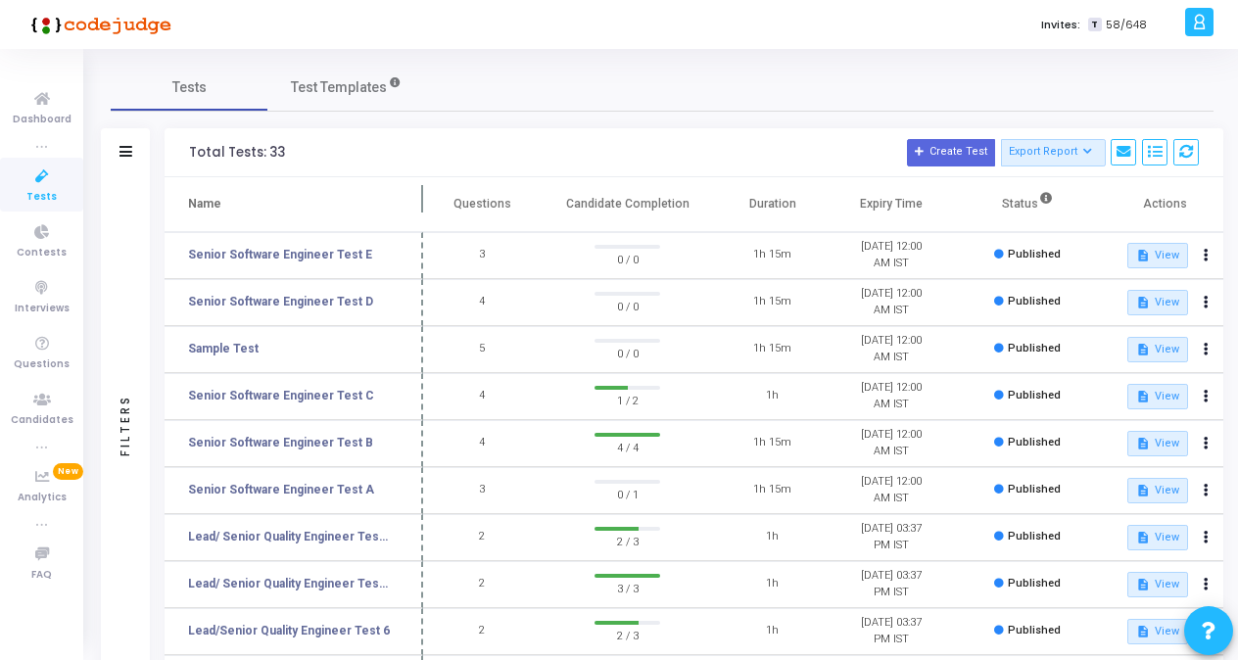
drag, startPoint x: 375, startPoint y: 200, endPoint x: 421, endPoint y: 210, distance: 47.1
click at [421, 210] on span at bounding box center [423, 204] width 20 height 54
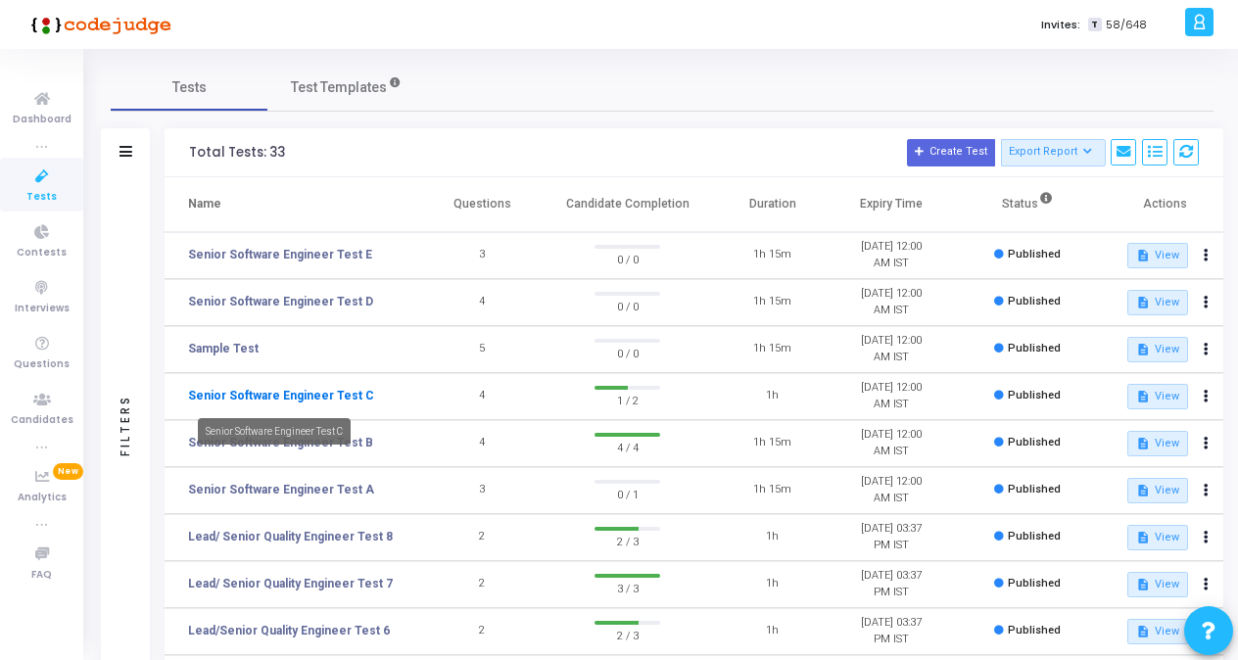
click at [322, 396] on link "Senior Software Engineer Test C" at bounding box center [281, 396] width 186 height 18
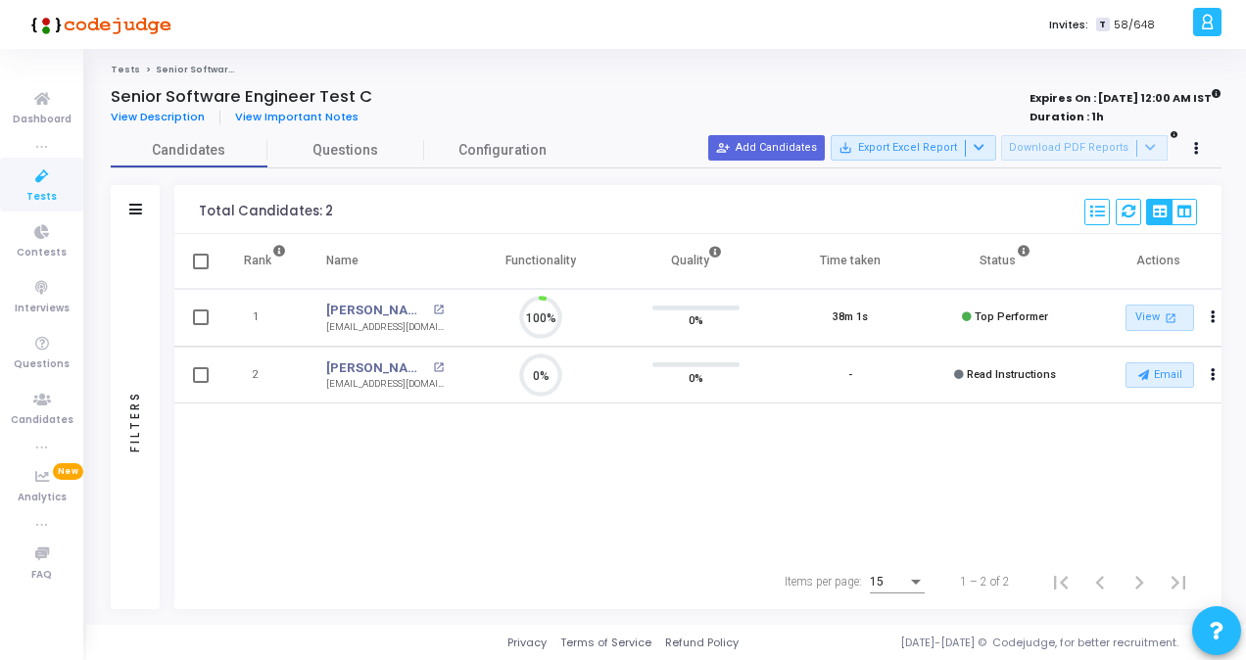
scroll to position [41, 49]
click at [1192, 150] on button at bounding box center [1196, 148] width 27 height 27
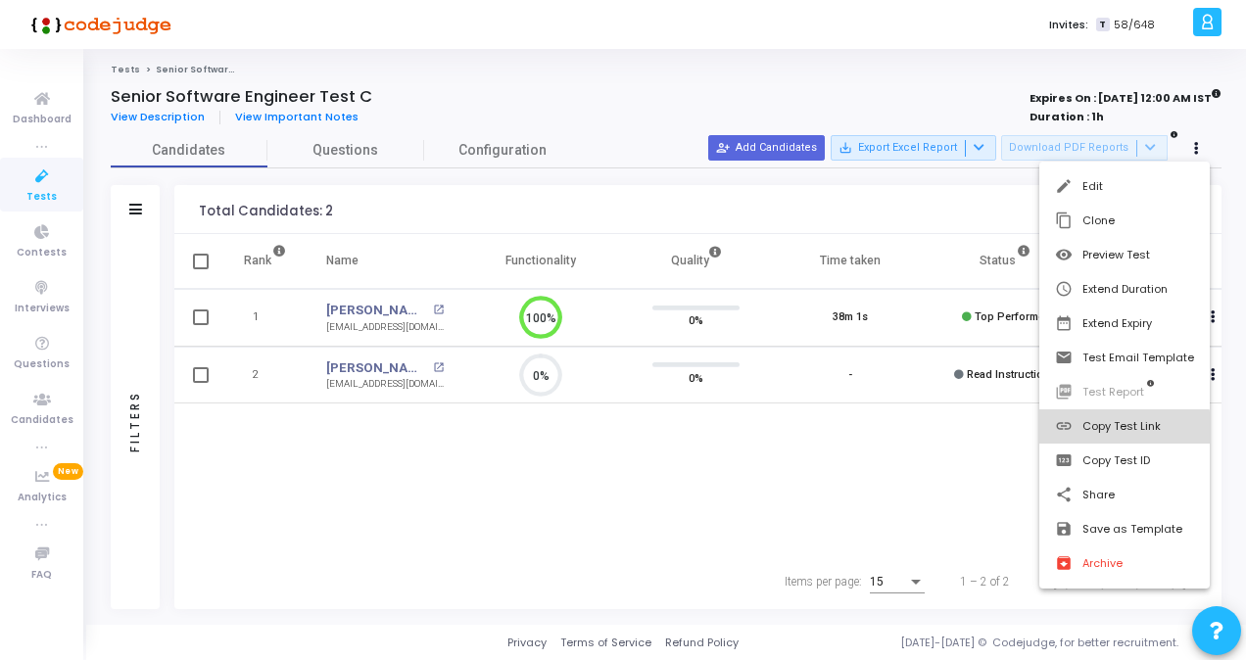
click at [1119, 431] on button "link Copy Test Link" at bounding box center [1124, 426] width 170 height 34
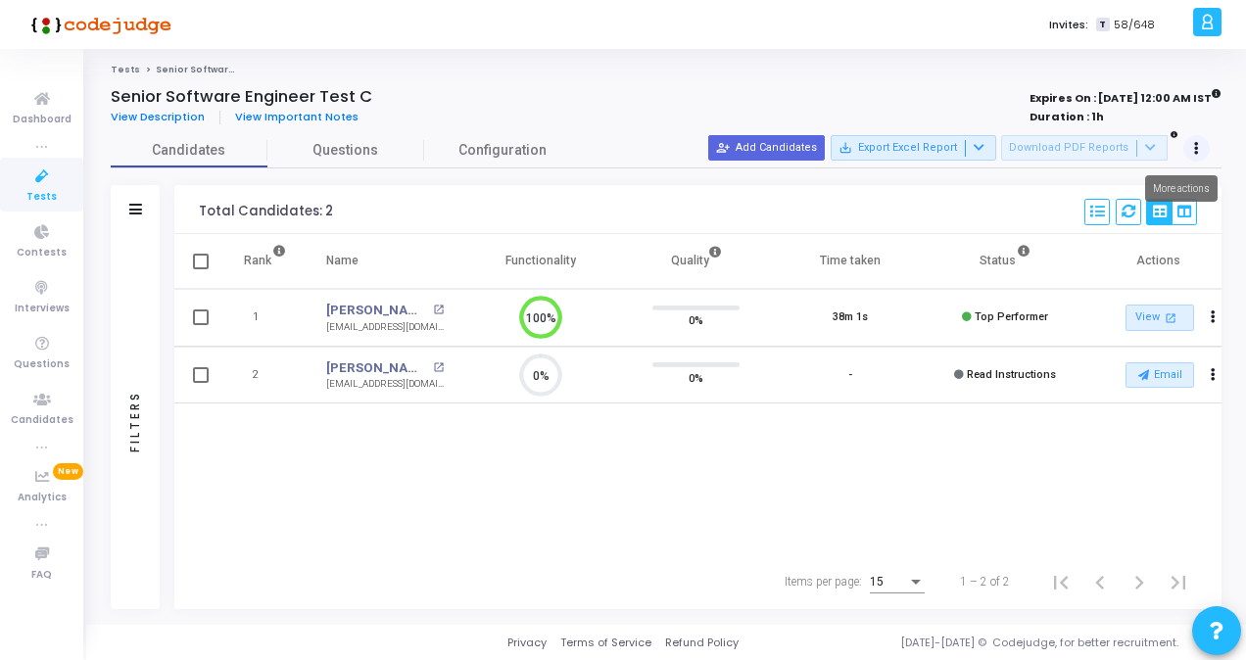
click at [1190, 150] on button at bounding box center [1196, 148] width 27 height 27
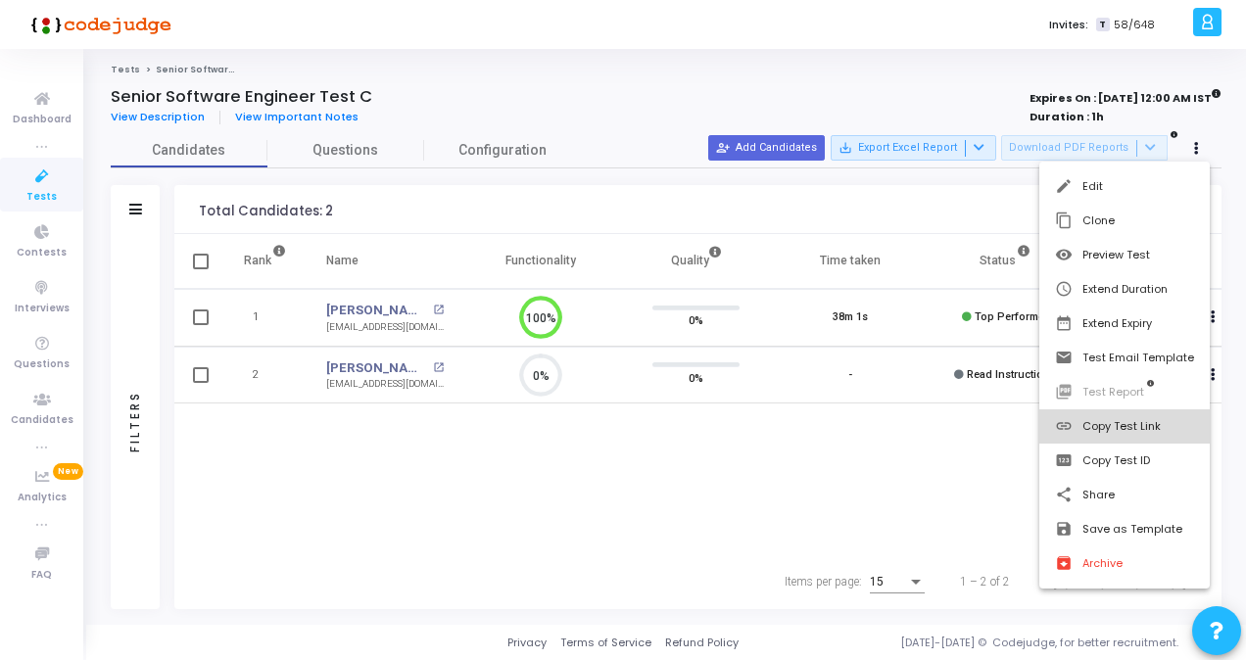
click at [1128, 431] on button "link Copy Test Link" at bounding box center [1124, 426] width 170 height 34
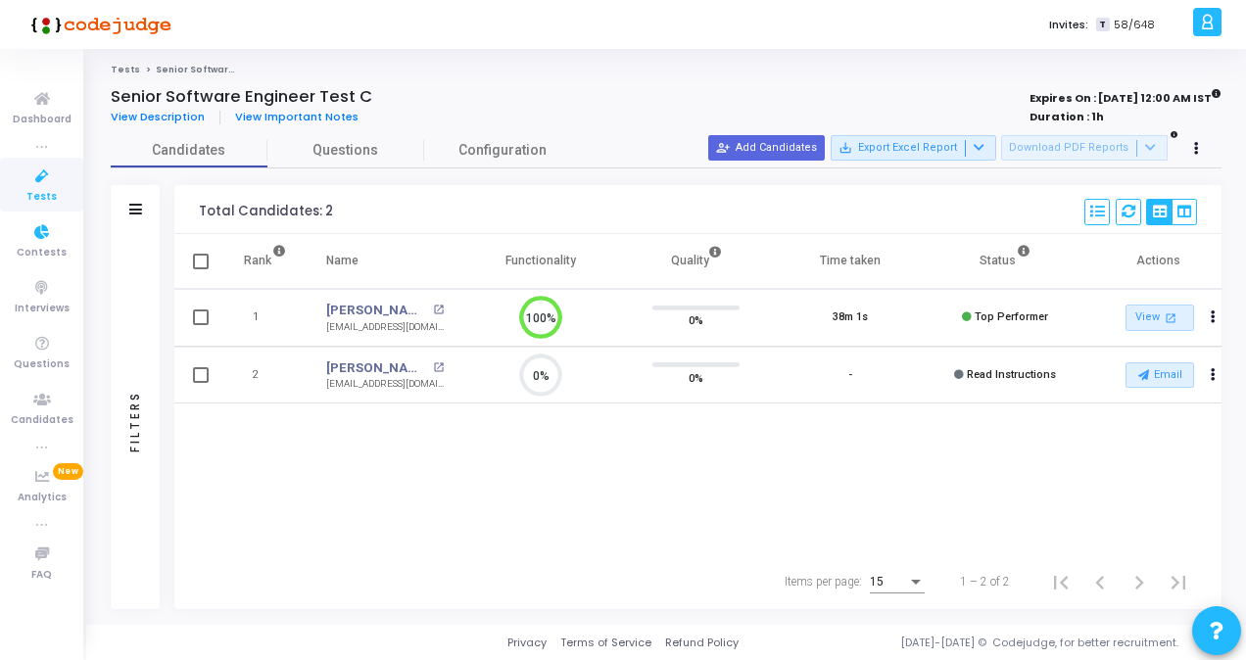
click at [43, 184] on icon at bounding box center [42, 177] width 41 height 24
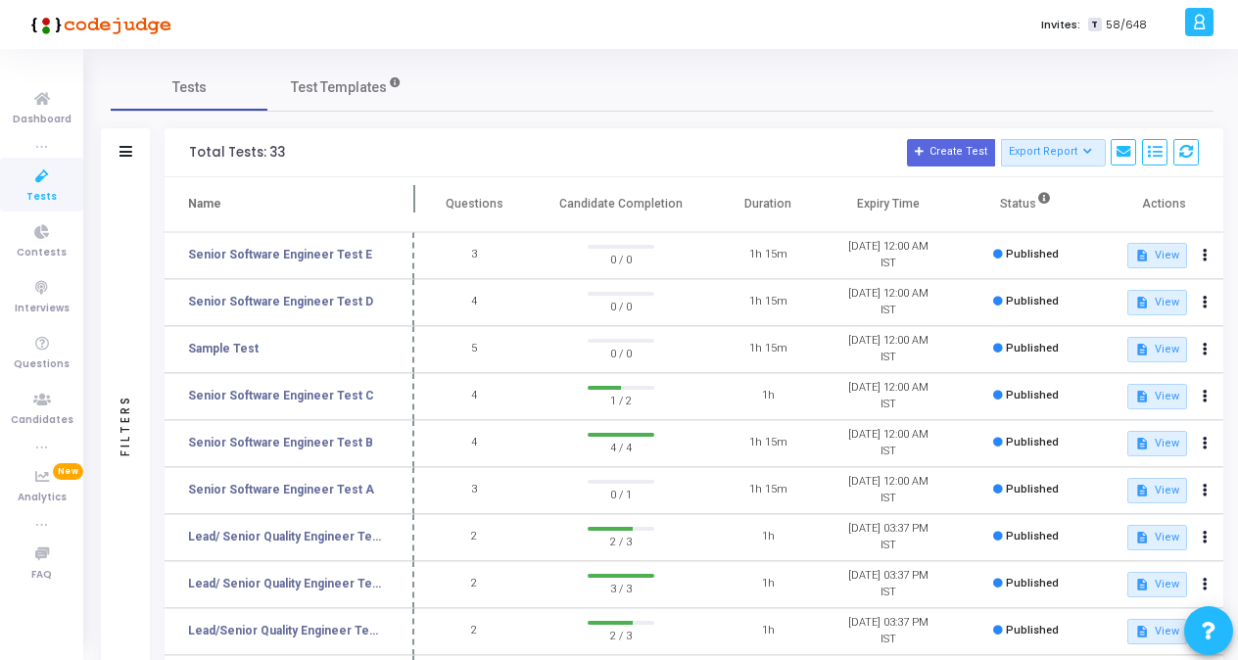
drag, startPoint x: 374, startPoint y: 202, endPoint x: 415, endPoint y: 213, distance: 42.8
click at [415, 213] on span at bounding box center [414, 204] width 20 height 54
click at [326, 305] on link "Senior Software Engineer Test D" at bounding box center [280, 302] width 185 height 18
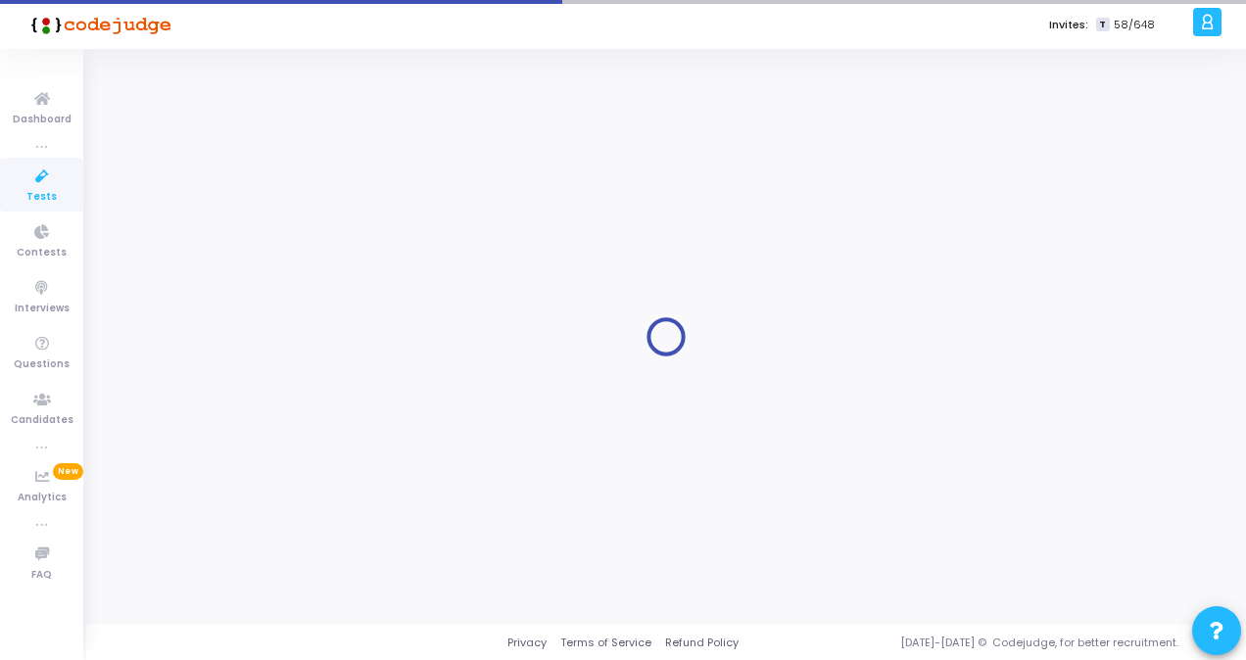
click at [326, 305] on div at bounding box center [666, 337] width 1110 height 546
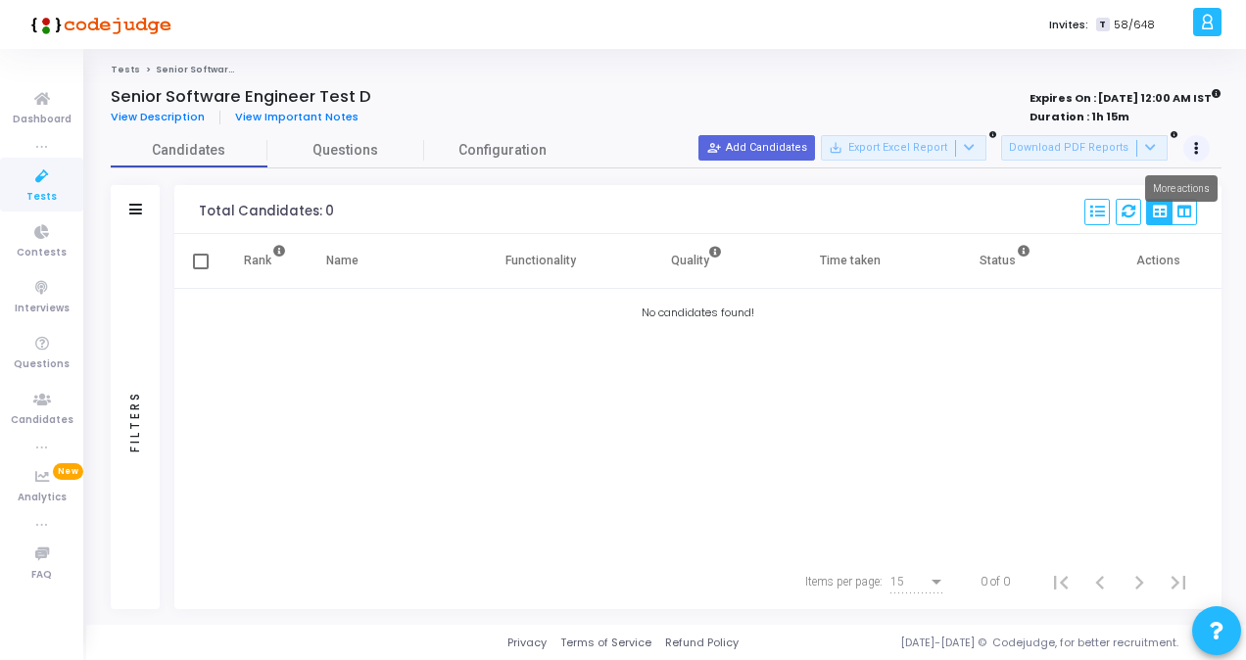
click at [1187, 143] on button at bounding box center [1196, 148] width 27 height 27
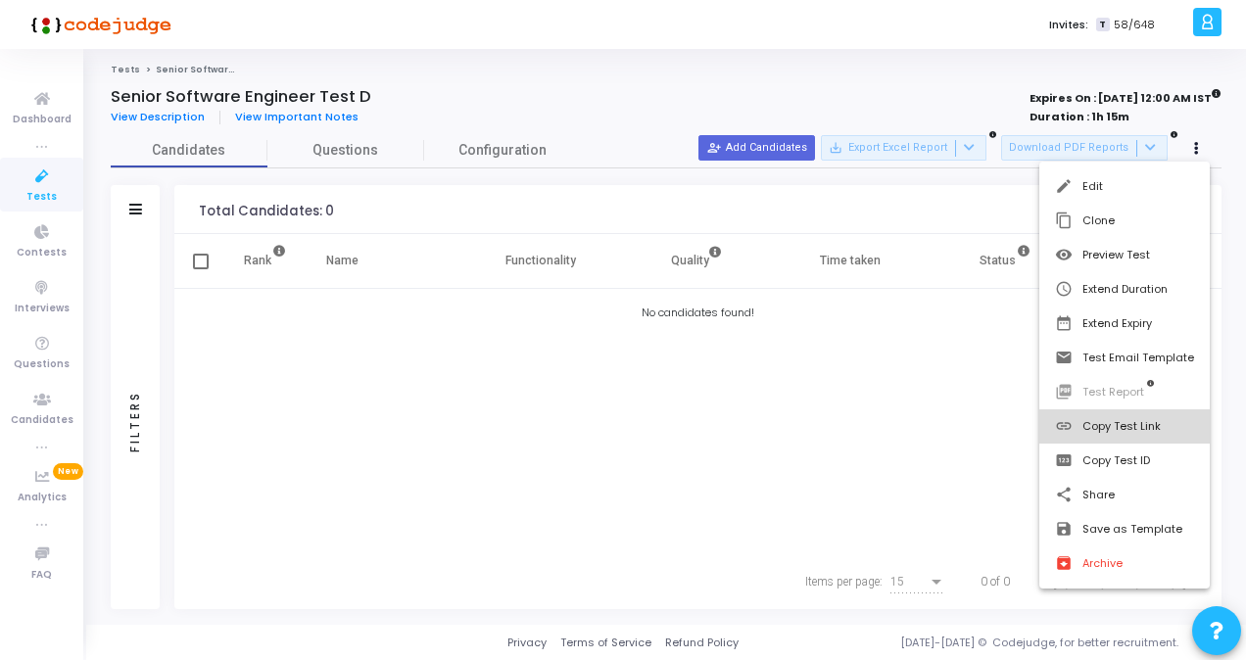
click at [1130, 429] on button "link Copy Test Link" at bounding box center [1124, 426] width 170 height 34
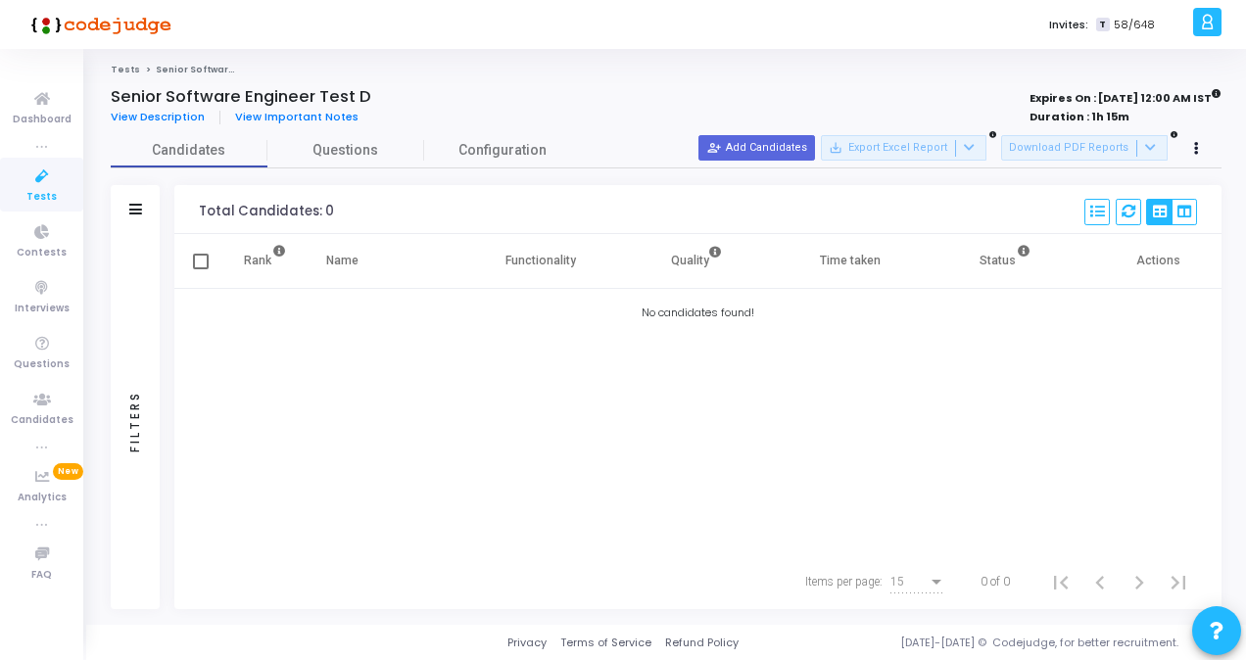
click at [32, 193] on span "Tests" at bounding box center [41, 197] width 30 height 17
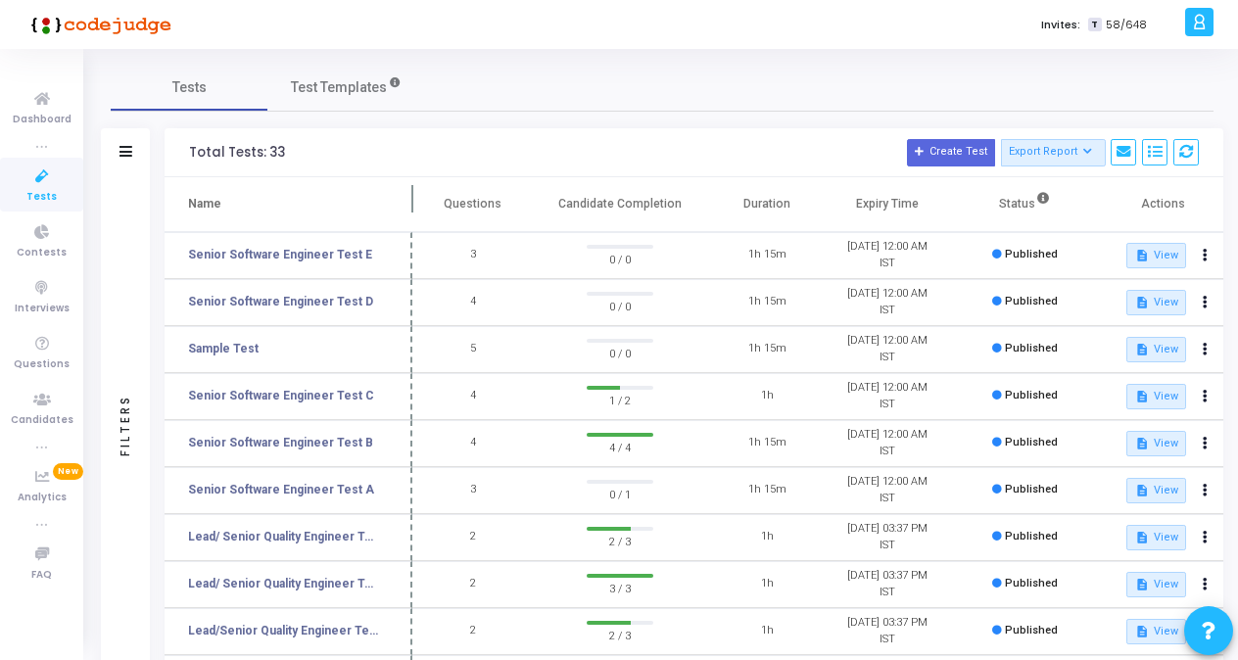
drag, startPoint x: 380, startPoint y: 206, endPoint x: 416, endPoint y: 219, distance: 38.7
click at [416, 219] on span at bounding box center [412, 204] width 20 height 54
click at [328, 255] on link "Senior Software Engineer Test E" at bounding box center [280, 255] width 184 height 18
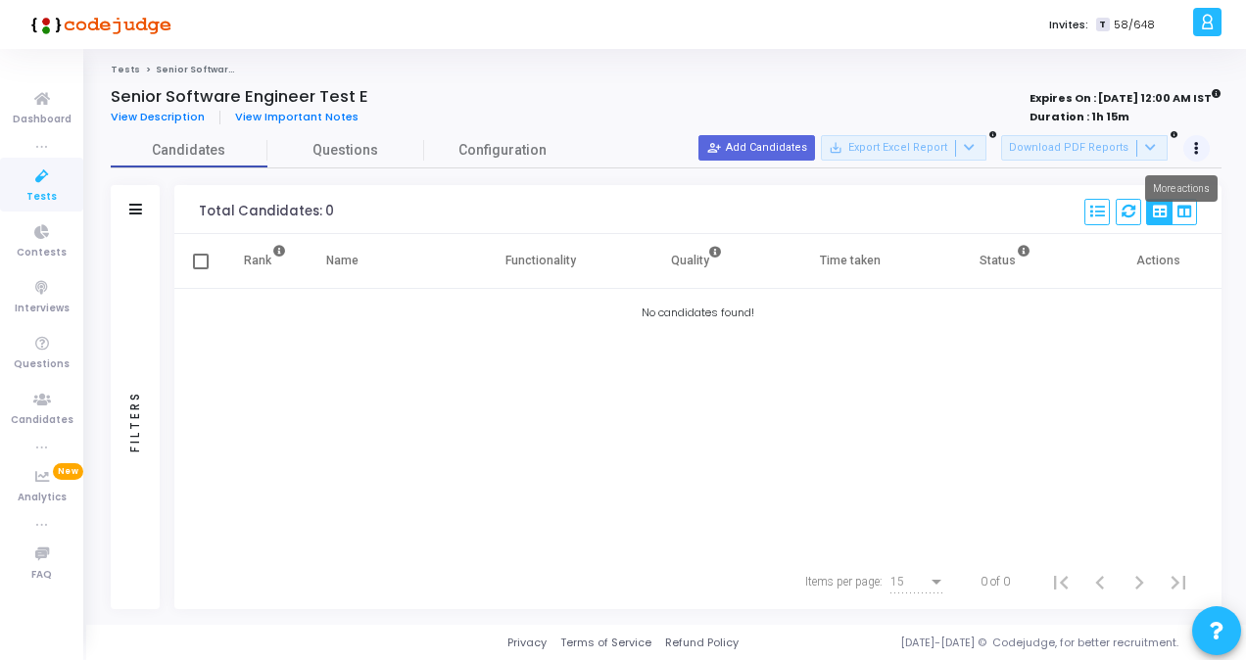
click at [1202, 147] on button at bounding box center [1196, 148] width 27 height 27
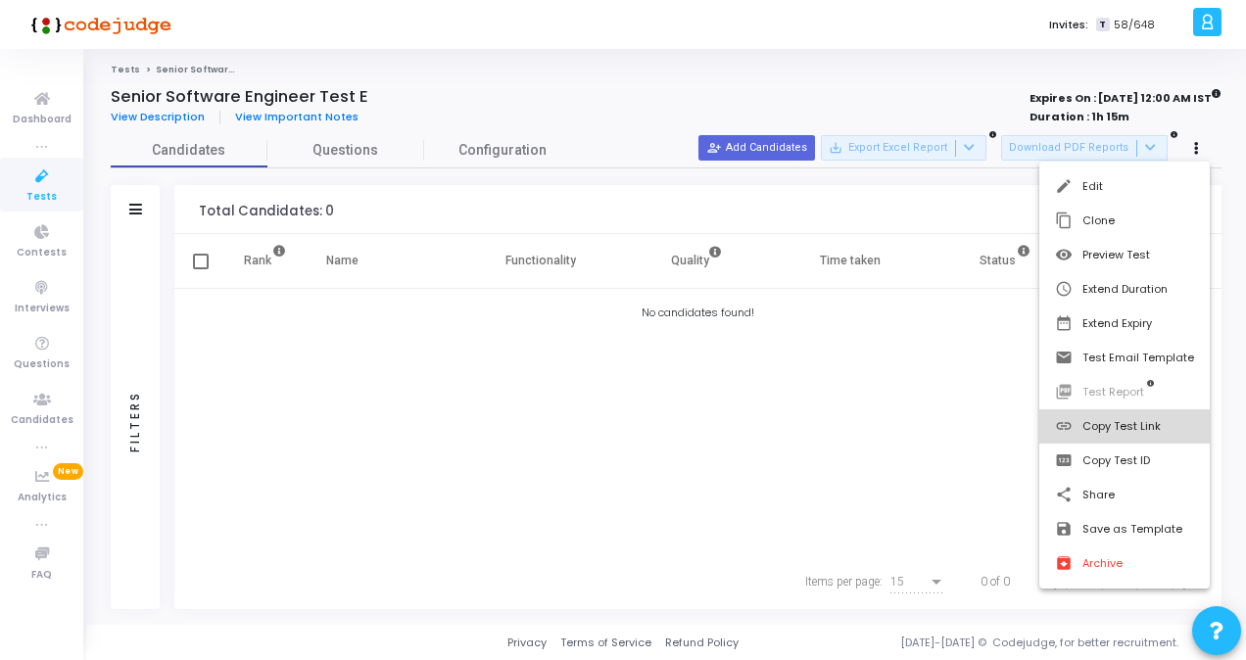
click at [1132, 431] on button "link Copy Test Link" at bounding box center [1124, 426] width 170 height 34
